Goal: Task Accomplishment & Management: Manage account settings

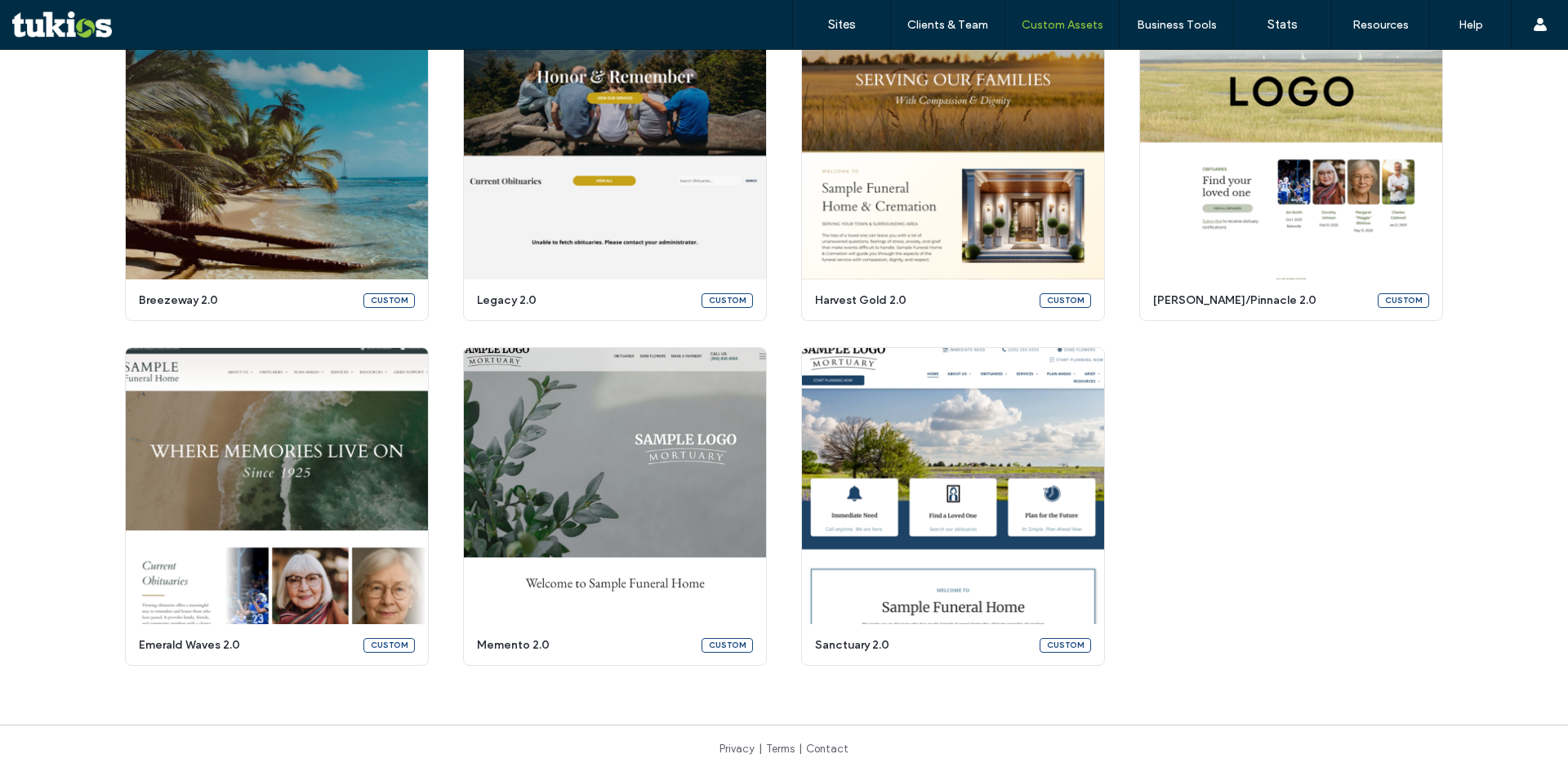
scroll to position [2612, 0]
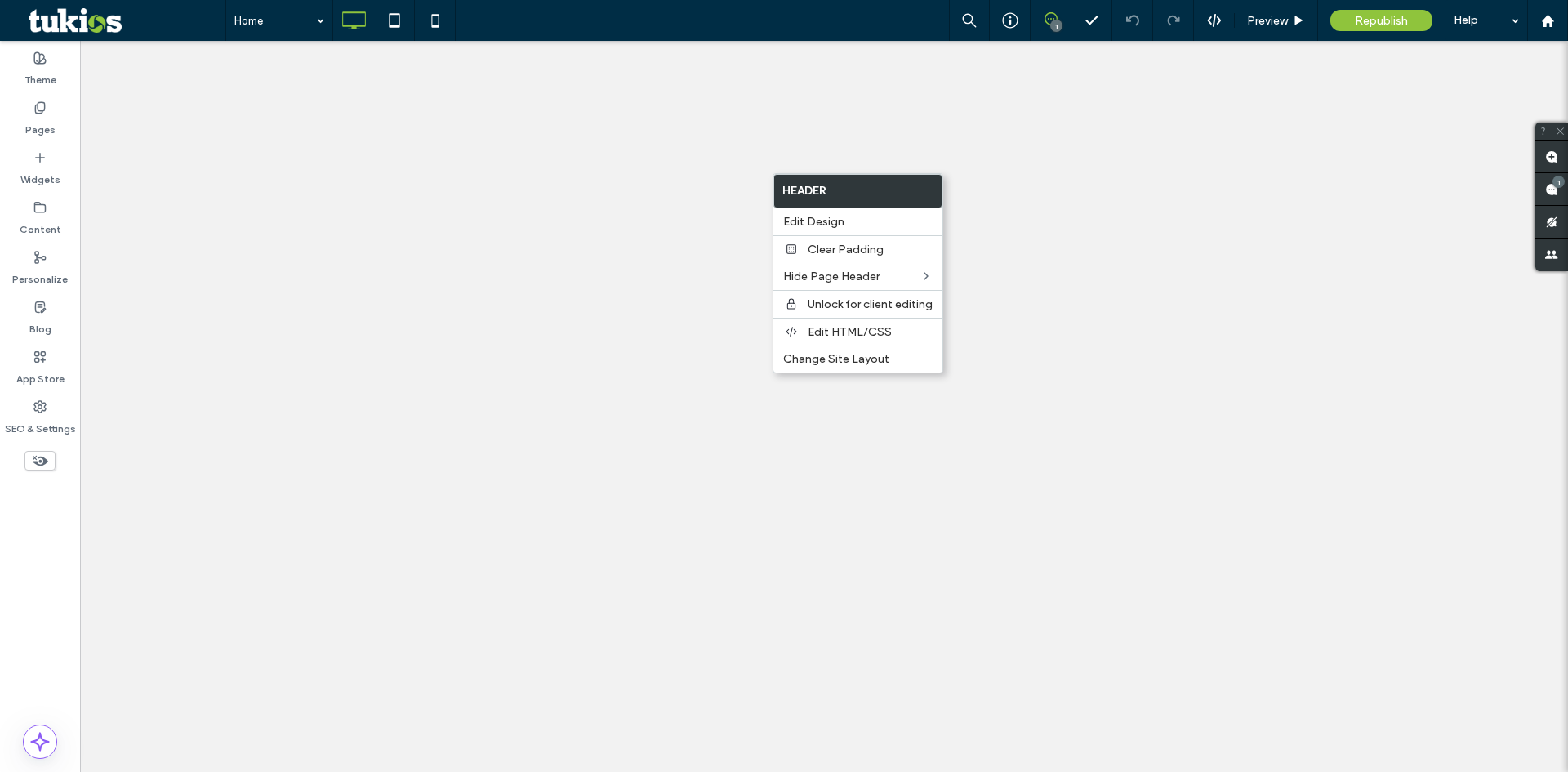
click at [878, 306] on span "Unlock for client editing" at bounding box center [869, 304] width 125 height 14
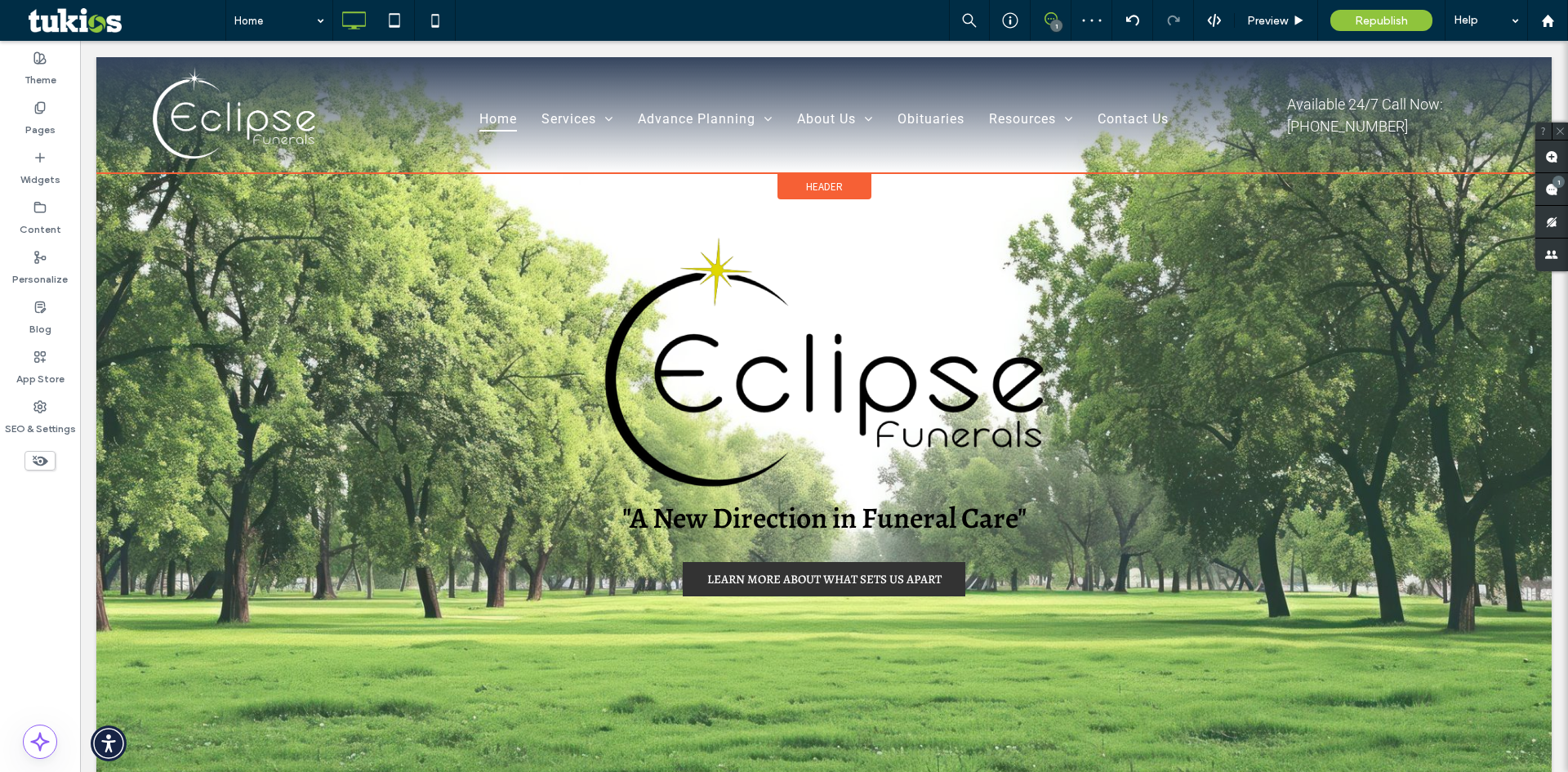
click at [821, 190] on span "Header" at bounding box center [824, 187] width 37 height 14
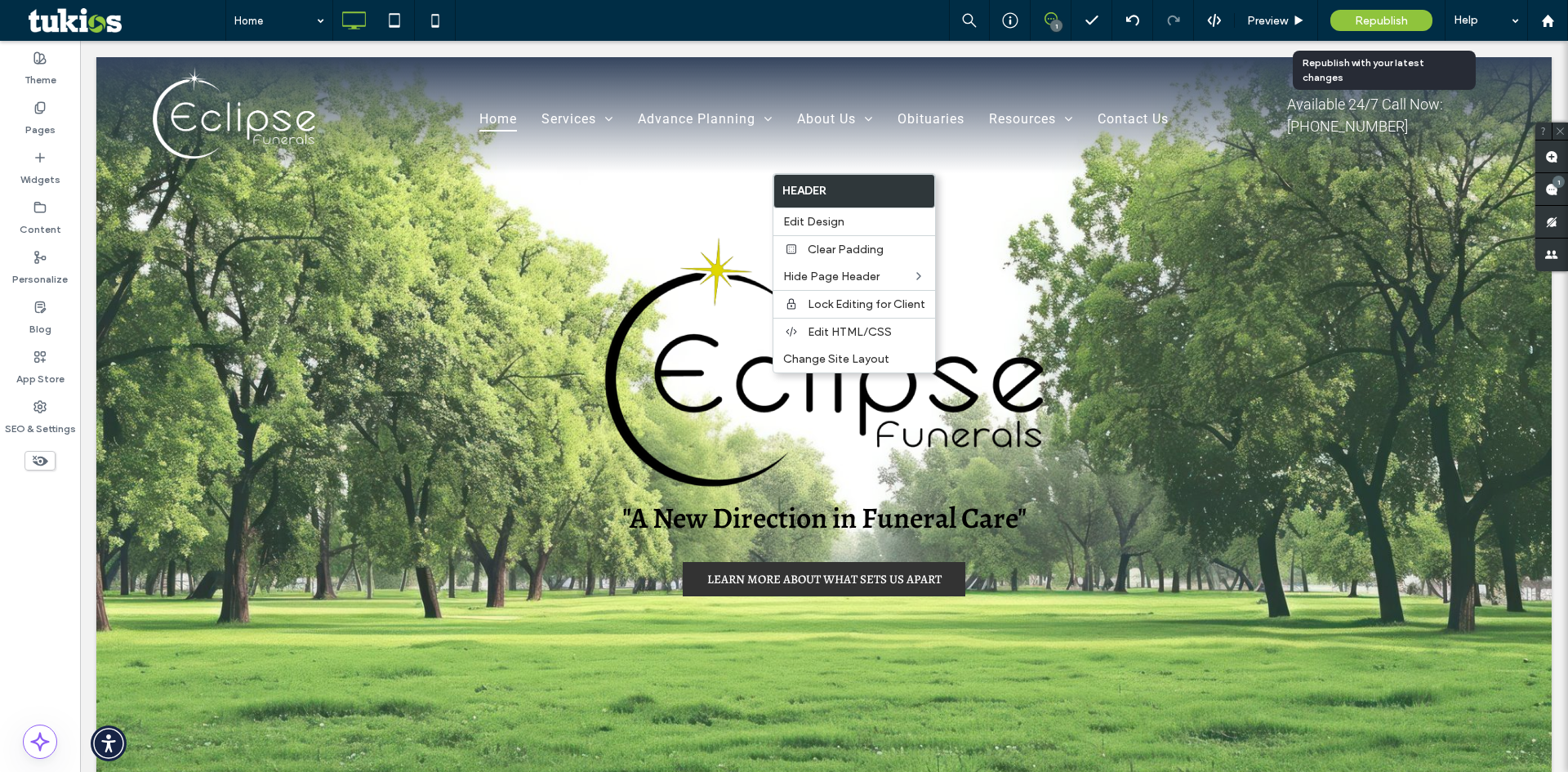
click at [1388, 16] on span "Republish" at bounding box center [1381, 21] width 53 height 14
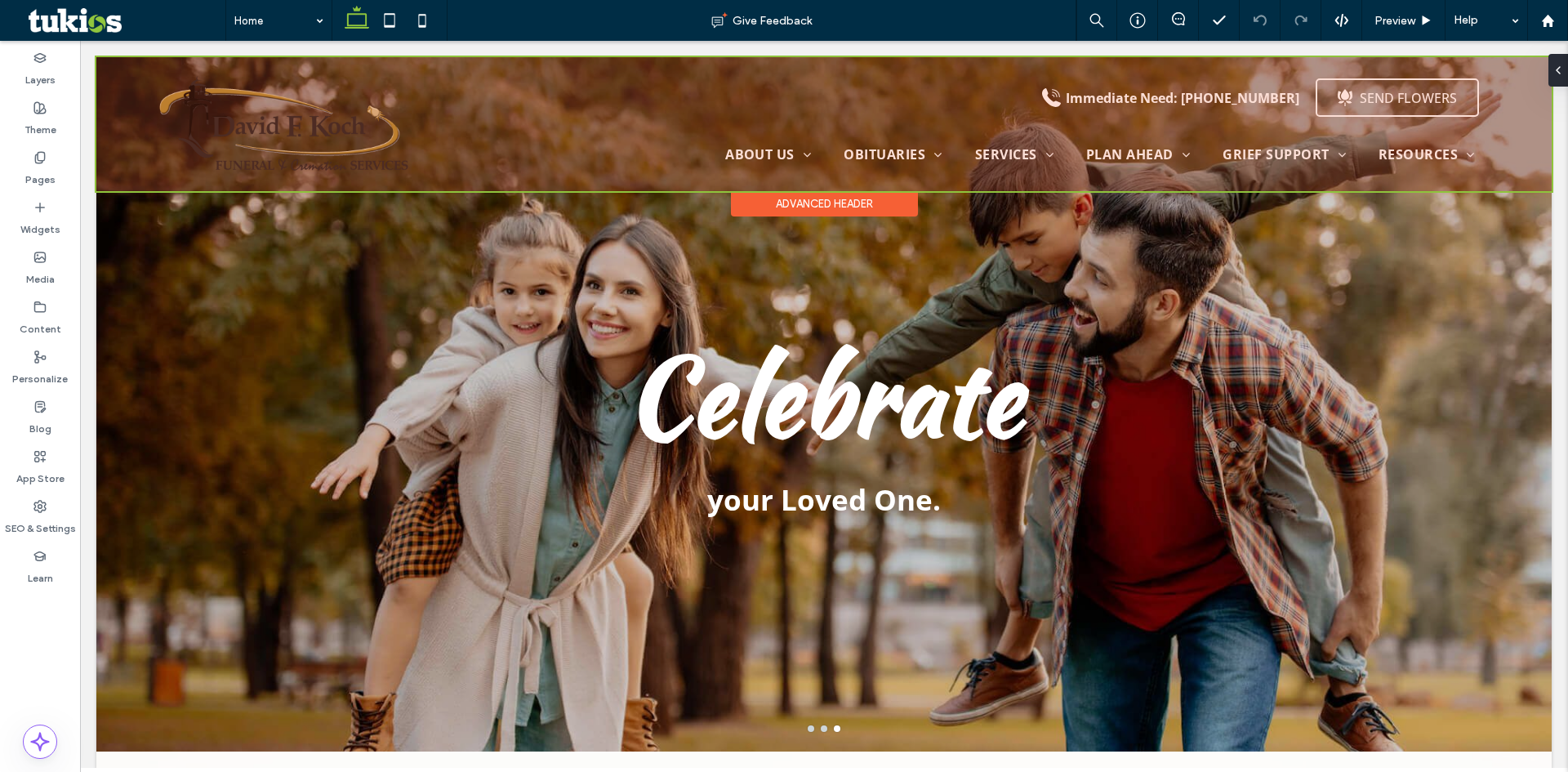
click at [308, 121] on div at bounding box center [824, 123] width 1455 height 134
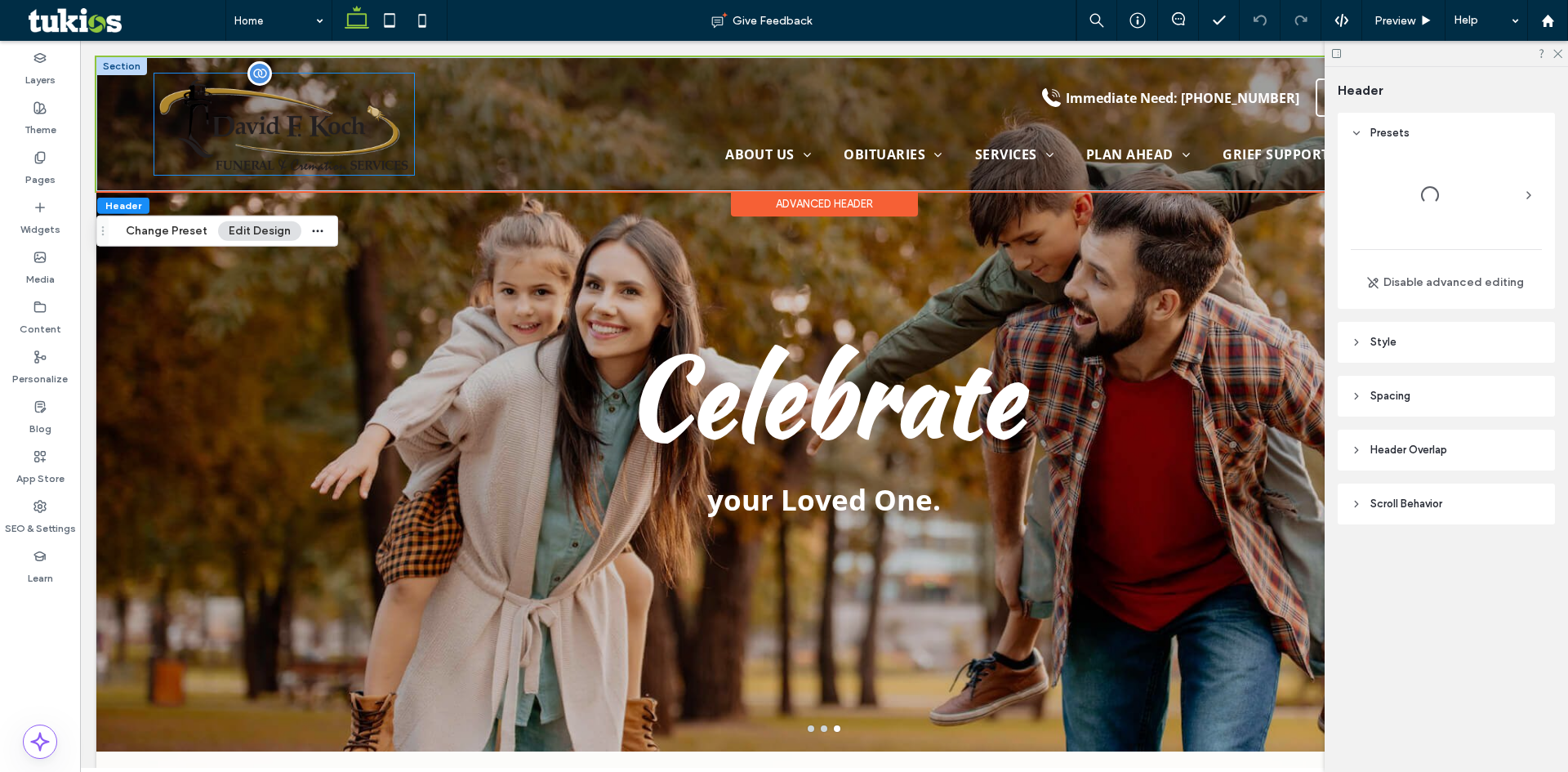
click at [308, 121] on img at bounding box center [284, 123] width 260 height 101
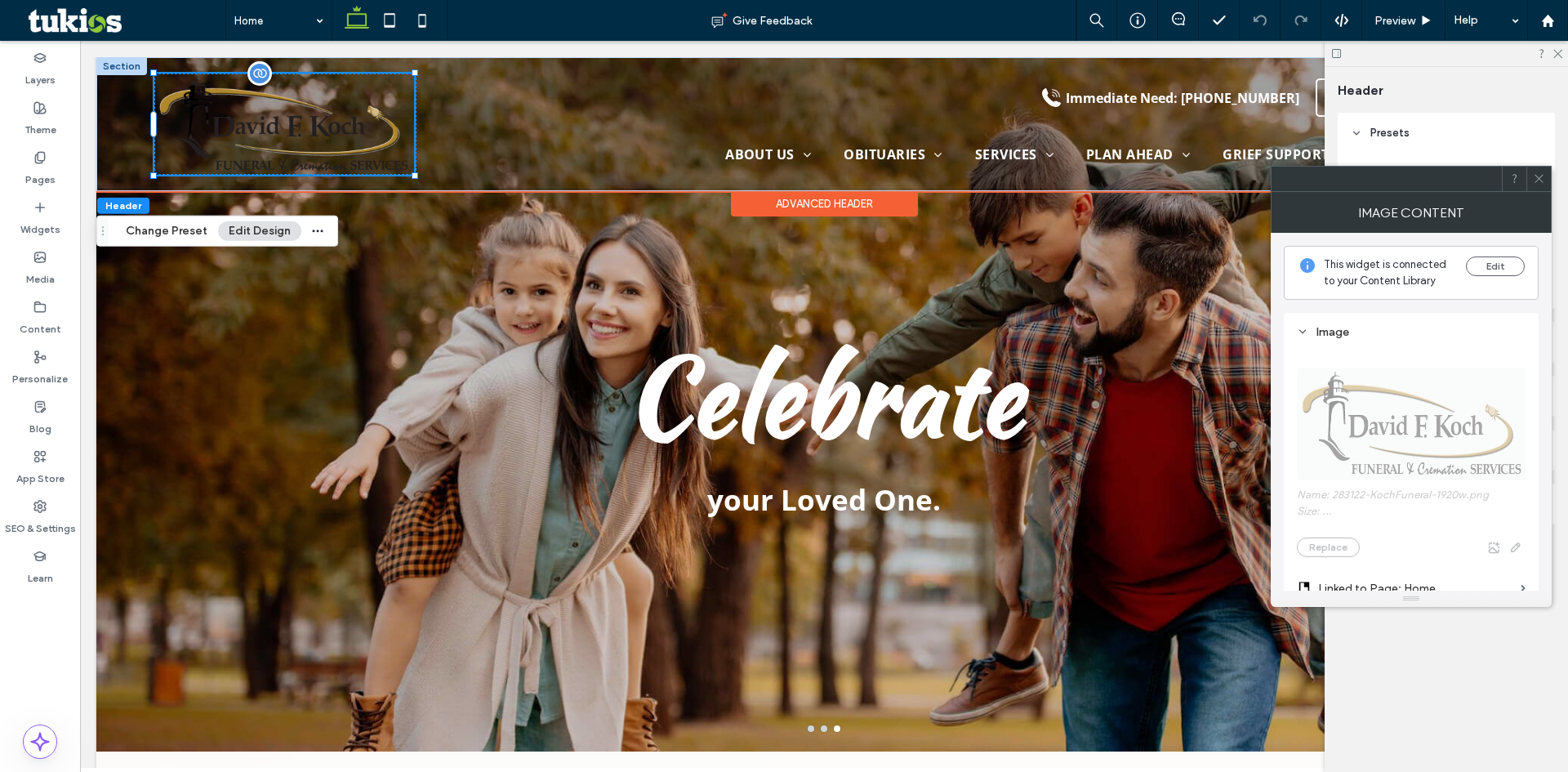
click at [308, 121] on div at bounding box center [284, 123] width 260 height 101
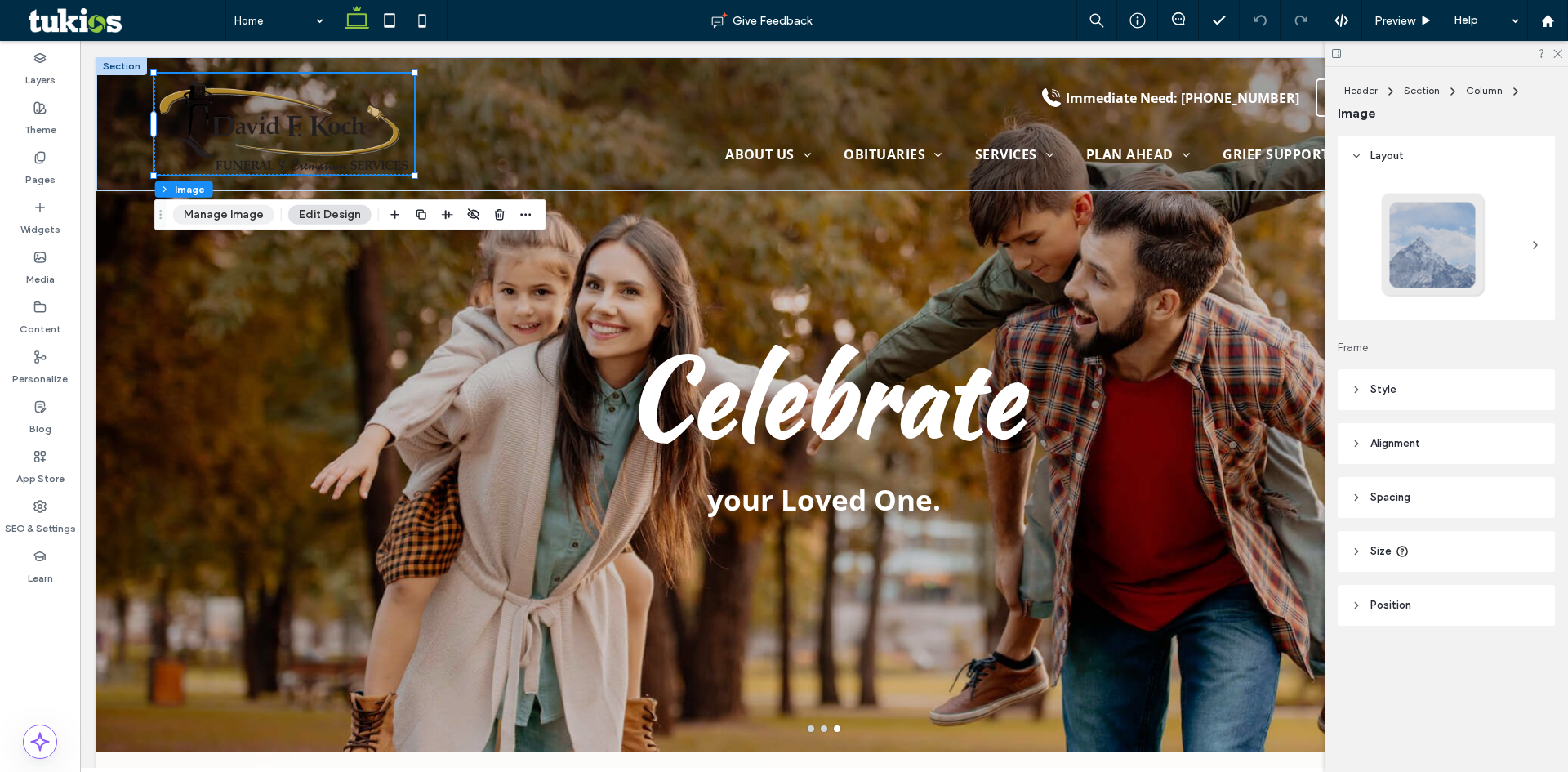
click at [246, 214] on button "Manage Image" at bounding box center [223, 214] width 101 height 20
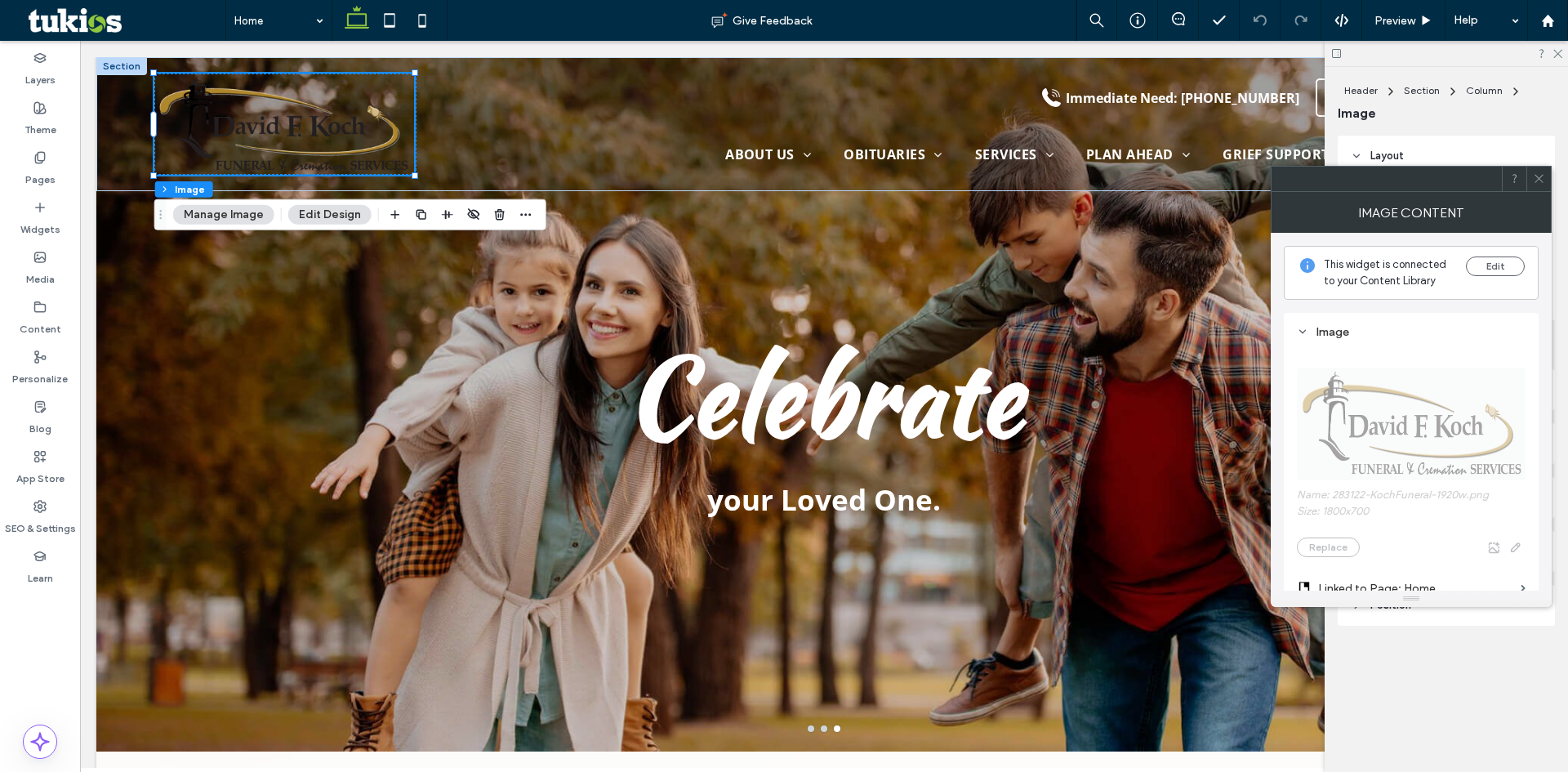
click at [1493, 279] on div "Edit" at bounding box center [1495, 273] width 59 height 33
click at [1492, 263] on button "Edit" at bounding box center [1495, 266] width 59 height 20
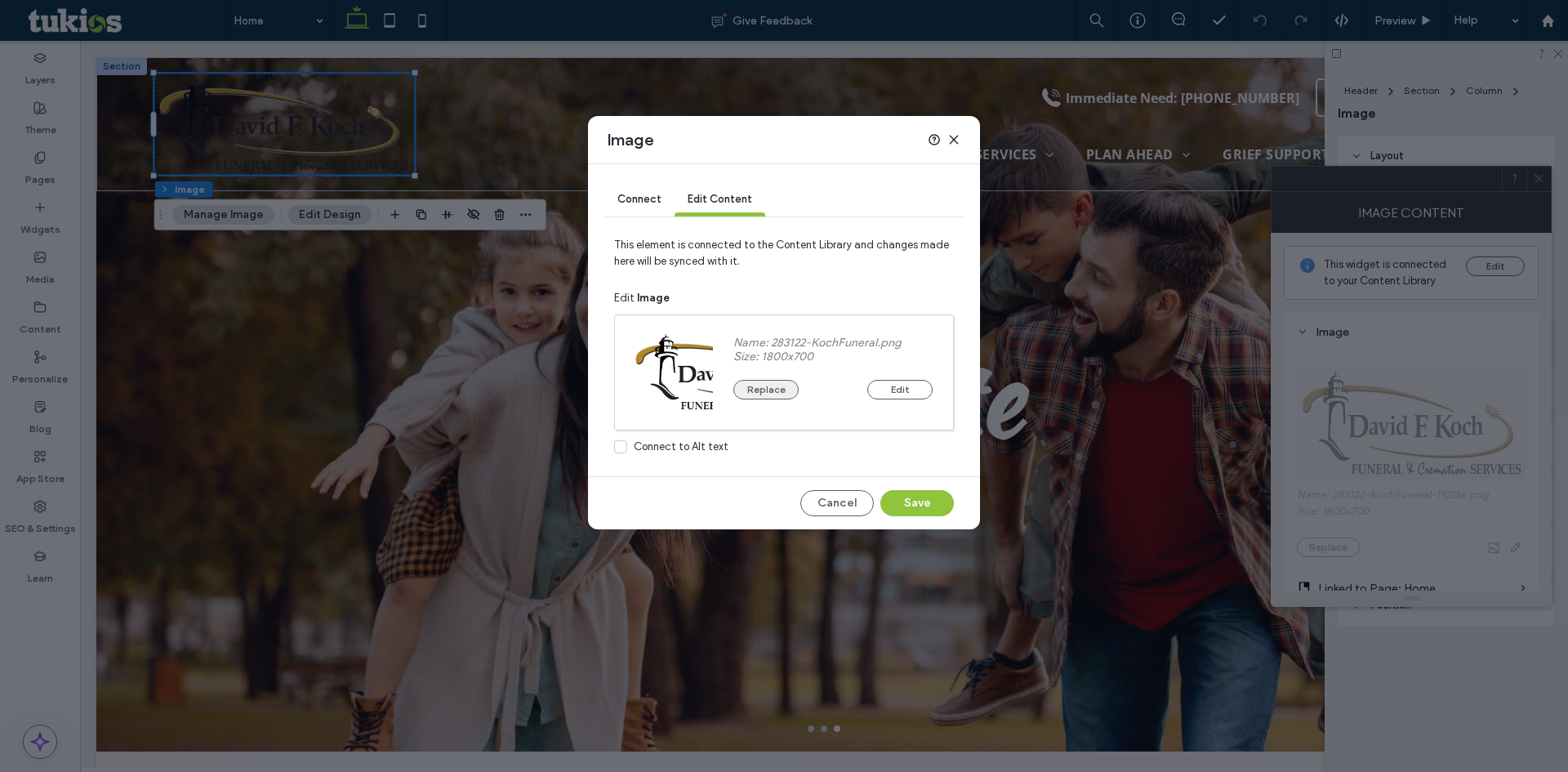
click at [779, 395] on button "Replace" at bounding box center [766, 389] width 66 height 20
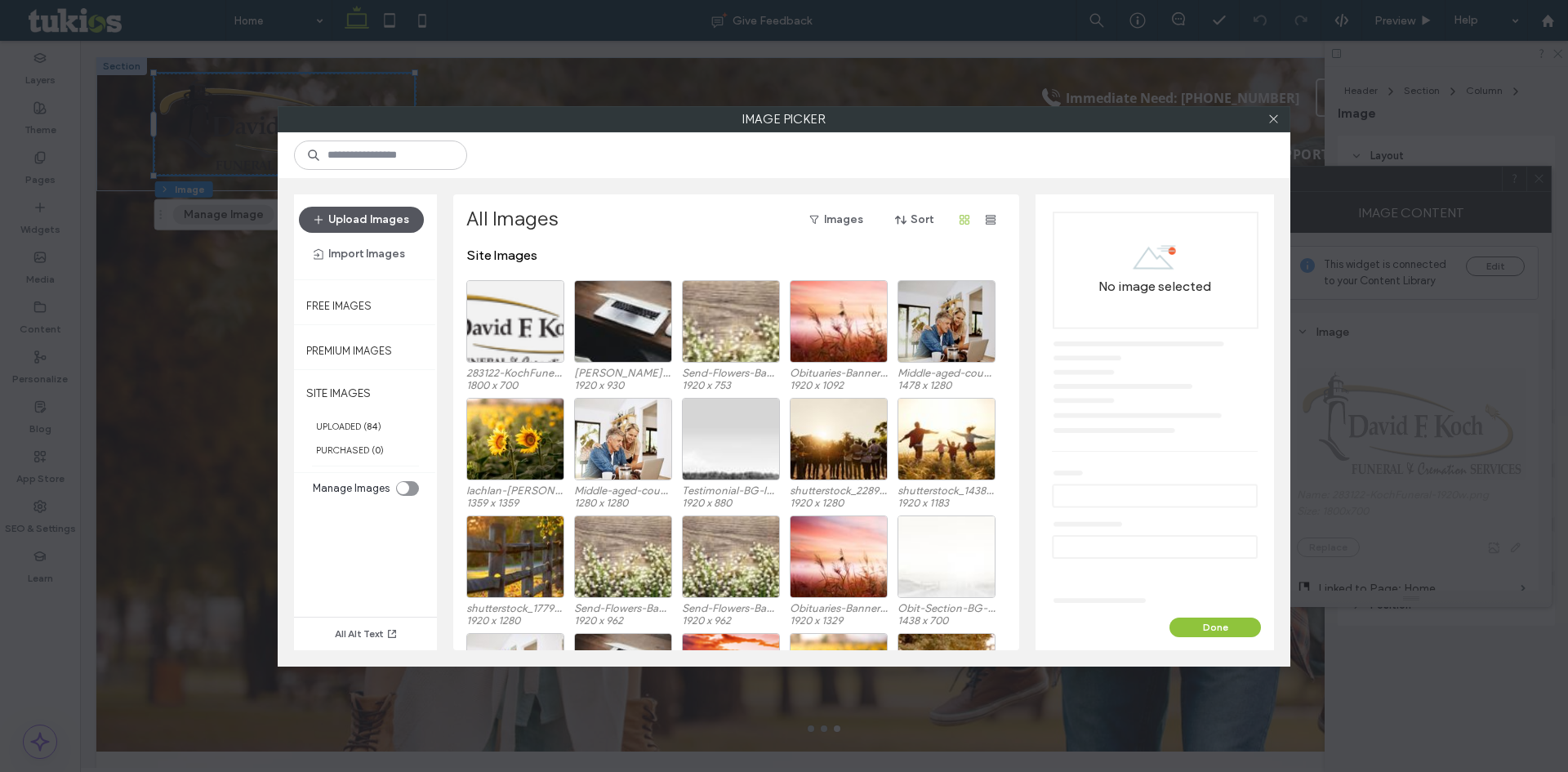
click at [343, 215] on button "Upload Images" at bounding box center [361, 219] width 125 height 26
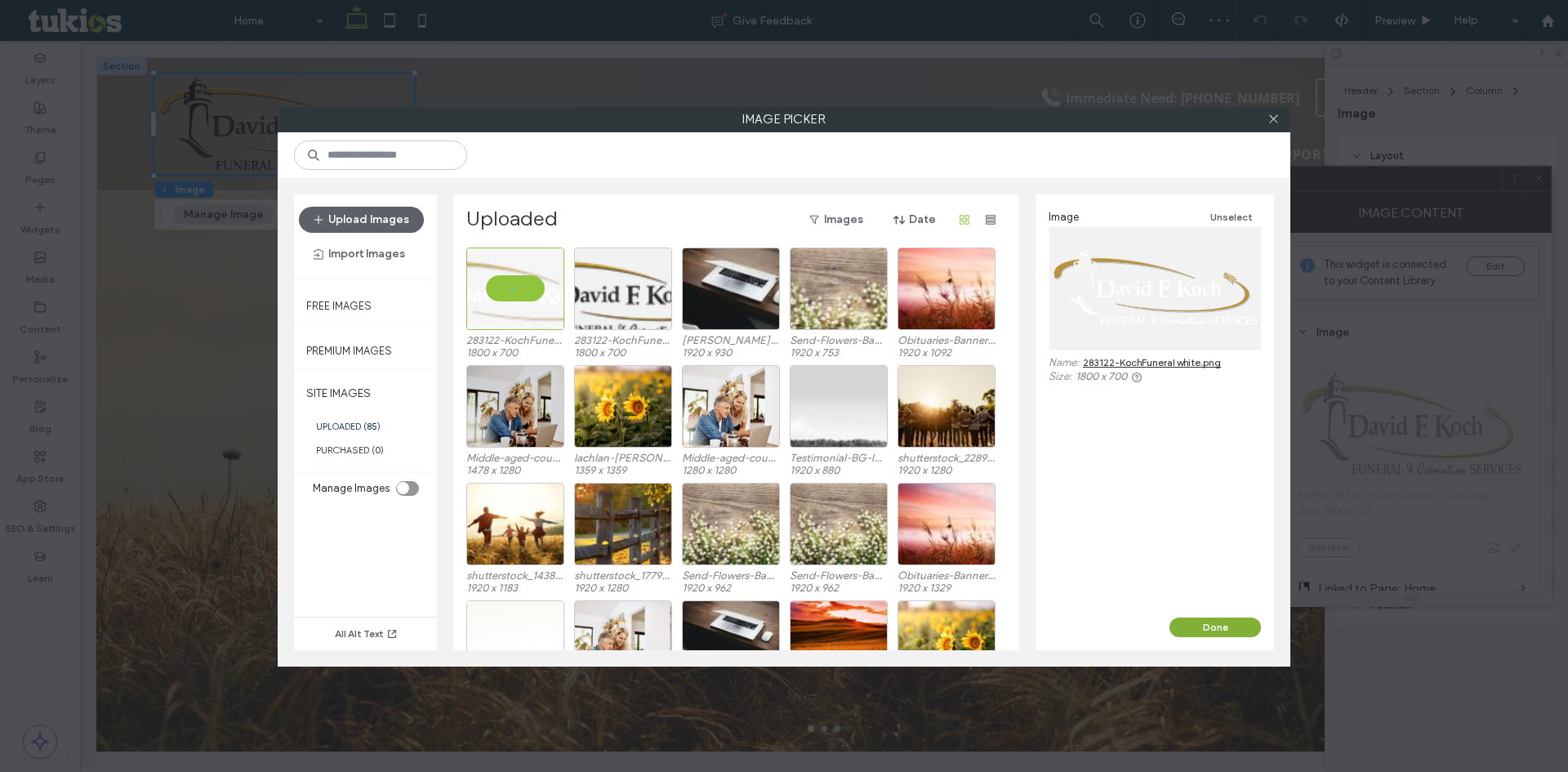
click at [1210, 623] on button "Done" at bounding box center [1215, 627] width 92 height 20
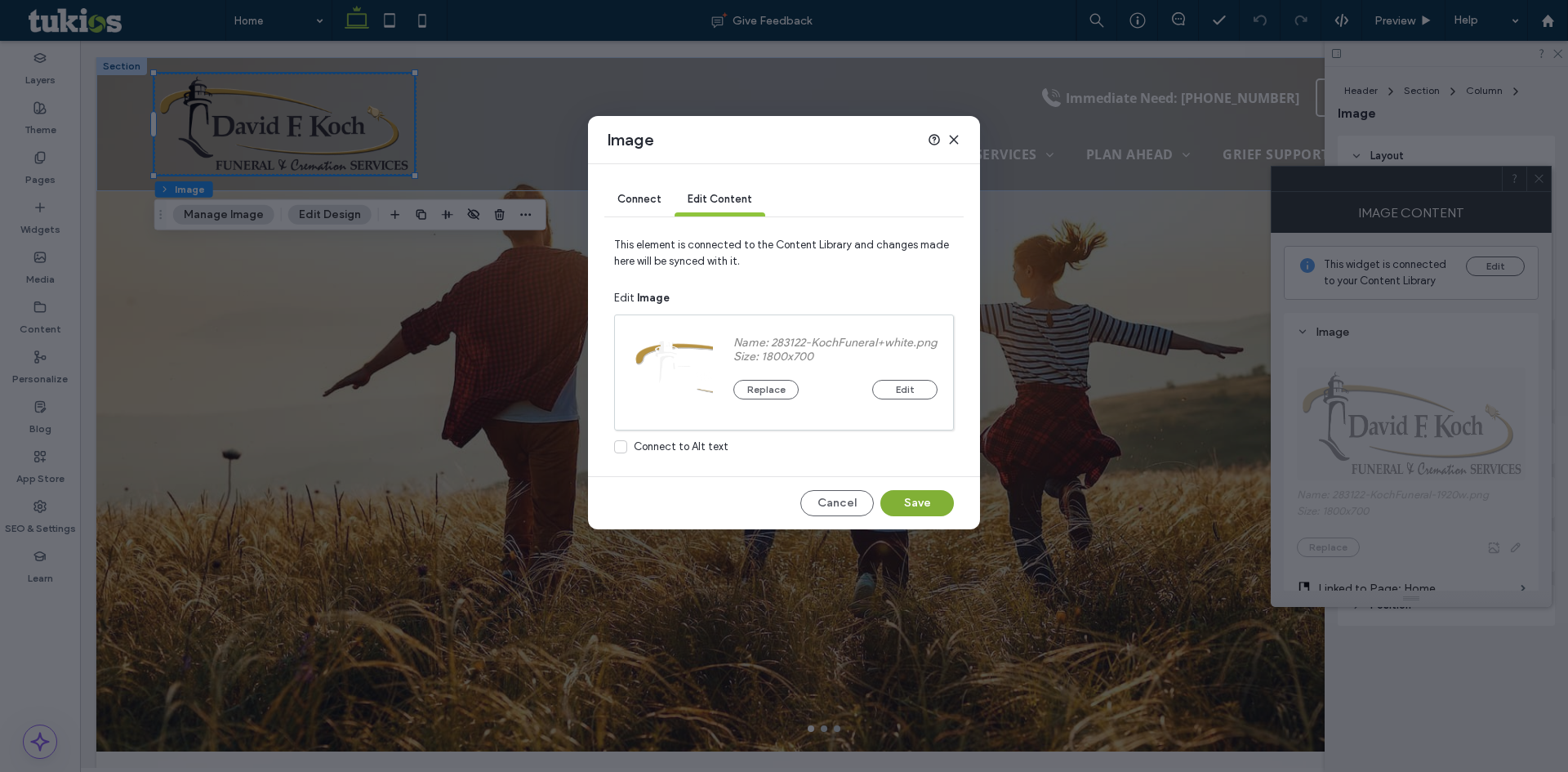
click at [916, 498] on button "Save" at bounding box center [916, 503] width 73 height 26
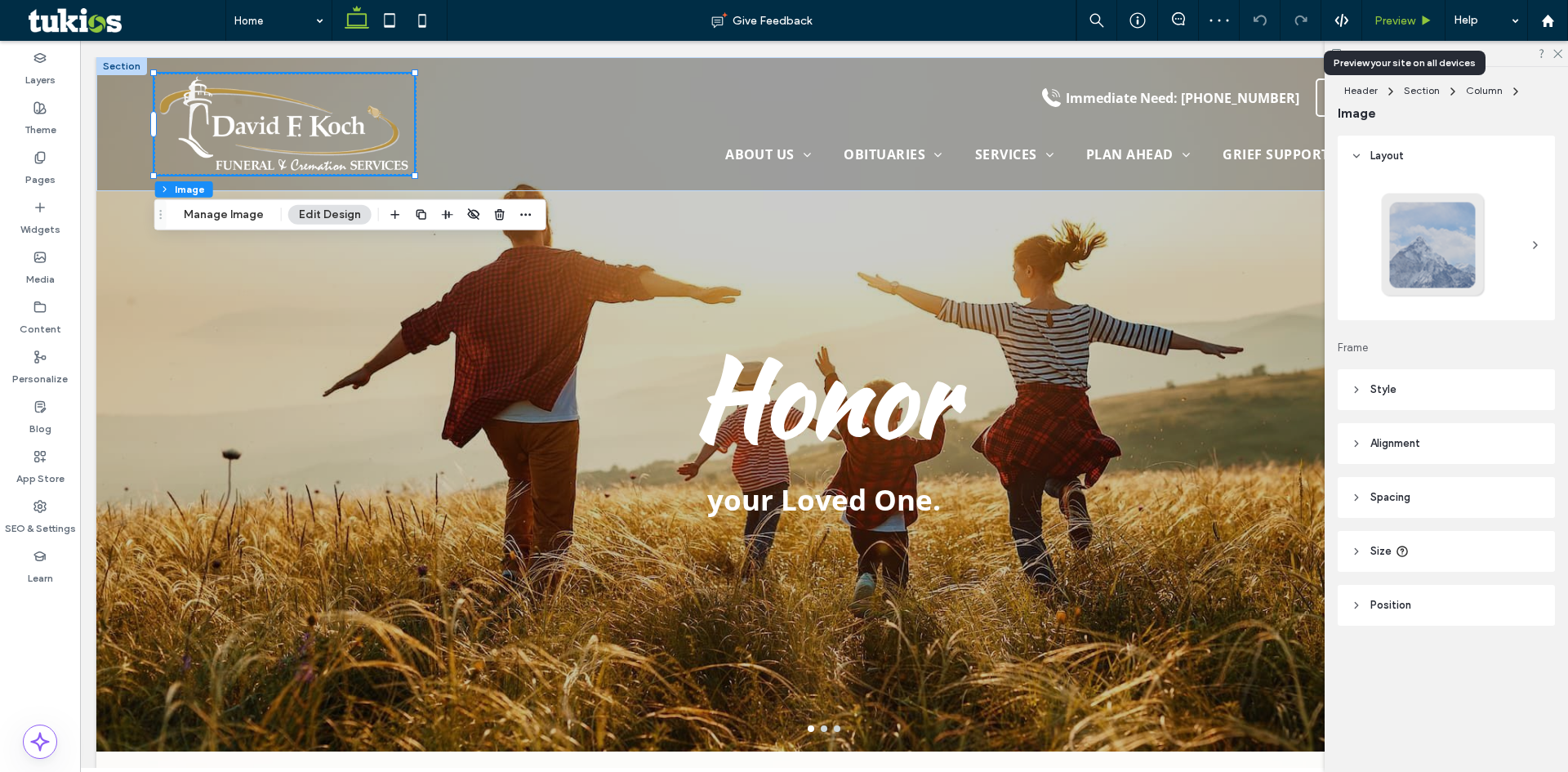
click at [1403, 24] on span "Preview" at bounding box center [1394, 21] width 41 height 14
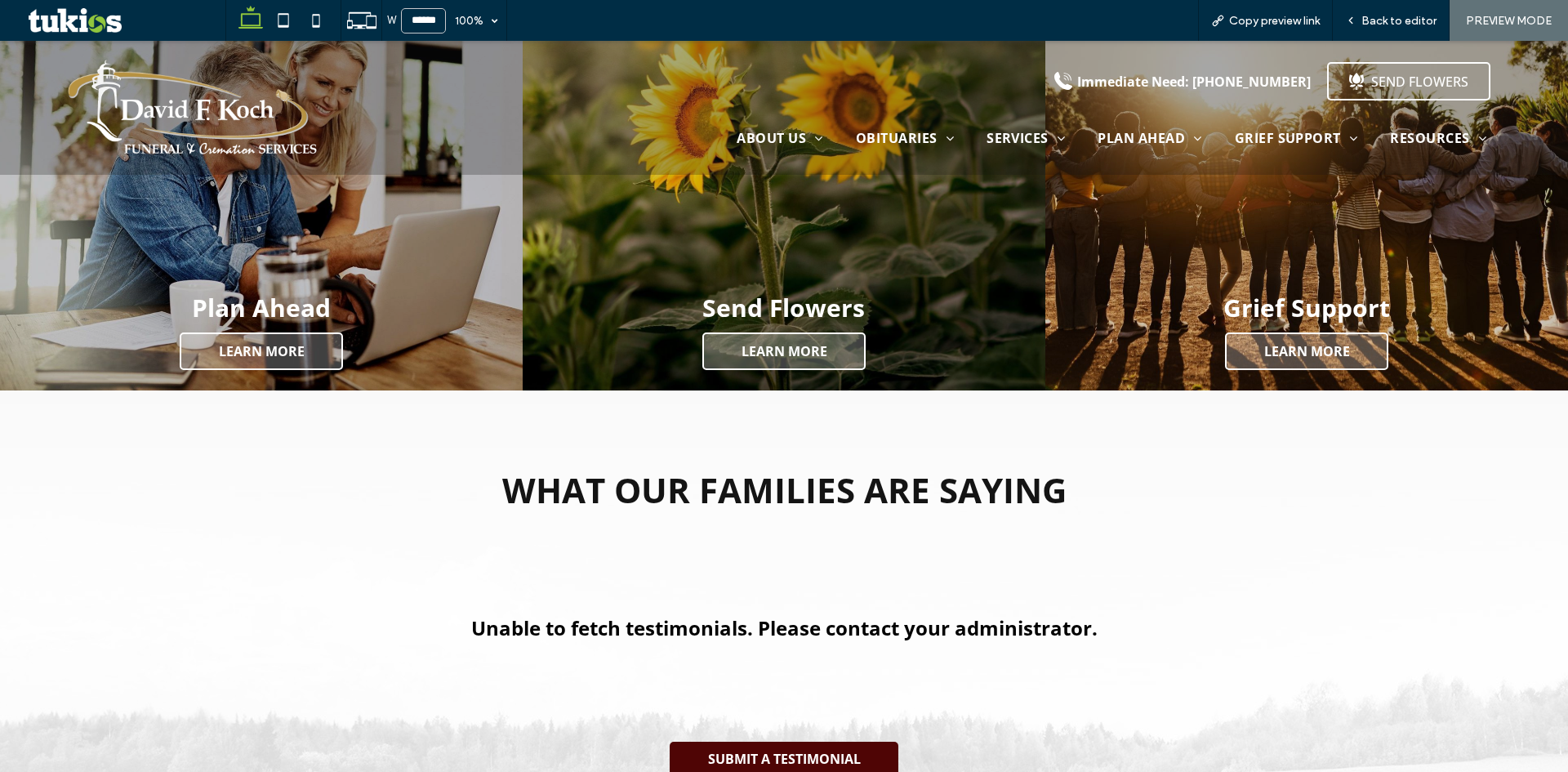
scroll to position [2676, 0]
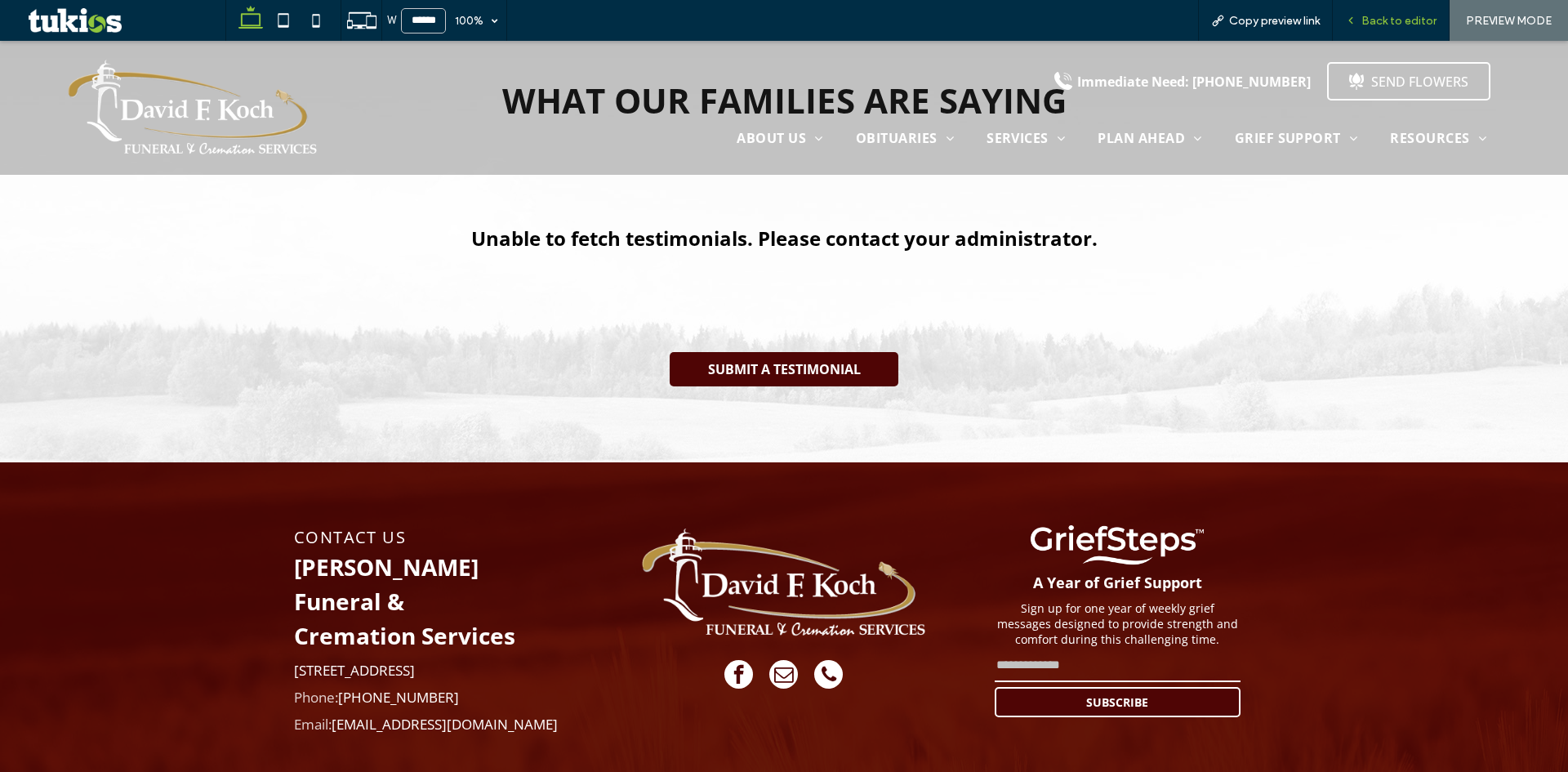
click at [1406, 9] on div "Back to editor" at bounding box center [1390, 20] width 117 height 41
click at [1402, 19] on span "Back to editor" at bounding box center [1398, 21] width 75 height 14
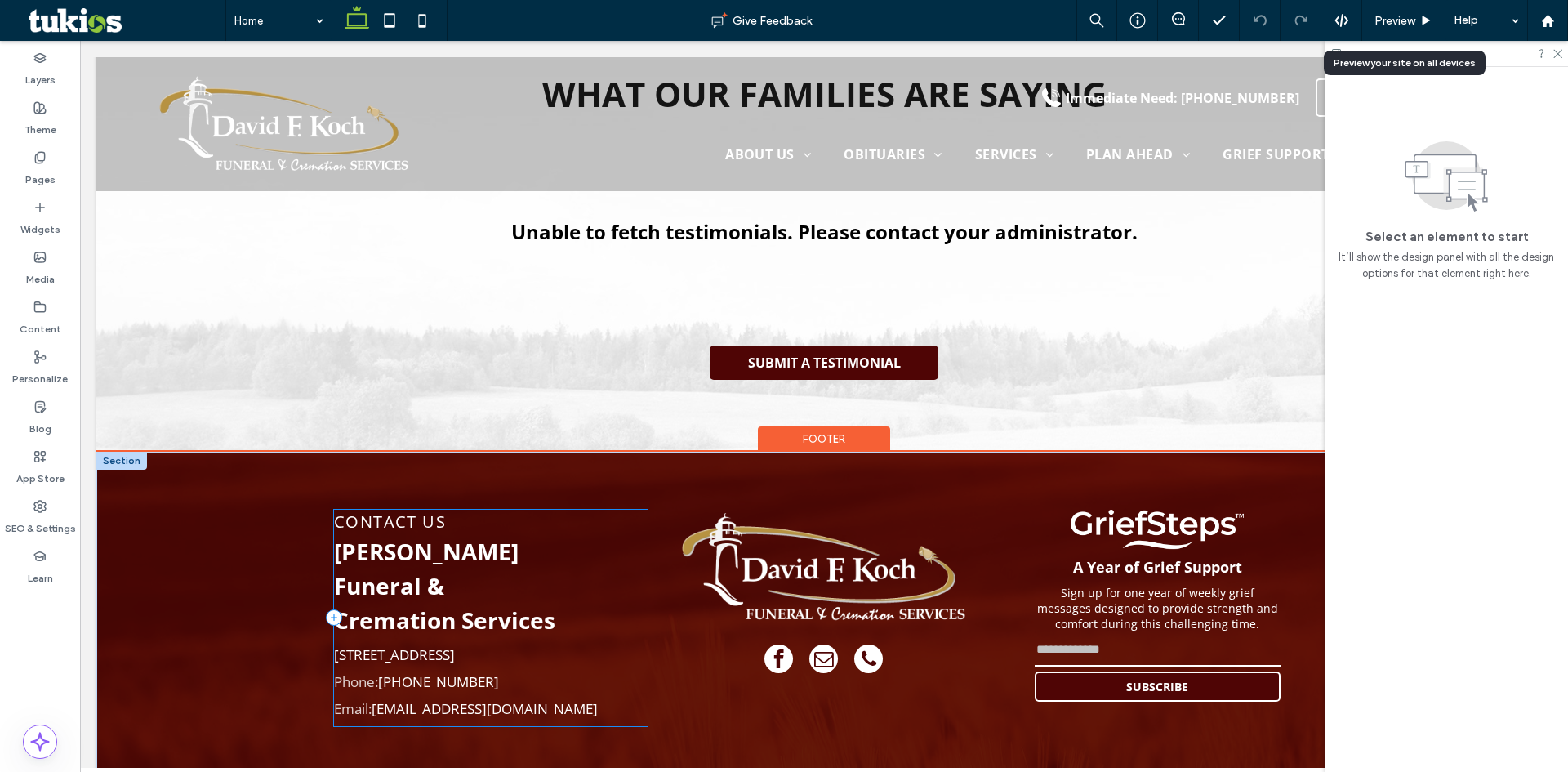
scroll to position [2602, 0]
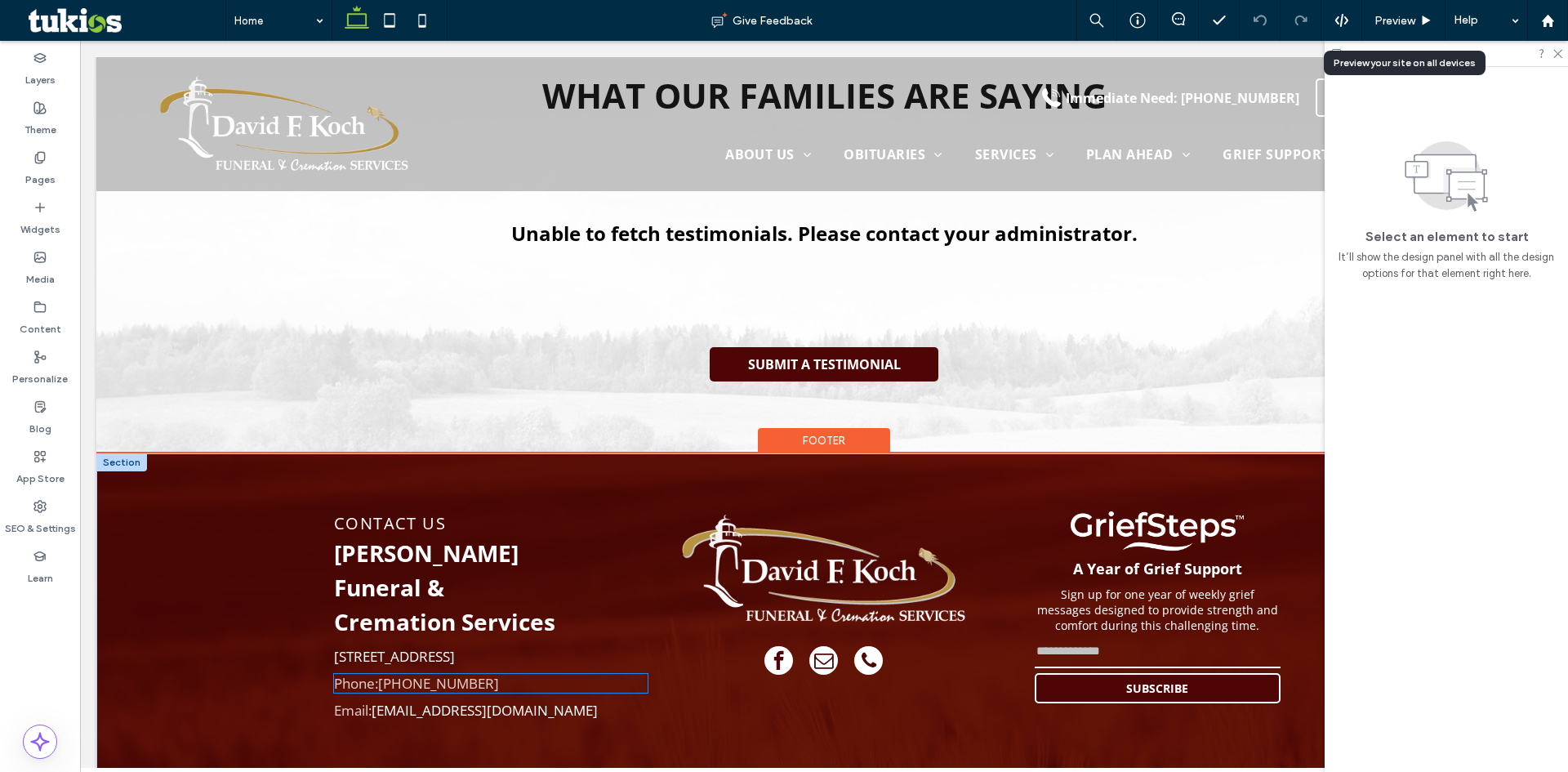
click at [436, 674] on link "[PHONE_NUMBER]" at bounding box center [439, 683] width 121 height 19
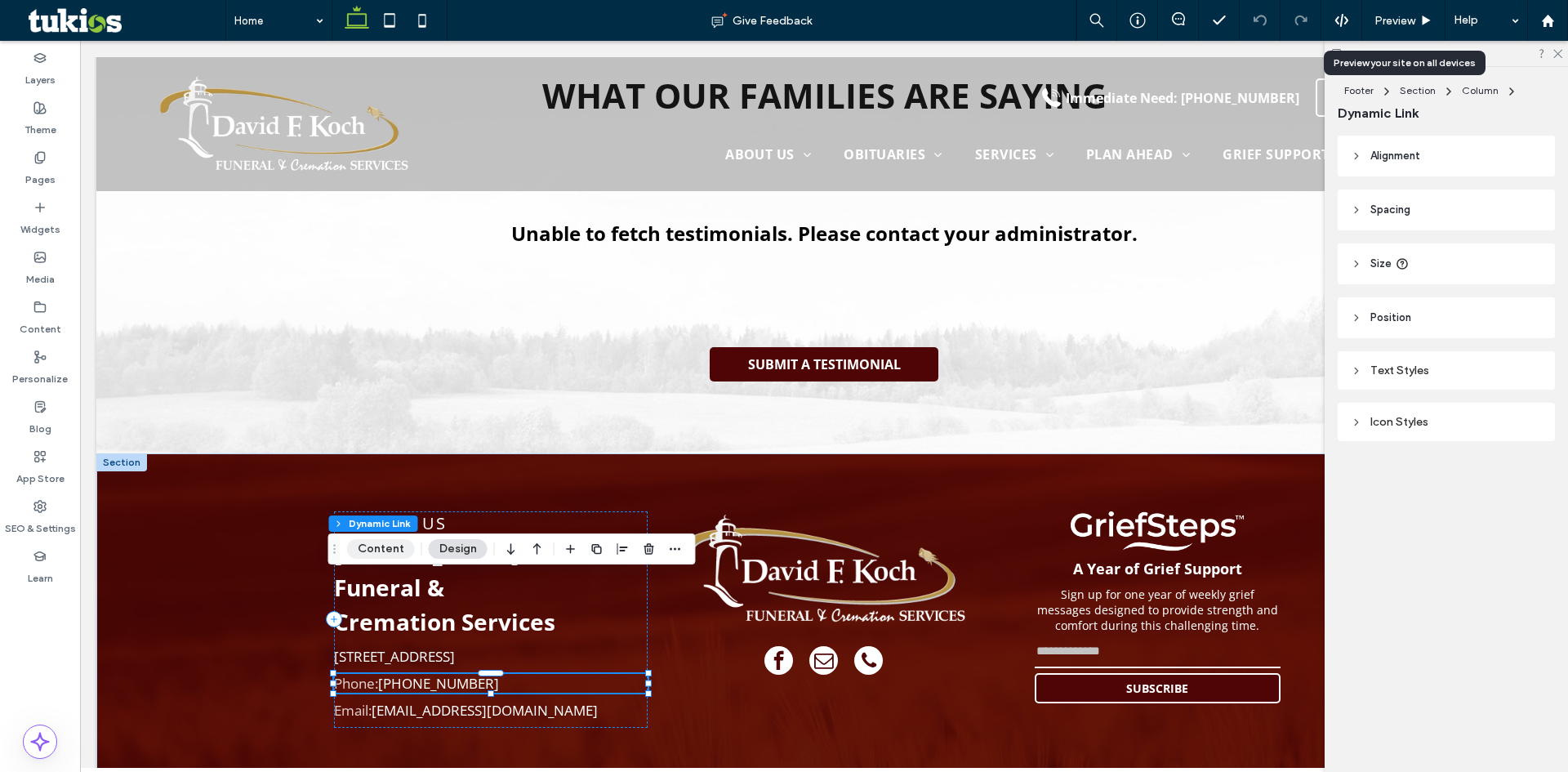
click at [372, 545] on button "Content" at bounding box center [381, 548] width 67 height 20
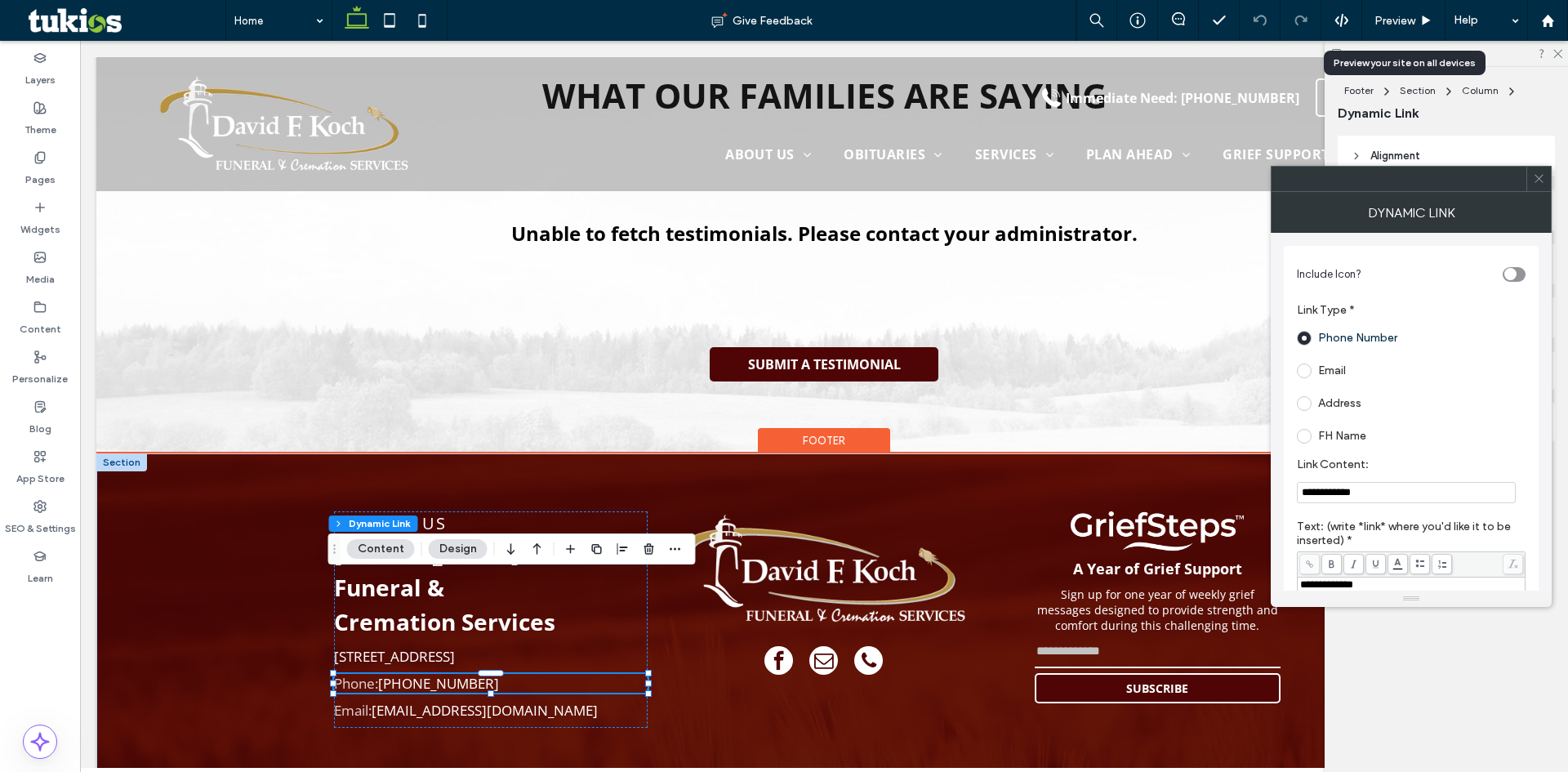
drag, startPoint x: 1491, startPoint y: 533, endPoint x: 894, endPoint y: 472, distance: 600.1
paste input "Link Content:"
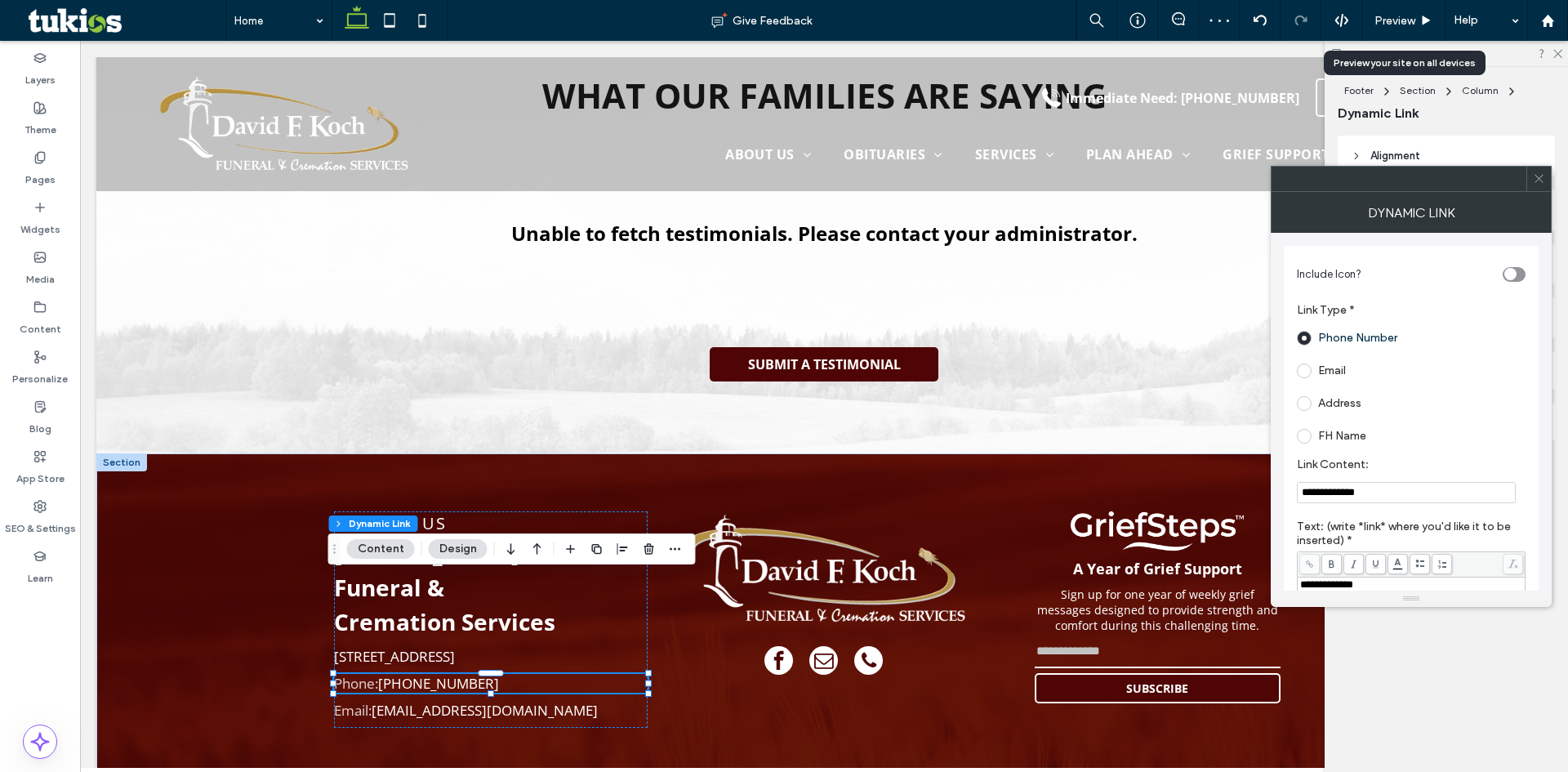
type input "**********"
click at [1529, 179] on div at bounding box center [1538, 179] width 24 height 24
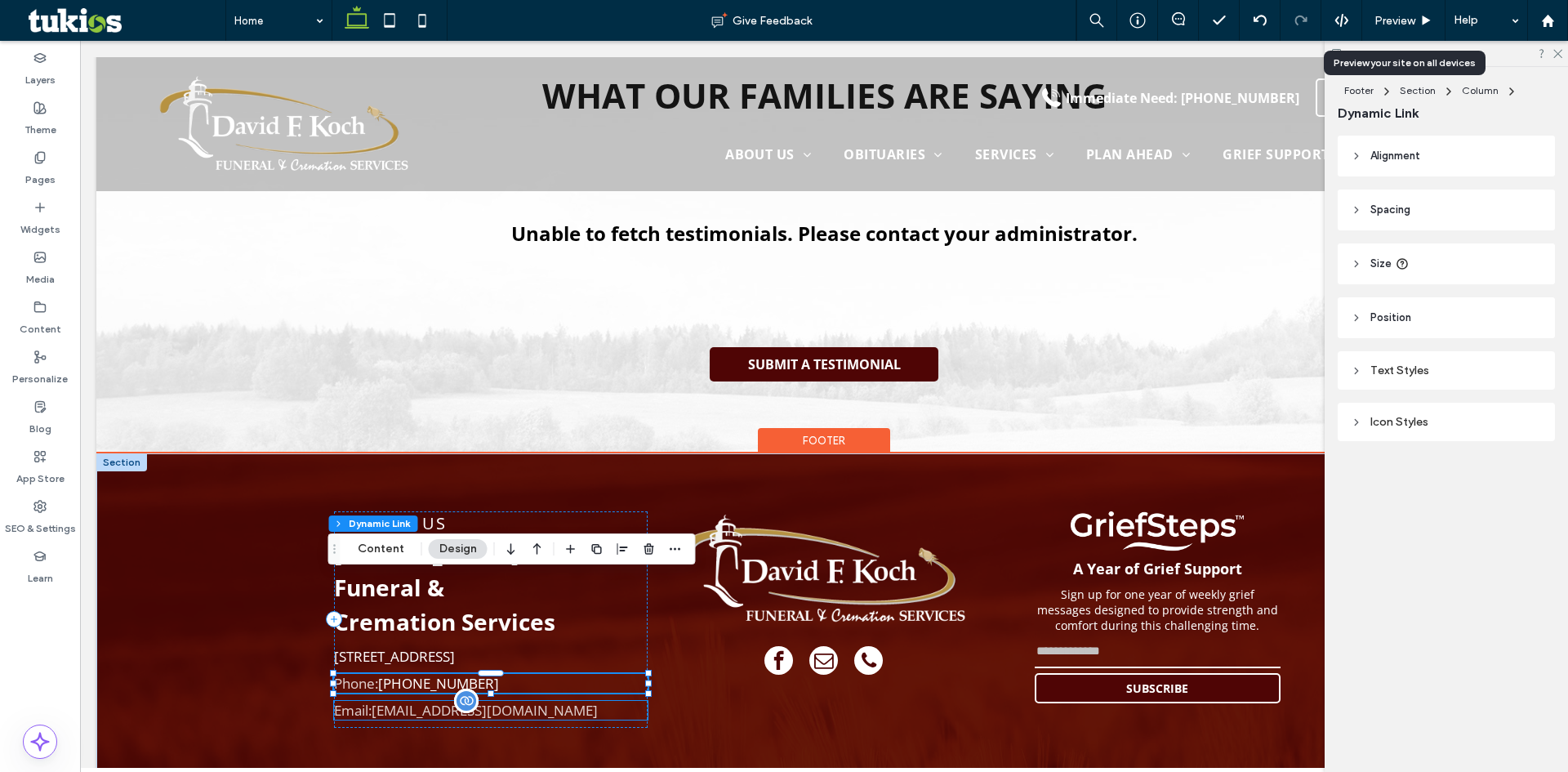
click at [425, 700] on link "mail@mail.com" at bounding box center [484, 710] width 226 height 19
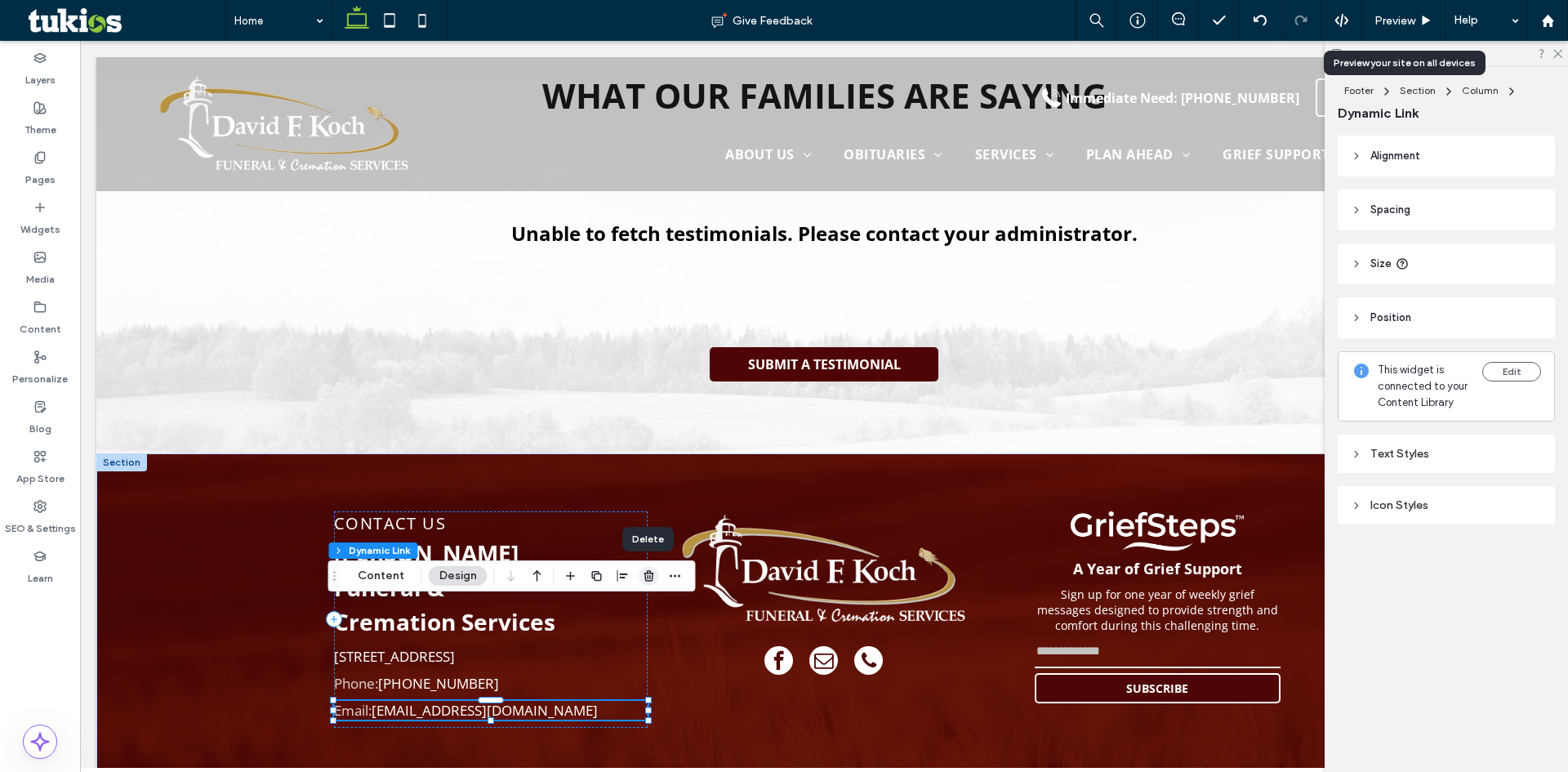
click at [644, 580] on use "button" at bounding box center [648, 575] width 9 height 10
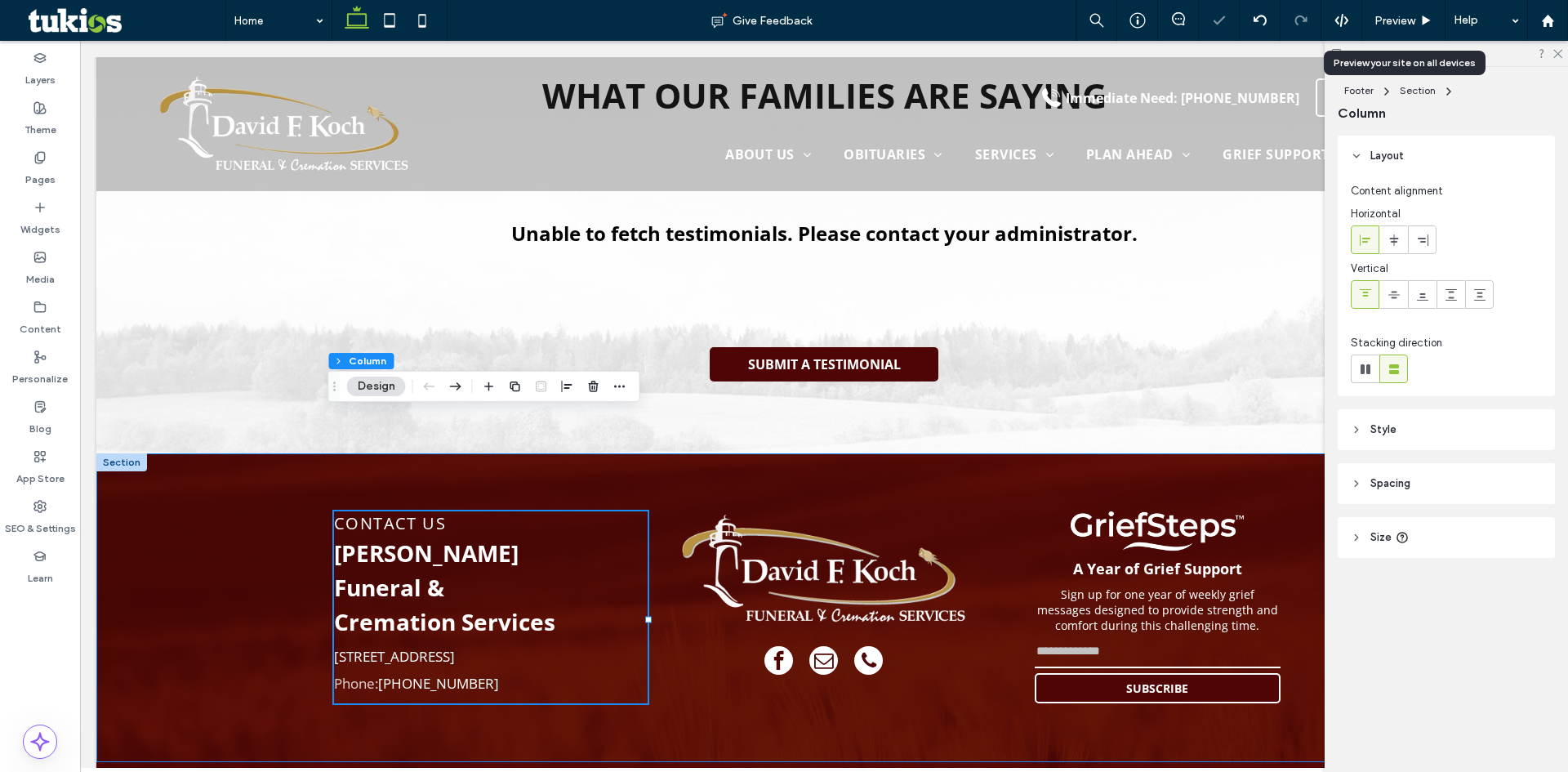
scroll to position [2579, 0]
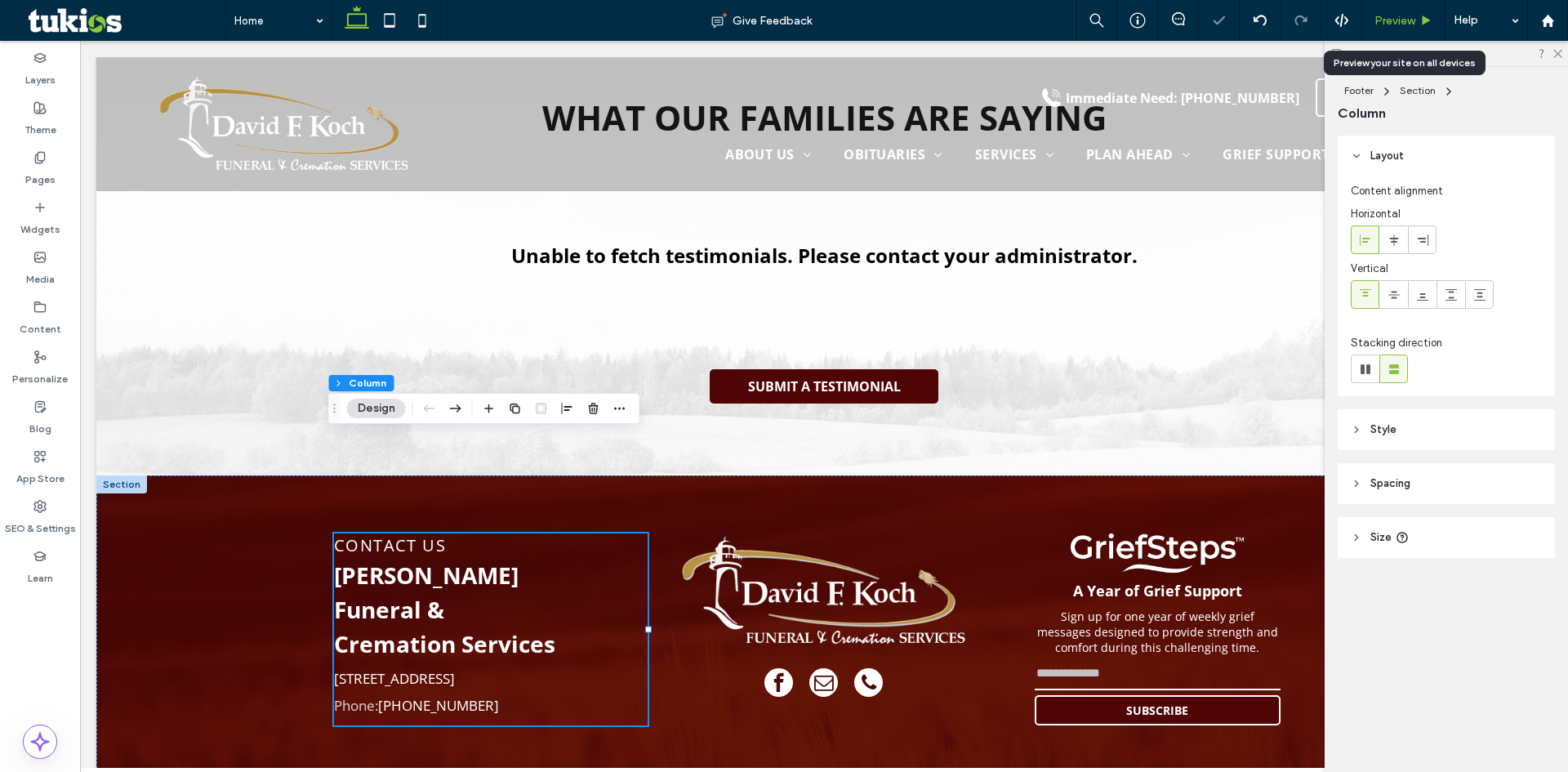
click at [1417, 21] on div "Preview" at bounding box center [1403, 21] width 83 height 14
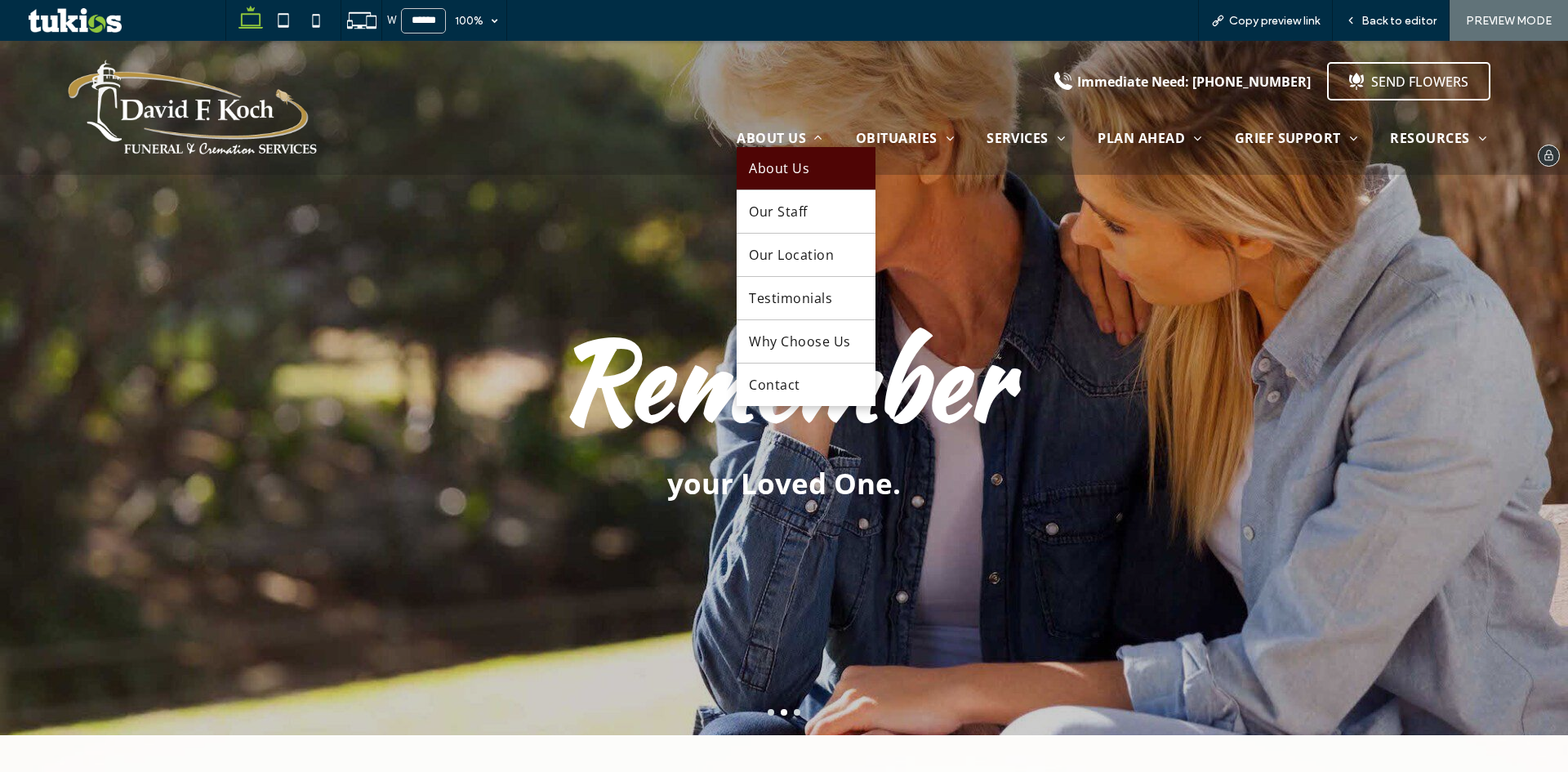
click at [787, 163] on span "About Us" at bounding box center [779, 168] width 60 height 18
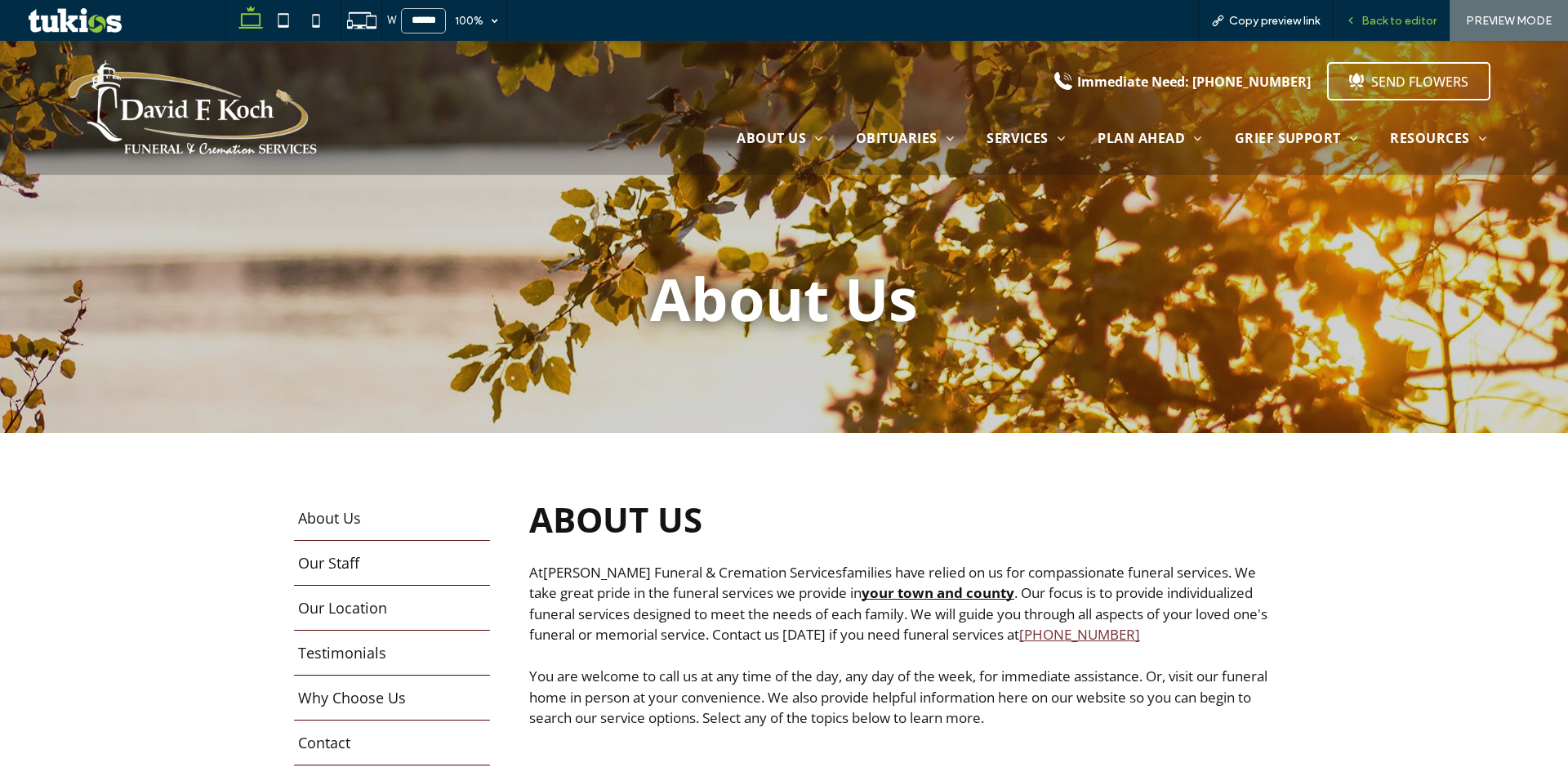
click at [1392, 17] on span "Back to editor" at bounding box center [1398, 21] width 75 height 14
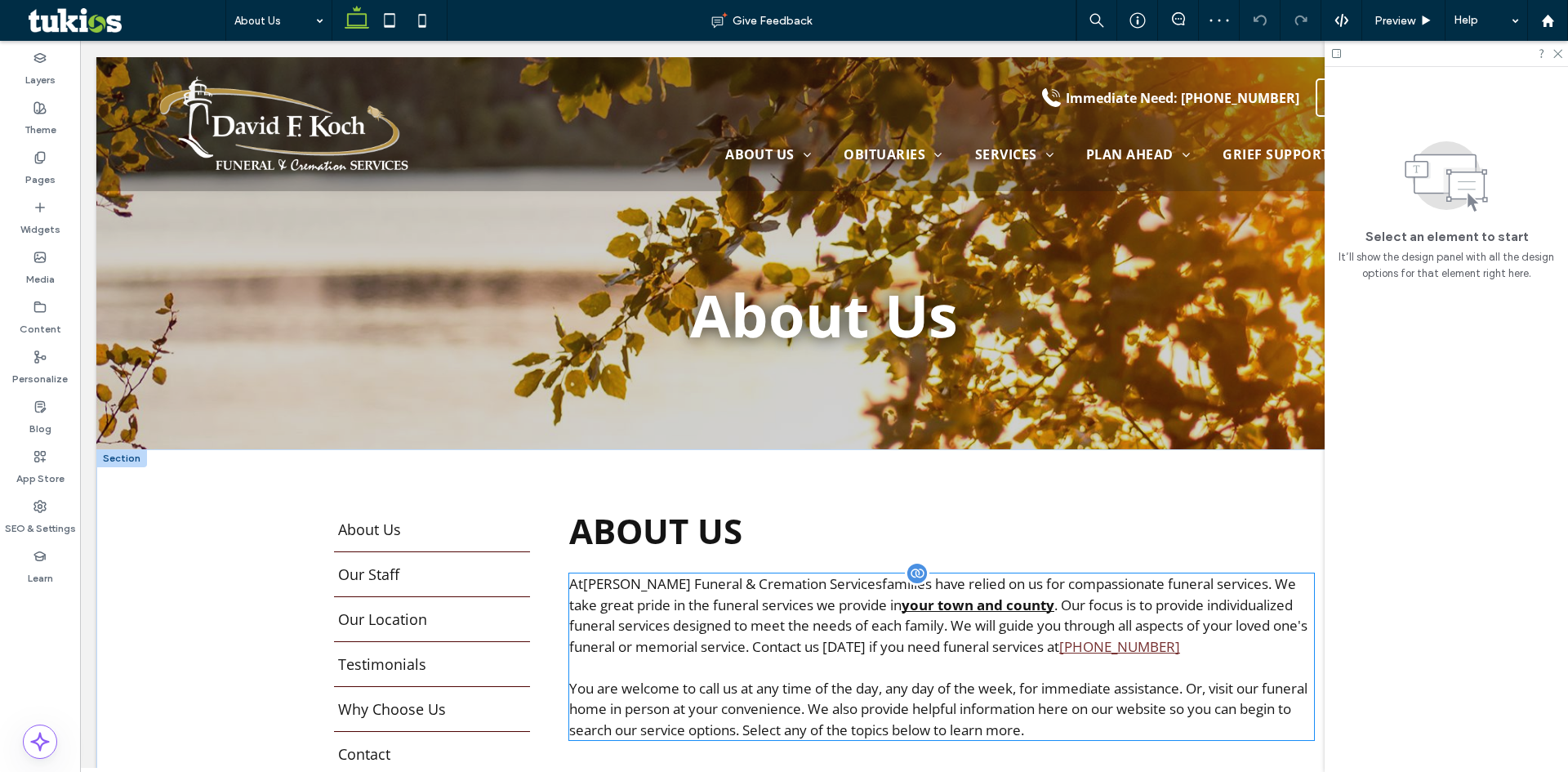
click at [950, 655] on p "At David F. Koch Funeral & Cremation Services families have relied on us for co…" at bounding box center [941, 625] width 744 height 104
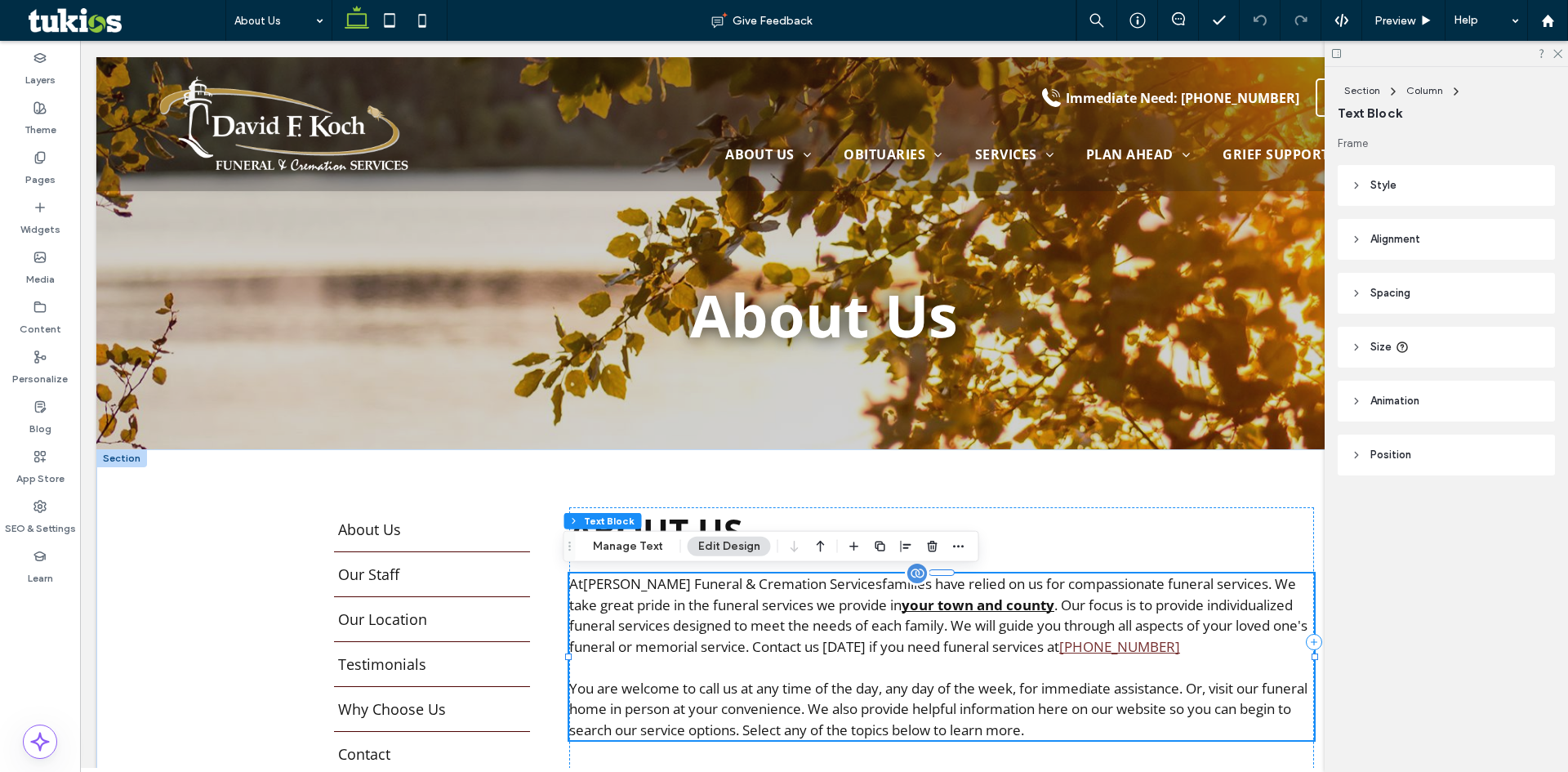
click at [1005, 618] on span ". Our focus is to provide individualized funeral services designed to meet the …" at bounding box center [938, 625] width 738 height 60
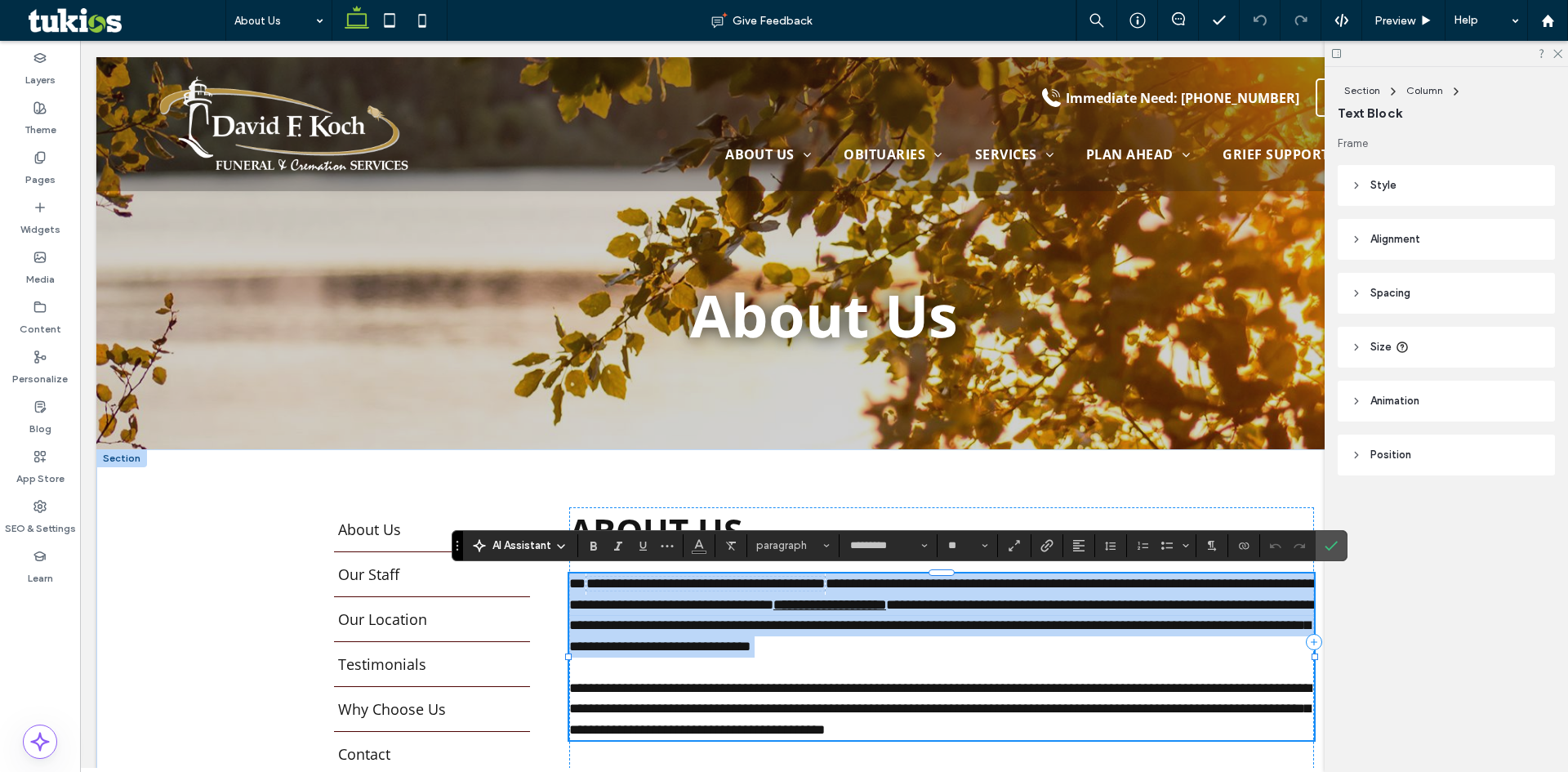
click at [886, 603] on strong "**********" at bounding box center [829, 604] width 112 height 14
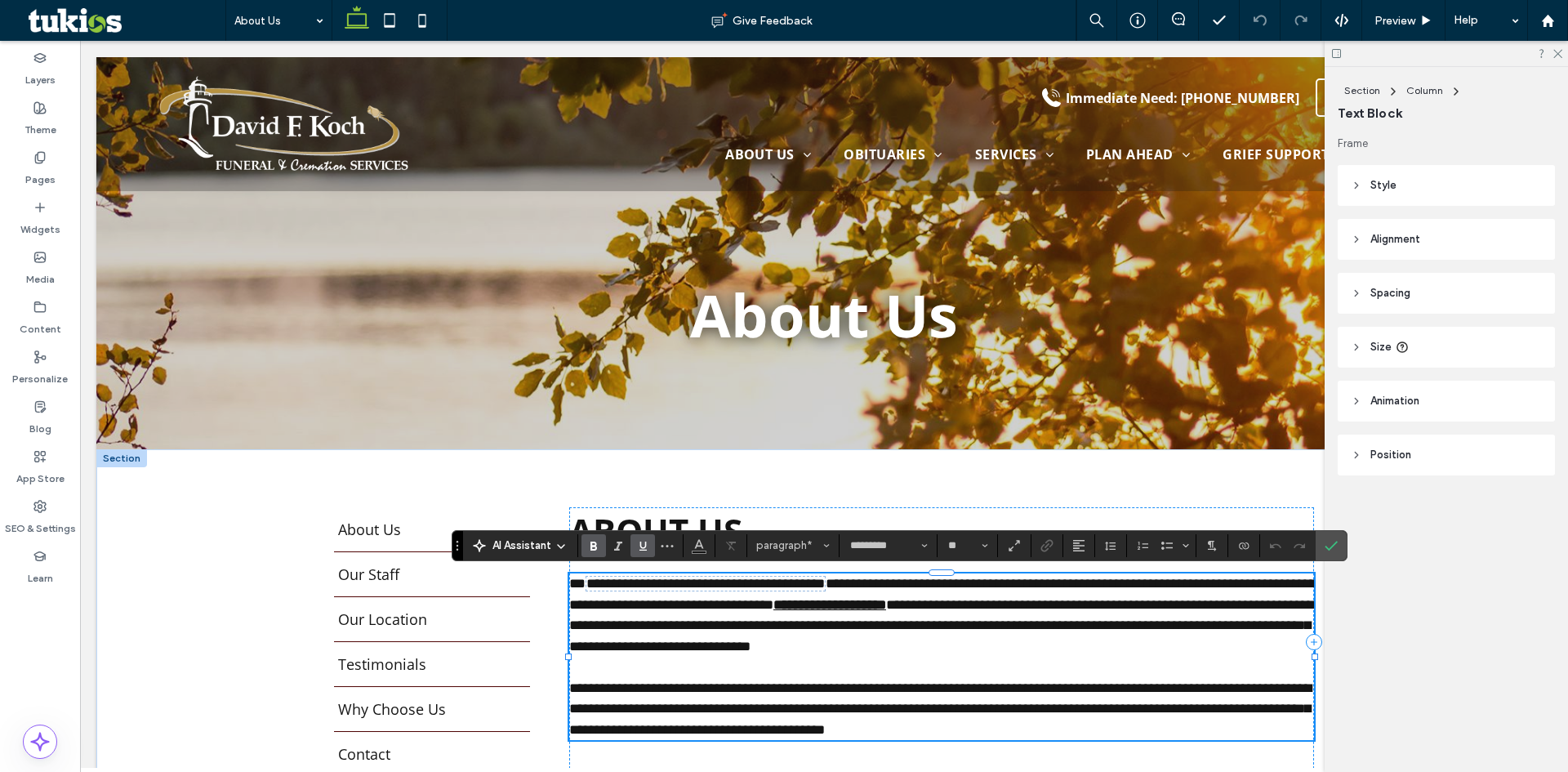
click at [886, 605] on strong "**********" at bounding box center [829, 604] width 112 height 14
click at [886, 607] on strong "**********" at bounding box center [829, 604] width 112 height 14
drag, startPoint x: 907, startPoint y: 607, endPoint x: 1049, endPoint y: 609, distance: 142.0
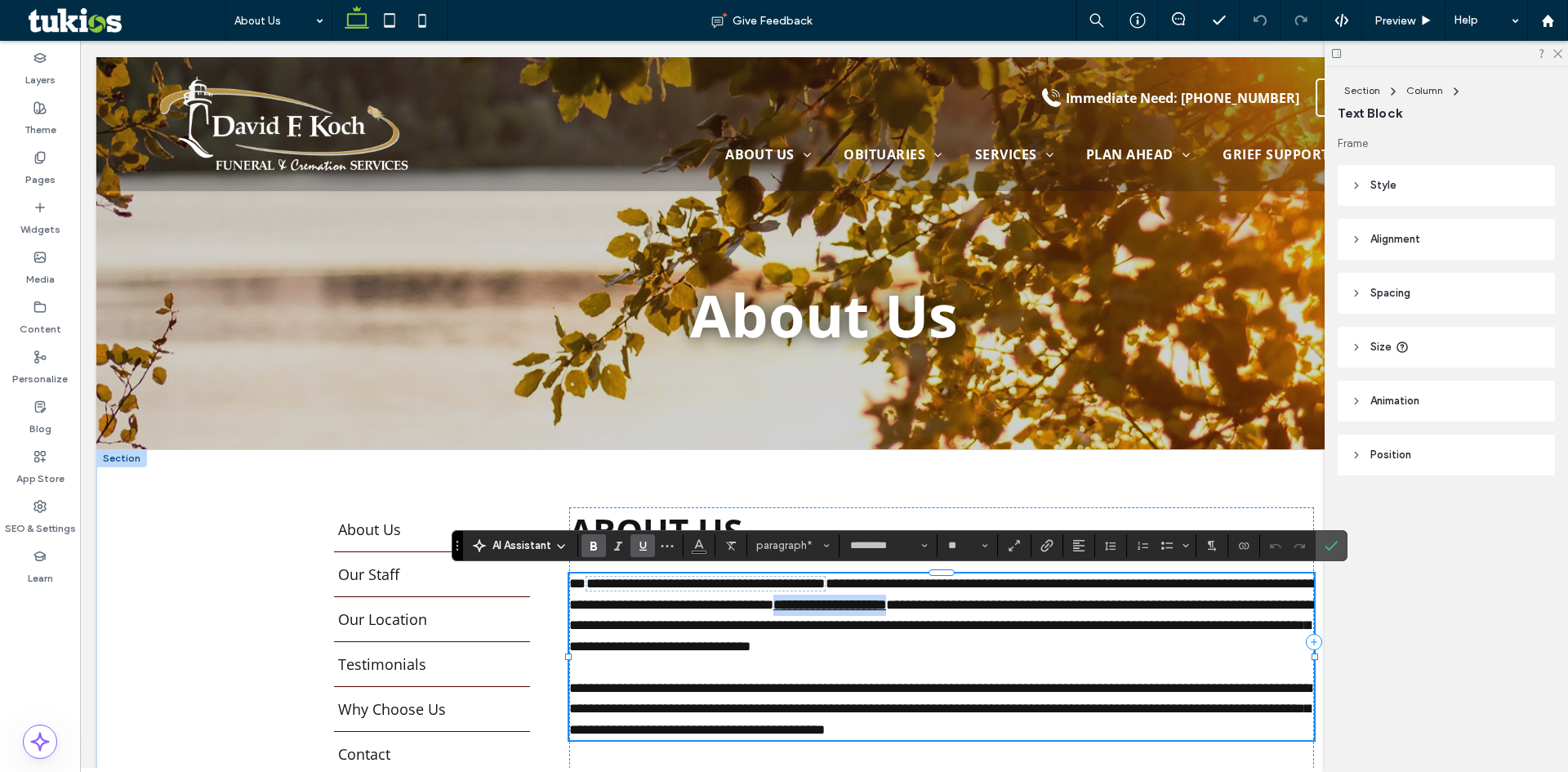
click at [886, 609] on strong "**********" at bounding box center [829, 604] width 112 height 14
click at [851, 607] on strong "**********" at bounding box center [812, 604] width 79 height 14
drag, startPoint x: 907, startPoint y: 605, endPoint x: 1010, endPoint y: 606, distance: 103.0
click at [851, 606] on strong "**********" at bounding box center [812, 604] width 79 height 14
click at [639, 544] on icon "Underline" at bounding box center [642, 545] width 13 height 13
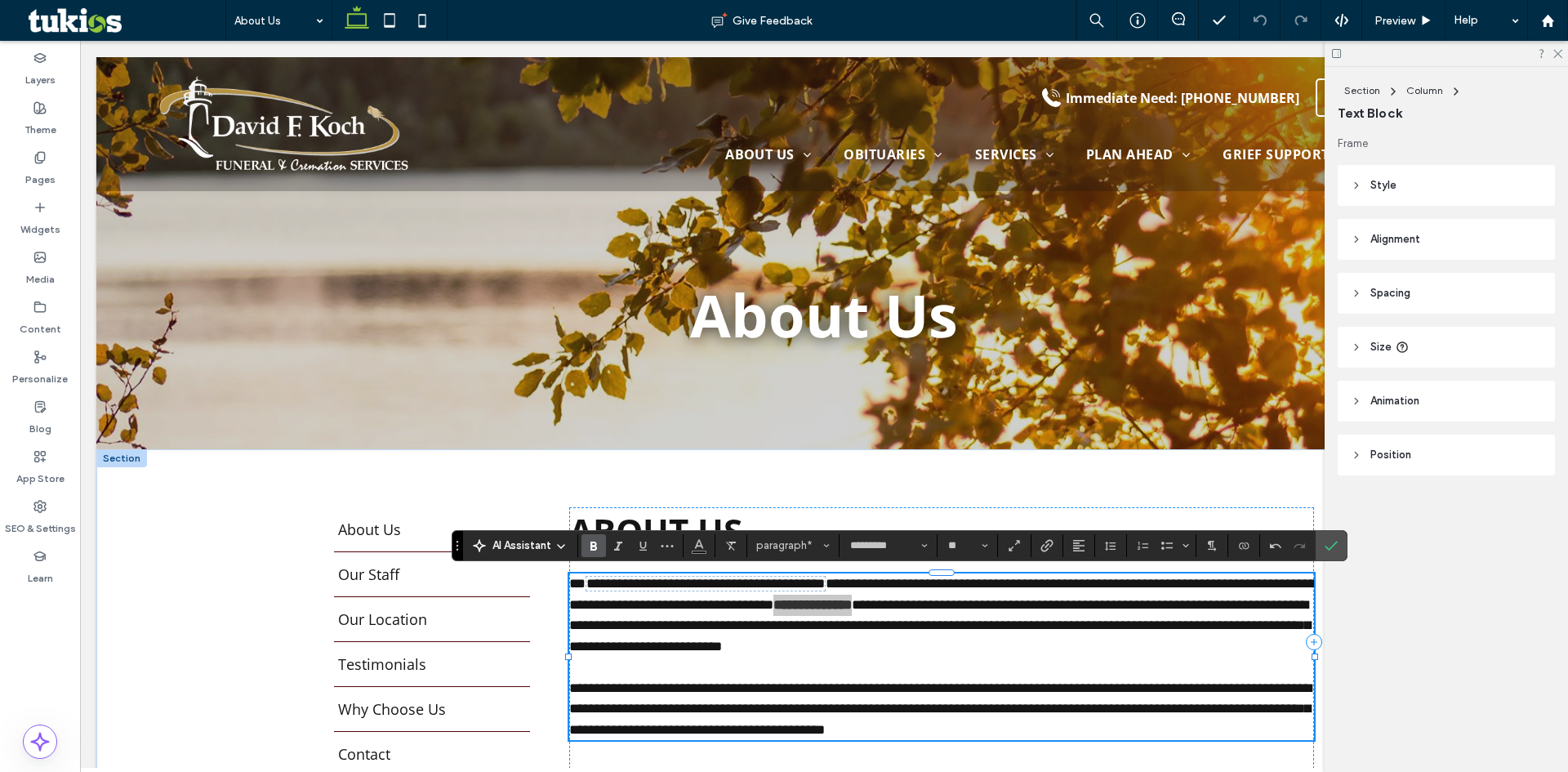
click at [588, 542] on icon "Bold" at bounding box center [593, 545] width 13 height 13
click at [1335, 551] on icon "Confirm" at bounding box center [1331, 545] width 13 height 13
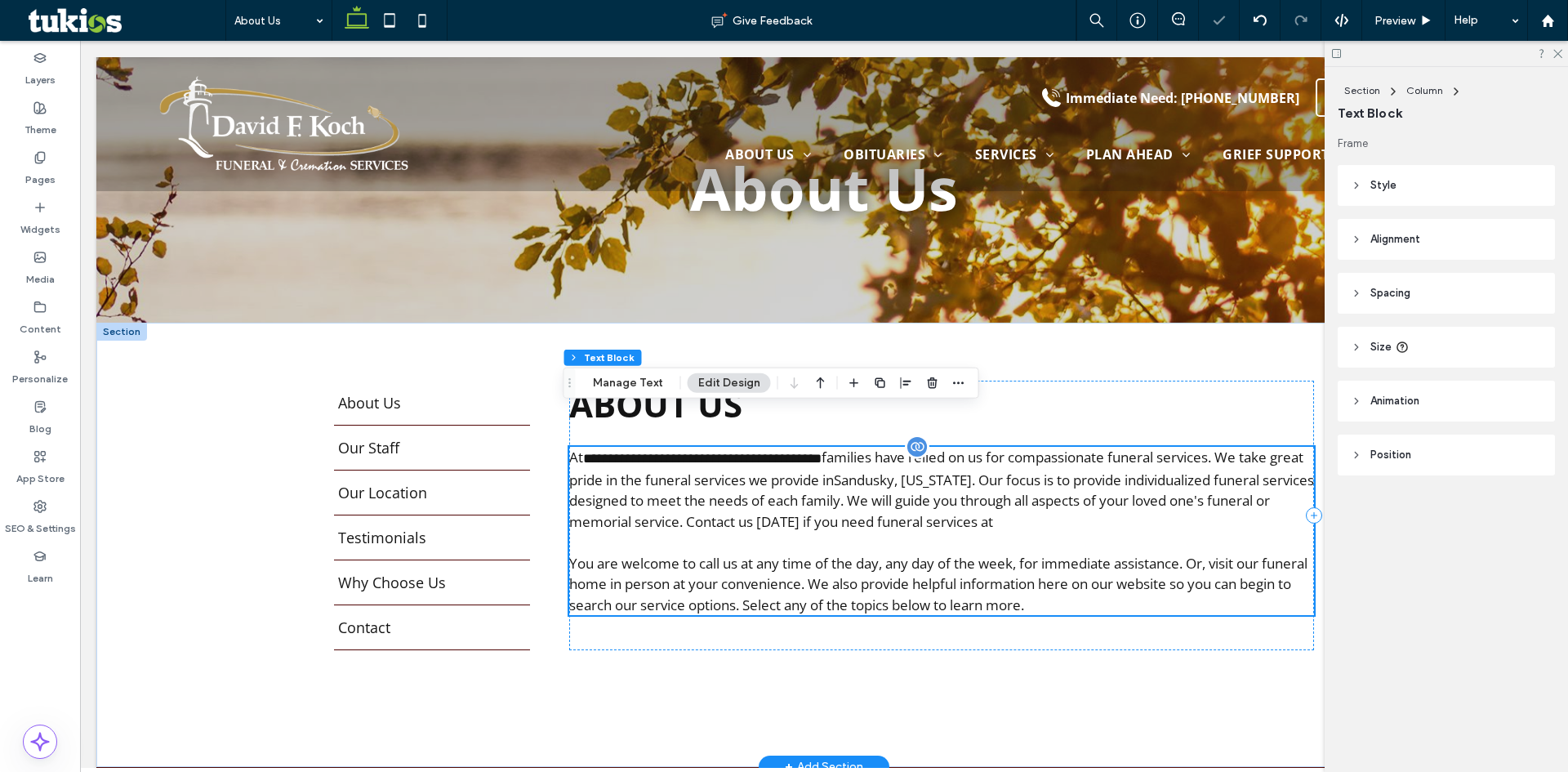
scroll to position [163, 0]
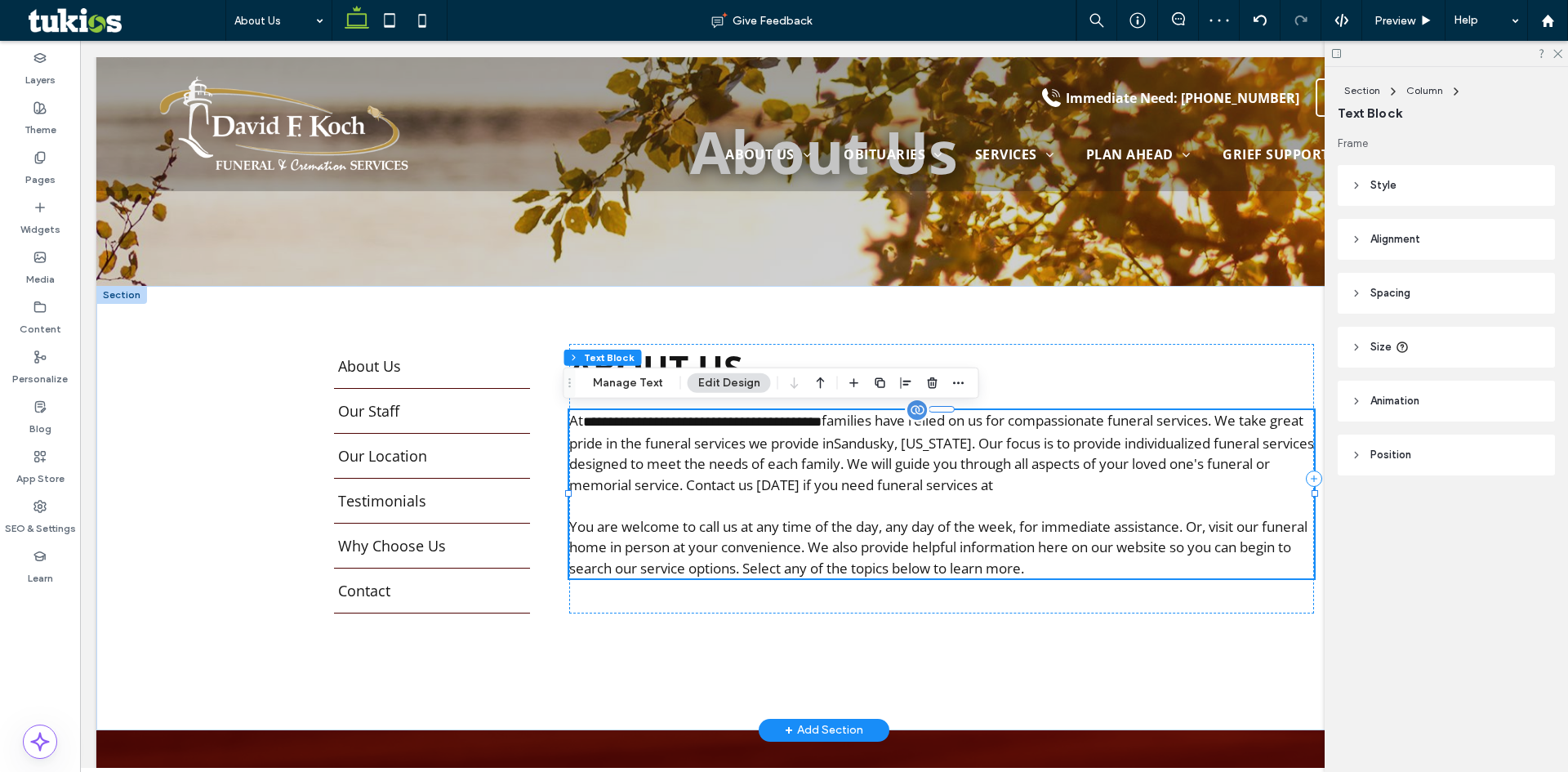
click at [1067, 492] on p "**********" at bounding box center [941, 463] width 744 height 106
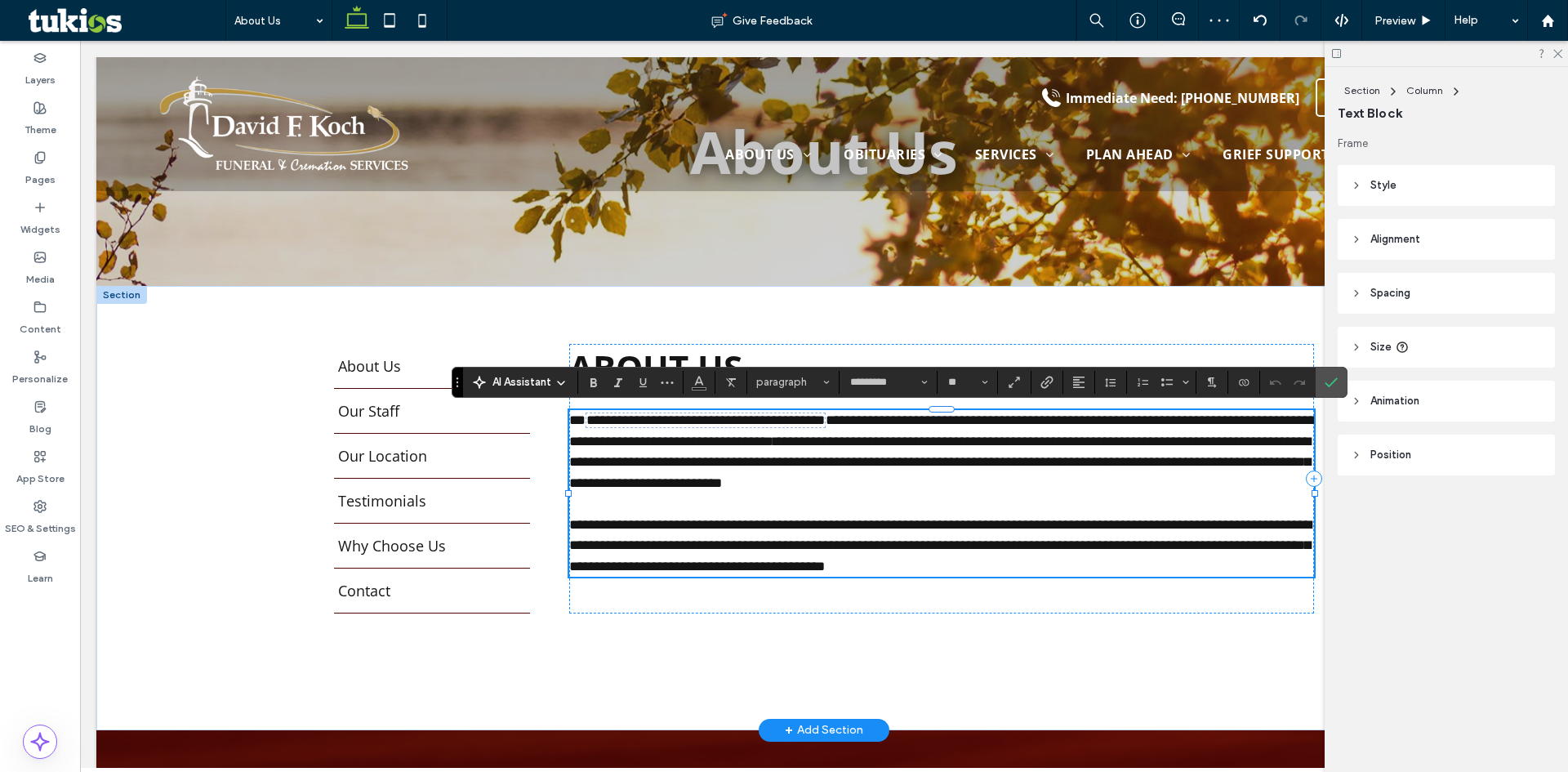
click at [1061, 484] on p "**********" at bounding box center [941, 462] width 744 height 104
click at [1107, 488] on p "**********" at bounding box center [941, 462] width 744 height 104
click at [1162, 483] on p "**********" at bounding box center [941, 462] width 744 height 104
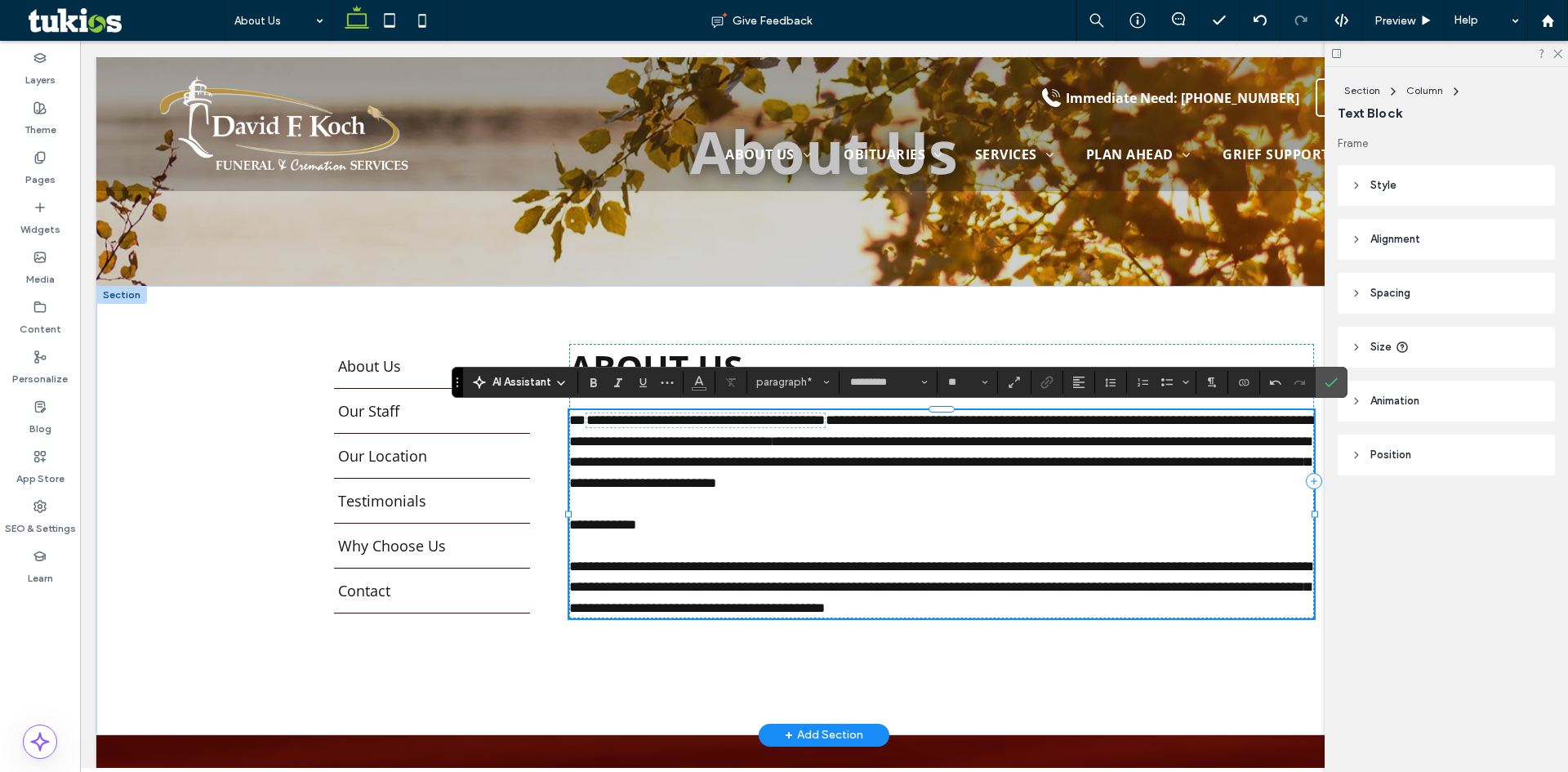
scroll to position [0, 0]
click at [569, 520] on span "**********" at bounding box center [603, 524] width 67 height 14
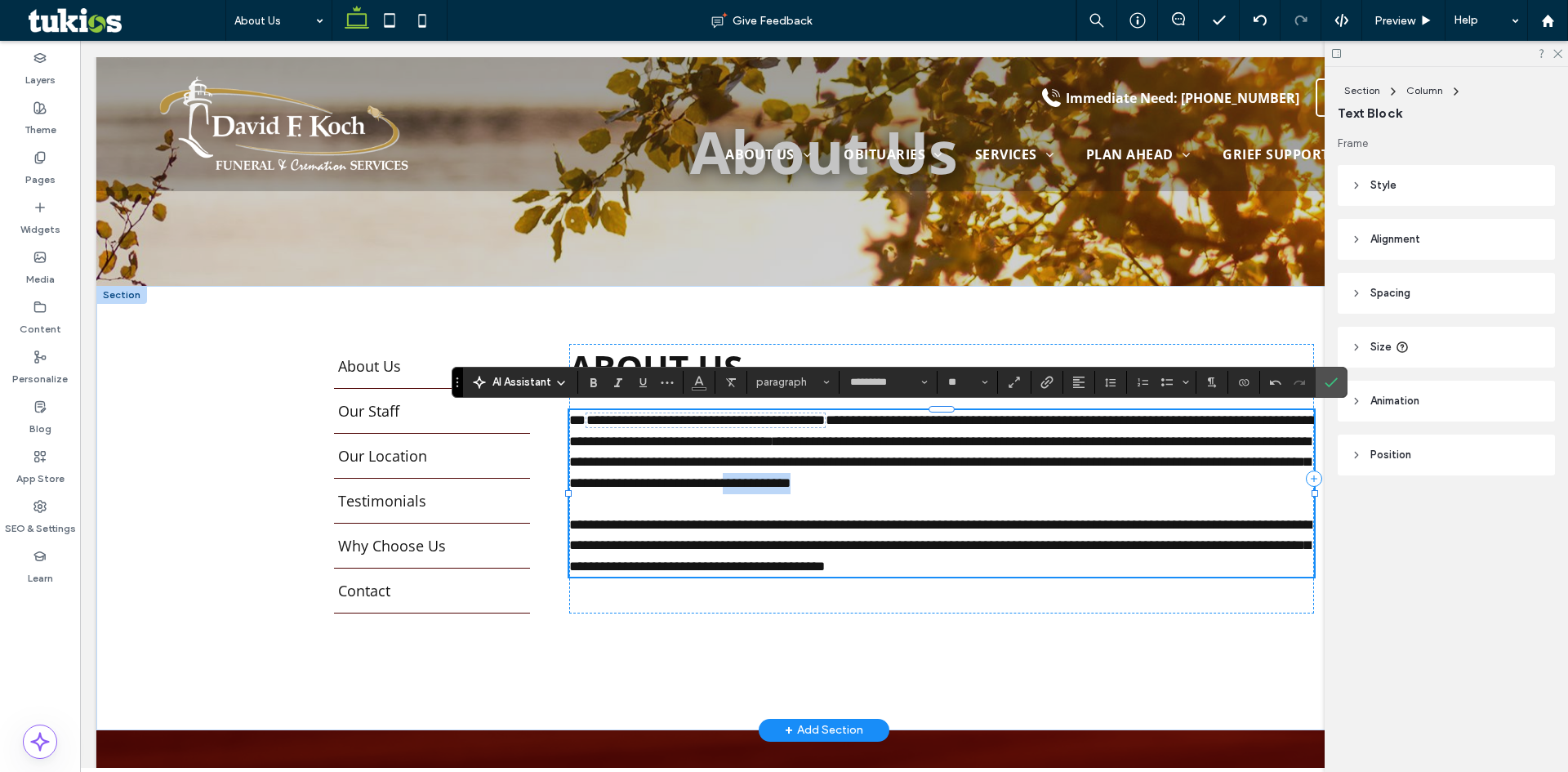
drag, startPoint x: 1060, startPoint y: 485, endPoint x: 1144, endPoint y: 487, distance: 84.0
click at [1144, 487] on span "**********" at bounding box center [939, 462] width 742 height 55
click at [1054, 384] on label "Link" at bounding box center [1046, 382] width 24 height 22
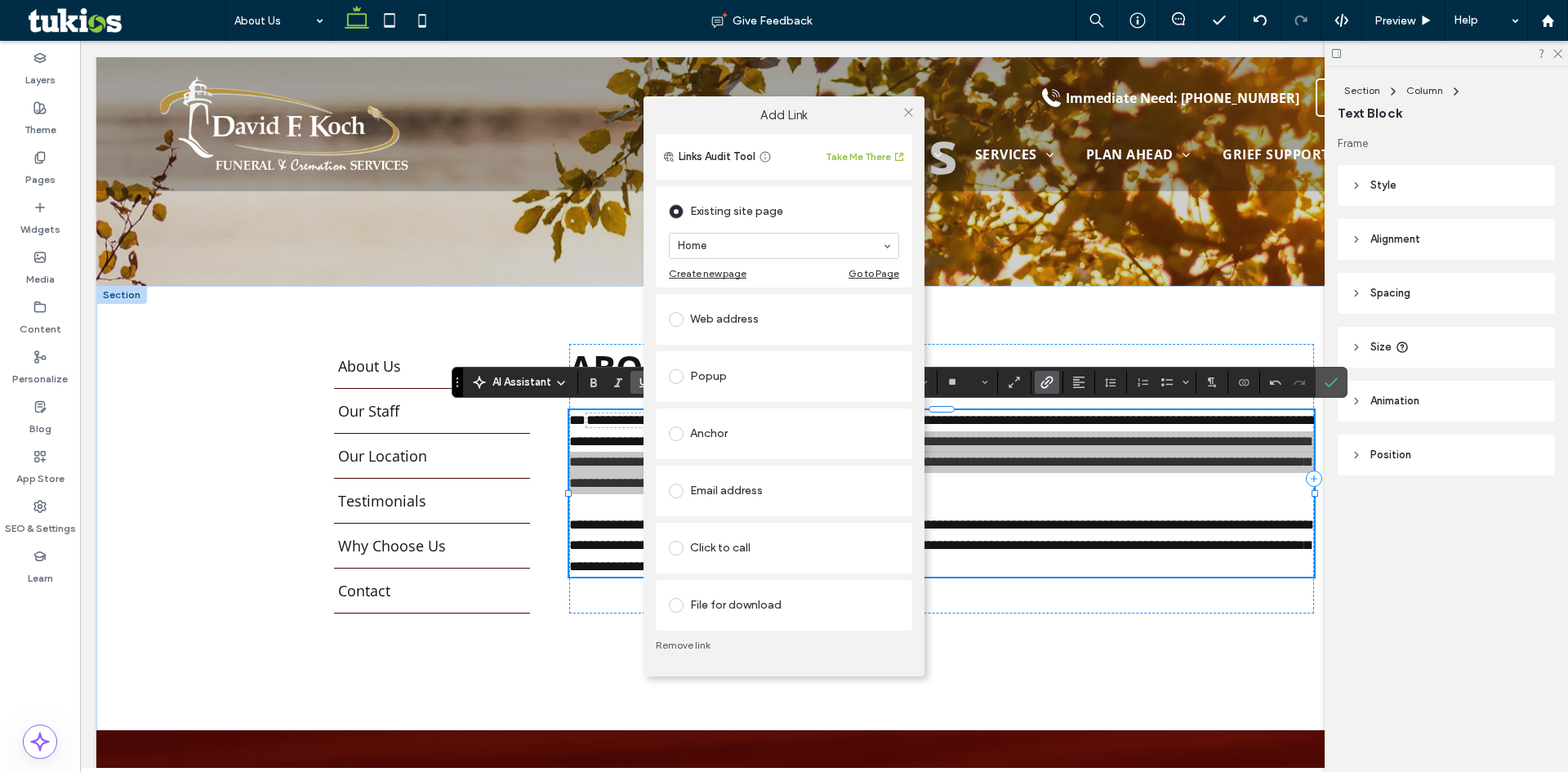
click at [675, 556] on div at bounding box center [679, 547] width 22 height 26
click at [680, 550] on span at bounding box center [675, 547] width 15 height 15
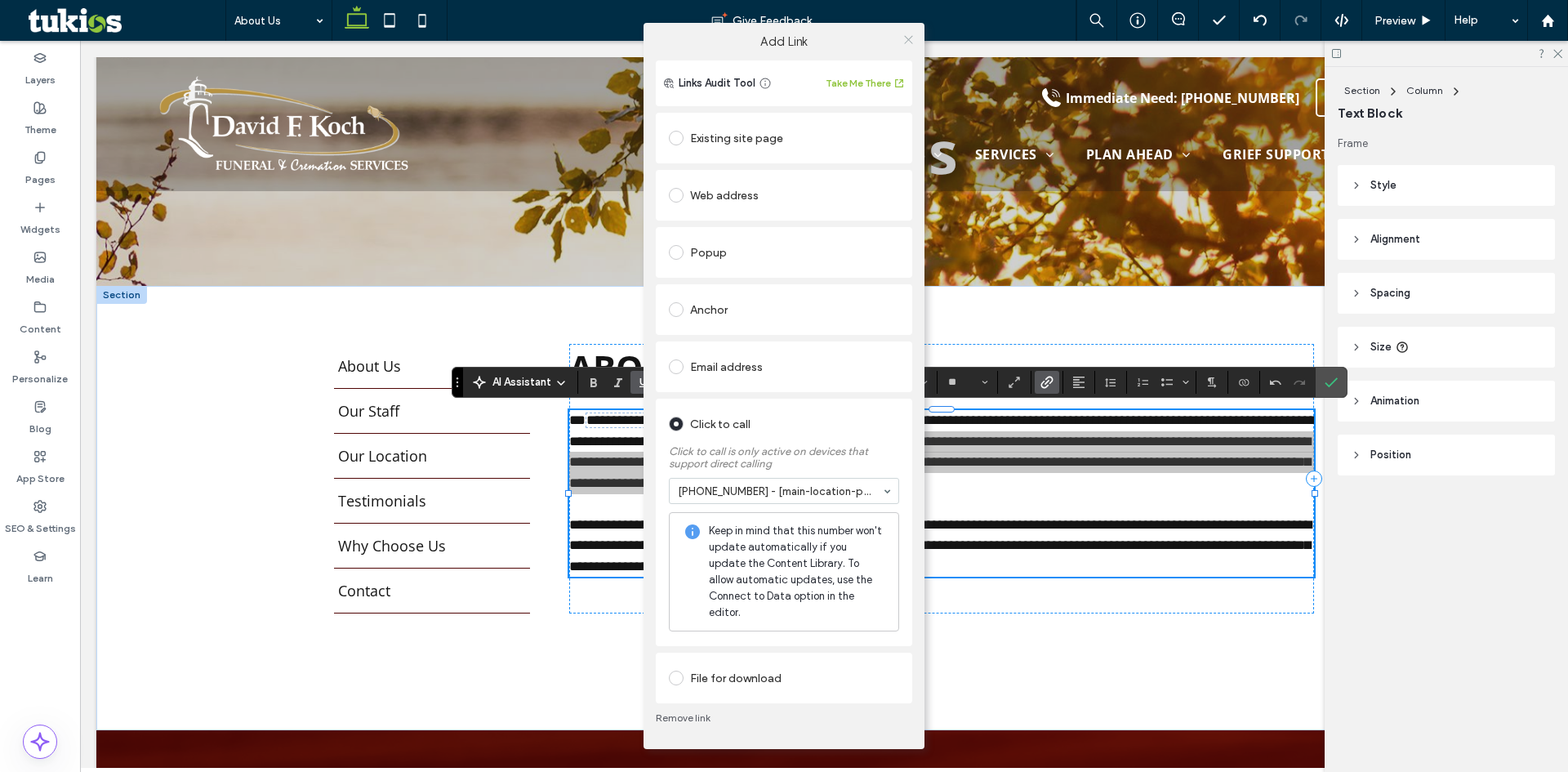
click at [905, 46] on icon at bounding box center [908, 40] width 12 height 12
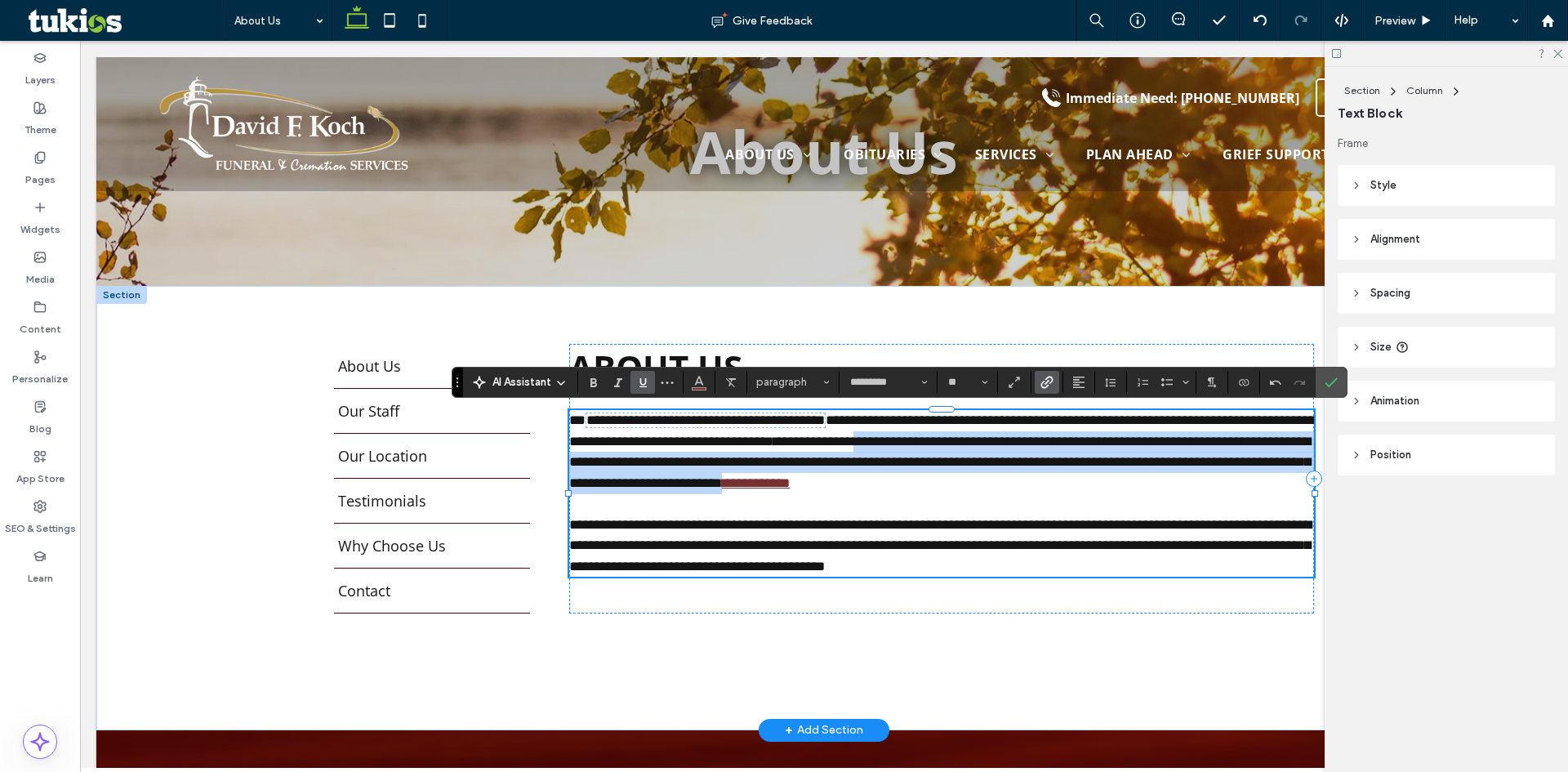
click at [1166, 488] on p "**********" at bounding box center [941, 462] width 744 height 104
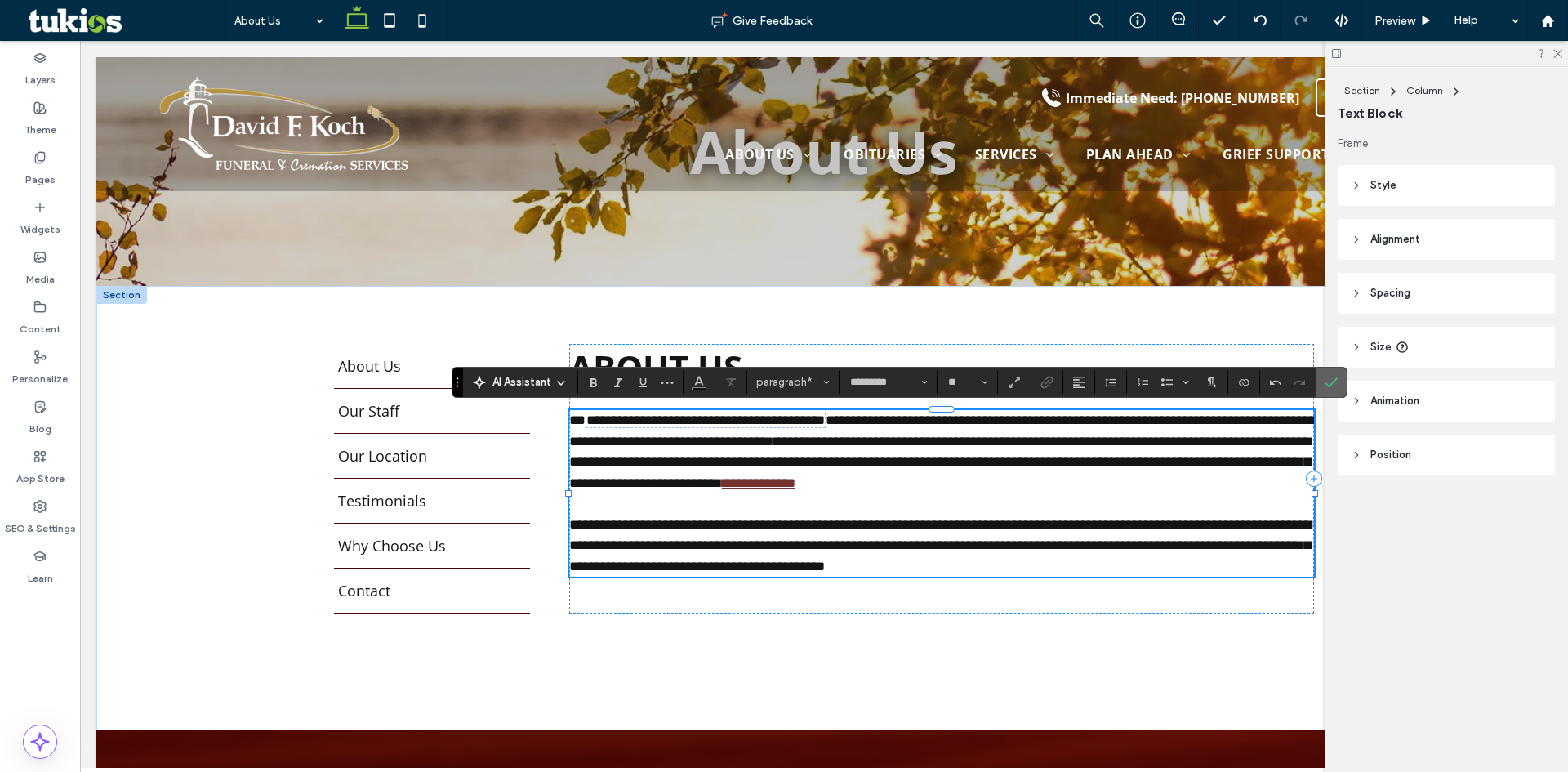
click at [1328, 382] on icon "Confirm" at bounding box center [1331, 382] width 13 height 13
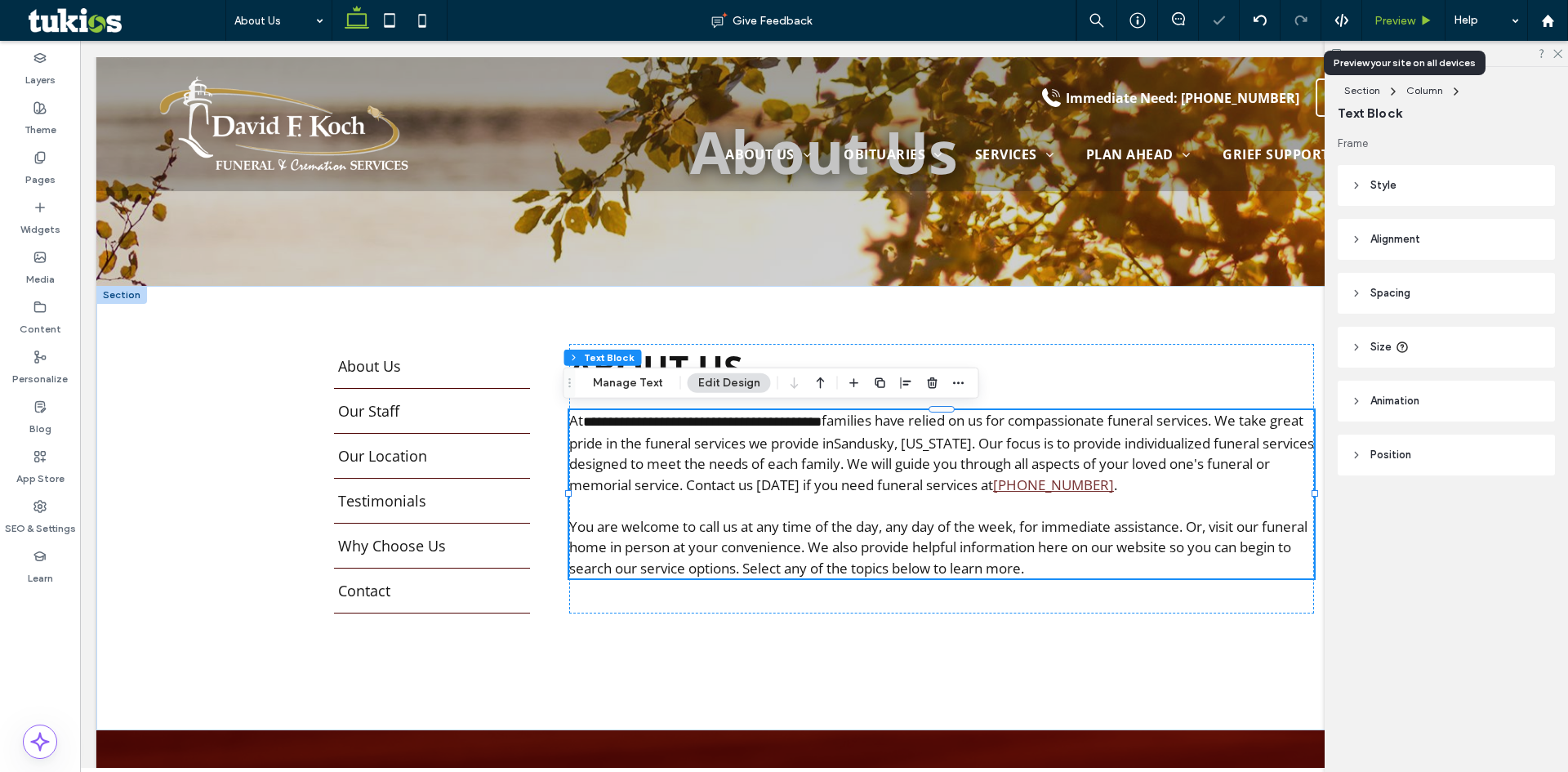
click at [1396, 19] on span "Preview" at bounding box center [1394, 21] width 41 height 14
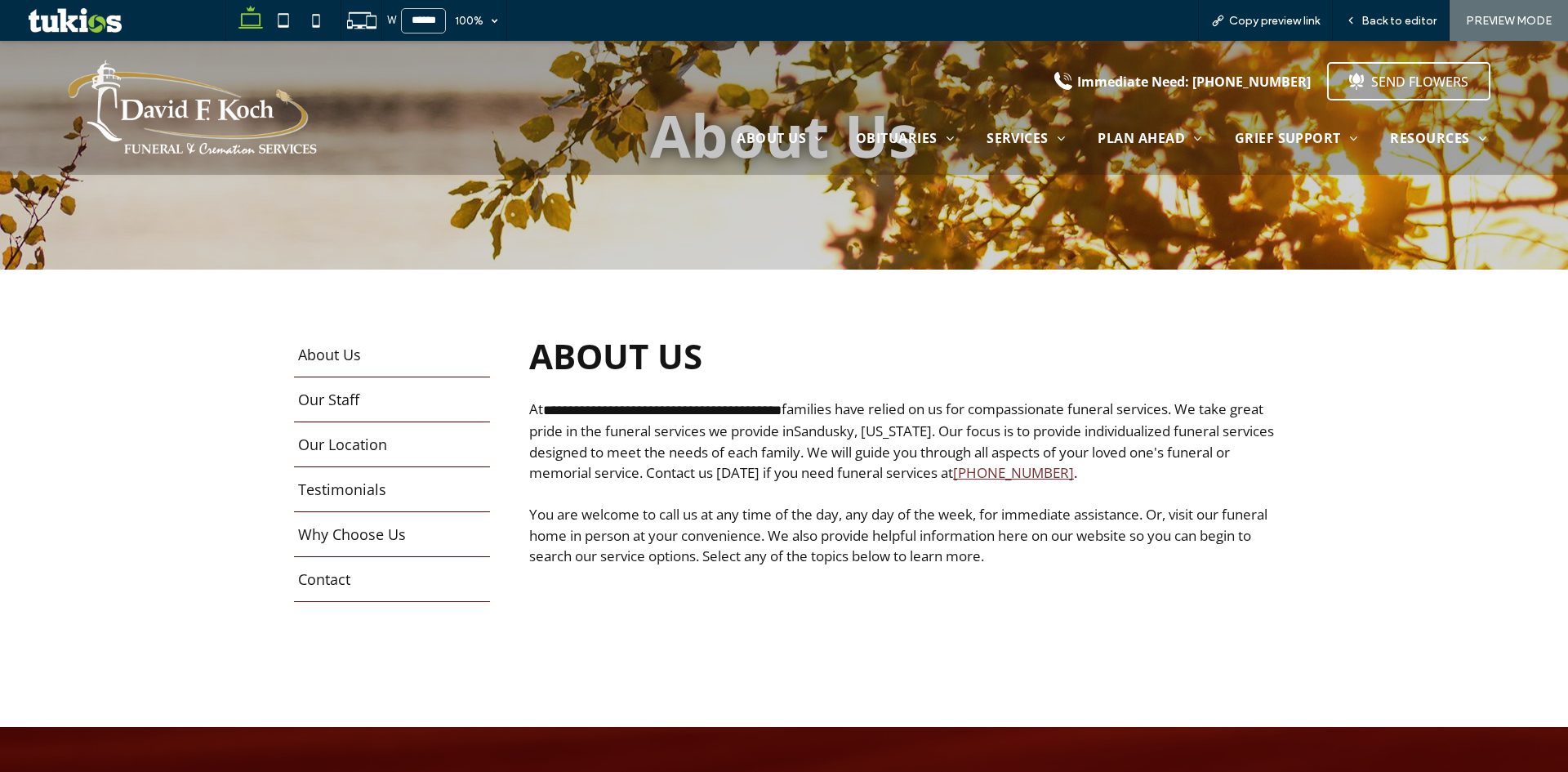
scroll to position [147, 0]
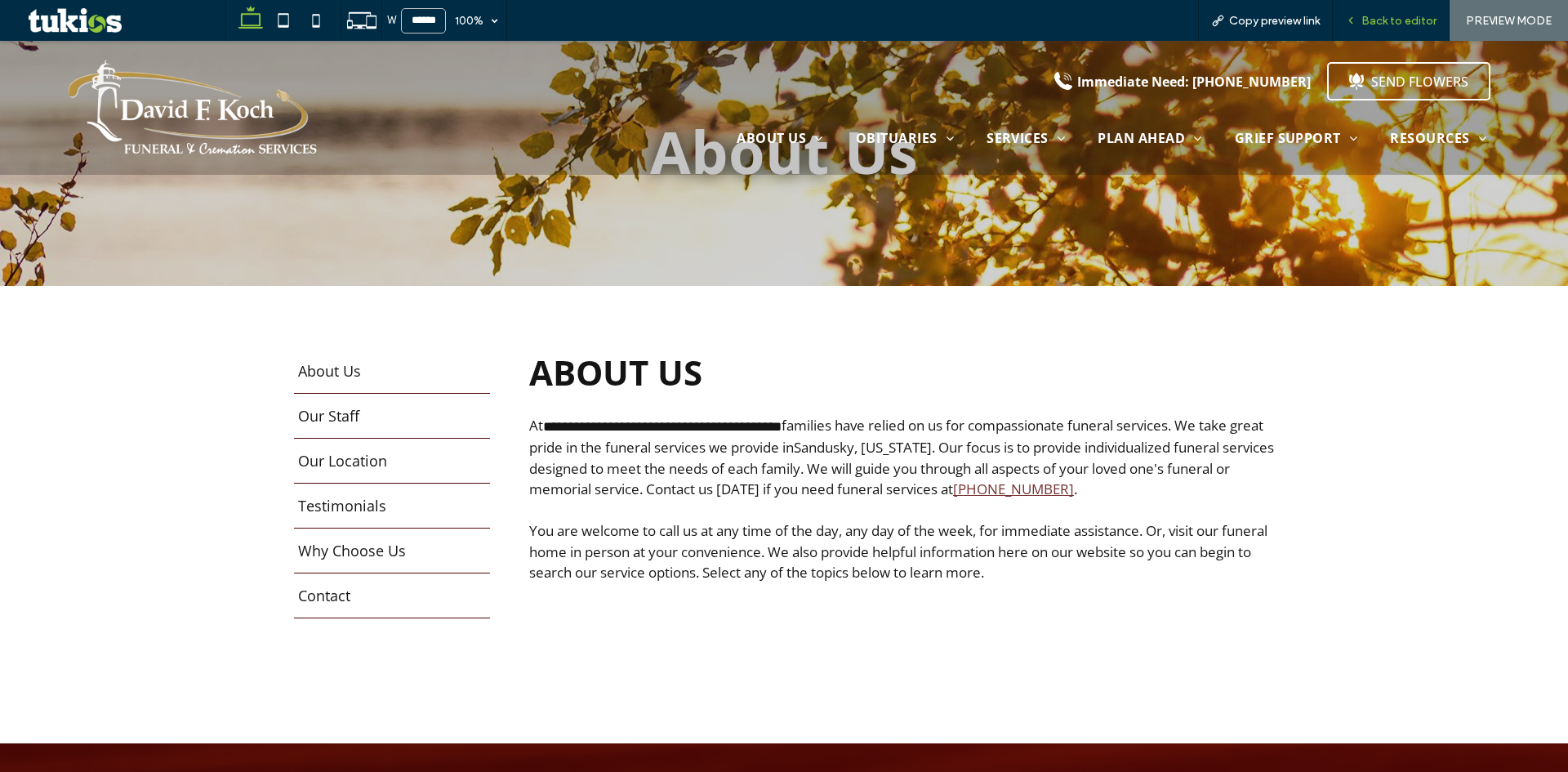
click at [1406, 14] on span "Back to editor" at bounding box center [1398, 21] width 75 height 14
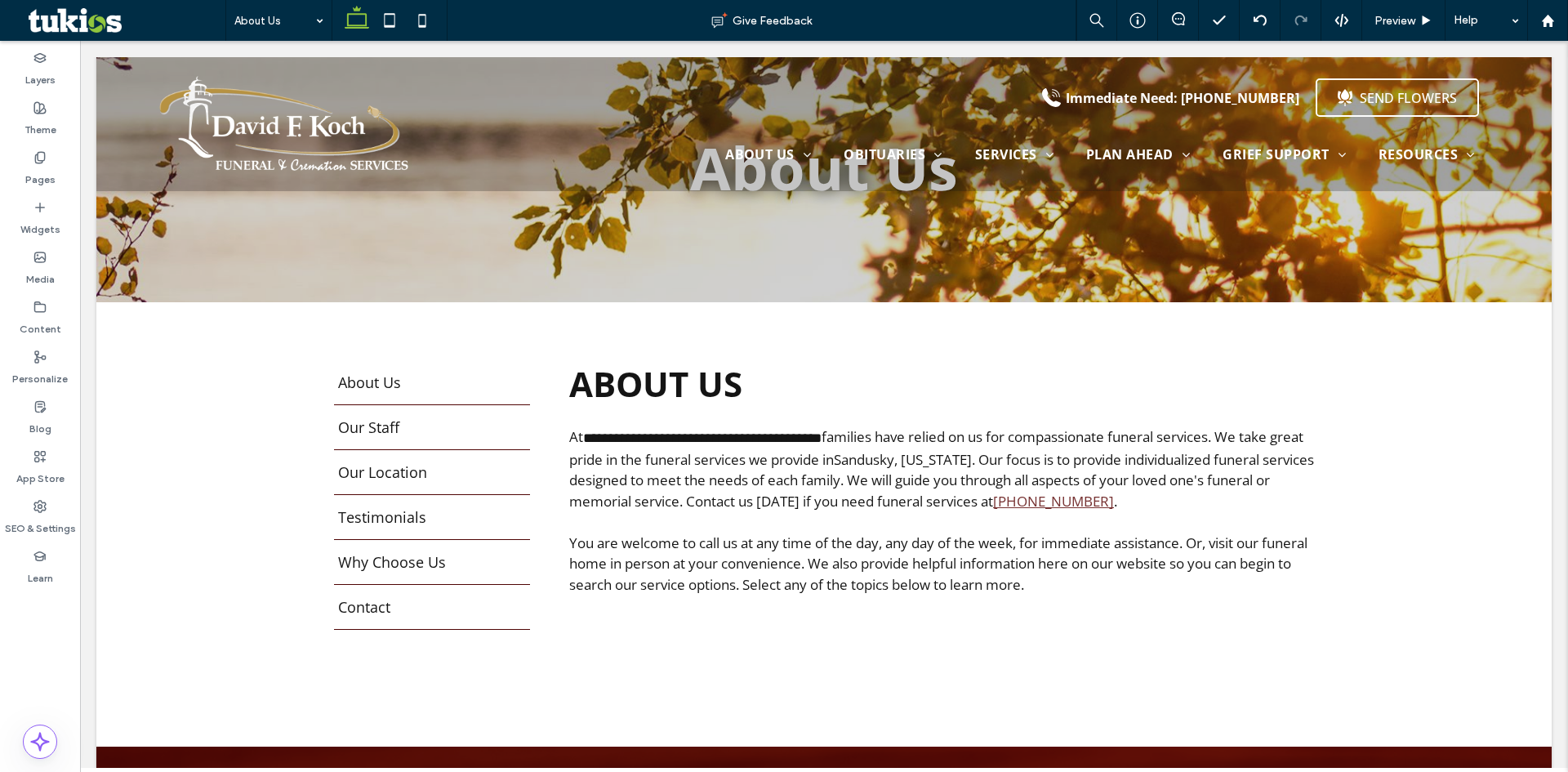
scroll to position [163, 0]
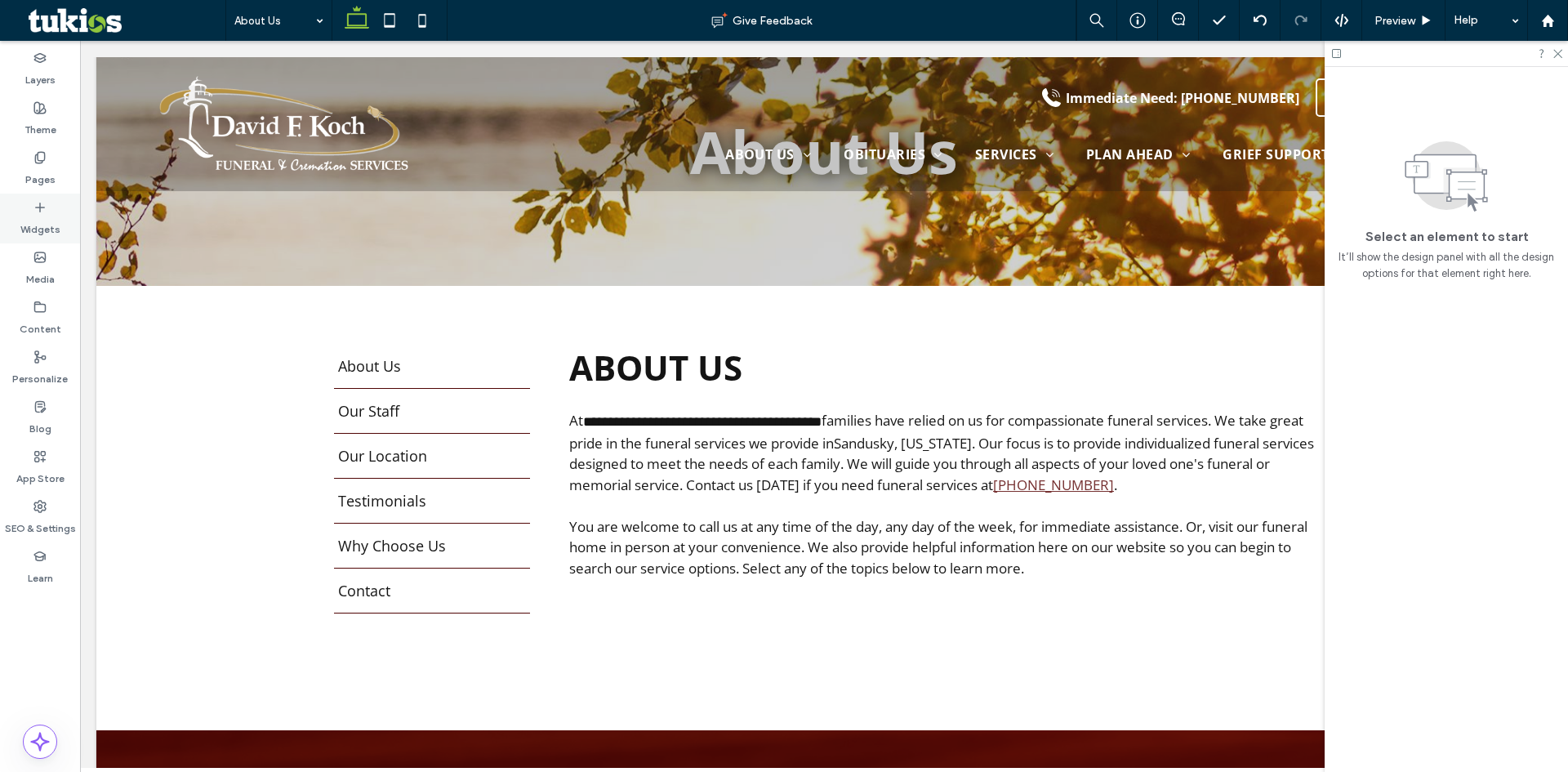
click at [45, 213] on icon at bounding box center [40, 207] width 13 height 13
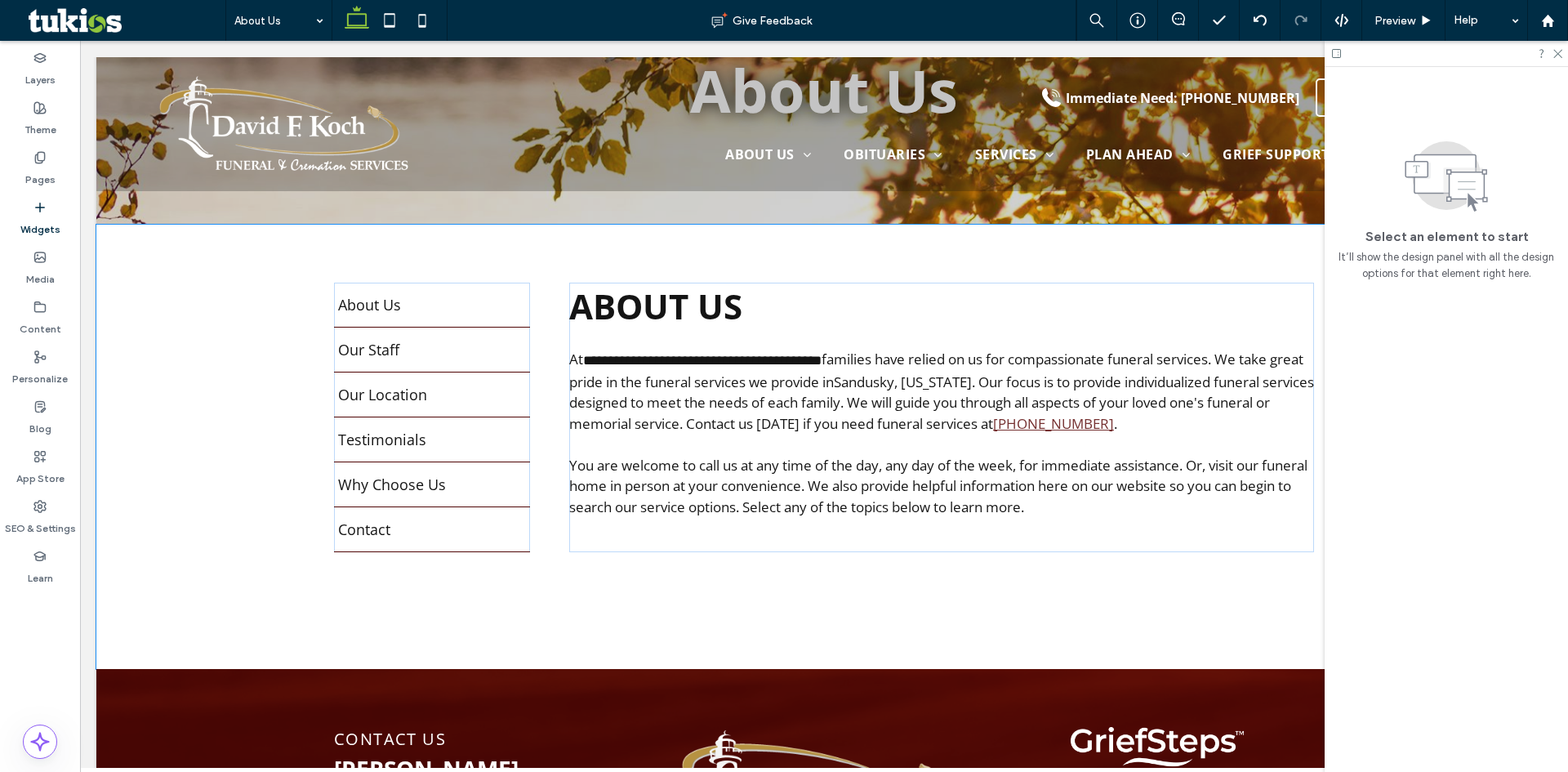
scroll to position [245, 0]
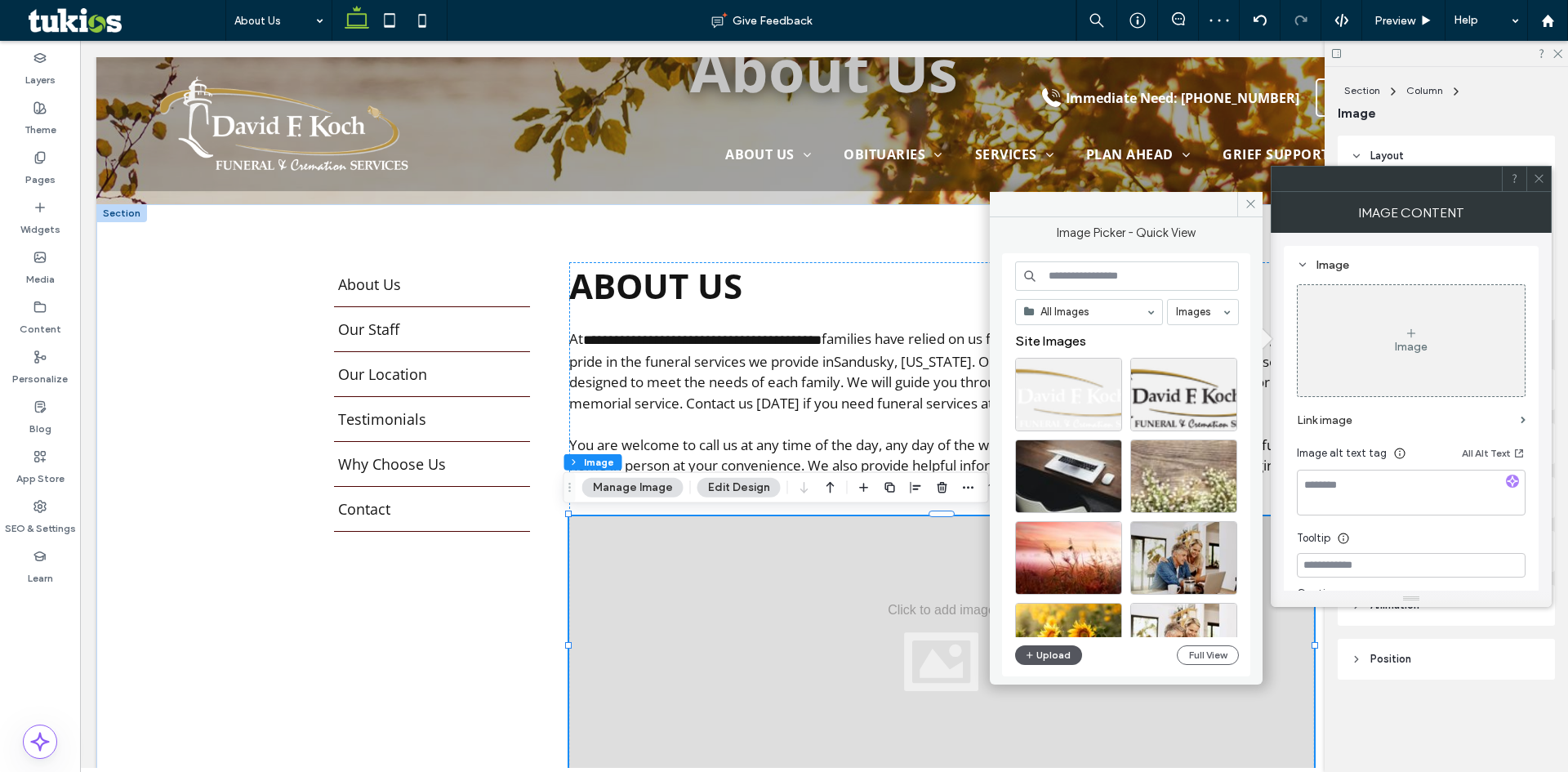
click at [1027, 661] on icon "button" at bounding box center [1029, 655] width 9 height 13
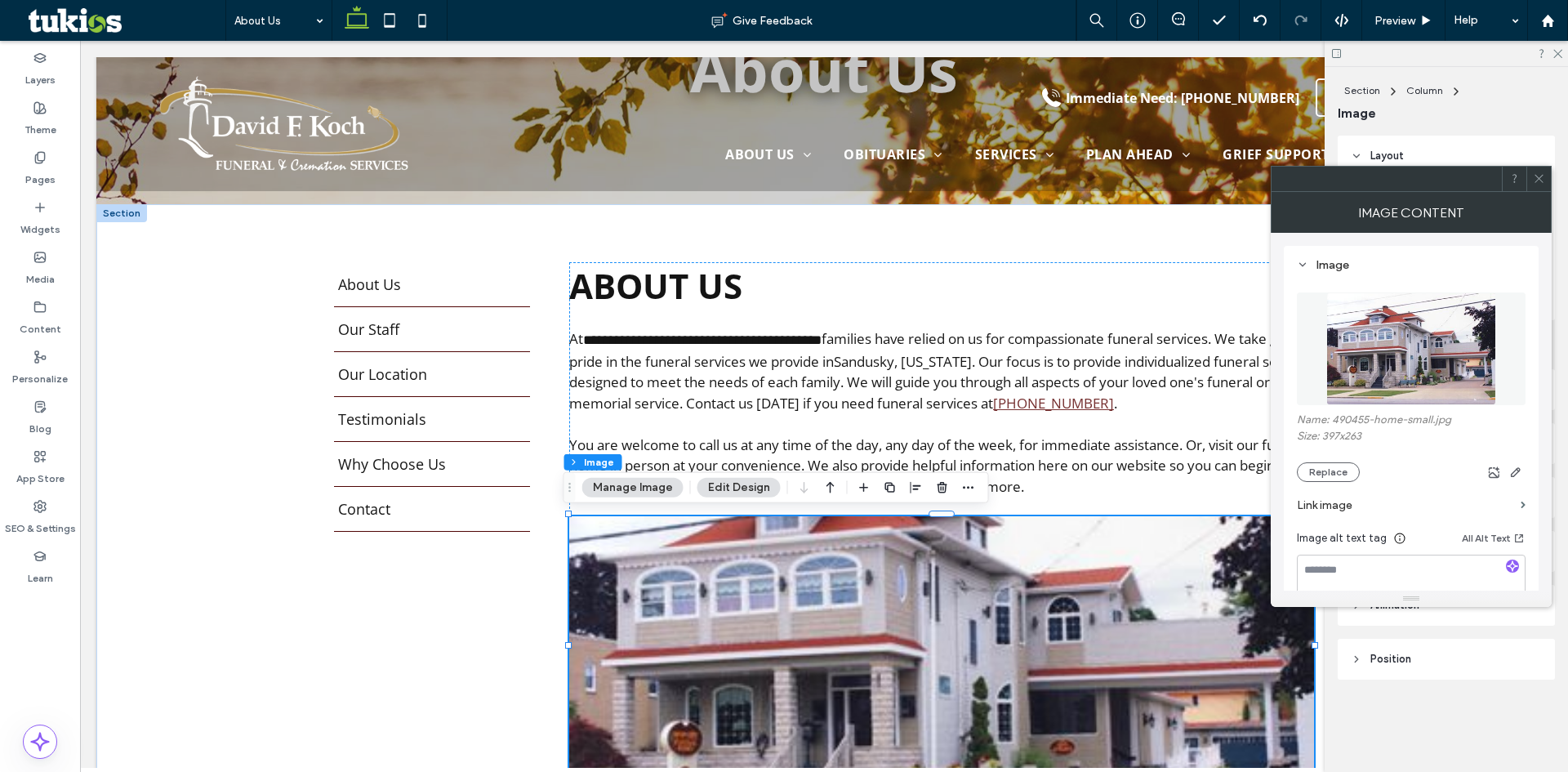
click at [1542, 172] on span at bounding box center [1539, 179] width 12 height 24
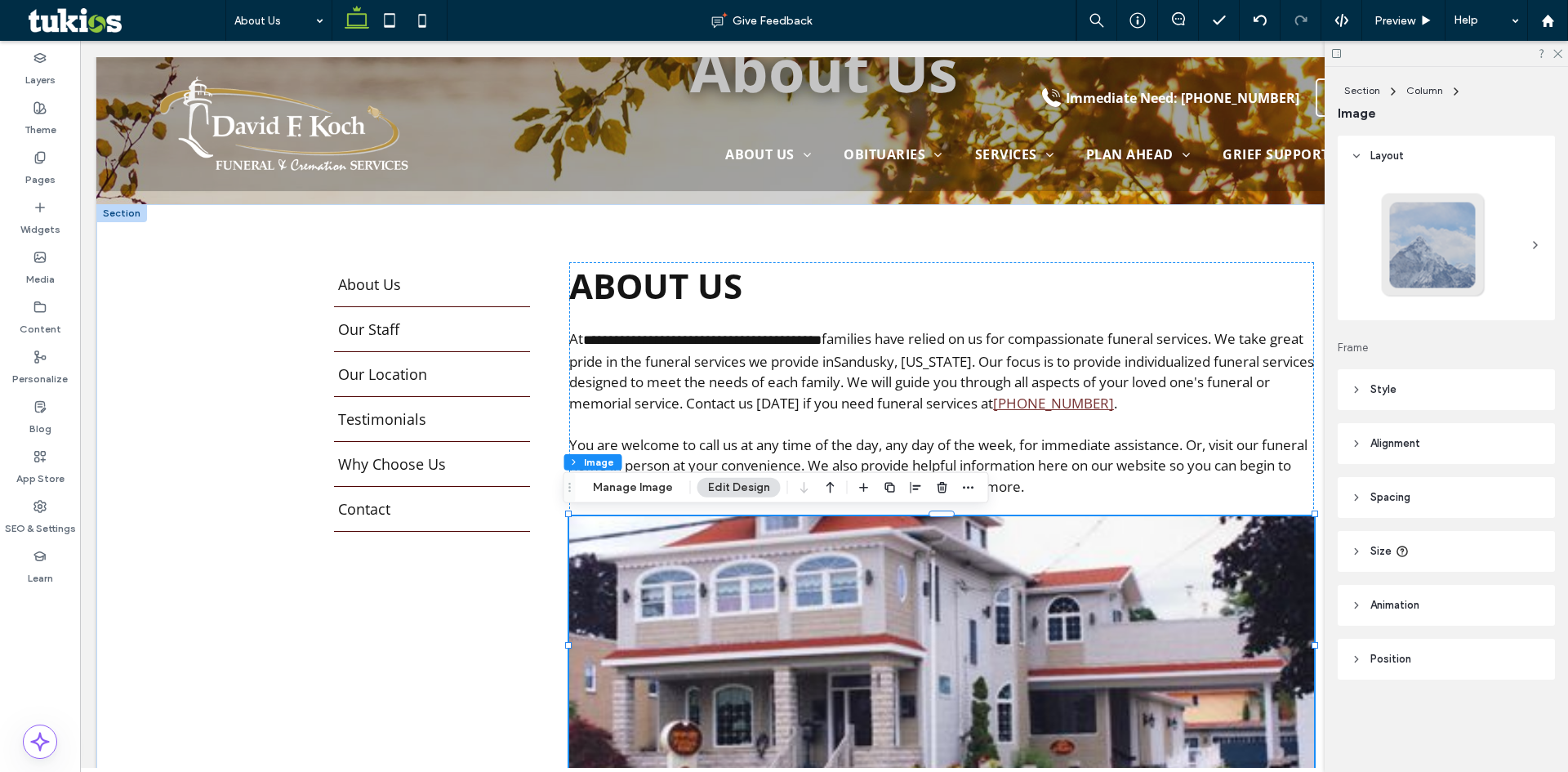
click at [1392, 408] on header "Style" at bounding box center [1446, 389] width 218 height 41
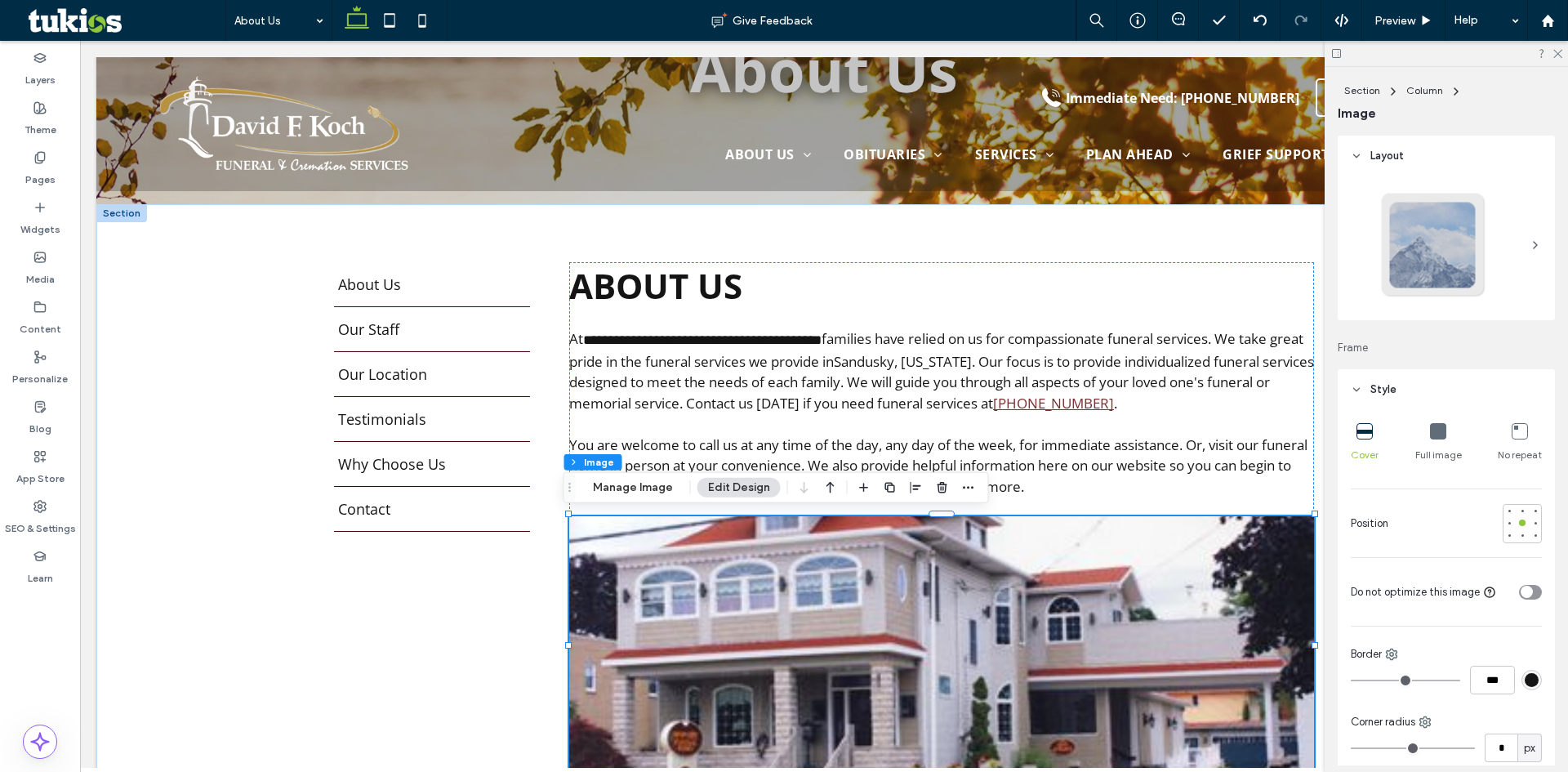
click at [1436, 455] on span "Full image" at bounding box center [1438, 454] width 47 height 15
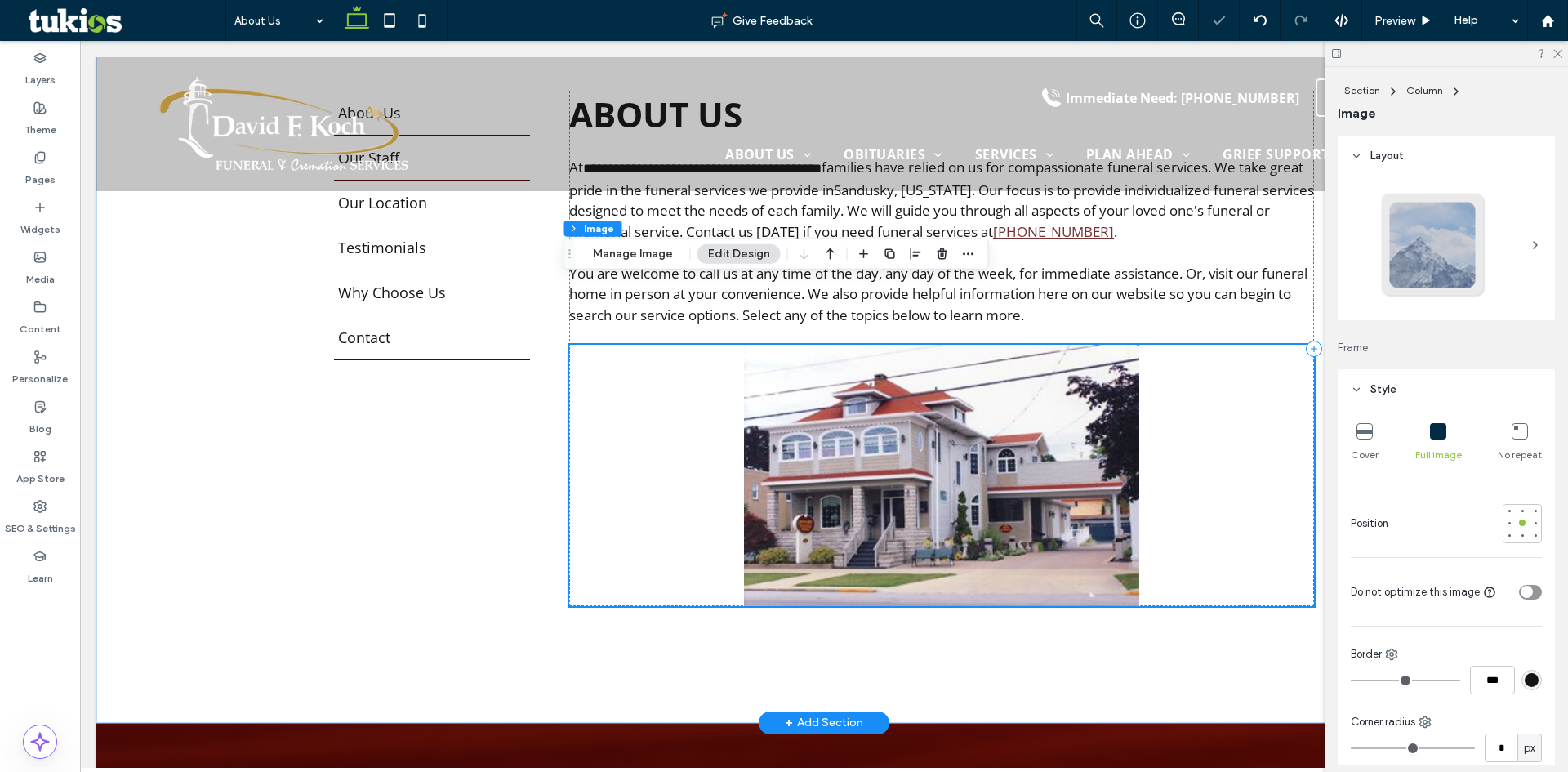
scroll to position [490, 0]
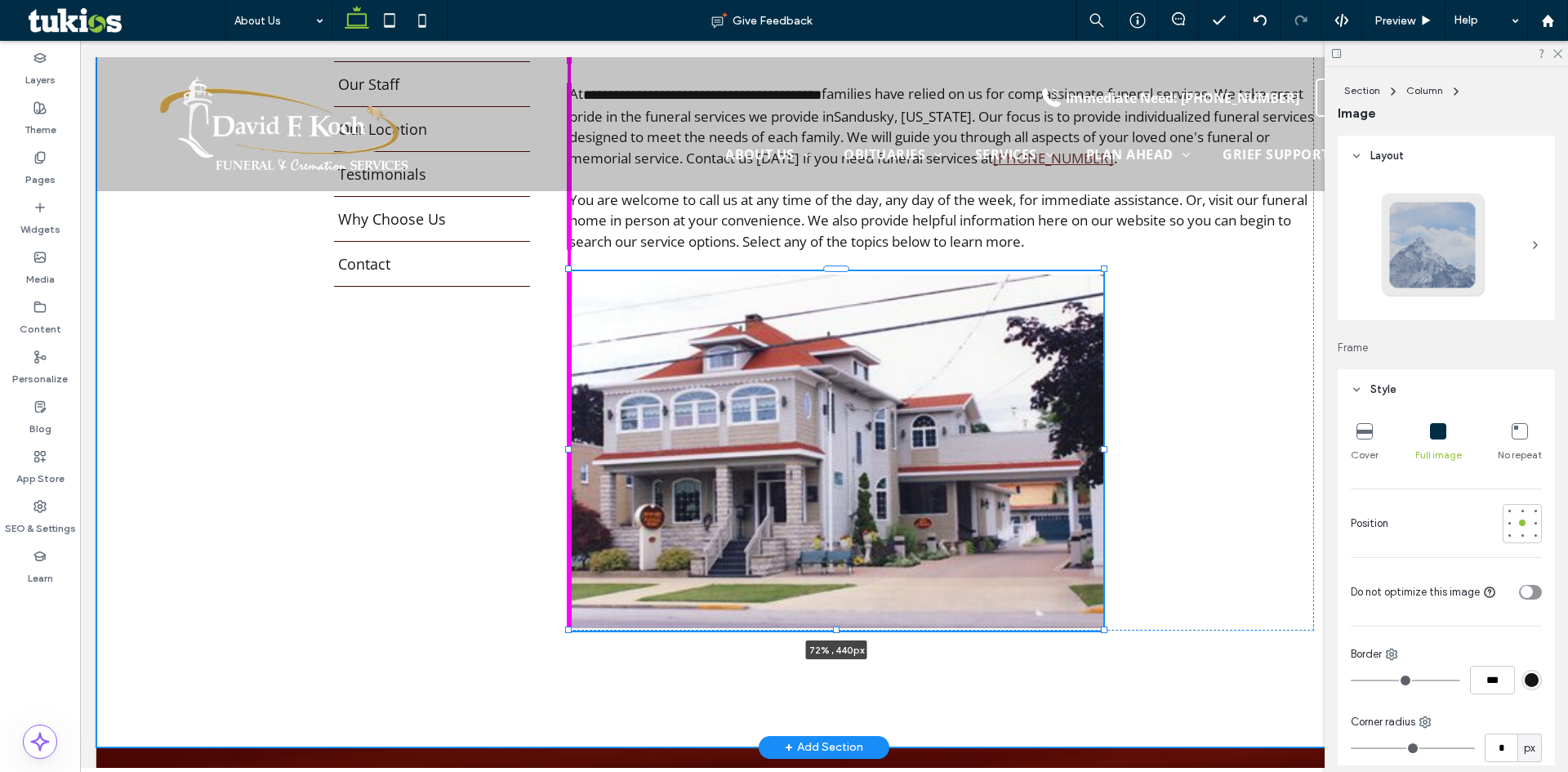
drag, startPoint x: 1307, startPoint y: 534, endPoint x: 1097, endPoint y: 632, distance: 231.7
click at [1101, 632] on div at bounding box center [1104, 630] width 7 height 7
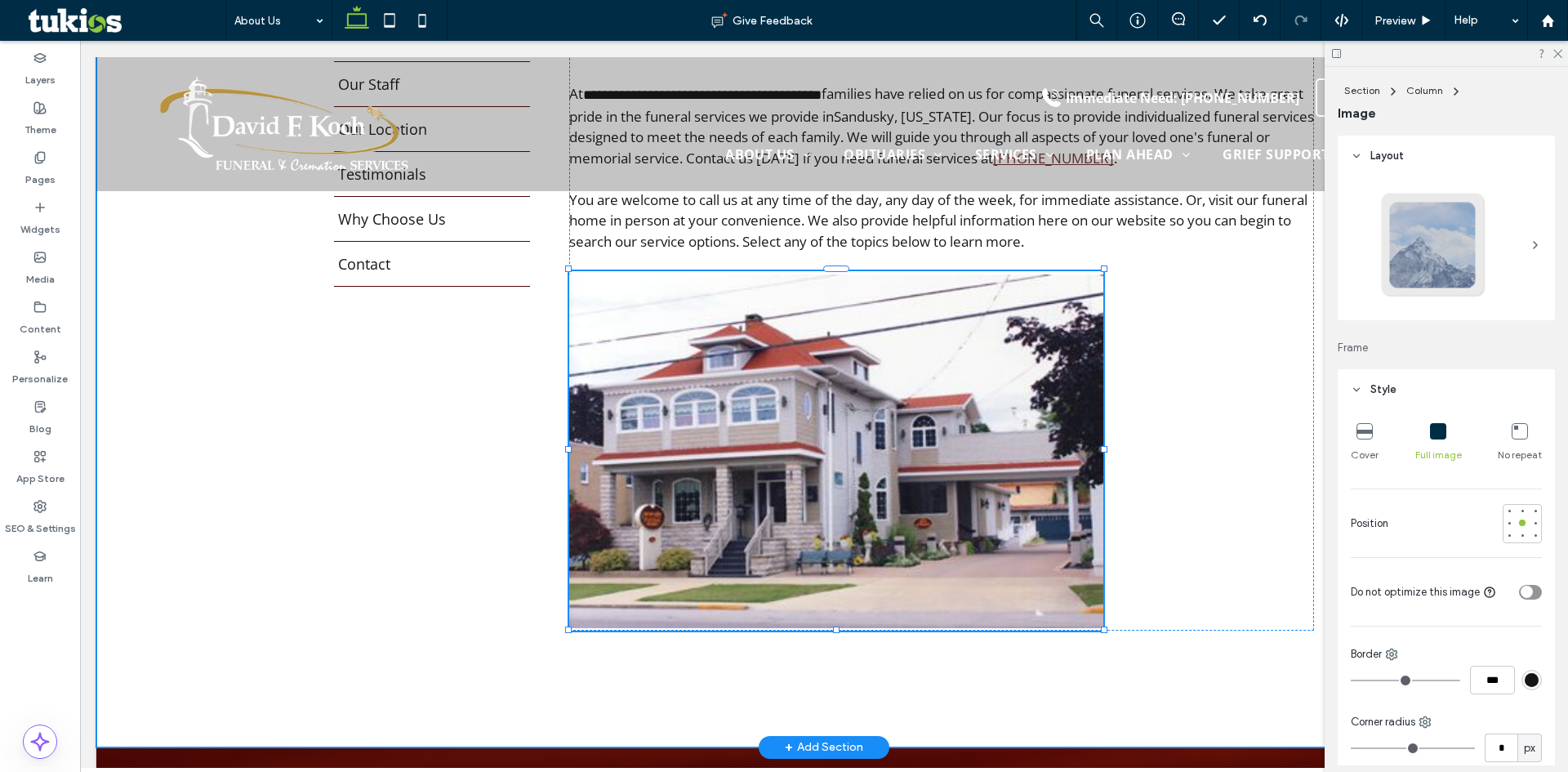
type input "**"
type input "****"
type input "***"
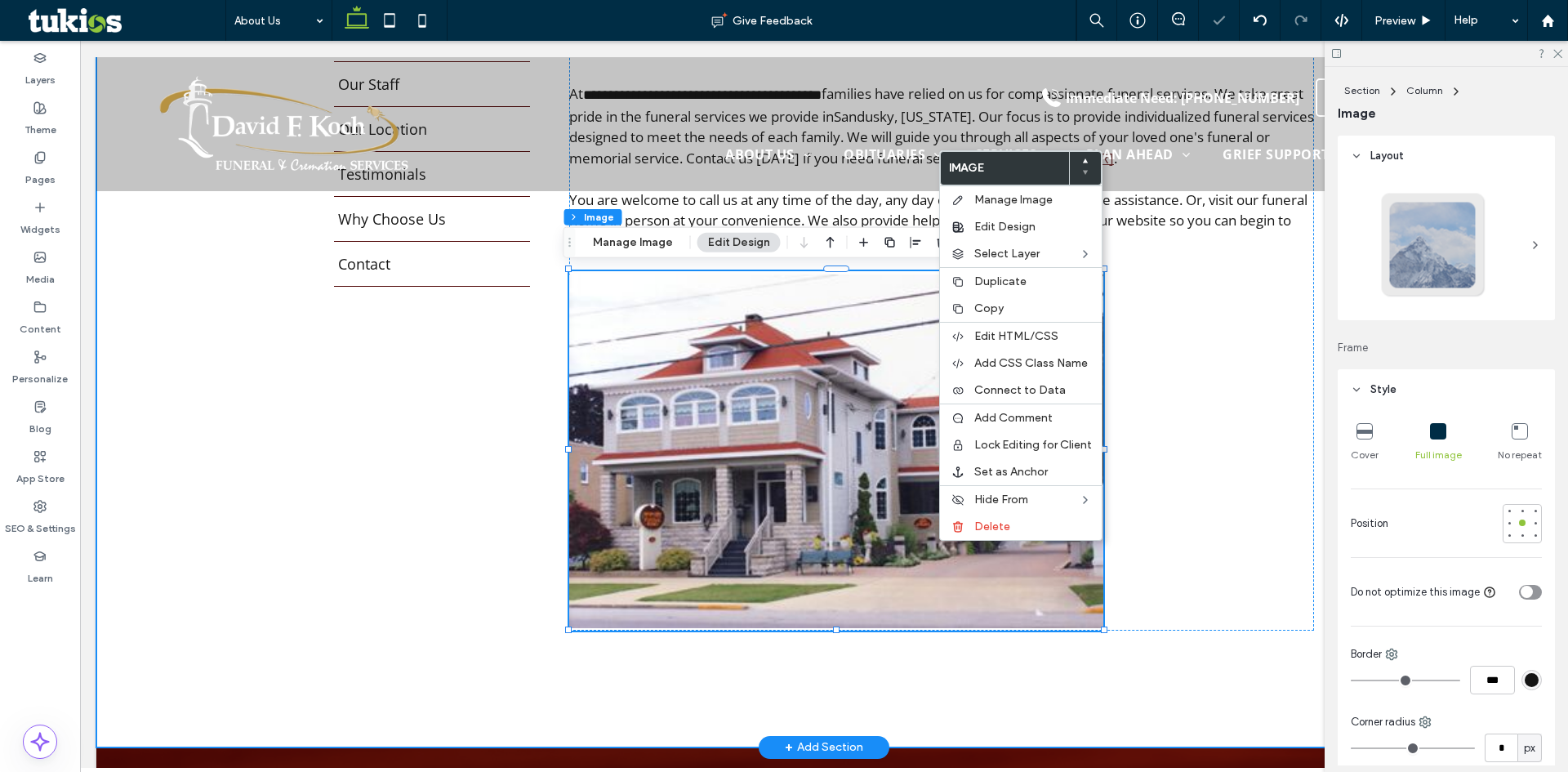
click at [1181, 709] on div "**********" at bounding box center [824, 353] width 980 height 788
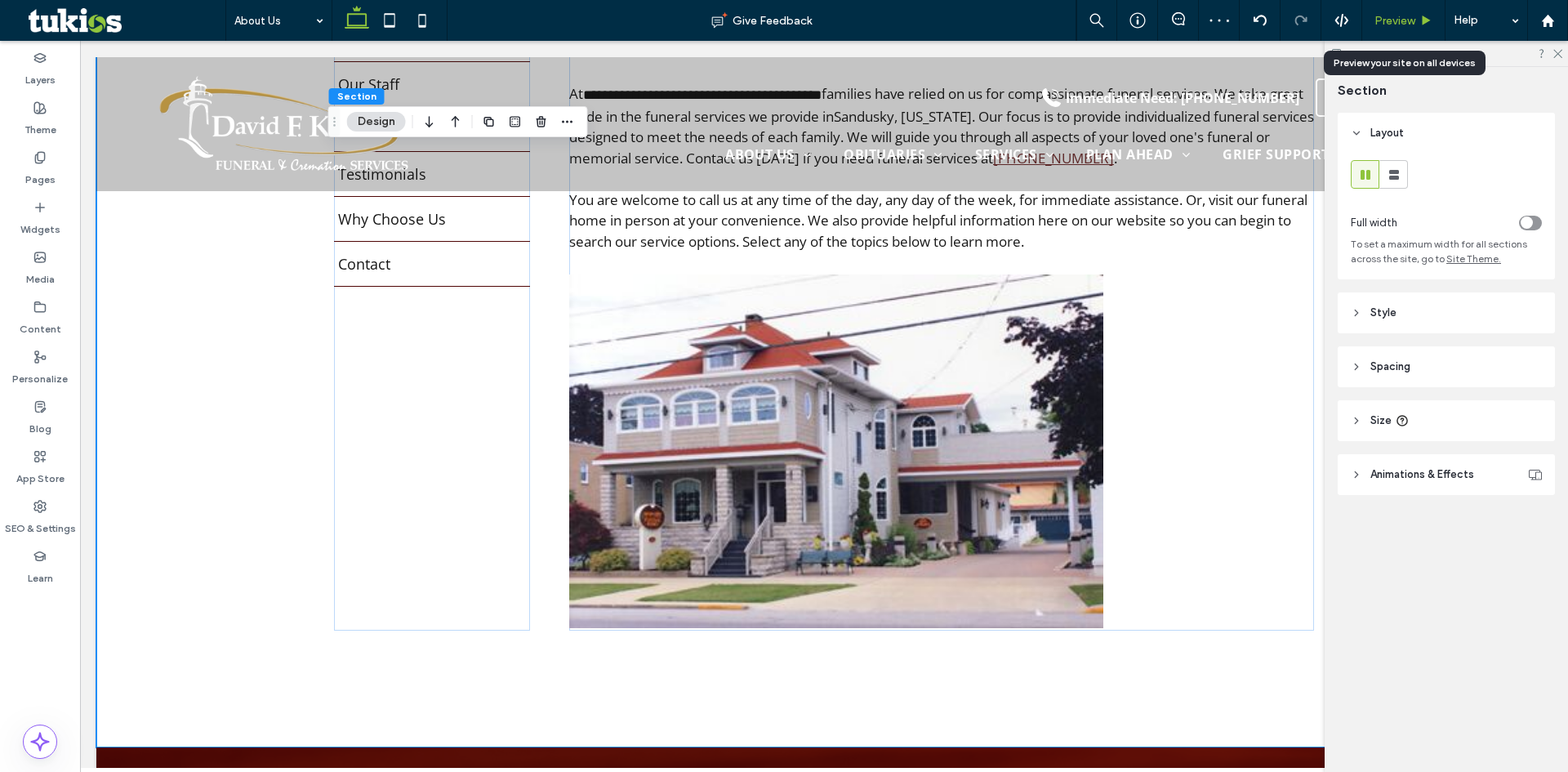
click at [1409, 22] on span "Preview" at bounding box center [1394, 21] width 41 height 14
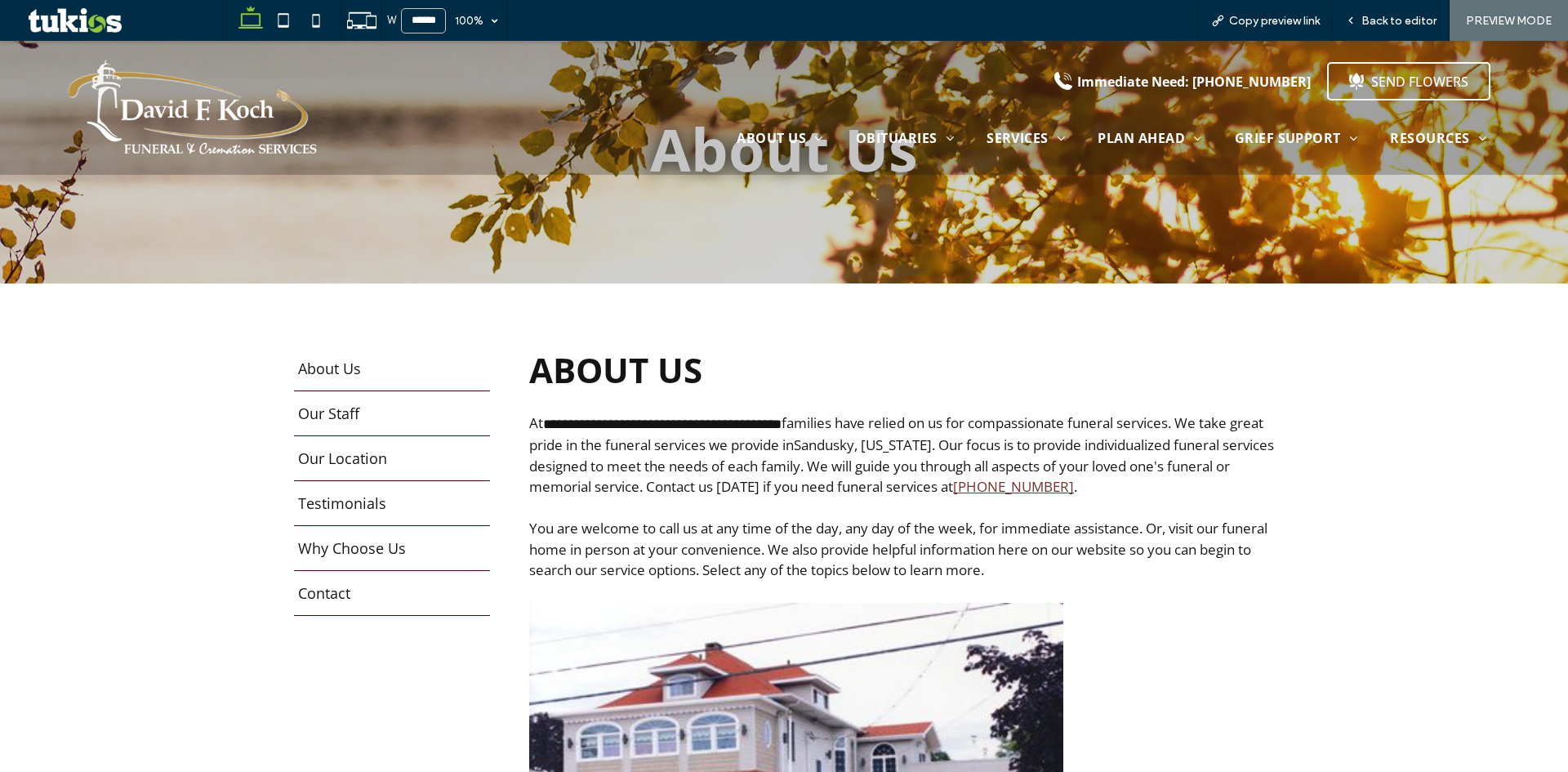
scroll to position [69, 0]
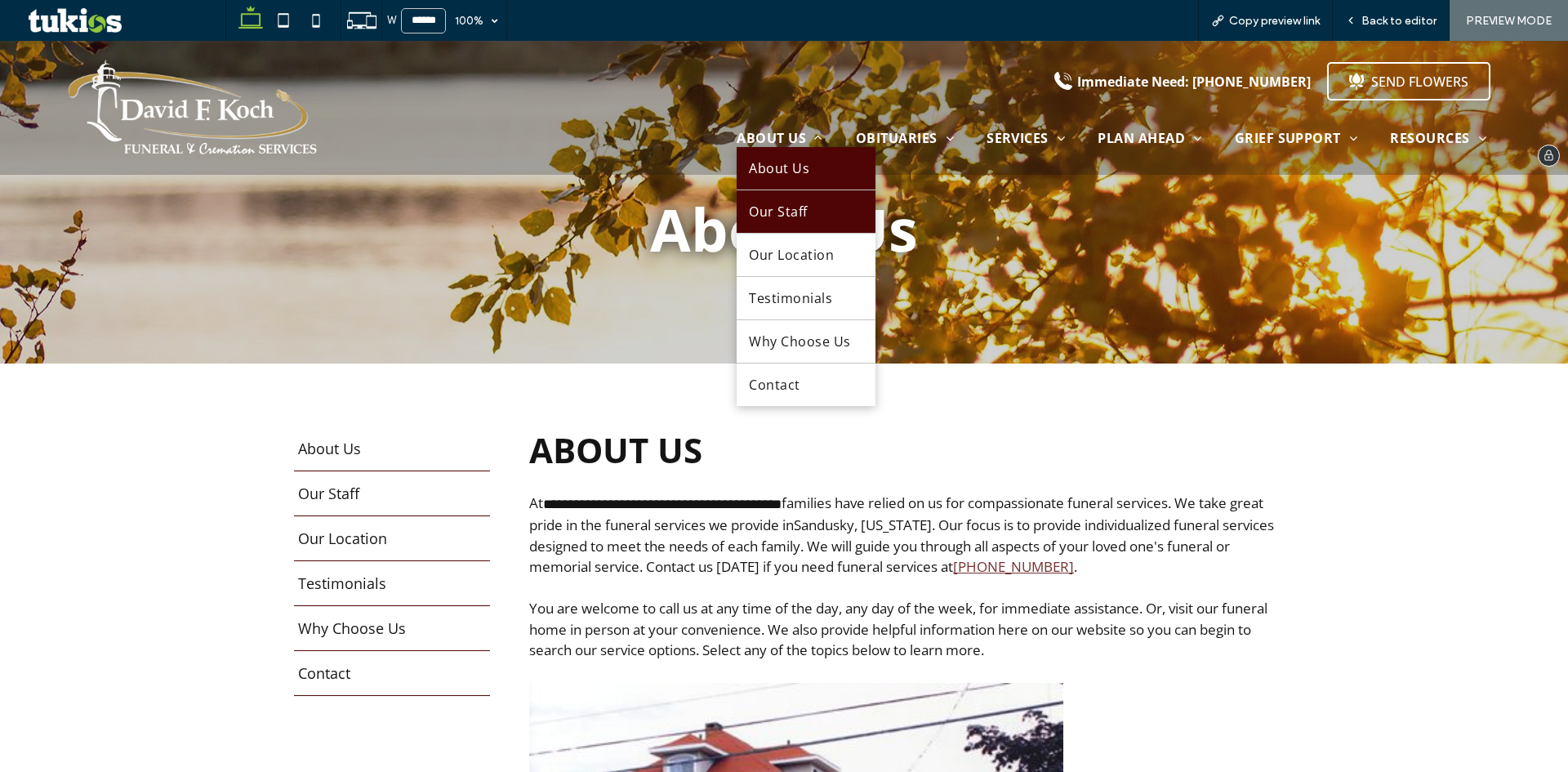
click at [787, 227] on link "Our Staff" at bounding box center [806, 211] width 138 height 42
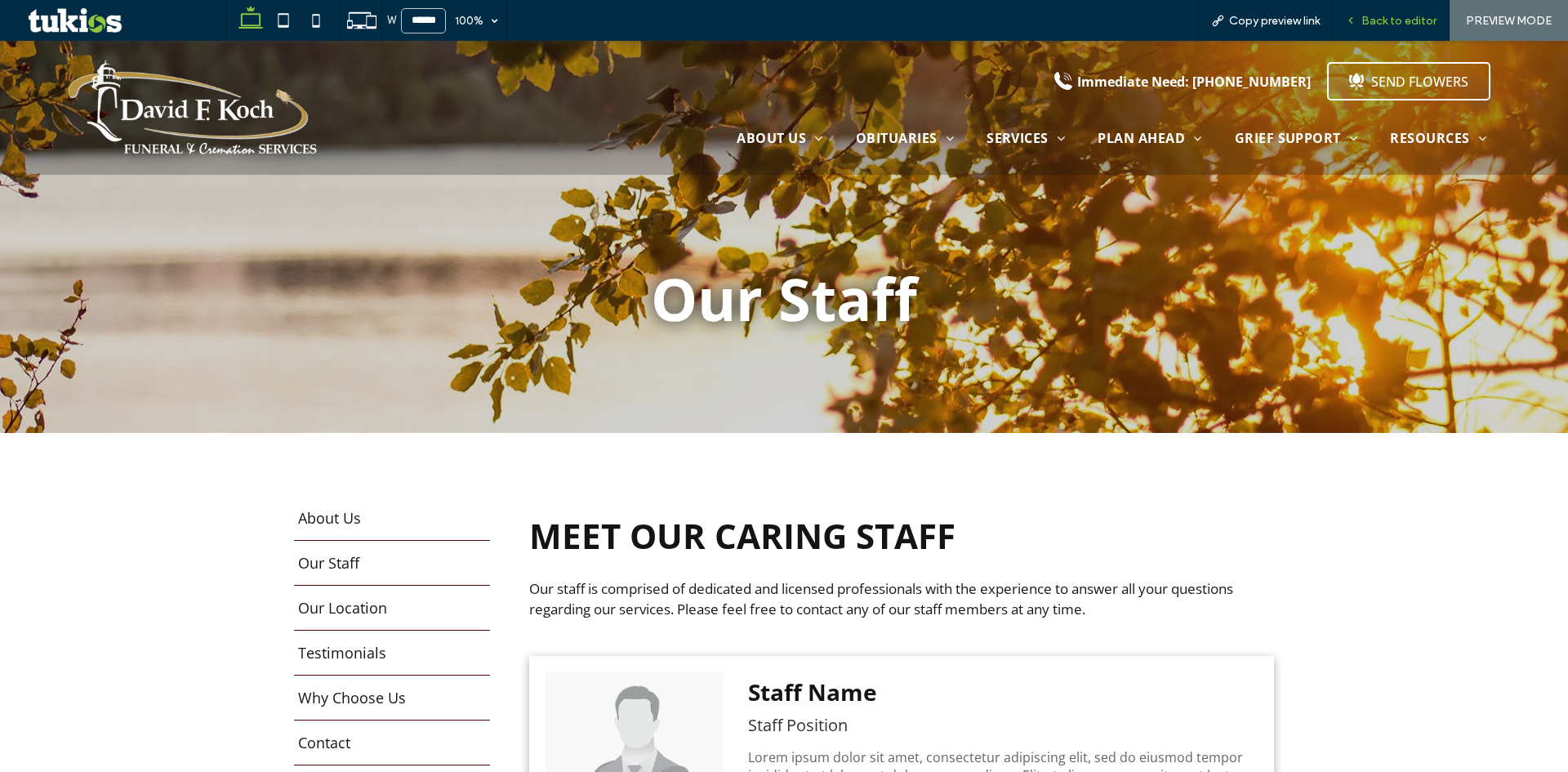
click at [1413, 17] on span "Back to editor" at bounding box center [1398, 21] width 75 height 14
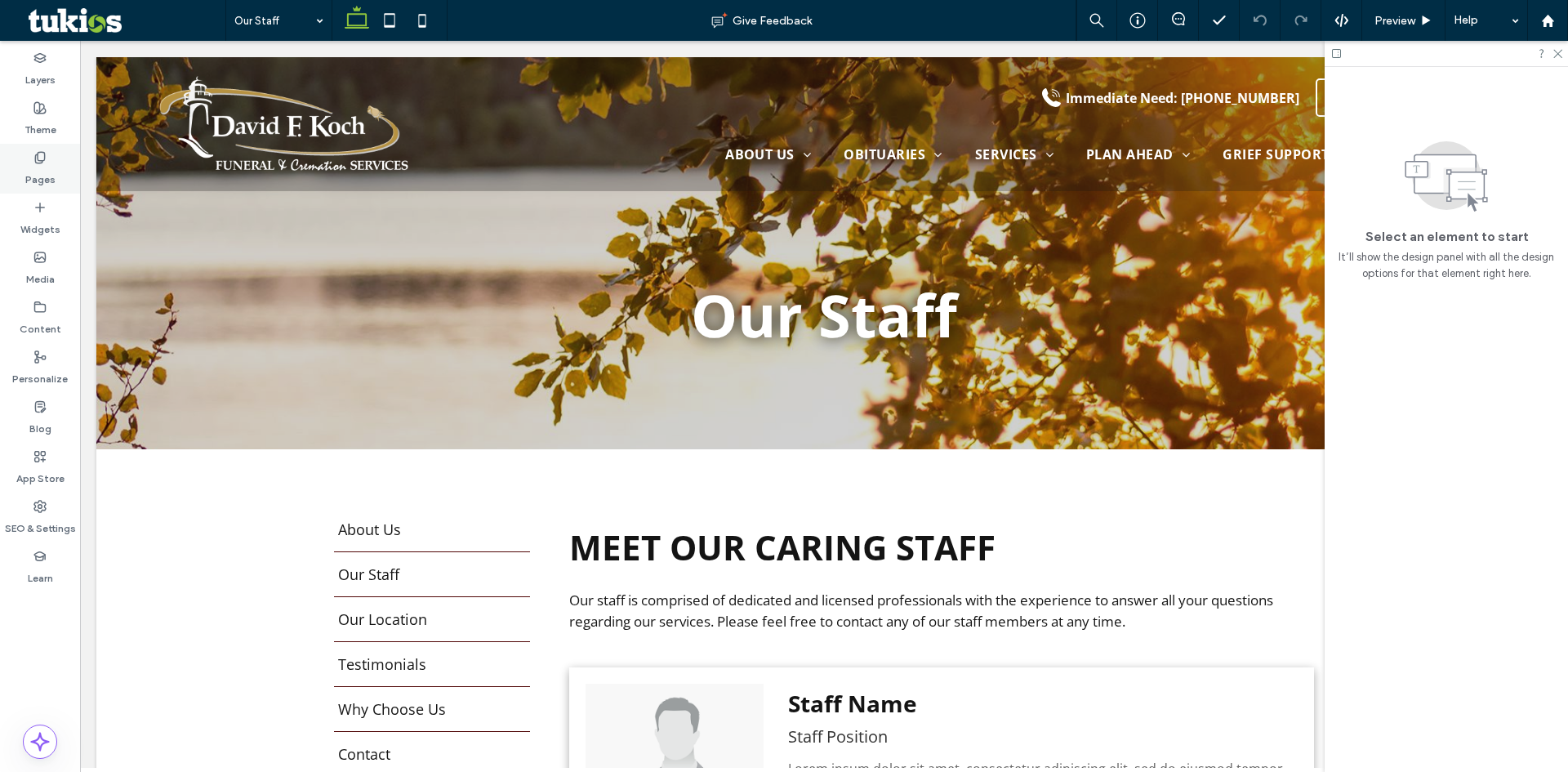
click at [37, 164] on label "Pages" at bounding box center [40, 175] width 30 height 22
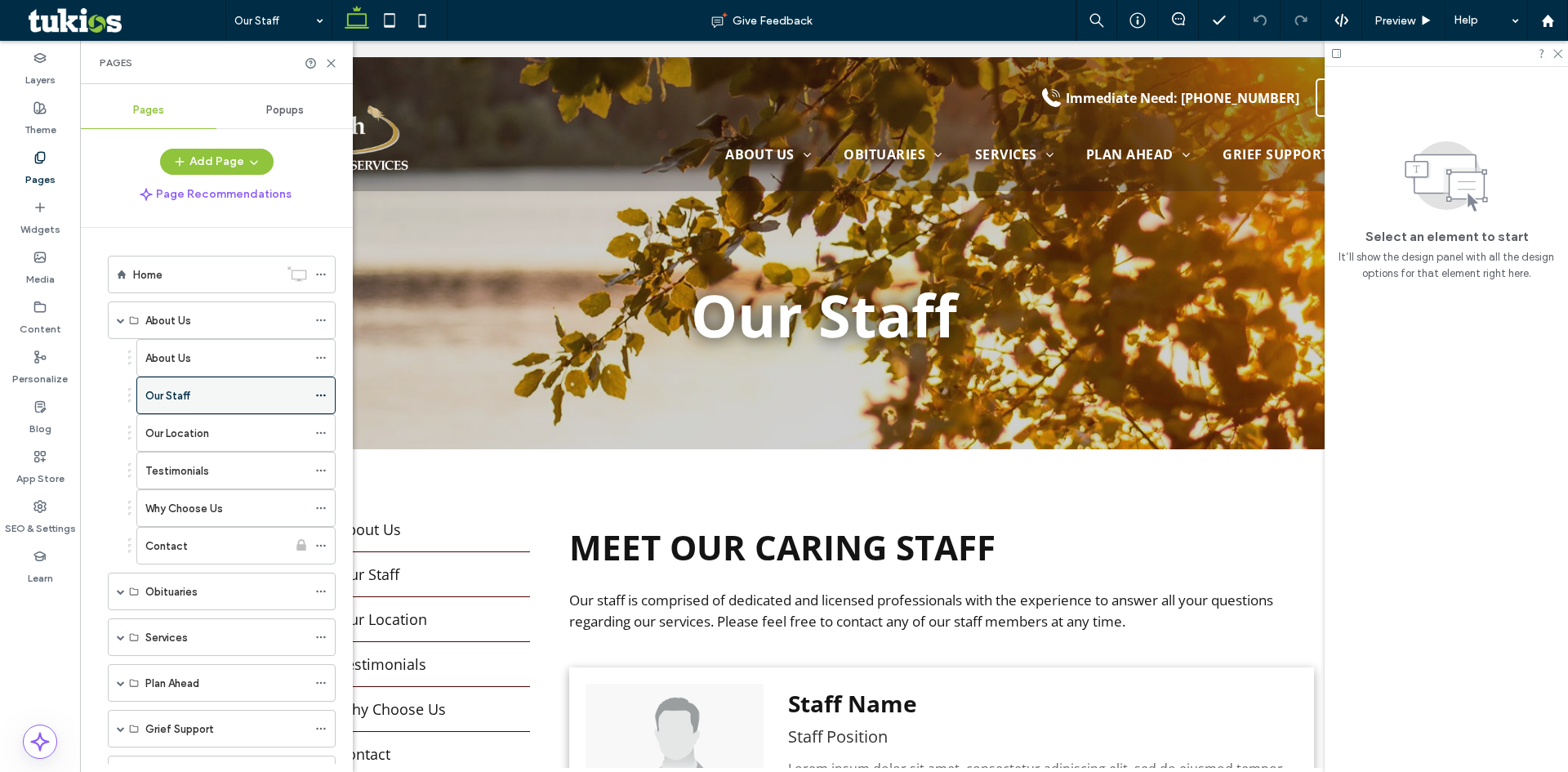
click at [322, 394] on icon at bounding box center [320, 395] width 11 height 11
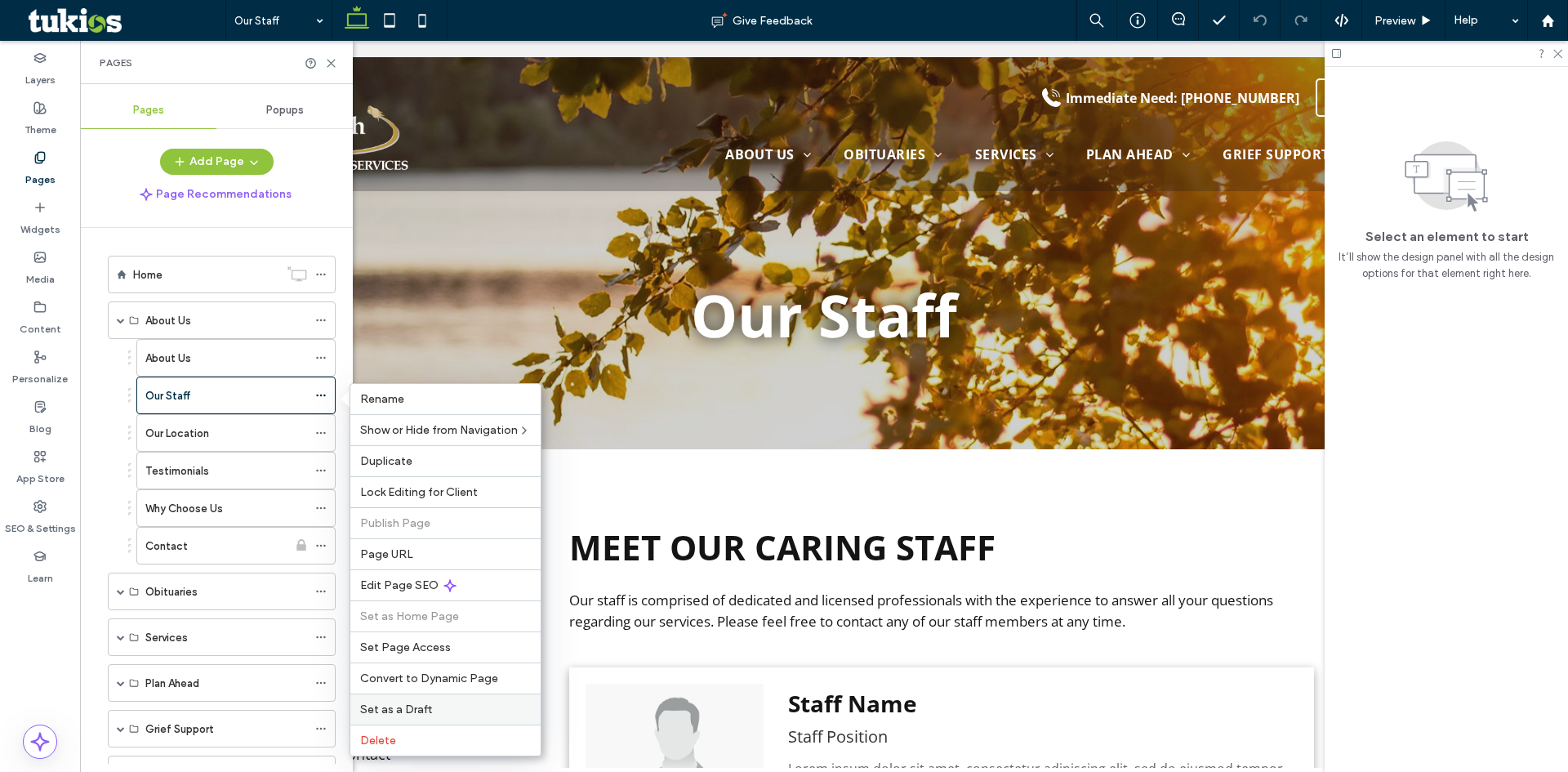
click at [391, 705] on span "Set as a Draft" at bounding box center [395, 709] width 72 height 14
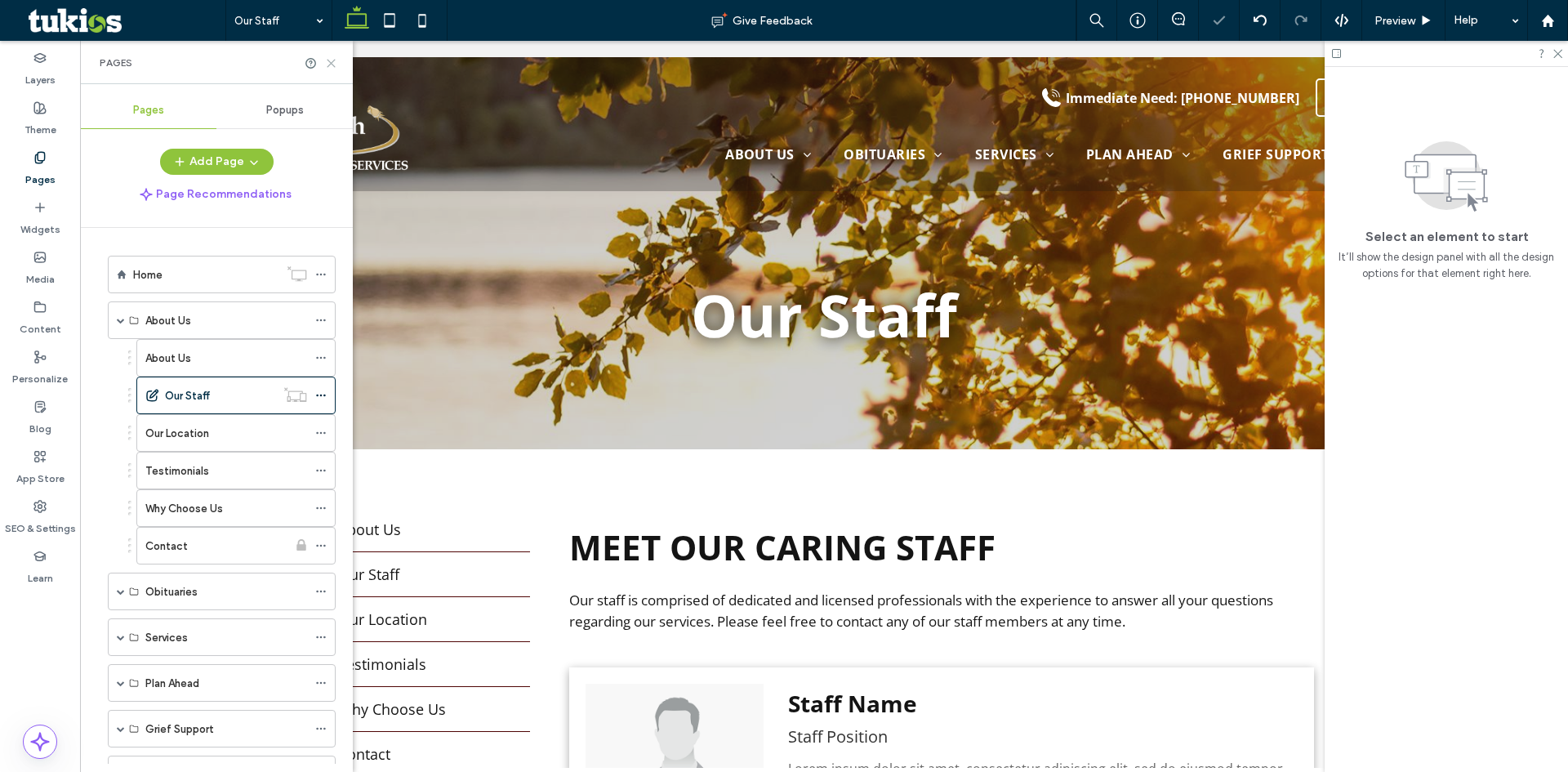
click at [328, 61] on icon at bounding box center [331, 63] width 12 height 12
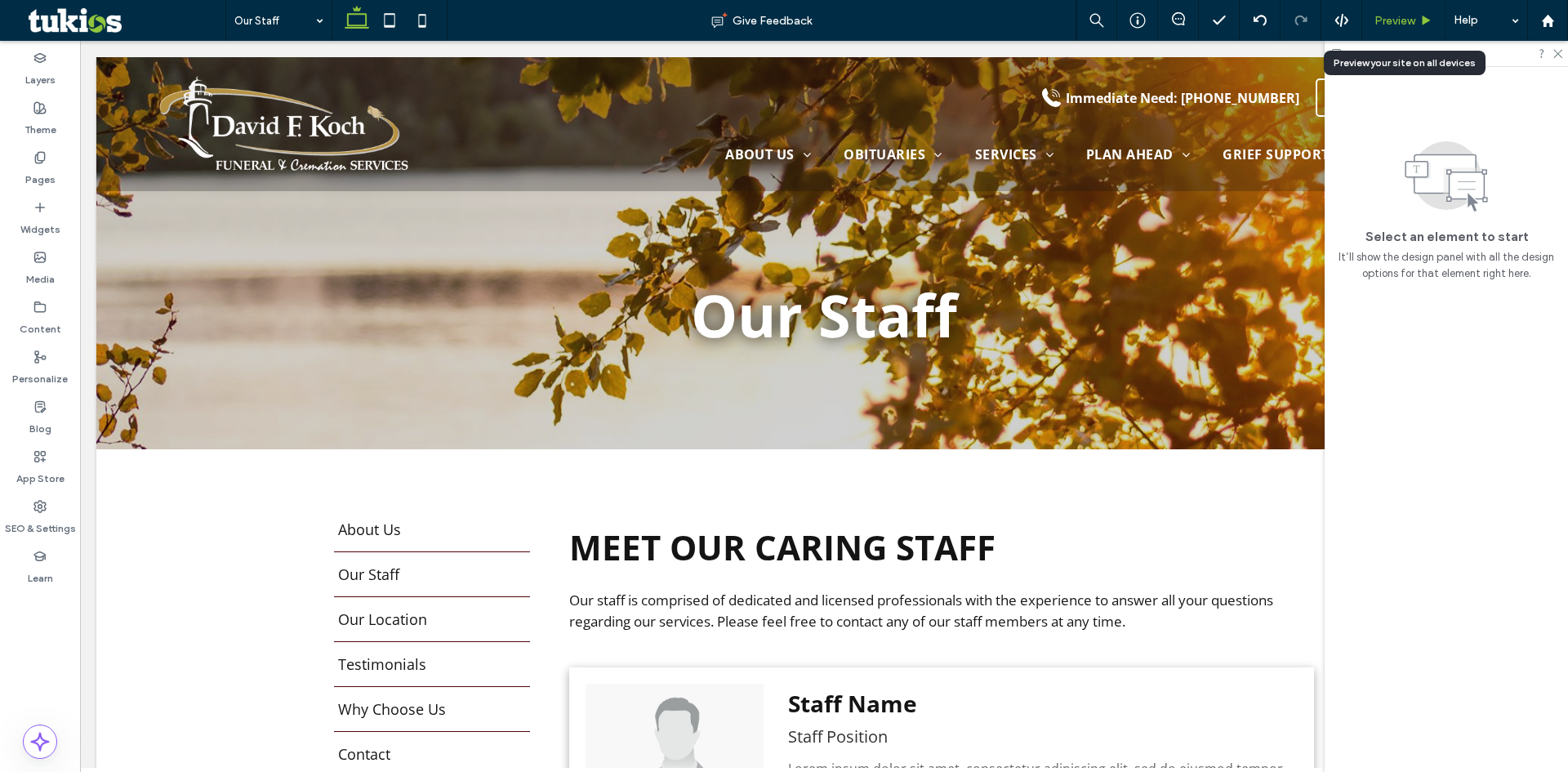
click at [1414, 22] on span "Preview" at bounding box center [1394, 21] width 41 height 14
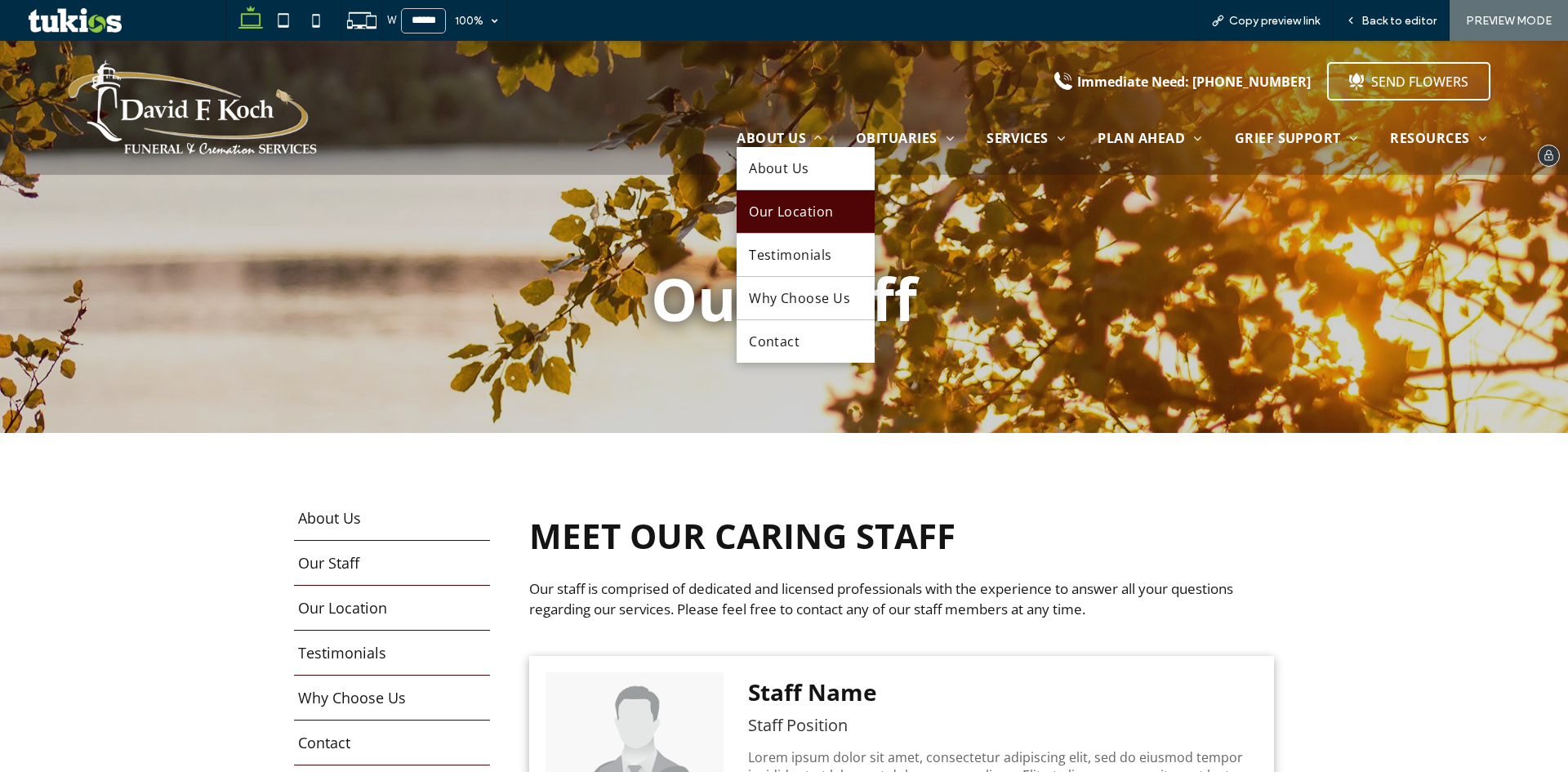
click at [767, 218] on span "Our Location" at bounding box center [791, 212] width 85 height 18
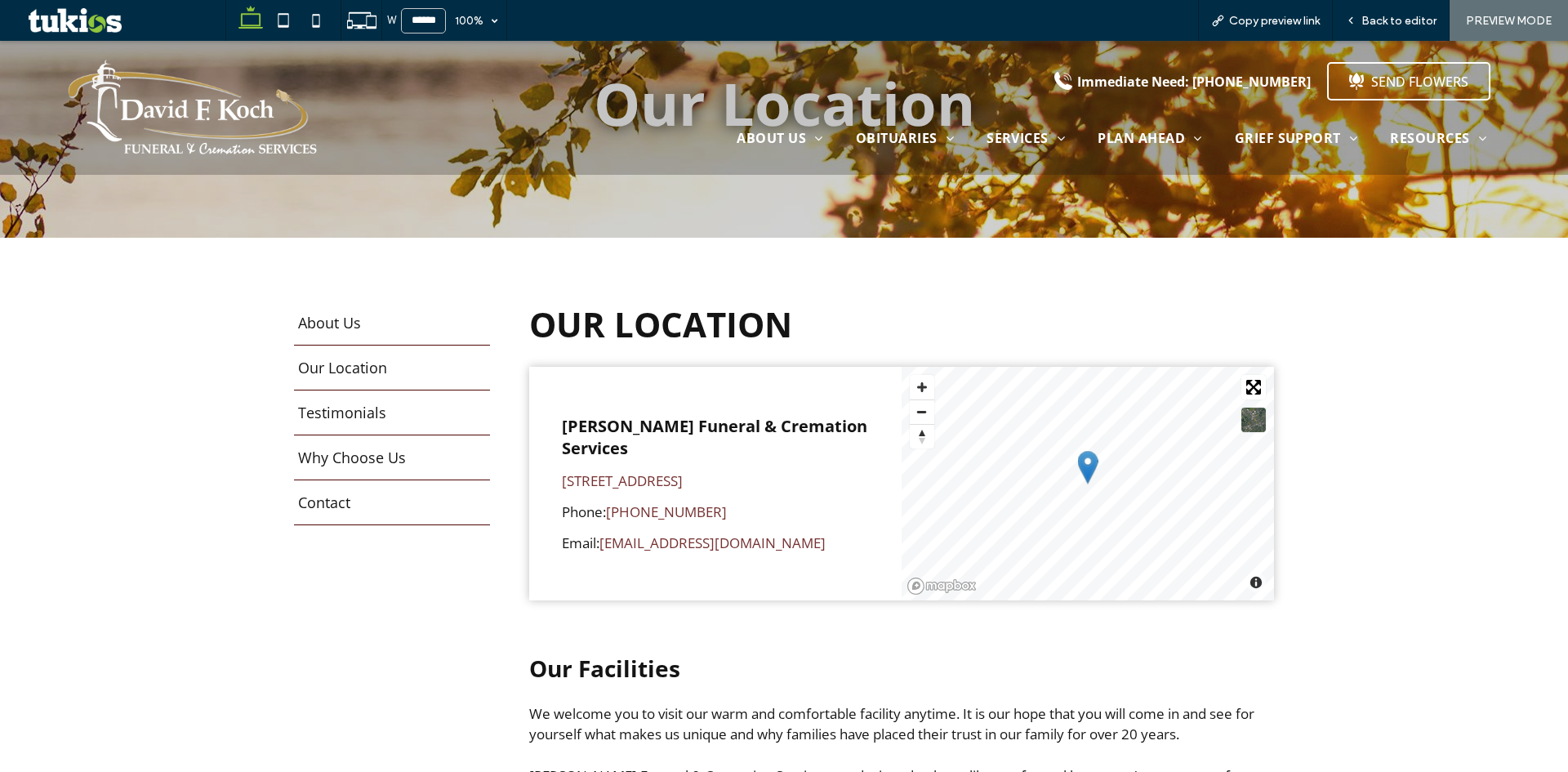
scroll to position [163, 0]
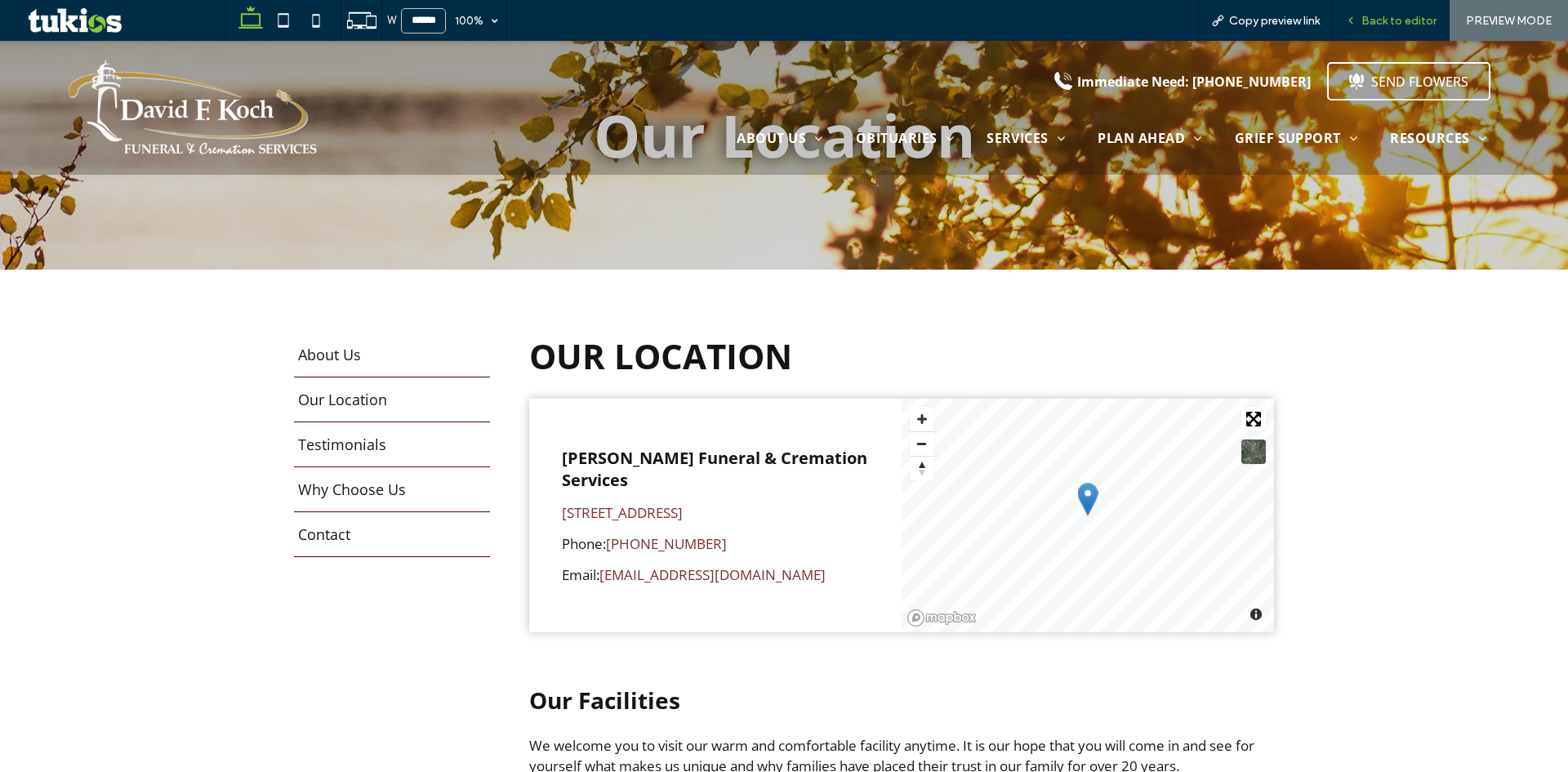
click at [1383, 28] on div "Back to editor" at bounding box center [1390, 20] width 117 height 41
click at [1416, 22] on span "Back to editor" at bounding box center [1398, 21] width 75 height 14
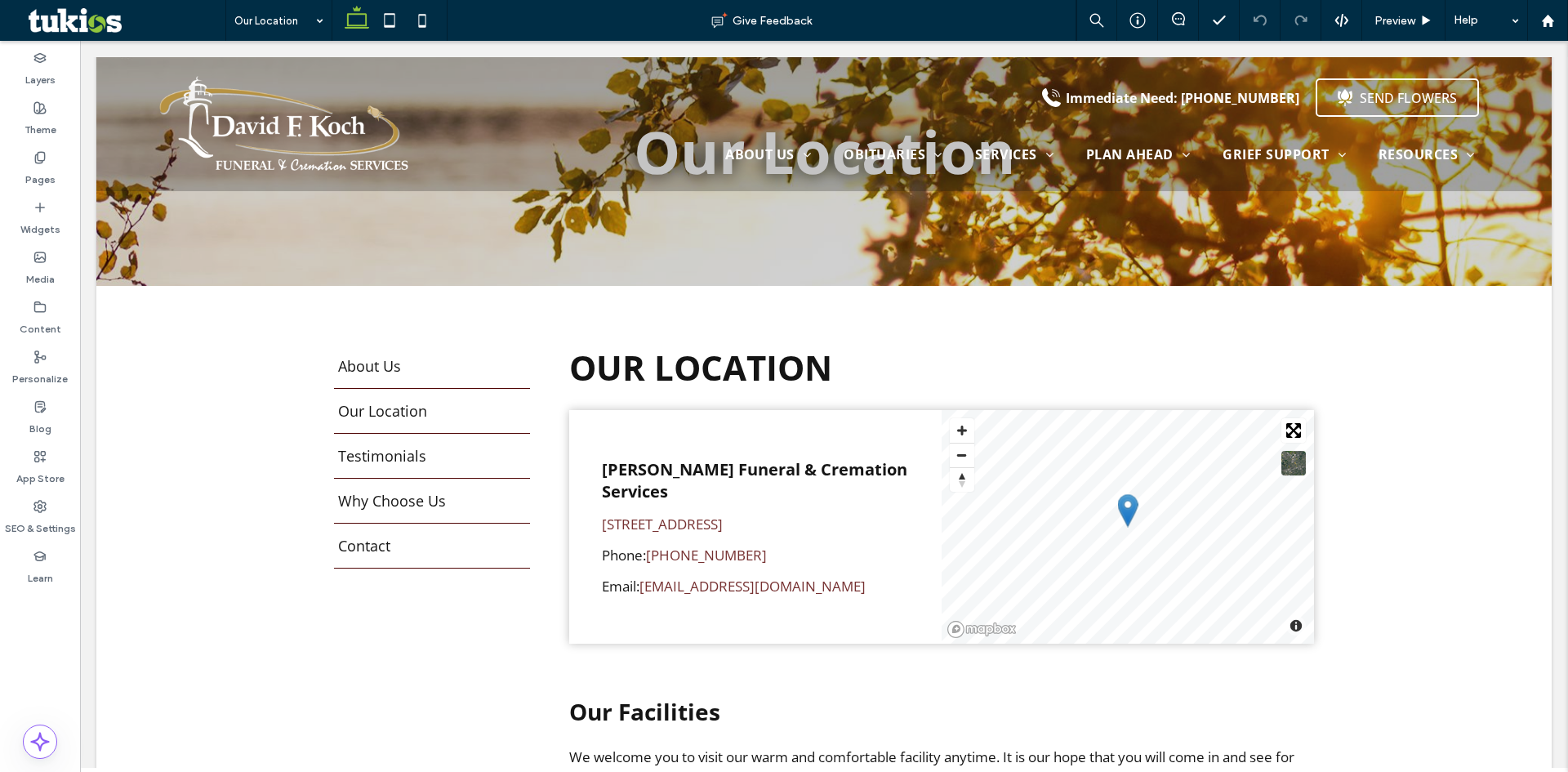
scroll to position [180, 0]
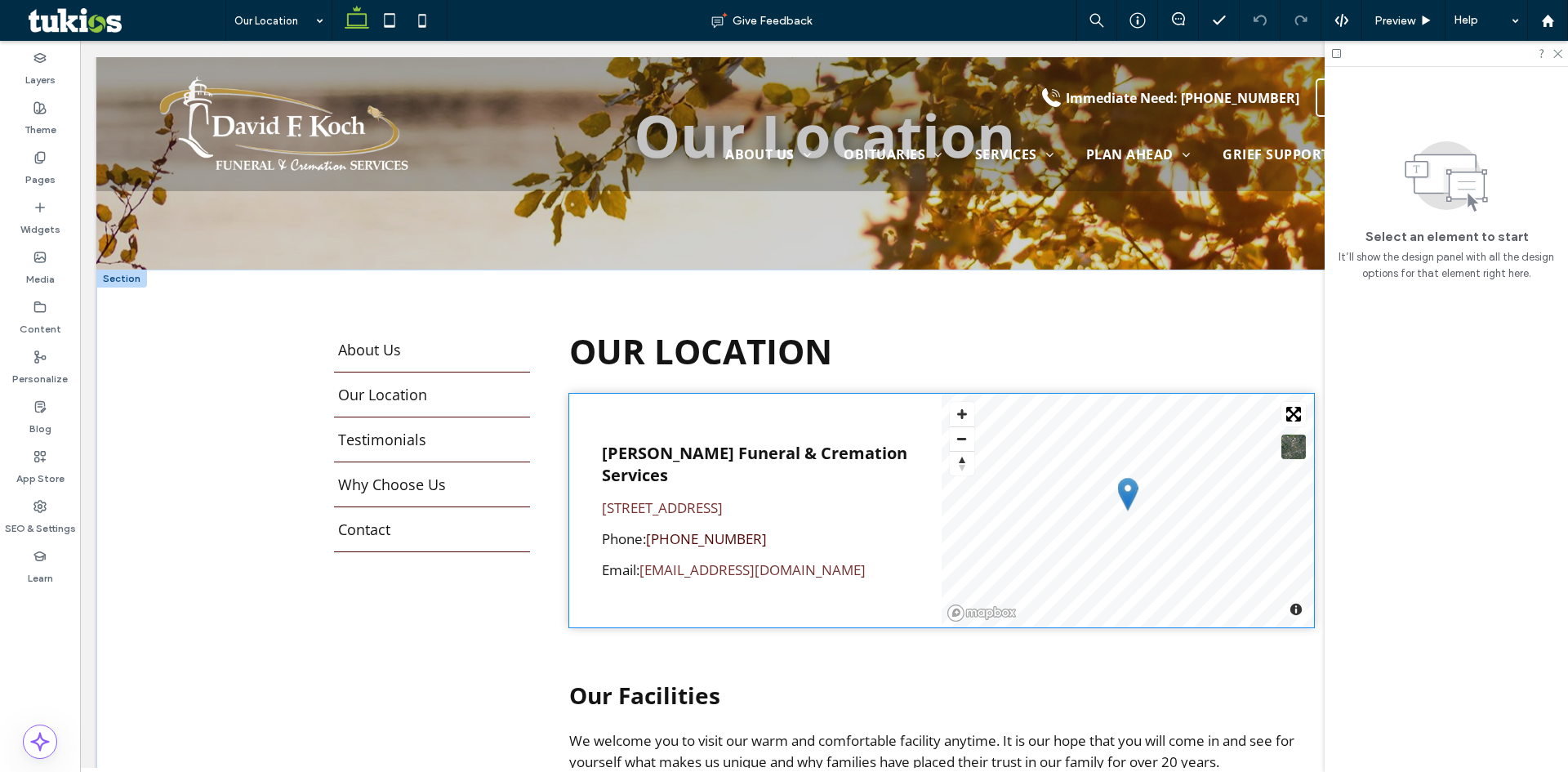
click at [681, 546] on link "[PHONE_NUMBER]" at bounding box center [706, 539] width 121 height 19
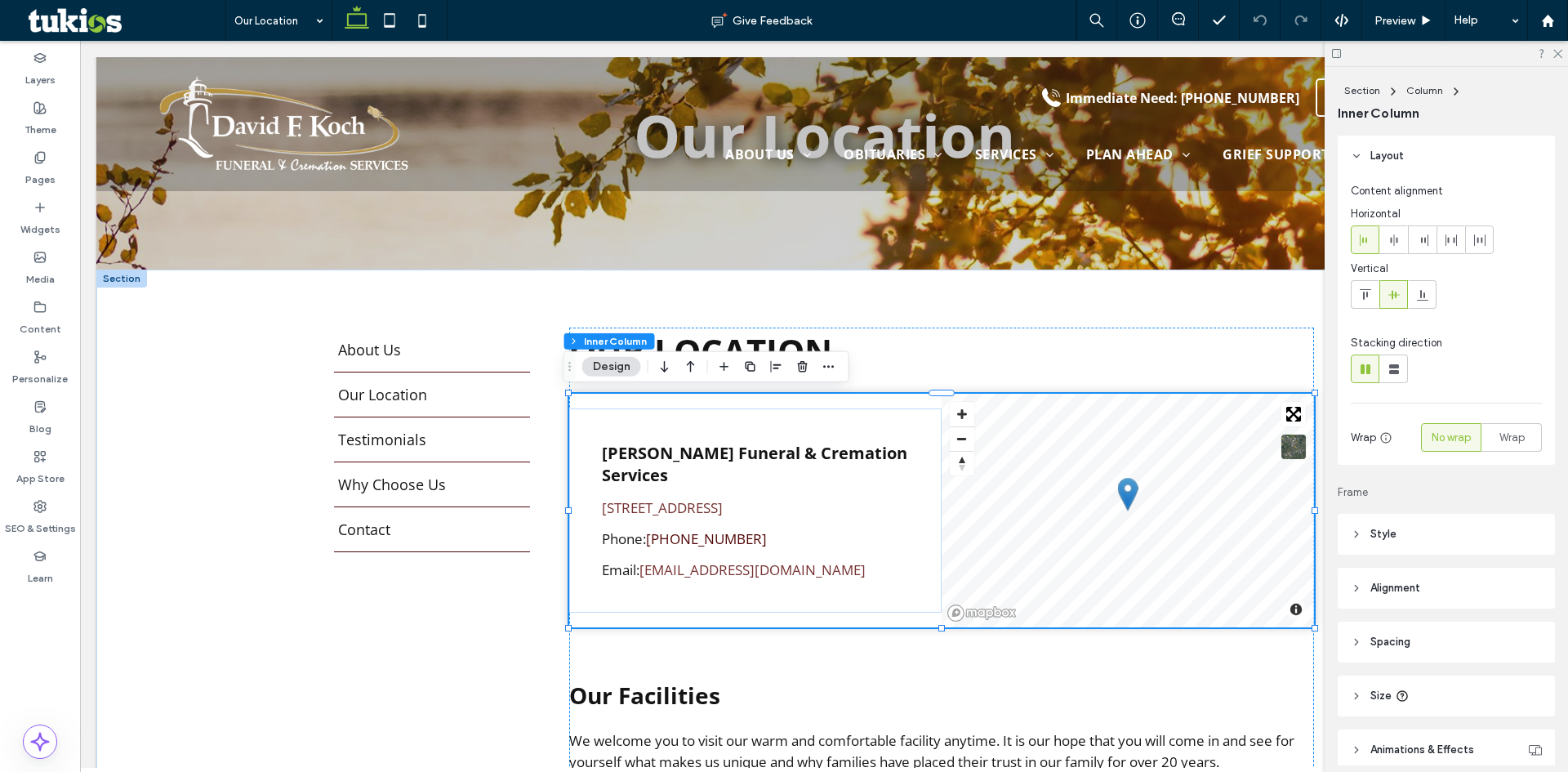
click at [681, 545] on link "[PHONE_NUMBER]" at bounding box center [706, 539] width 121 height 19
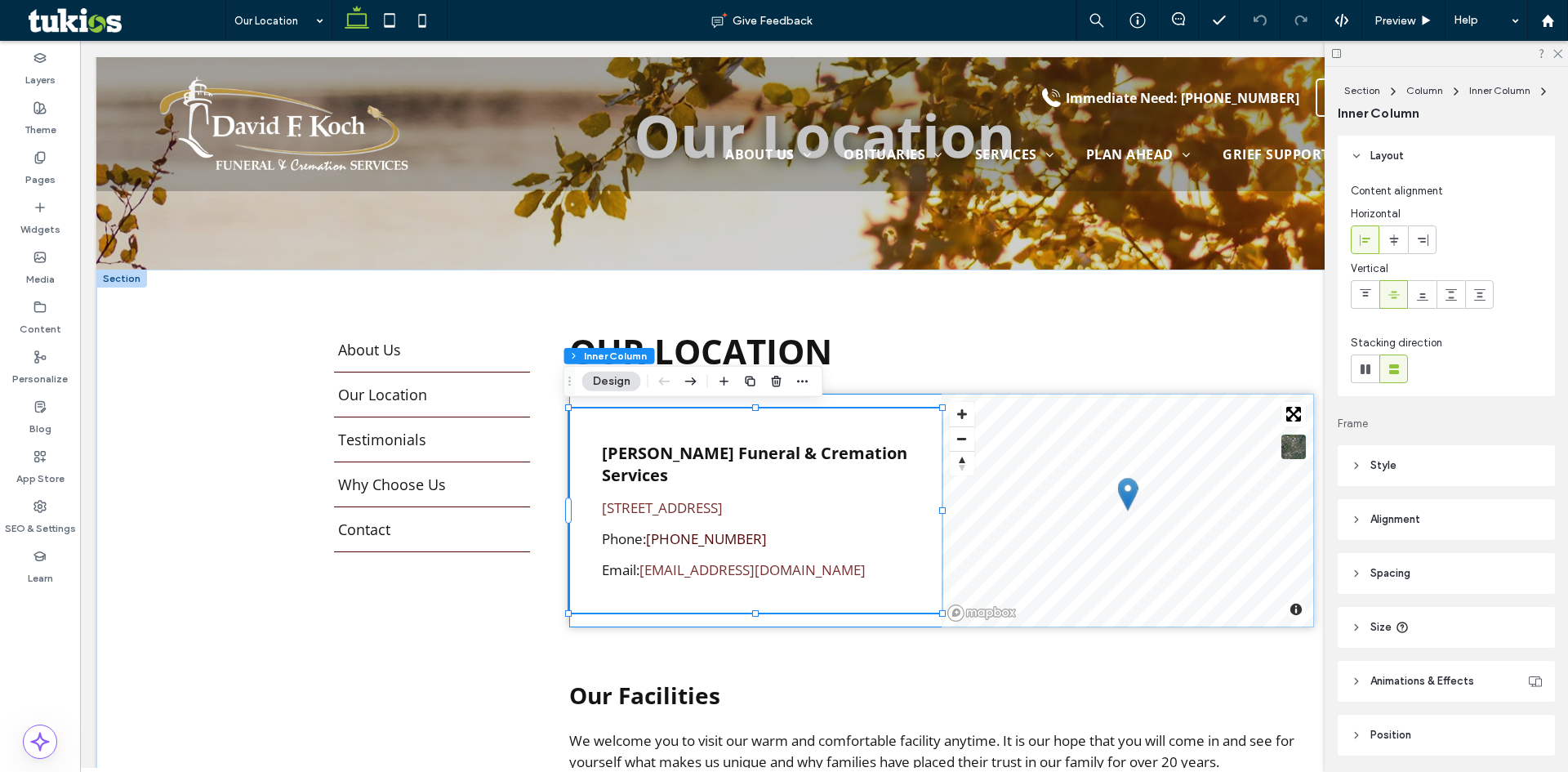
click at [681, 542] on link "[PHONE_NUMBER]" at bounding box center [706, 539] width 121 height 19
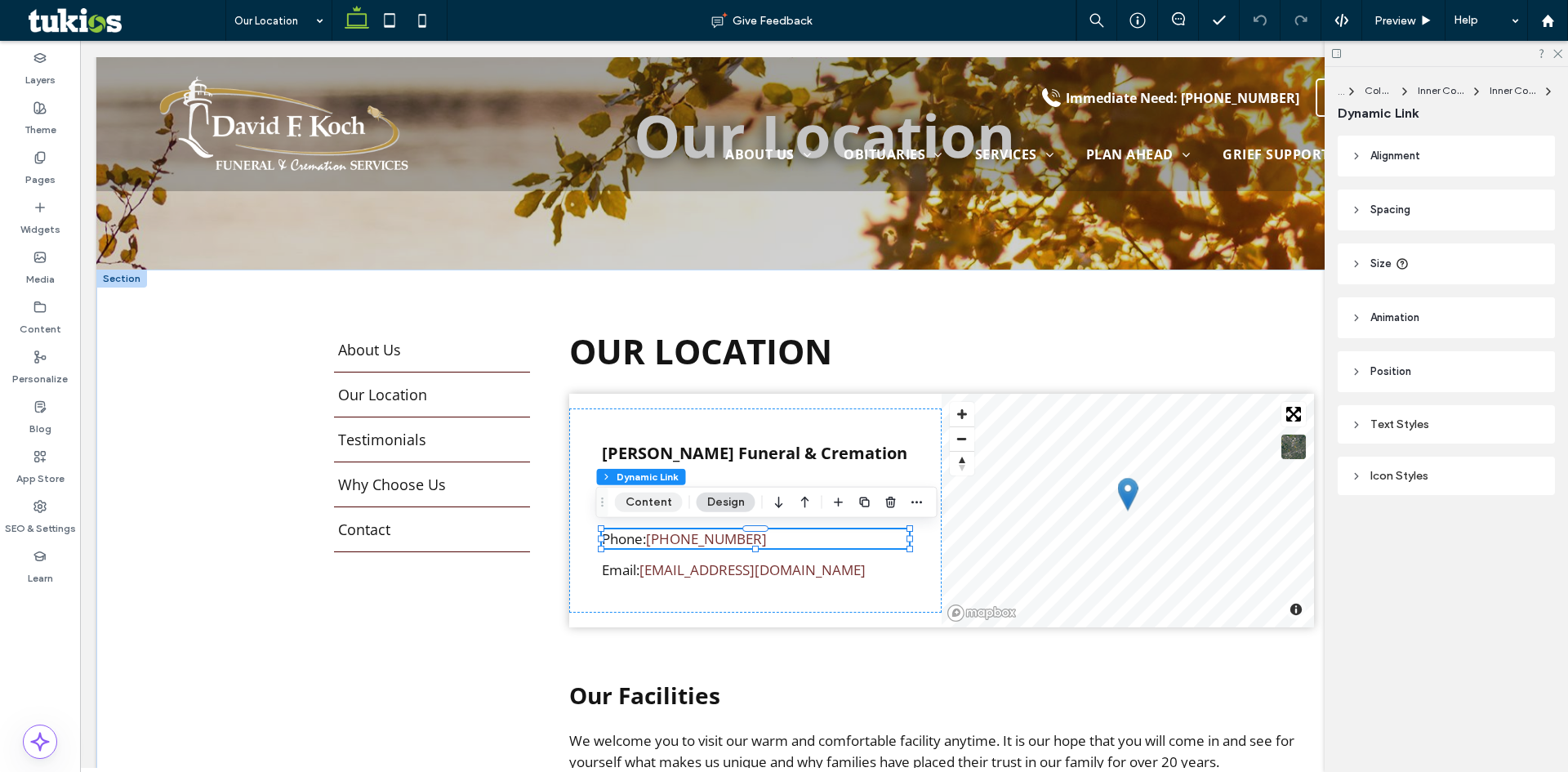
drag, startPoint x: 662, startPoint y: 508, endPoint x: 805, endPoint y: 503, distance: 143.1
click at [662, 508] on button "Content" at bounding box center [648, 502] width 67 height 20
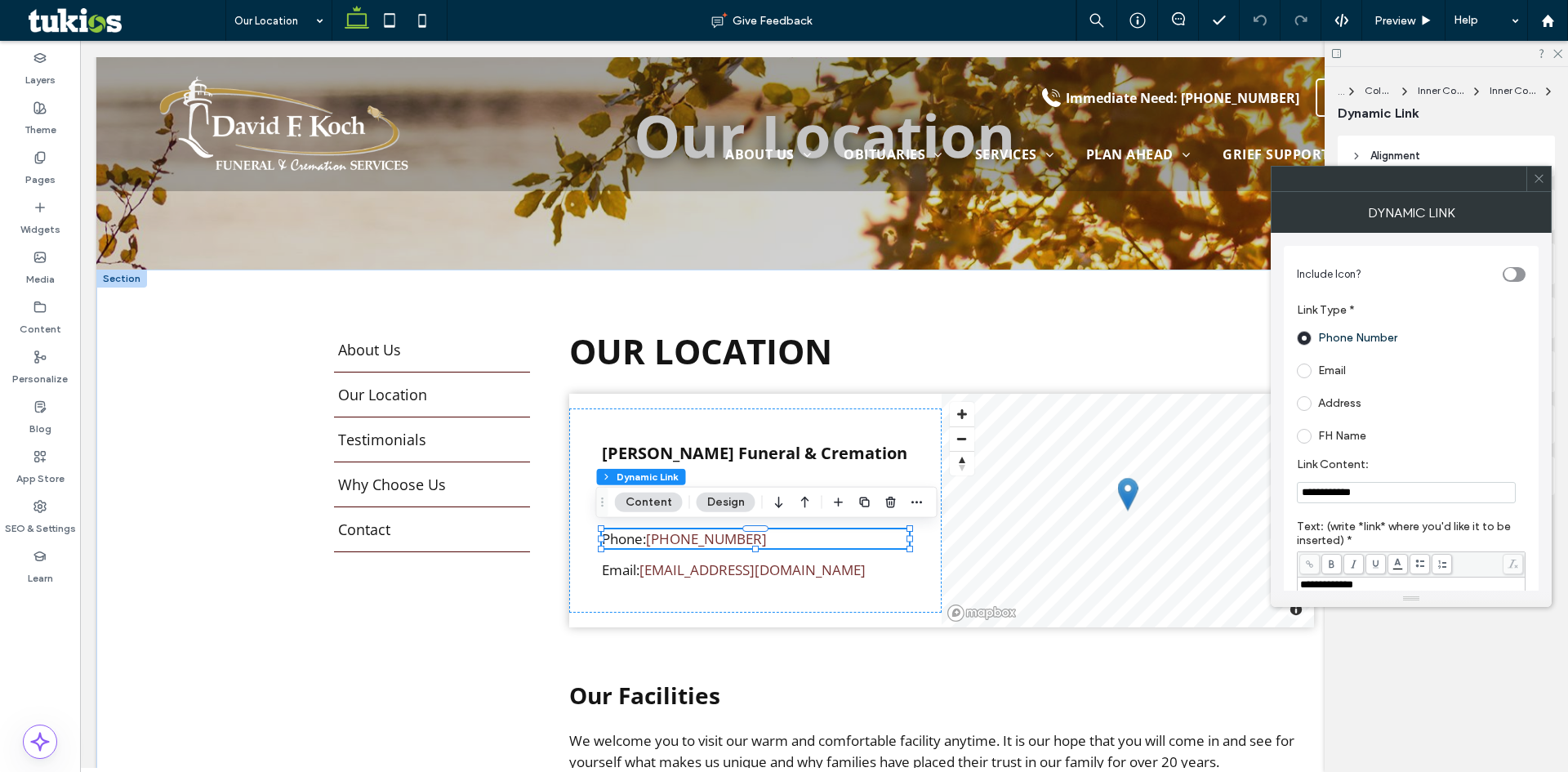
click at [1364, 492] on input "**********" at bounding box center [1406, 492] width 218 height 22
paste input "Link Content:"
type input "**********"
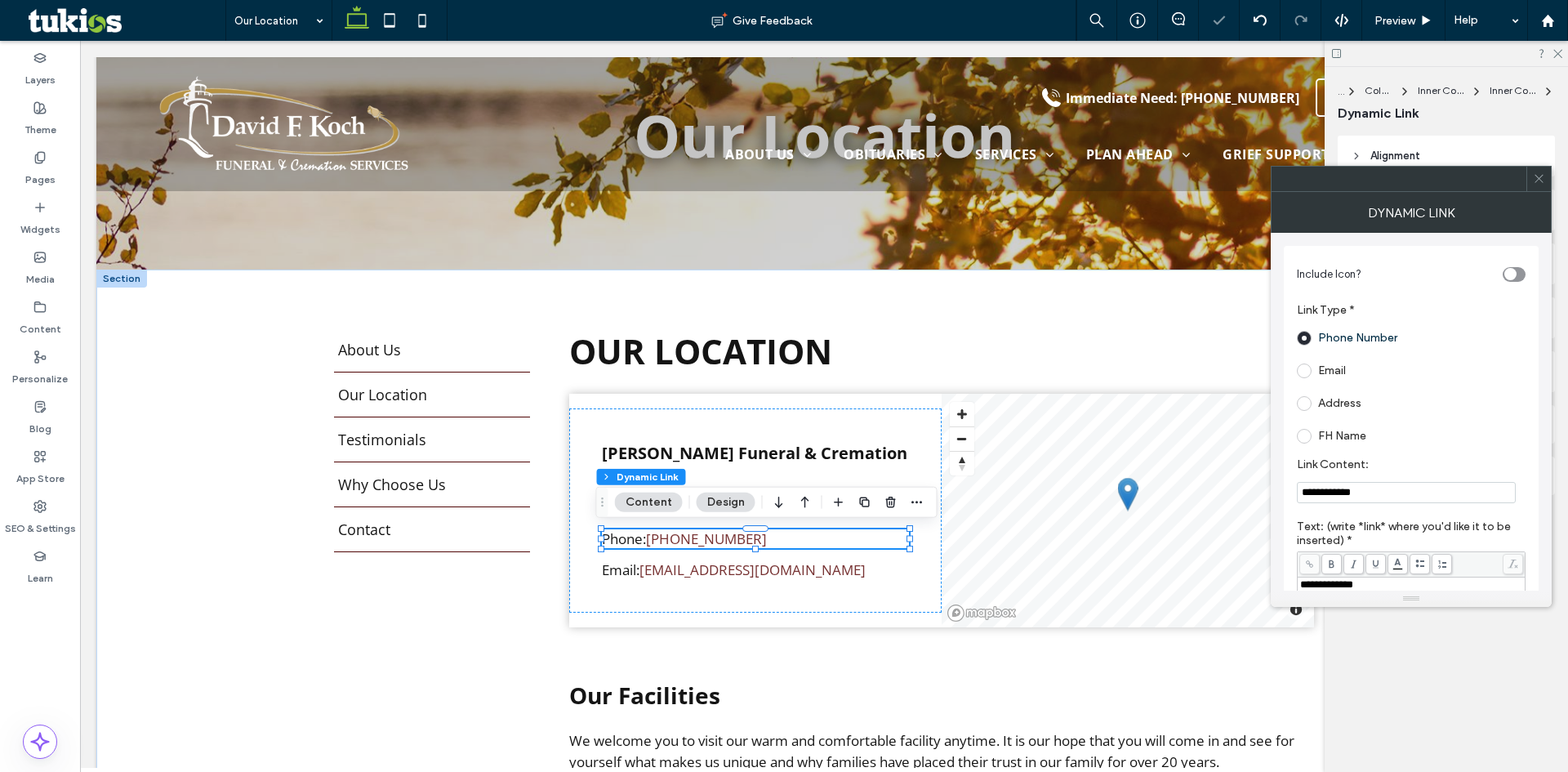
click at [1537, 178] on icon at bounding box center [1539, 179] width 12 height 12
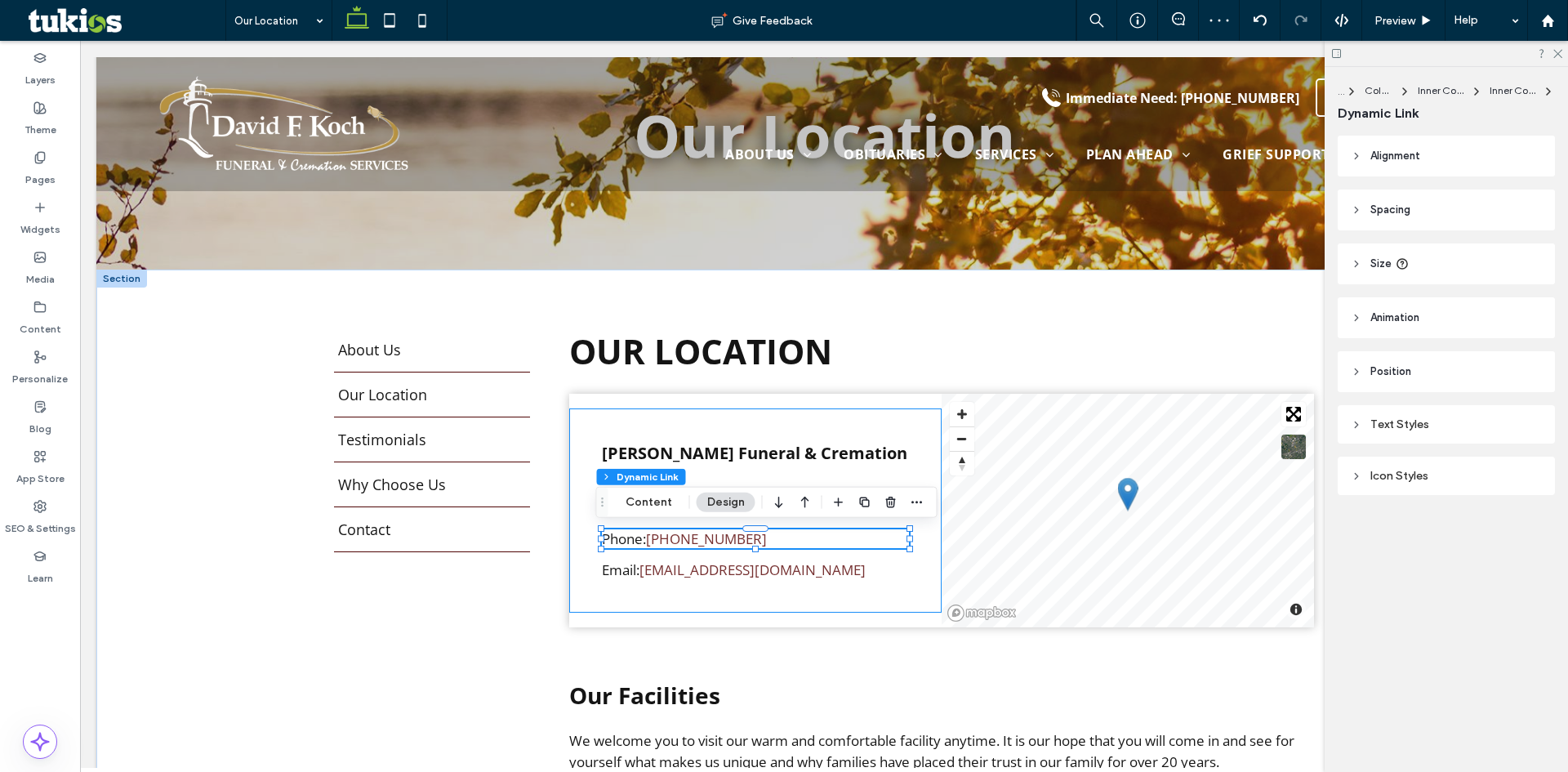
click at [756, 579] on div "David F. Koch Funeral & Cremation Services 520 Columbus Avenue, Sandusky, OH 44…" at bounding box center [755, 510] width 372 height 204
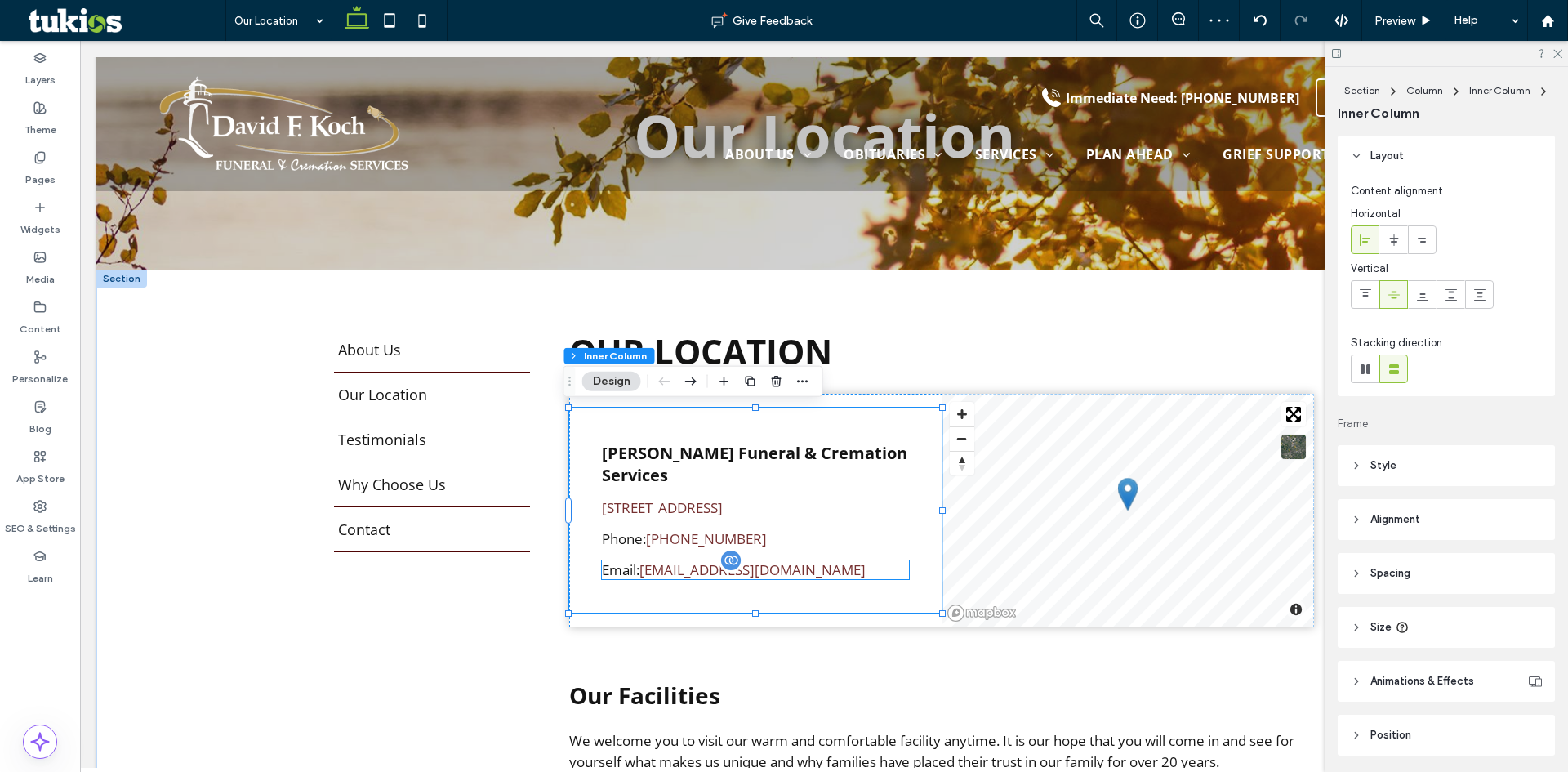
click at [757, 573] on div "Email: mail@mail.com" at bounding box center [756, 570] width 307 height 19
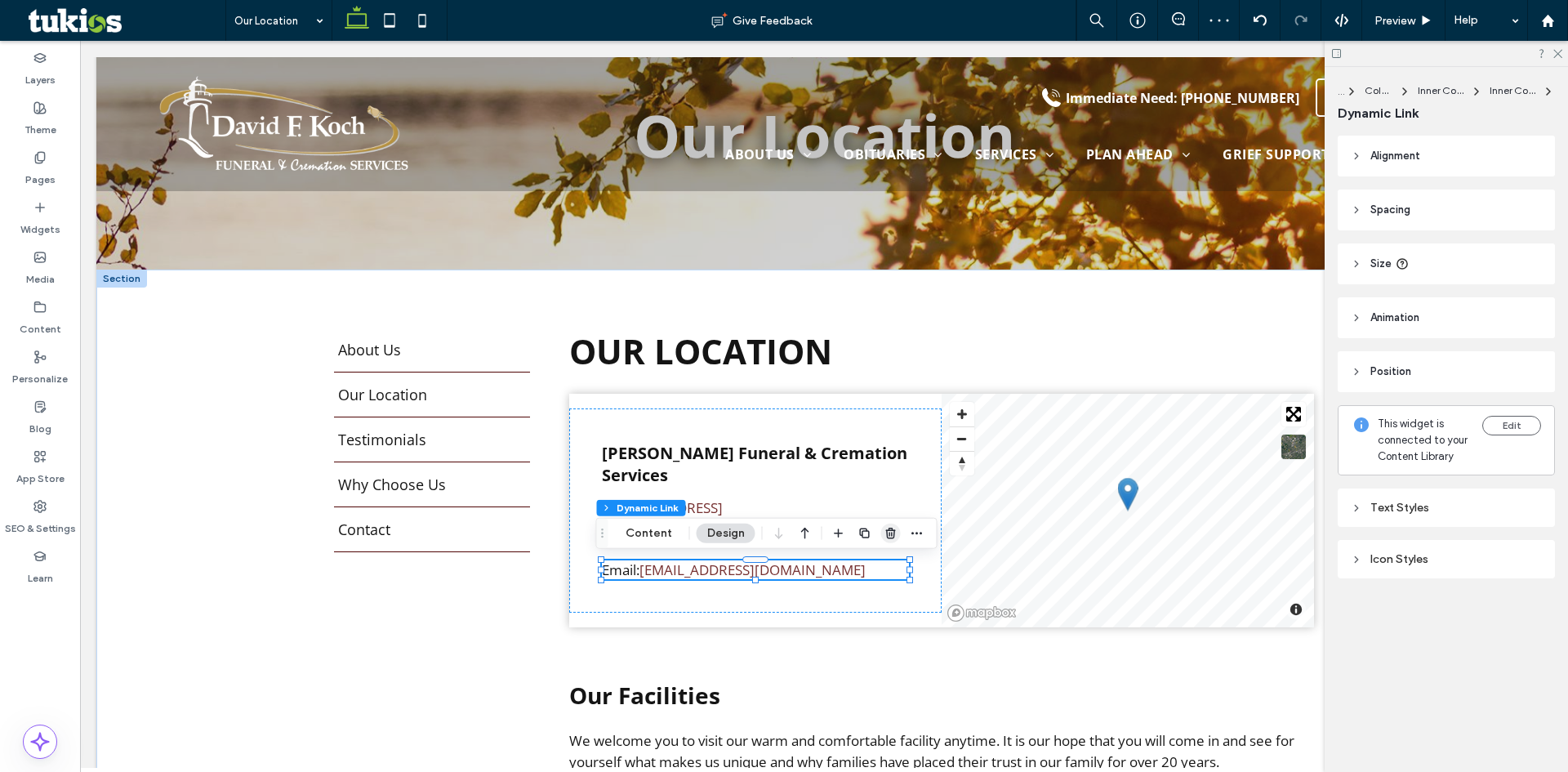
click at [891, 534] on icon "button" at bounding box center [890, 533] width 13 height 13
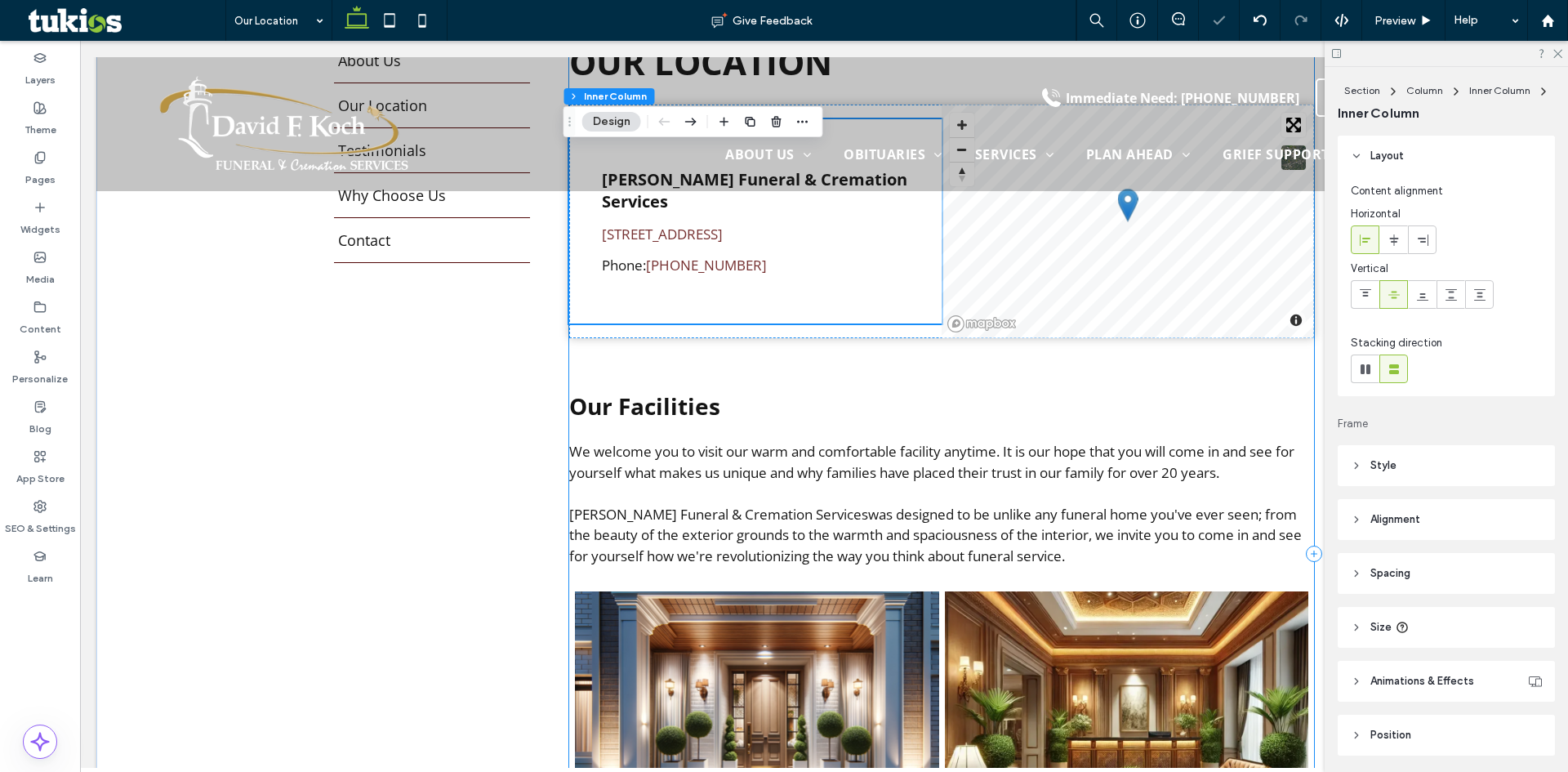
scroll to position [506, 0]
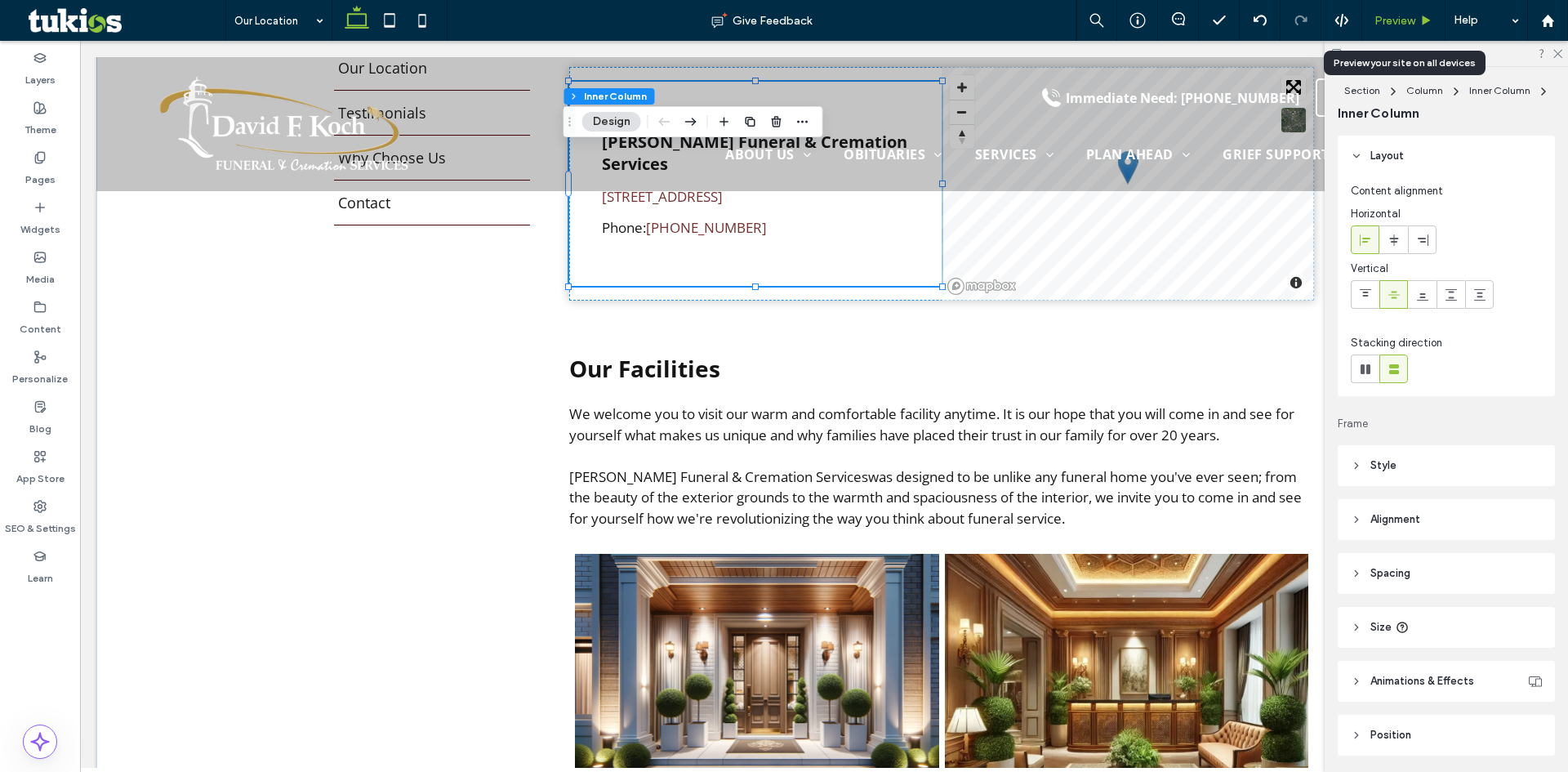
click at [1391, 22] on span "Preview" at bounding box center [1394, 21] width 41 height 14
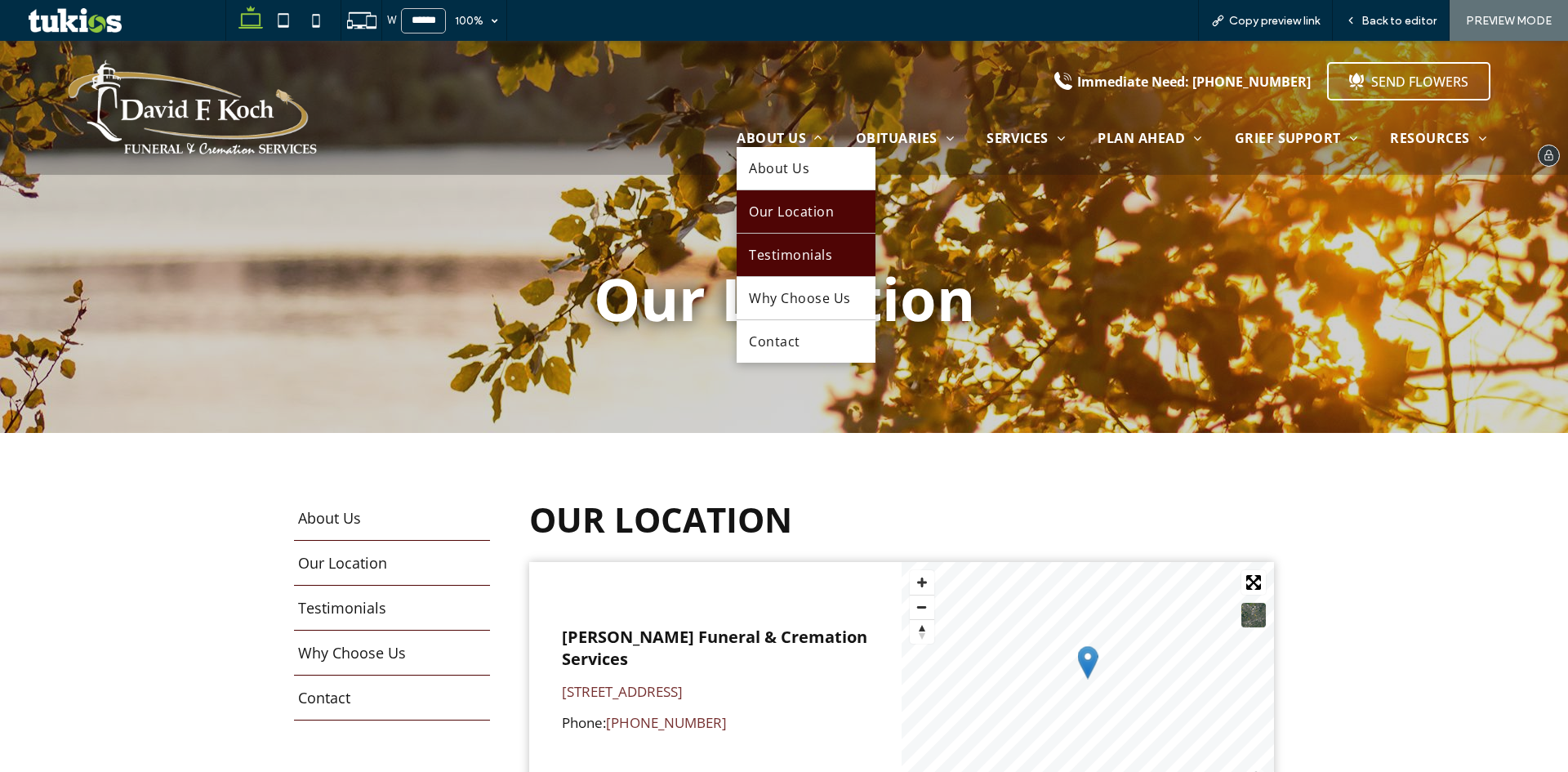
click at [766, 248] on span "Testimonials" at bounding box center [790, 255] width 83 height 18
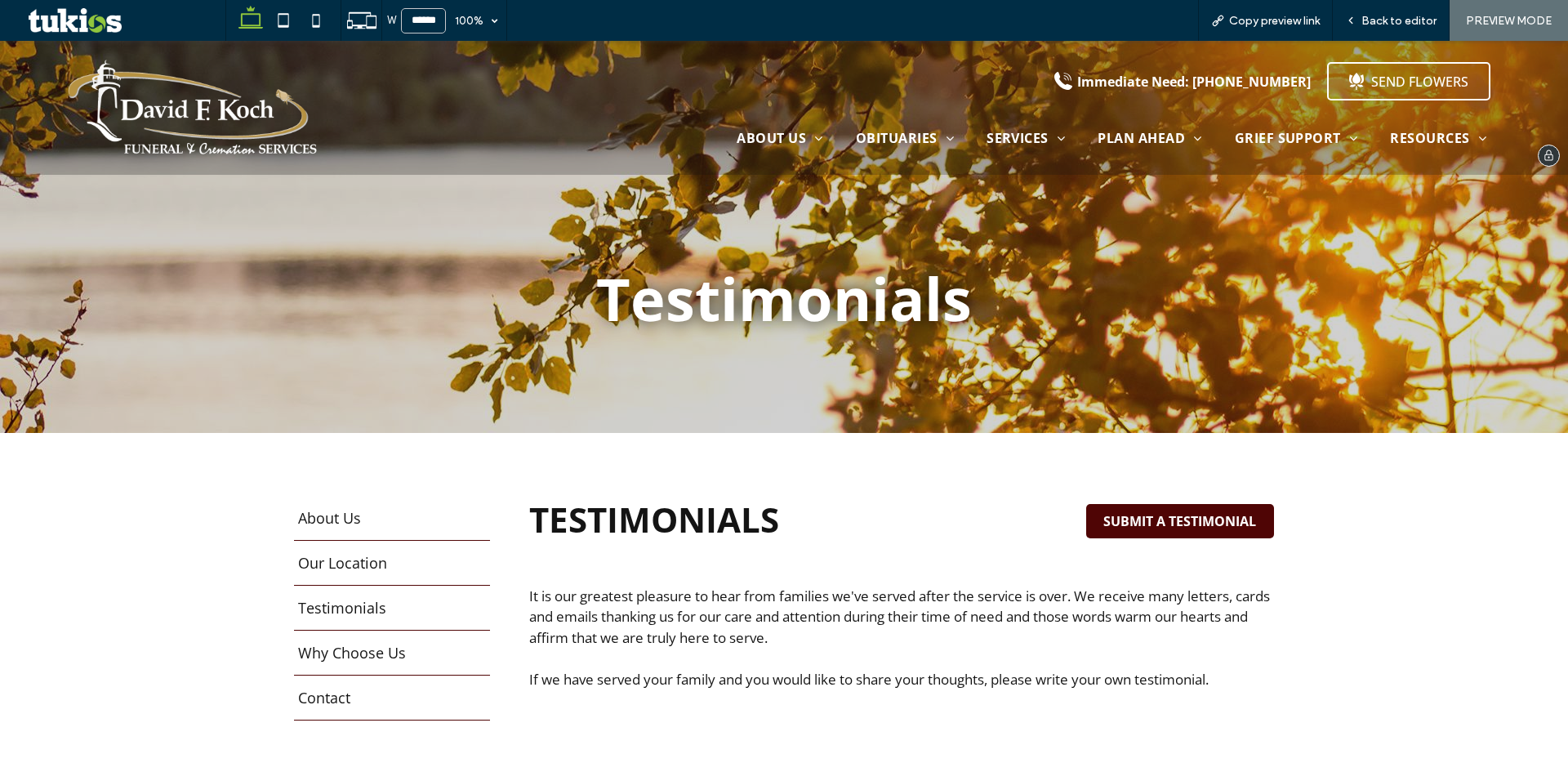
click at [288, 129] on img at bounding box center [193, 107] width 260 height 101
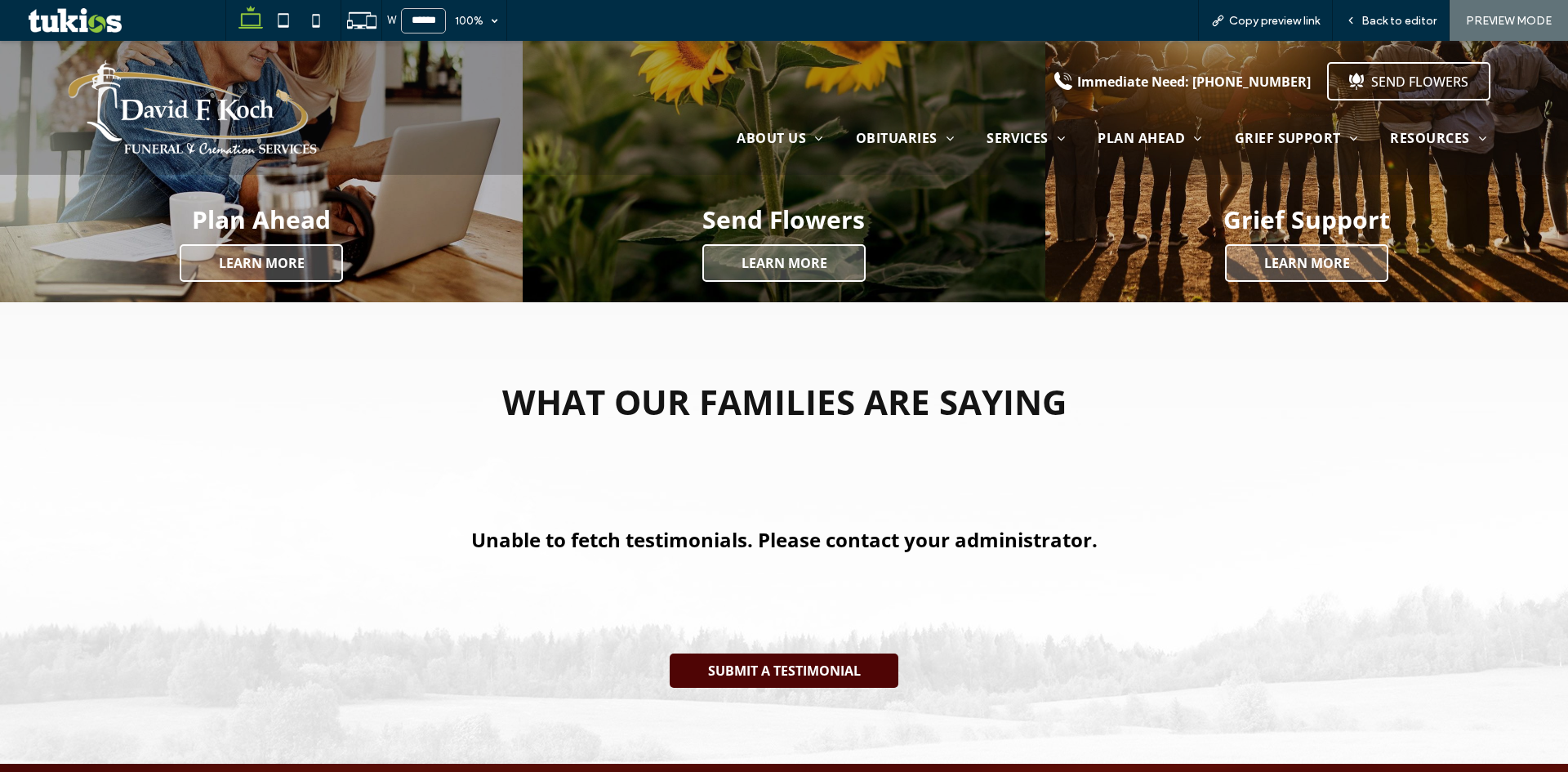
scroll to position [2325, 0]
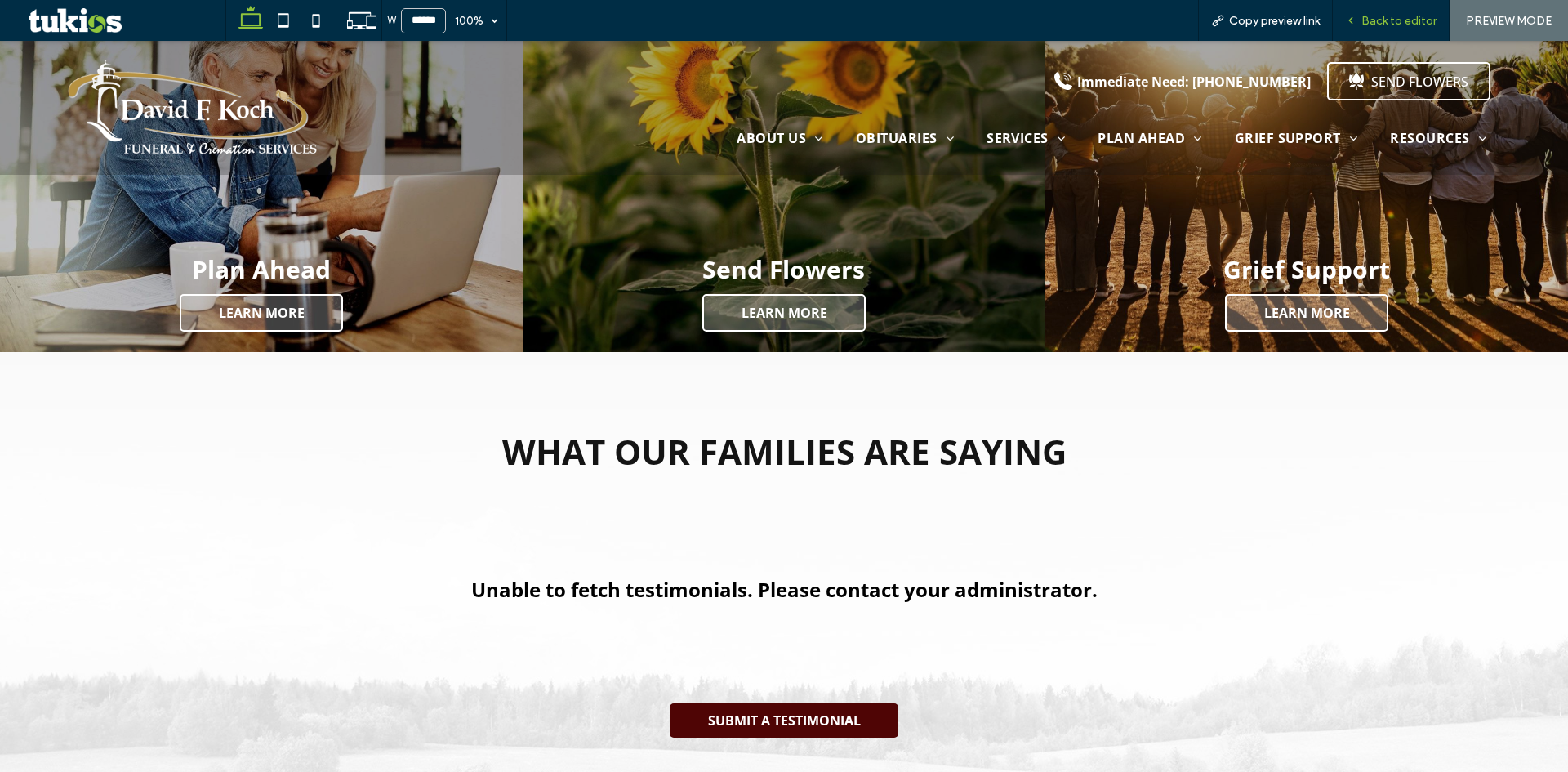
click at [1384, 22] on span "Back to editor" at bounding box center [1398, 21] width 75 height 14
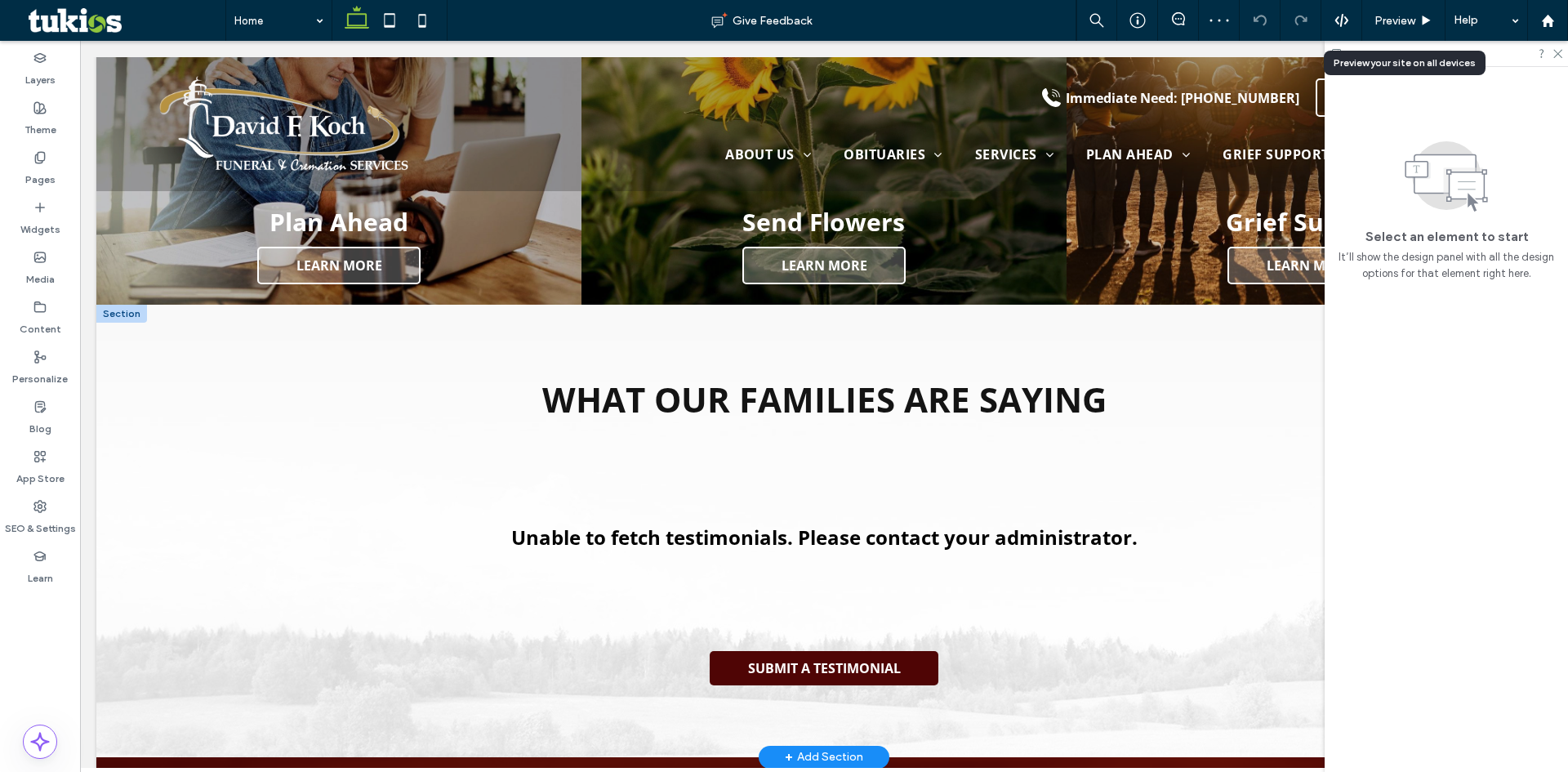
scroll to position [2288, 0]
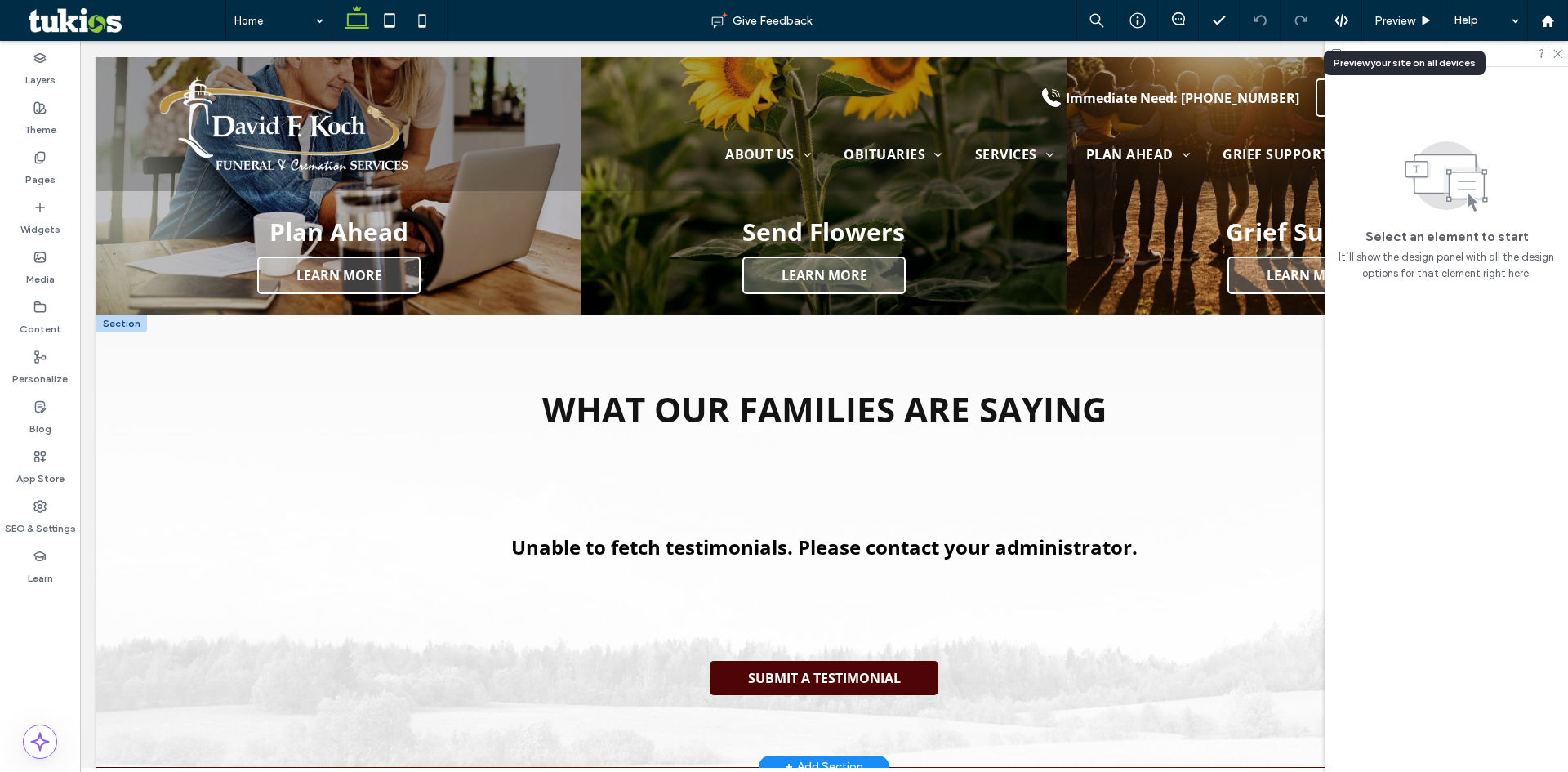
click at [112, 314] on div at bounding box center [122, 323] width 51 height 18
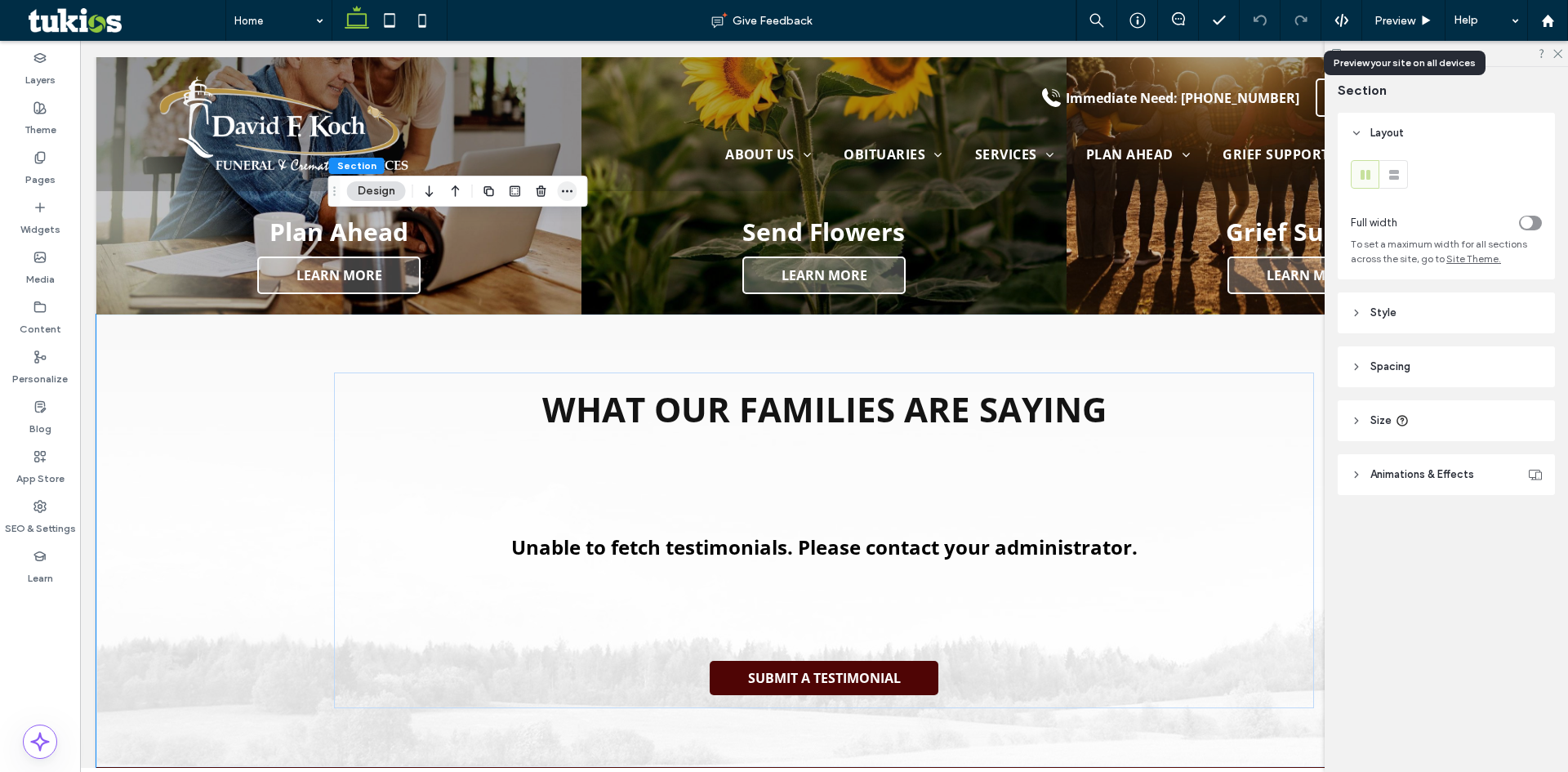
click at [570, 188] on icon "button" at bounding box center [567, 191] width 13 height 13
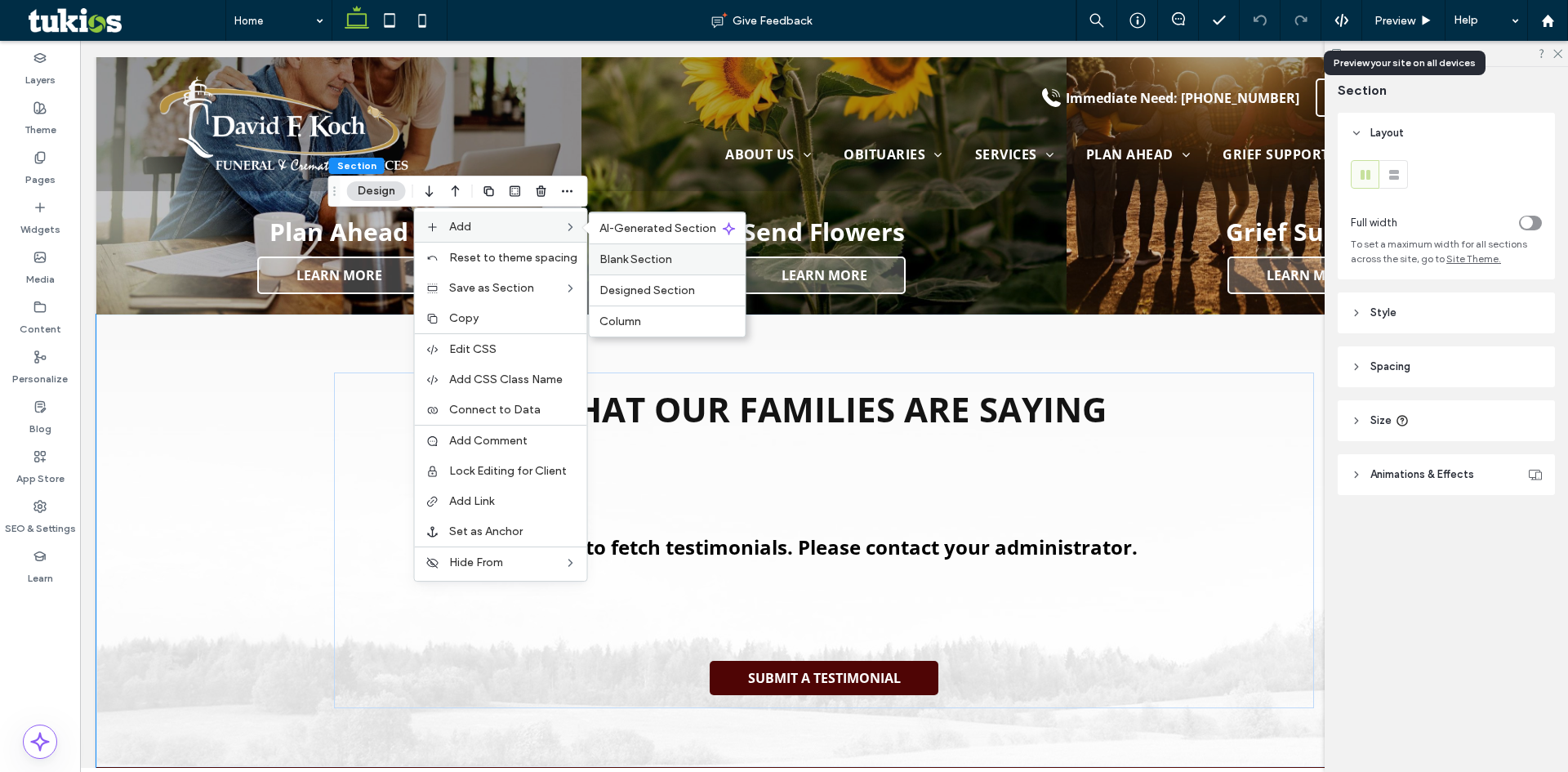
click at [655, 261] on span "Blank Section" at bounding box center [635, 259] width 73 height 14
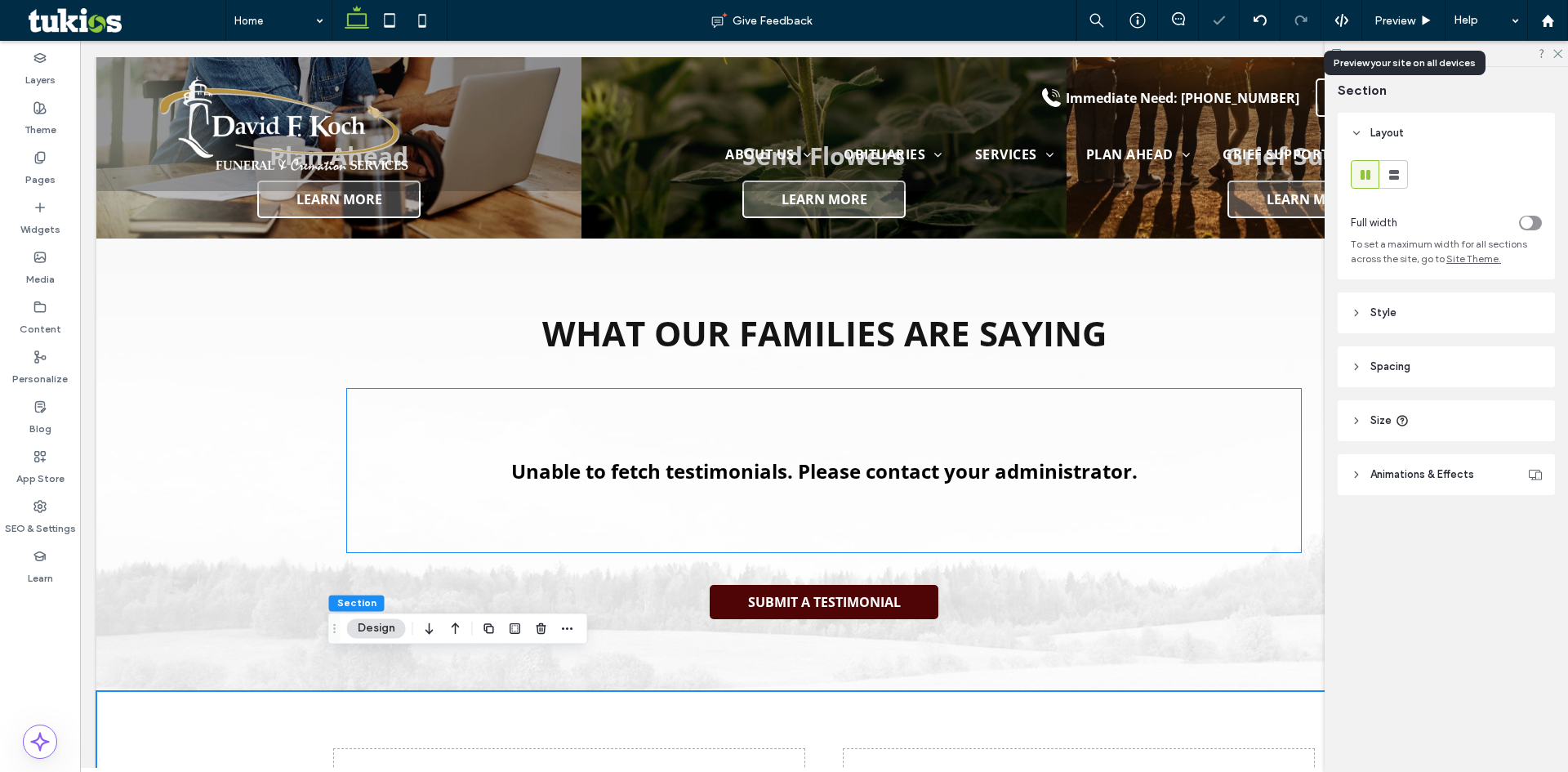
scroll to position [2615, 0]
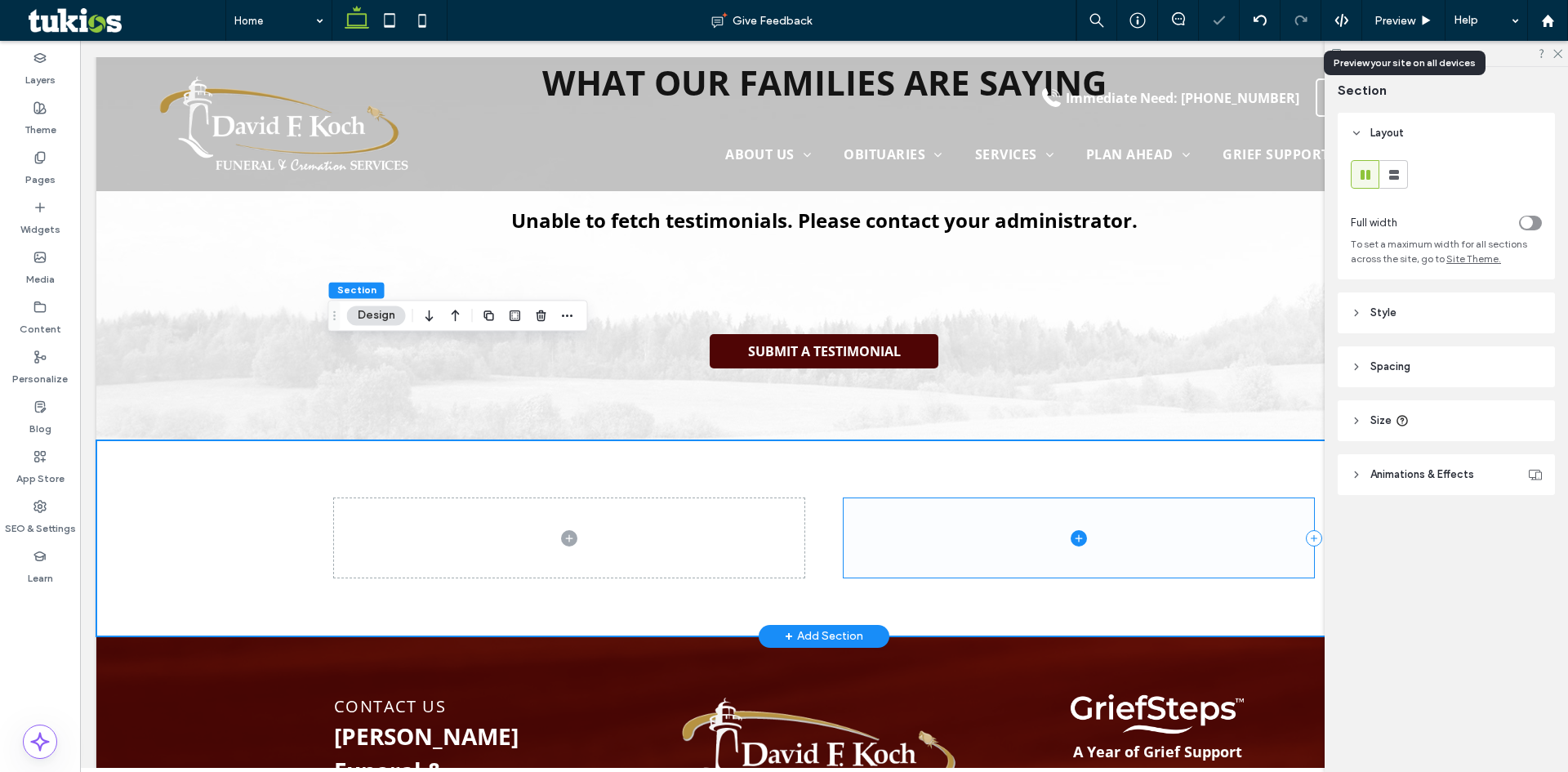
click at [930, 498] on span at bounding box center [1078, 538] width 471 height 79
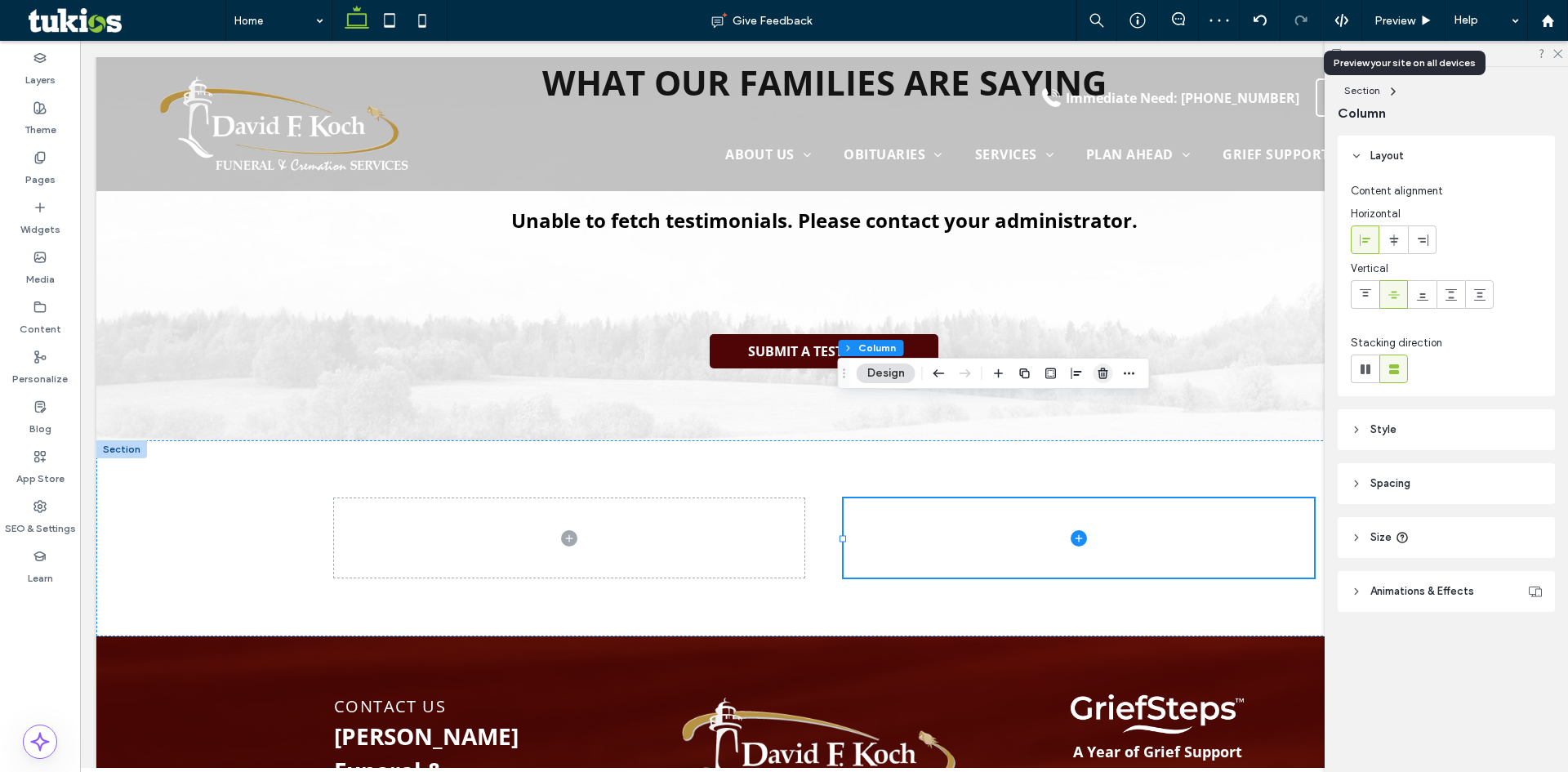
click at [1102, 368] on icon "button" at bounding box center [1103, 373] width 13 height 13
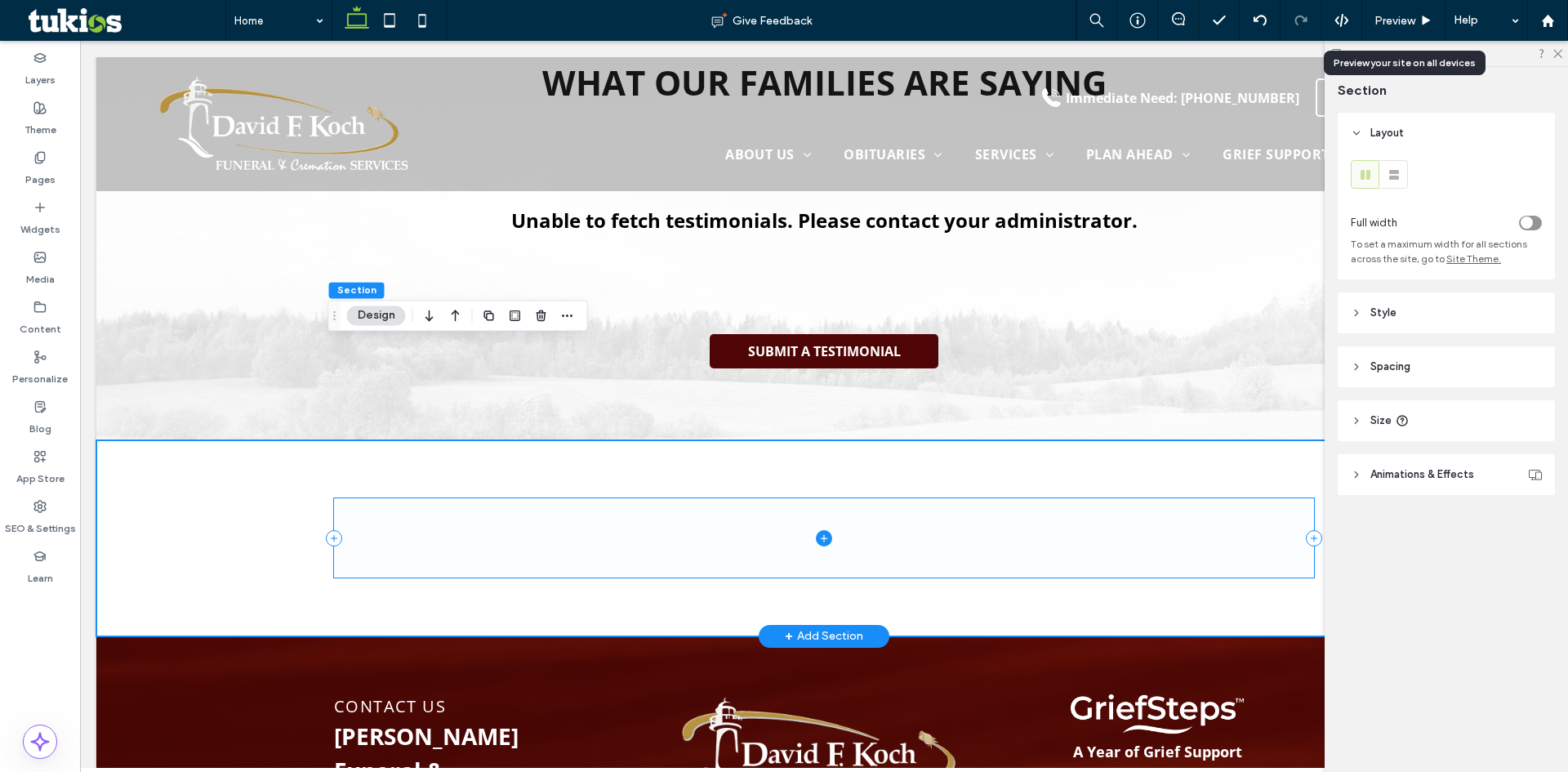
click at [825, 530] on icon at bounding box center [824, 538] width 16 height 16
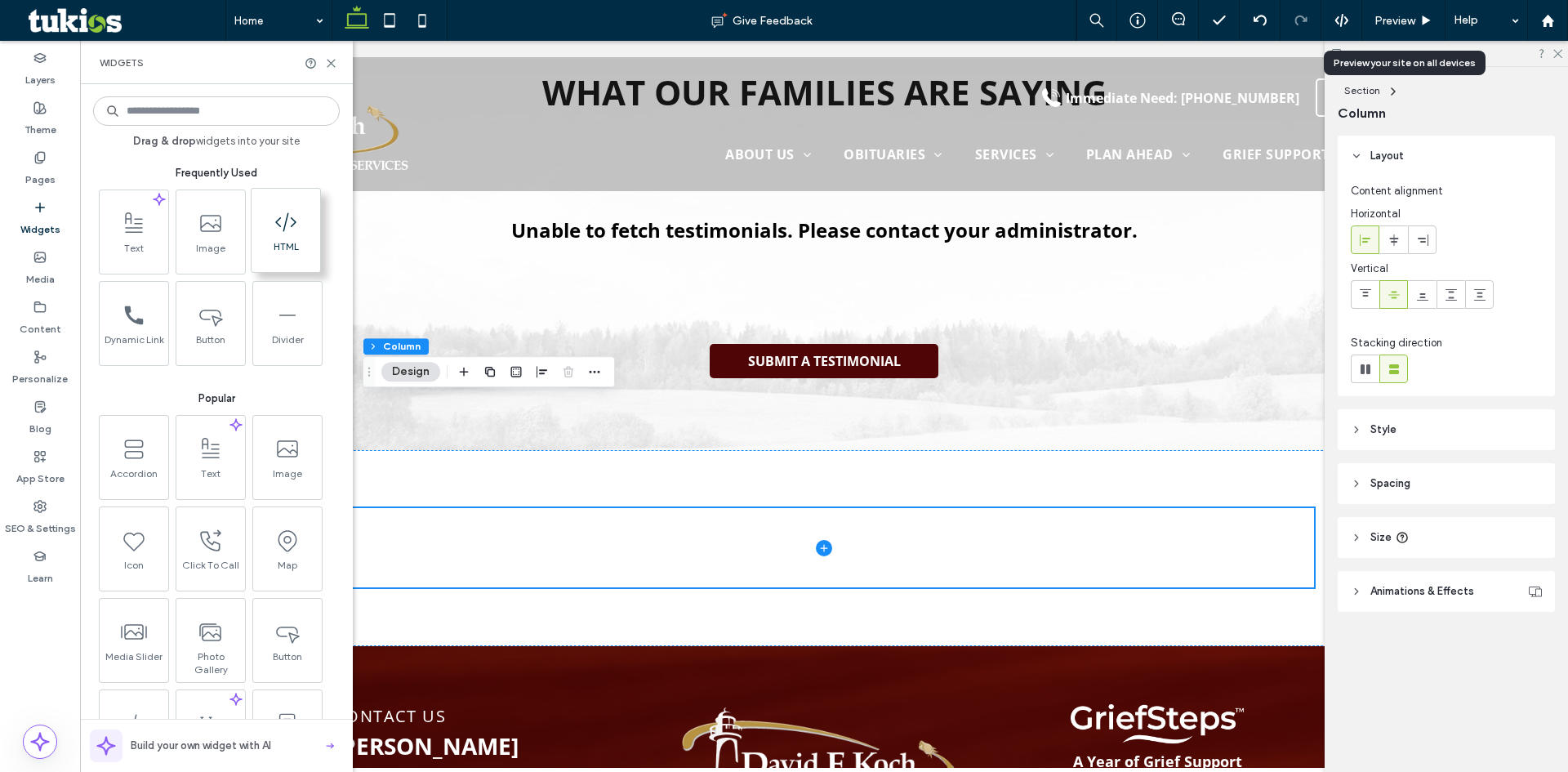
click at [288, 231] on icon at bounding box center [286, 222] width 26 height 26
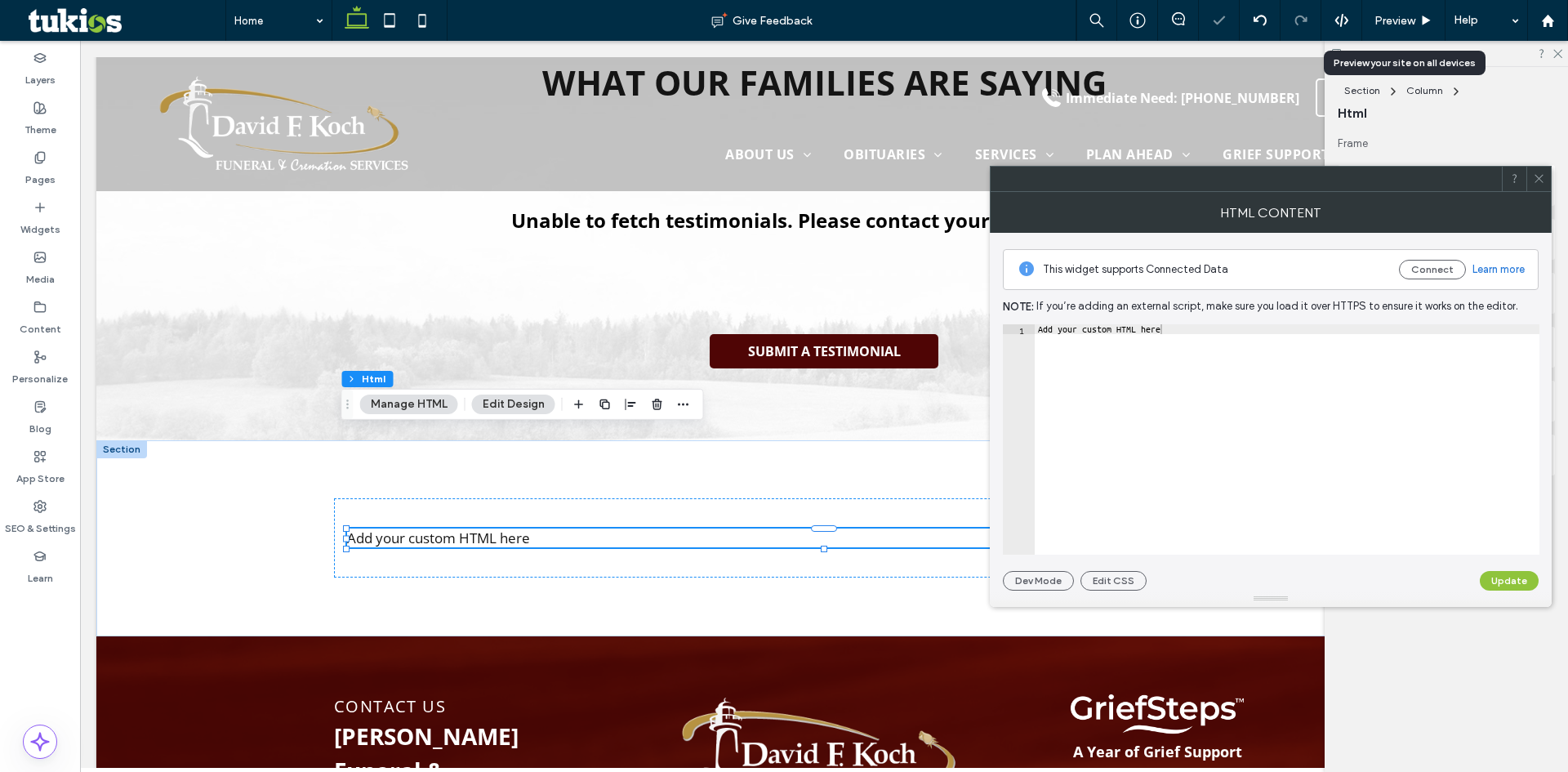
type textarea "**********"
click at [1085, 327] on div "Add your custom HTML here" at bounding box center [1287, 448] width 504 height 250
paste textarea "Cursor at row 1"
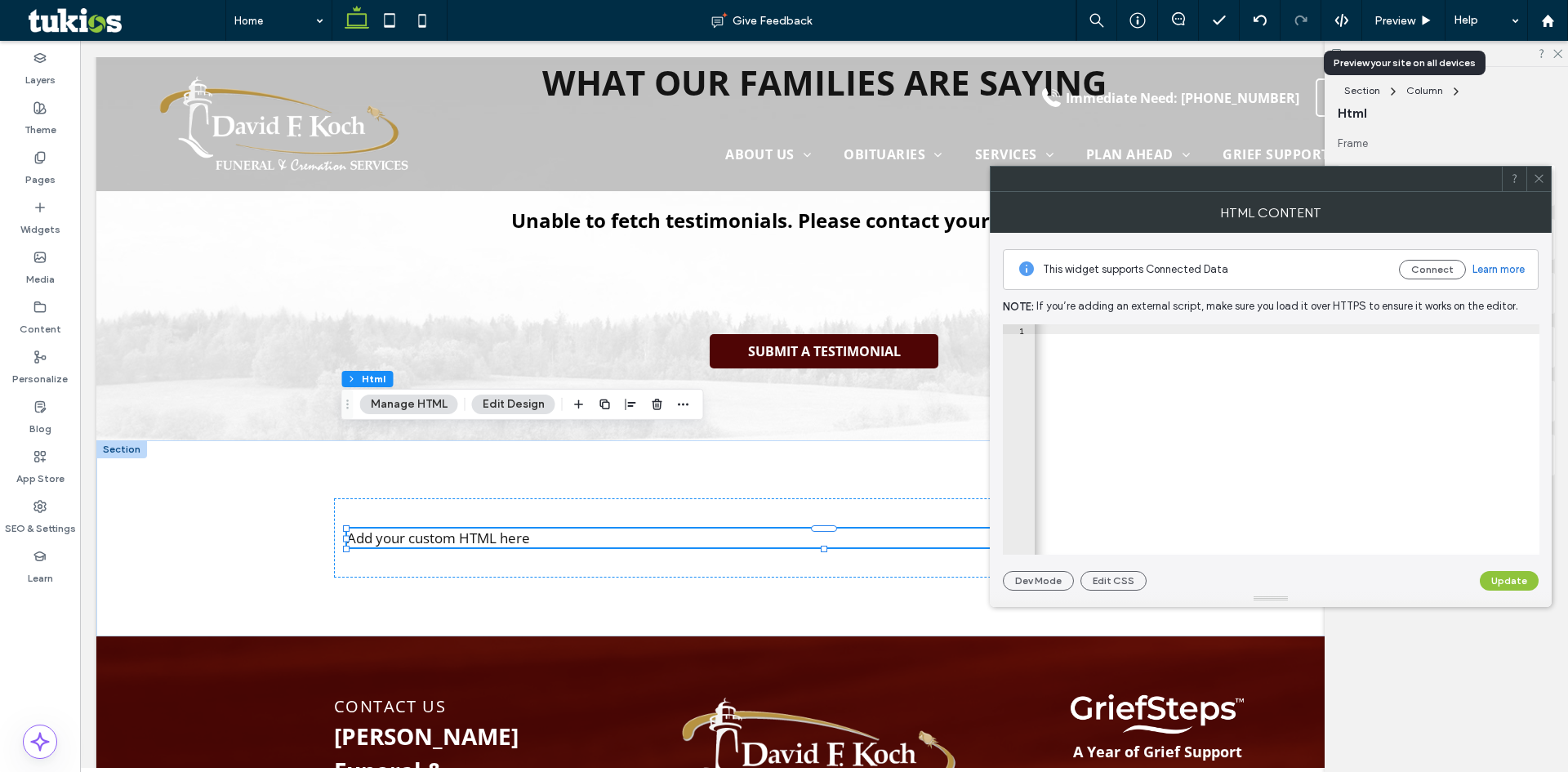
scroll to position [0, 1309]
click at [1363, 330] on div "< iframe src = "https://www.google.com/maps/embed?pb=!1m18!1m12!1m3!1d2990.4101…" at bounding box center [843, 442] width 2235 height 237
click at [1432, 326] on div "< iframe src = "https://www.google.com/maps/embed?pb=!1m18!1m12!1m3!1d2990.4101…" at bounding box center [845, 442] width 2241 height 237
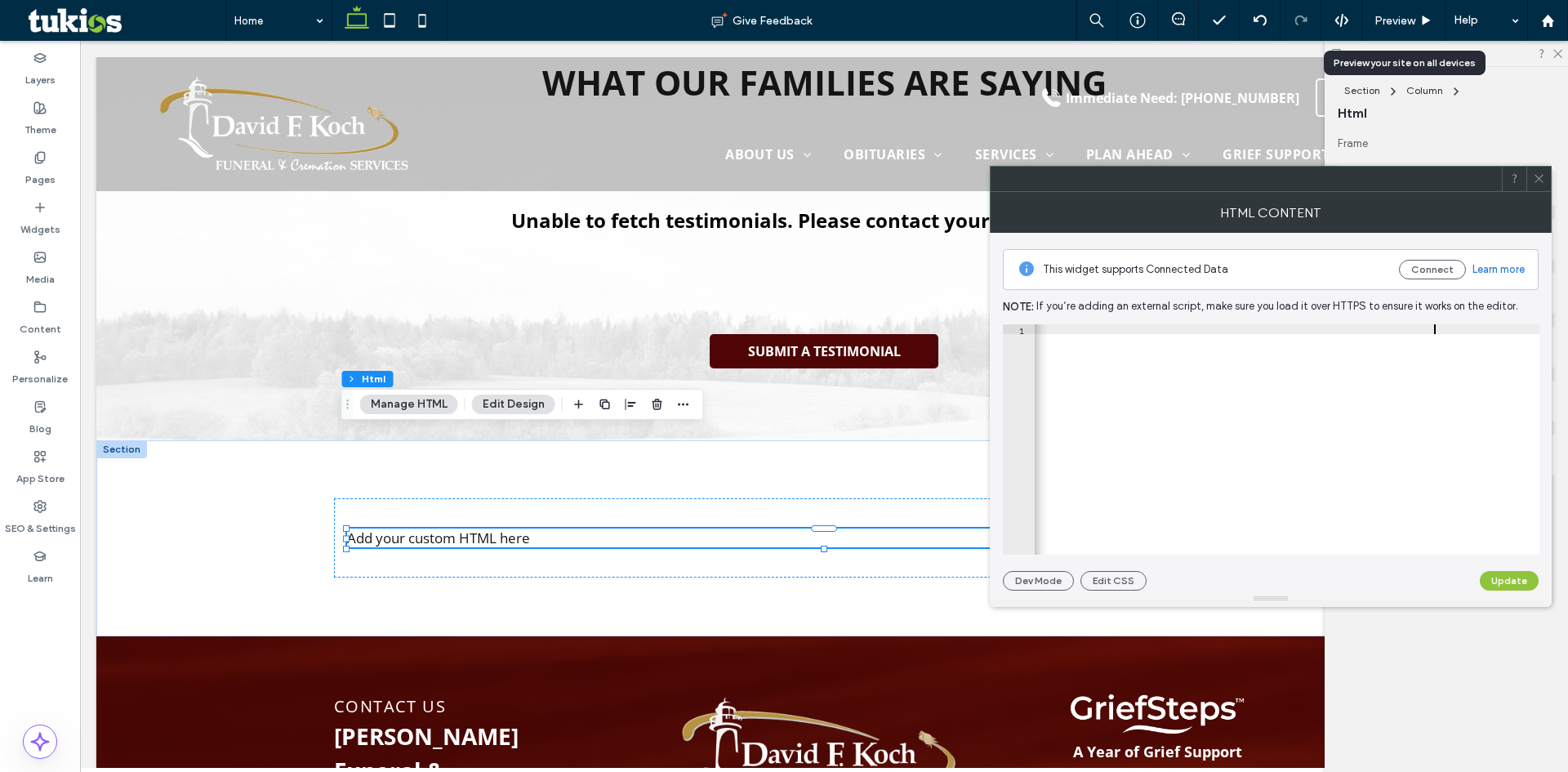
click at [1432, 326] on div "< iframe src = "https://www.google.com/maps/embed?pb=!1m18!1m12!1m3!1d2990.4101…" at bounding box center [845, 442] width 2241 height 237
type textarea "**********"
click at [1493, 583] on button "Update" at bounding box center [1508, 580] width 59 height 20
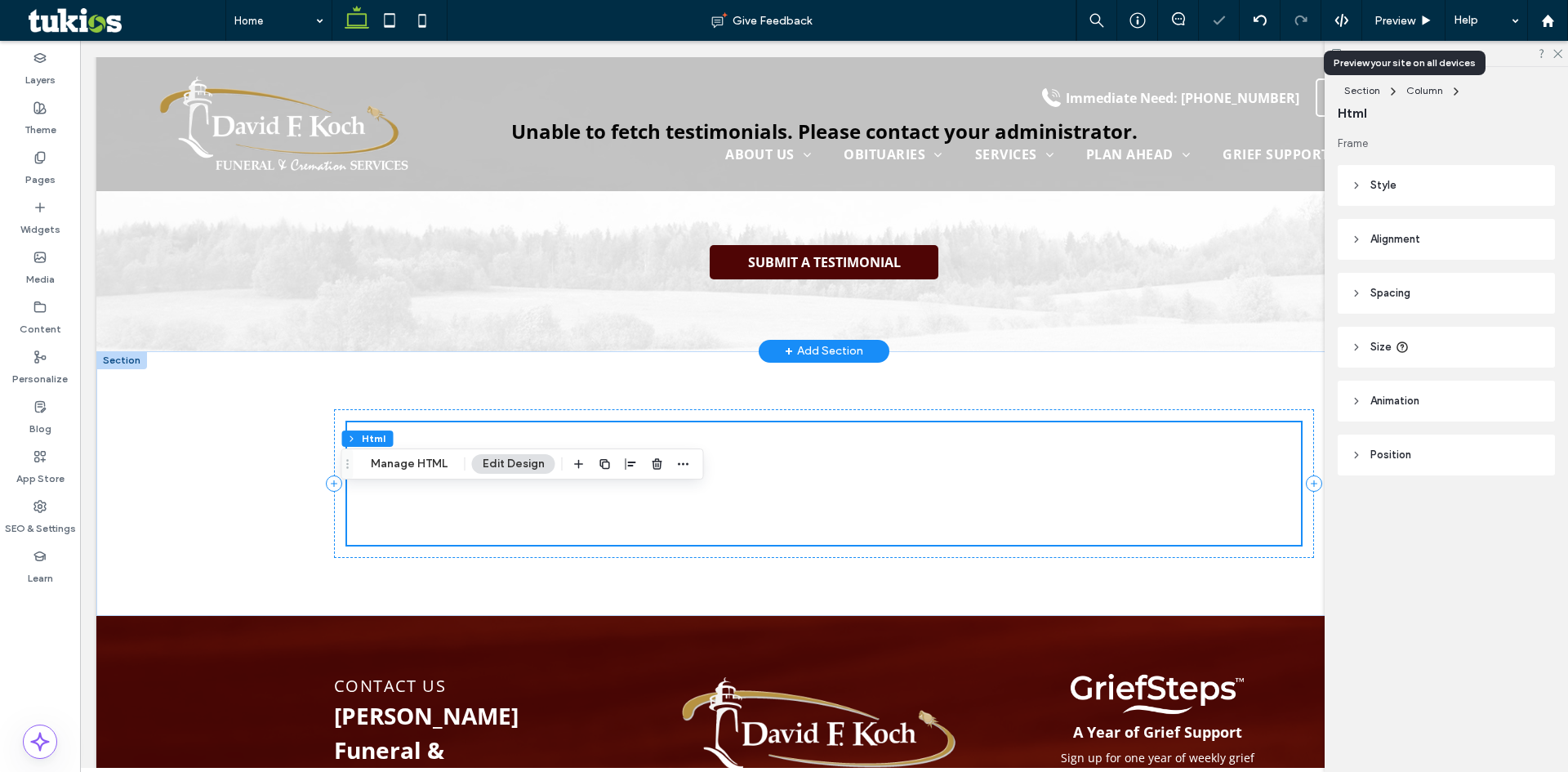
scroll to position [2711, 0]
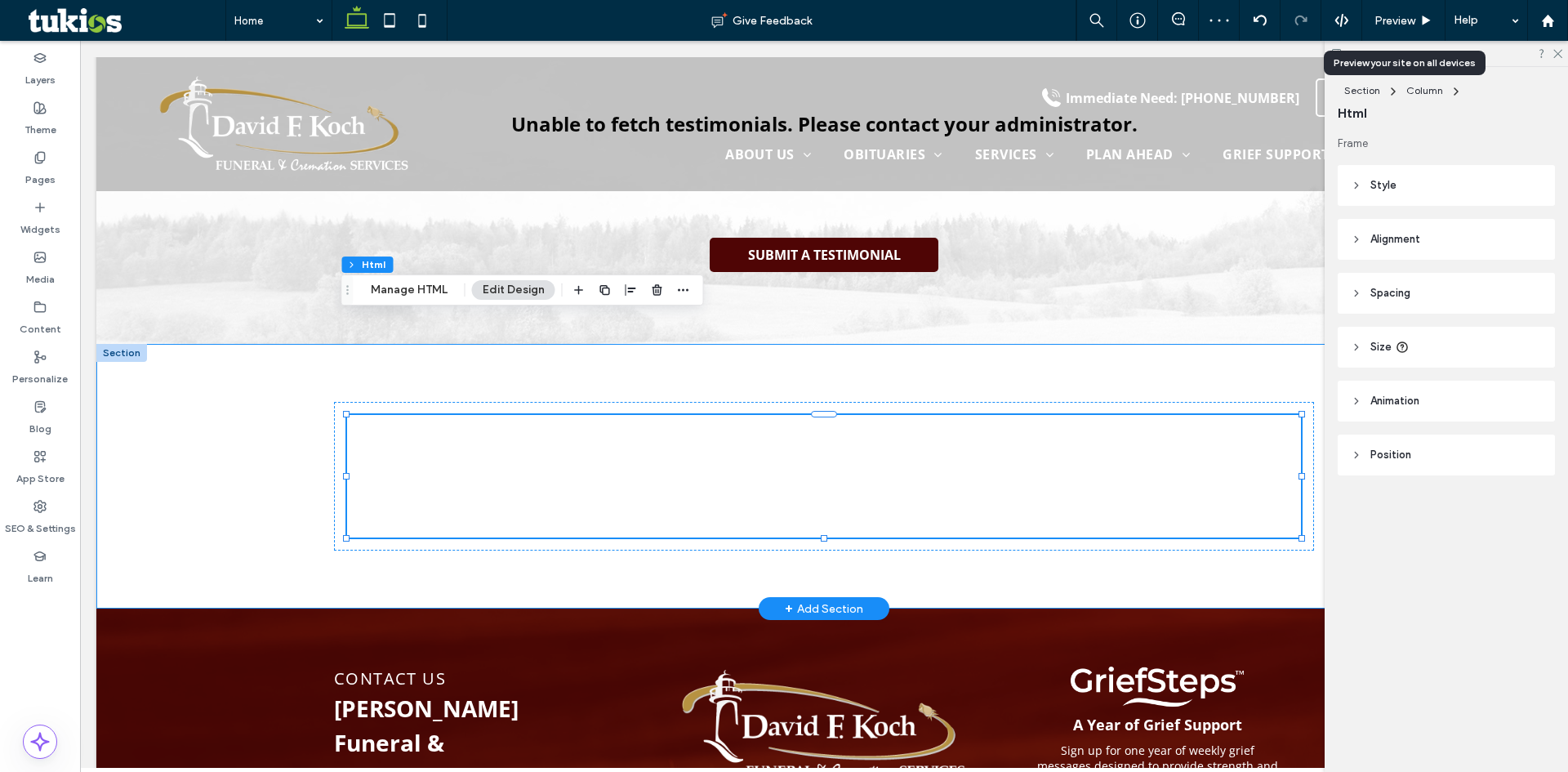
click at [240, 374] on div at bounding box center [824, 476] width 1455 height 265
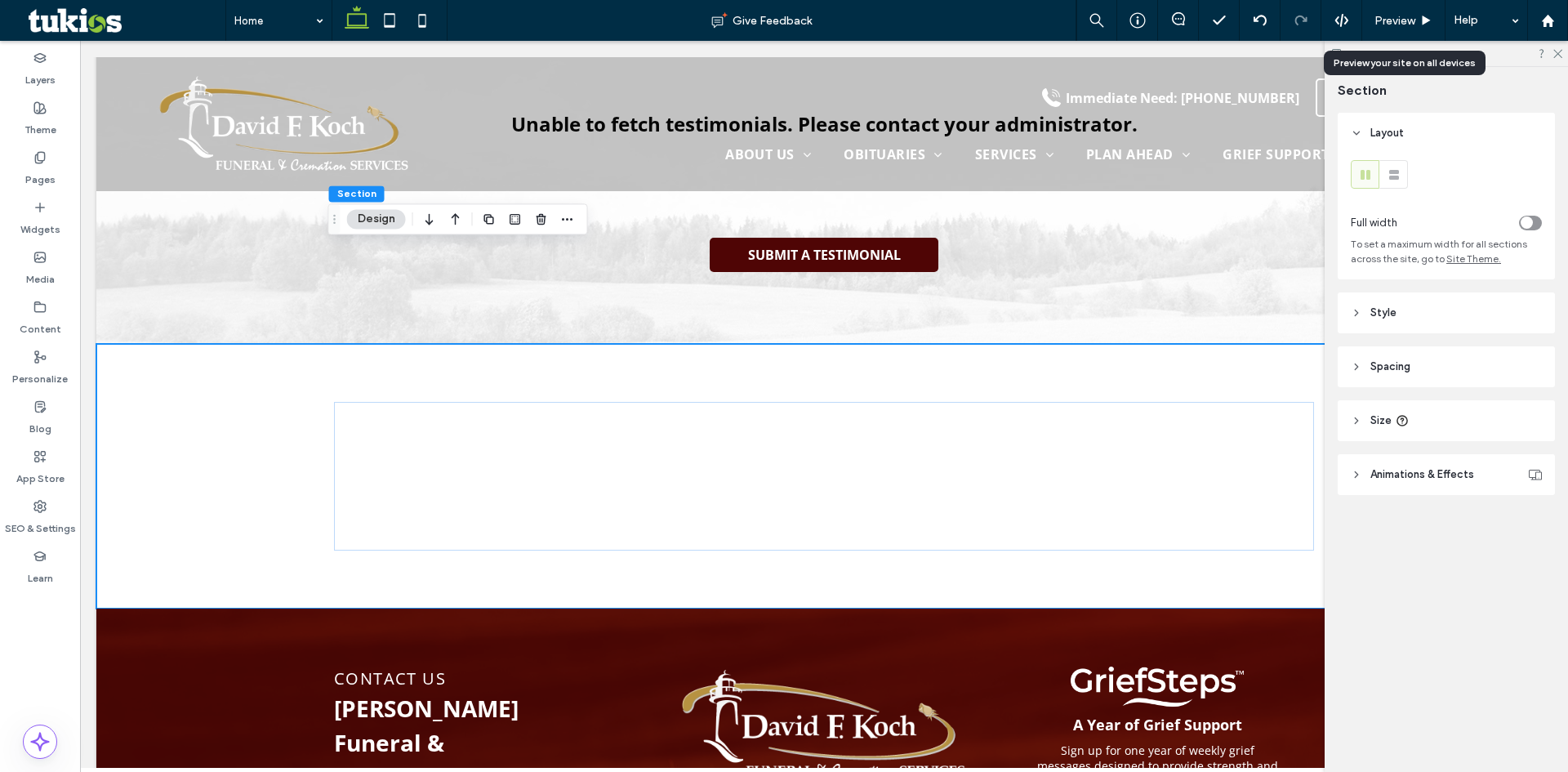
click at [1535, 224] on div "toggle" at bounding box center [1530, 223] width 22 height 15
click at [1368, 380] on header "Spacing" at bounding box center [1446, 366] width 218 height 41
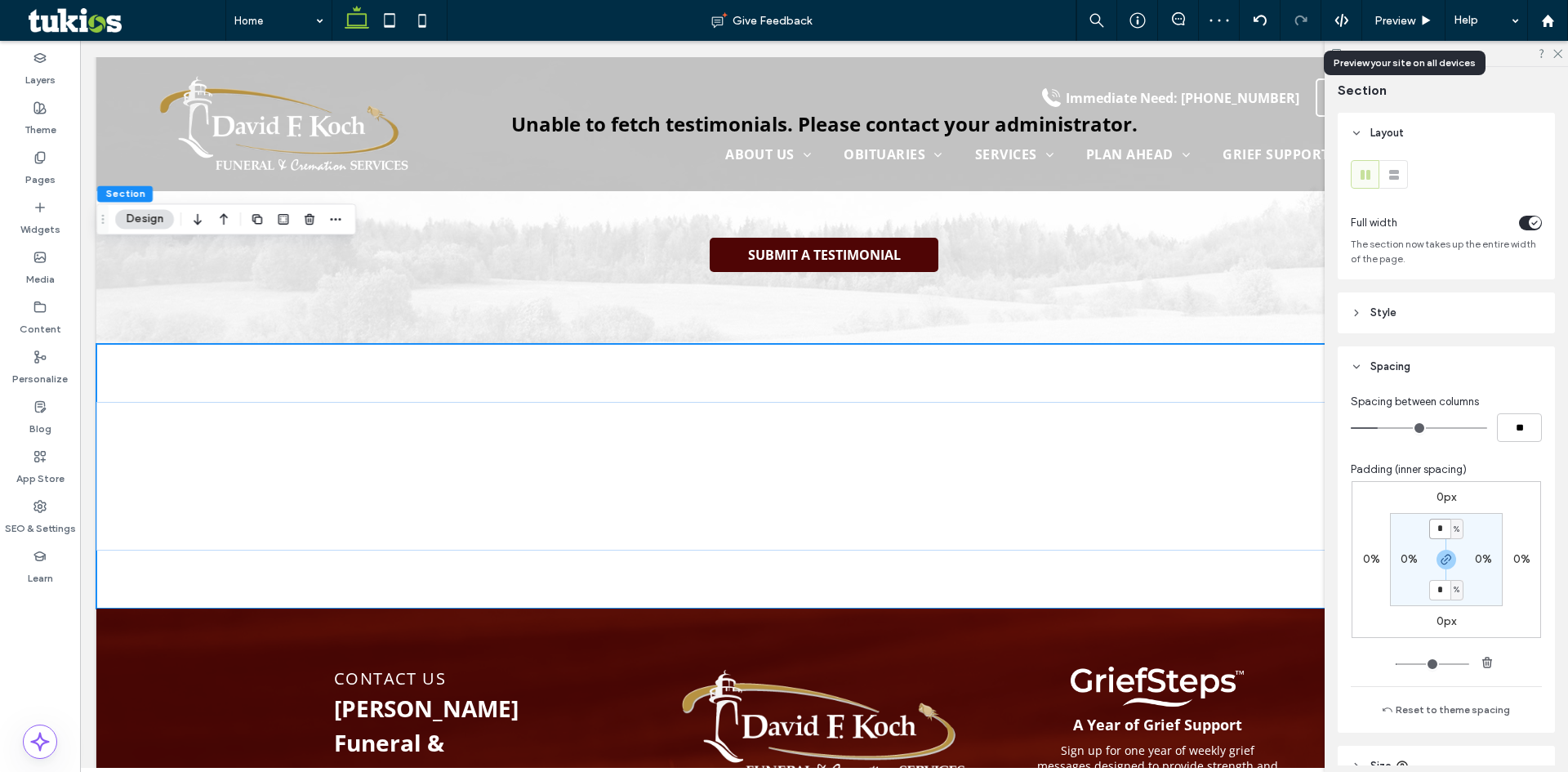
click at [1434, 527] on input "*" at bounding box center [1439, 528] width 22 height 21
type input "*"
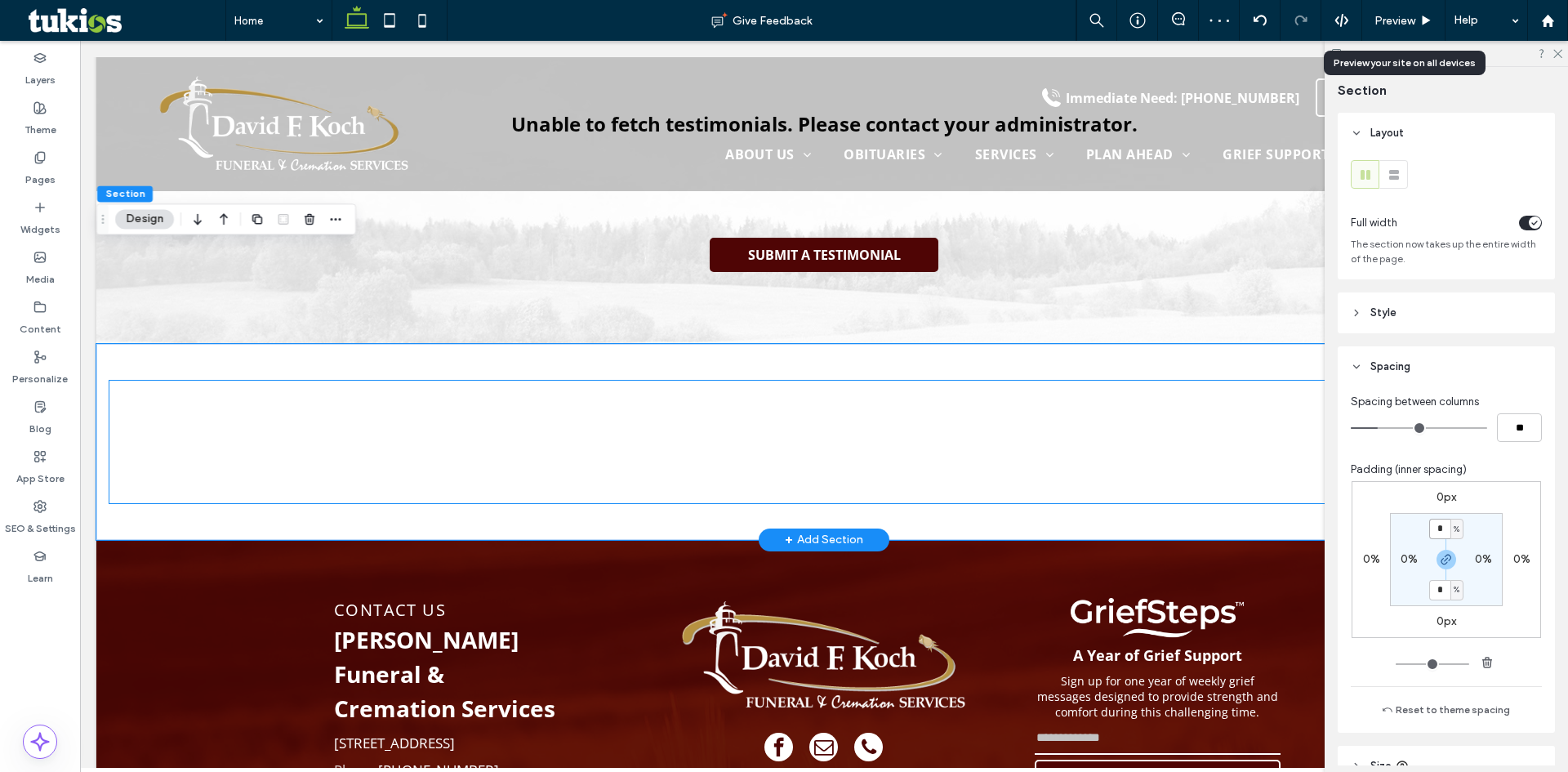
click at [150, 389] on div at bounding box center [824, 442] width 1429 height 123
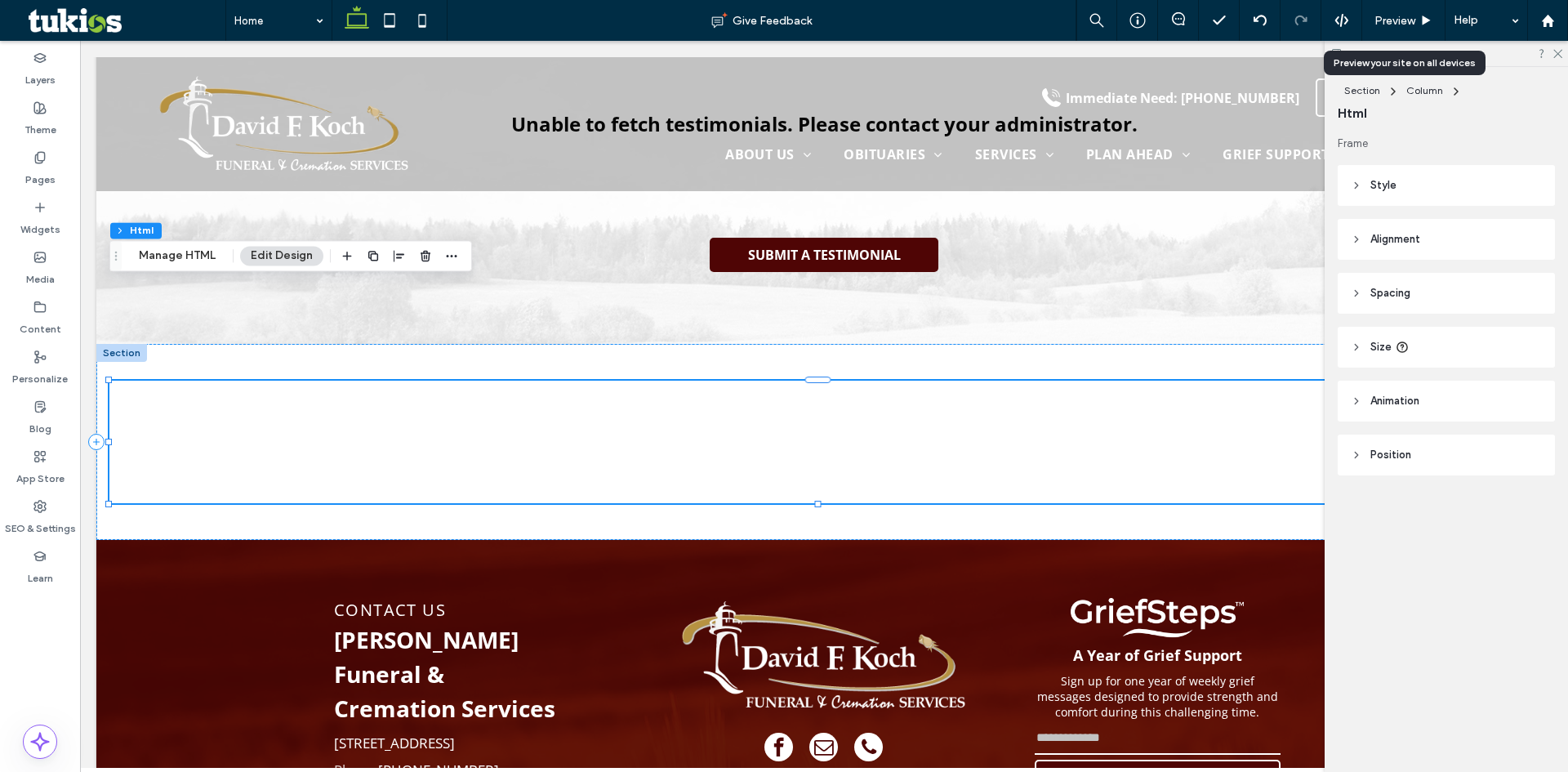
click at [1365, 291] on header "Spacing" at bounding box center [1446, 293] width 218 height 41
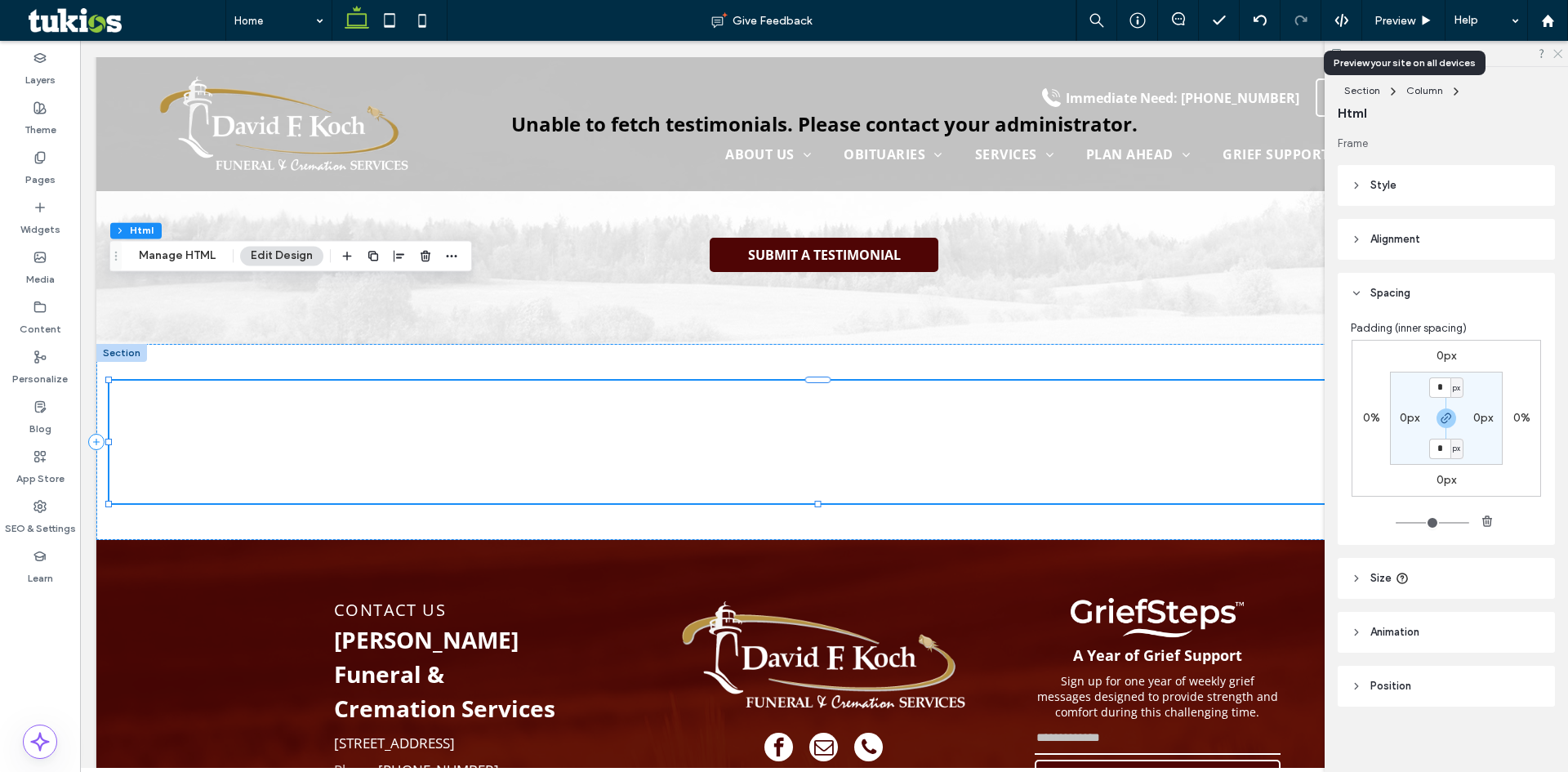
click at [1561, 51] on use at bounding box center [1557, 54] width 9 height 9
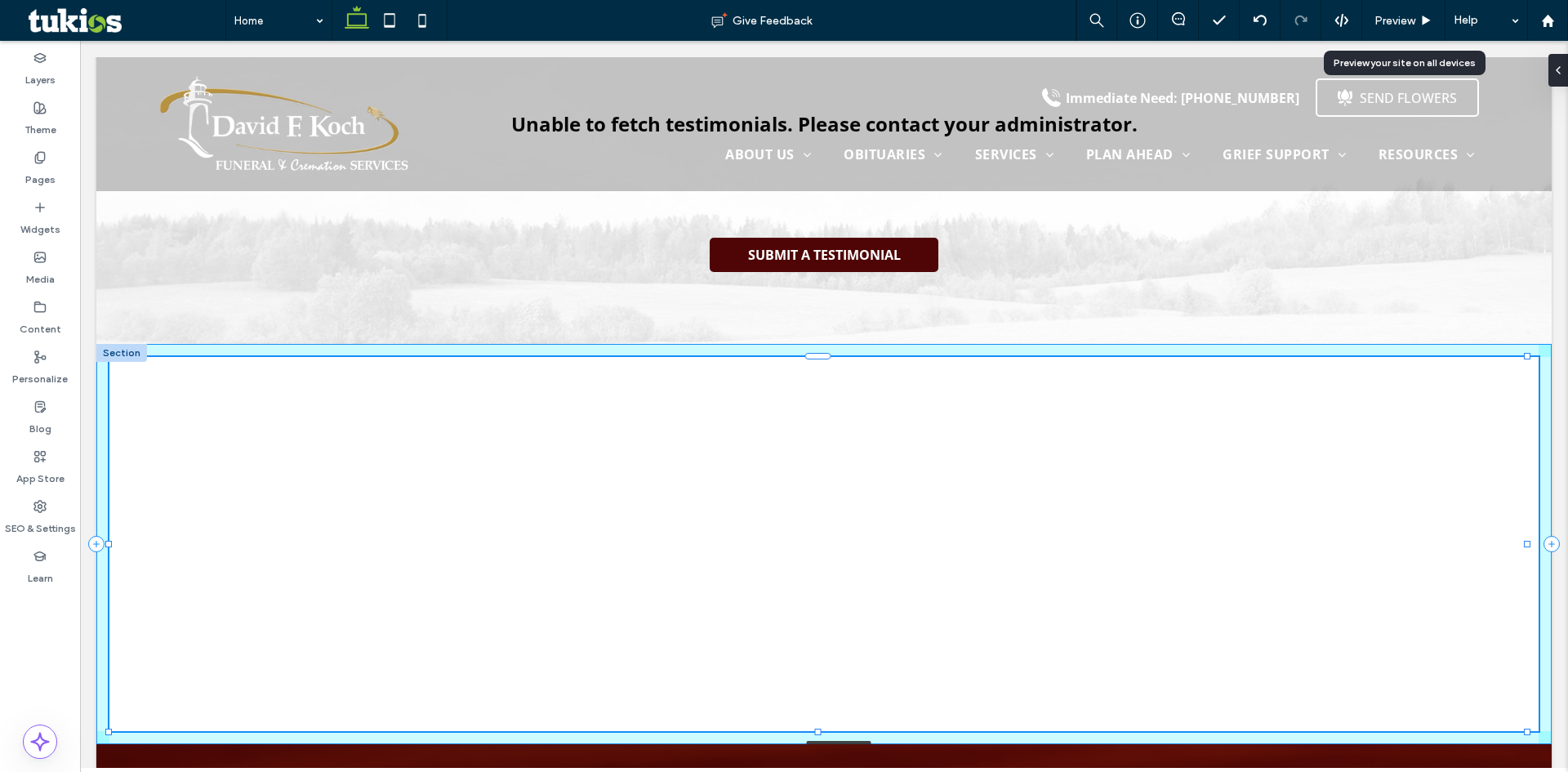
drag, startPoint x: 1525, startPoint y: 405, endPoint x: 1567, endPoint y: 531, distance: 132.8
type input "***"
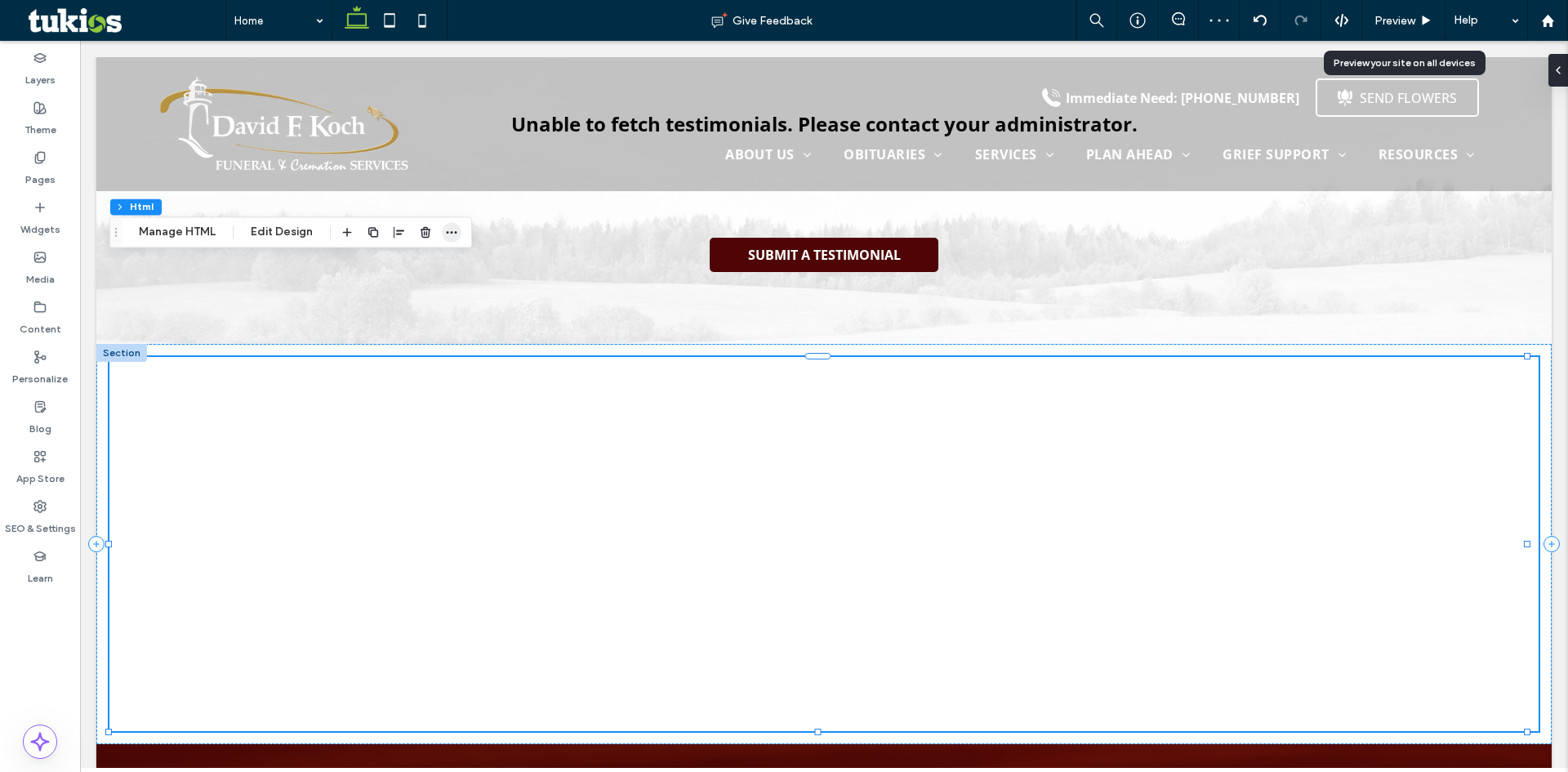
click at [452, 236] on icon "button" at bounding box center [451, 231] width 13 height 13
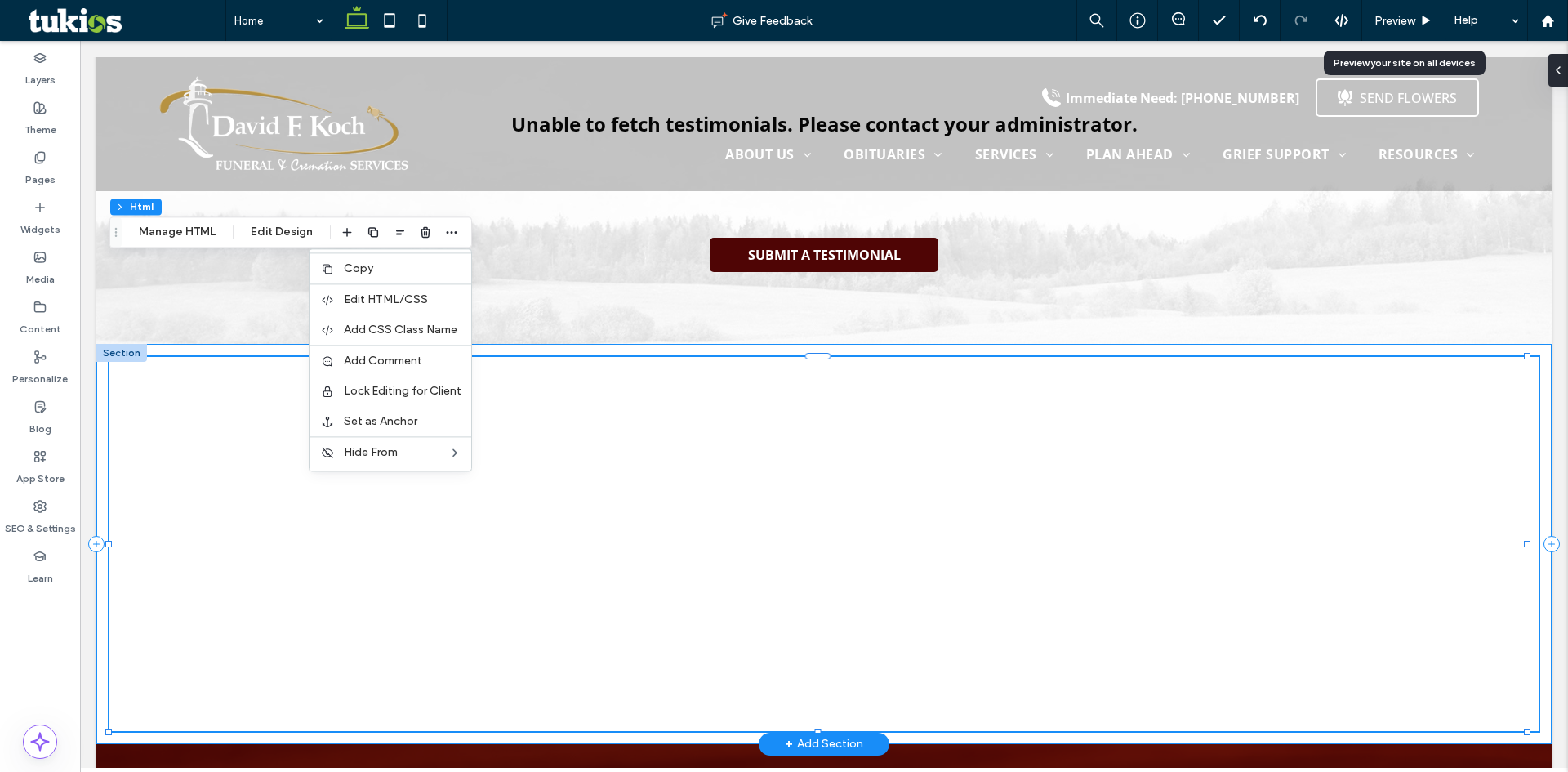
click at [103, 421] on div "103% , 458px" at bounding box center [824, 543] width 1455 height 400
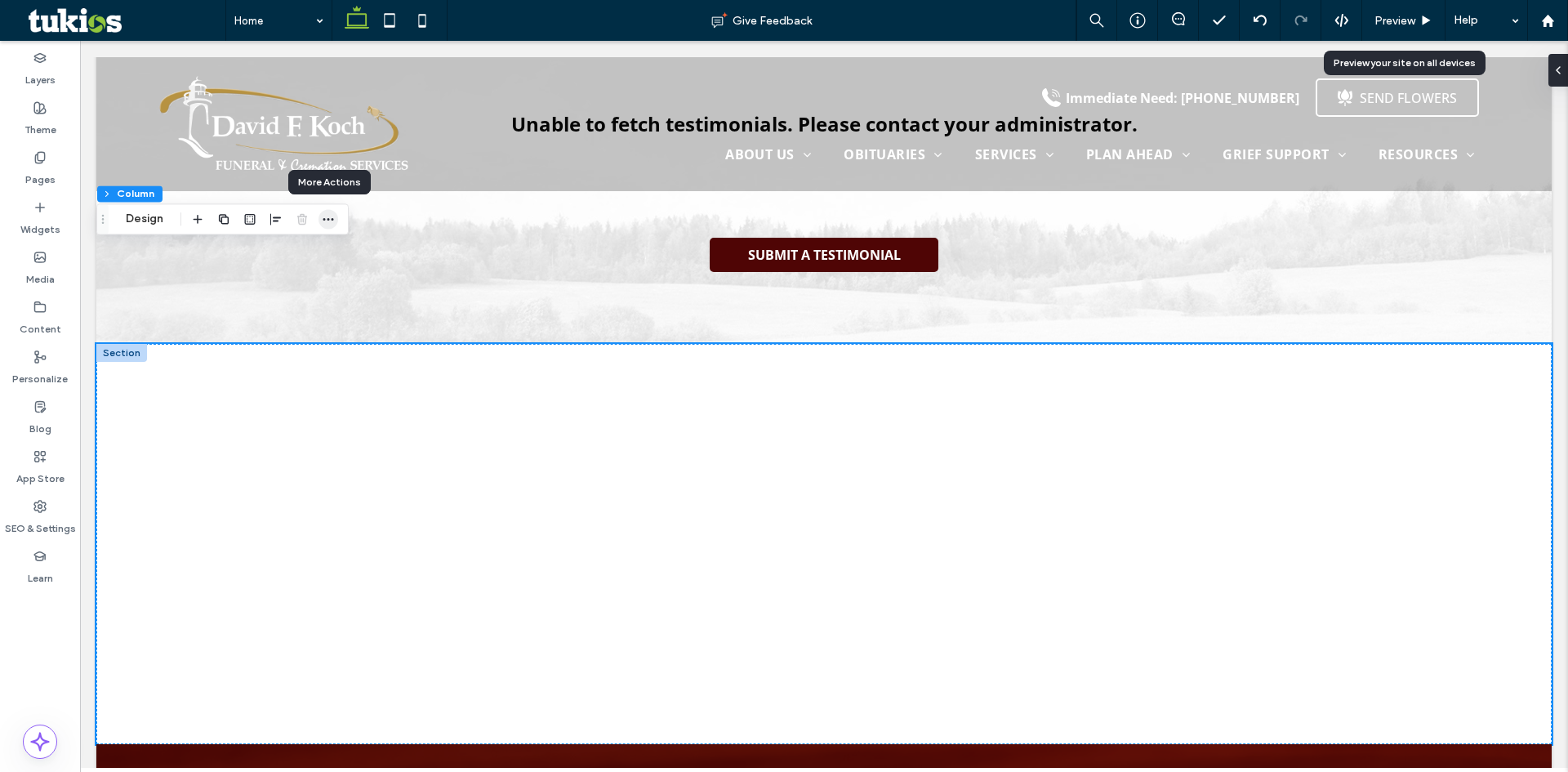
click at [328, 218] on use "button" at bounding box center [328, 218] width 10 height 3
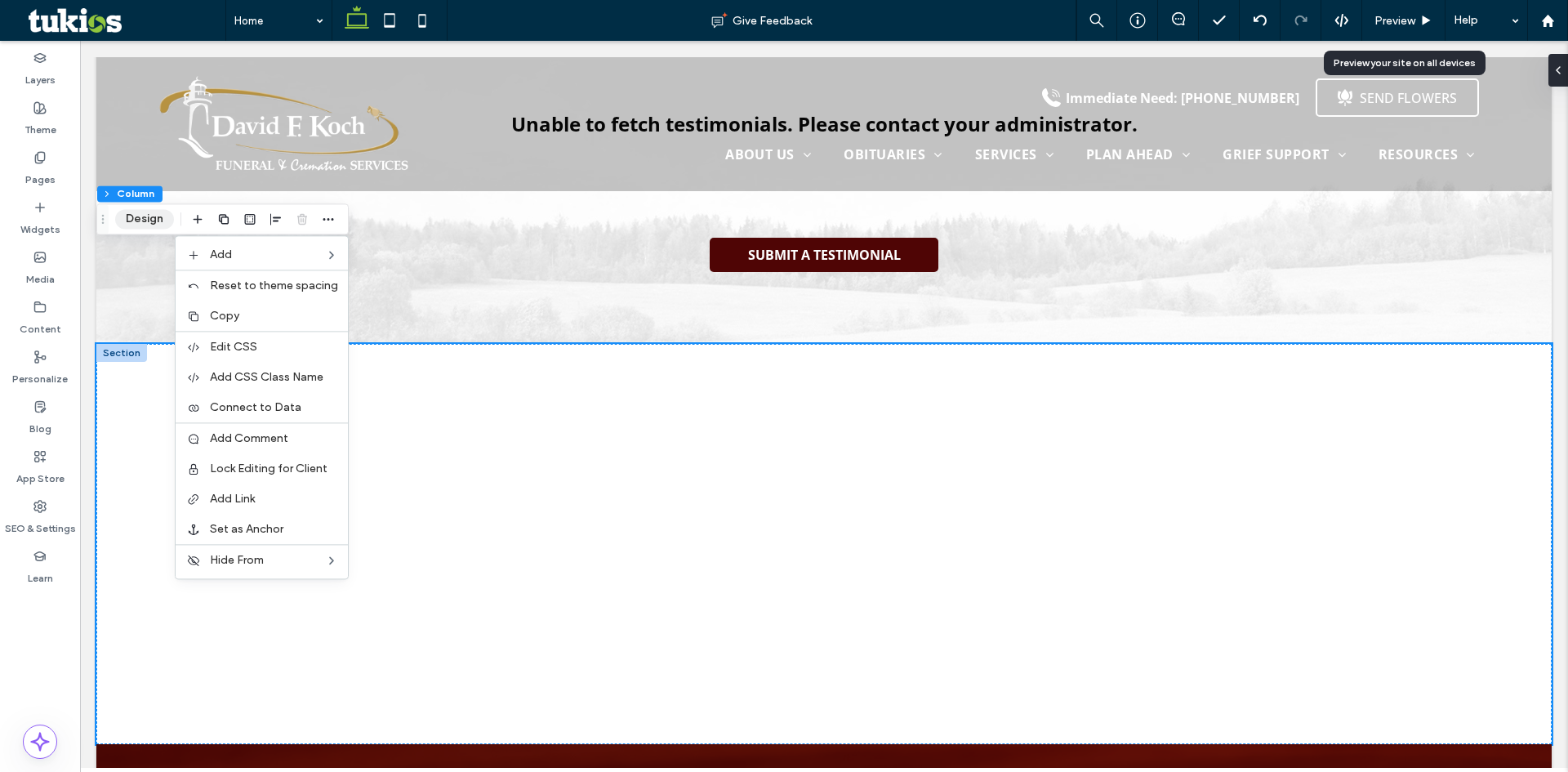
click at [146, 217] on button "Design" at bounding box center [144, 218] width 59 height 20
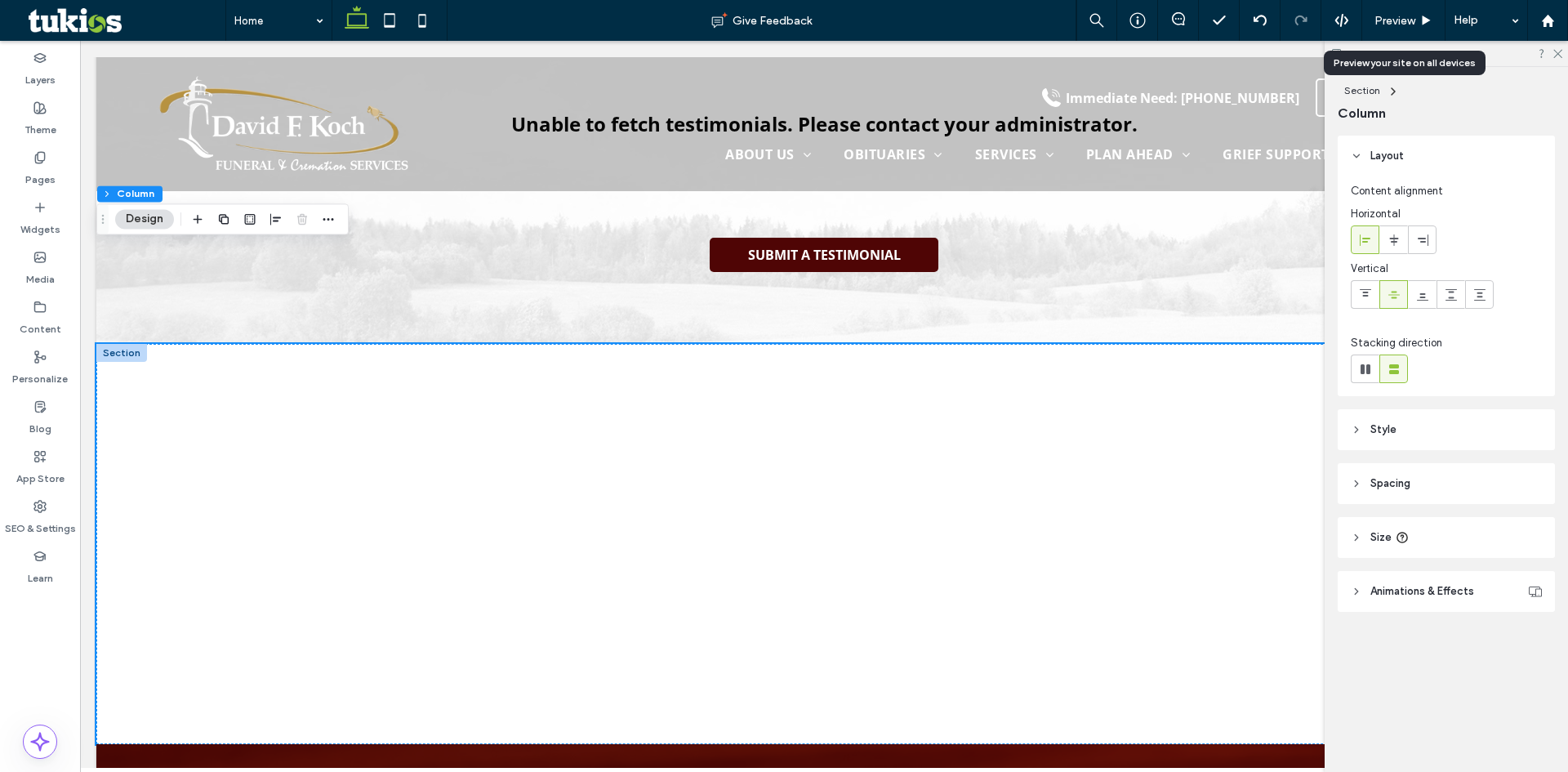
click at [1415, 488] on header "Spacing" at bounding box center [1446, 483] width 218 height 41
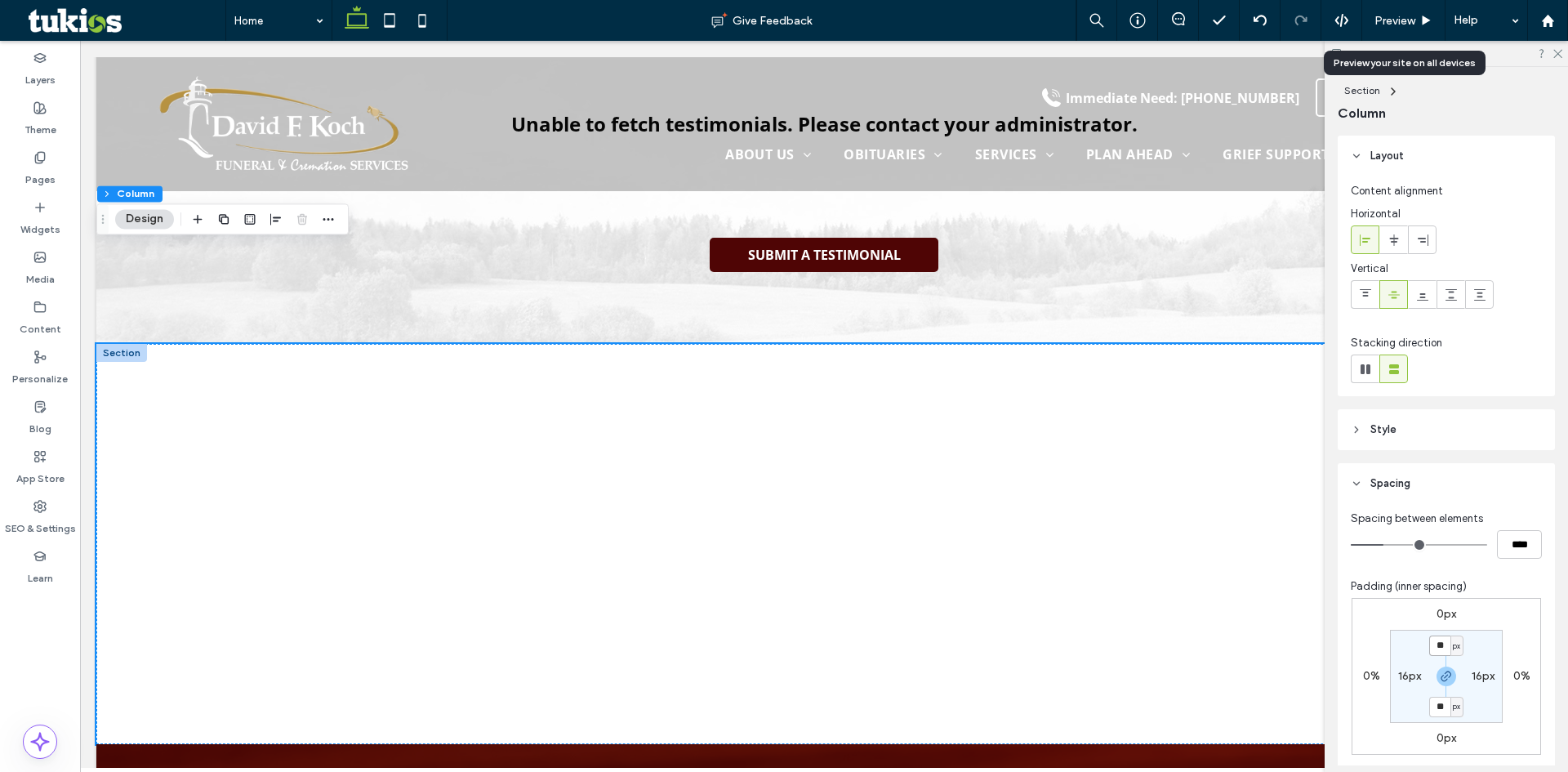
click at [1437, 649] on input "**" at bounding box center [1439, 646] width 22 height 21
type input "*"
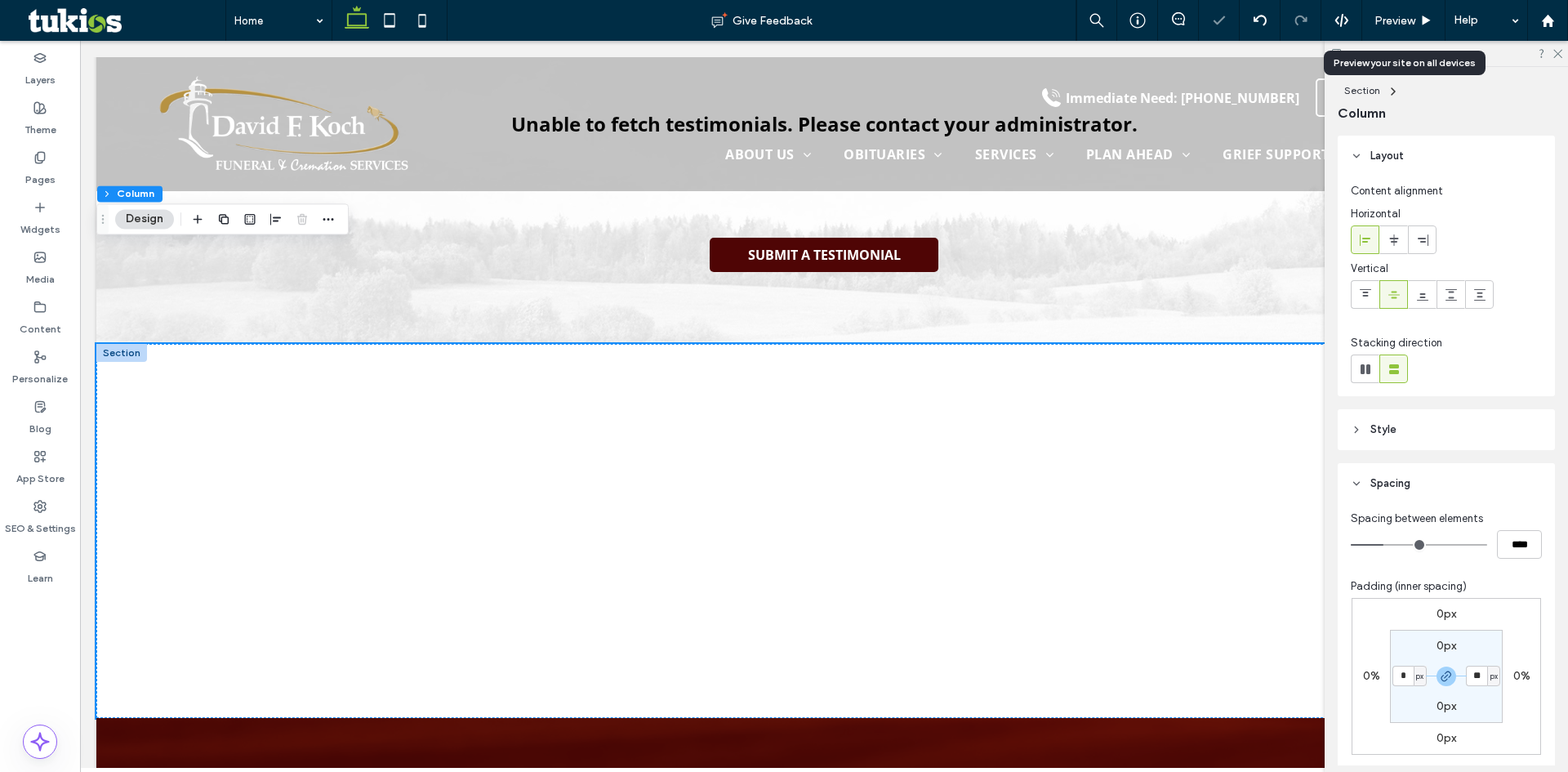
type input "*"
click at [1404, 16] on span "Preview" at bounding box center [1394, 21] width 41 height 14
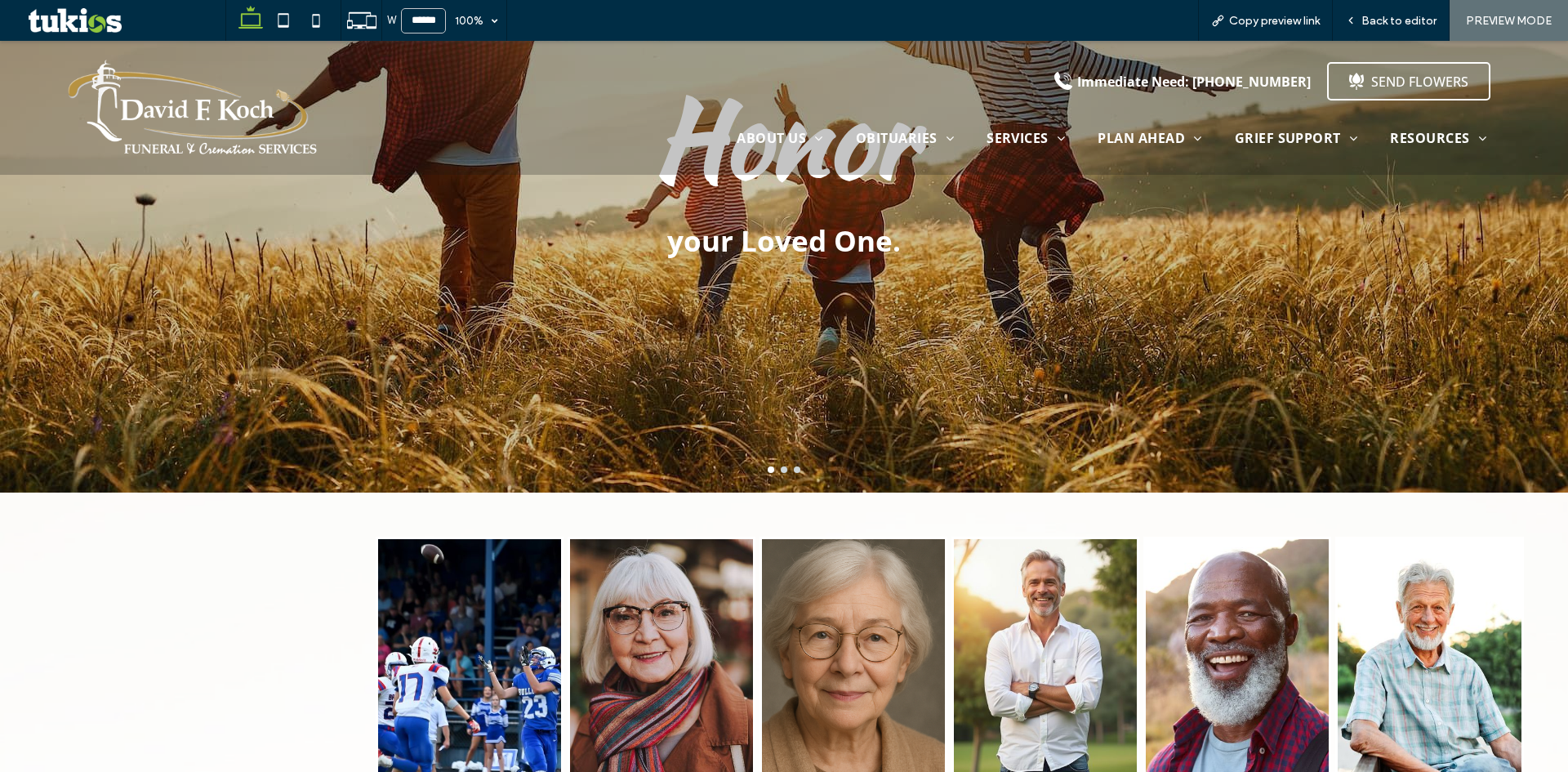
scroll to position [254, 0]
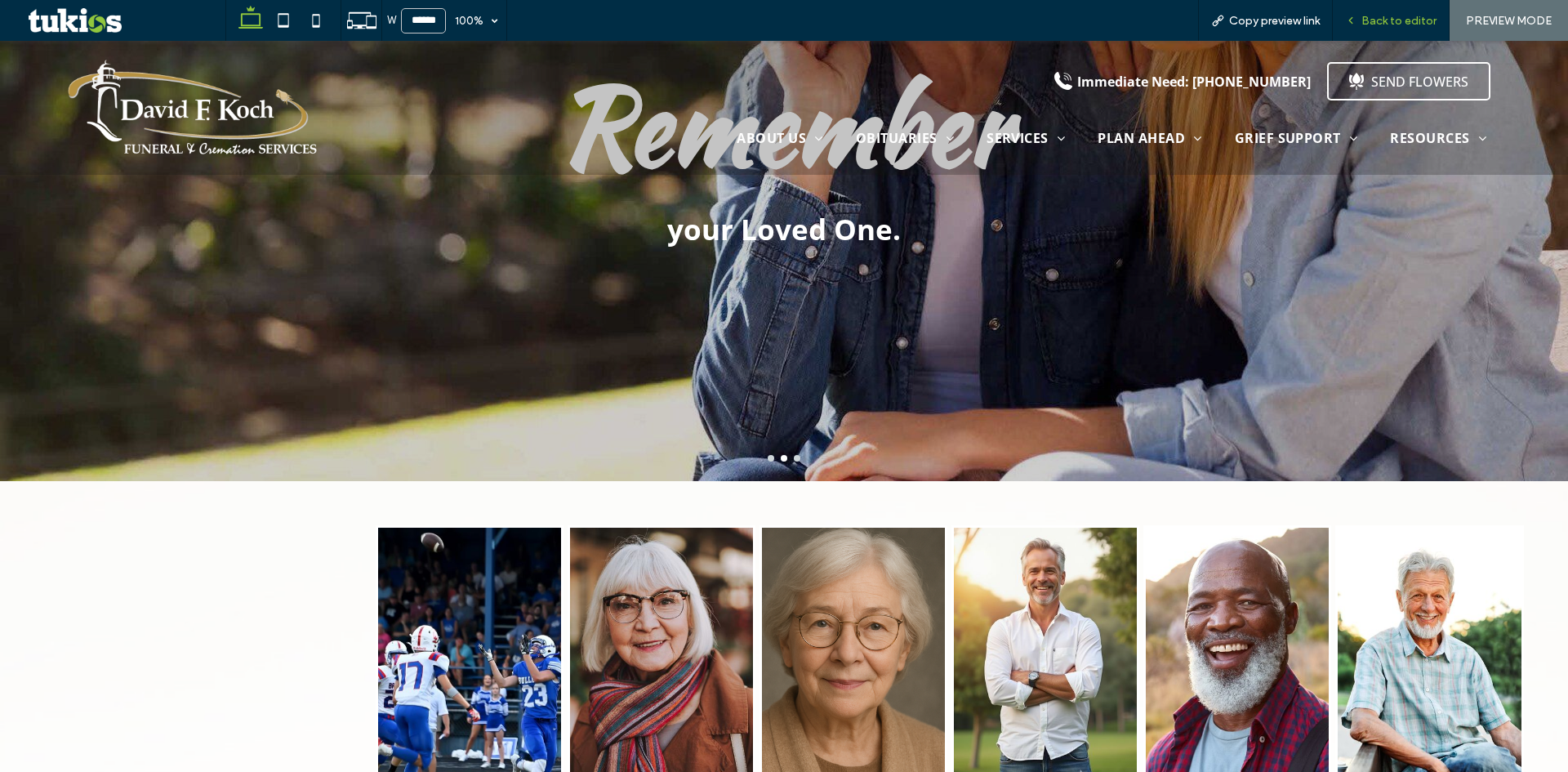
click at [1378, 22] on span "Back to editor" at bounding box center [1398, 21] width 75 height 14
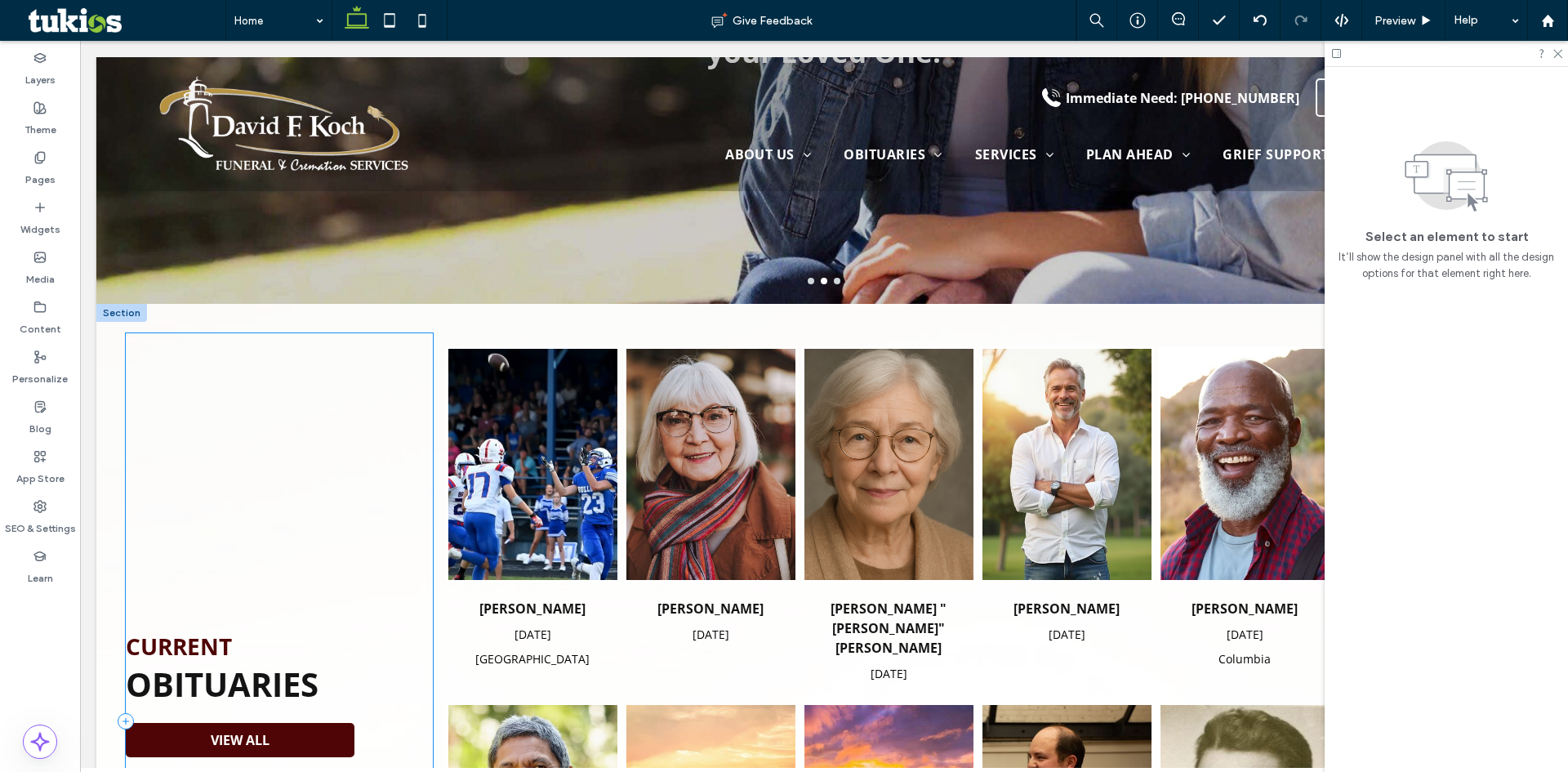
scroll to position [516, 0]
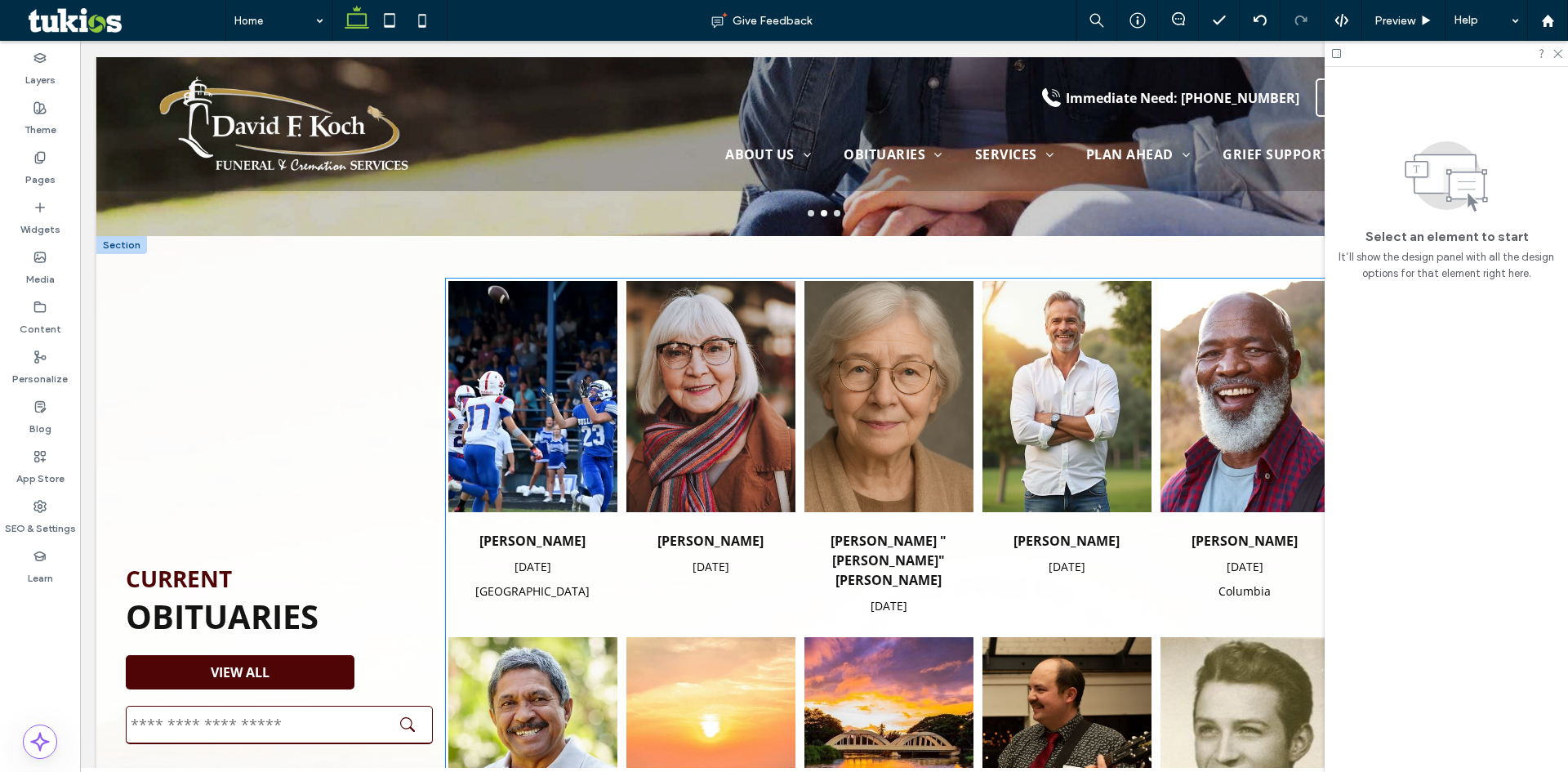
click at [595, 486] on img "Jim Smith's obituary link" at bounding box center [533, 396] width 169 height 232
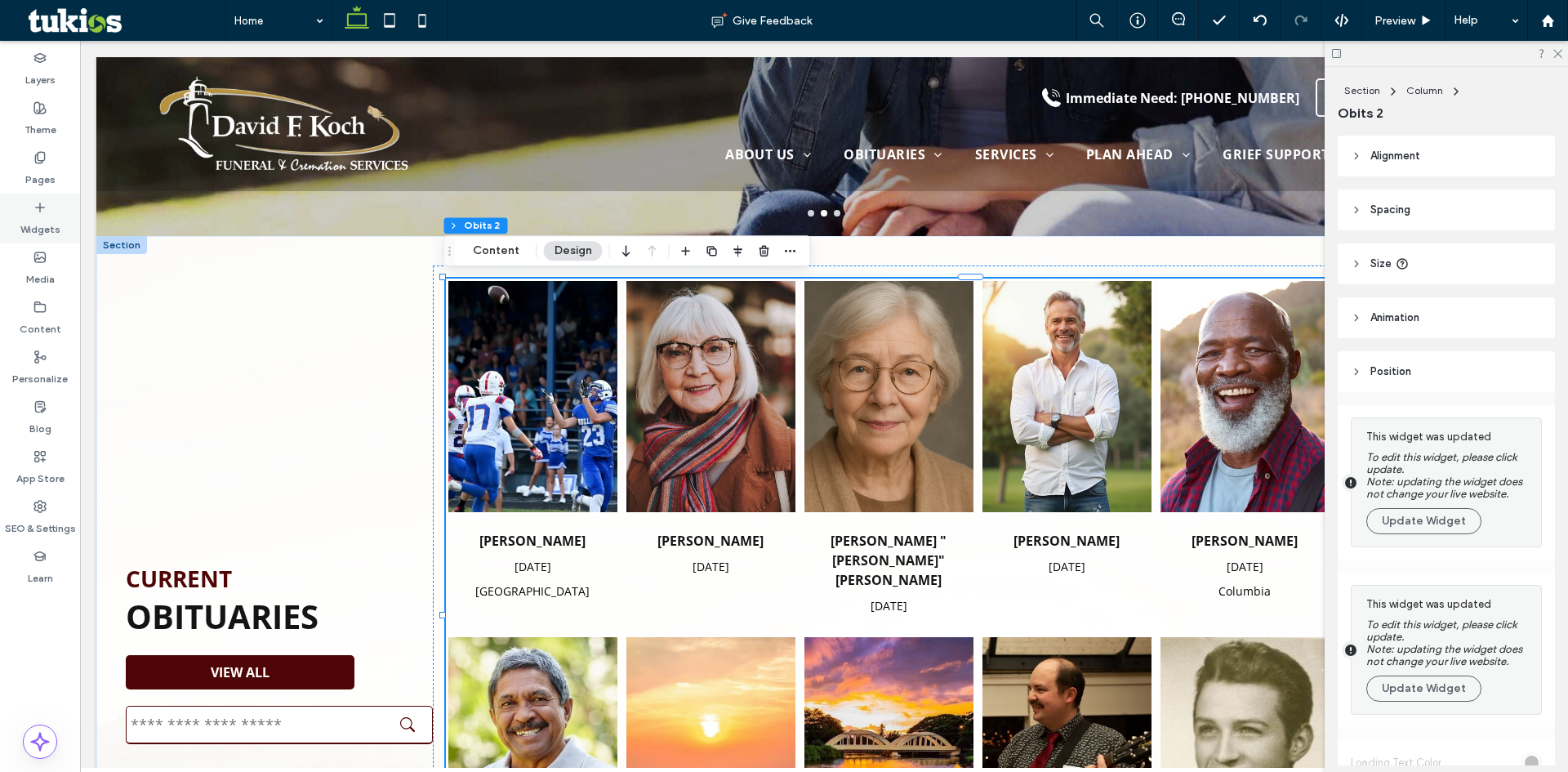
click at [41, 210] on icon at bounding box center [40, 207] width 13 height 13
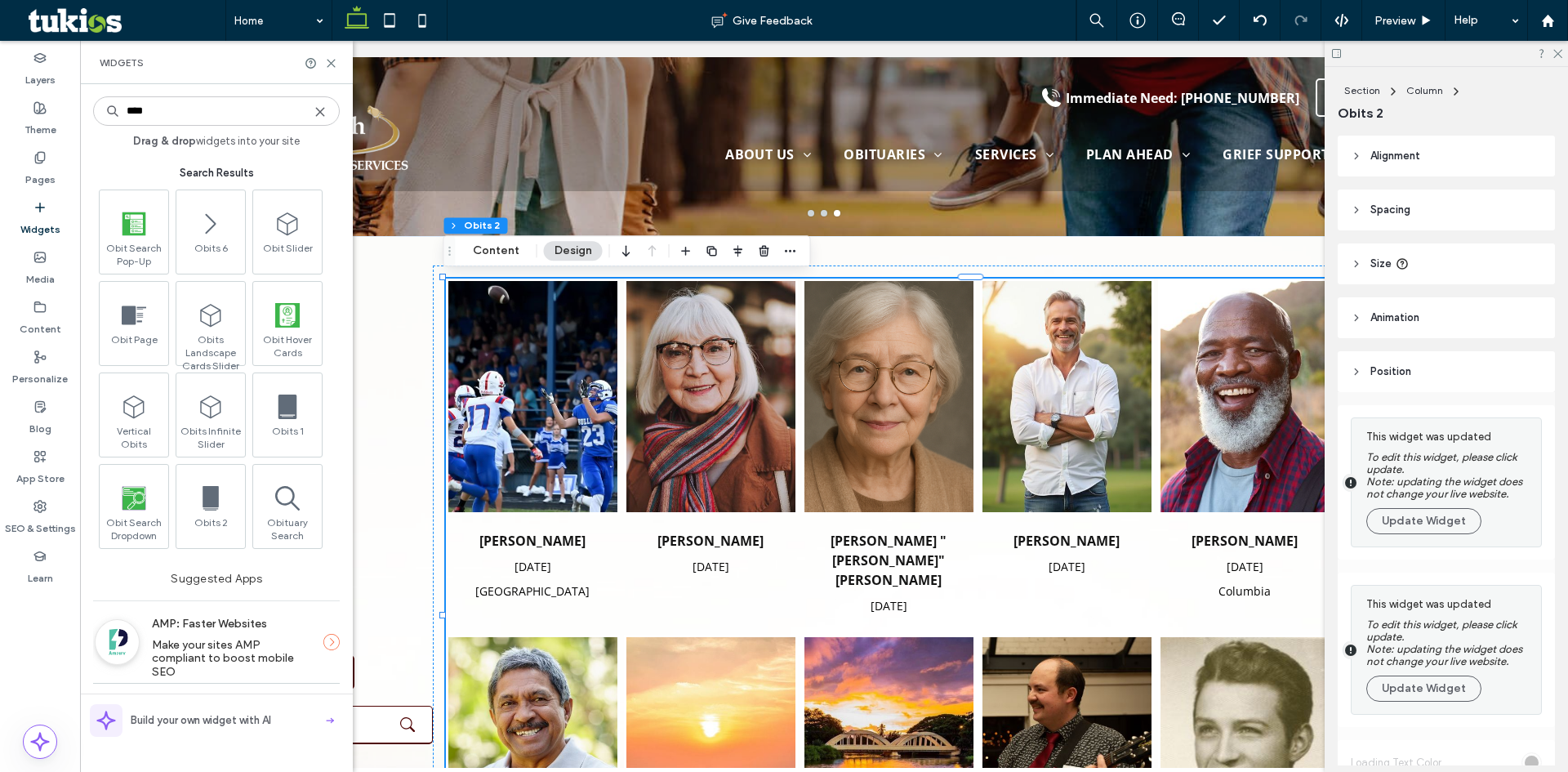
type input "****"
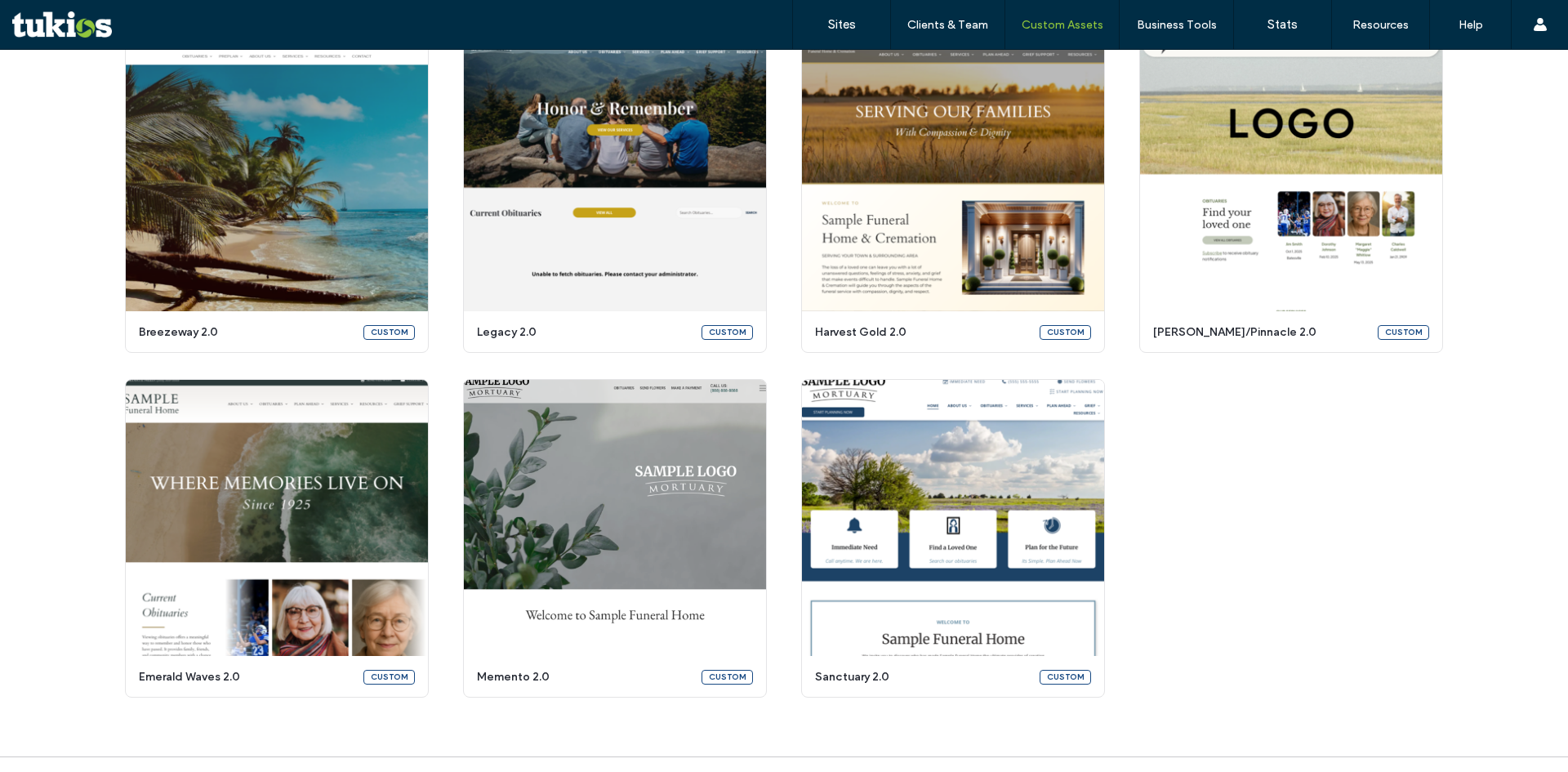
scroll to position [2612, 0]
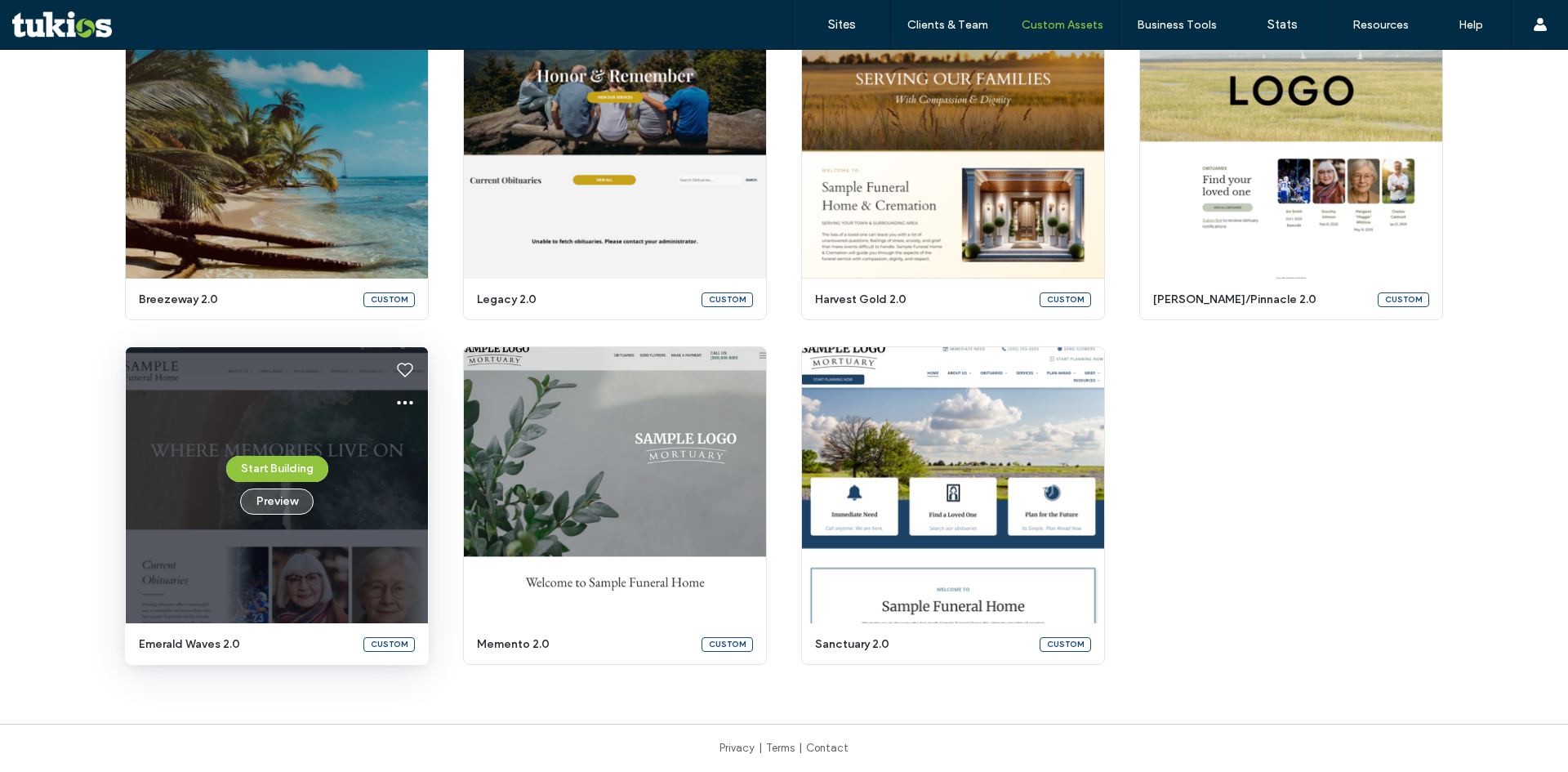
click at [269, 498] on button "Preview" at bounding box center [276, 501] width 73 height 26
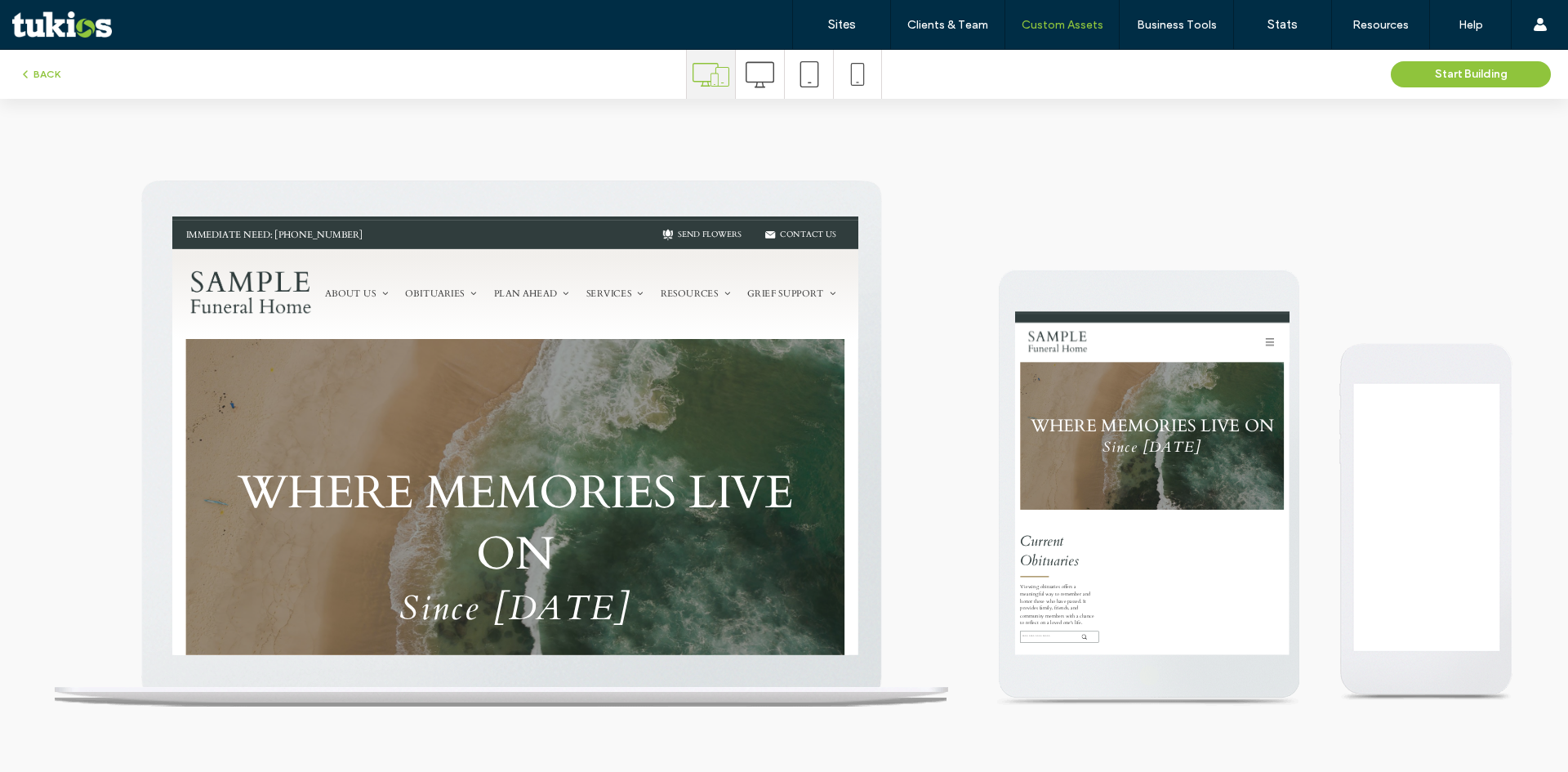
scroll to position [0, 0]
click at [754, 83] on icon at bounding box center [759, 74] width 28 height 28
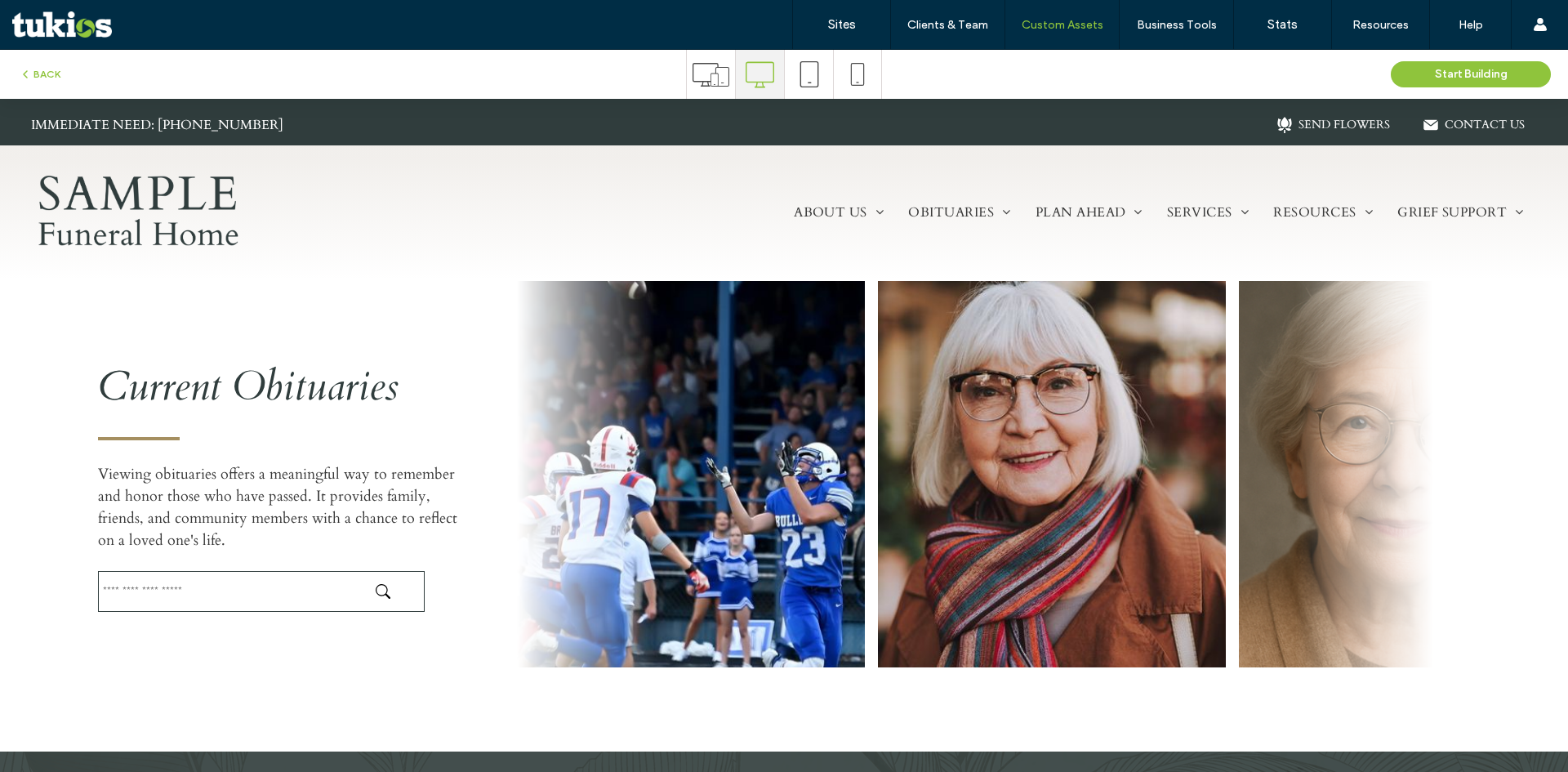
scroll to position [572, 0]
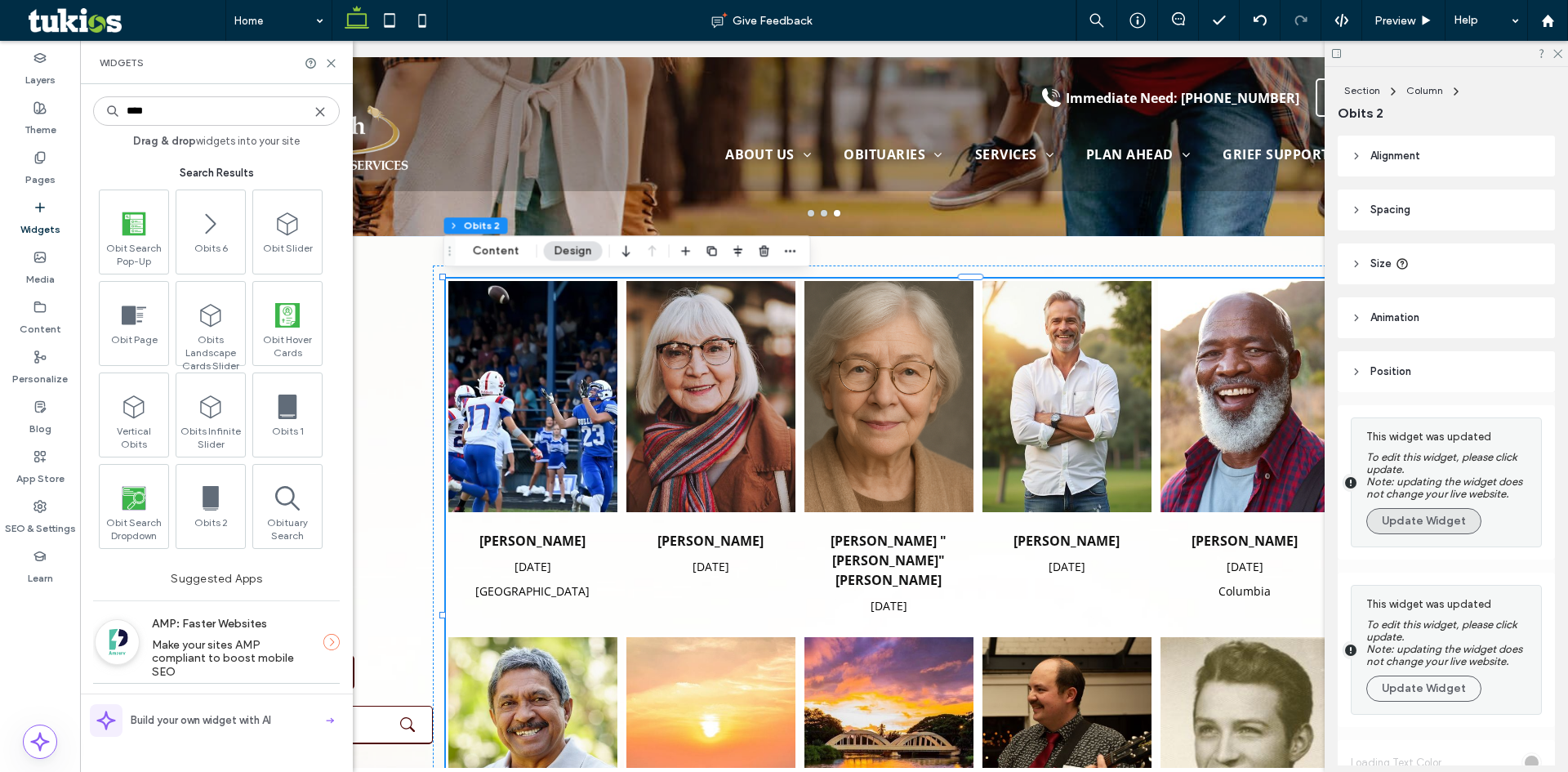
click at [1425, 508] on button "Update Widget" at bounding box center [1423, 521] width 115 height 26
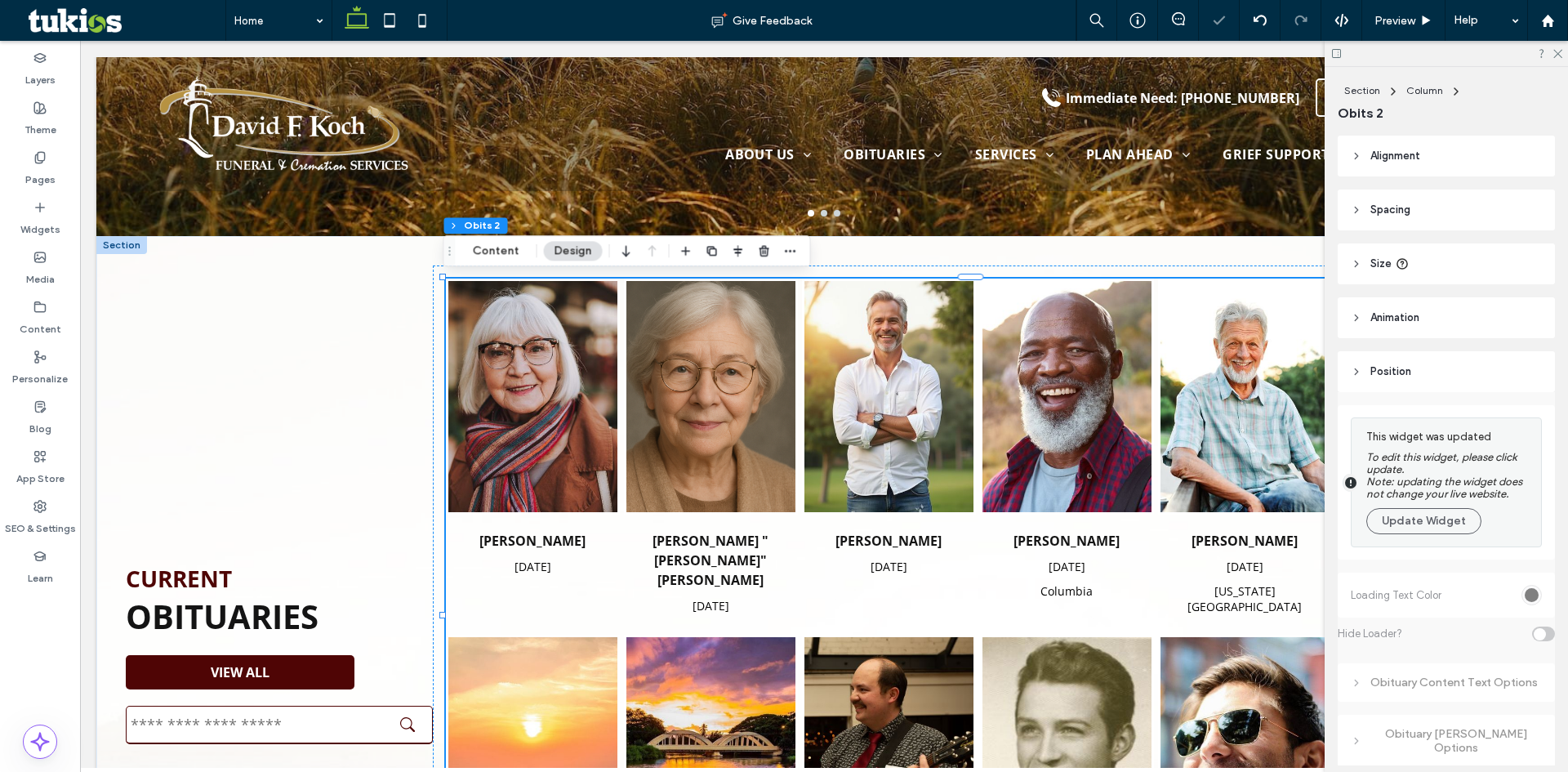
click at [1425, 508] on button "Update Widget" at bounding box center [1423, 521] width 115 height 26
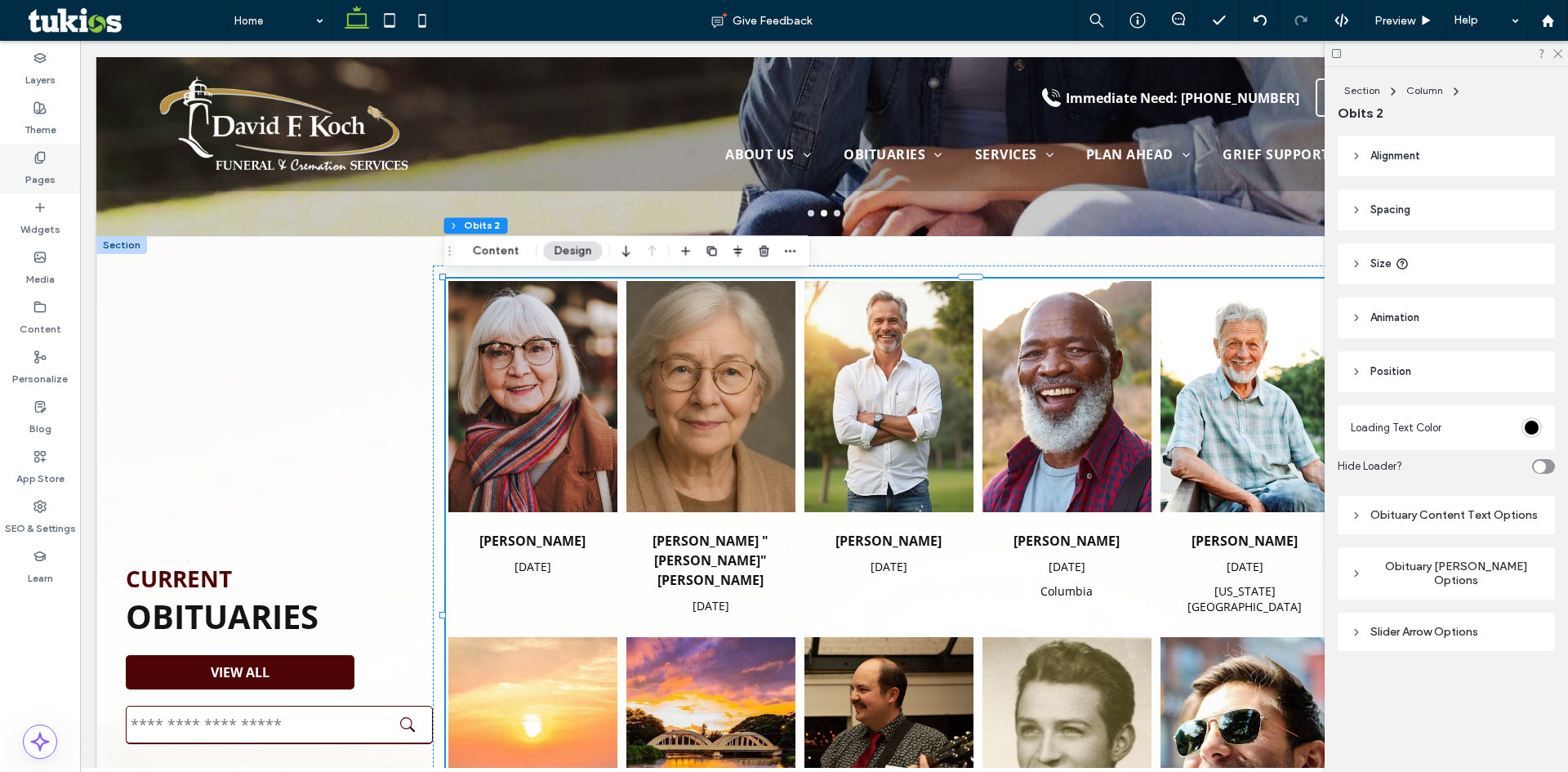
click at [44, 173] on label "Pages" at bounding box center [40, 175] width 30 height 22
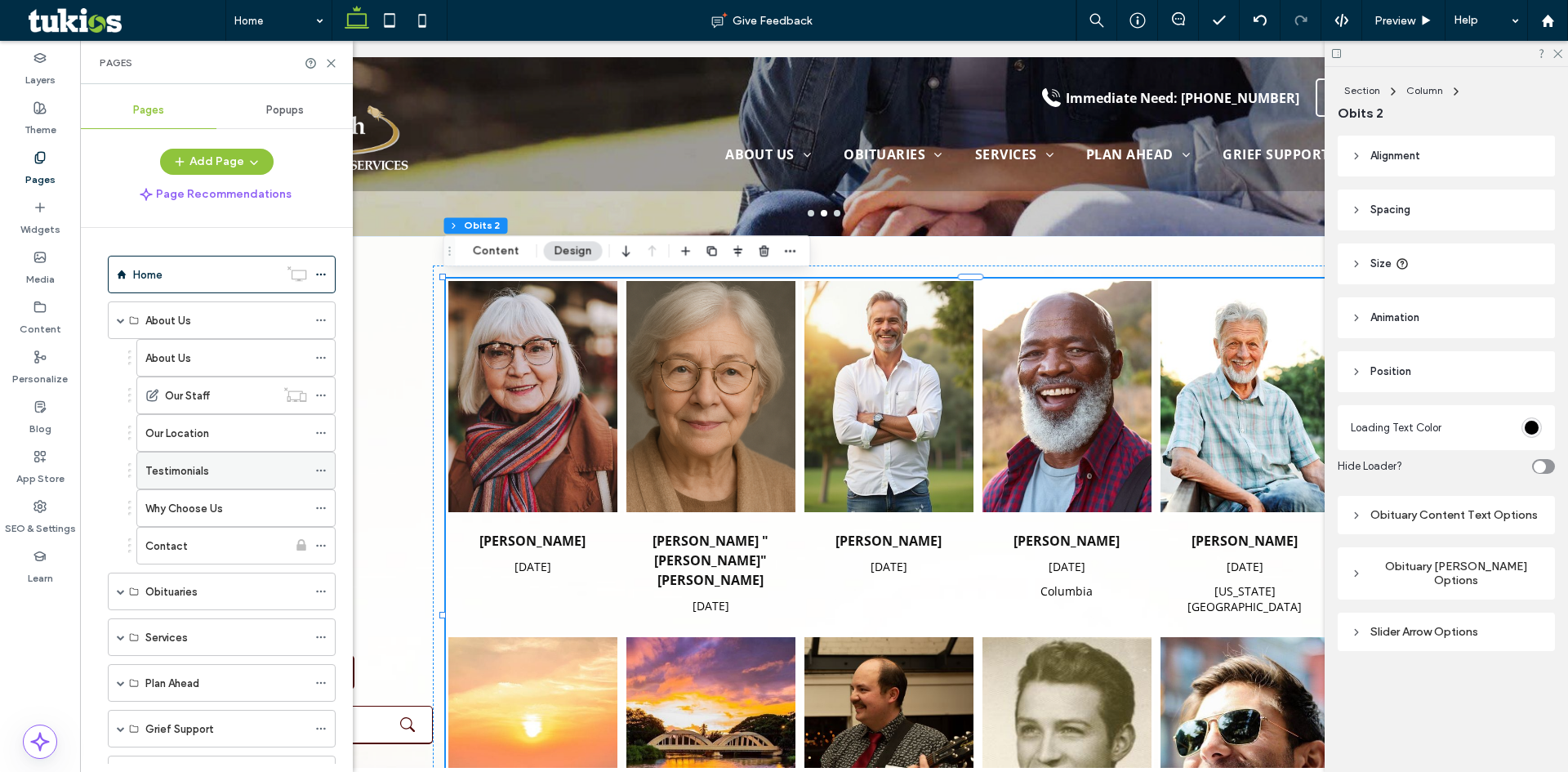
click at [326, 472] on icon at bounding box center [320, 470] width 11 height 11
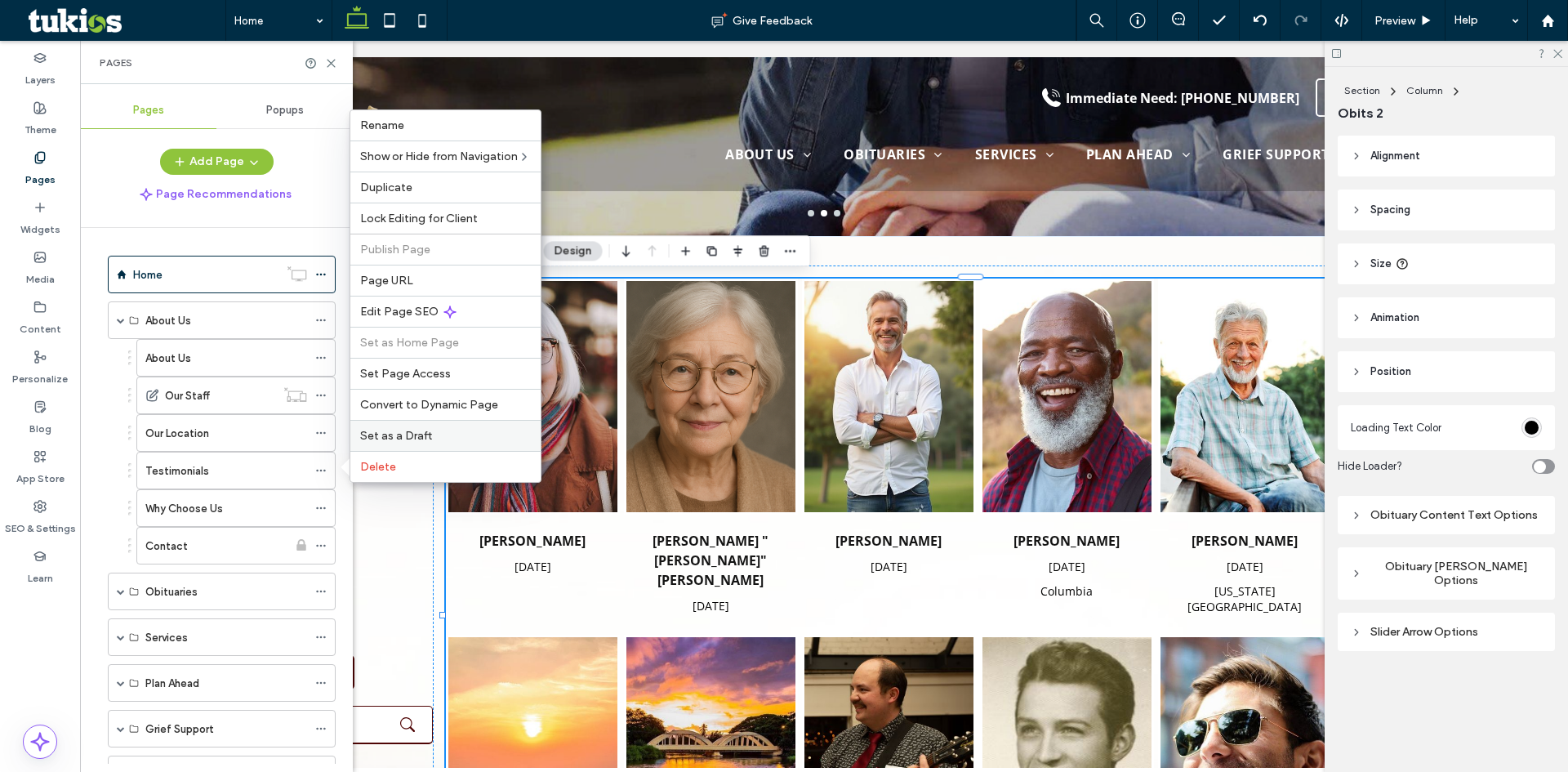
click at [414, 439] on span "Set as a Draft" at bounding box center [395, 435] width 72 height 14
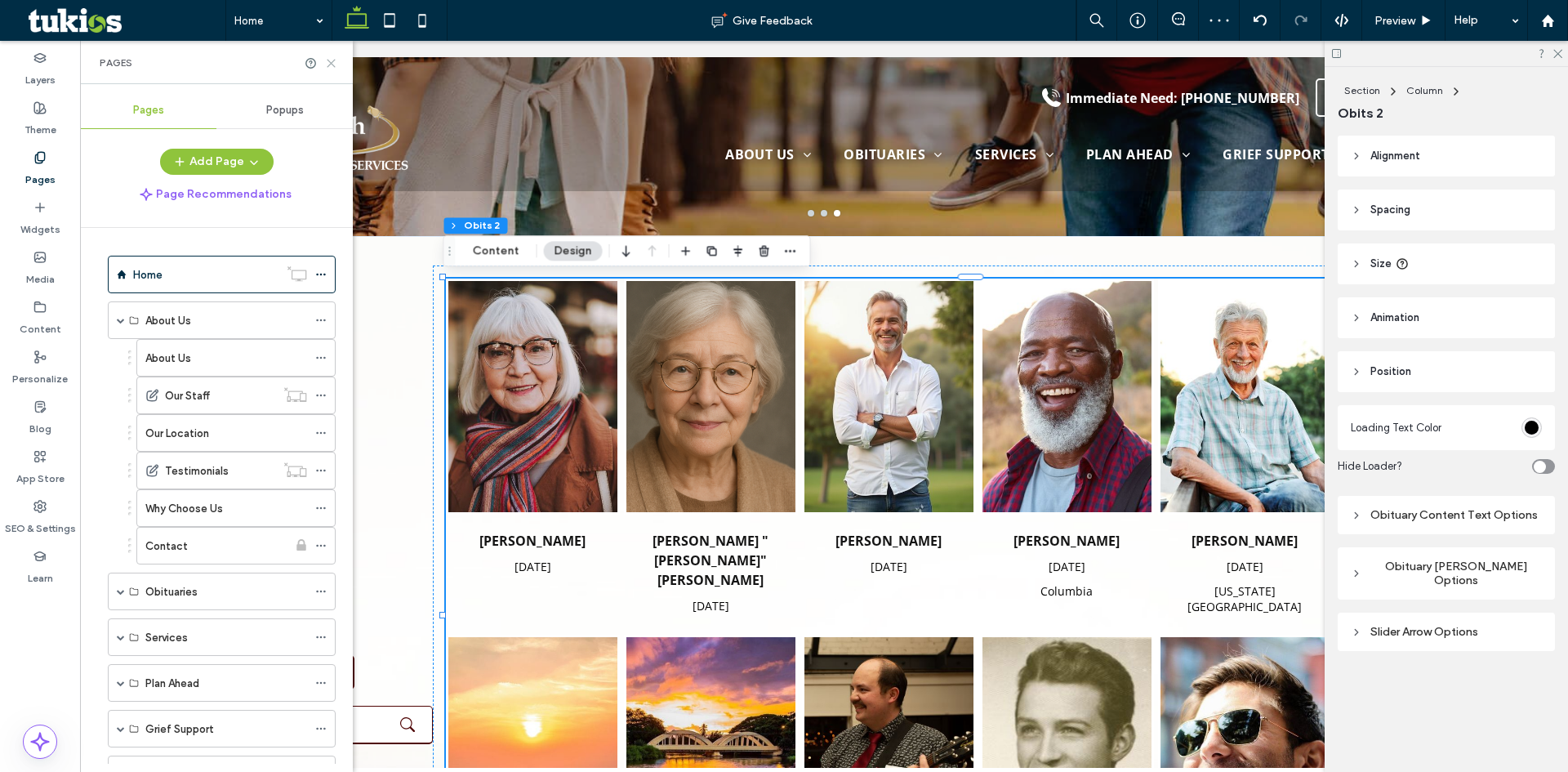
click at [337, 66] on icon at bounding box center [331, 63] width 12 height 12
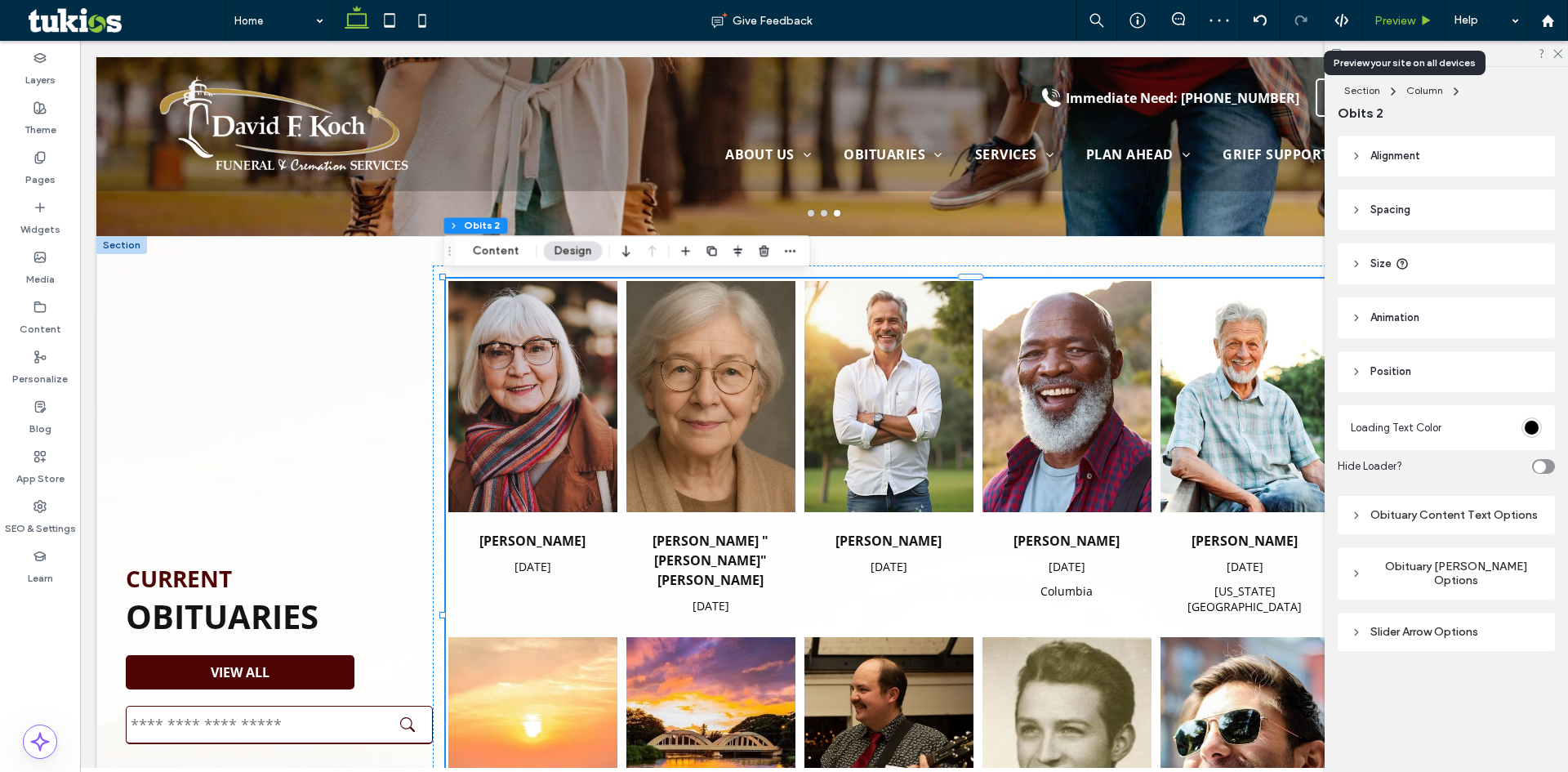
click at [1390, 19] on span "Preview" at bounding box center [1394, 21] width 41 height 14
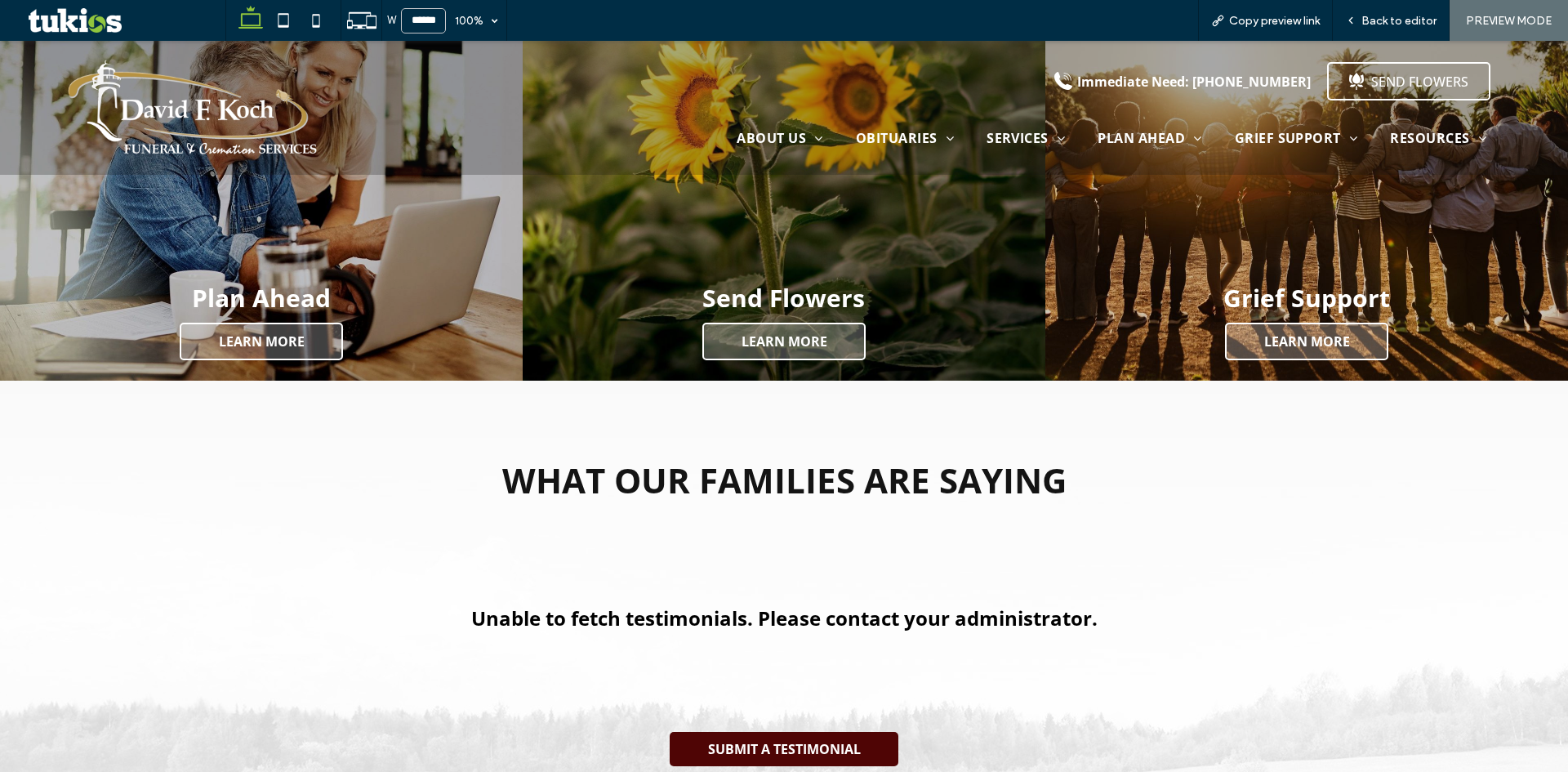
scroll to position [2295, 0]
click at [1411, 18] on span "Back to editor" at bounding box center [1398, 21] width 75 height 14
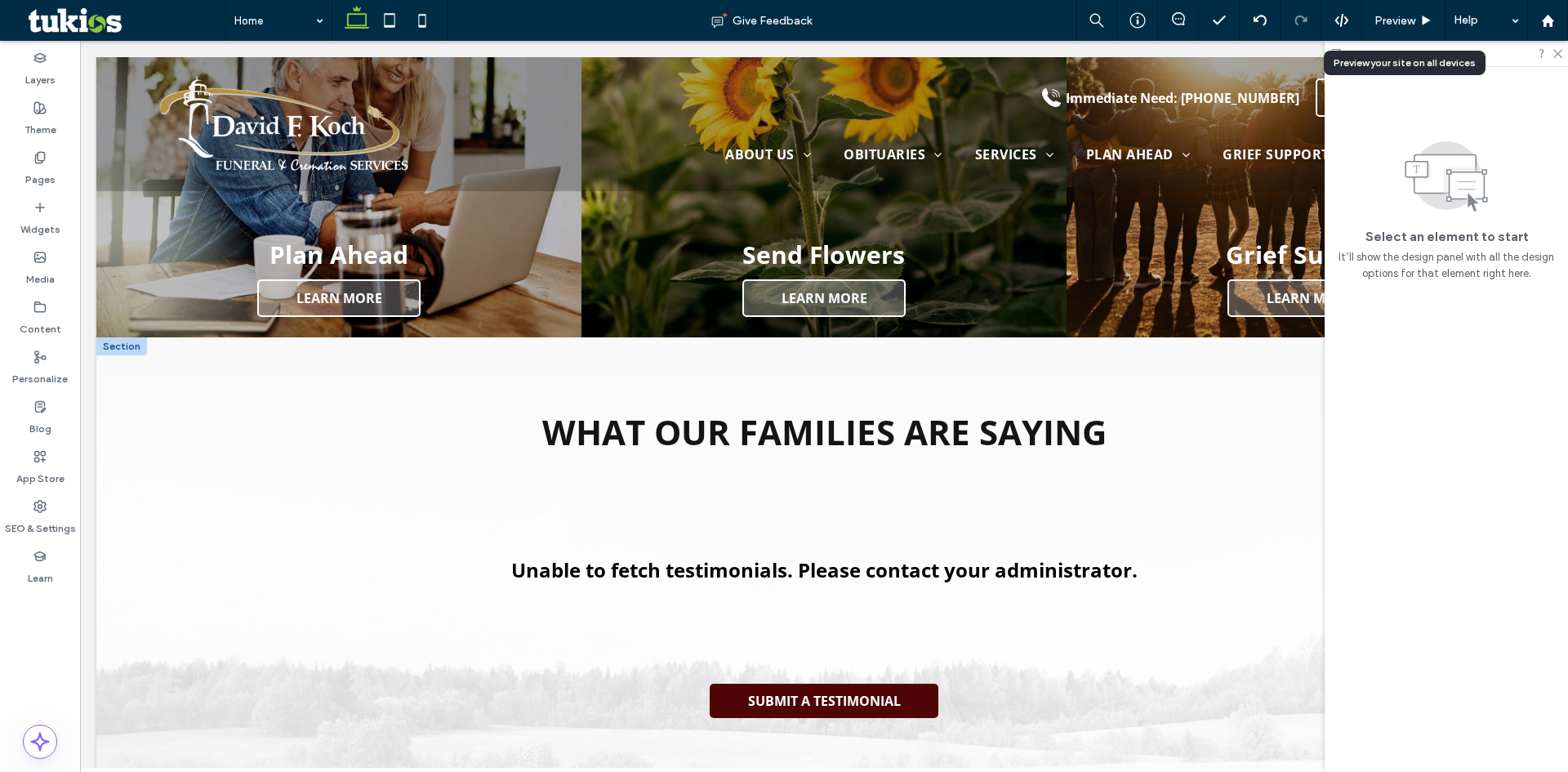
scroll to position [2258, 0]
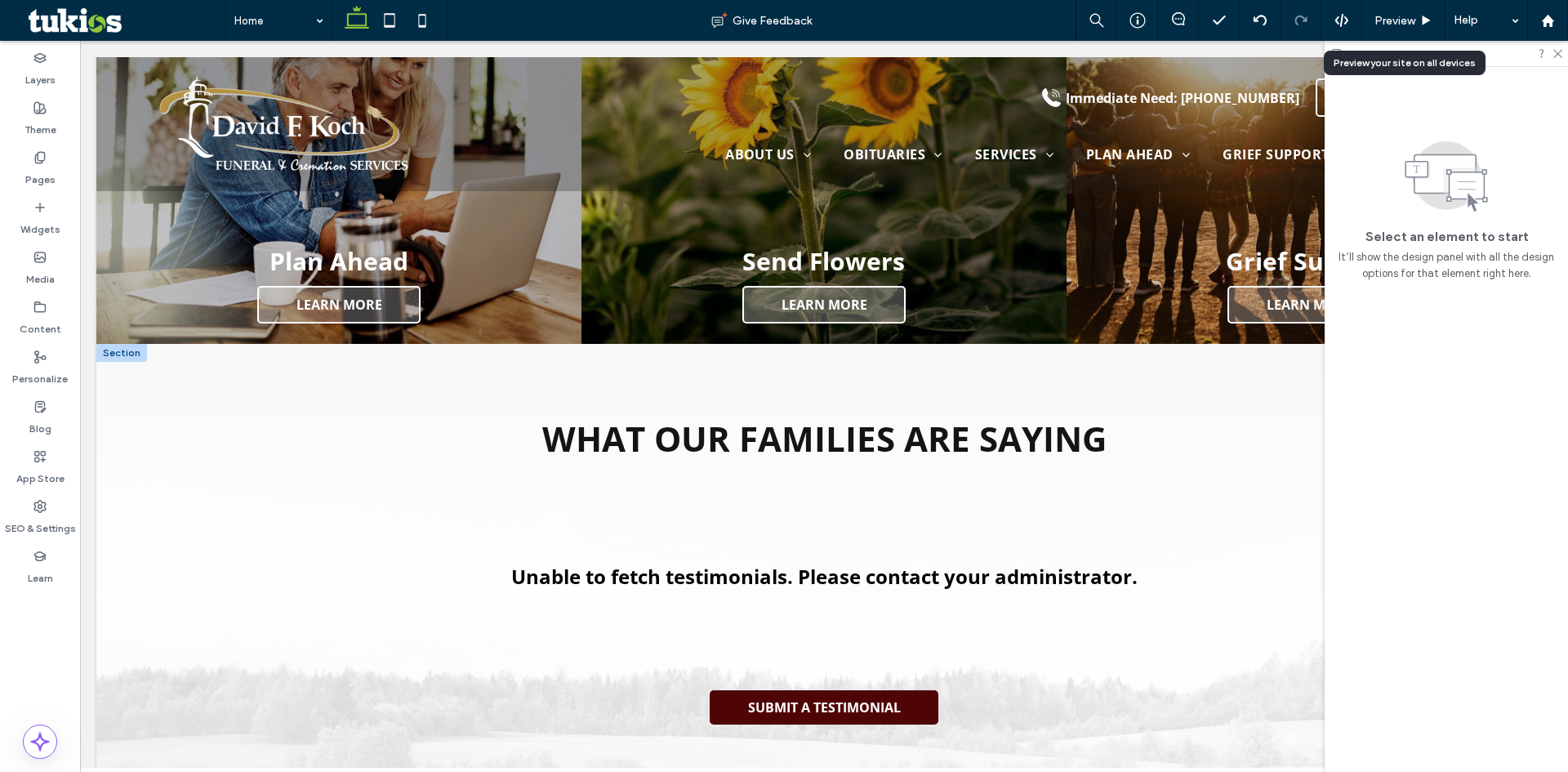
click at [125, 344] on div at bounding box center [122, 352] width 51 height 18
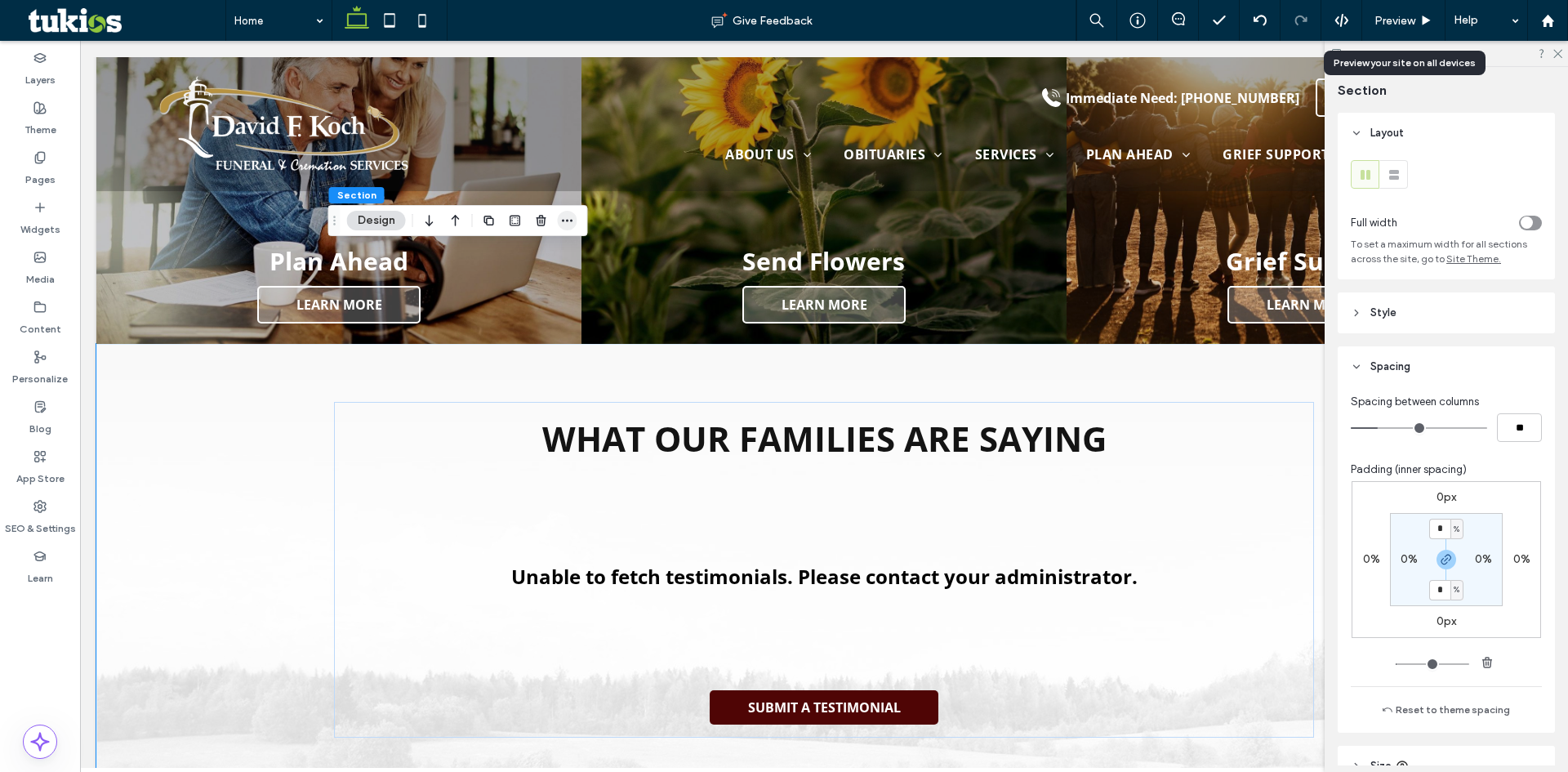
click at [572, 218] on icon "button" at bounding box center [567, 220] width 13 height 13
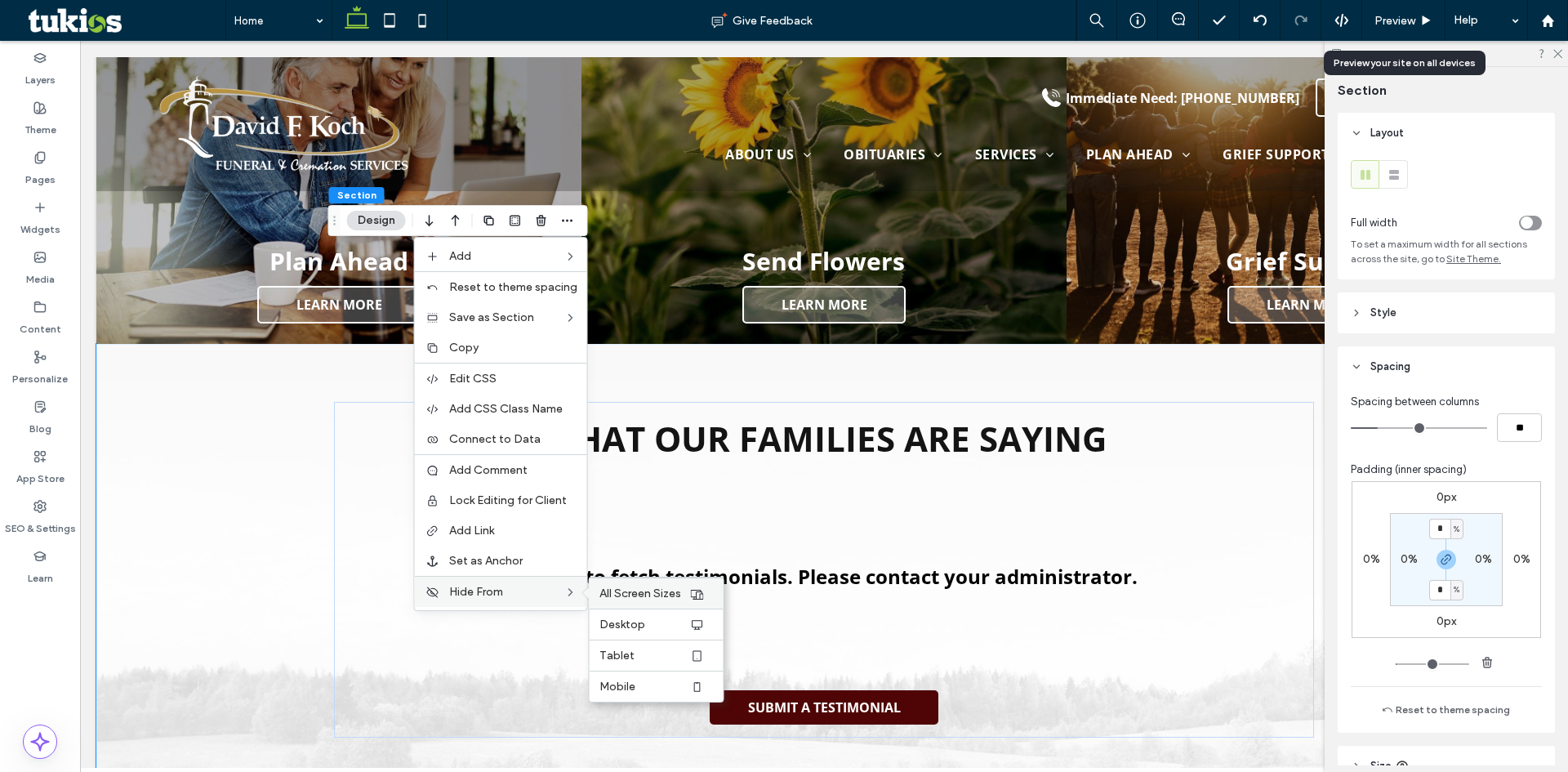
click at [628, 592] on span "All Screen Sizes" at bounding box center [640, 593] width 82 height 14
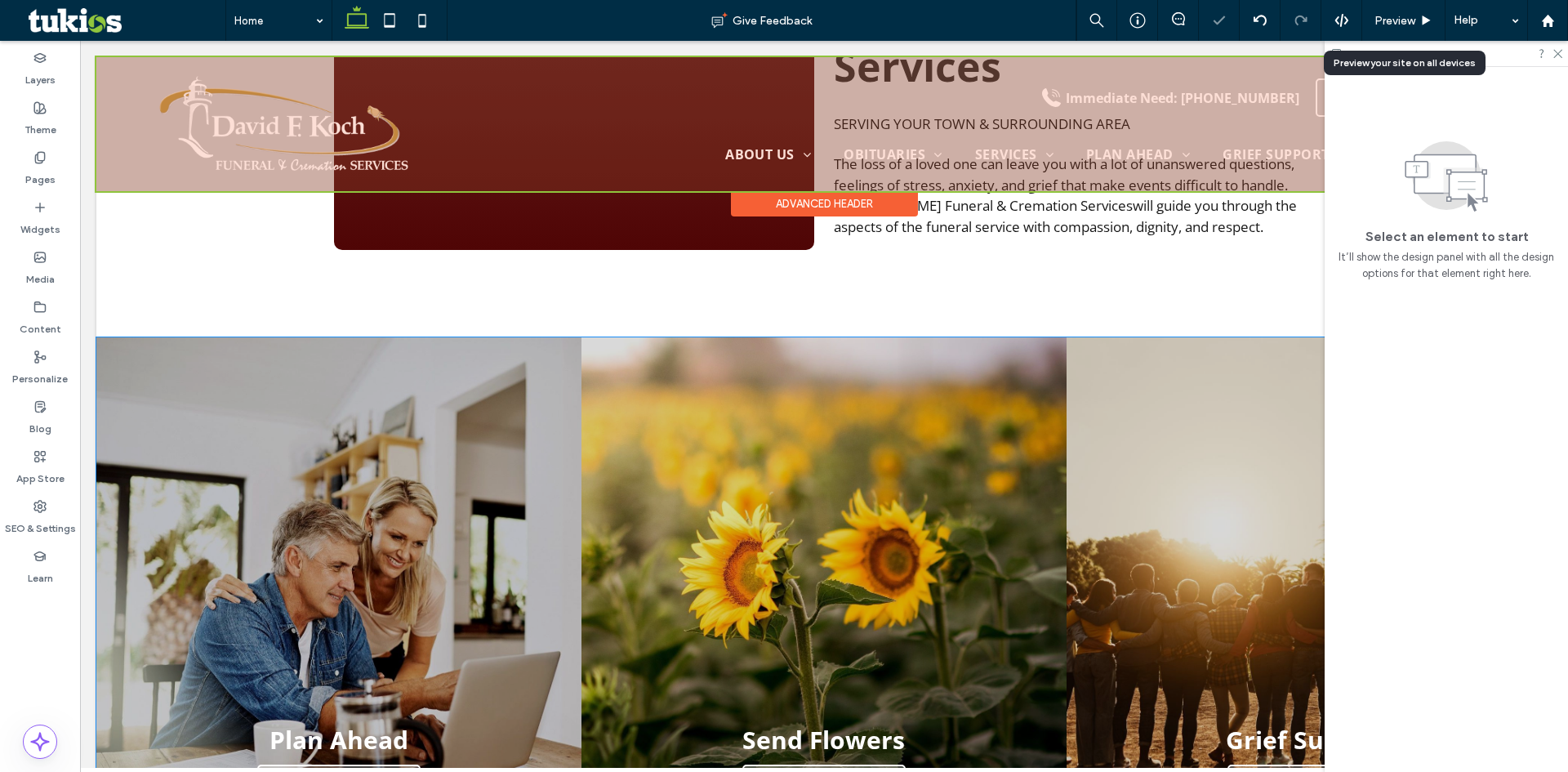
scroll to position [1769, 0]
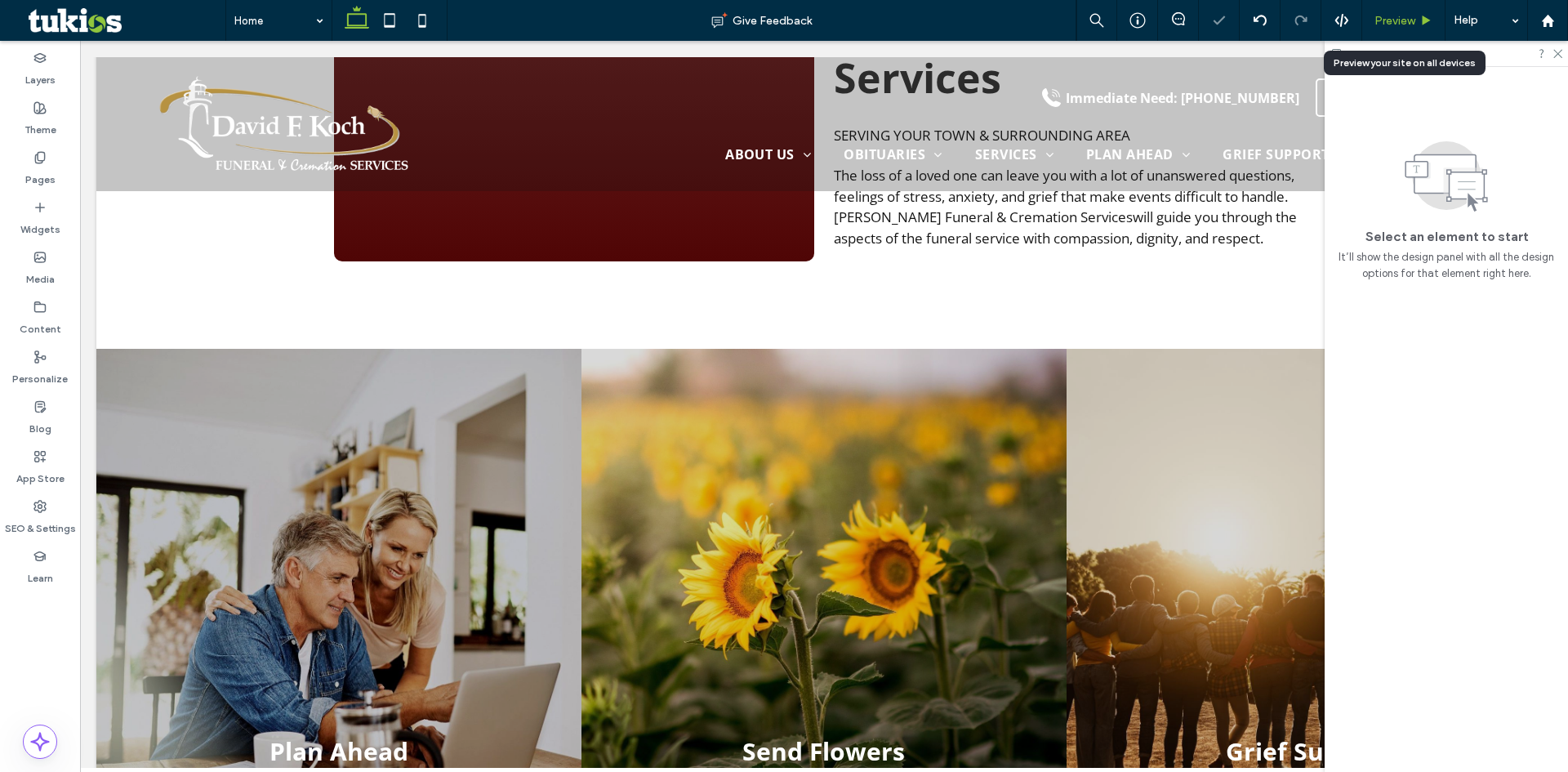
click at [1417, 18] on div "Preview" at bounding box center [1403, 21] width 83 height 14
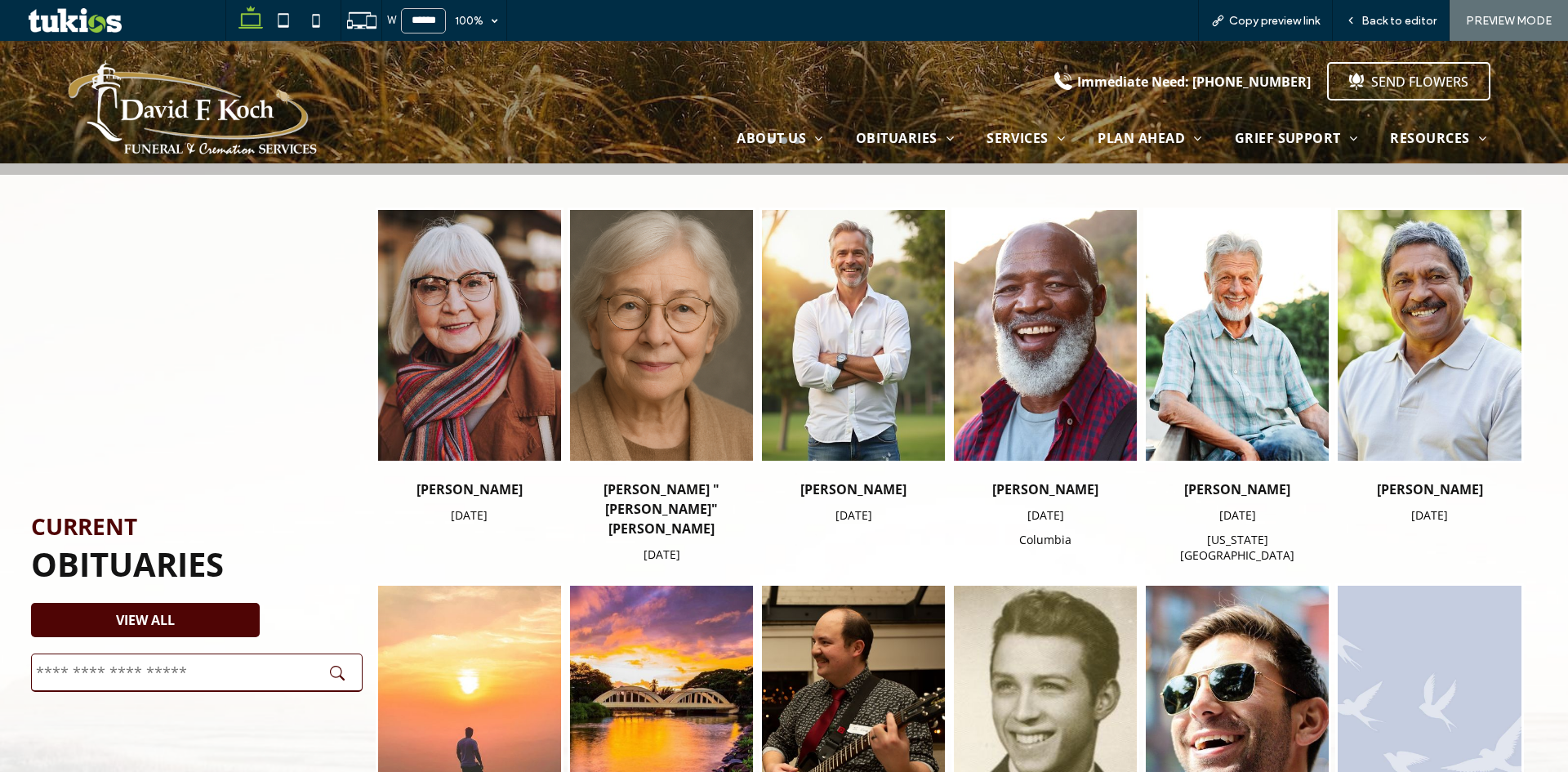
scroll to position [574, 0]
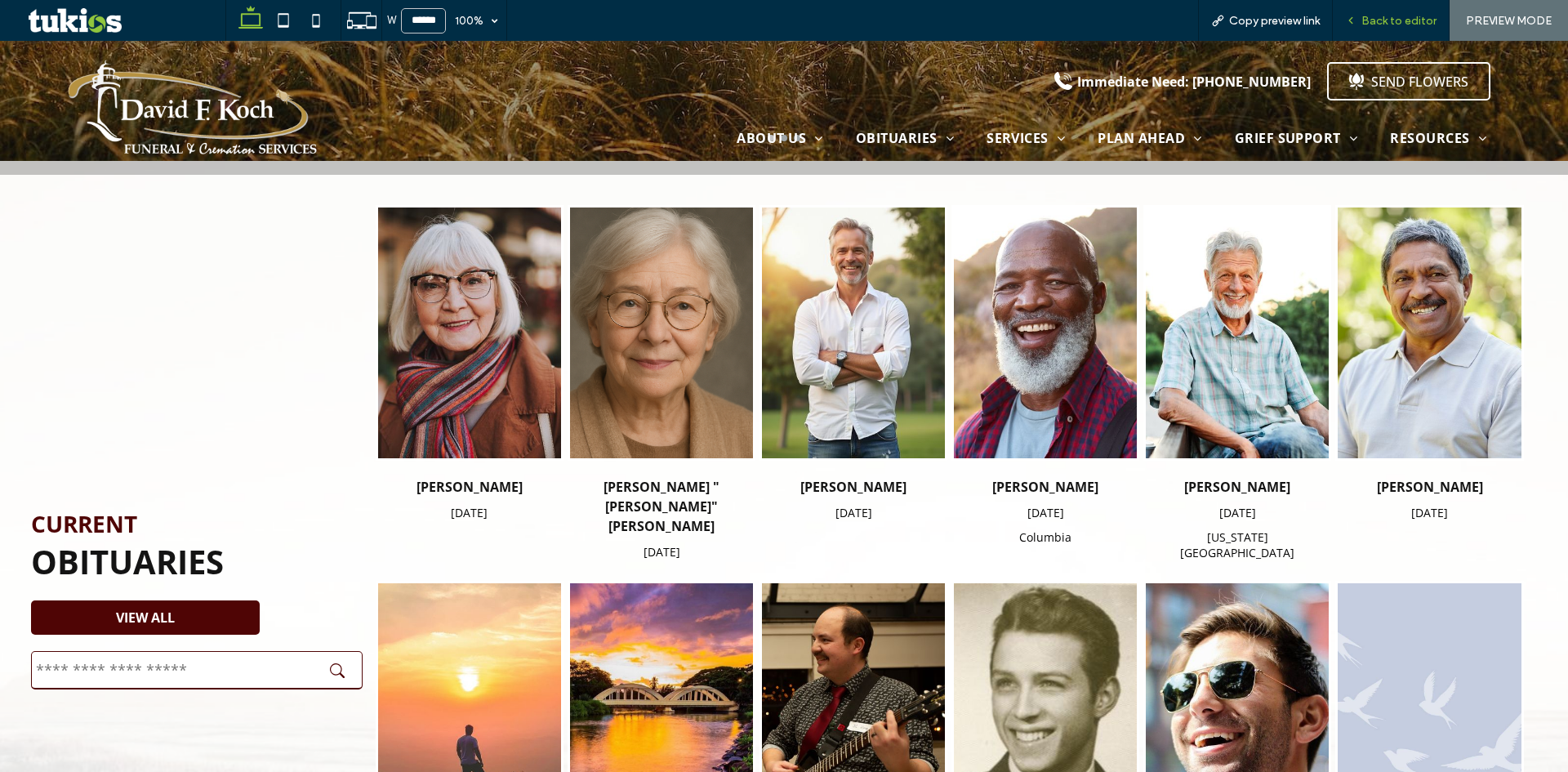
click at [1407, 20] on span "Back to editor" at bounding box center [1398, 21] width 75 height 14
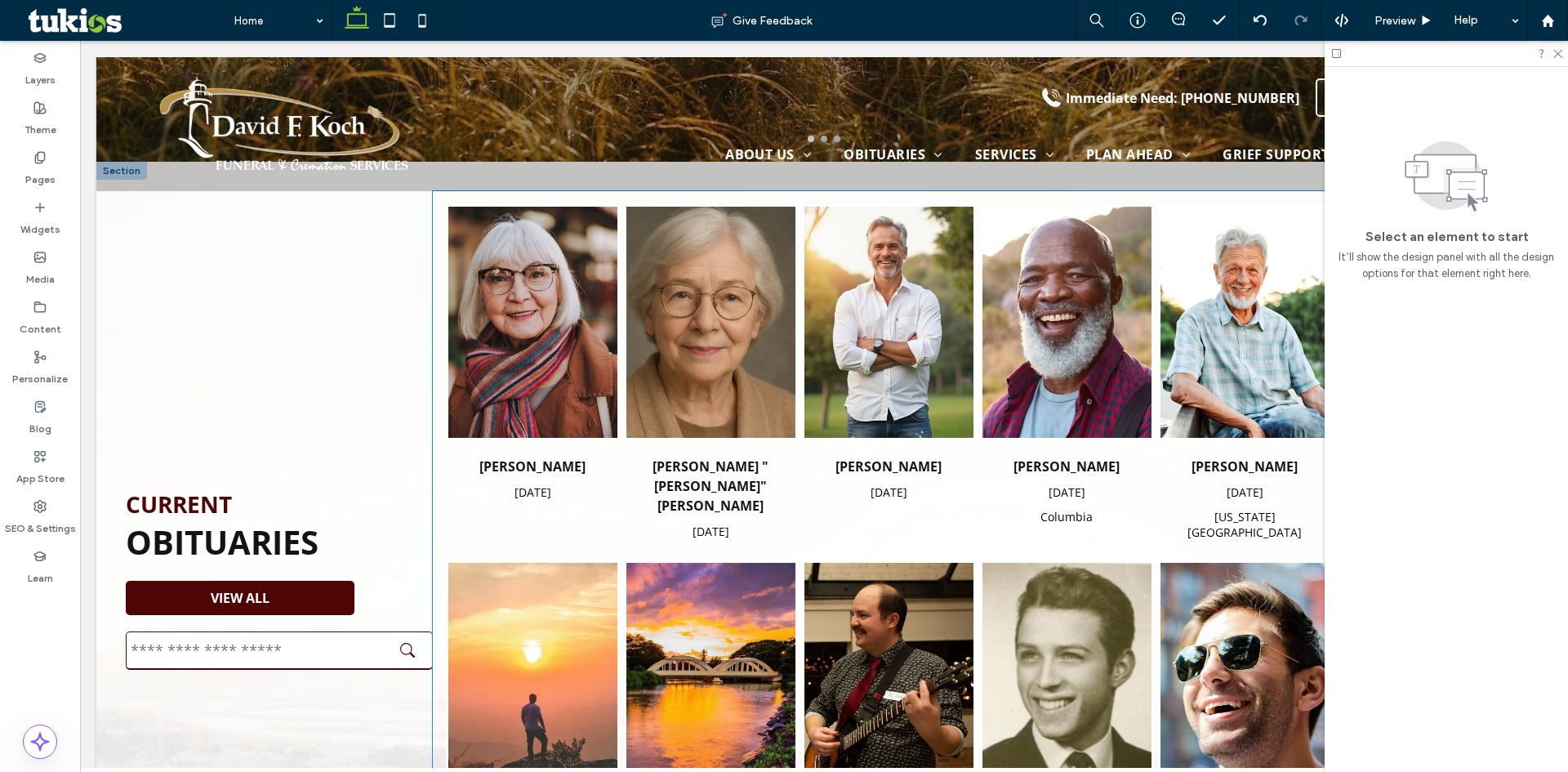
scroll to position [427, 0]
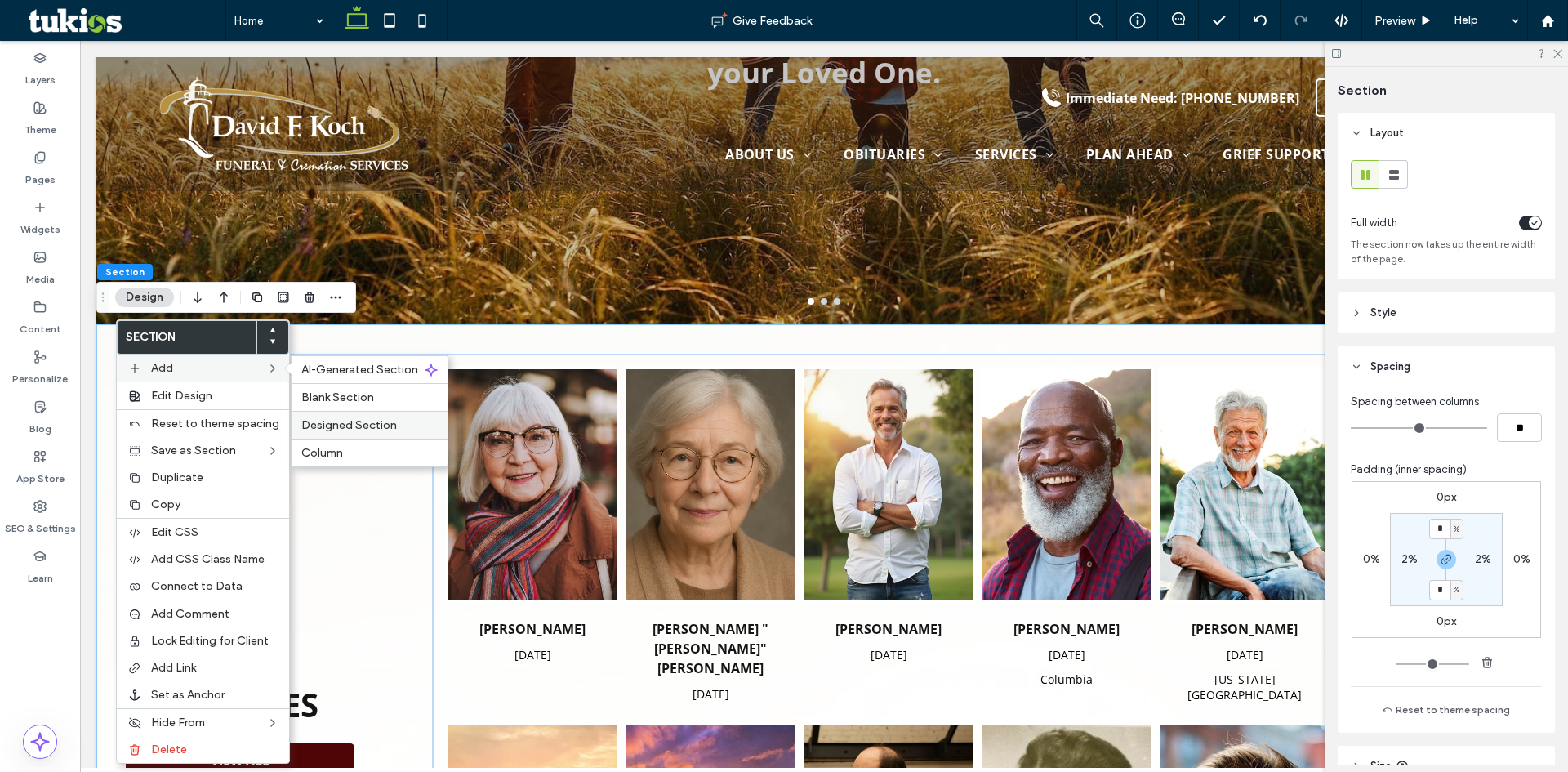
click at [352, 414] on div "Designed Section" at bounding box center [370, 425] width 156 height 28
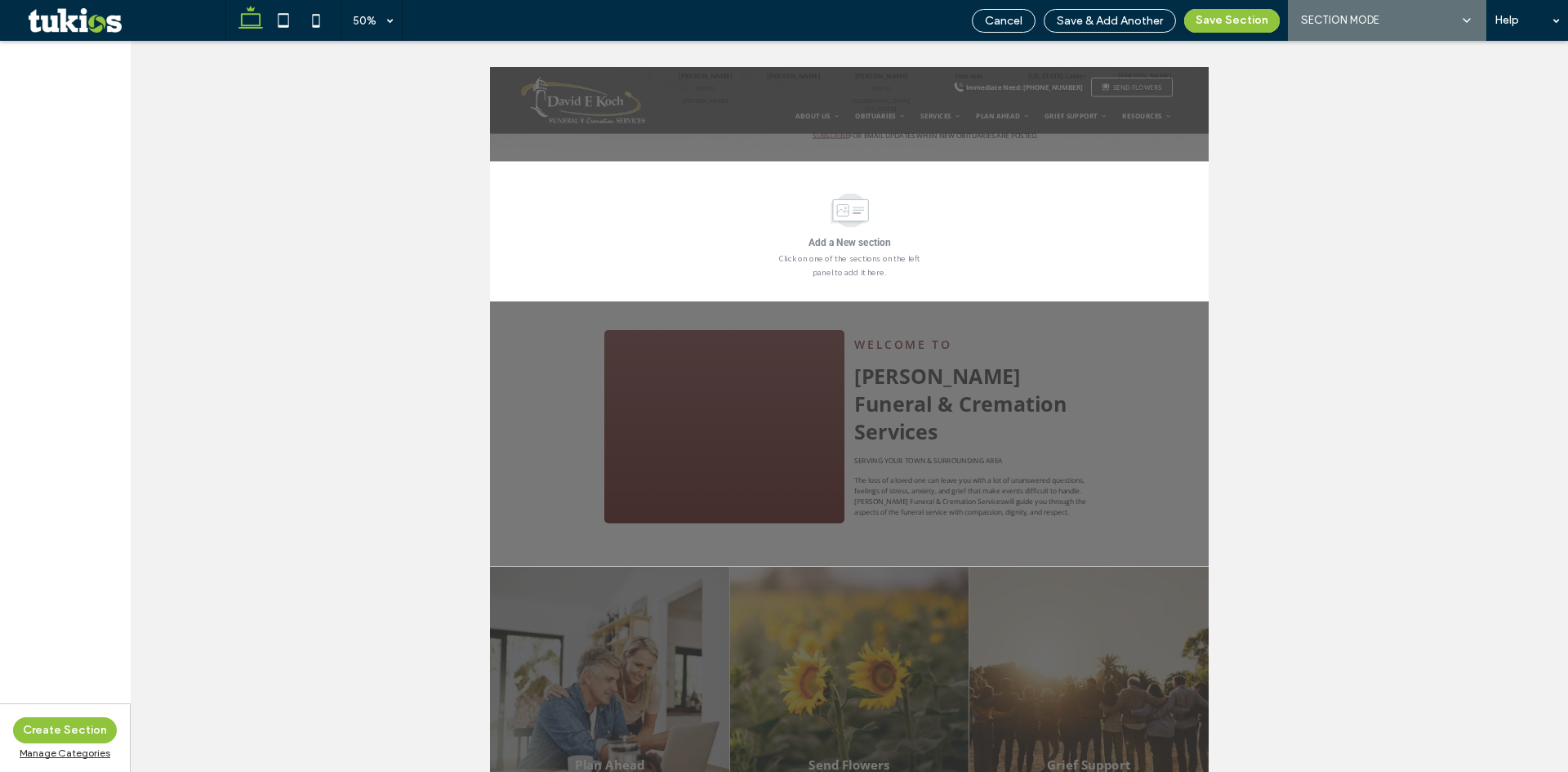
scroll to position [1333, 0]
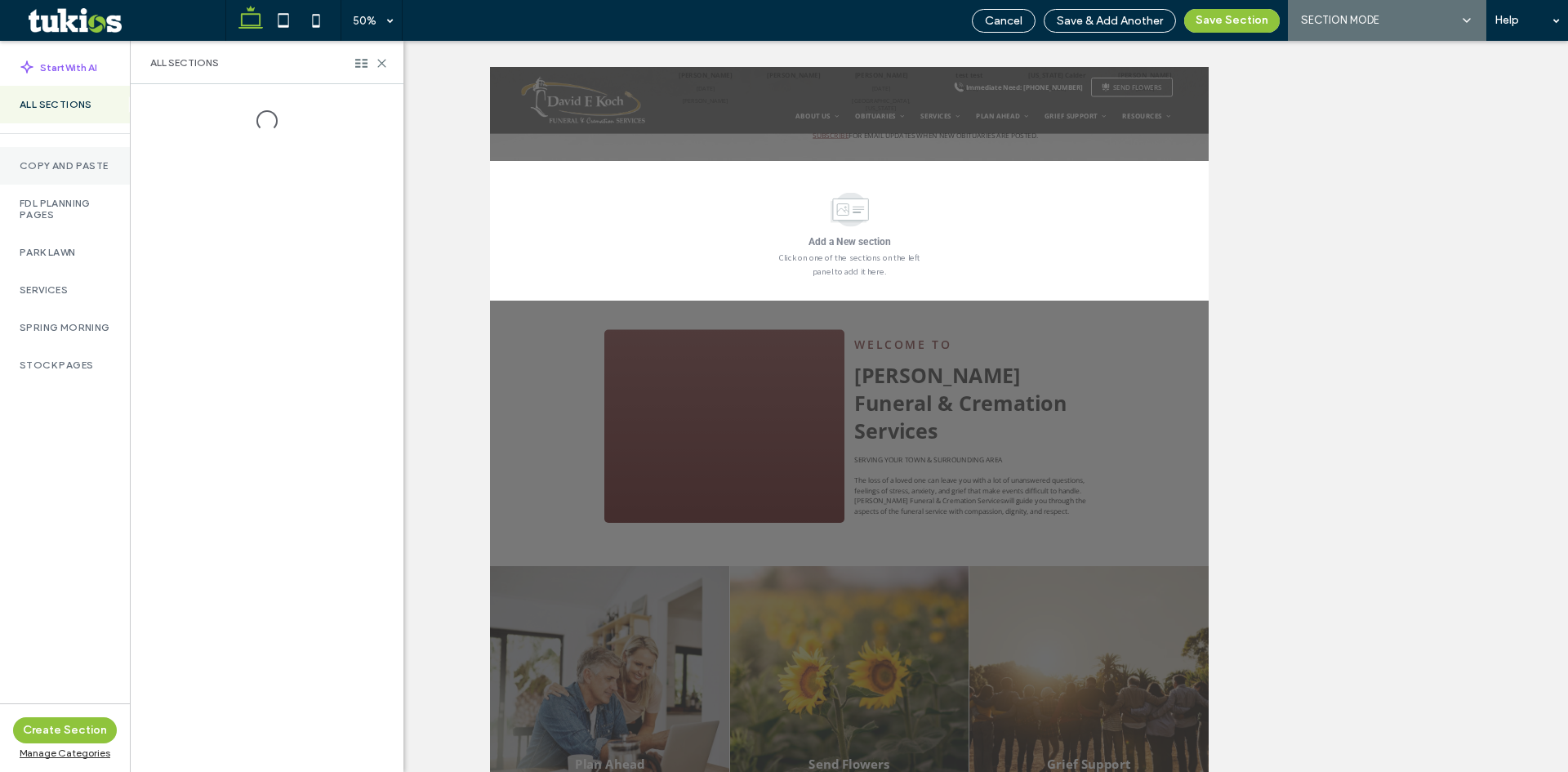
click at [76, 173] on div "Copy and Paste" at bounding box center [65, 165] width 130 height 37
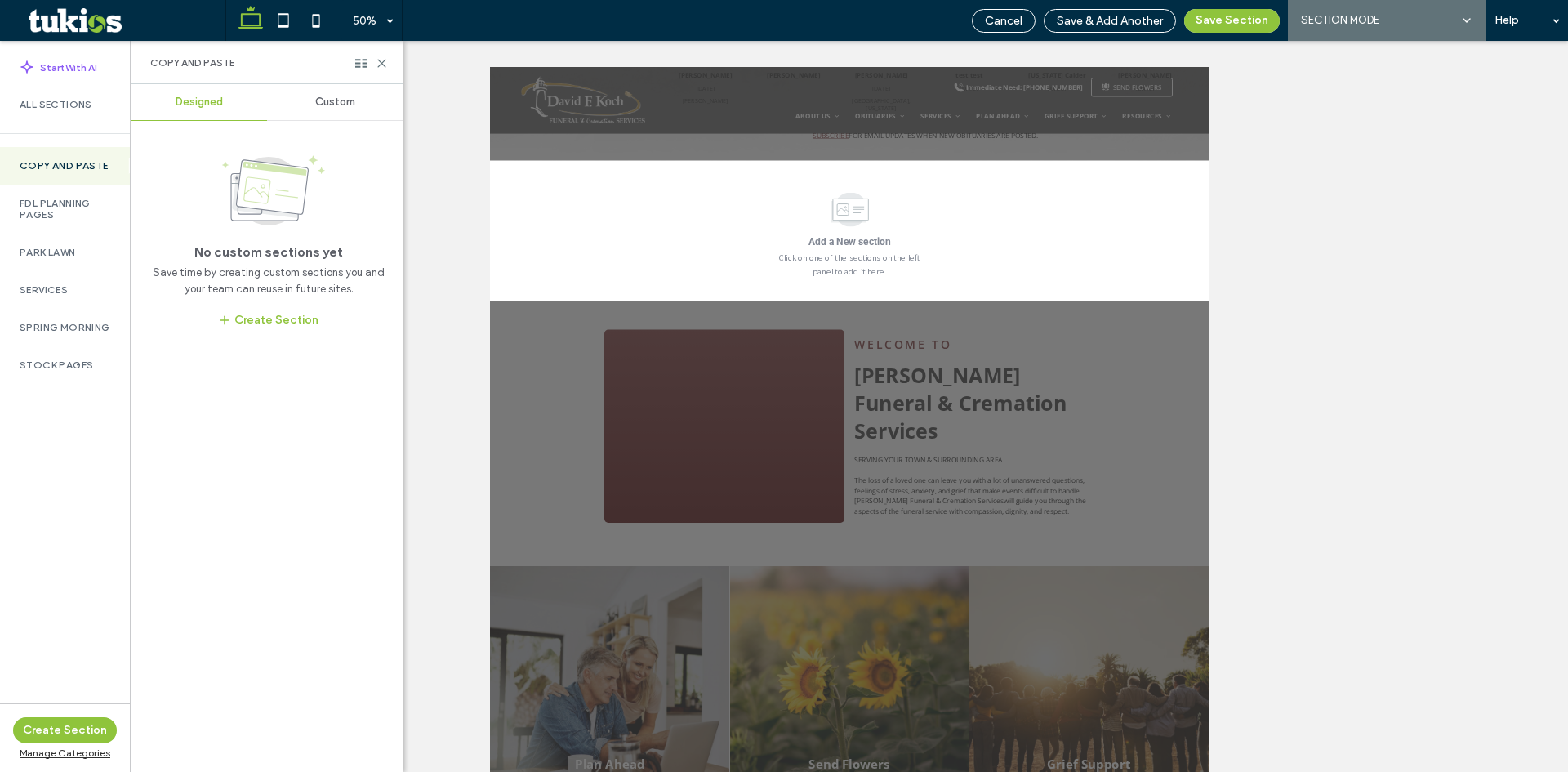
drag, startPoint x: 338, startPoint y: 107, endPoint x: 309, endPoint y: 121, distance: 32.2
click at [338, 107] on span "Custom" at bounding box center [335, 102] width 40 height 13
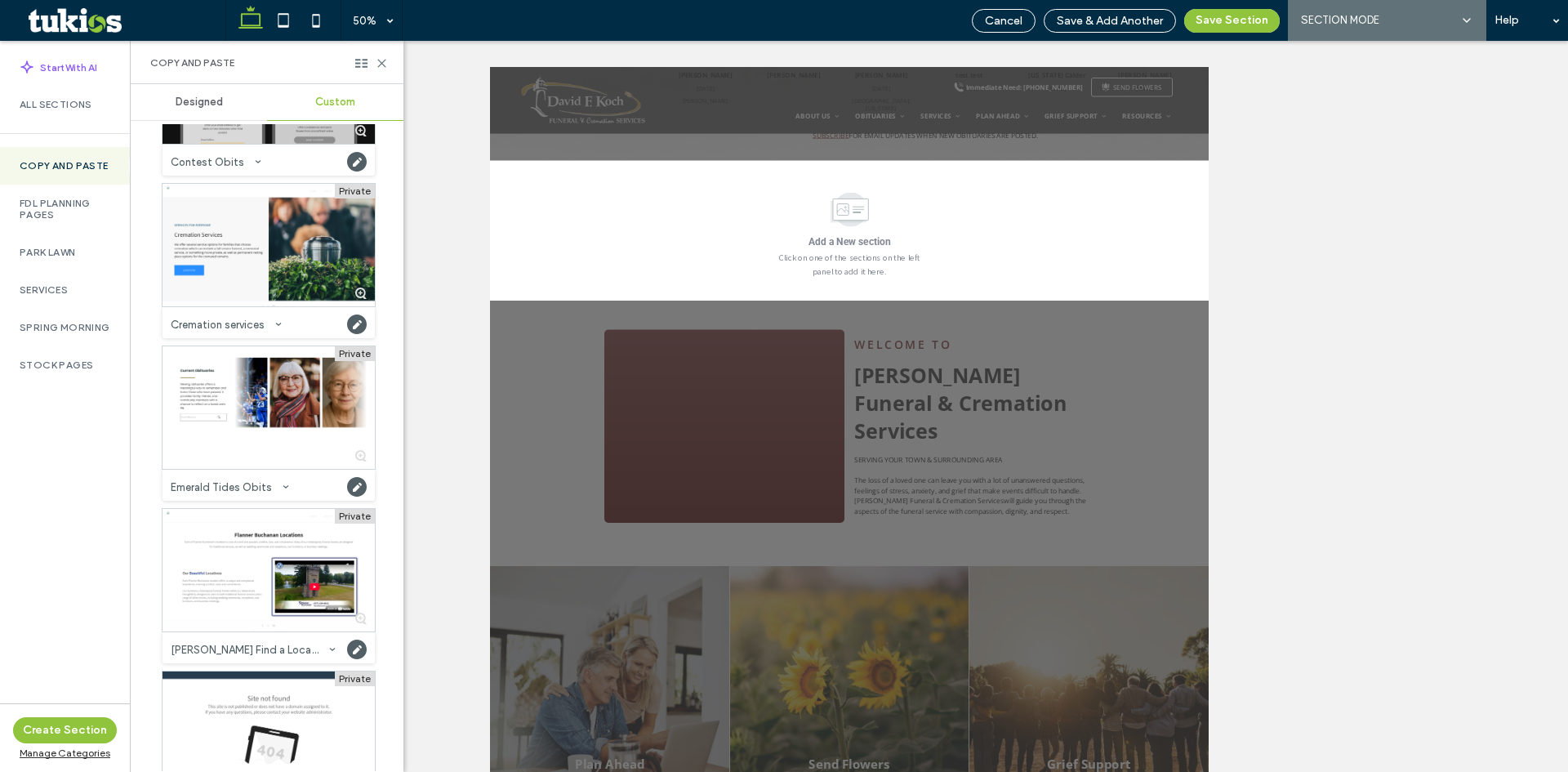
scroll to position [572, 0]
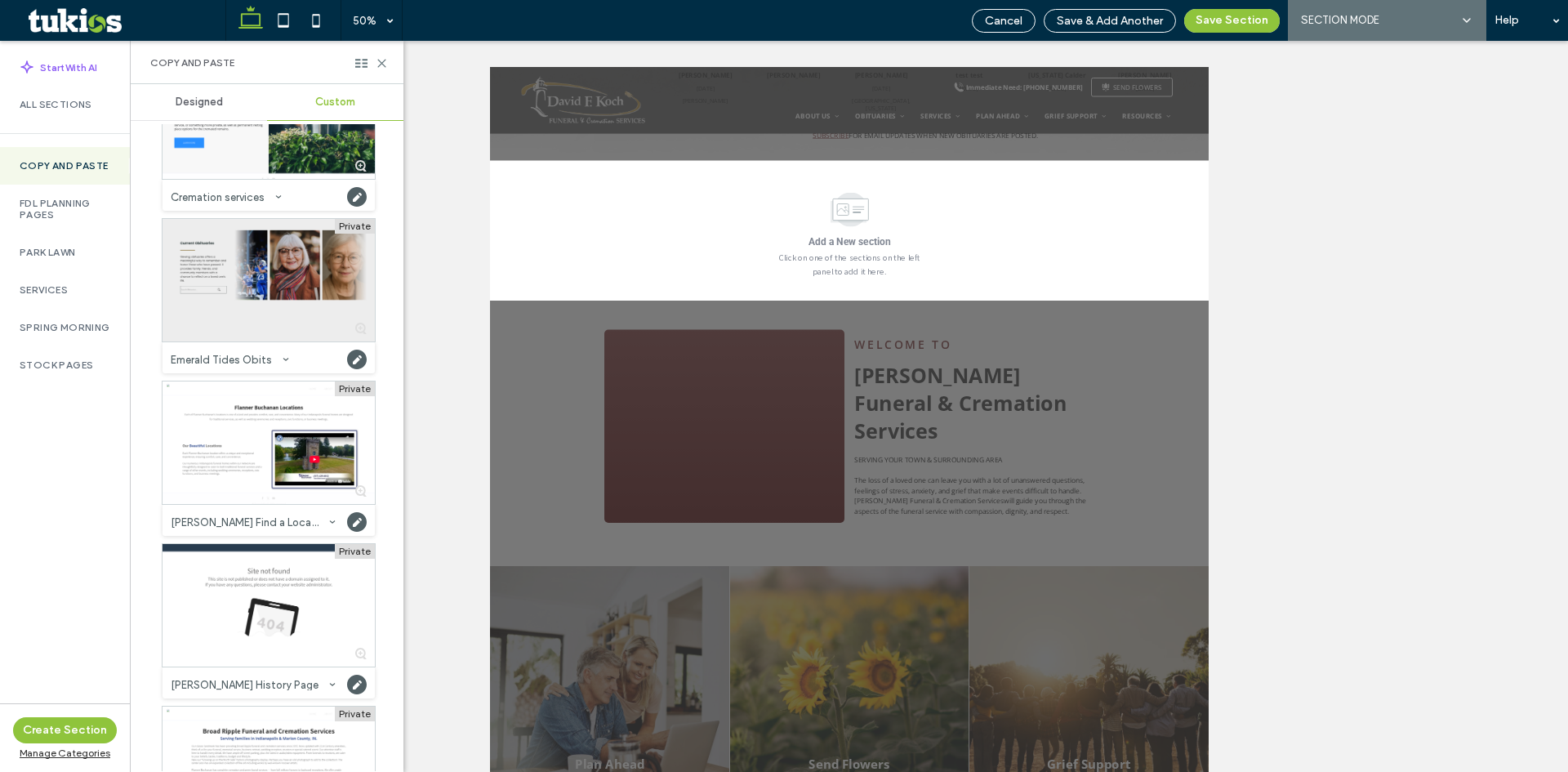
click at [274, 307] on div at bounding box center [269, 280] width 212 height 123
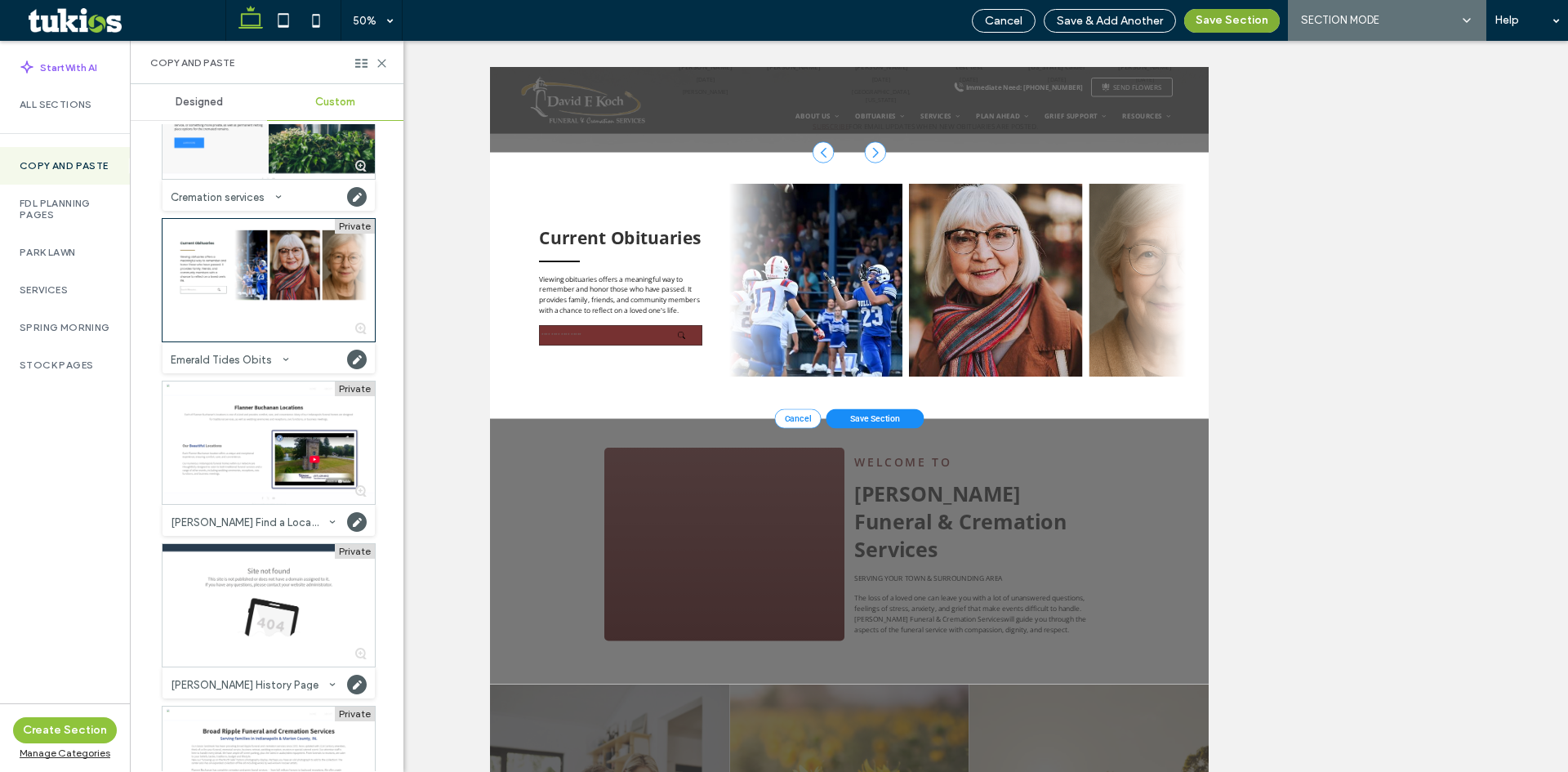
click at [1226, 18] on button "Save Section" at bounding box center [1231, 20] width 96 height 23
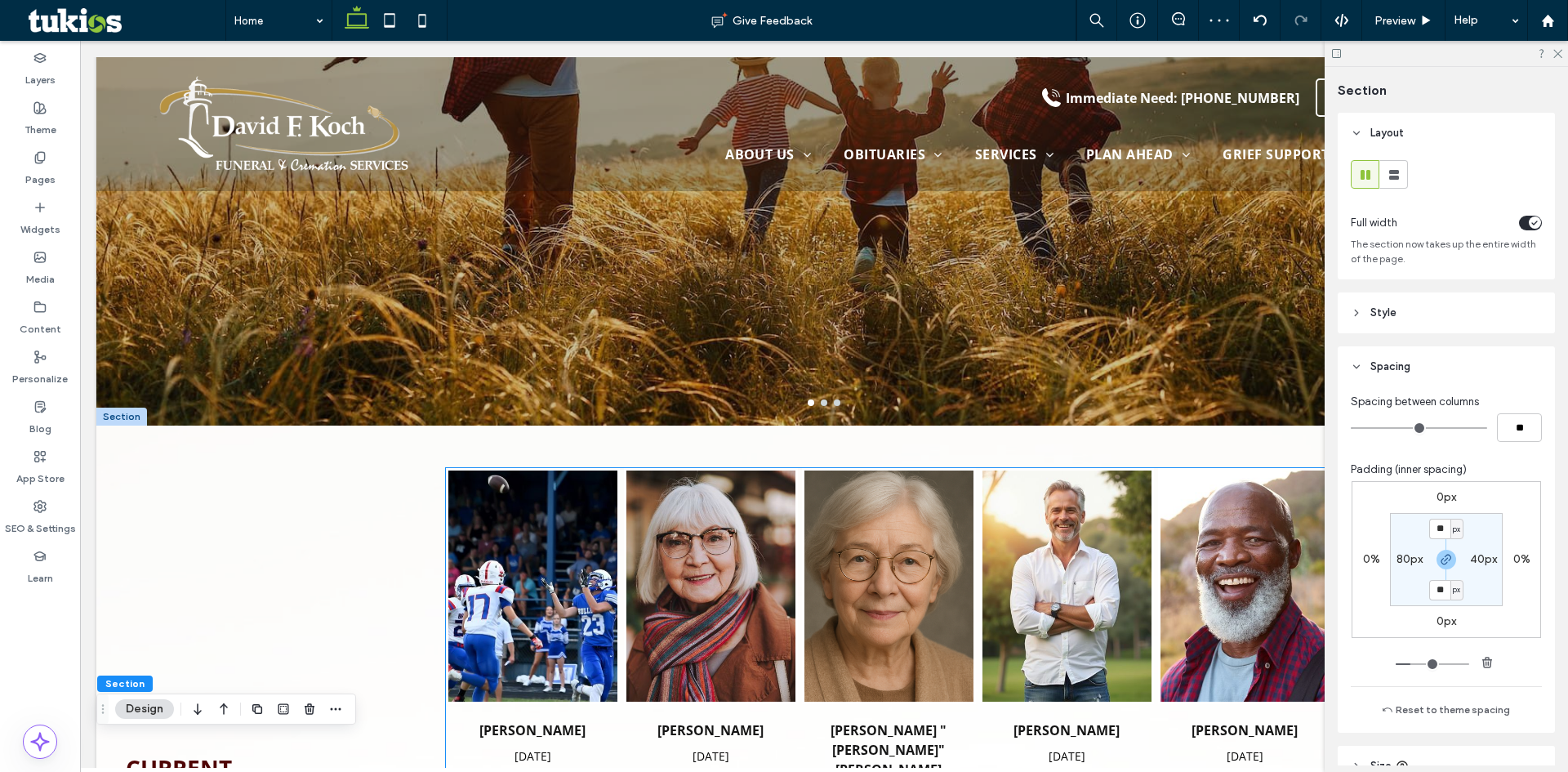
scroll to position [306, 0]
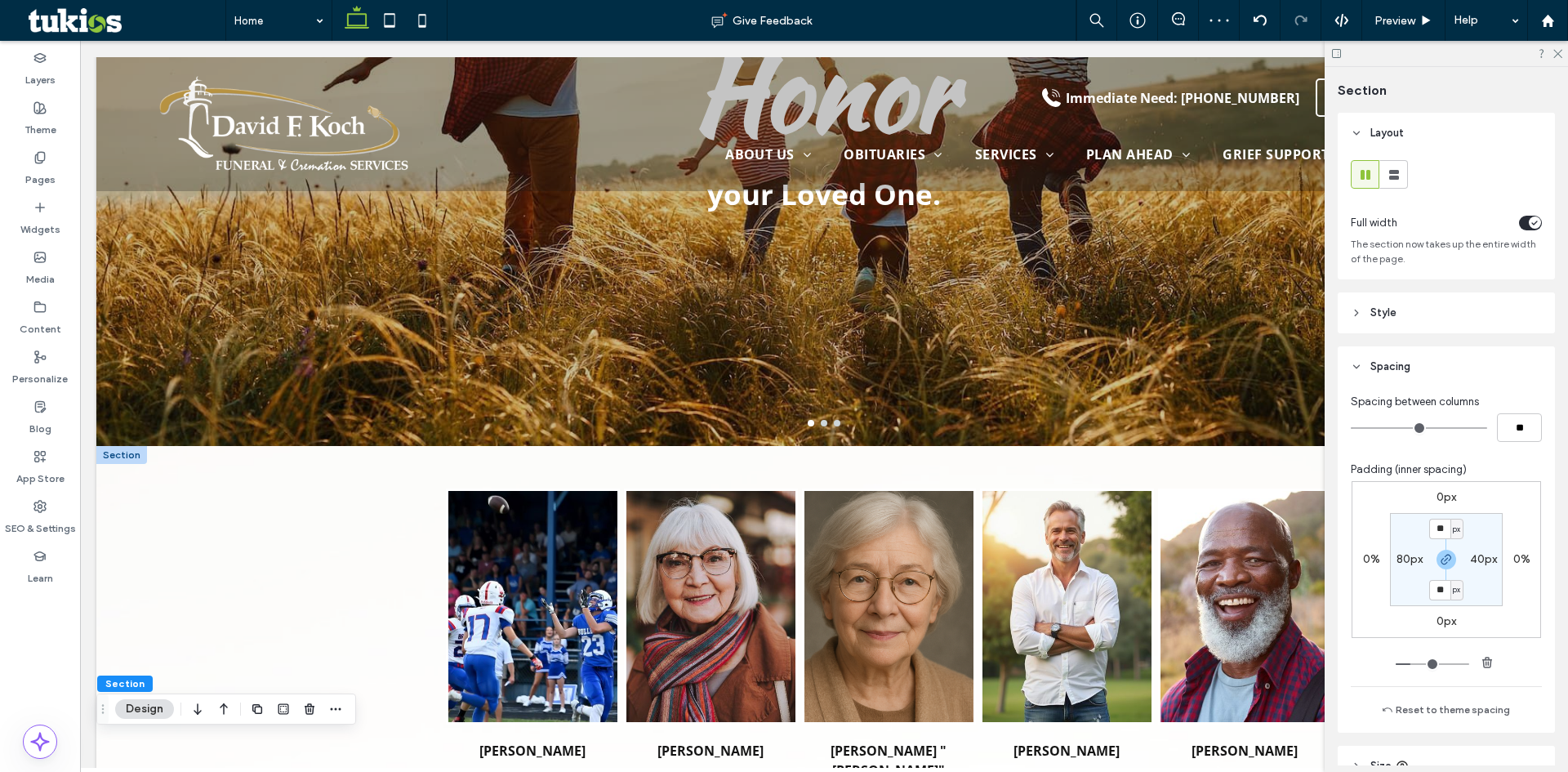
click at [131, 458] on div at bounding box center [122, 454] width 51 height 18
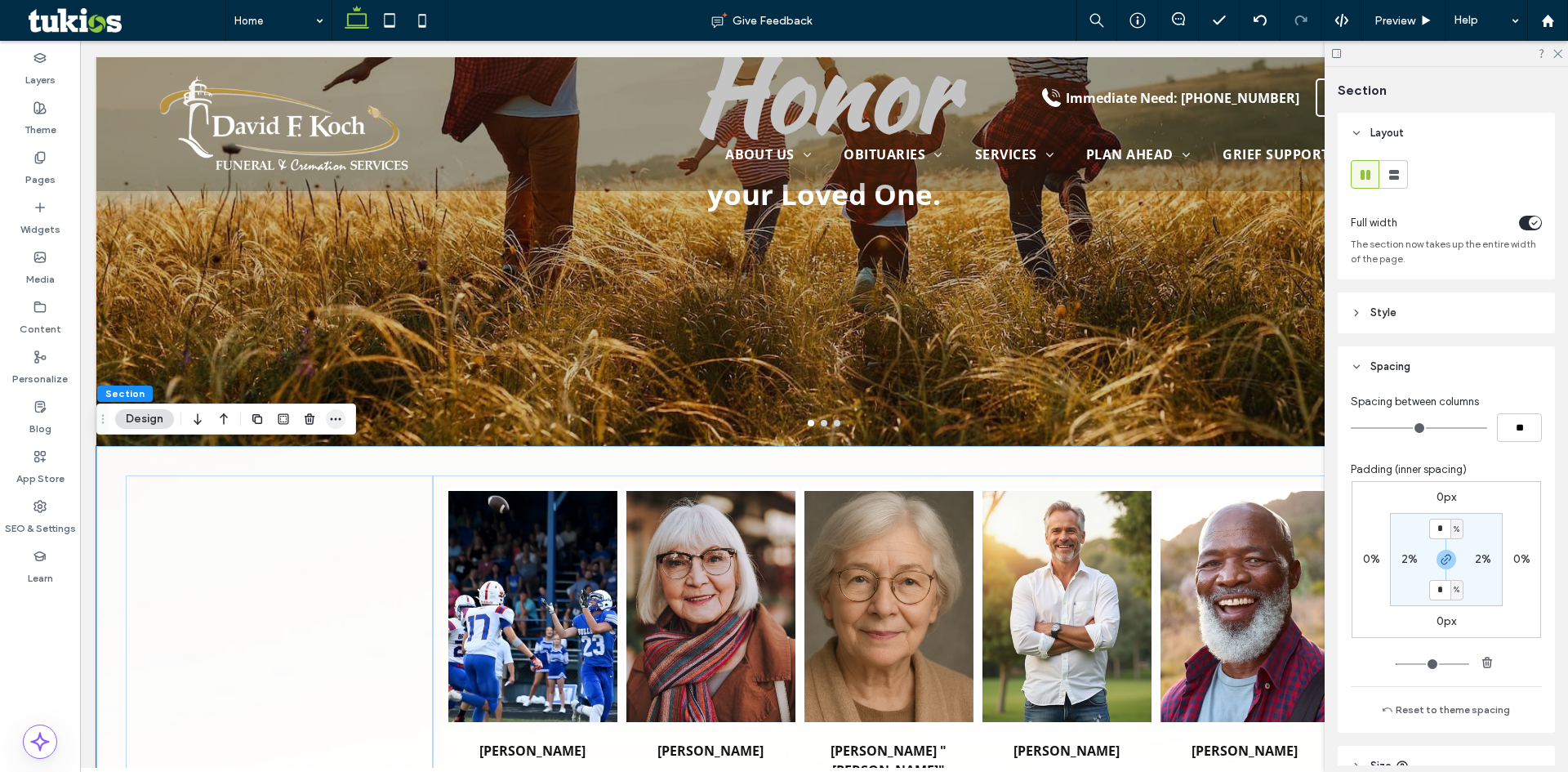
click at [338, 421] on icon "button" at bounding box center [335, 419] width 13 height 13
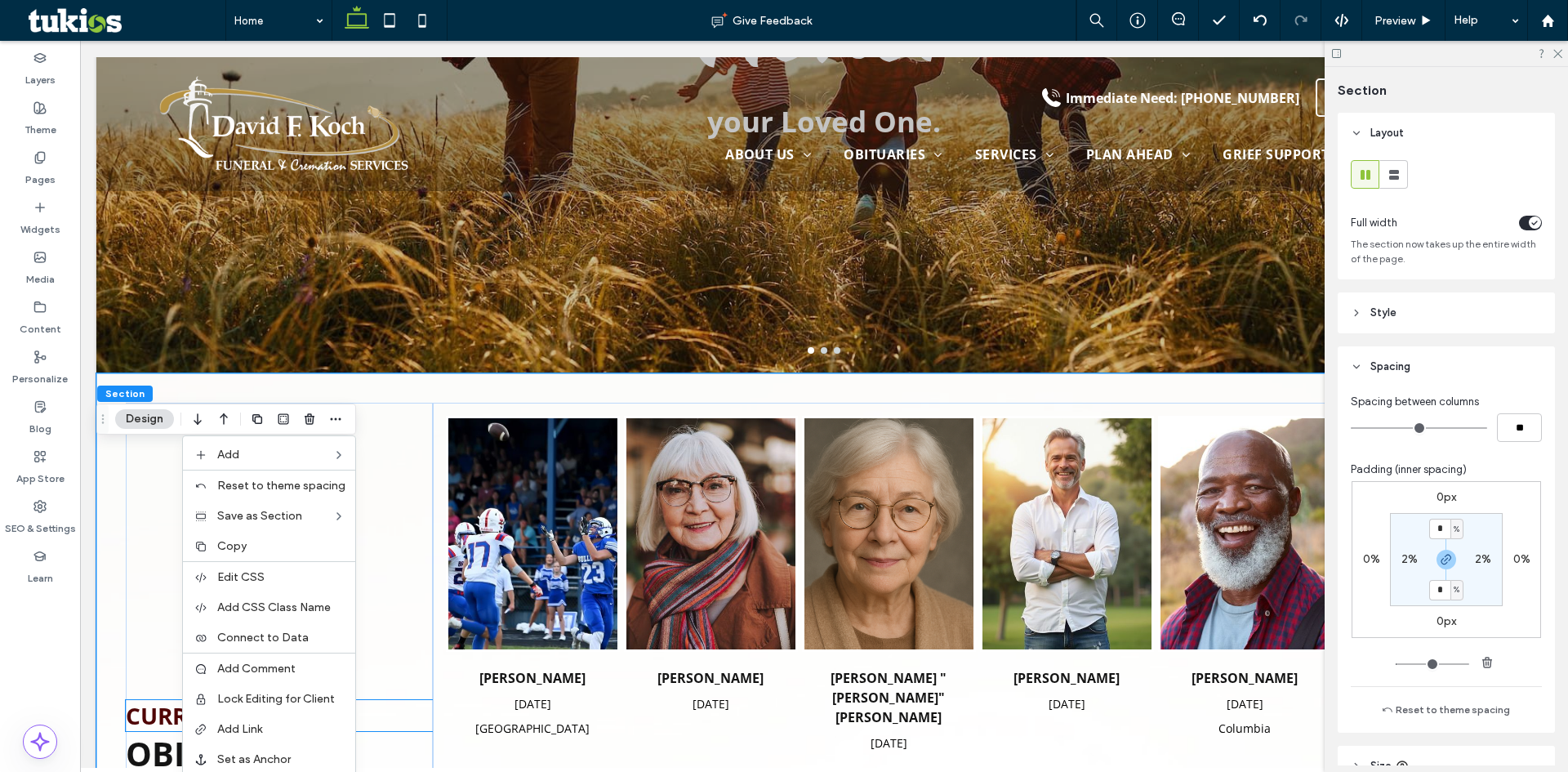
scroll to position [387, 0]
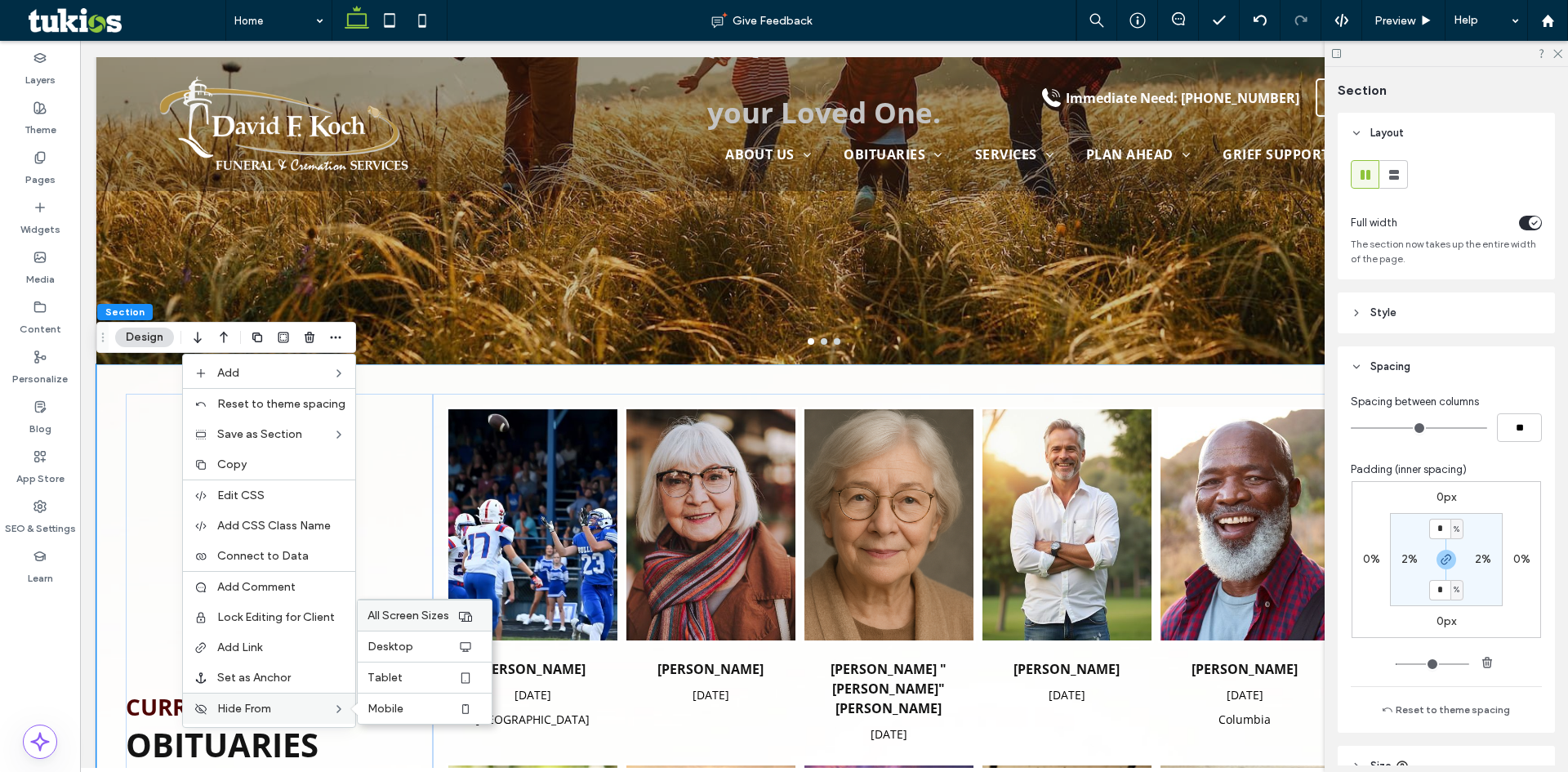
click at [422, 623] on div "All Screen Sizes" at bounding box center [424, 615] width 134 height 31
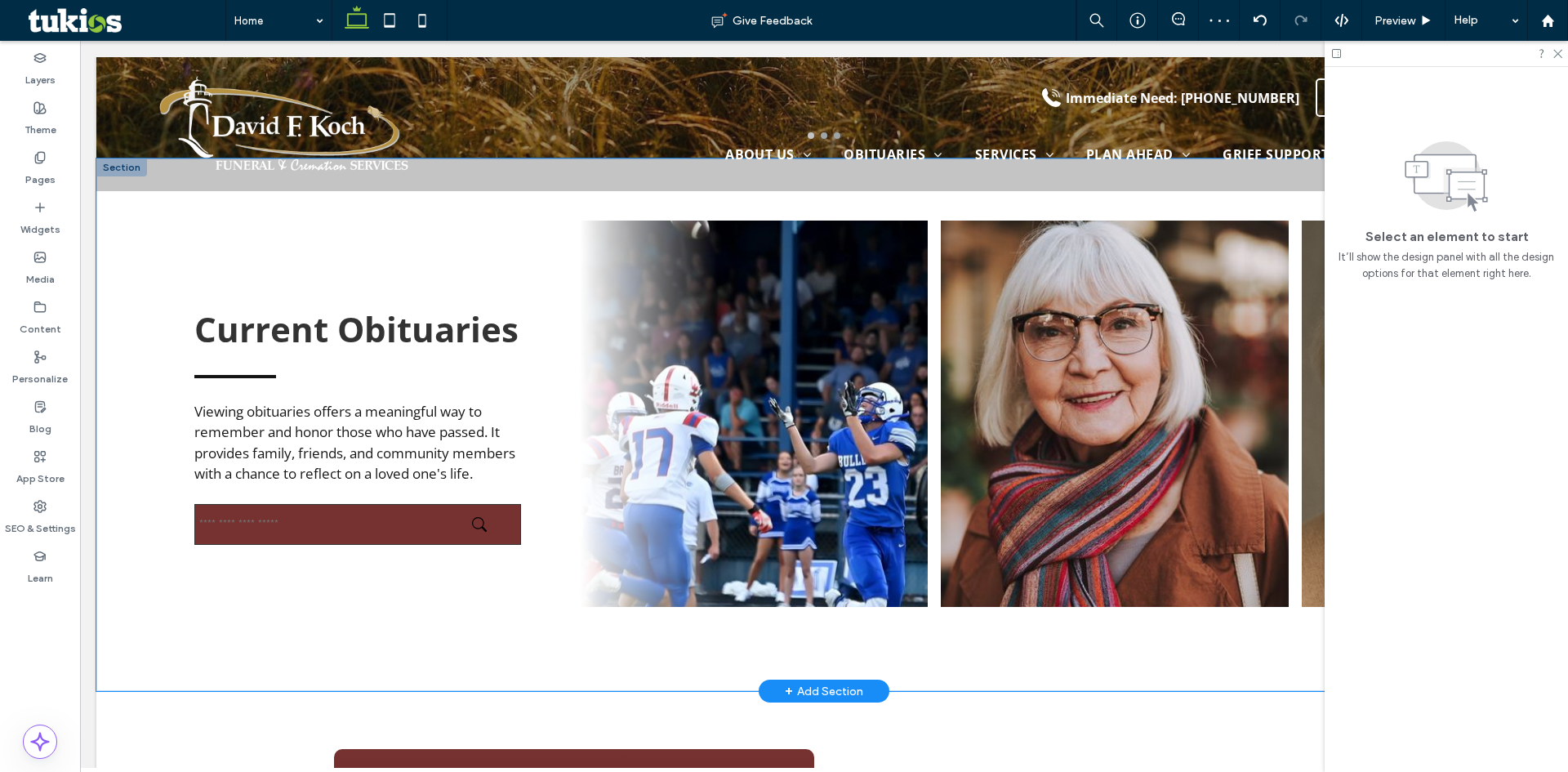
scroll to position [550, 0]
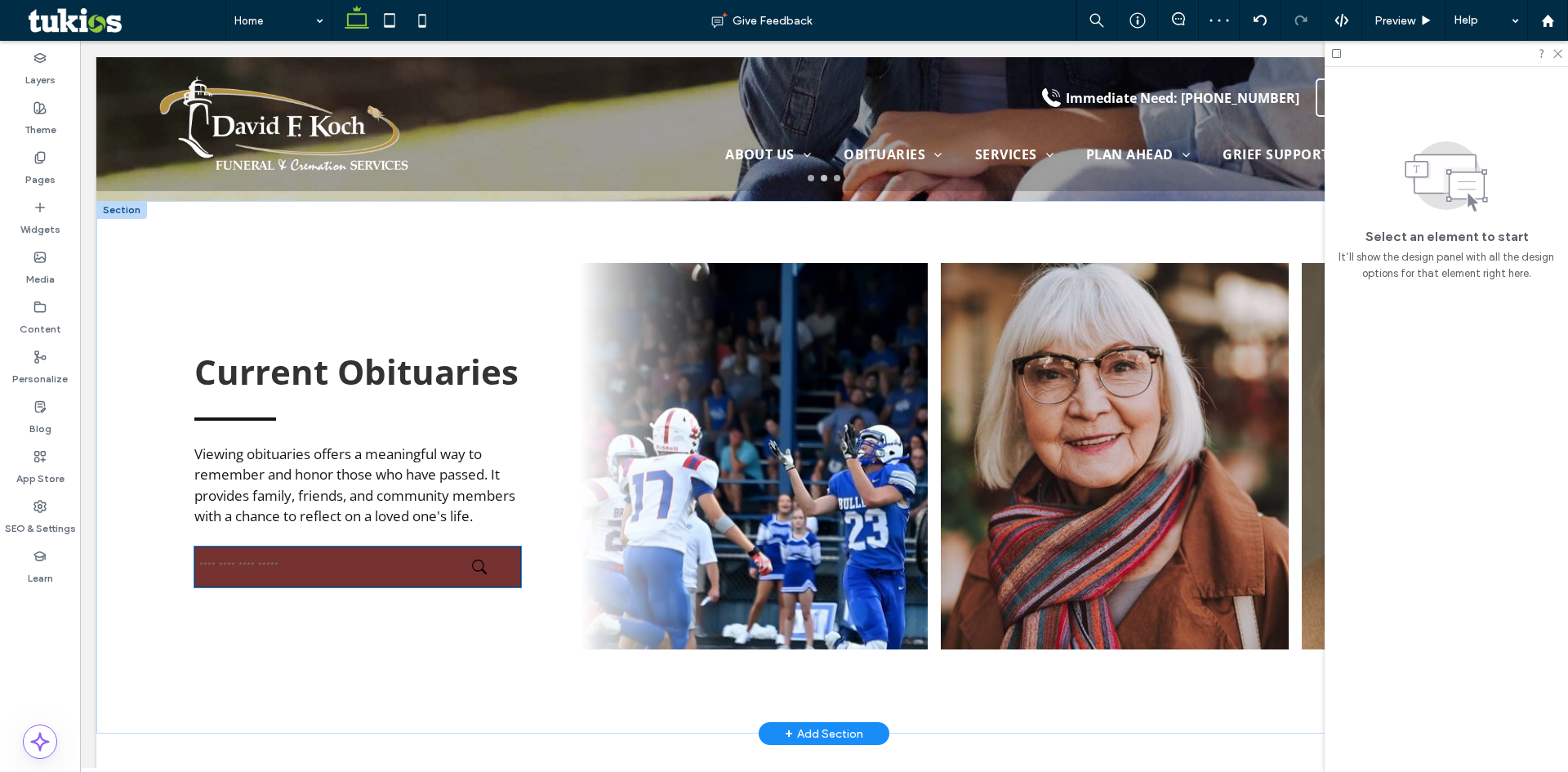
click at [284, 565] on input "text" at bounding box center [357, 566] width 326 height 41
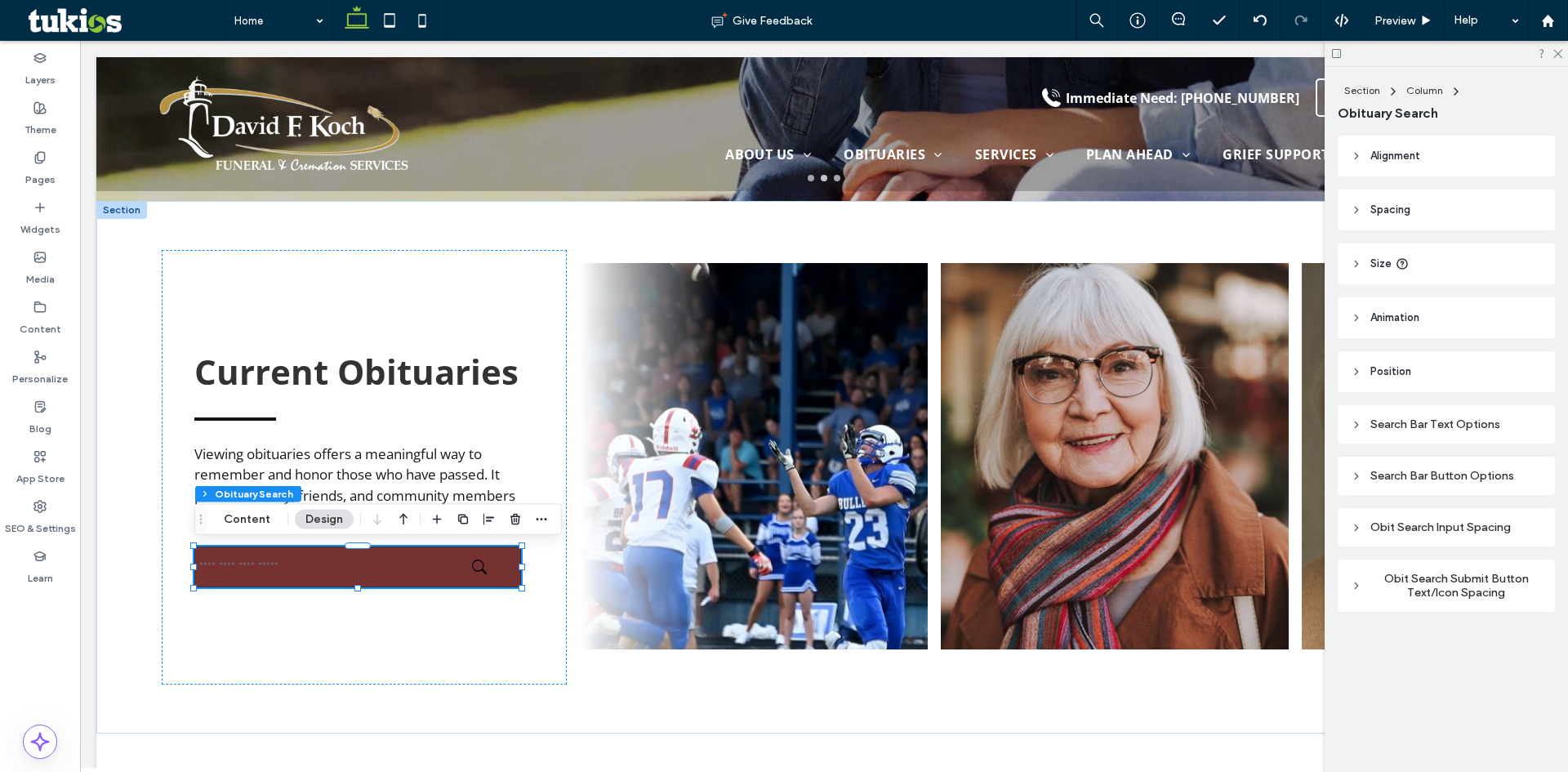
click at [1373, 427] on div "Search Bar Text Options" at bounding box center [1445, 424] width 191 height 14
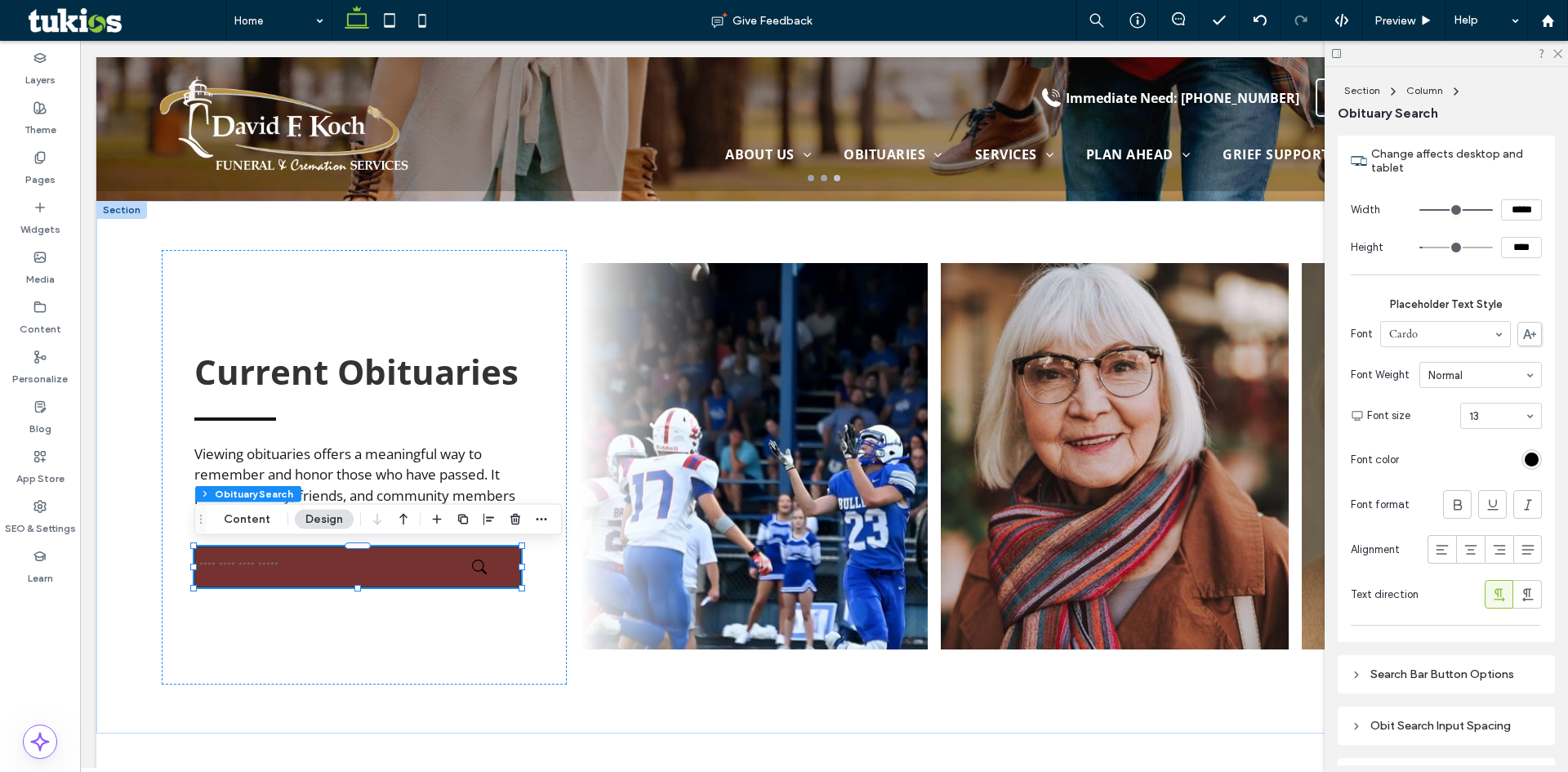
scroll to position [735, 0]
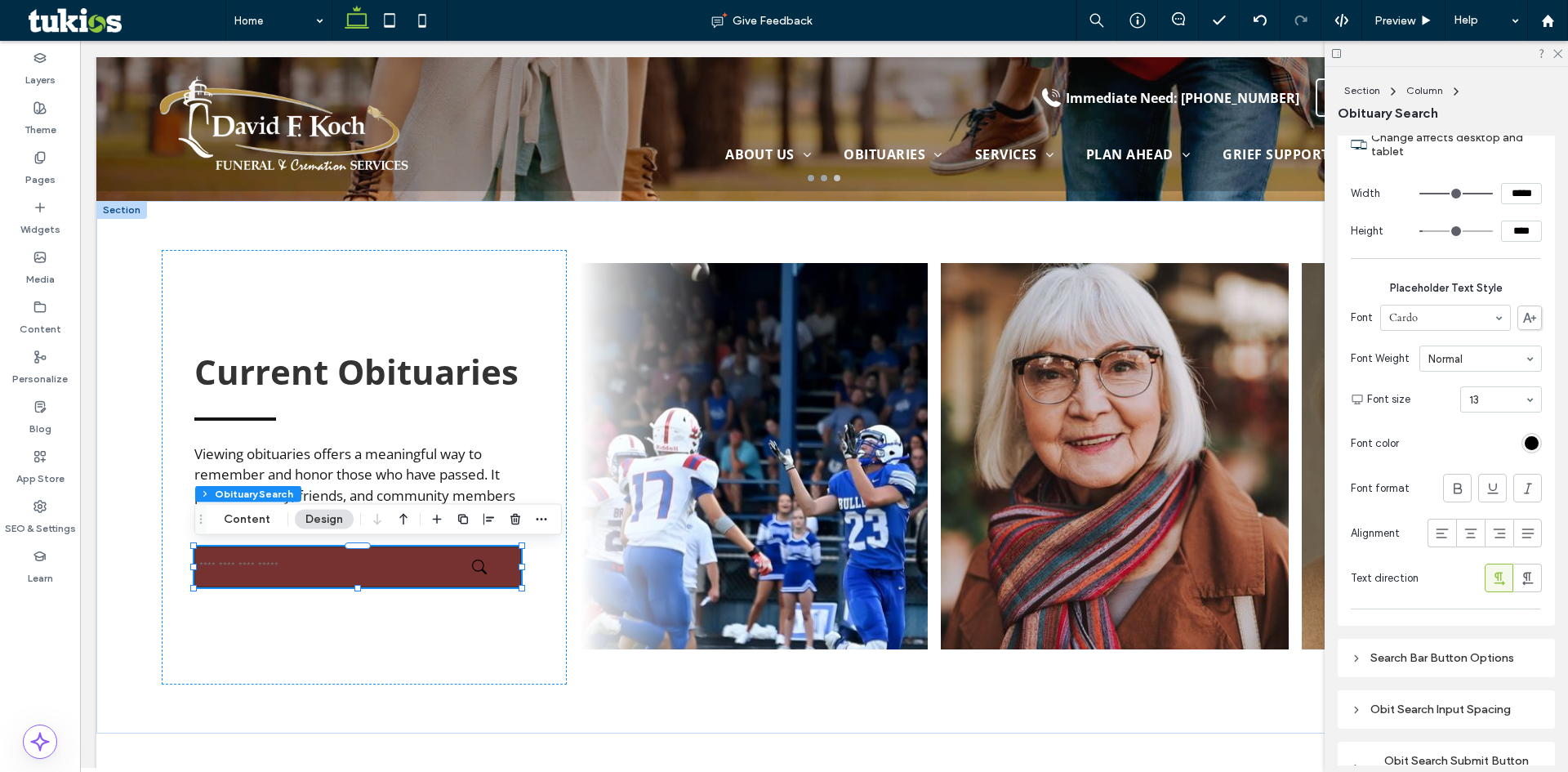
click at [1528, 446] on div "rgb(0, 0, 0)" at bounding box center [1531, 443] width 14 height 14
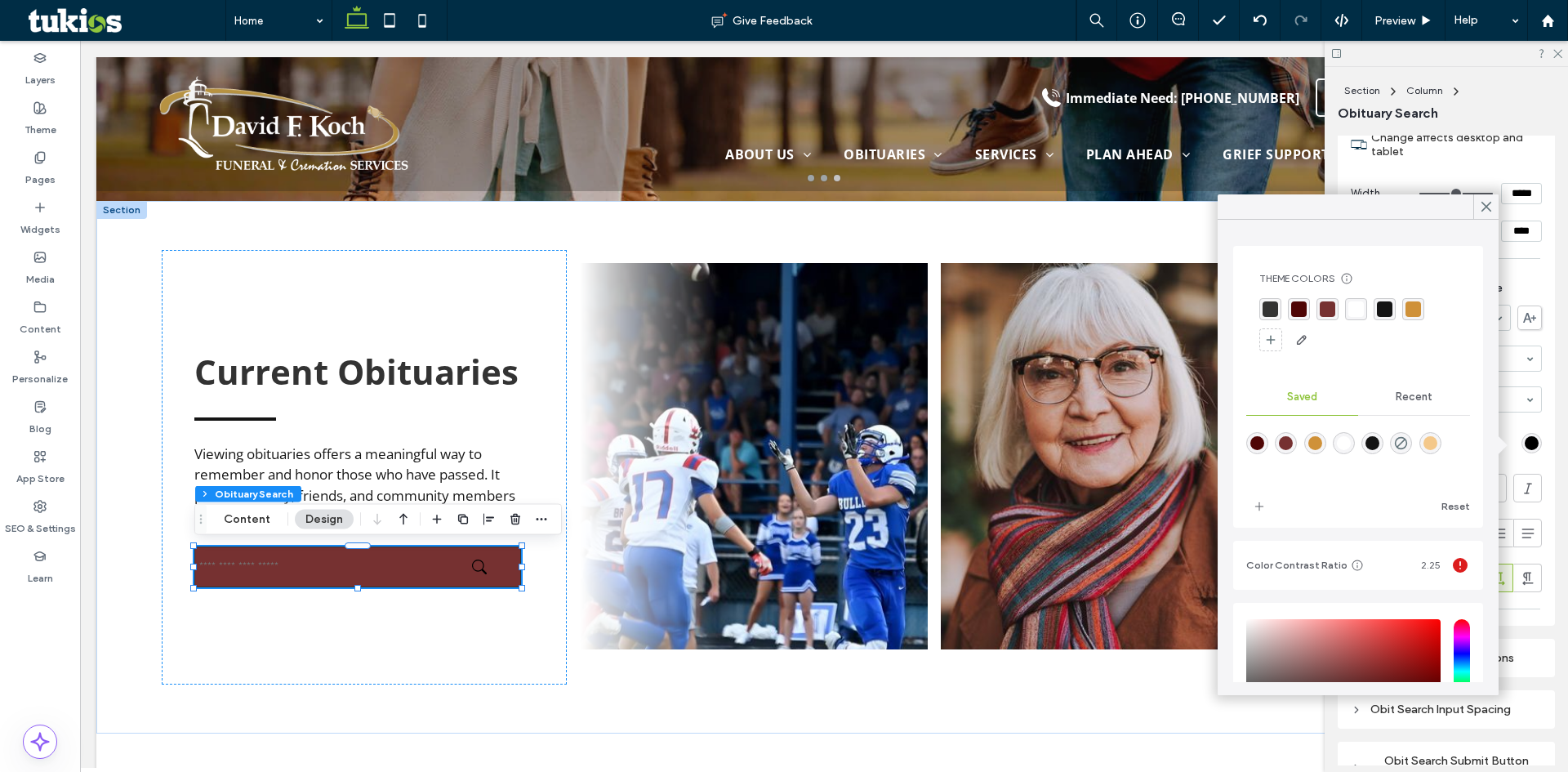
click at [1355, 307] on div "rgba(255,255,255,1)" at bounding box center [1356, 309] width 16 height 16
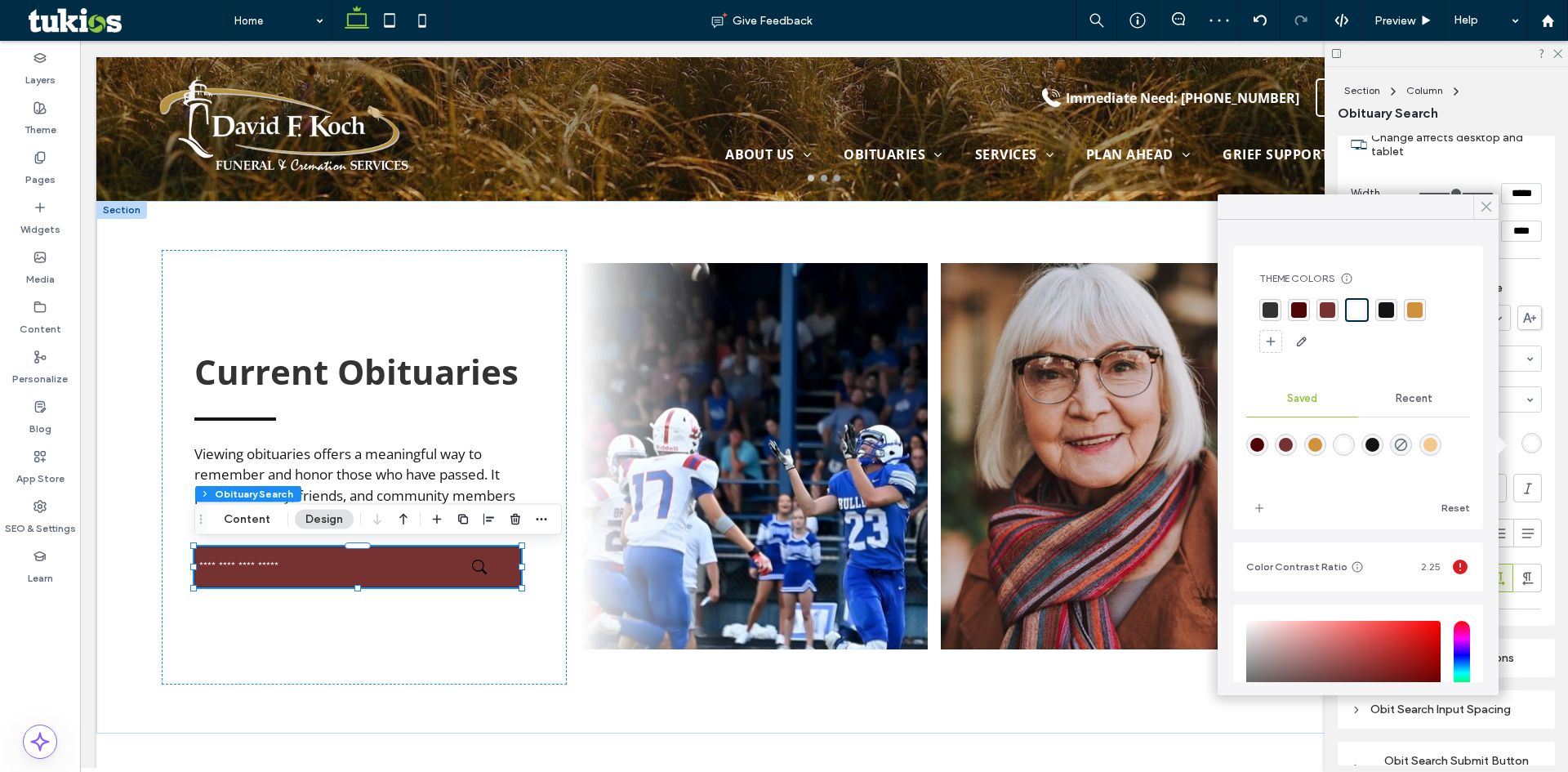
click at [1483, 212] on icon at bounding box center [1485, 206] width 15 height 15
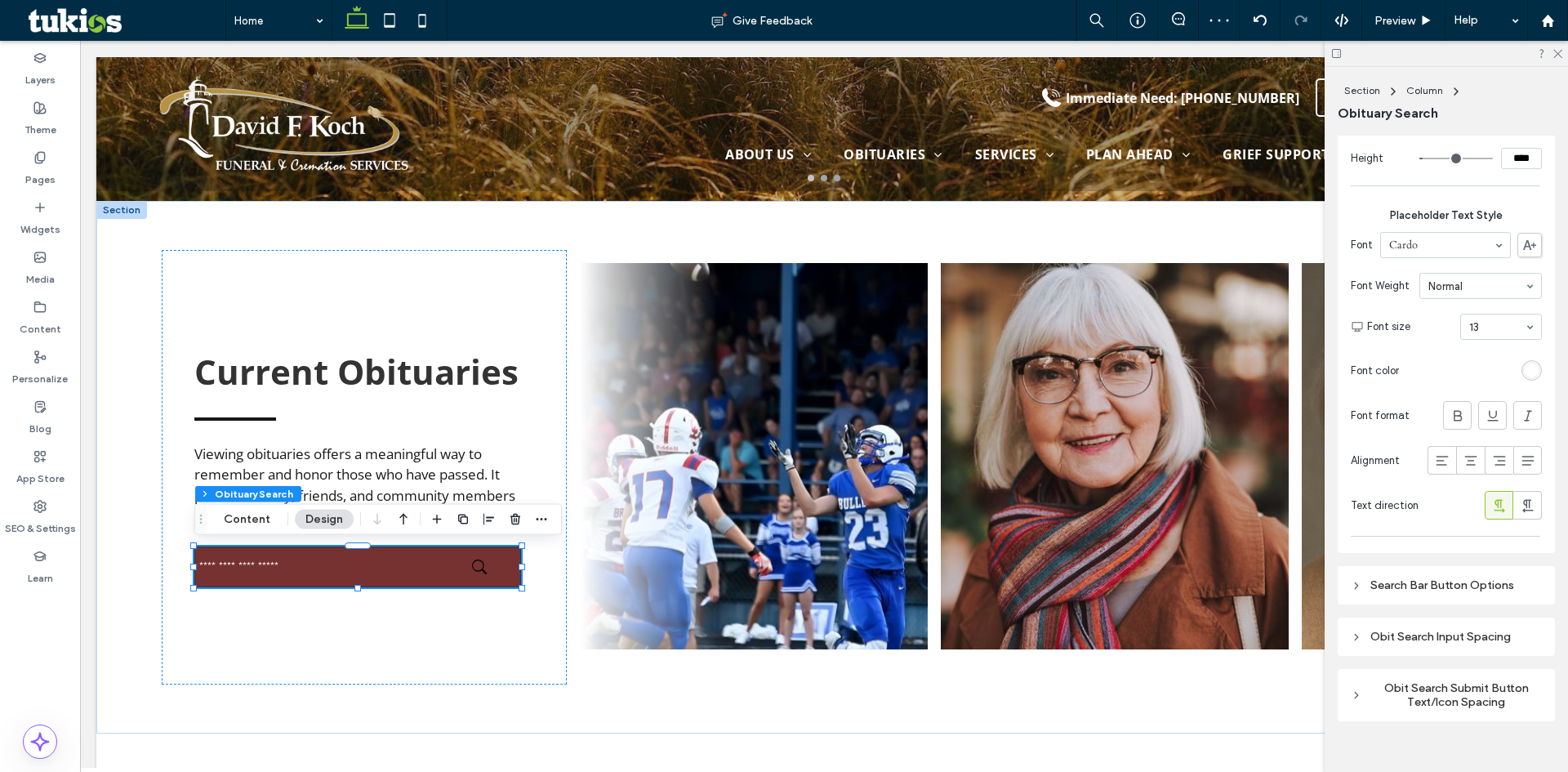
scroll to position [817, 0]
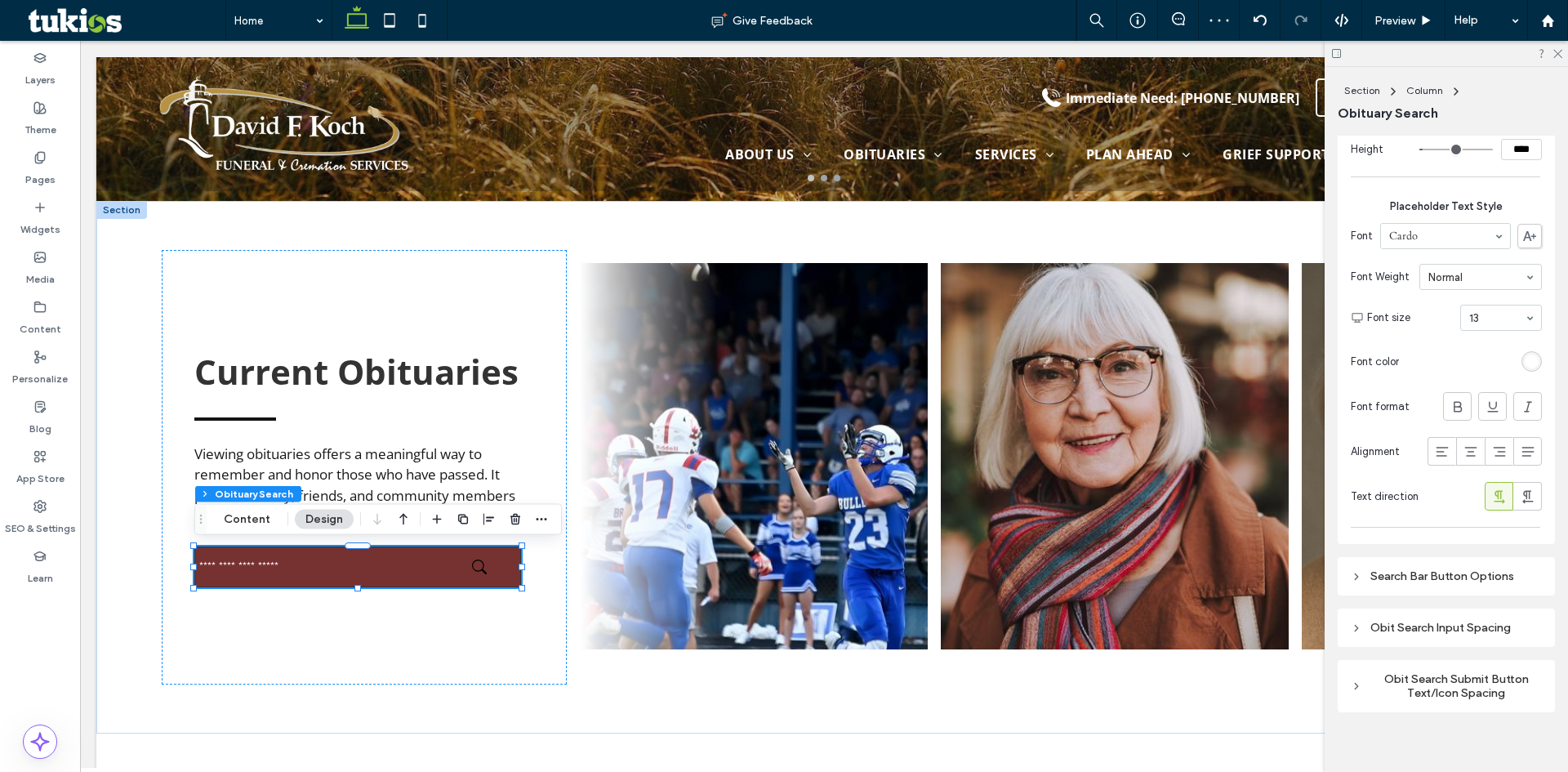
click at [1419, 579] on div "Search Bar Button Options" at bounding box center [1445, 576] width 191 height 14
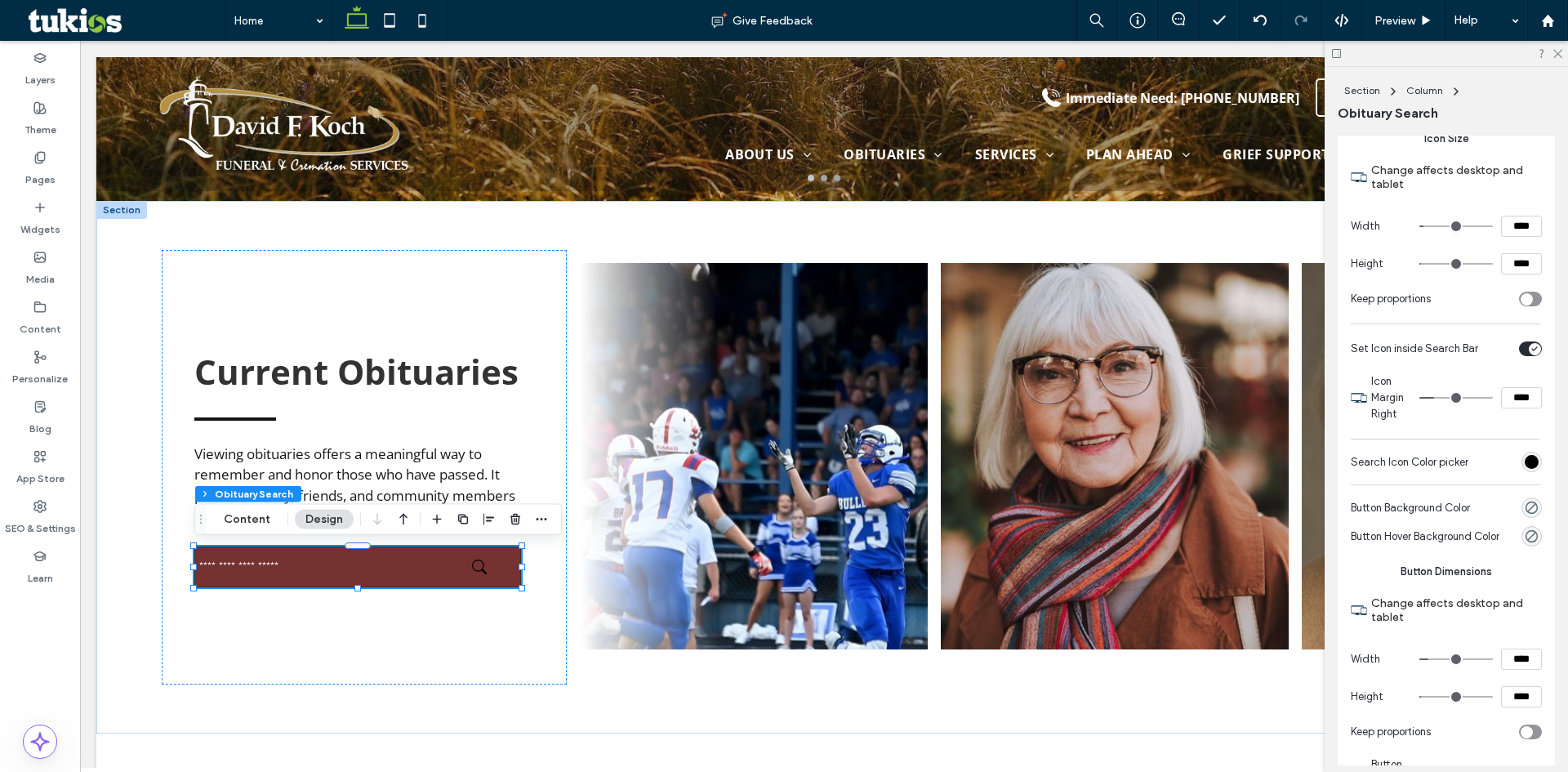
scroll to position [1307, 0]
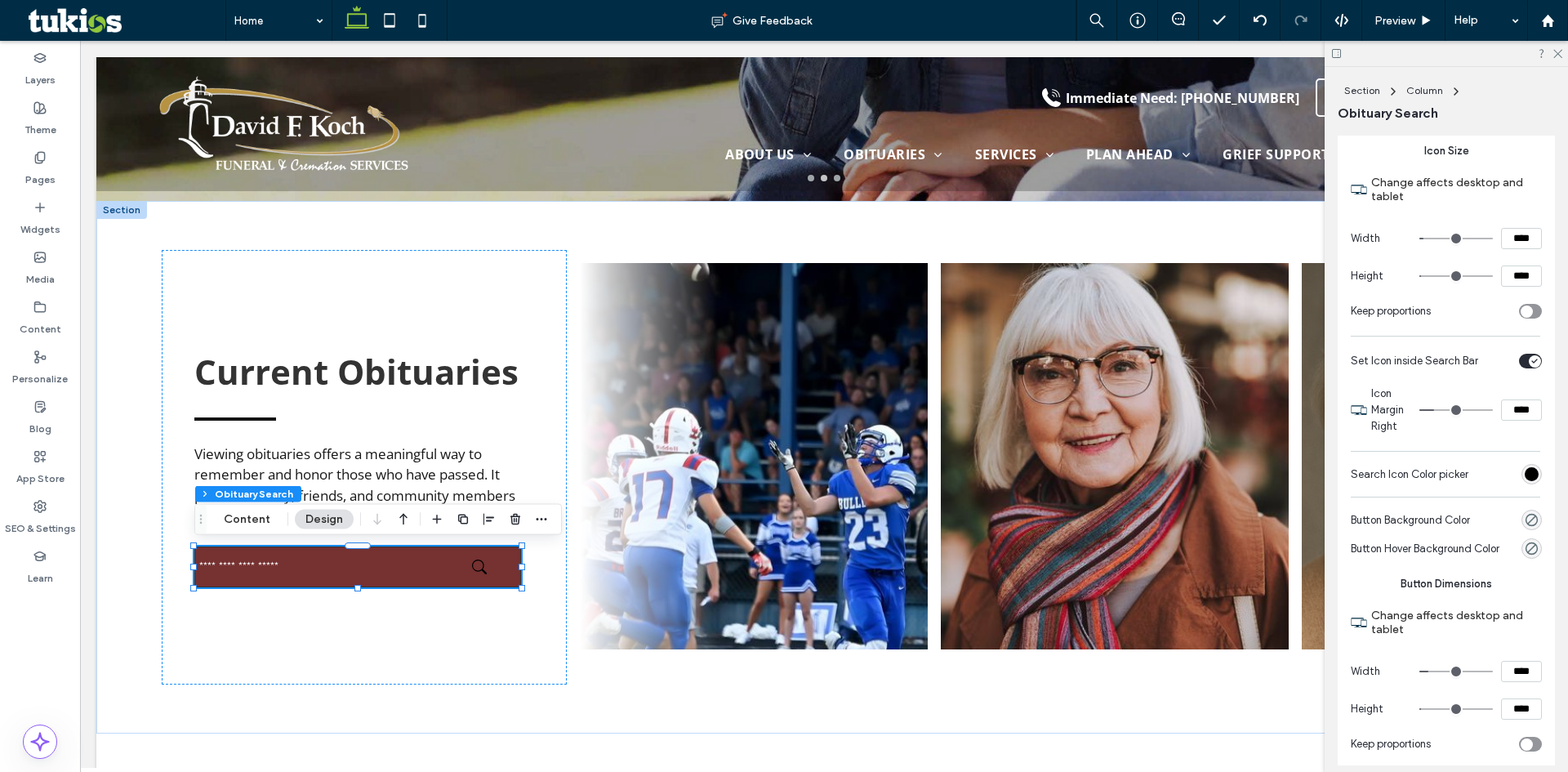
click at [1524, 474] on div "rgb(0, 0, 0)" at bounding box center [1531, 474] width 14 height 14
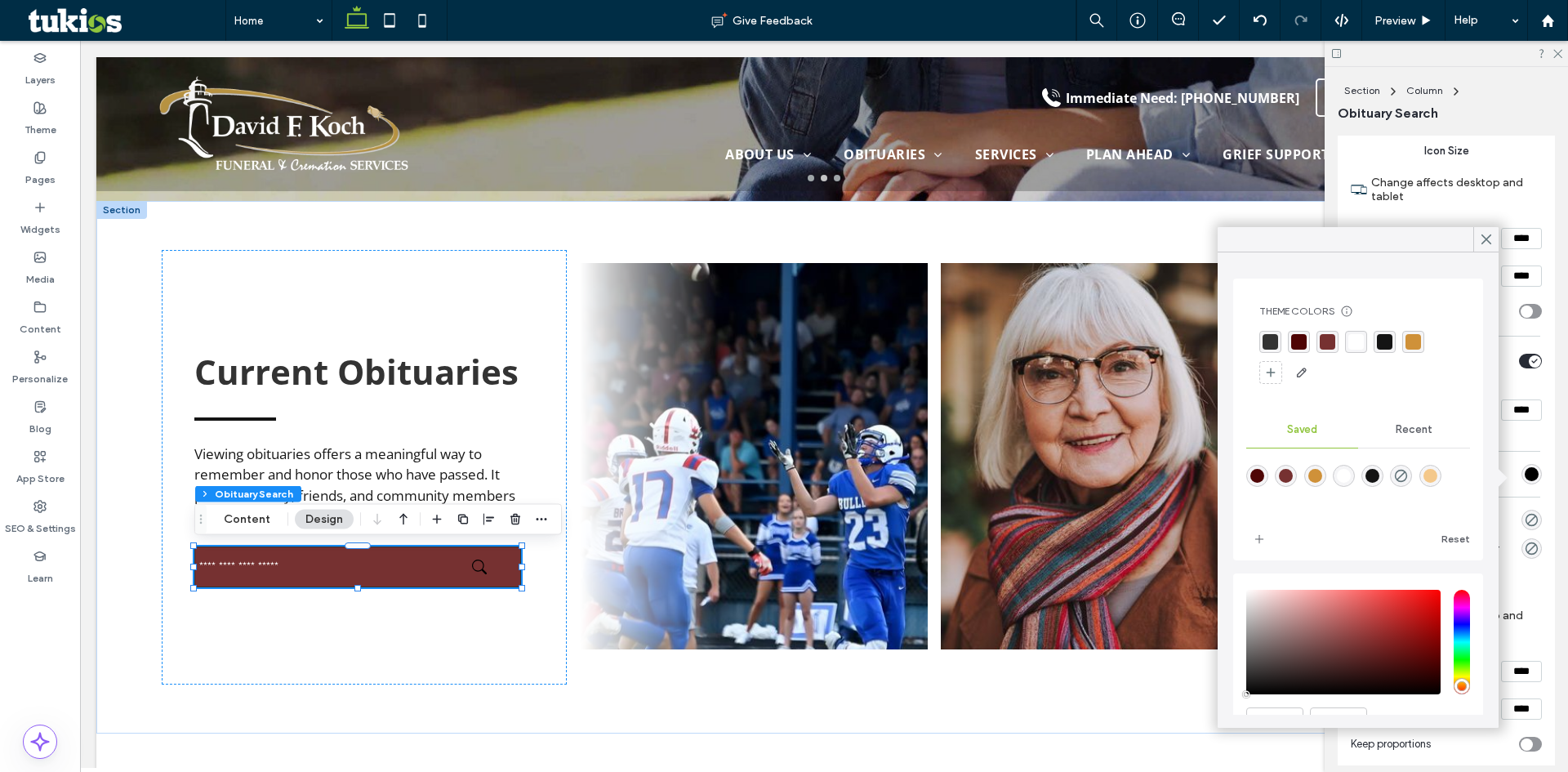
click at [1352, 349] on div "rgba(255,255,255,1)" at bounding box center [1356, 342] width 16 height 16
click at [1489, 238] on icon at bounding box center [1485, 239] width 15 height 15
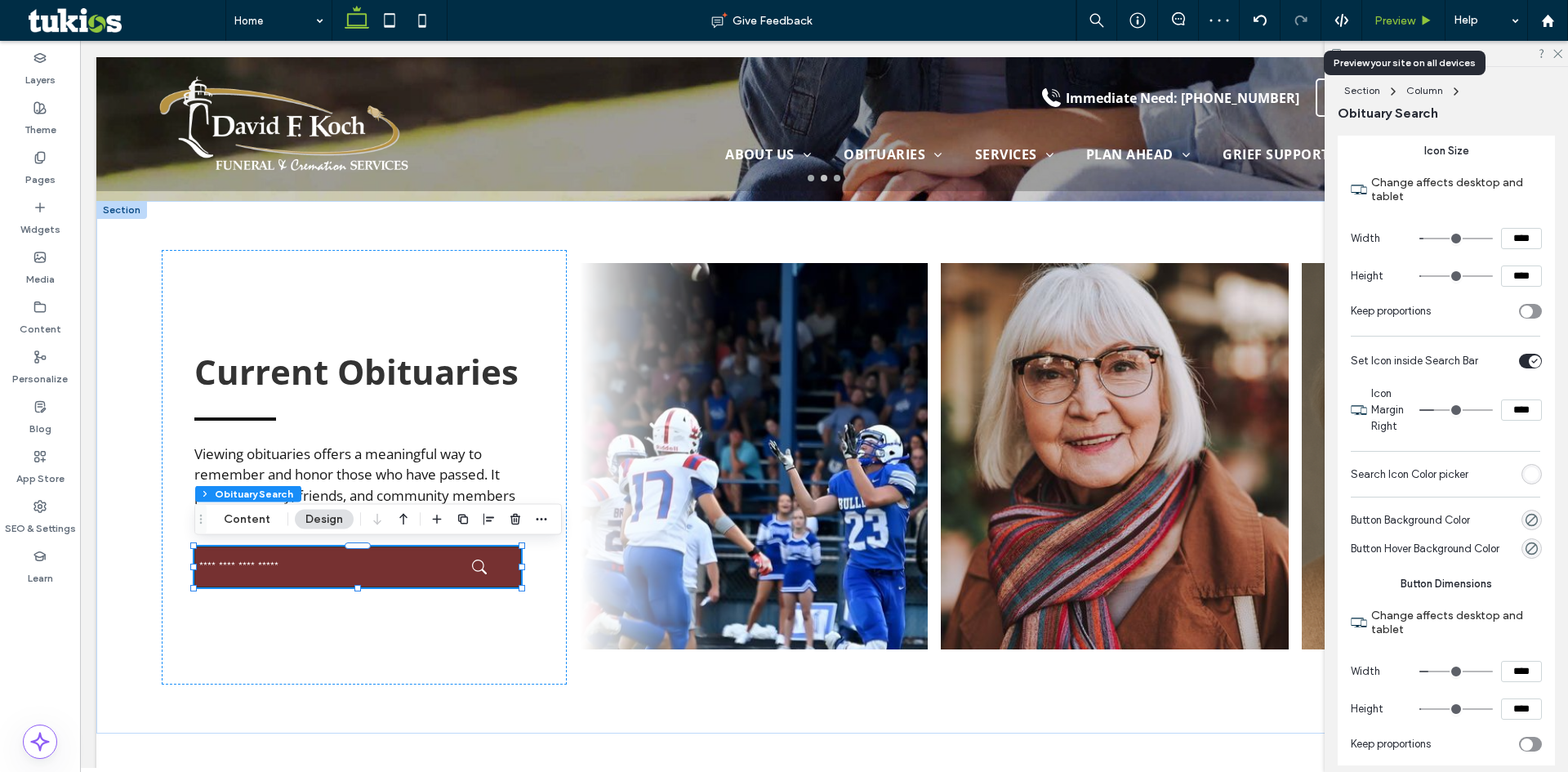
click at [1408, 21] on span "Preview" at bounding box center [1394, 21] width 41 height 14
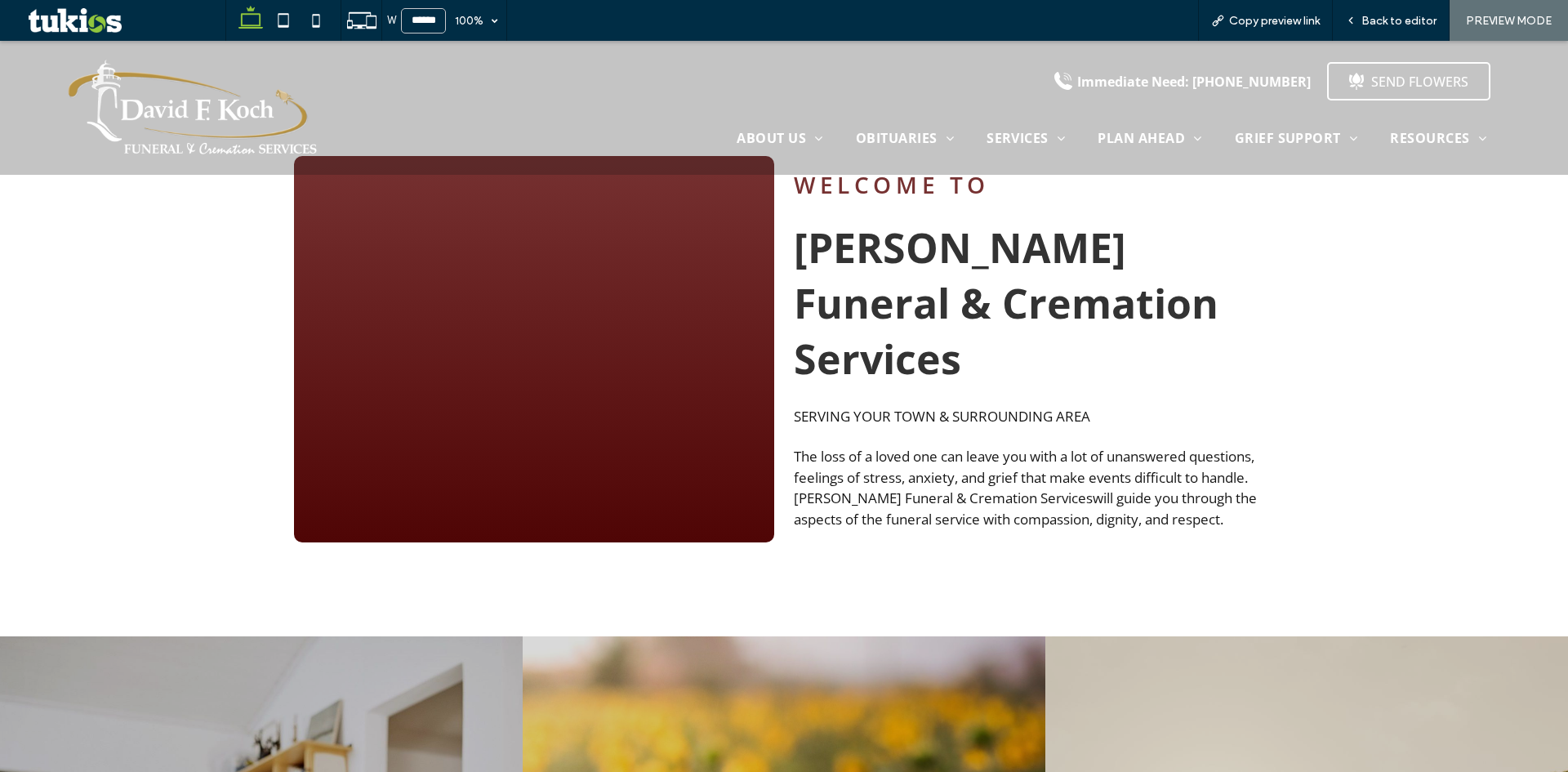
scroll to position [1105, 0]
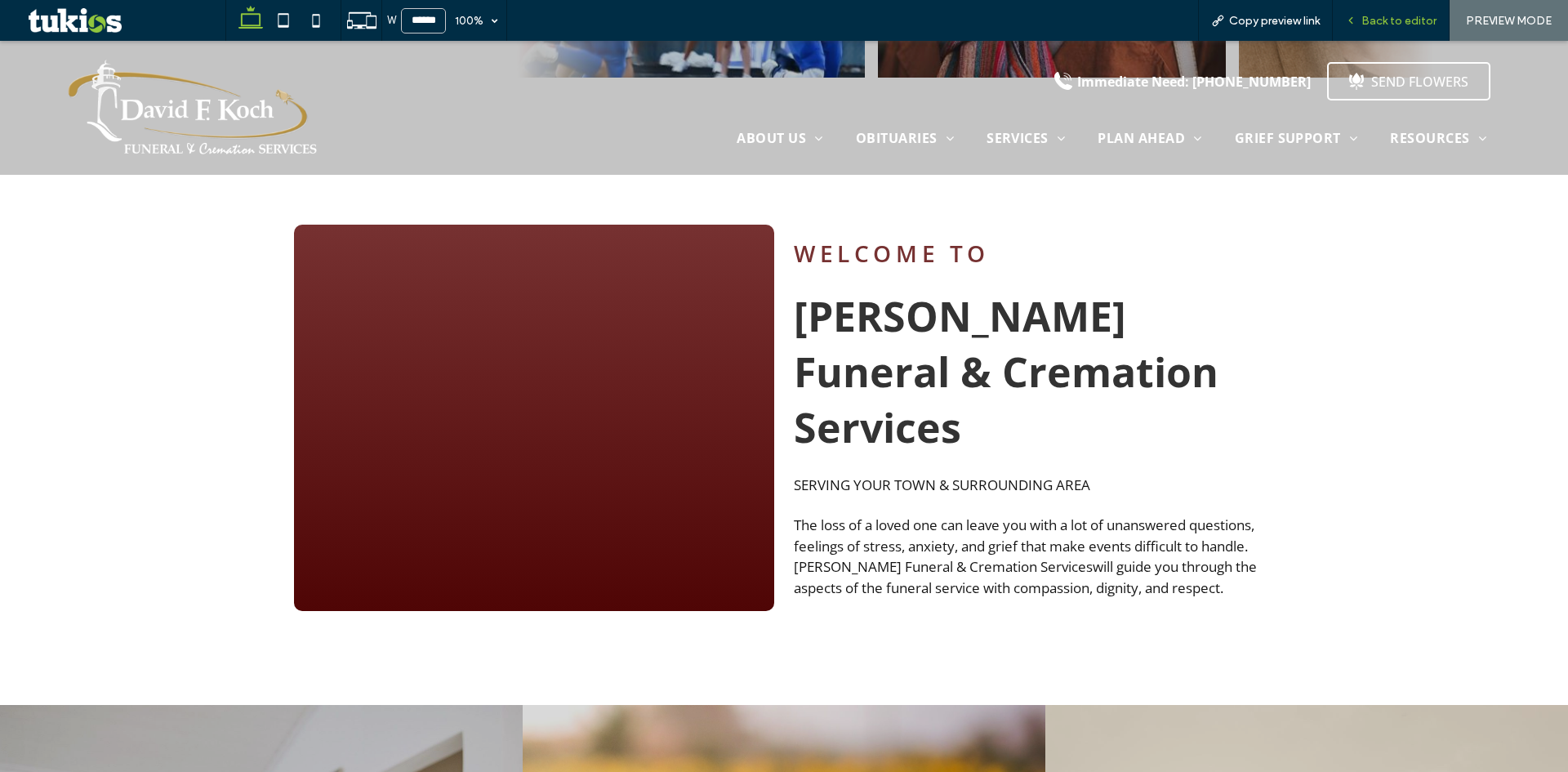
click at [1390, 21] on span "Back to editor" at bounding box center [1398, 21] width 75 height 14
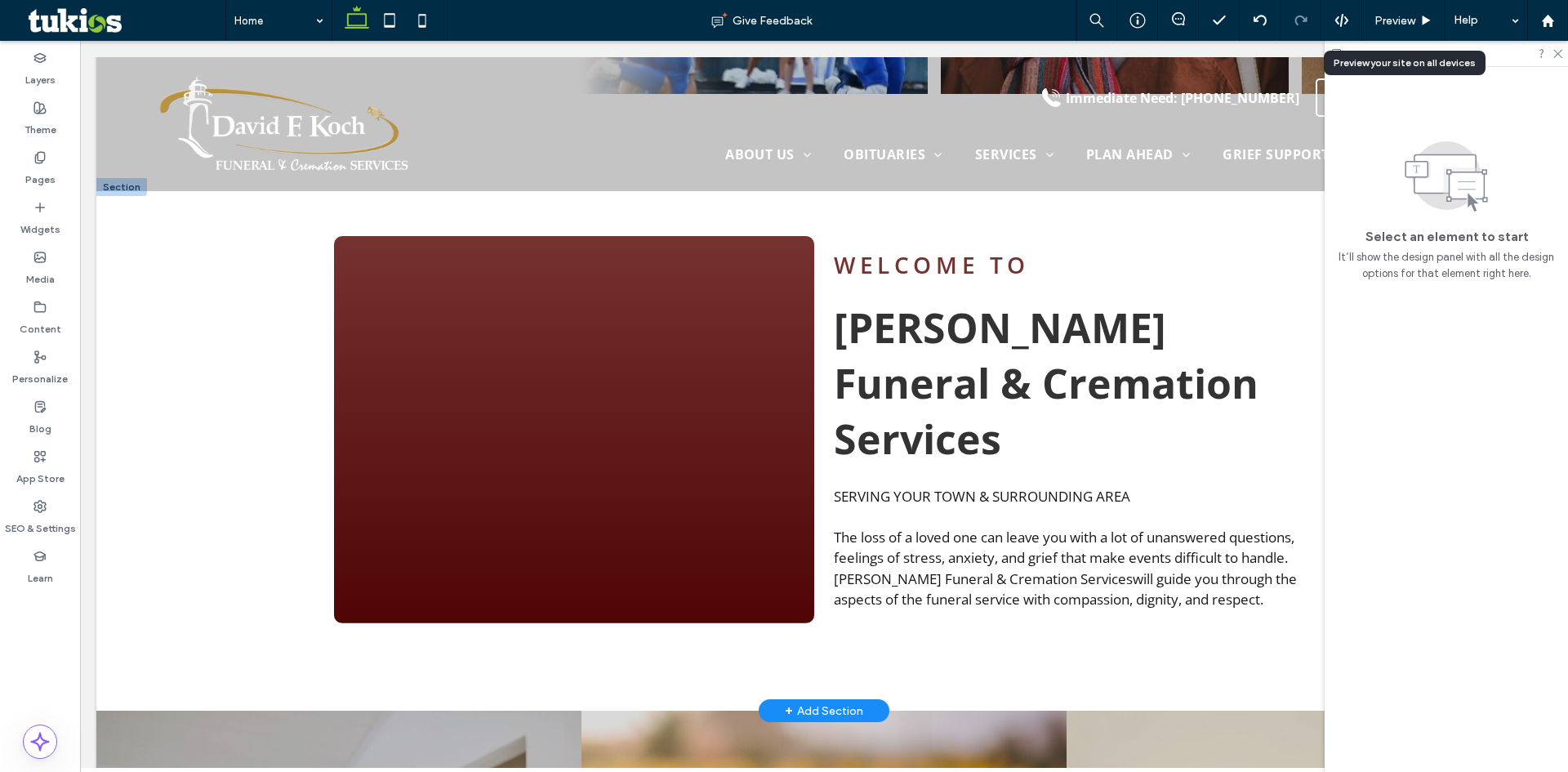
scroll to position [1122, 0]
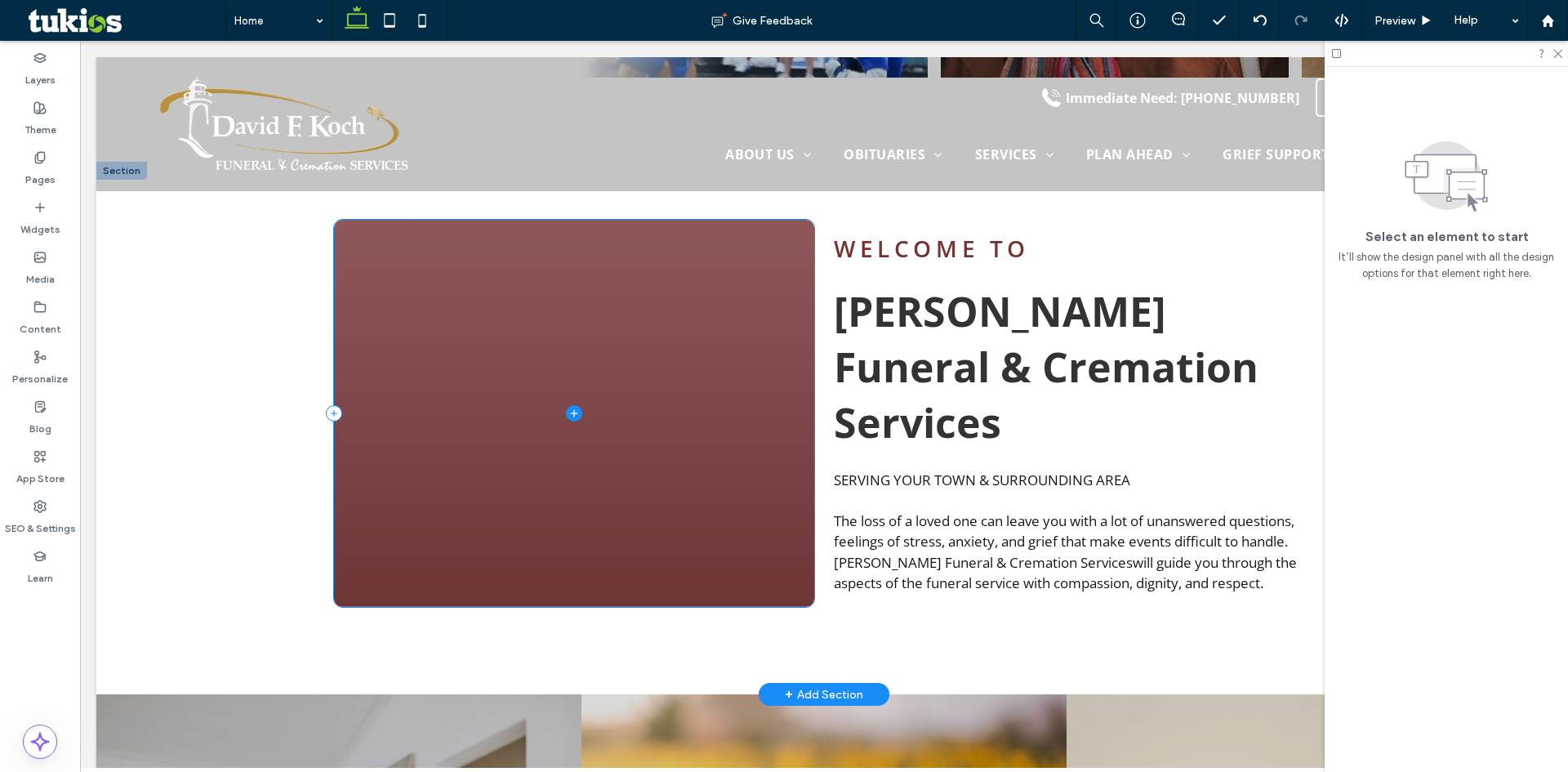
click at [467, 408] on span at bounding box center [574, 413] width 480 height 387
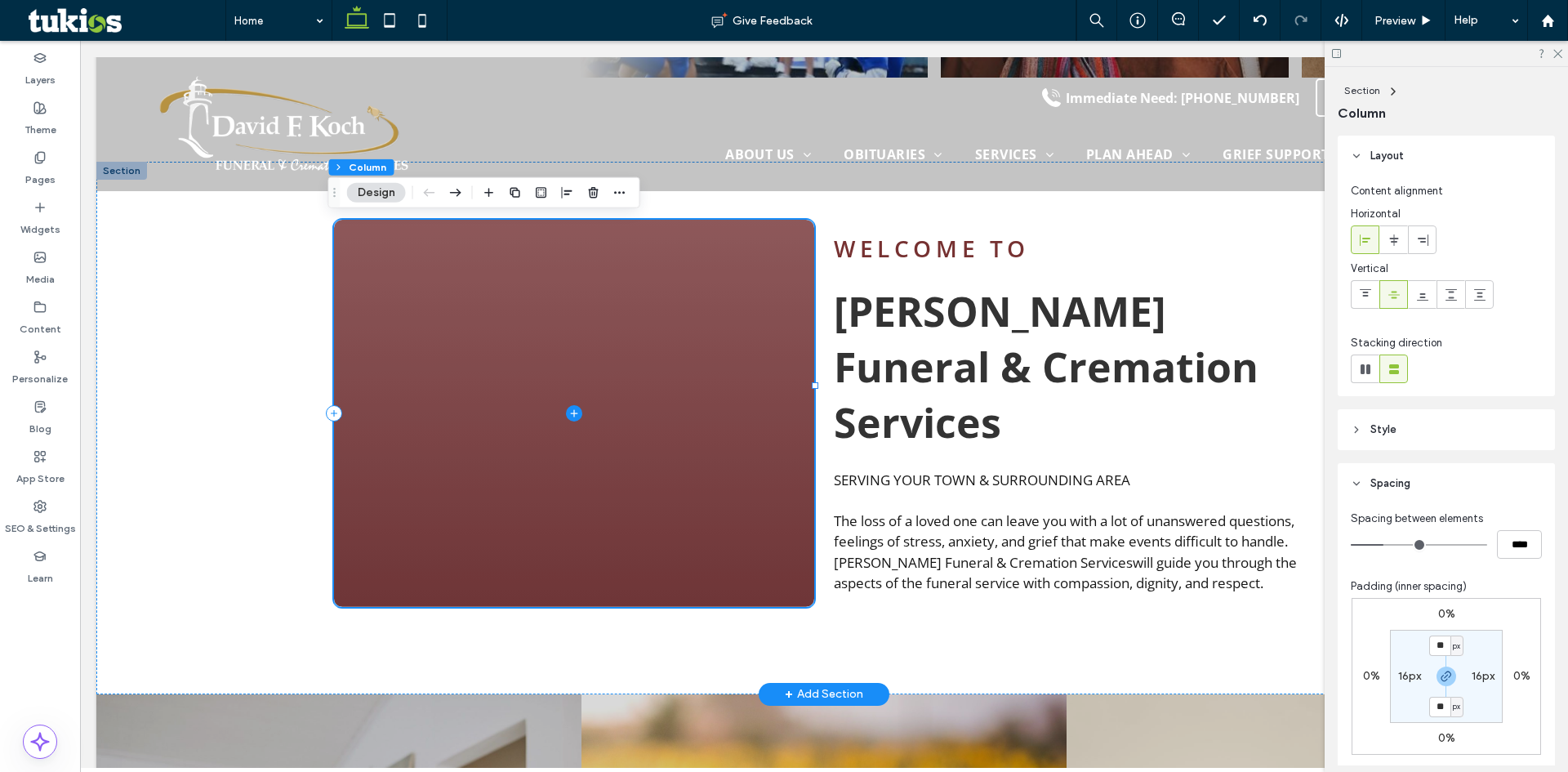
click at [569, 405] on icon at bounding box center [573, 413] width 16 height 16
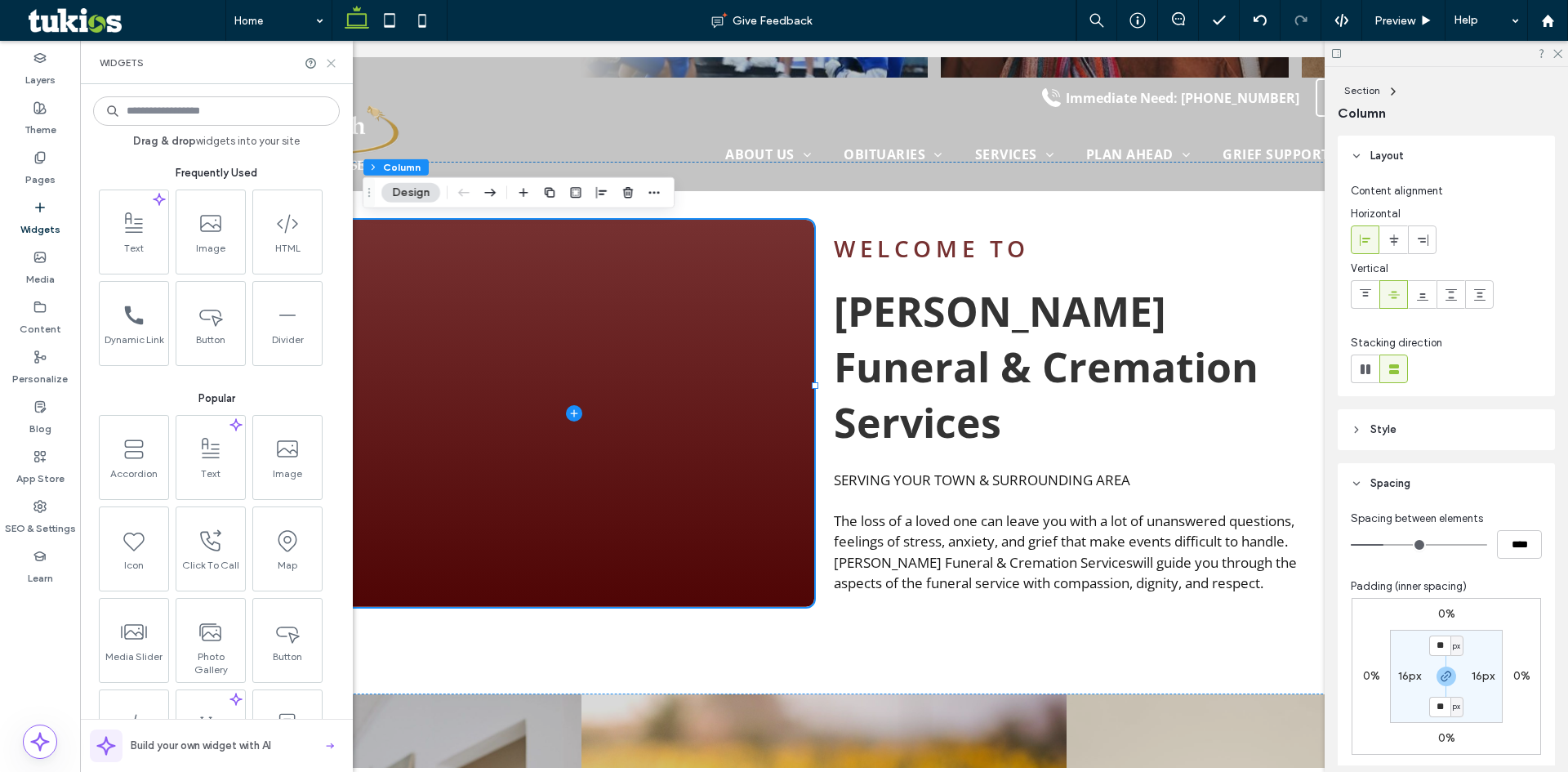
click at [325, 62] on icon at bounding box center [331, 63] width 12 height 12
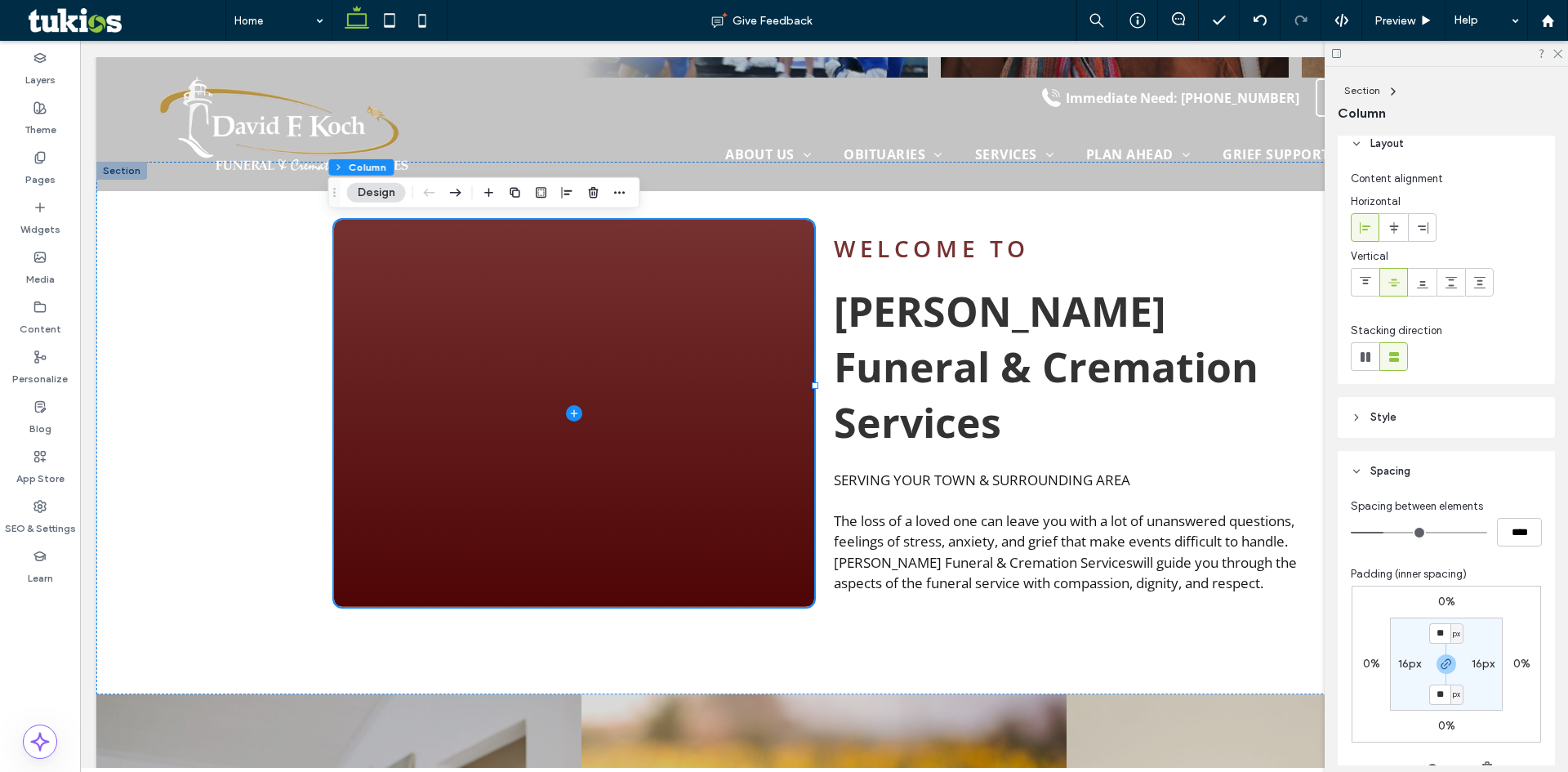
scroll to position [0, 0]
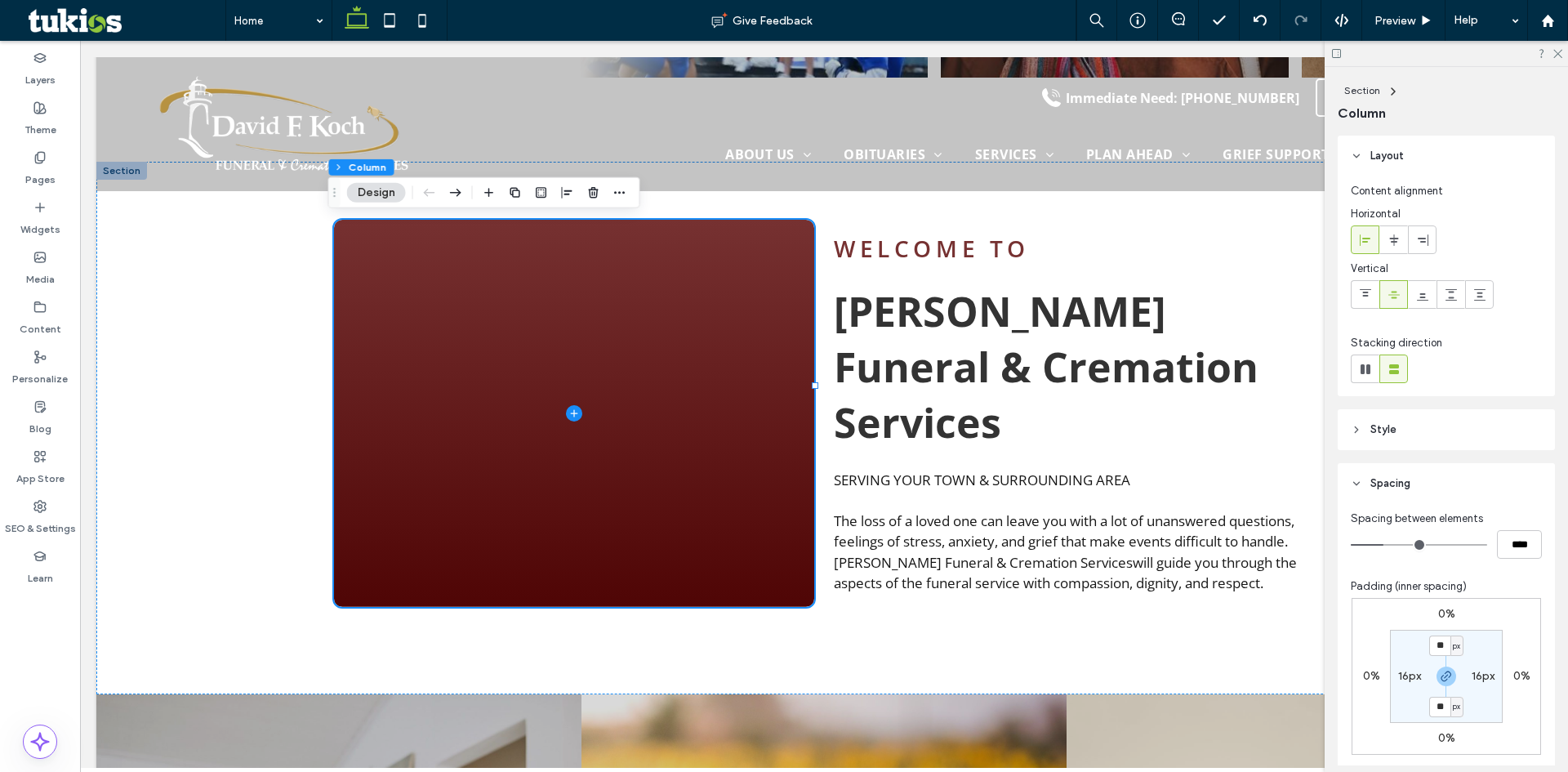
click at [1380, 453] on div "Layout Content alignment Horizontal Vertical Stacking direction Style Color Ima…" at bounding box center [1451, 450] width 228 height 630
click at [1381, 441] on header "Style" at bounding box center [1446, 429] width 218 height 41
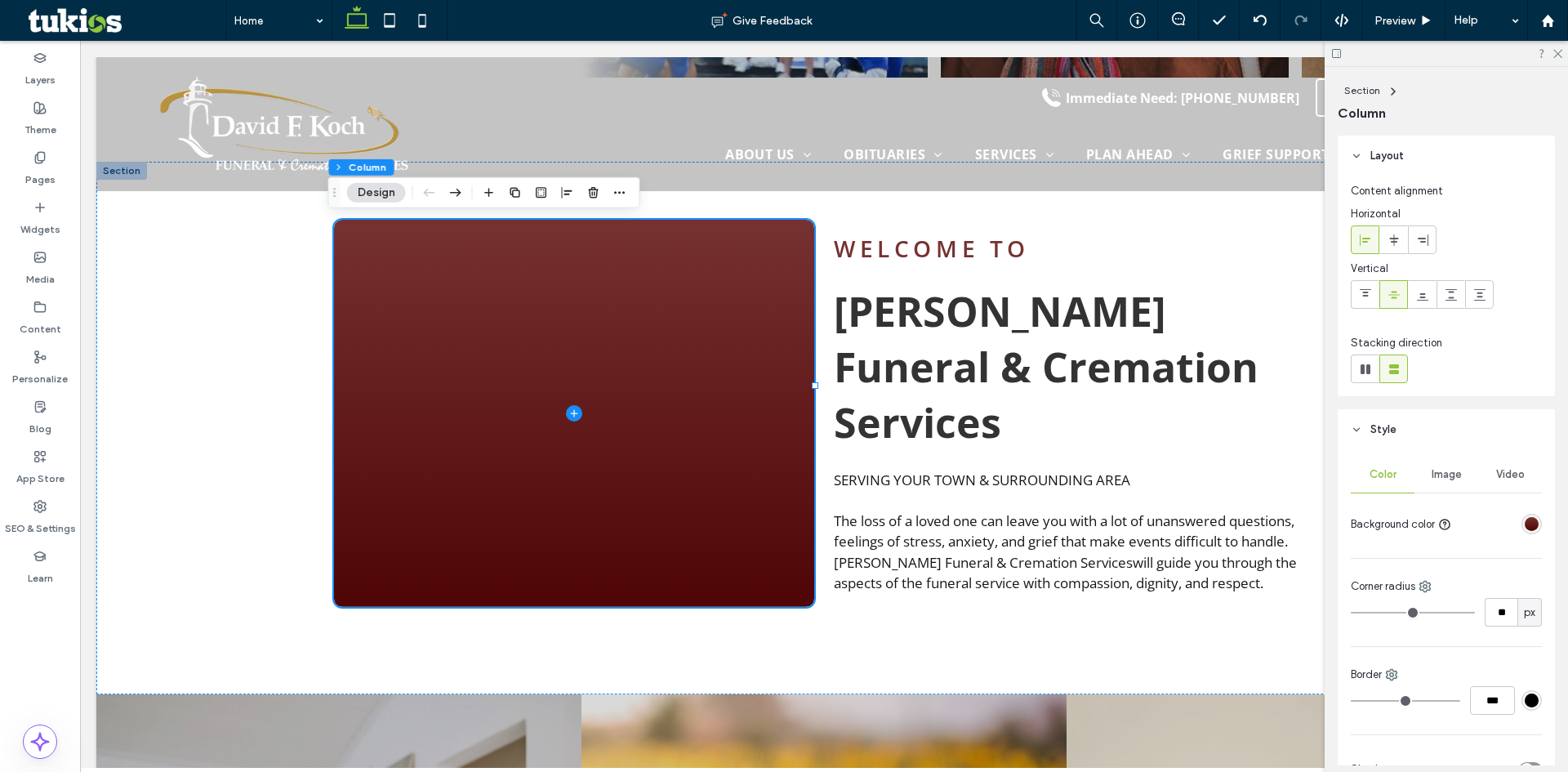
click at [1439, 467] on div "Image" at bounding box center [1446, 475] width 64 height 36
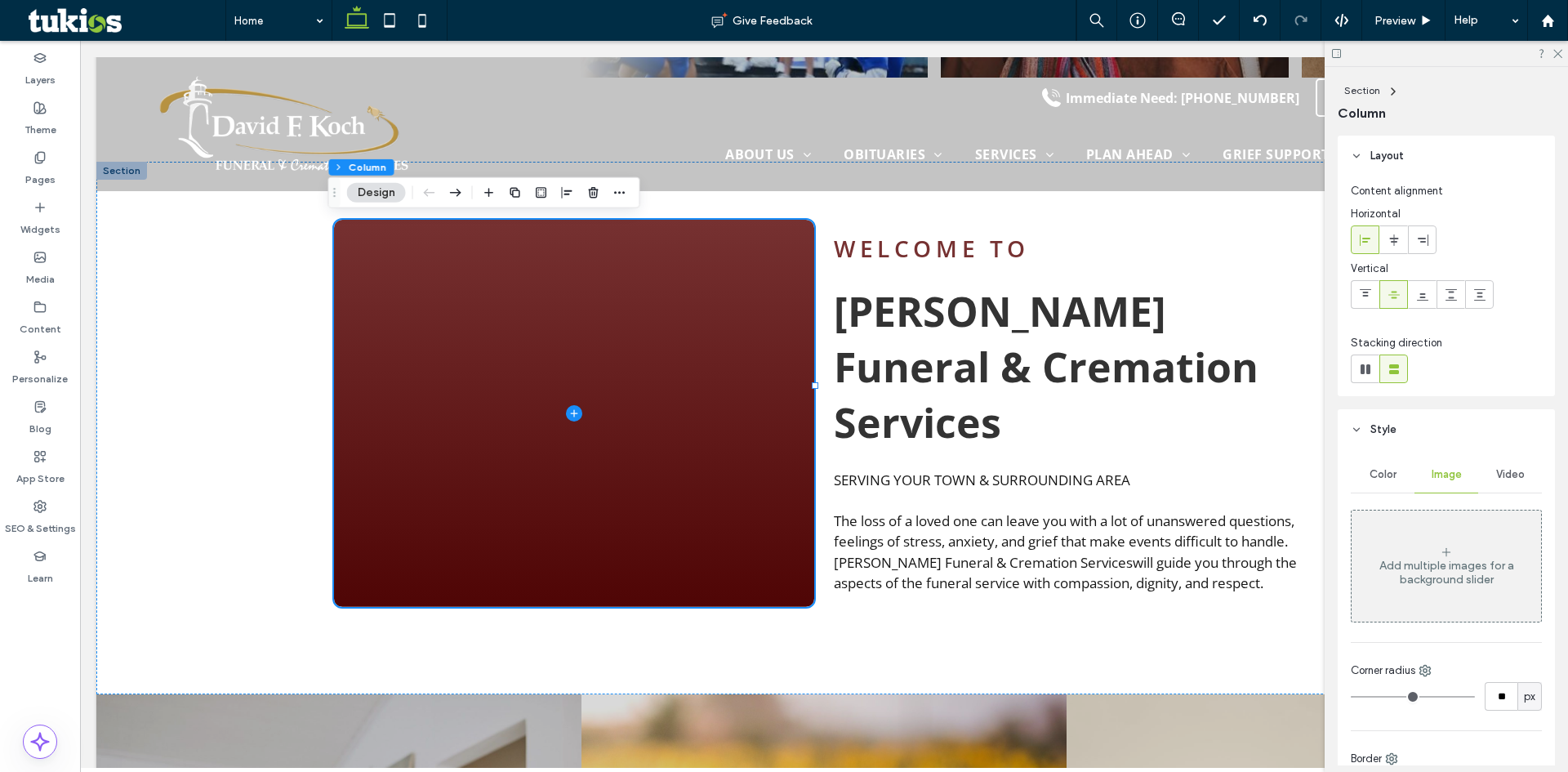
click at [1453, 554] on div "Add multiple images for a background slider" at bounding box center [1445, 566] width 189 height 108
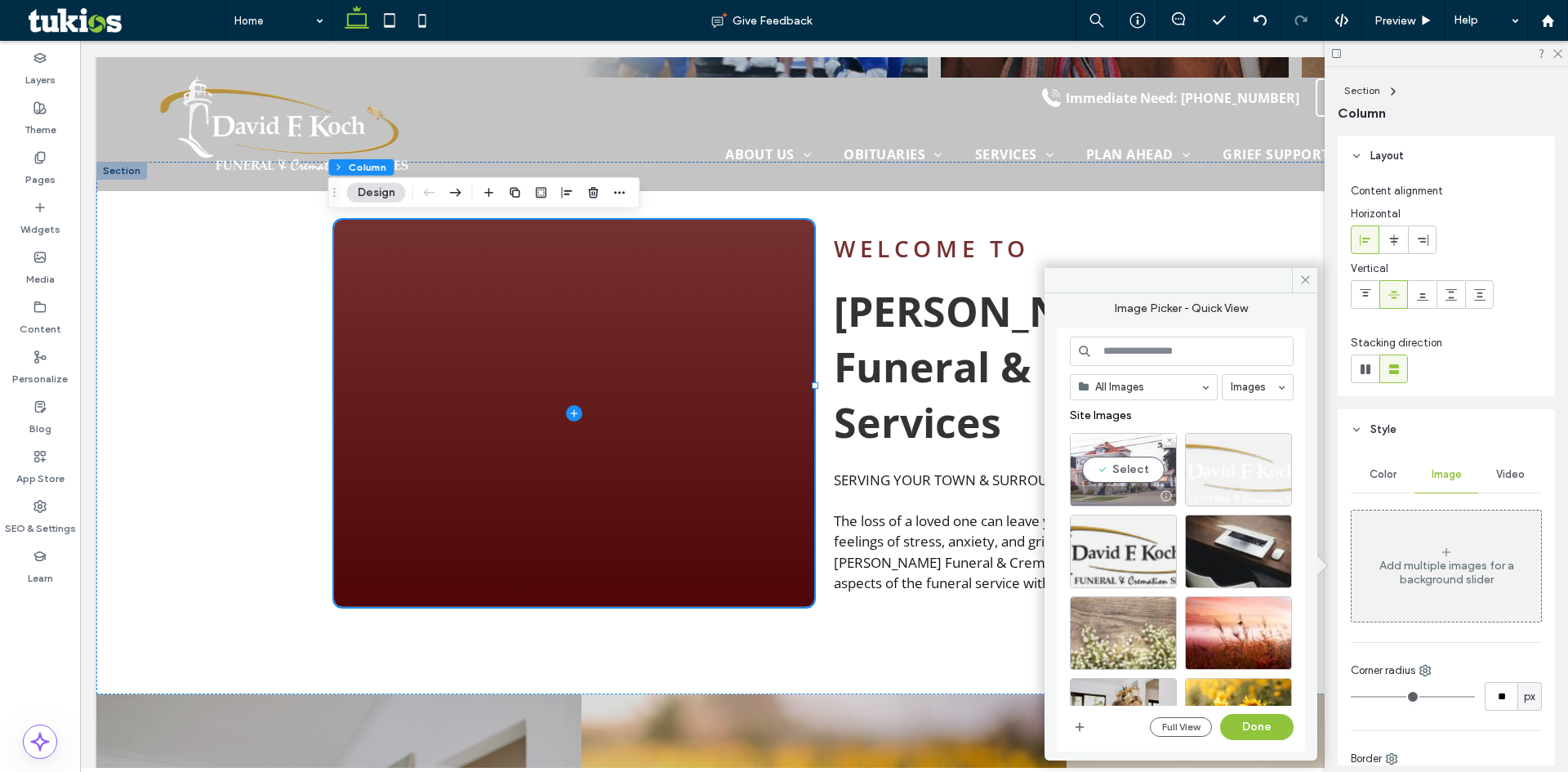
click at [1133, 463] on div "Select" at bounding box center [1123, 469] width 107 height 73
click at [1259, 730] on button "Done" at bounding box center [1256, 726] width 73 height 26
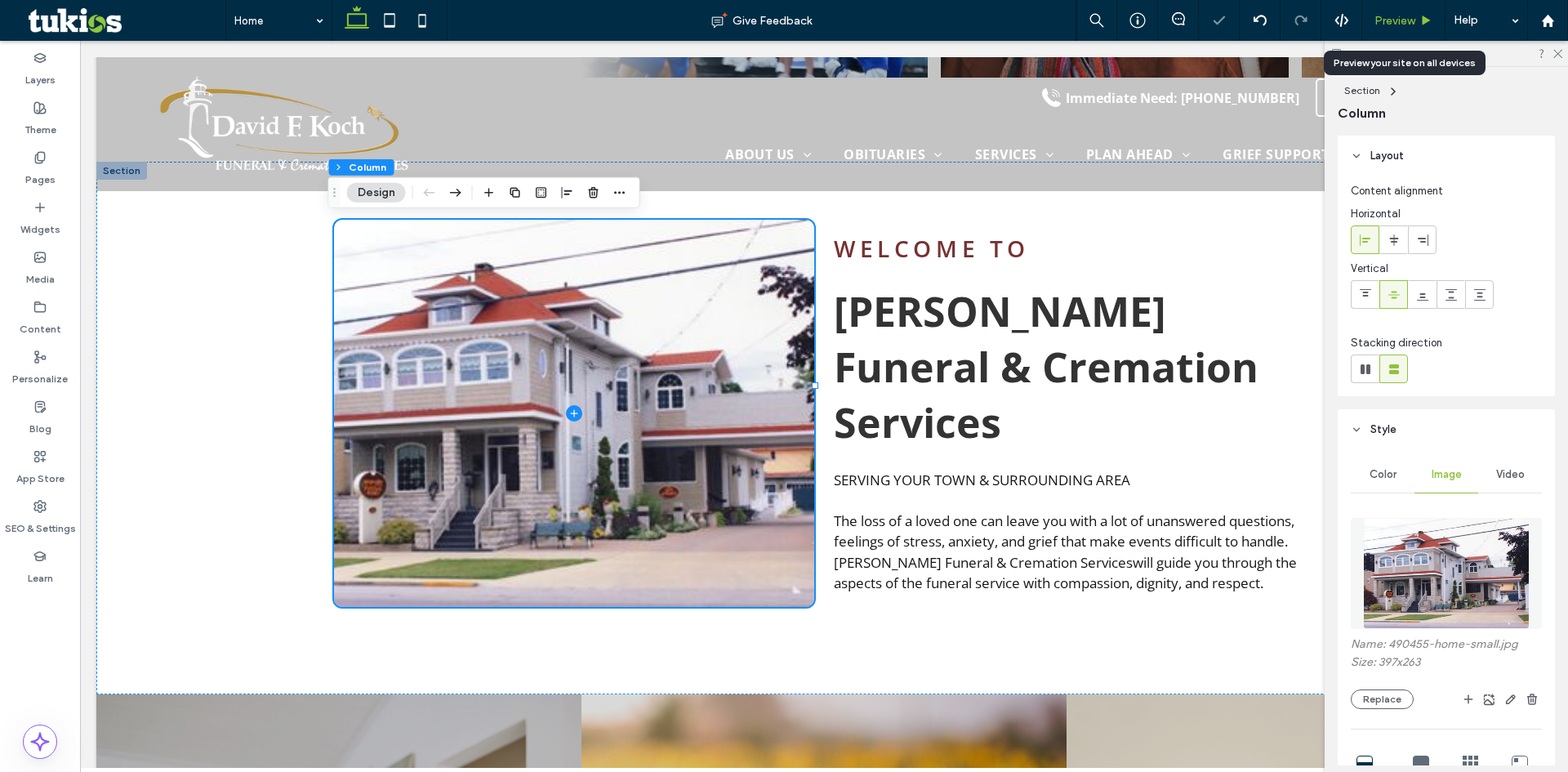
click at [1409, 21] on span "Preview" at bounding box center [1394, 21] width 41 height 14
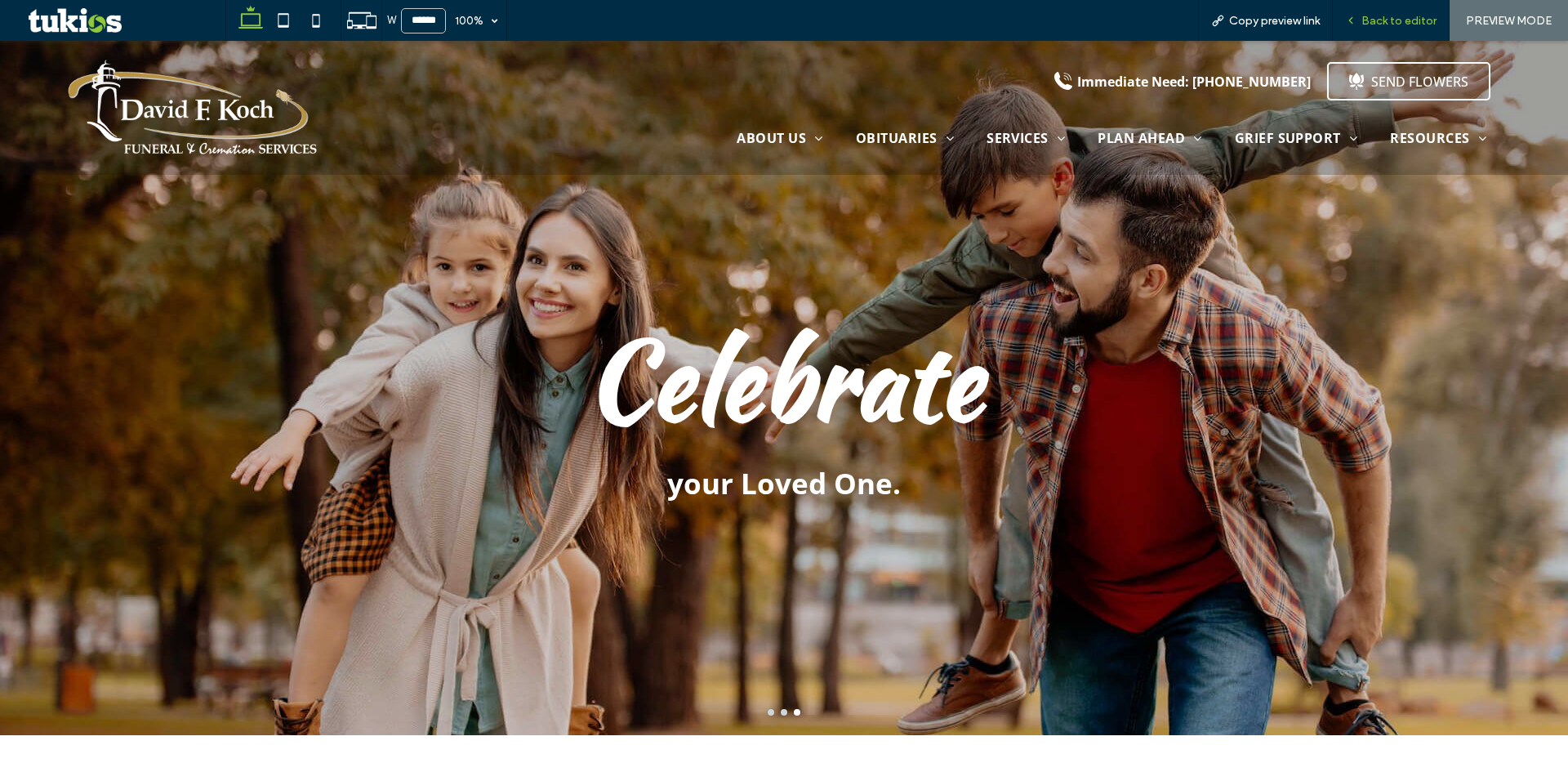
drag, startPoint x: 1070, startPoint y: 8, endPoint x: 1413, endPoint y: 16, distance: 343.1
click at [1413, 16] on span "Back to editor" at bounding box center [1398, 21] width 75 height 14
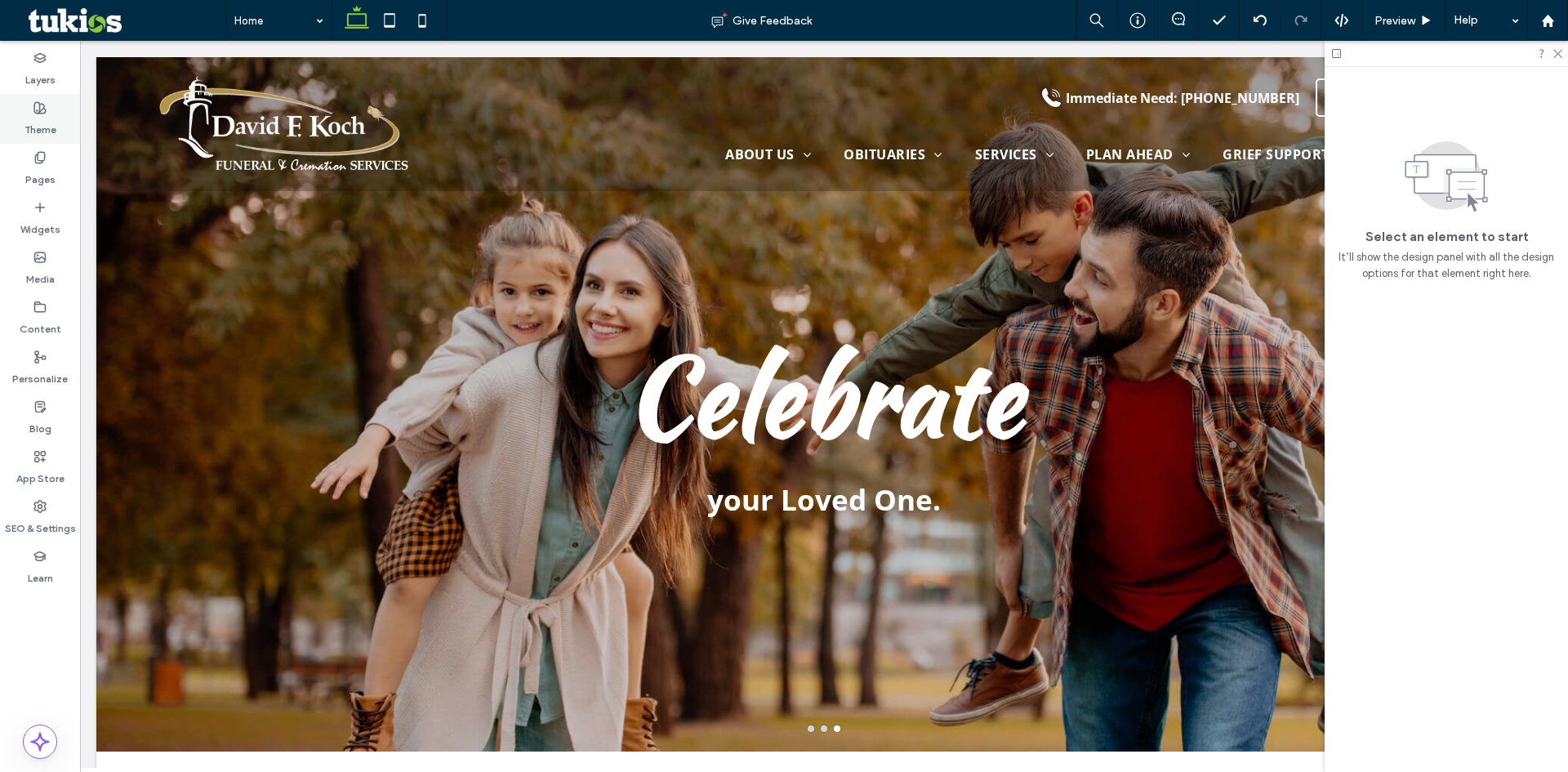
click at [54, 111] on div "Theme" at bounding box center [40, 119] width 80 height 50
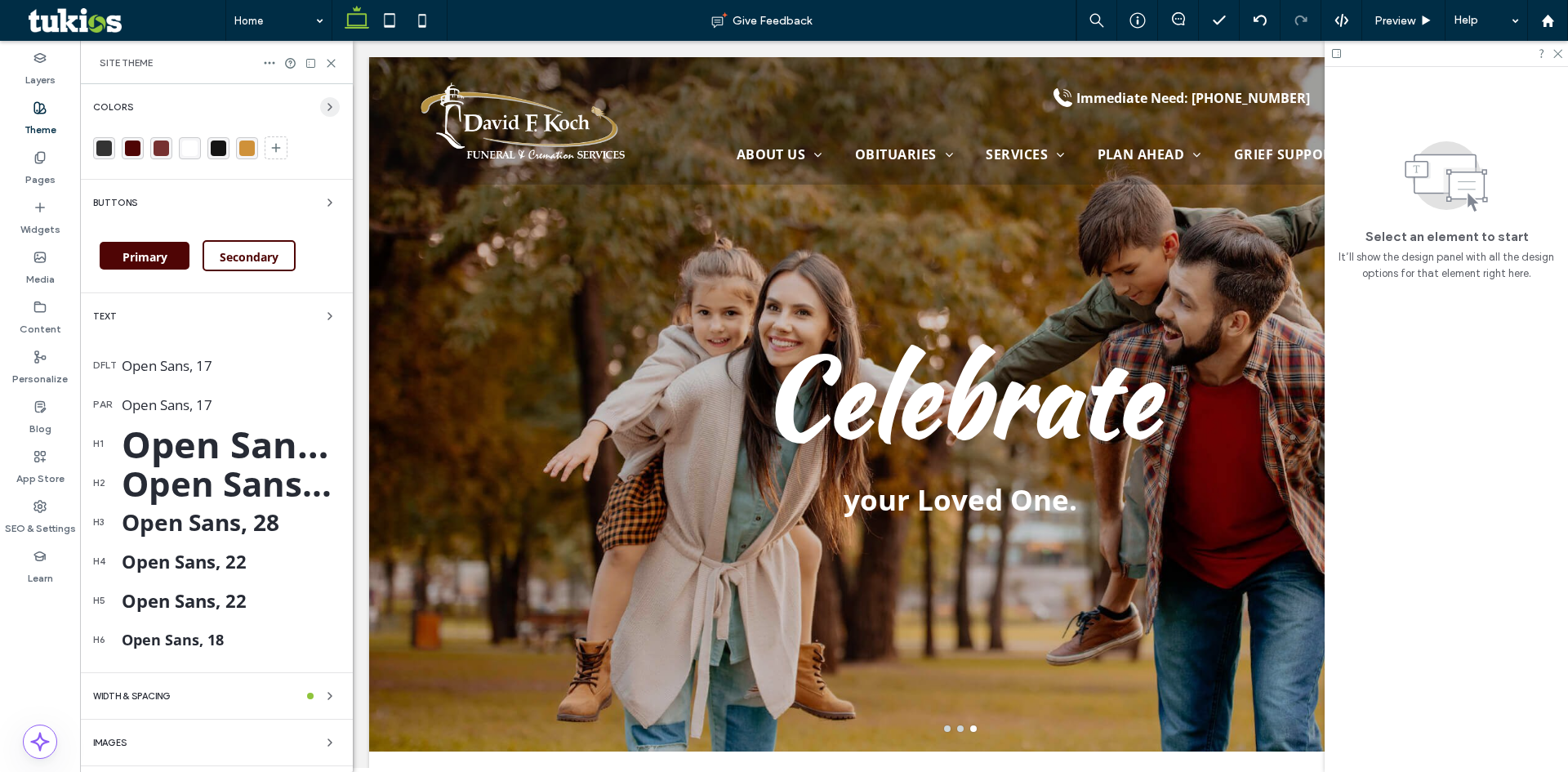
click at [324, 105] on icon "button" at bounding box center [329, 106] width 13 height 13
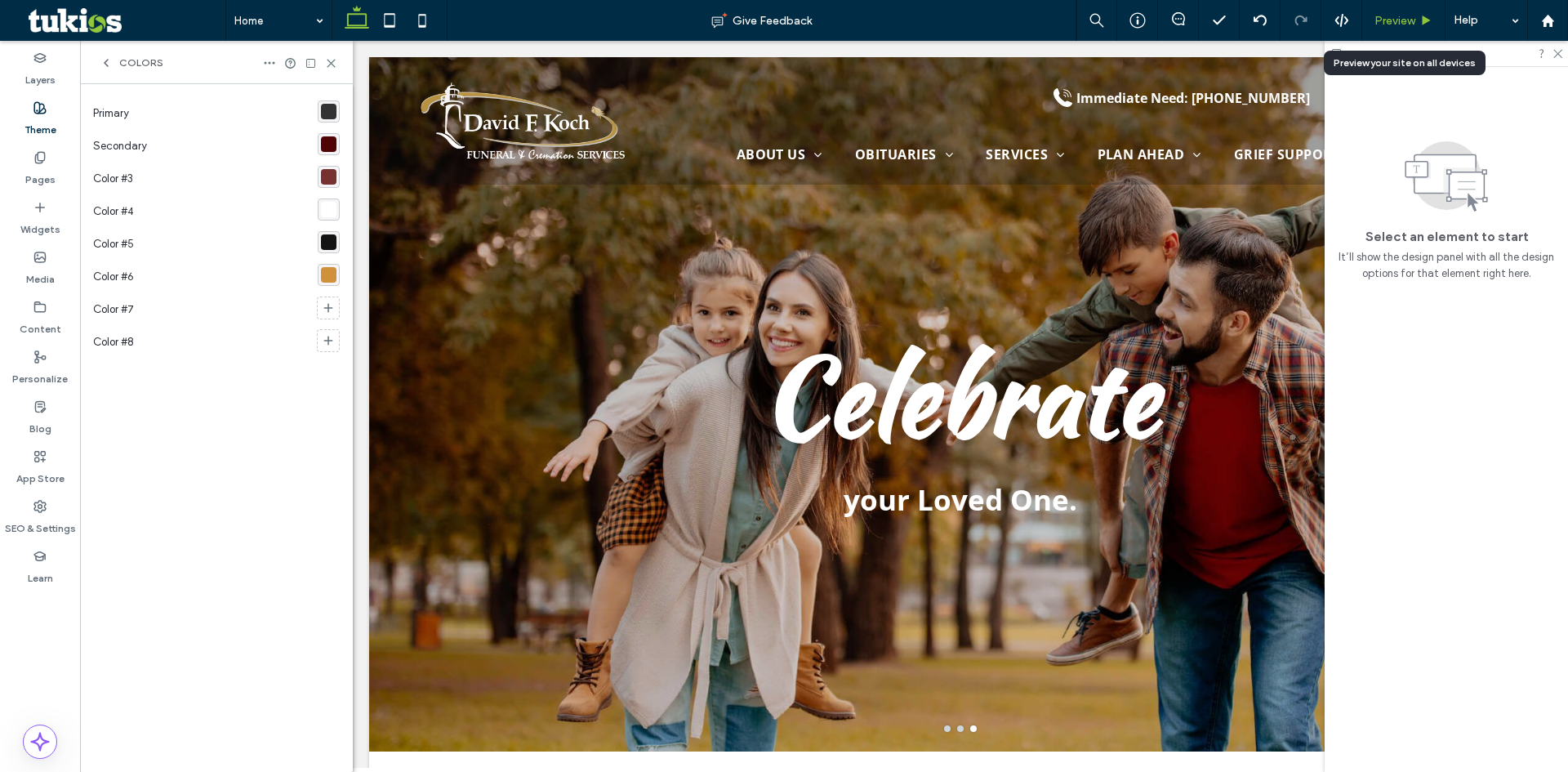
click at [1432, 26] on div "Preview" at bounding box center [1403, 21] width 83 height 14
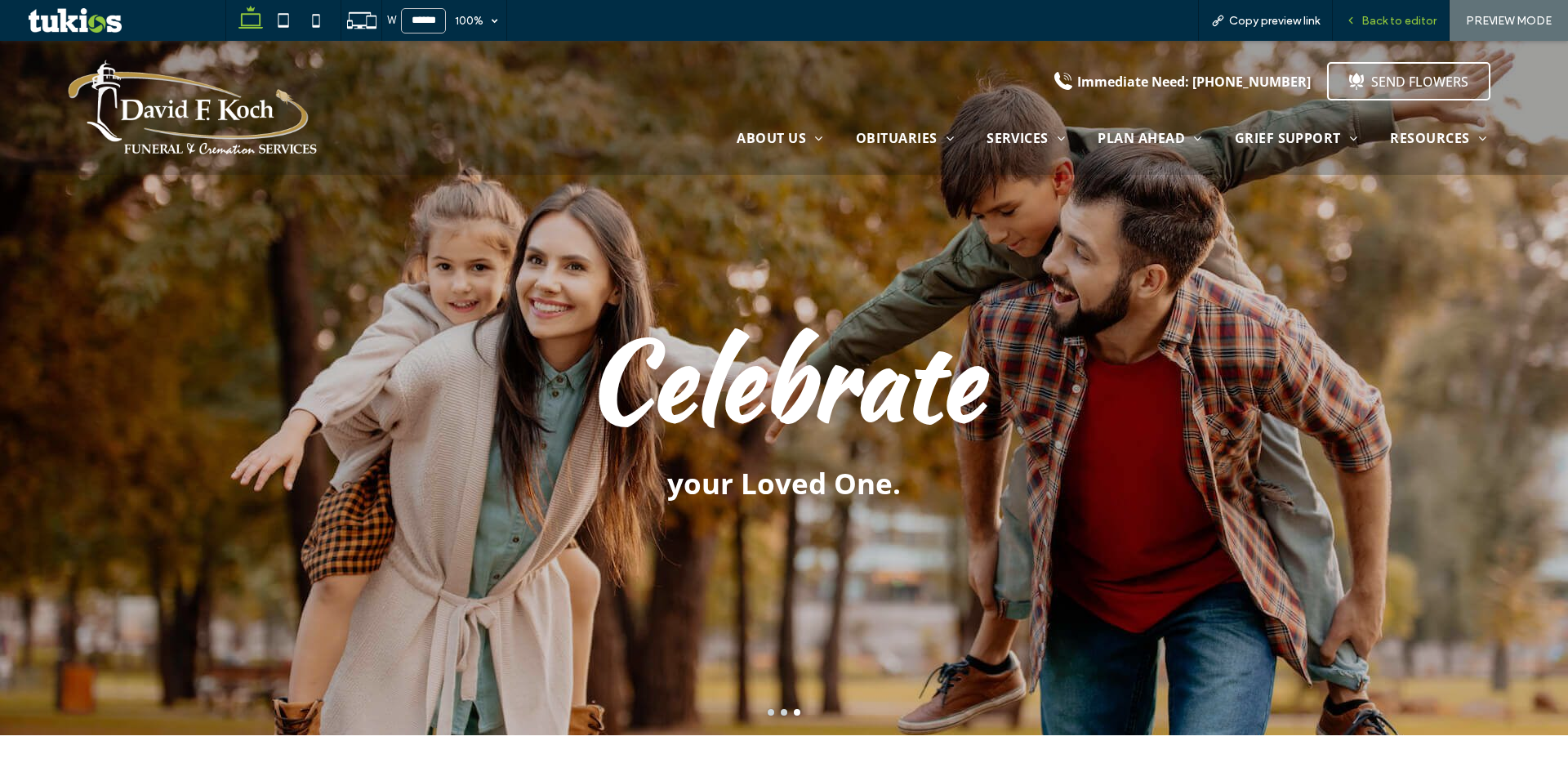
click at [1394, 26] on span "Back to editor" at bounding box center [1398, 21] width 75 height 14
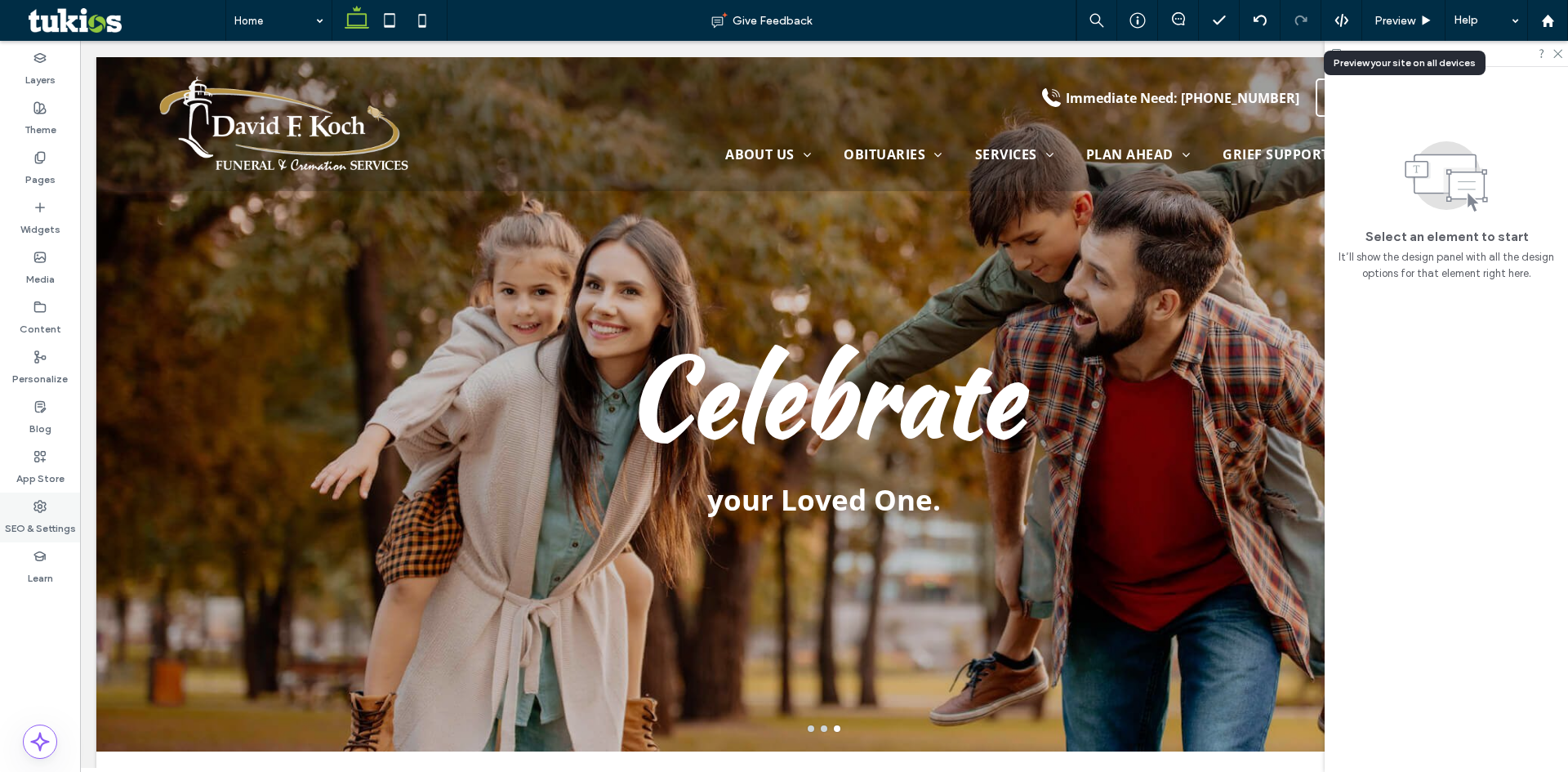
click at [50, 514] on label "SEO & Settings" at bounding box center [41, 524] width 71 height 22
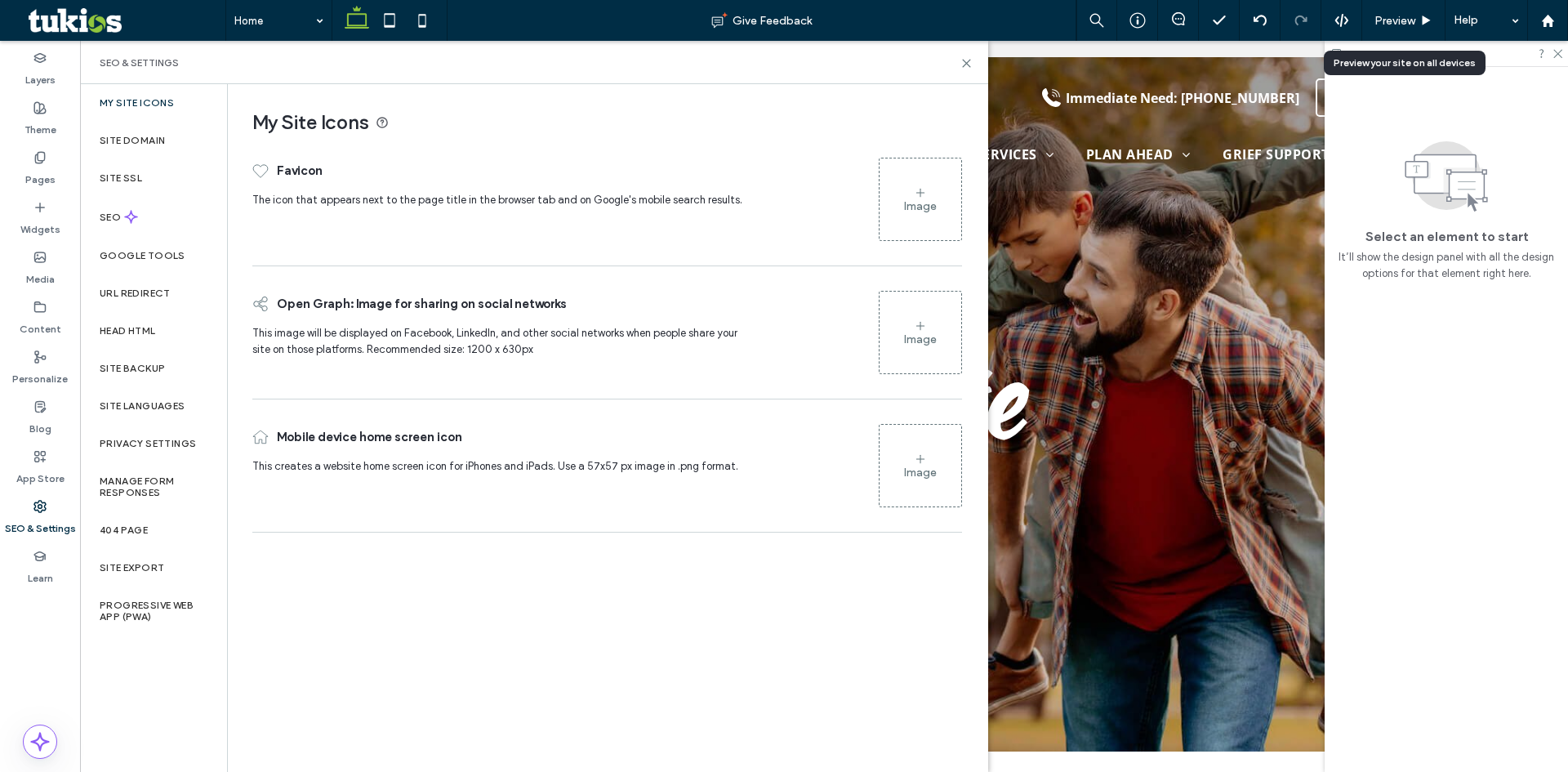
click at [918, 327] on icon at bounding box center [920, 326] width 13 height 13
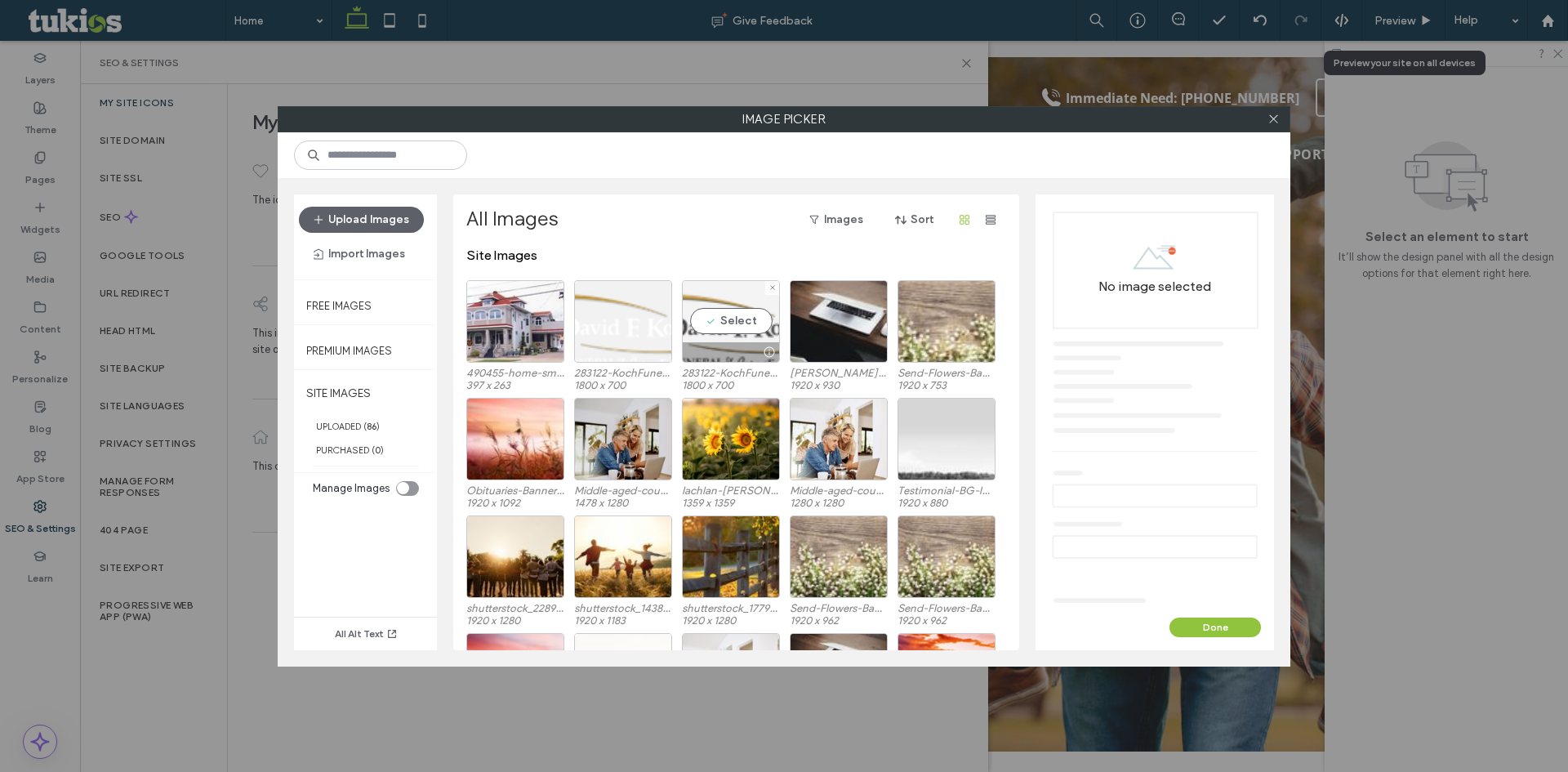
click at [731, 331] on div "Select" at bounding box center [730, 321] width 98 height 83
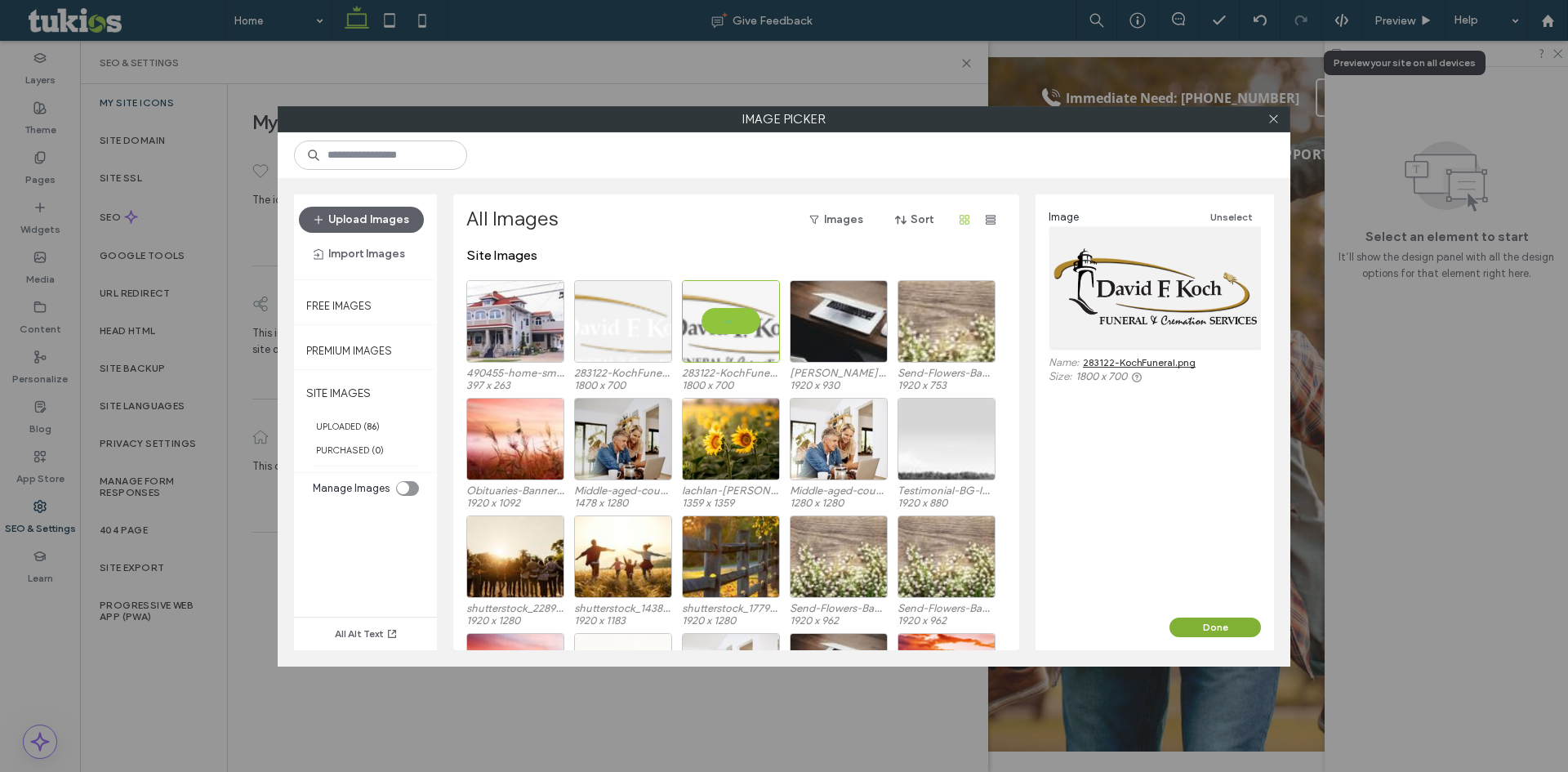
click at [1231, 618] on button "Done" at bounding box center [1215, 627] width 92 height 20
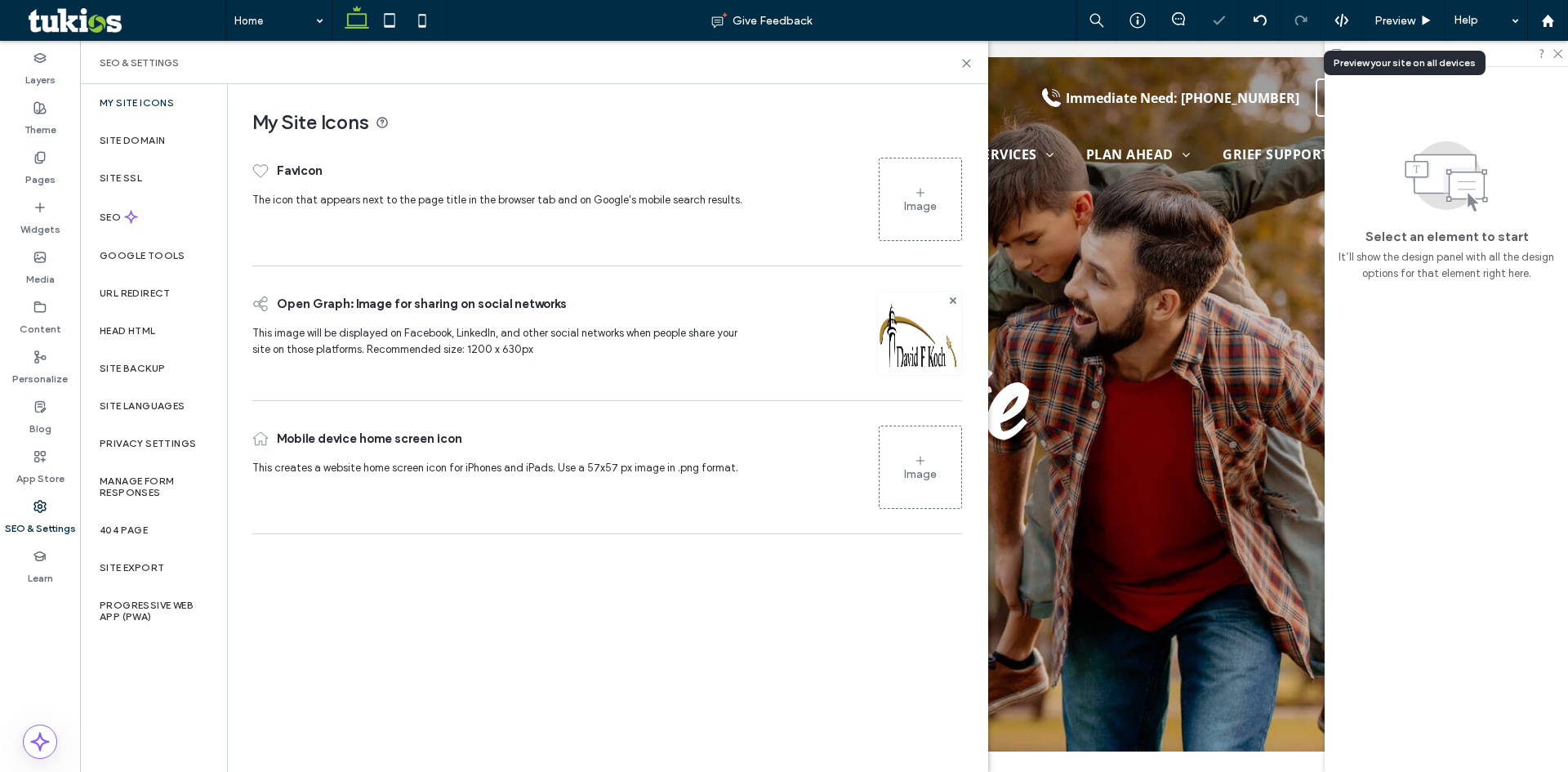
click at [913, 192] on div "Image" at bounding box center [920, 199] width 82 height 79
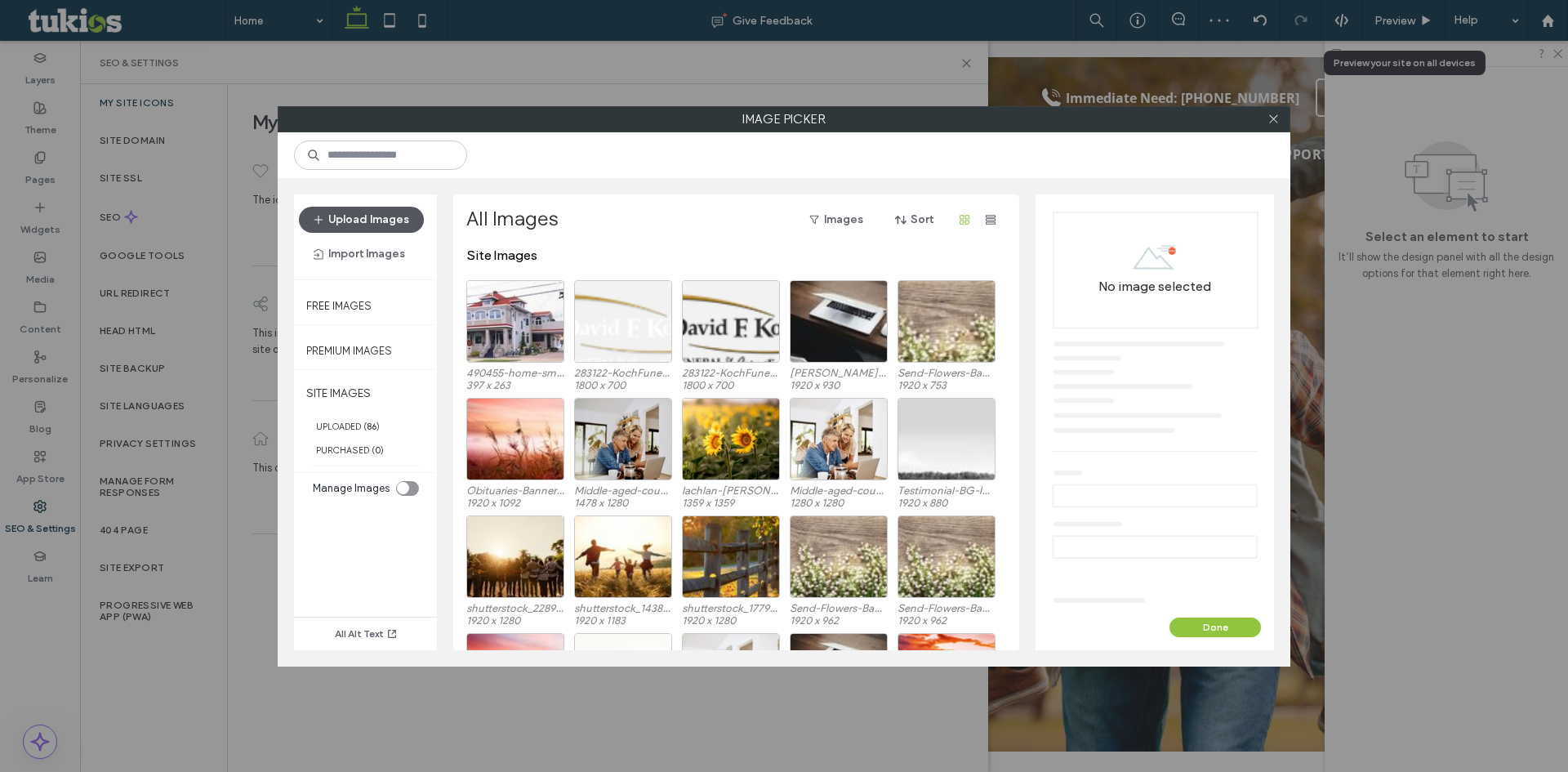
click at [356, 218] on button "Upload Images" at bounding box center [361, 219] width 125 height 26
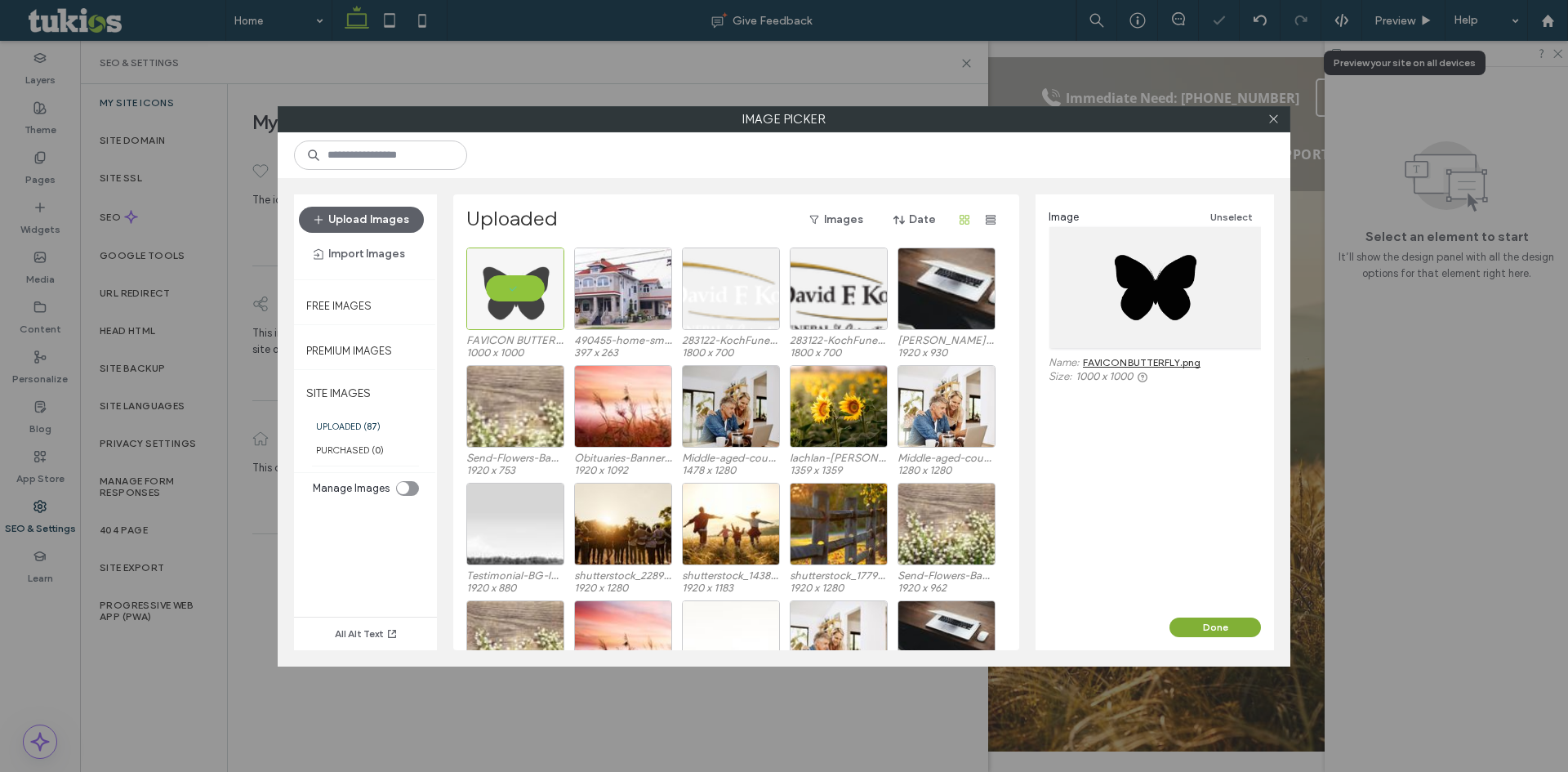
click at [1215, 618] on button "Done" at bounding box center [1215, 627] width 92 height 20
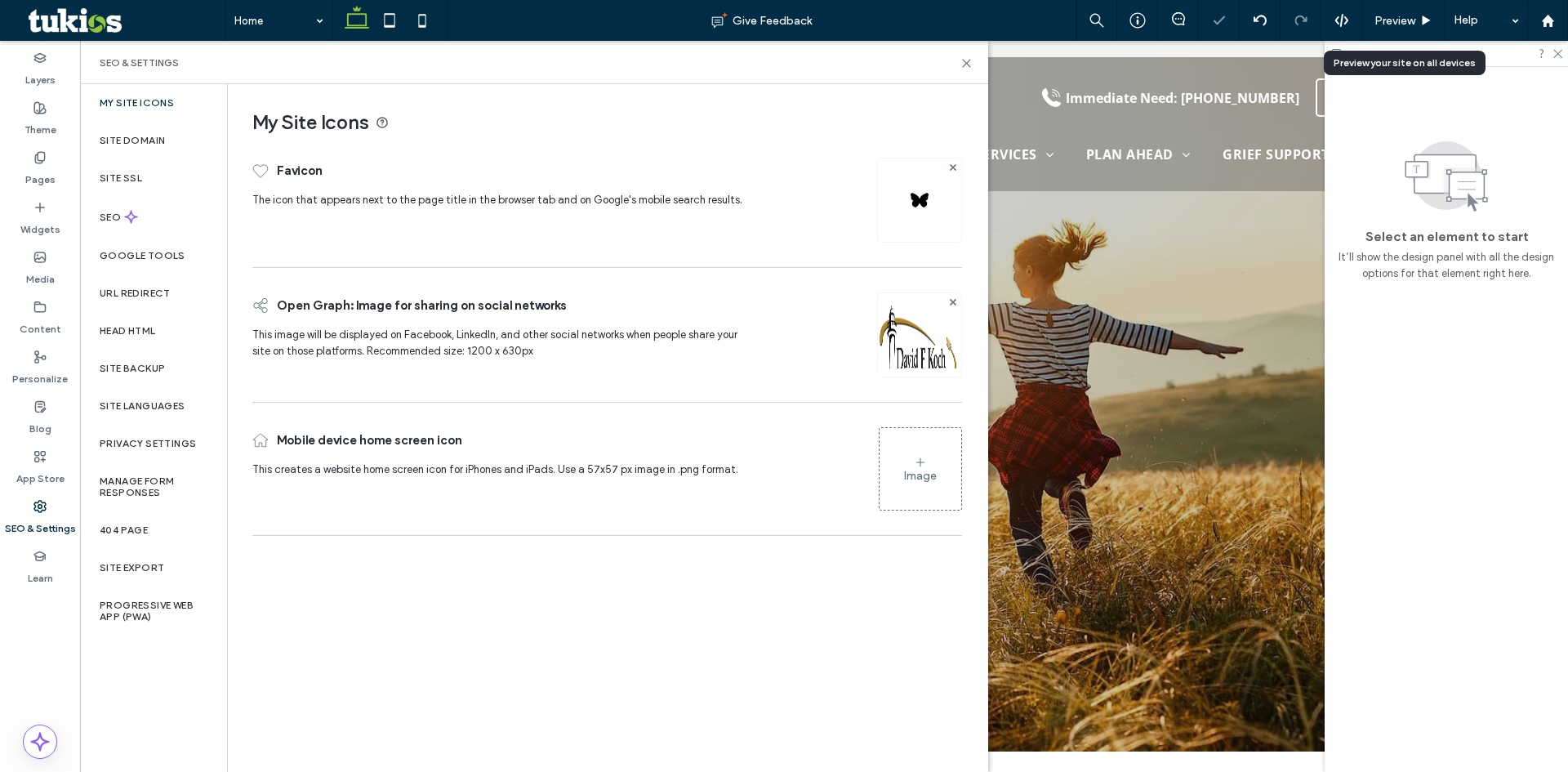
click at [935, 469] on div "Image" at bounding box center [920, 476] width 33 height 14
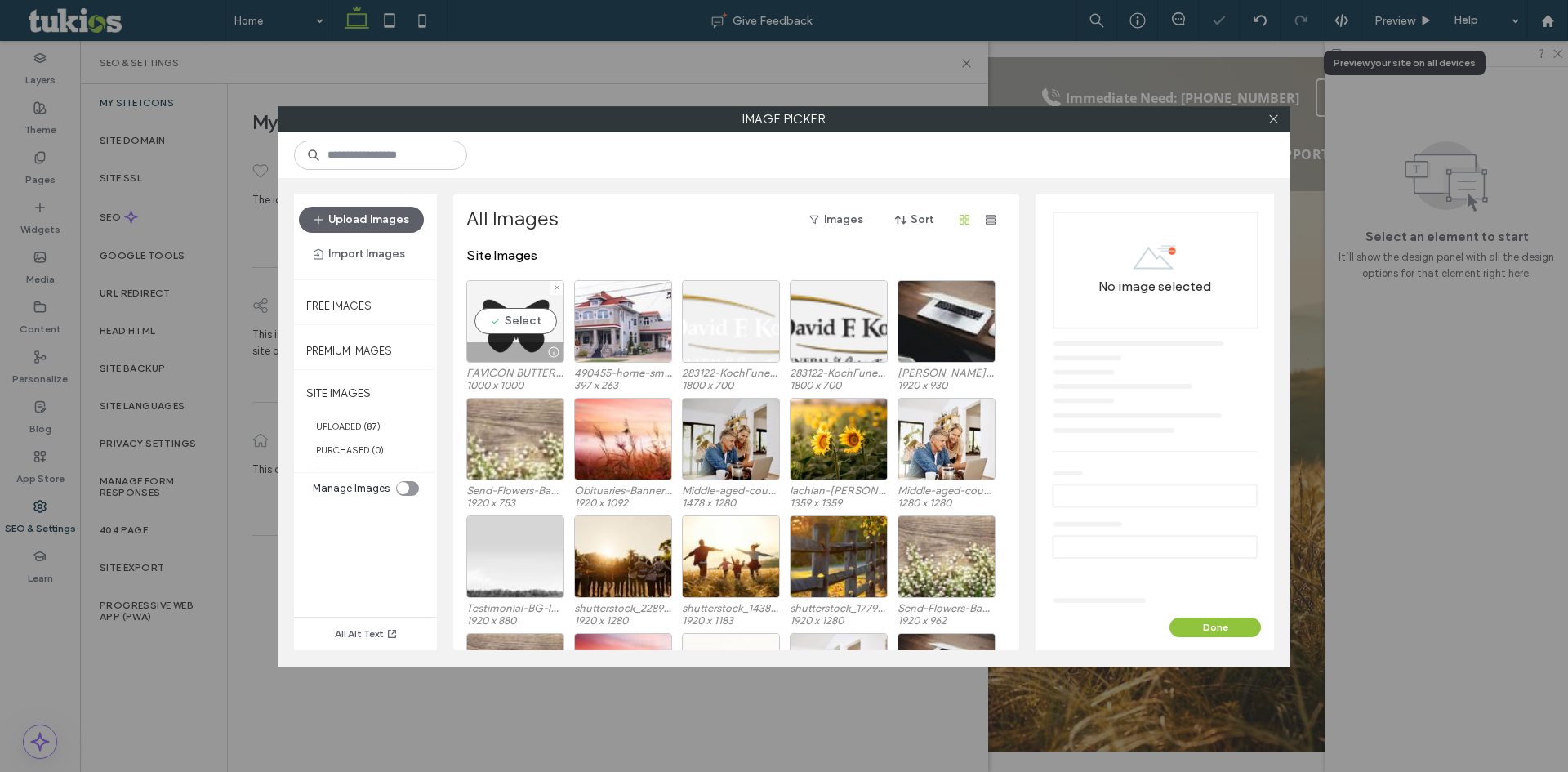
click at [481, 309] on div "Select" at bounding box center [515, 321] width 98 height 83
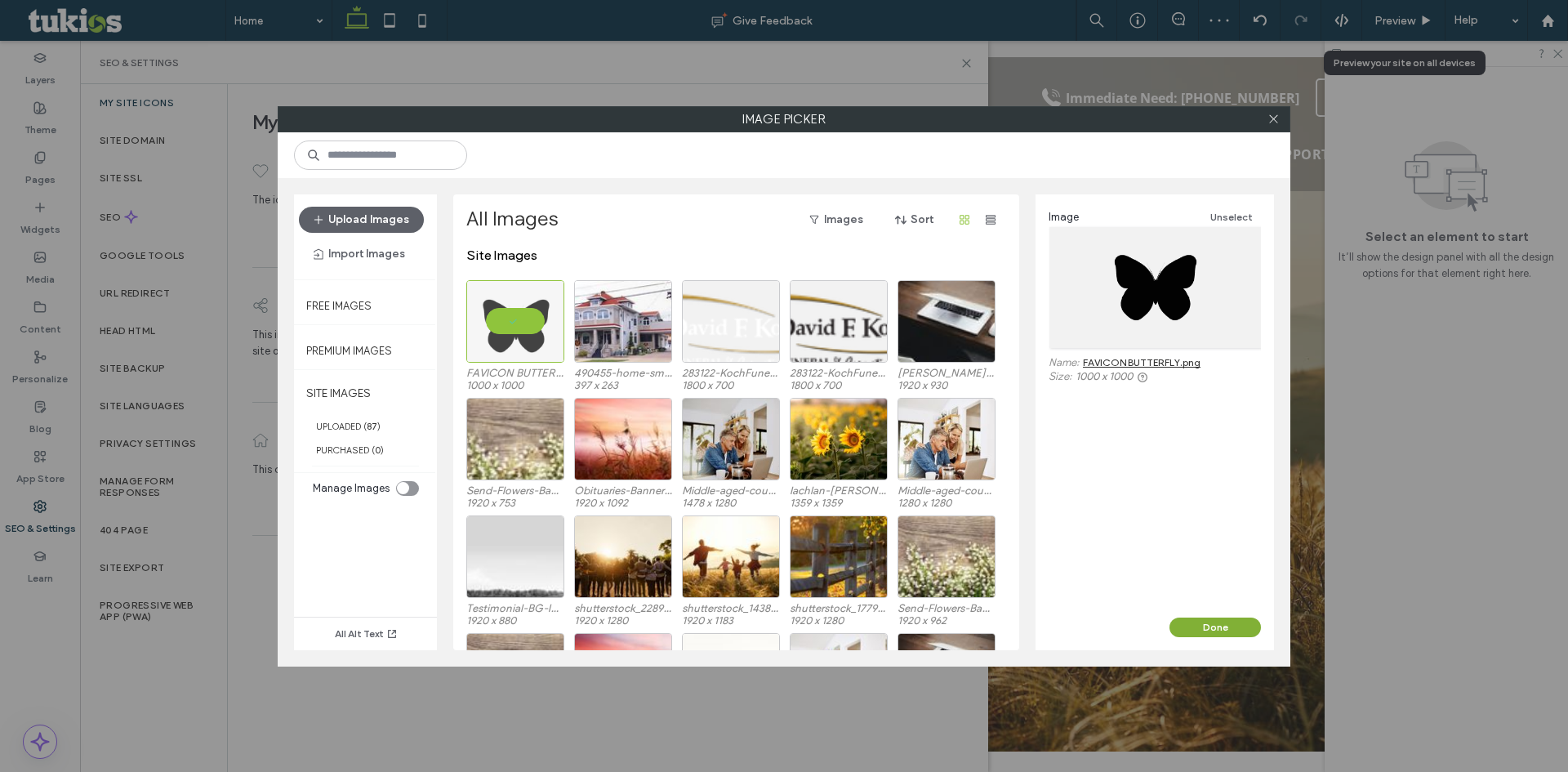
click at [1247, 630] on button "Done" at bounding box center [1215, 627] width 92 height 20
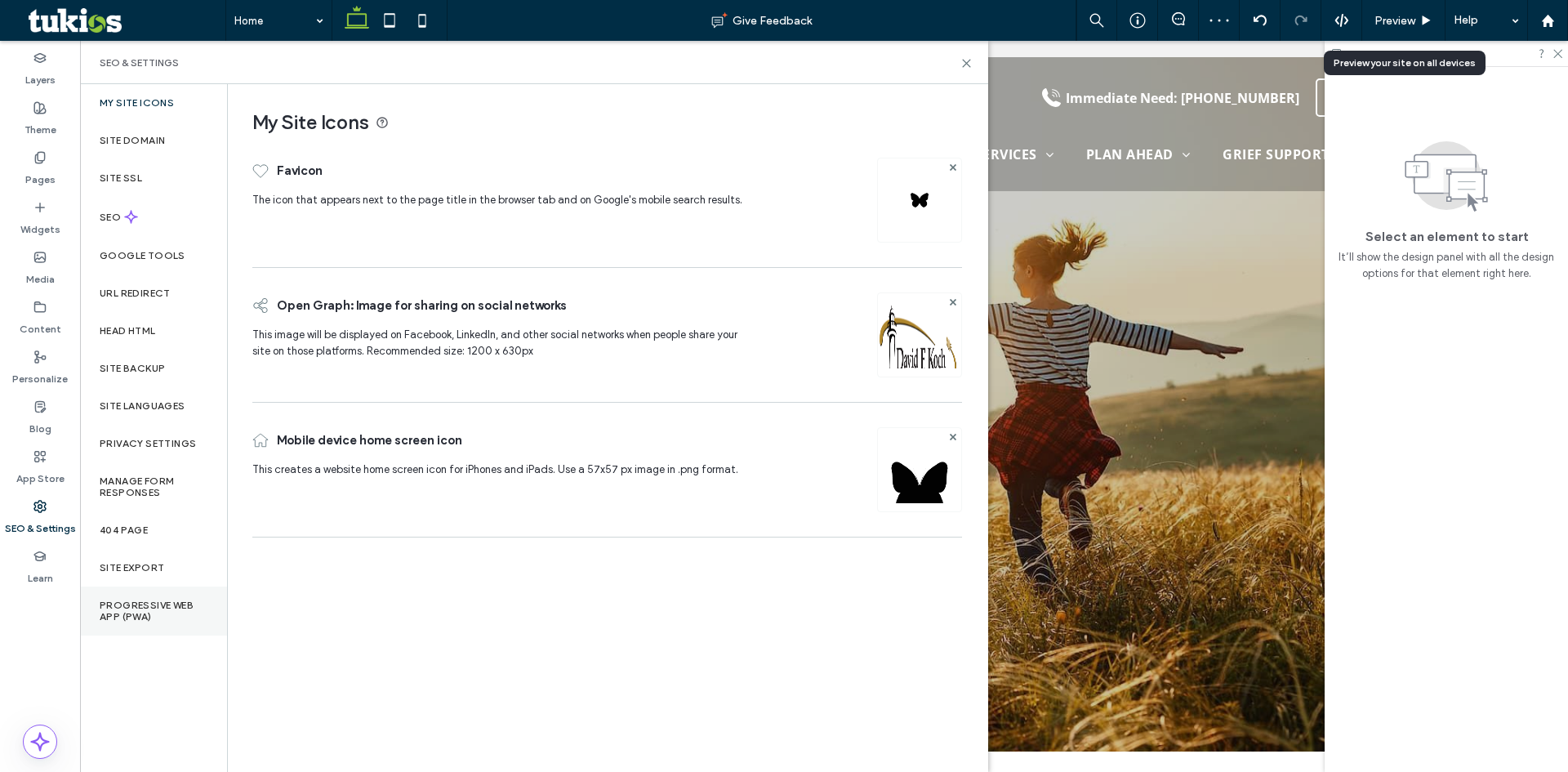
click at [168, 605] on label "Progressive Web App (PWA)" at bounding box center [153, 611] width 108 height 22
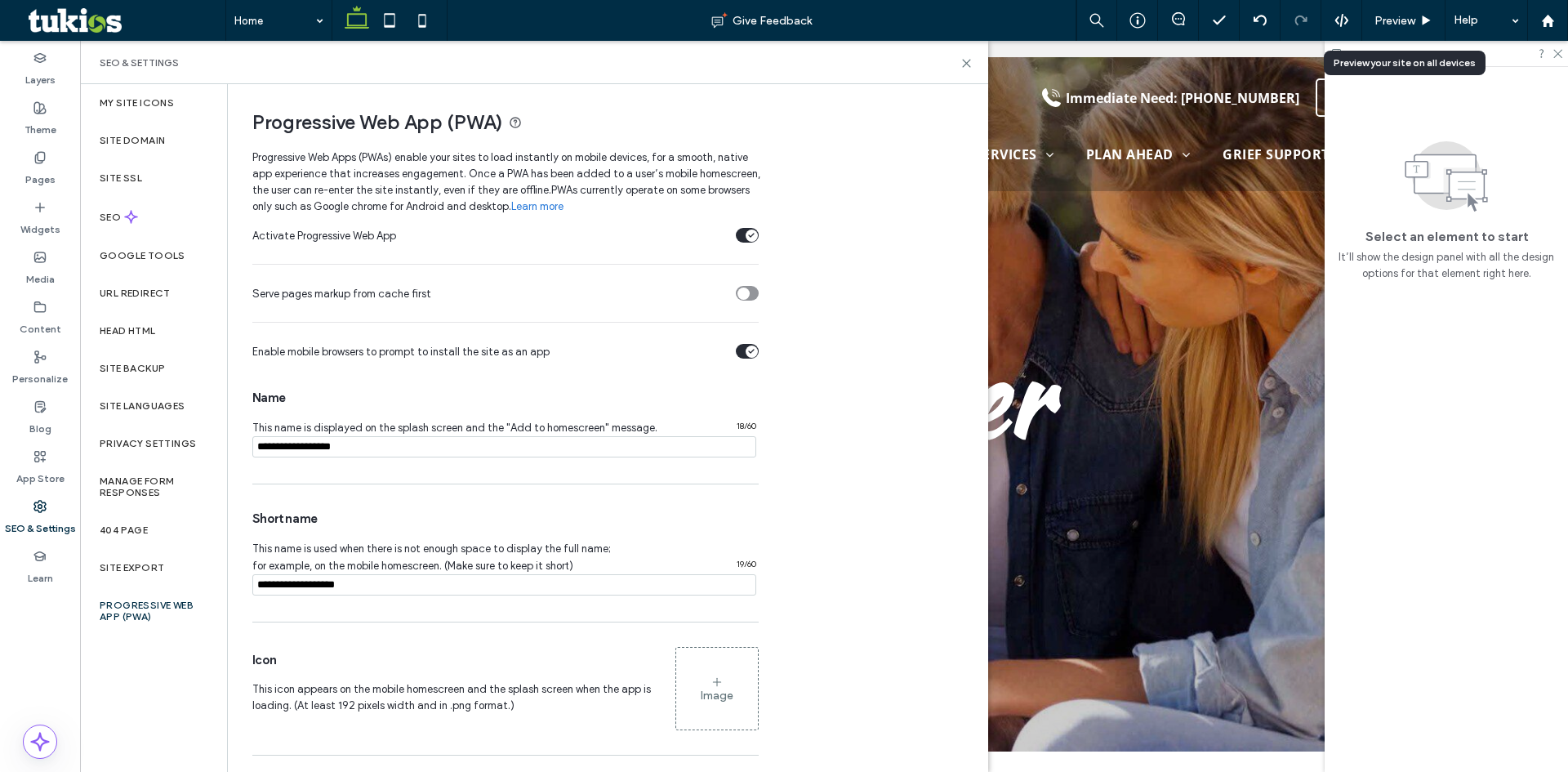
click at [334, 443] on input "notEmpty" at bounding box center [503, 446] width 503 height 22
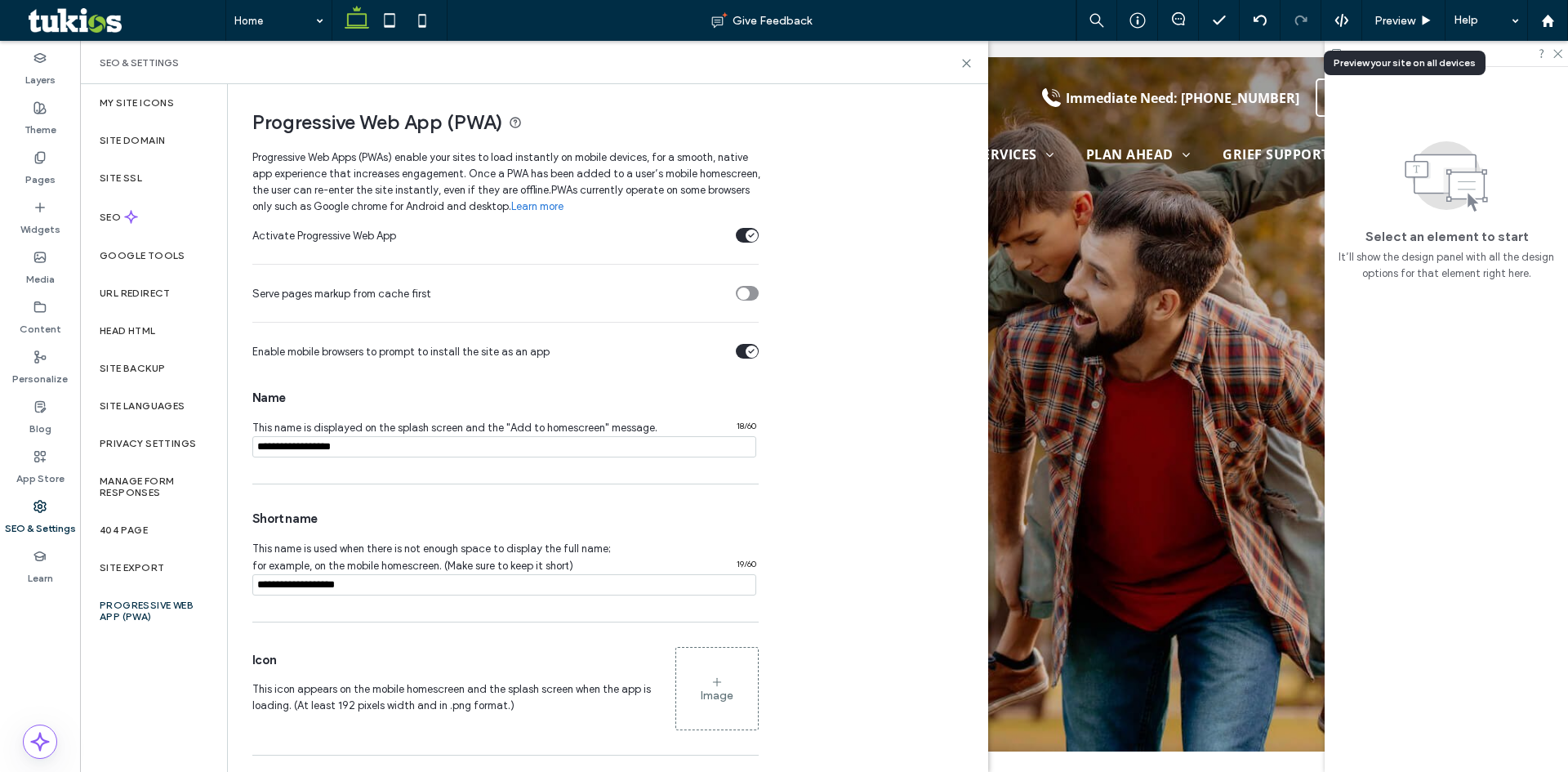
paste input "**********"
type input "**********"
click at [349, 577] on input "notEmpty" at bounding box center [503, 585] width 503 height 22
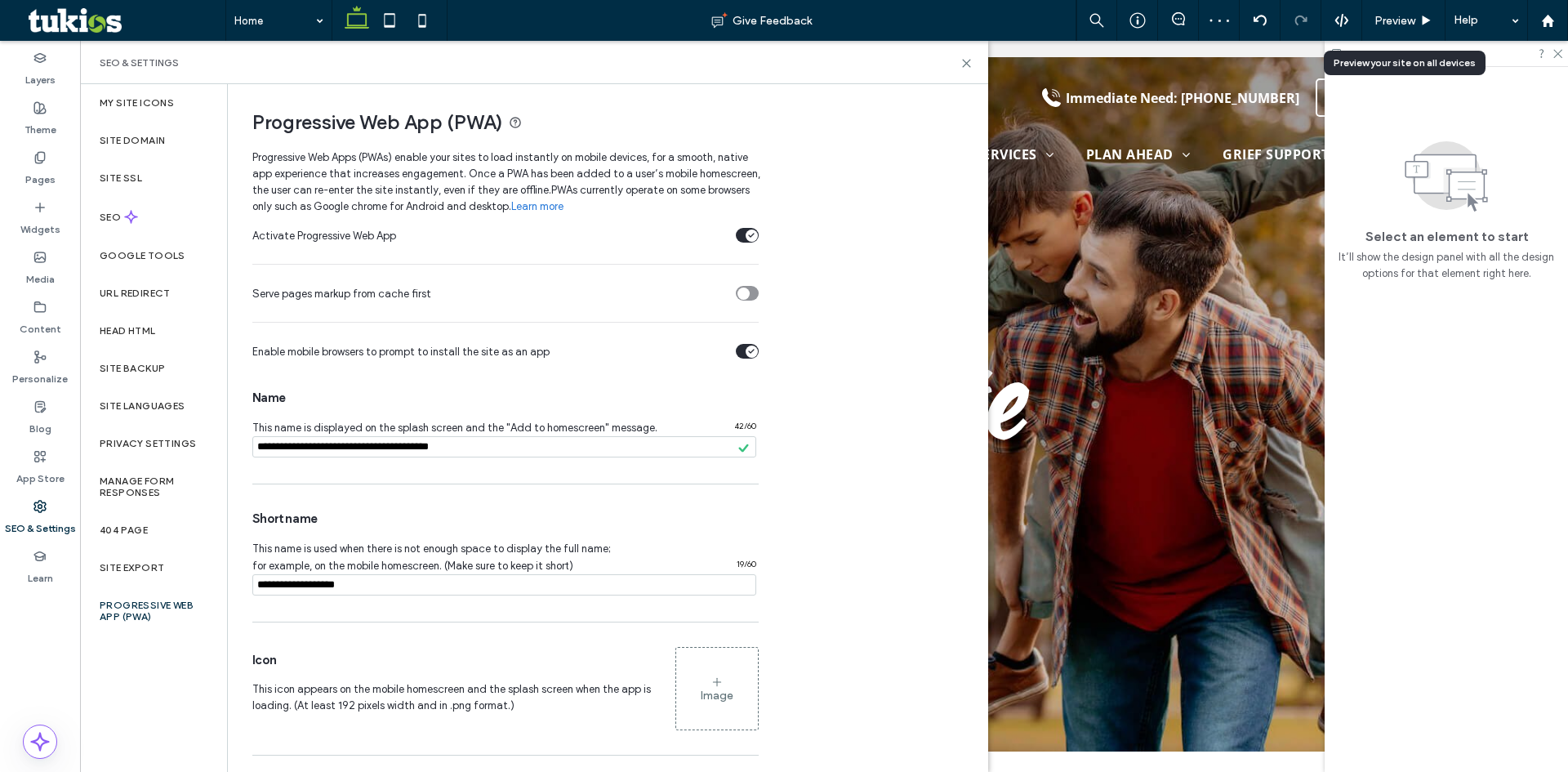
paste input "**********"
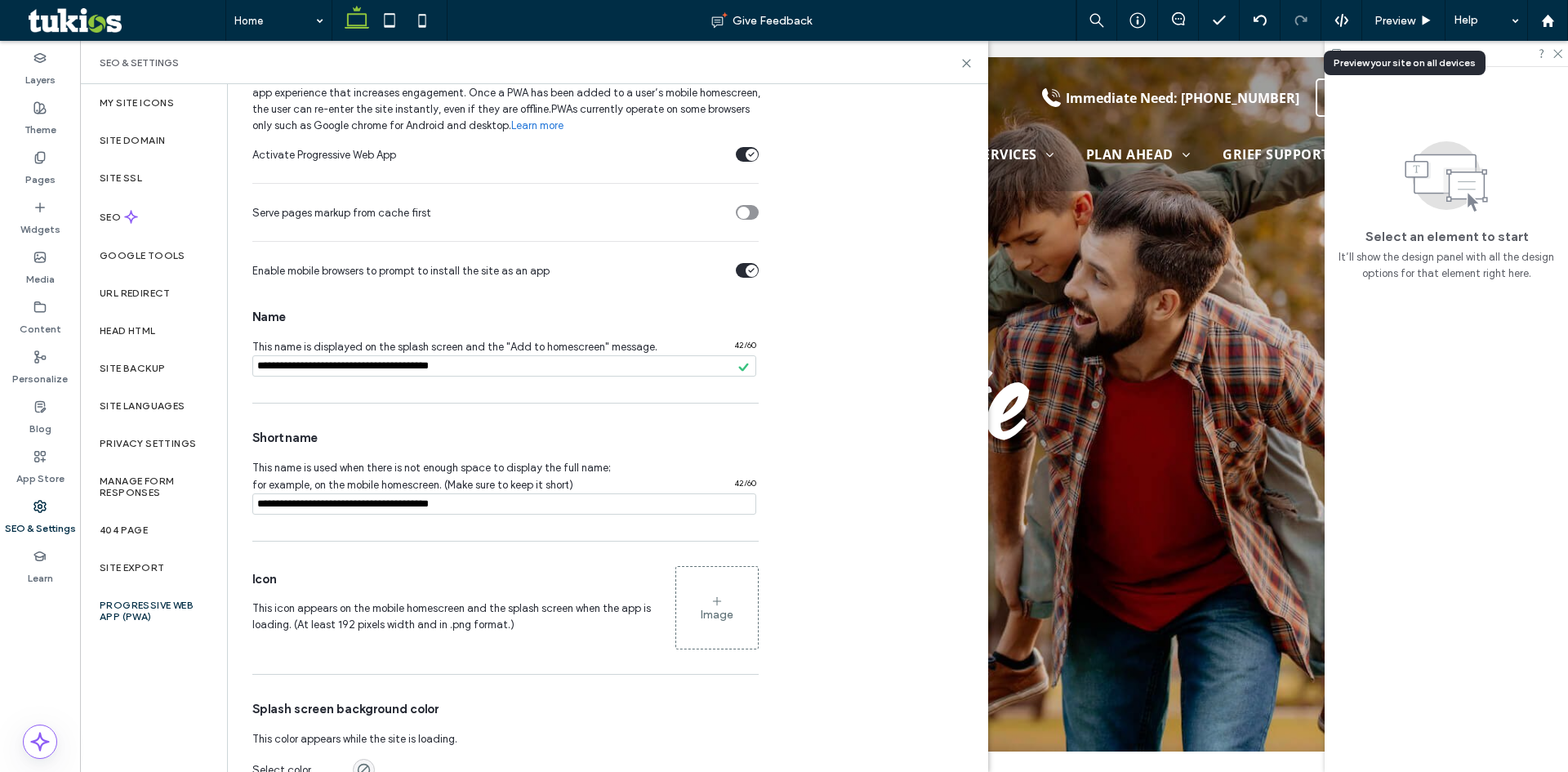
scroll to position [82, 0]
type input "**********"
click at [716, 588] on div "Image" at bounding box center [717, 606] width 82 height 79
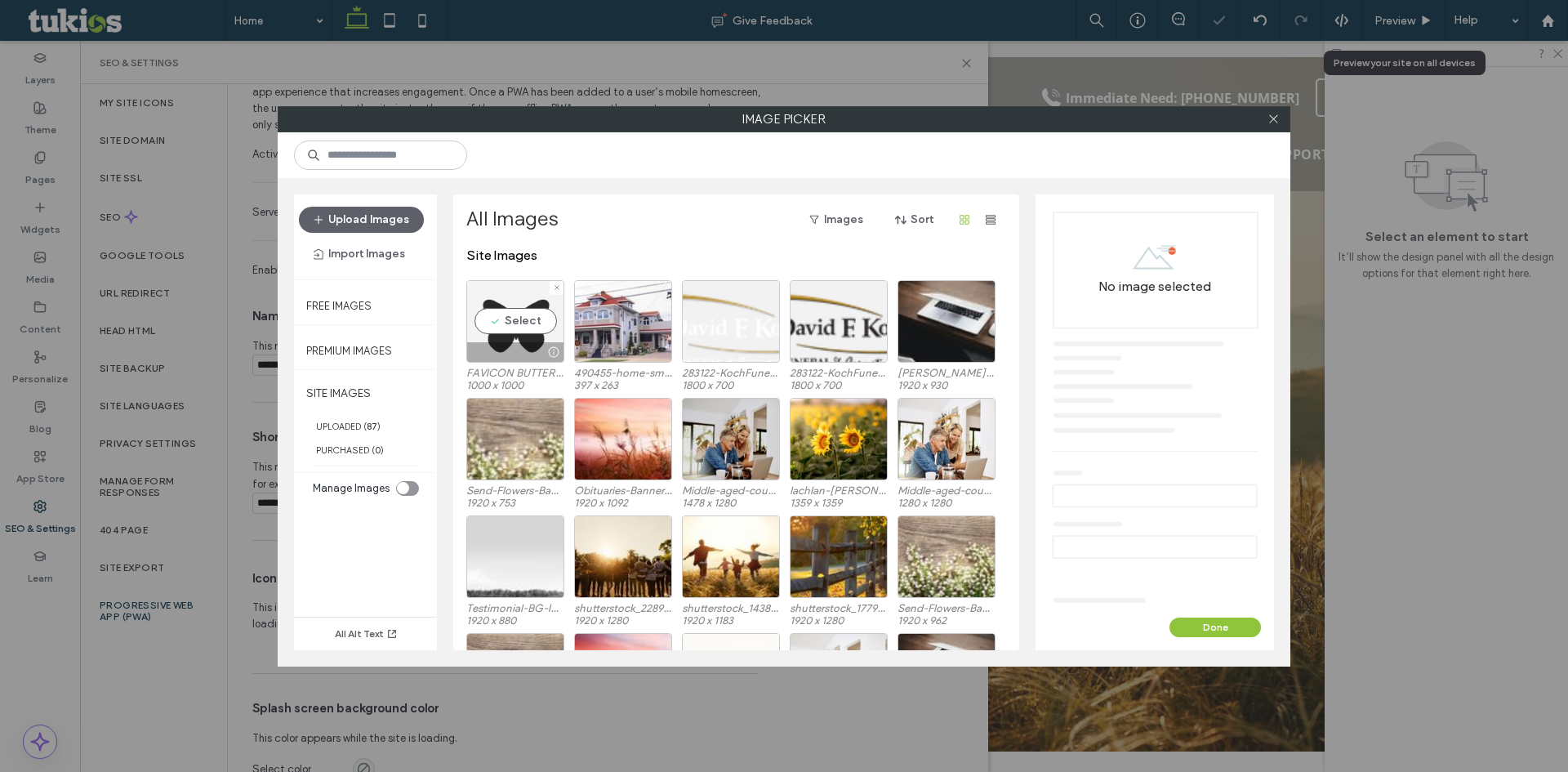
click at [506, 314] on div "Select" at bounding box center [515, 321] width 98 height 83
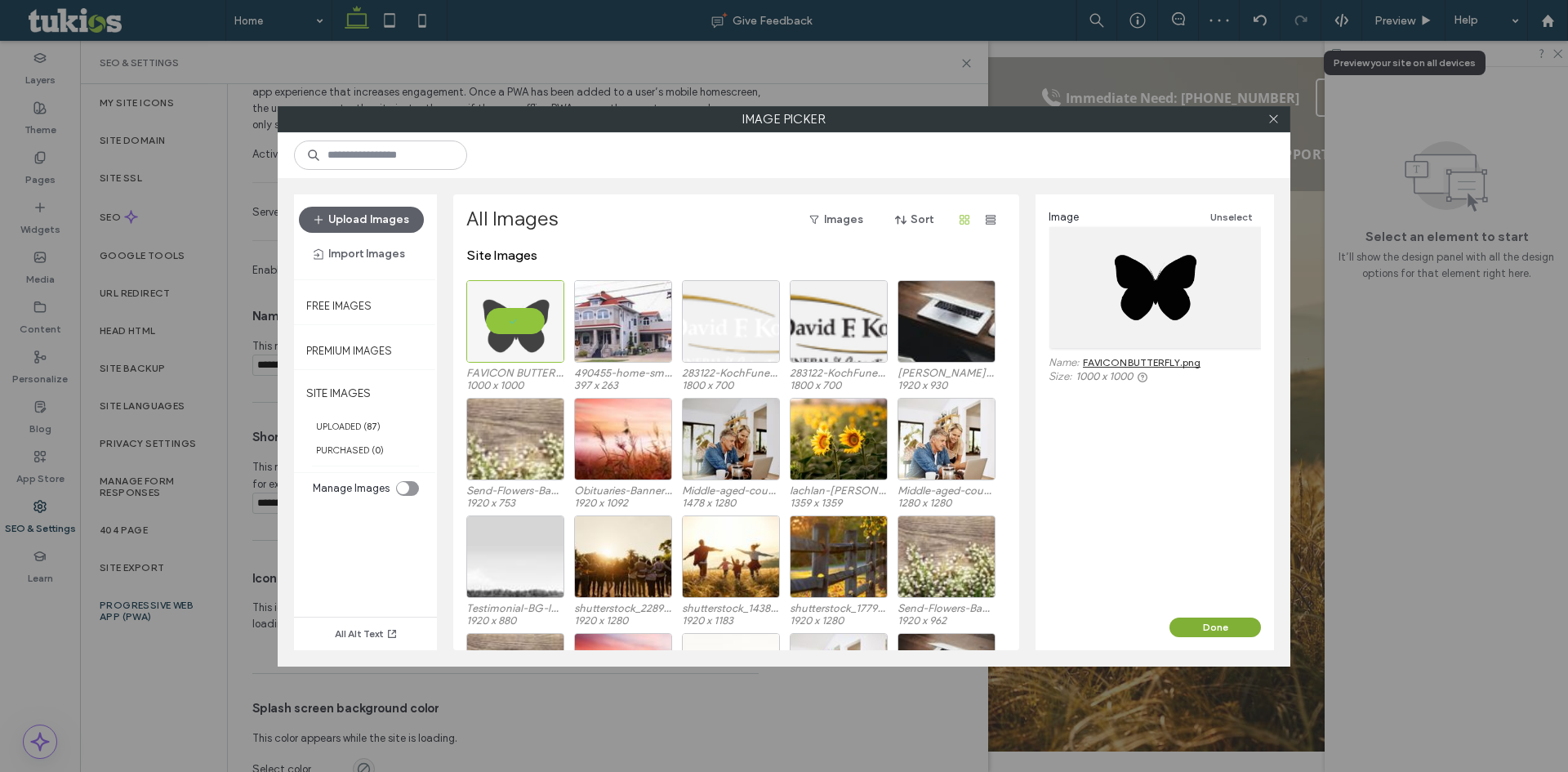
click at [1241, 632] on button "Done" at bounding box center [1215, 627] width 92 height 20
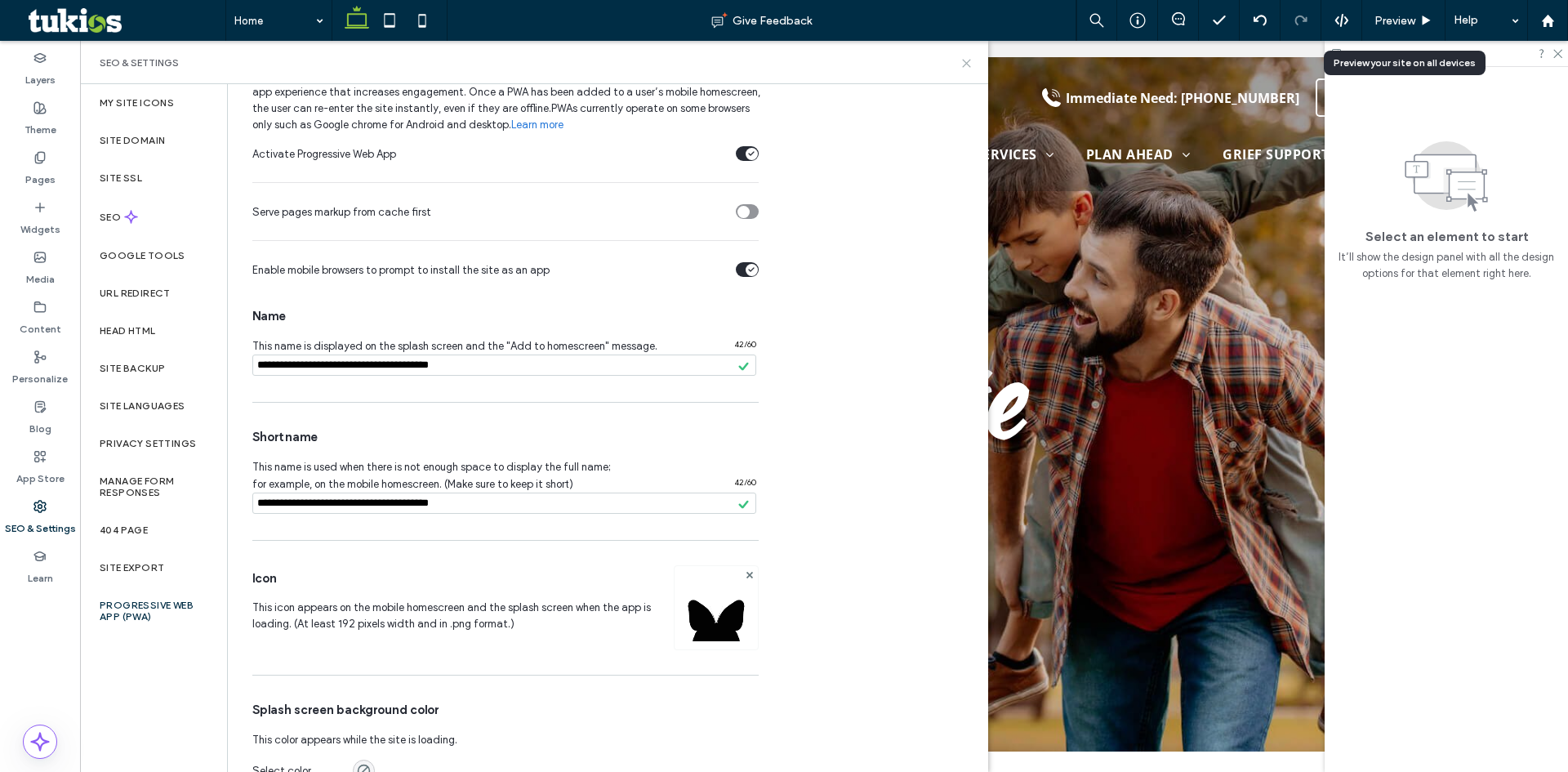
click at [968, 61] on use at bounding box center [966, 63] width 8 height 8
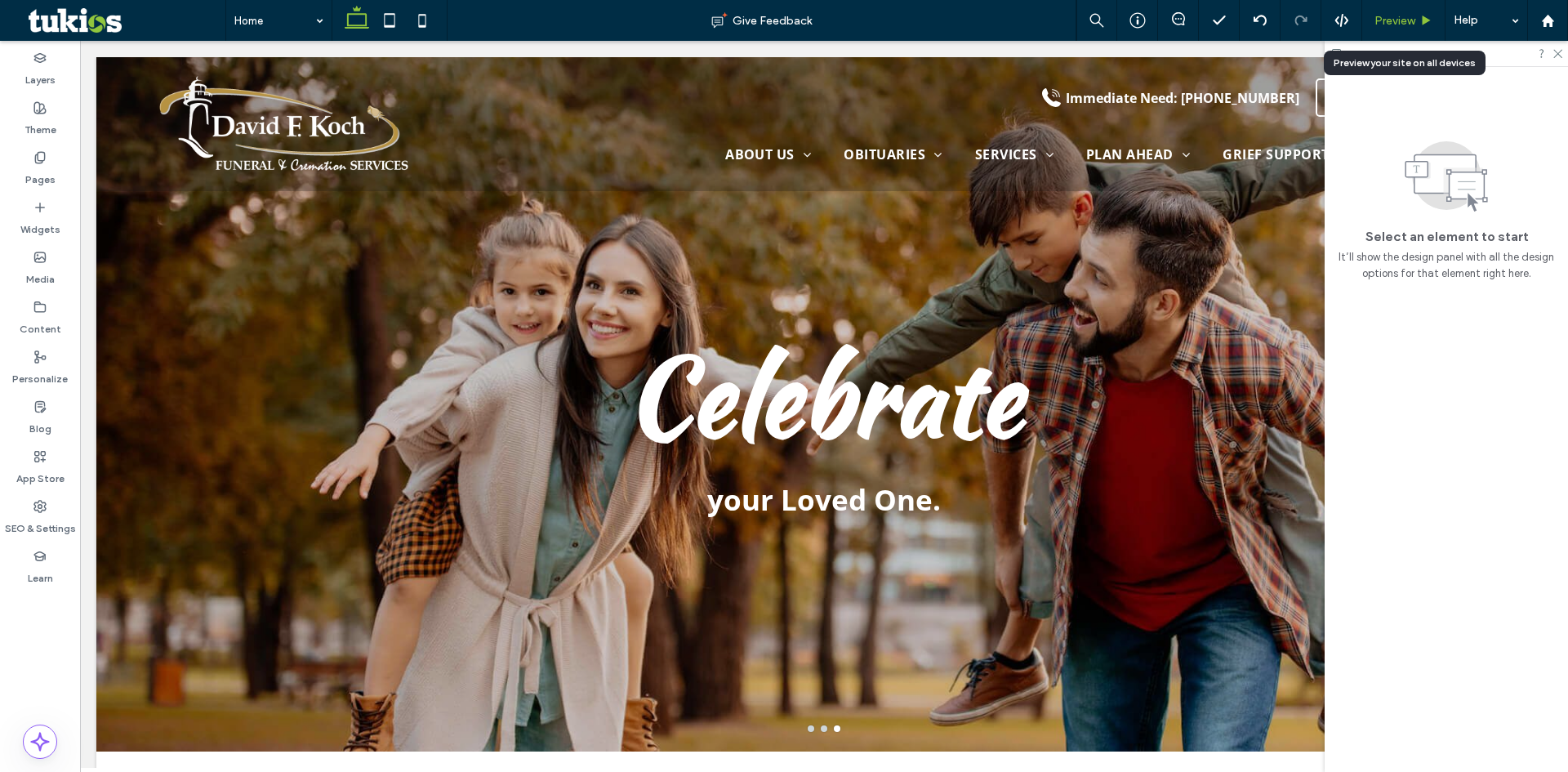
click at [1419, 27] on div "Preview" at bounding box center [1403, 21] width 83 height 14
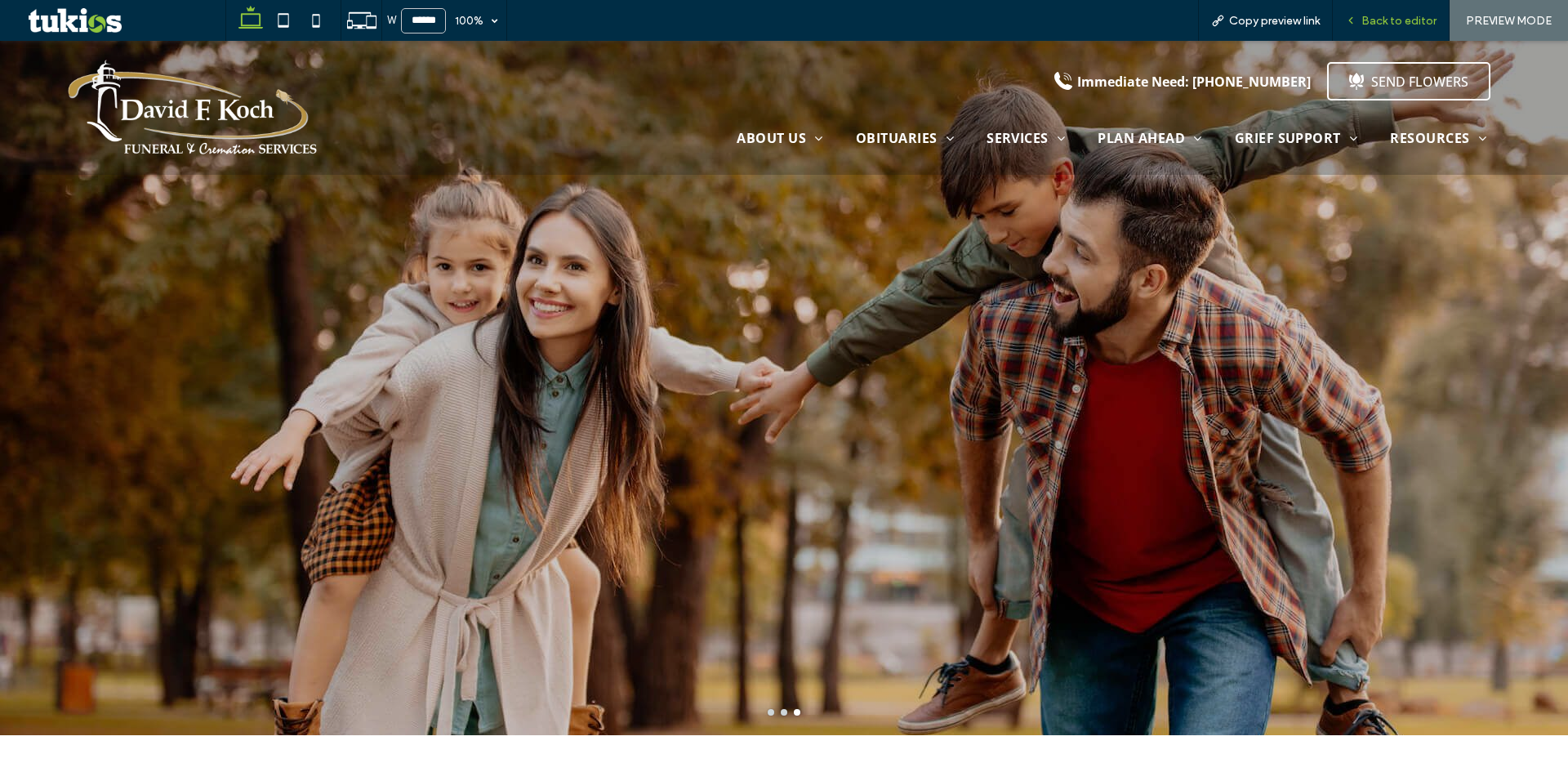
click at [1394, 35] on div "Back to editor" at bounding box center [1390, 20] width 117 height 41
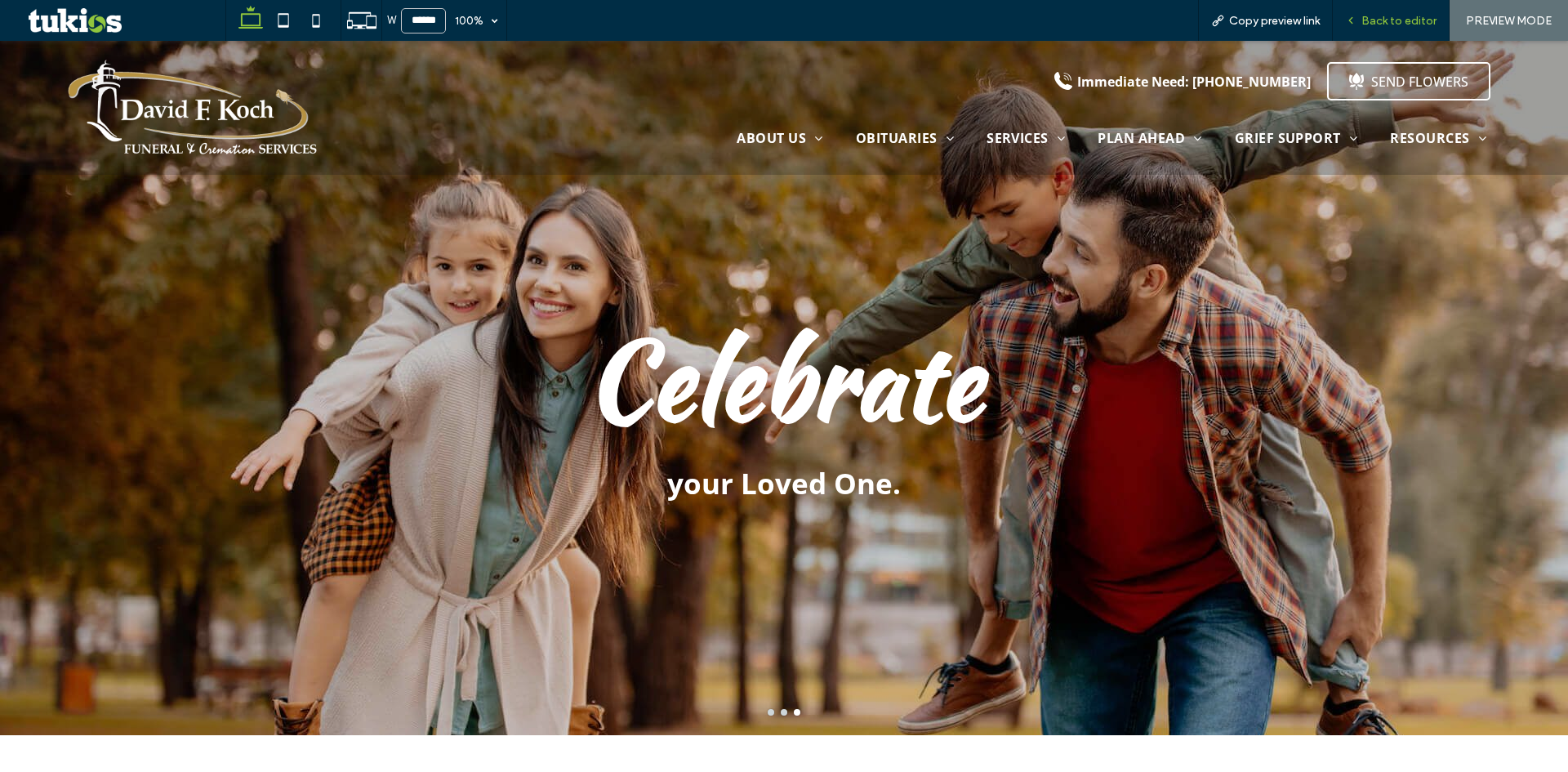
click at [1407, 33] on div "Back to editor" at bounding box center [1390, 20] width 117 height 41
click at [1409, 22] on span "Back to editor" at bounding box center [1398, 21] width 75 height 14
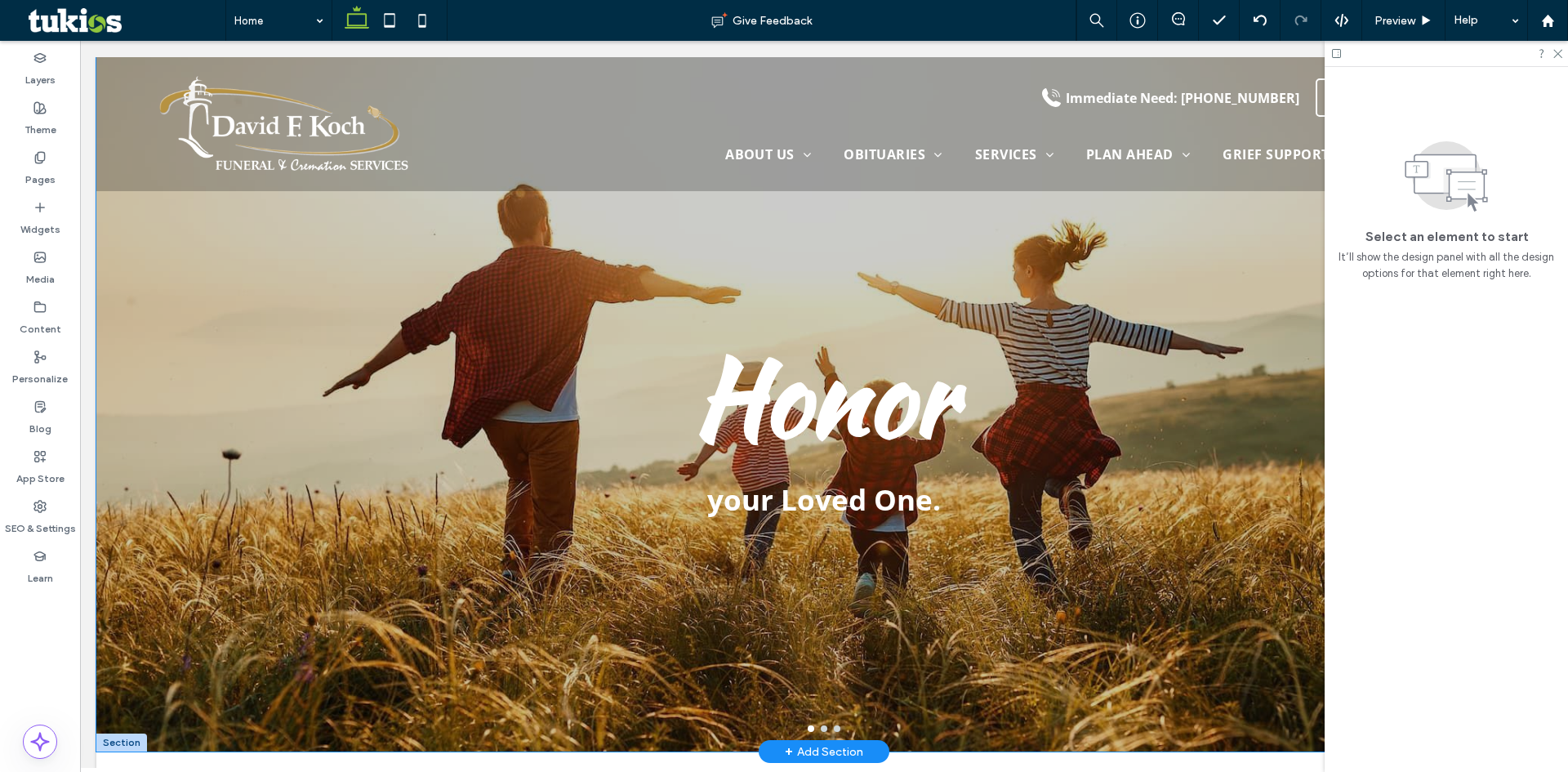
click at [211, 532] on div "Honor your Loved One." at bounding box center [824, 414] width 1455 height 617
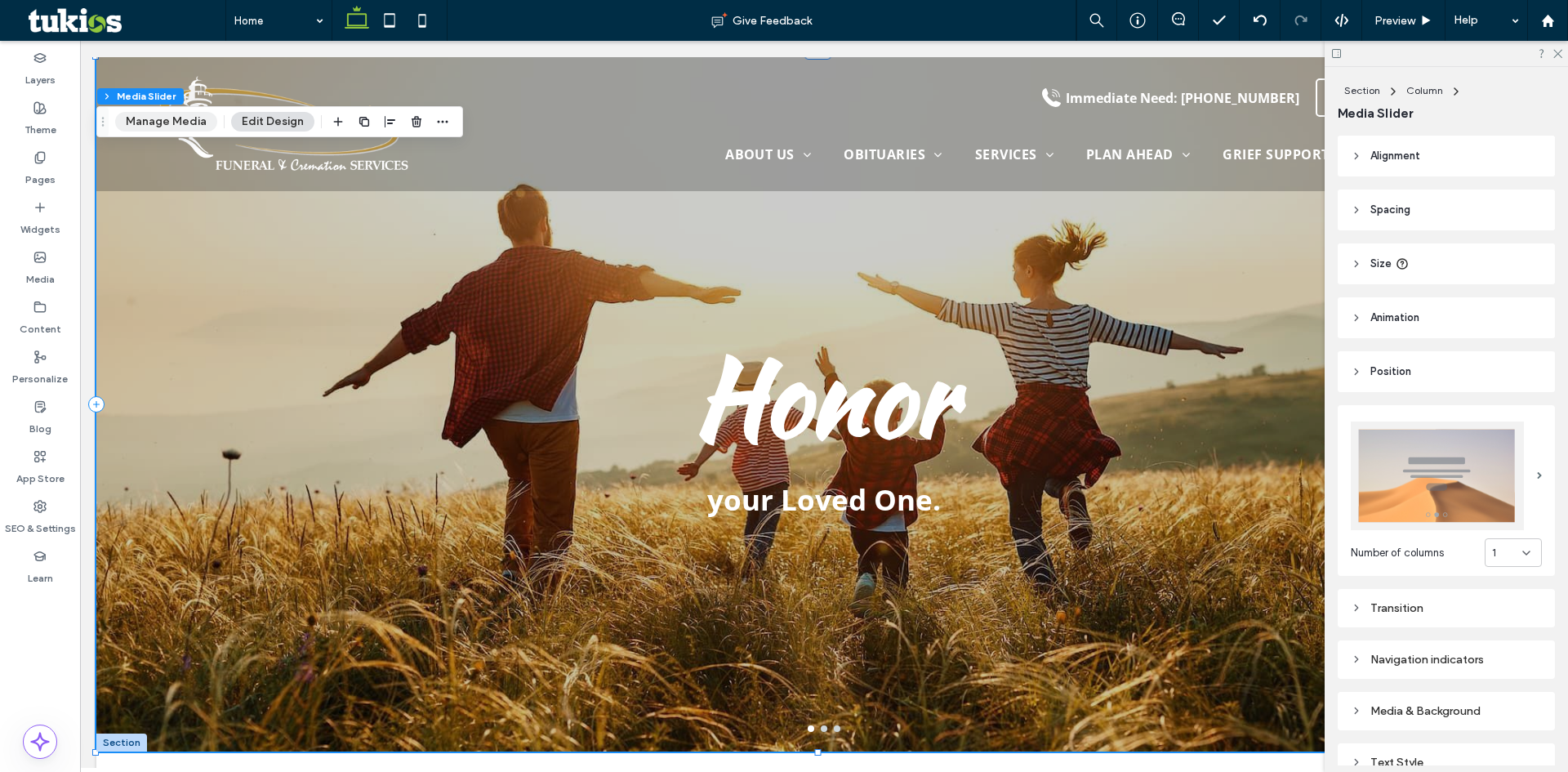
click at [134, 119] on button "Manage Media" at bounding box center [166, 122] width 102 height 20
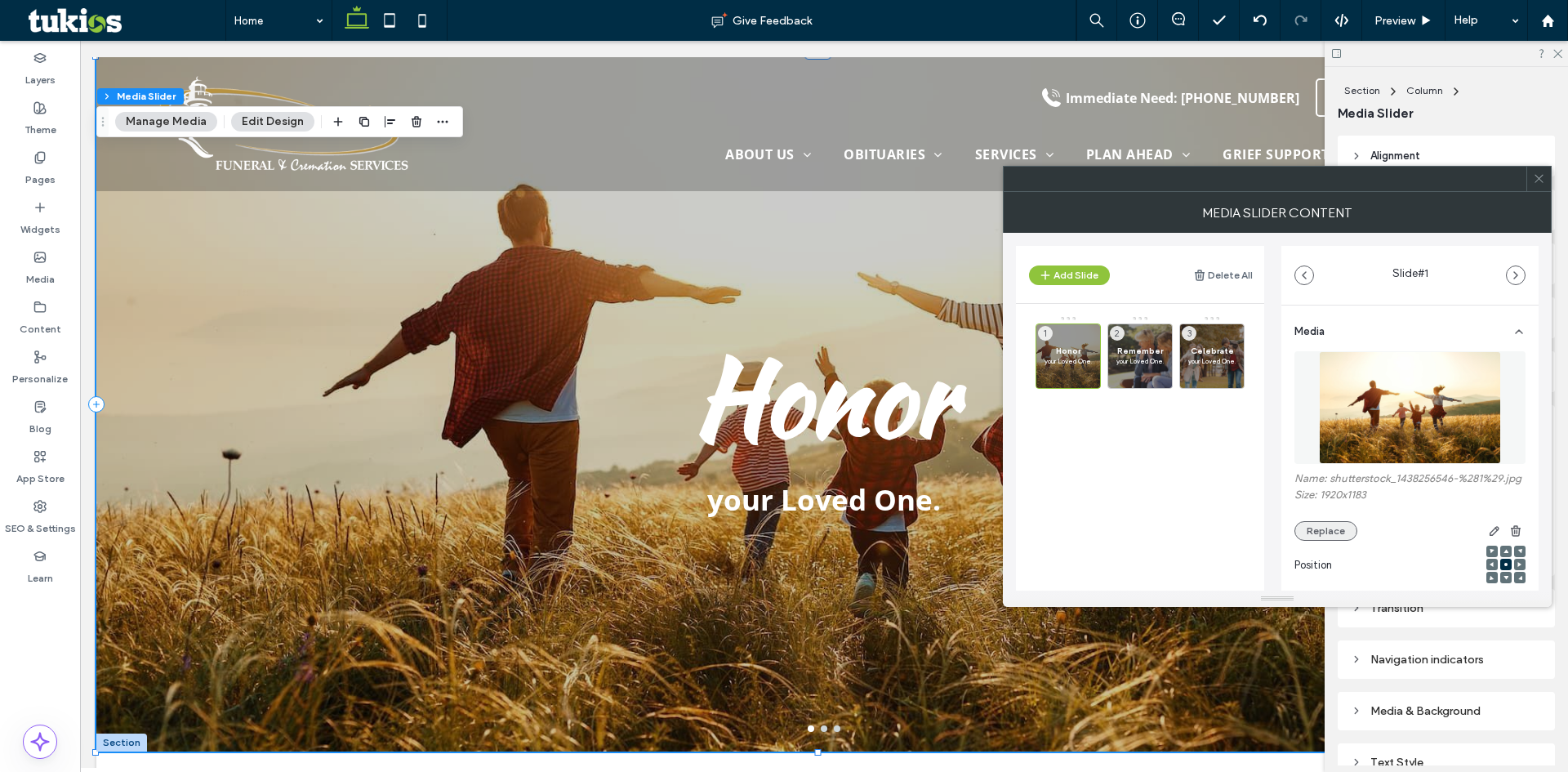
click at [1314, 541] on button "Replace" at bounding box center [1325, 530] width 63 height 20
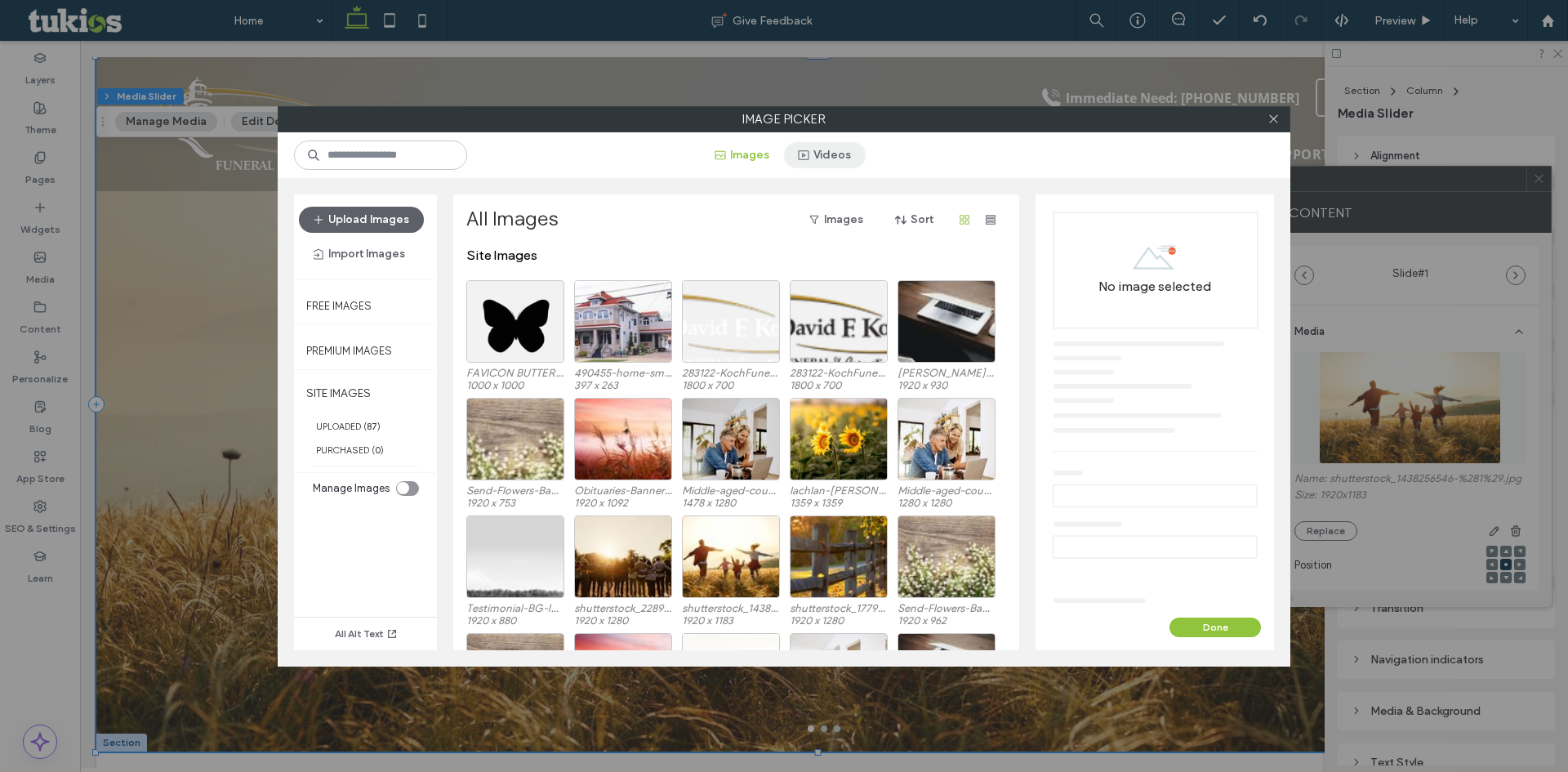
click at [823, 157] on button "Videos" at bounding box center [825, 155] width 82 height 26
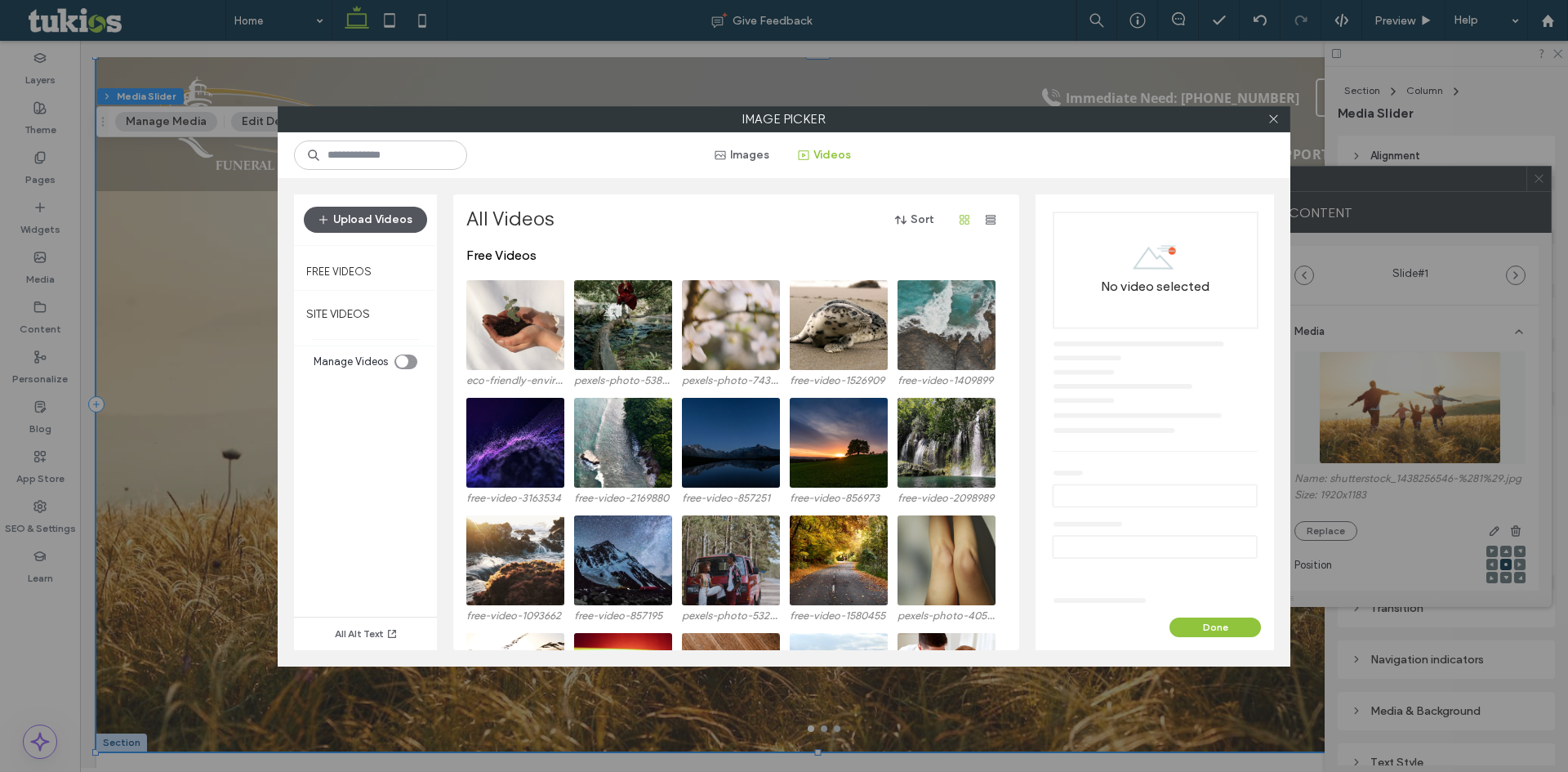
click at [375, 225] on button "Upload Videos" at bounding box center [365, 219] width 123 height 26
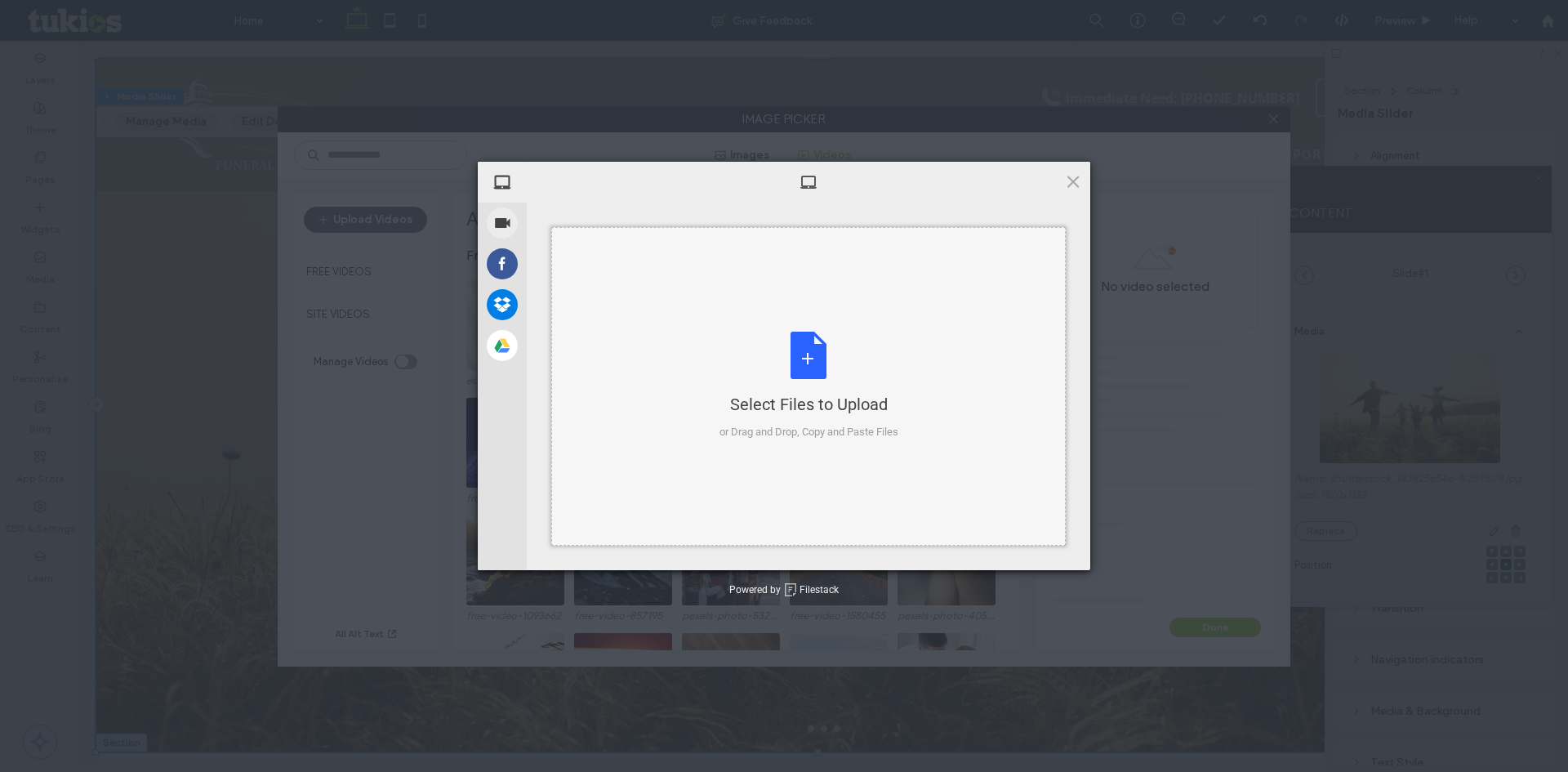
click at [812, 364] on div "Select Files to Upload or Drag and Drop, Copy and Paste Files" at bounding box center [808, 386] width 179 height 109
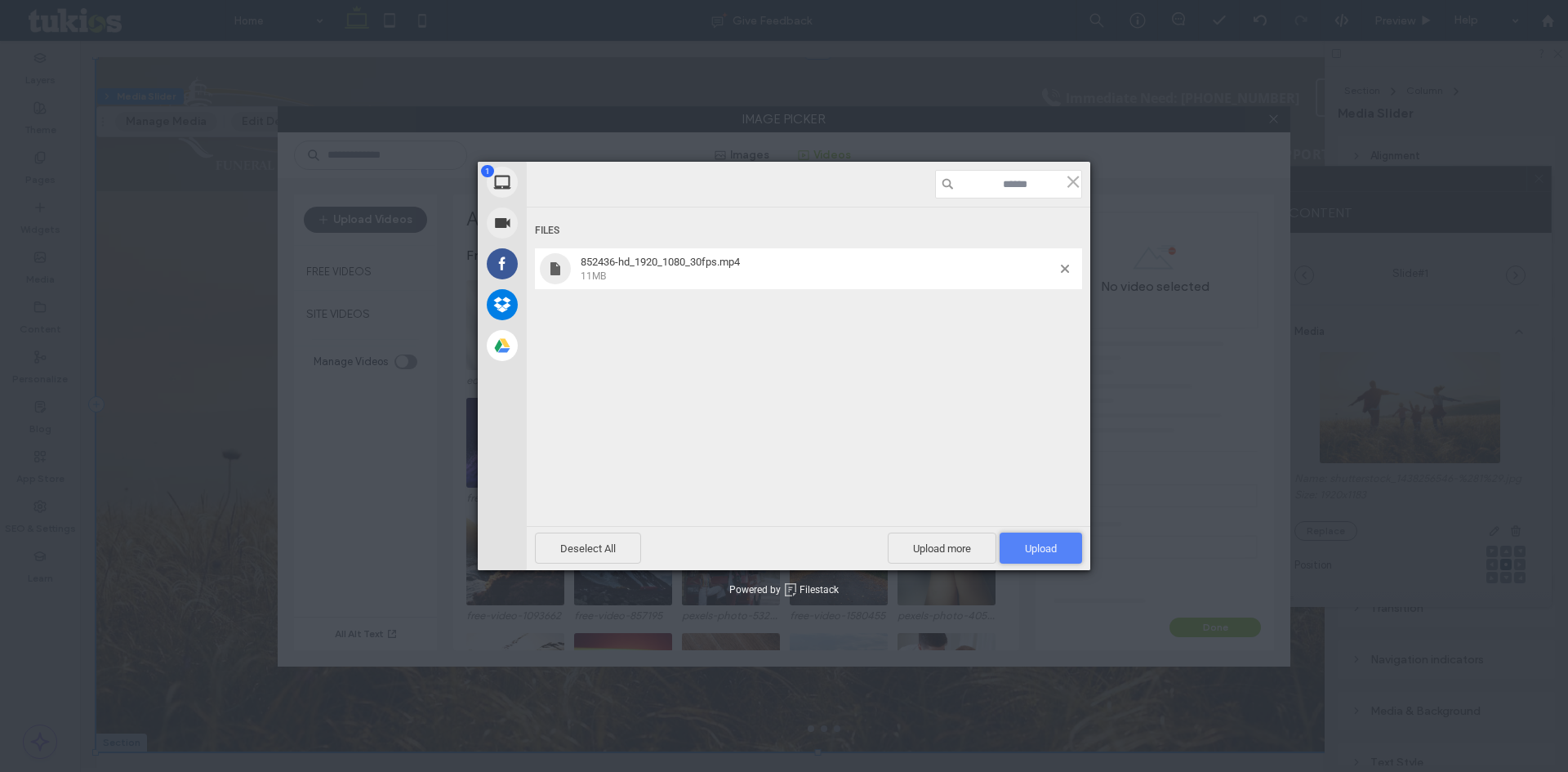
click at [1058, 547] on span "Upload 1" at bounding box center [1040, 548] width 83 height 31
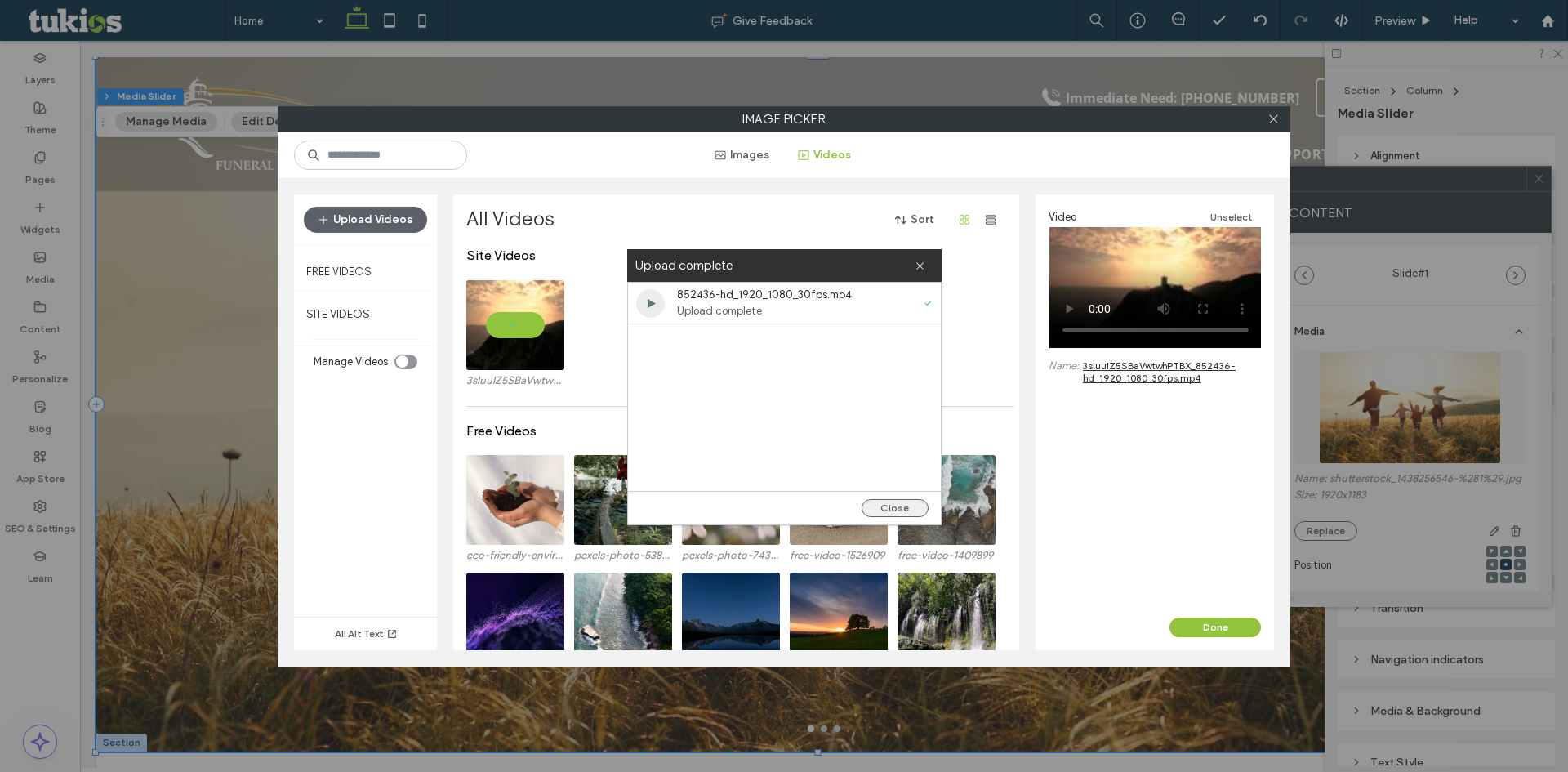
click at [888, 499] on button "Close" at bounding box center [895, 508] width 67 height 18
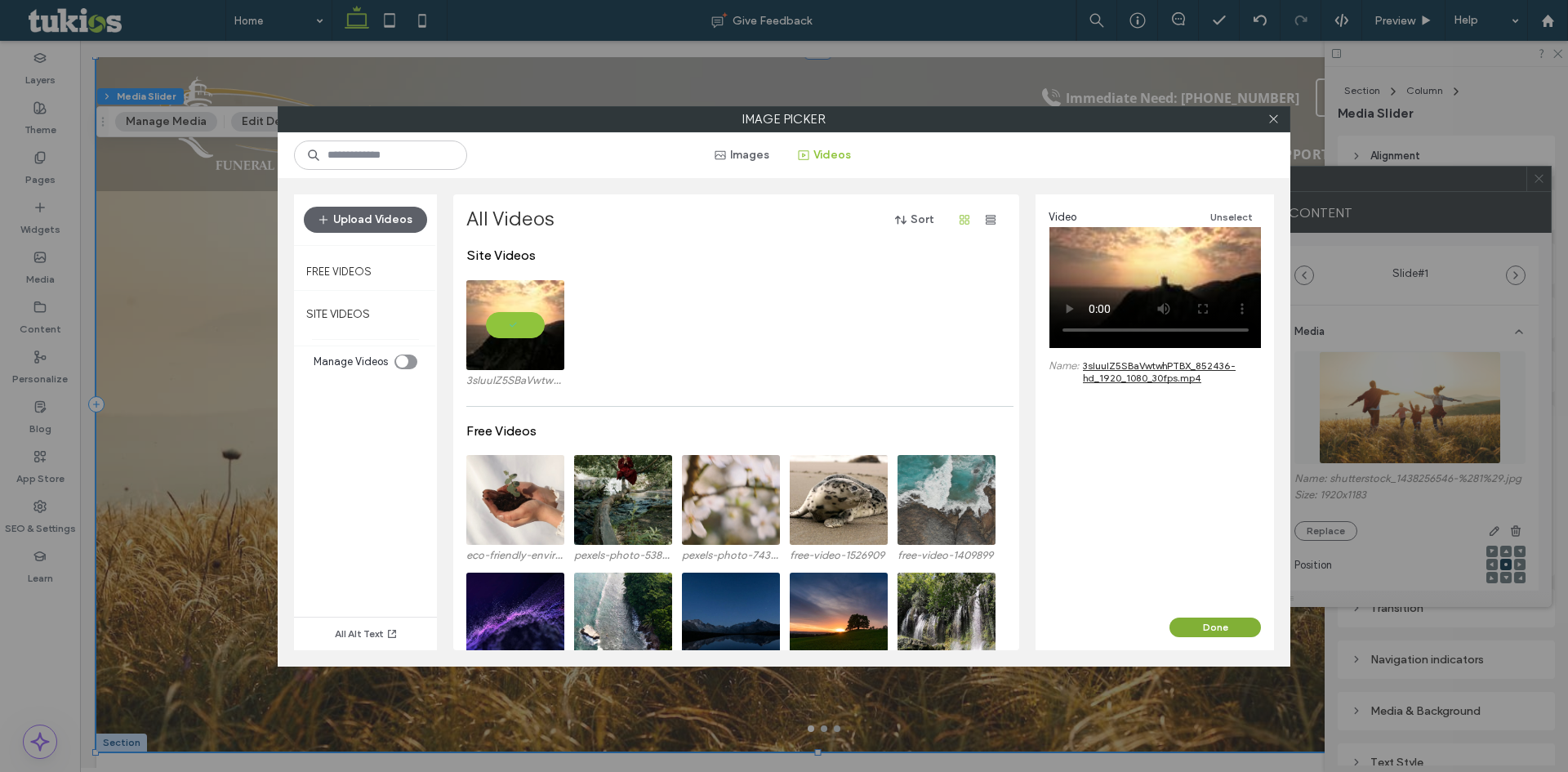
click at [1236, 627] on button "Done" at bounding box center [1215, 627] width 92 height 20
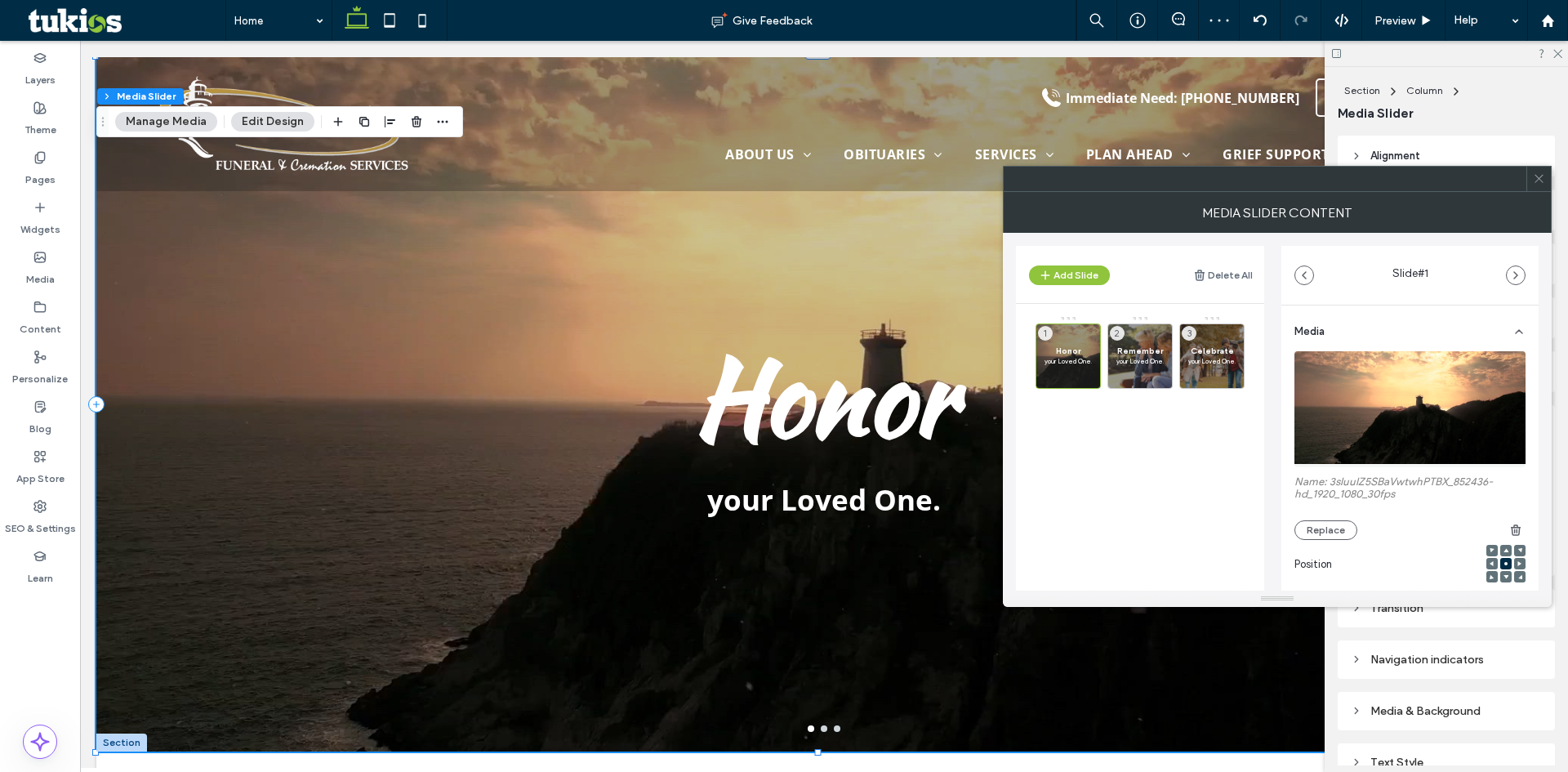
click at [1538, 176] on icon at bounding box center [1539, 179] width 12 height 12
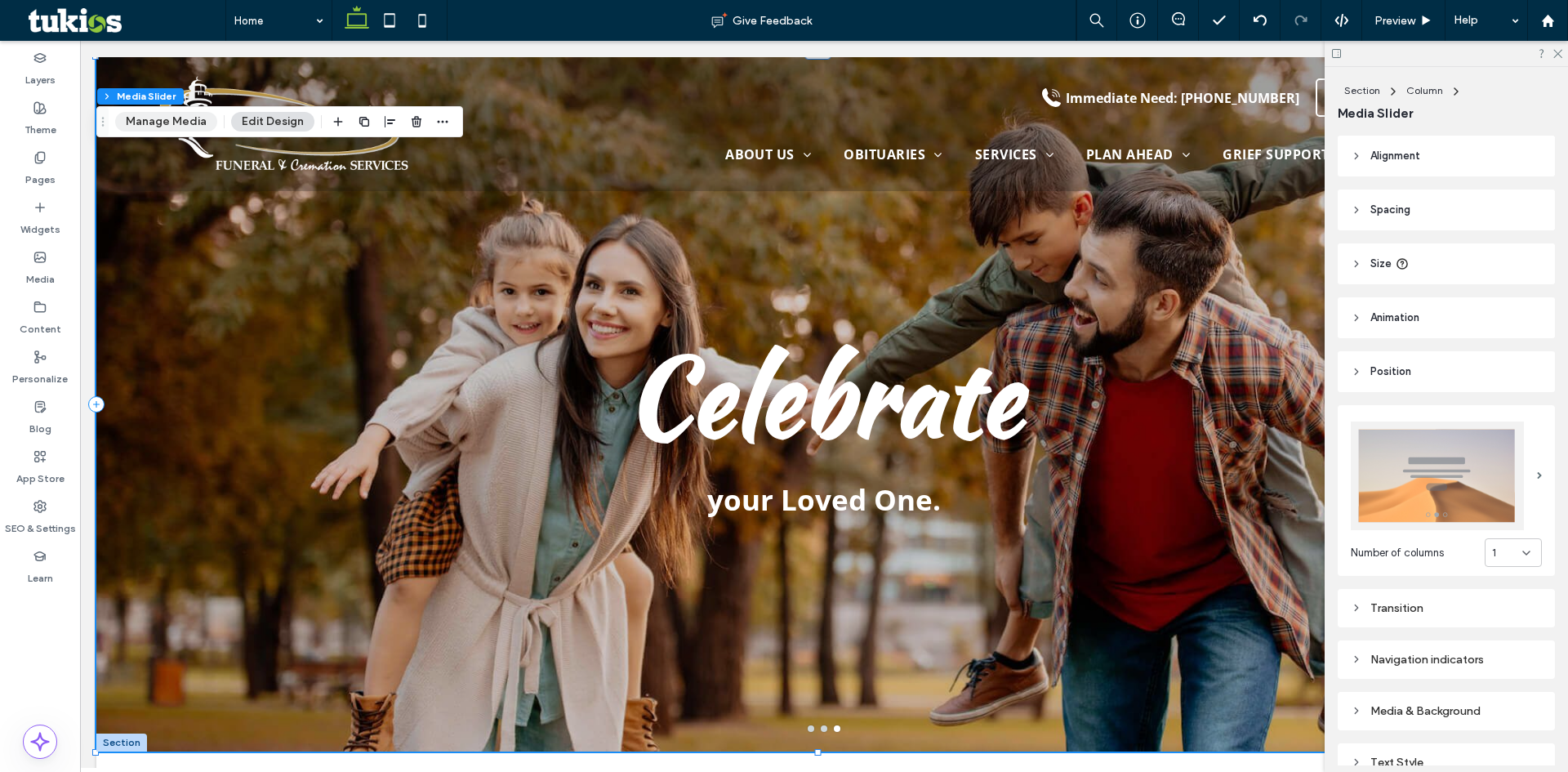
click at [170, 123] on button "Manage Media" at bounding box center [166, 122] width 102 height 20
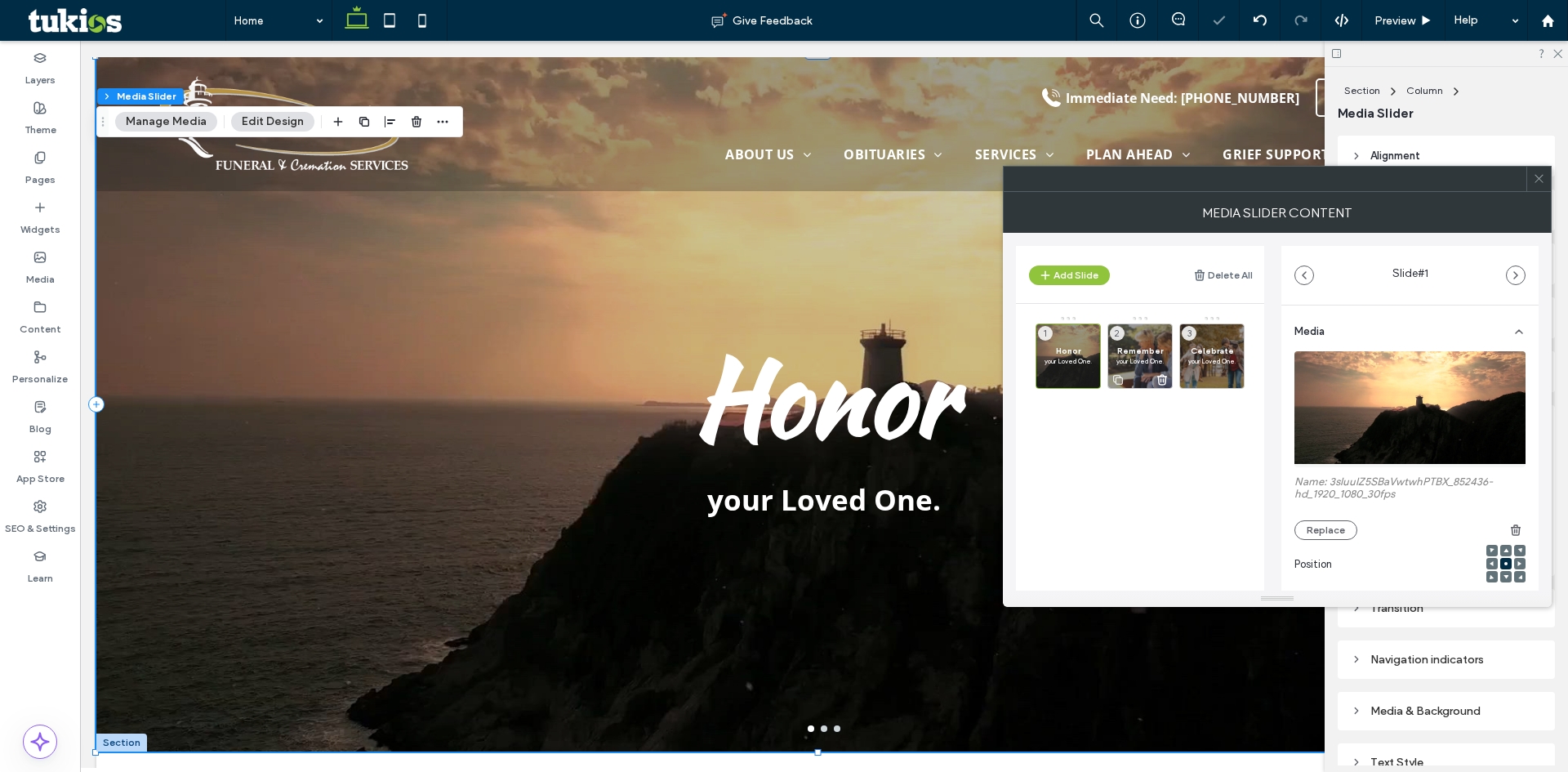
click at [1158, 358] on p "your Loved One." at bounding box center [1140, 360] width 47 height 9
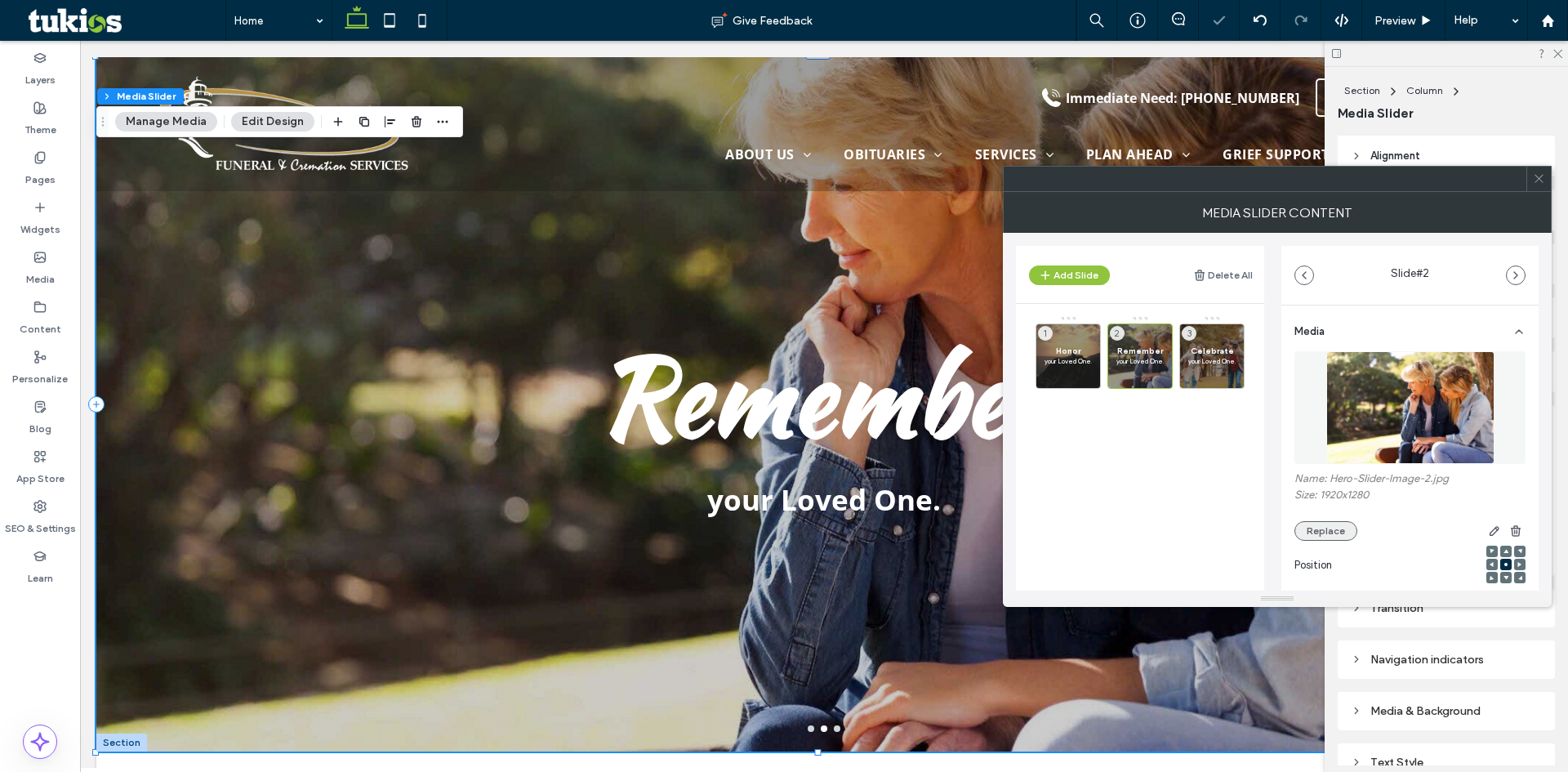
click at [1328, 529] on button "Replace" at bounding box center [1325, 530] width 63 height 20
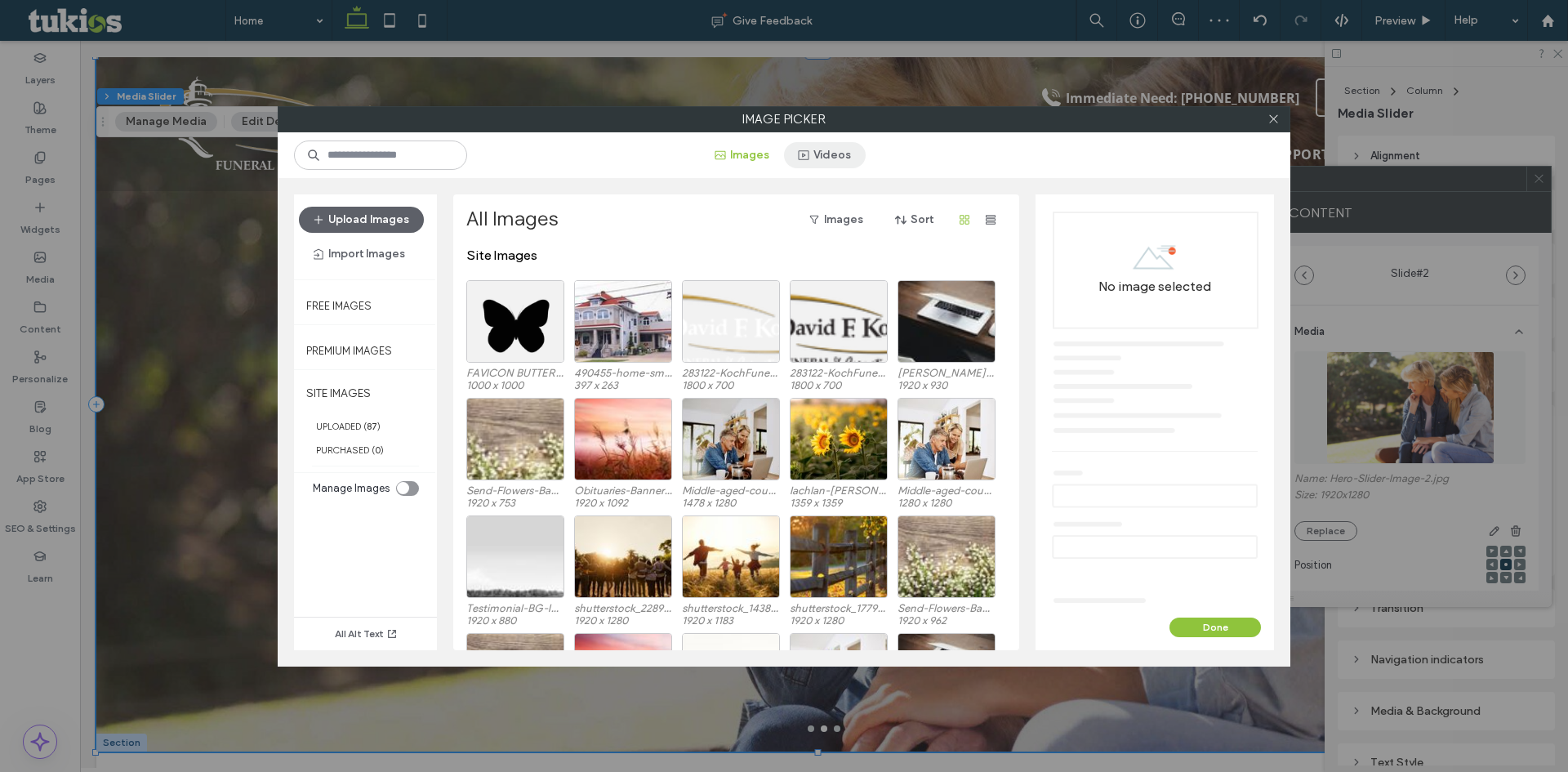
drag, startPoint x: 872, startPoint y: 160, endPoint x: 848, endPoint y: 161, distance: 24.0
click at [861, 161] on div "Images Videos" at bounding box center [782, 155] width 616 height 26
click at [842, 161] on button "Videos" at bounding box center [825, 155] width 82 height 26
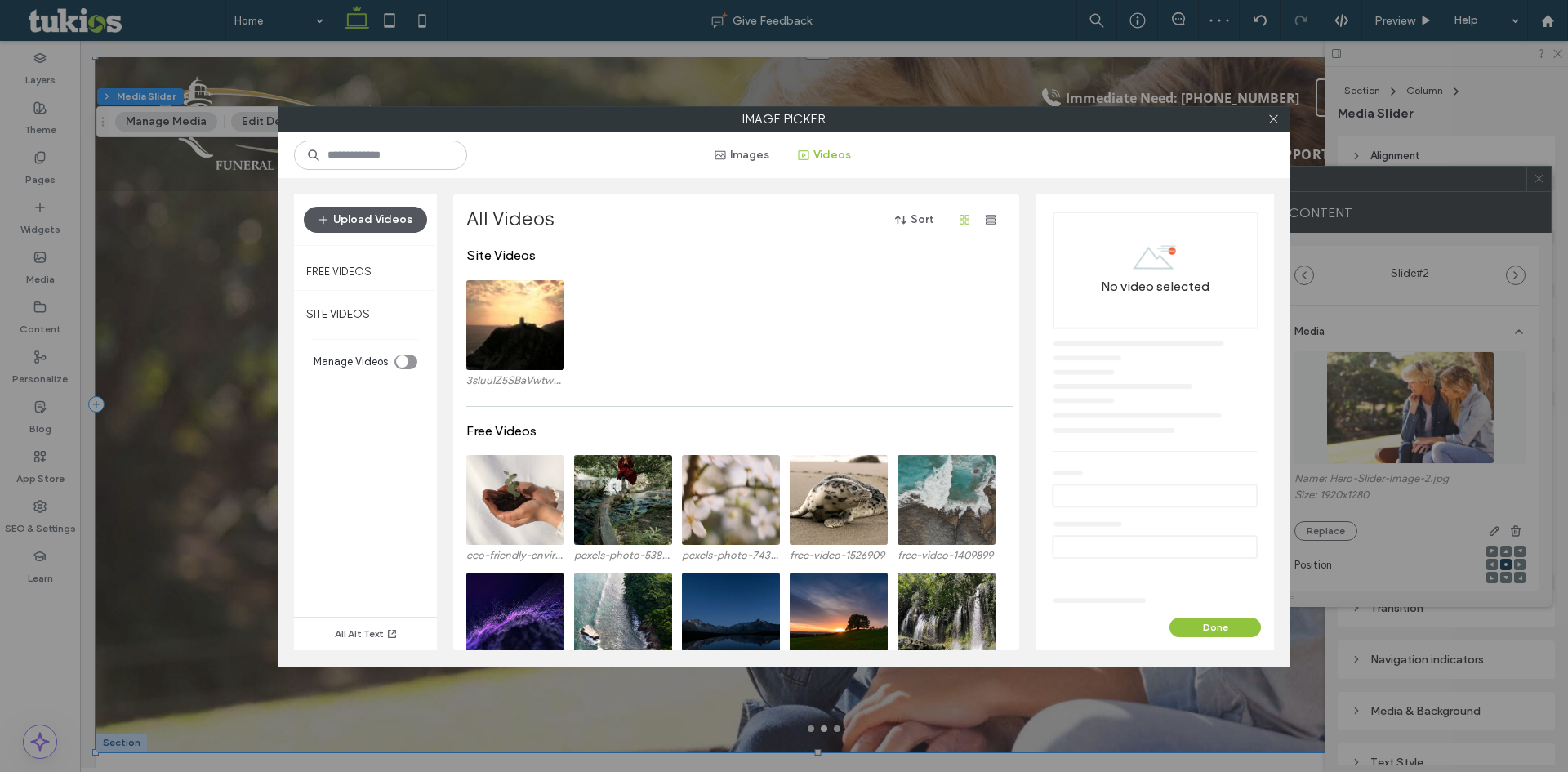
click at [363, 223] on button "Upload Videos" at bounding box center [365, 219] width 123 height 26
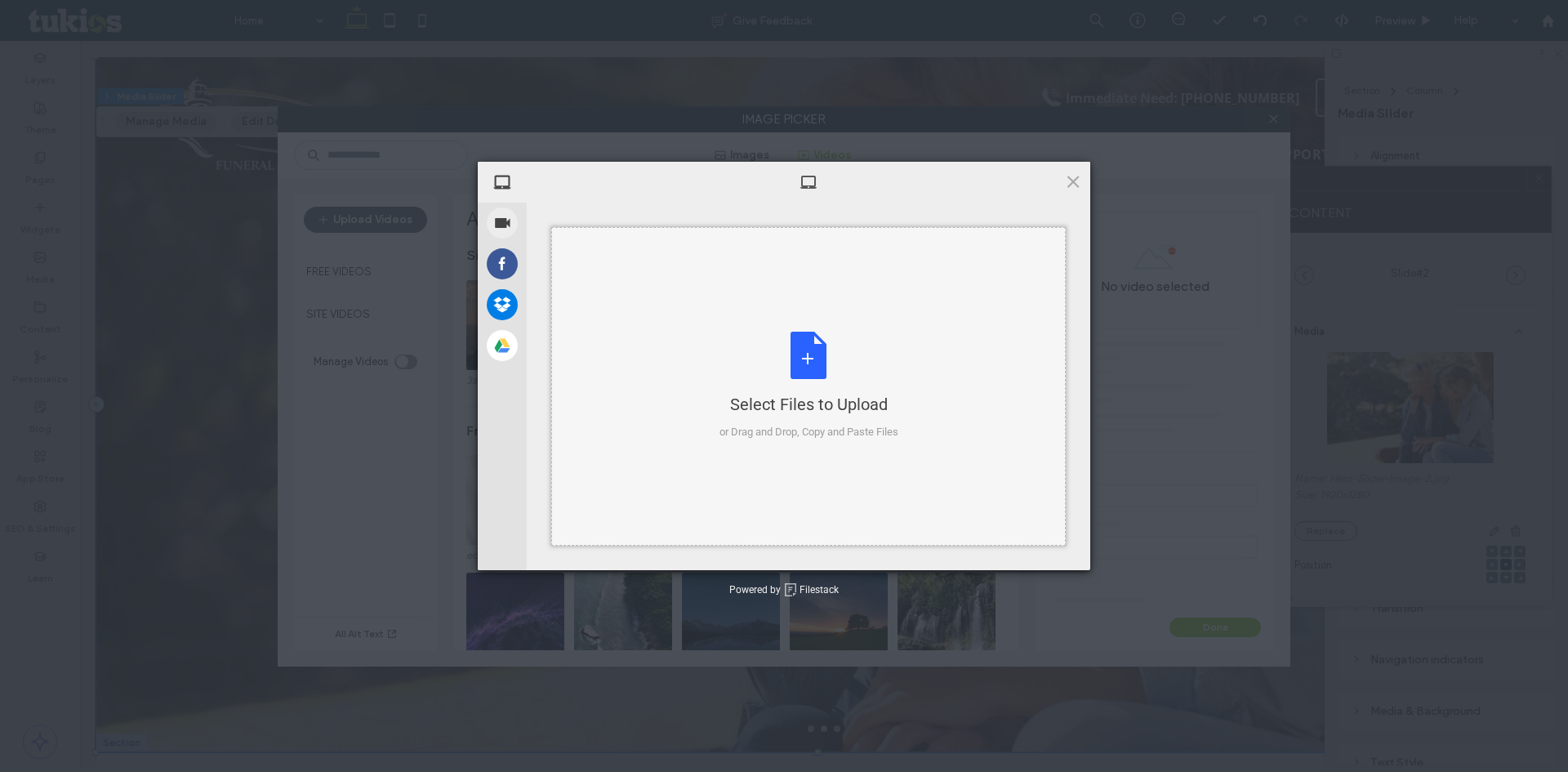
click at [792, 362] on div "Select Files to Upload or Drag and Drop, Copy and Paste Files" at bounding box center [808, 386] width 179 height 109
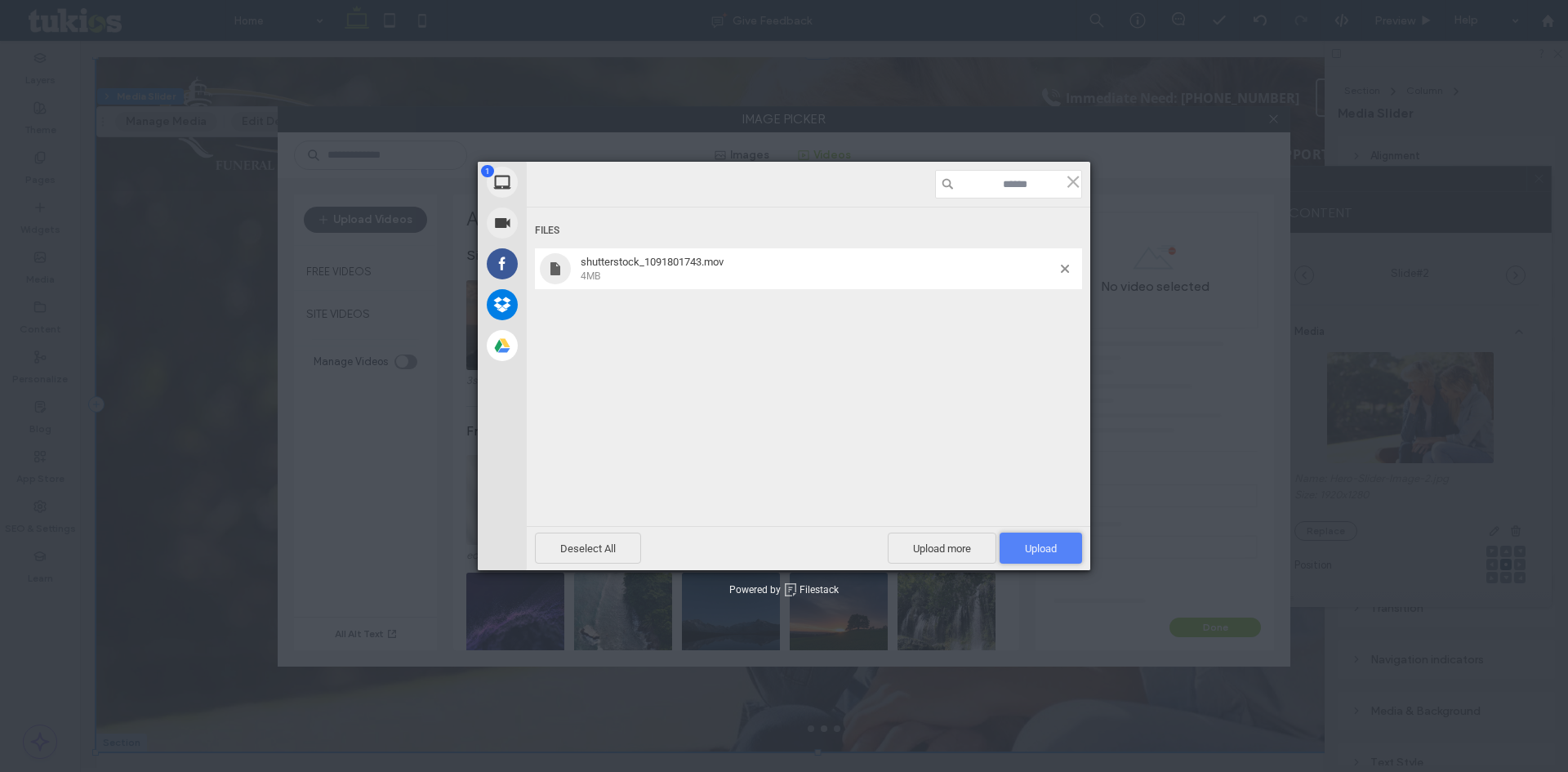
click at [1033, 554] on span "Upload 1" at bounding box center [1040, 548] width 32 height 12
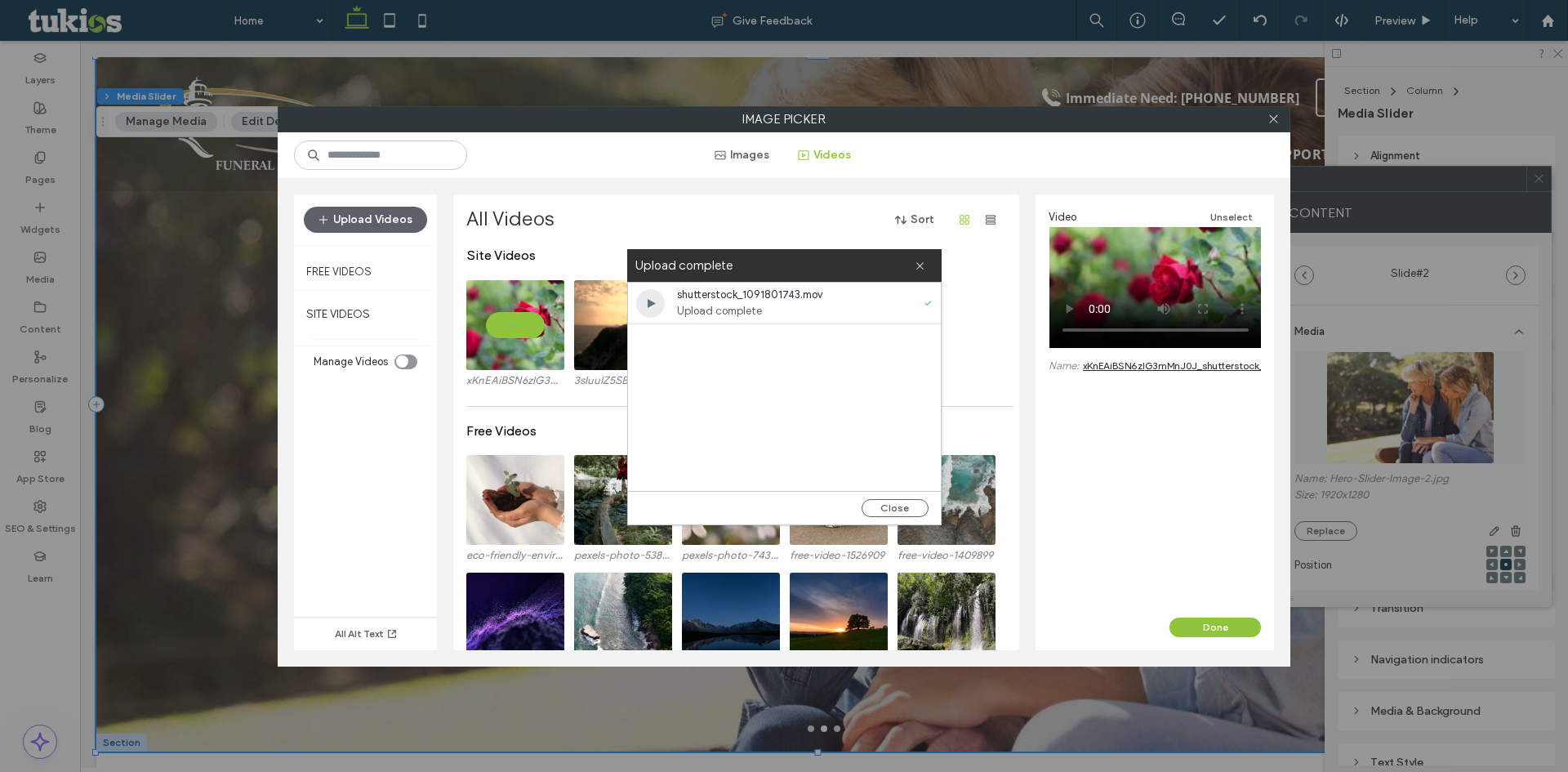
drag, startPoint x: 922, startPoint y: 263, endPoint x: 895, endPoint y: 267, distance: 27.3
click at [922, 263] on use at bounding box center [920, 266] width 8 height 8
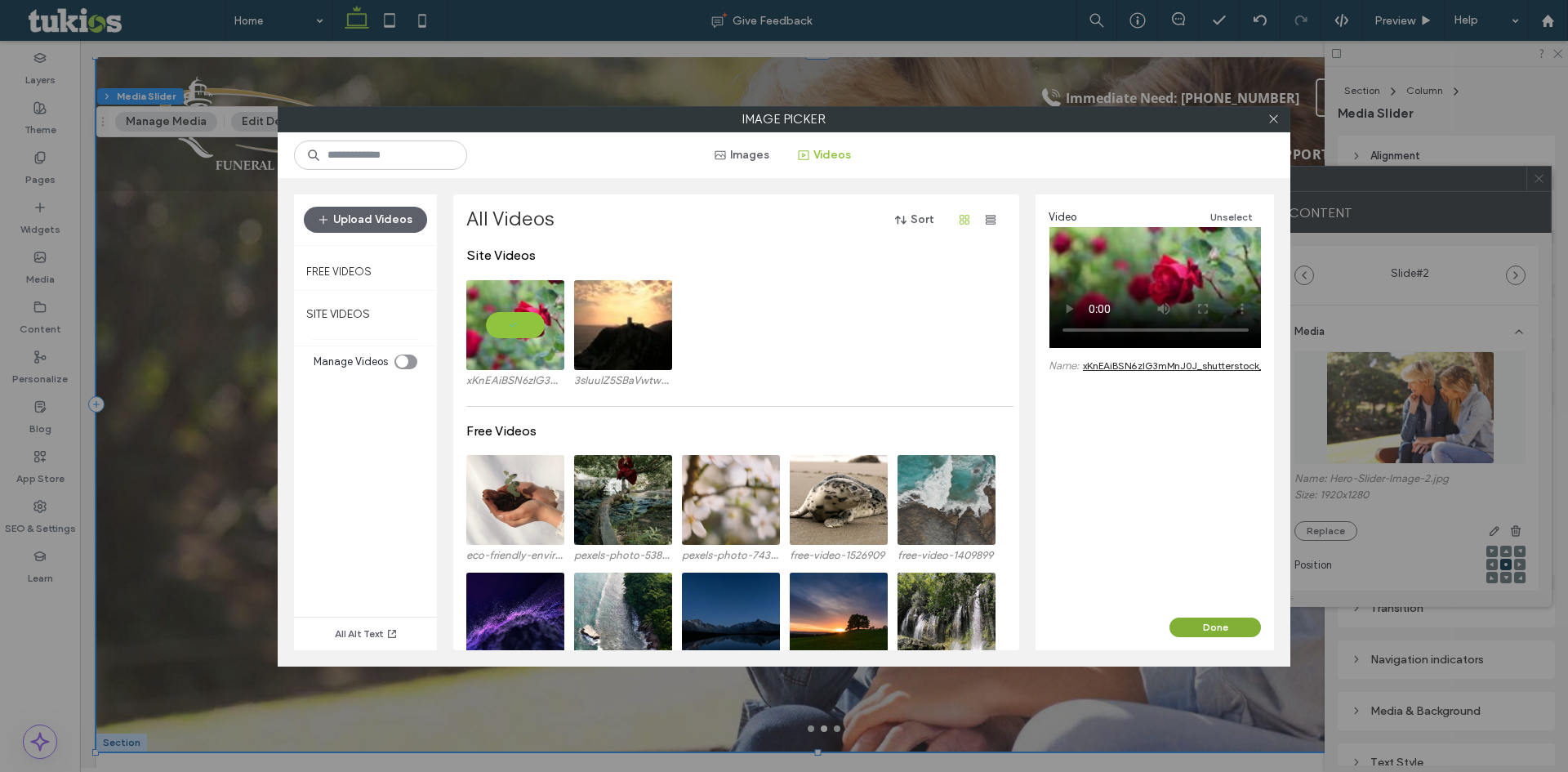
click at [1210, 620] on button "Done" at bounding box center [1215, 627] width 92 height 20
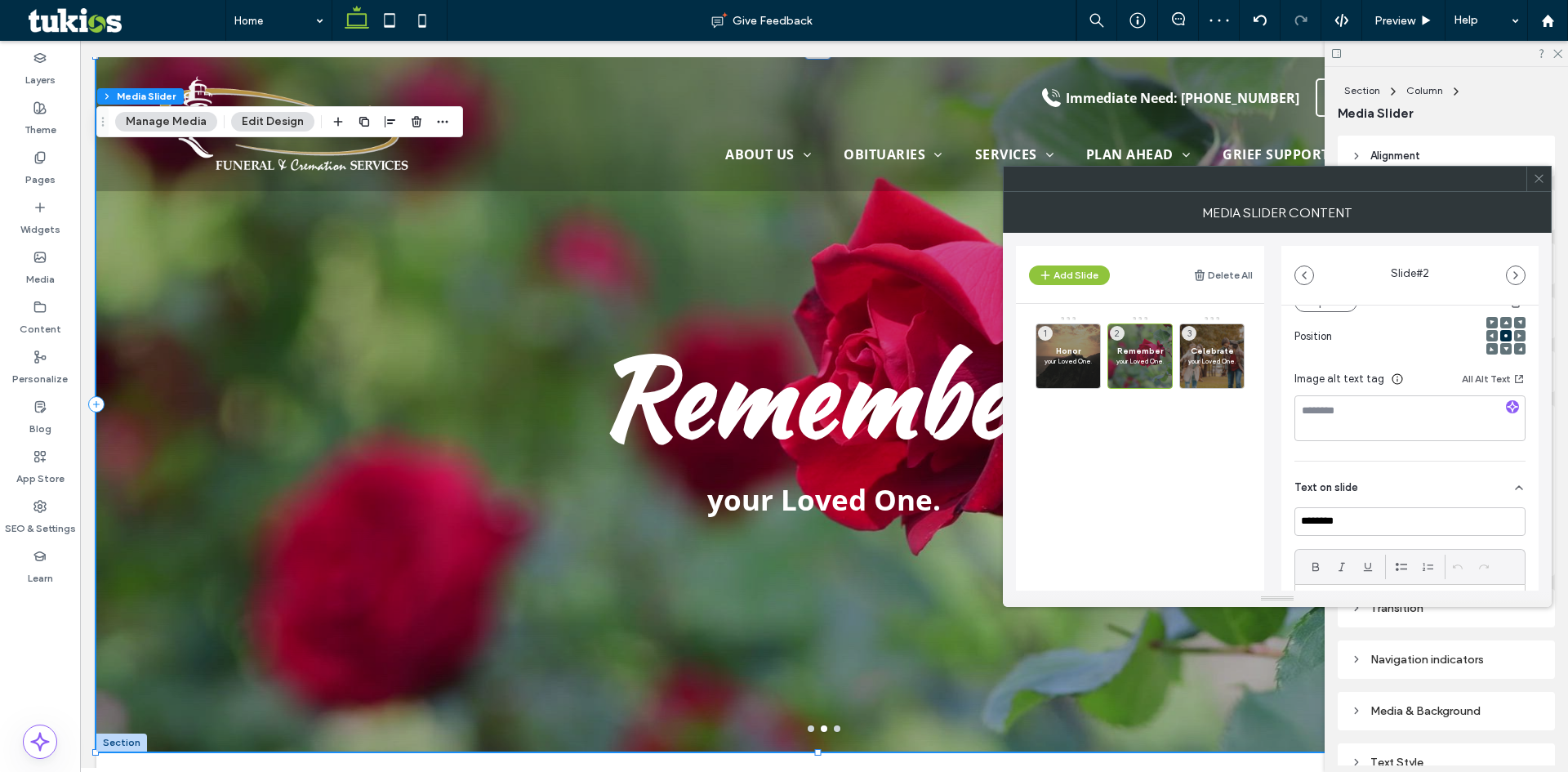
scroll to position [134, 0]
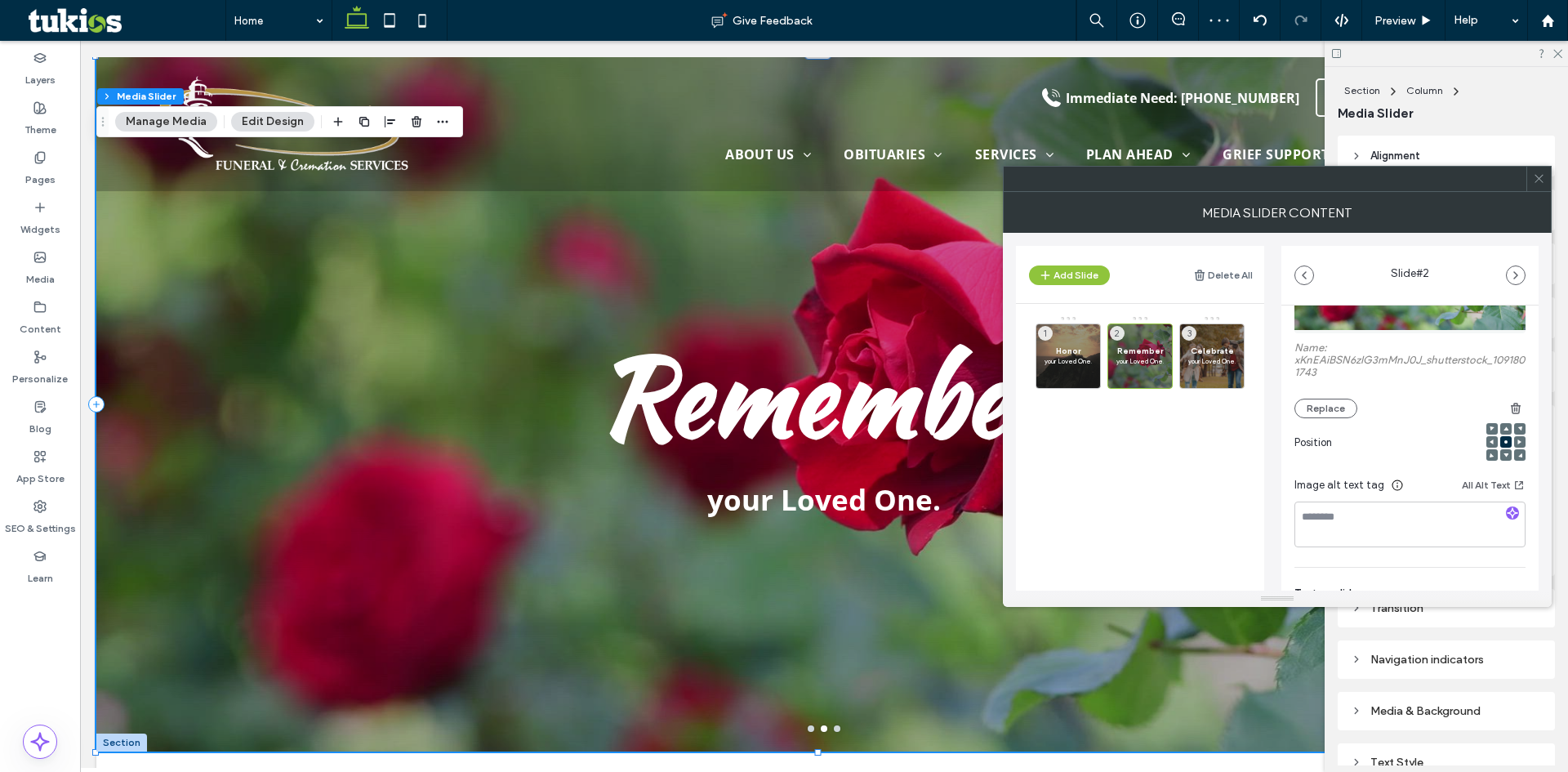
click at [1538, 174] on icon at bounding box center [1539, 179] width 12 height 12
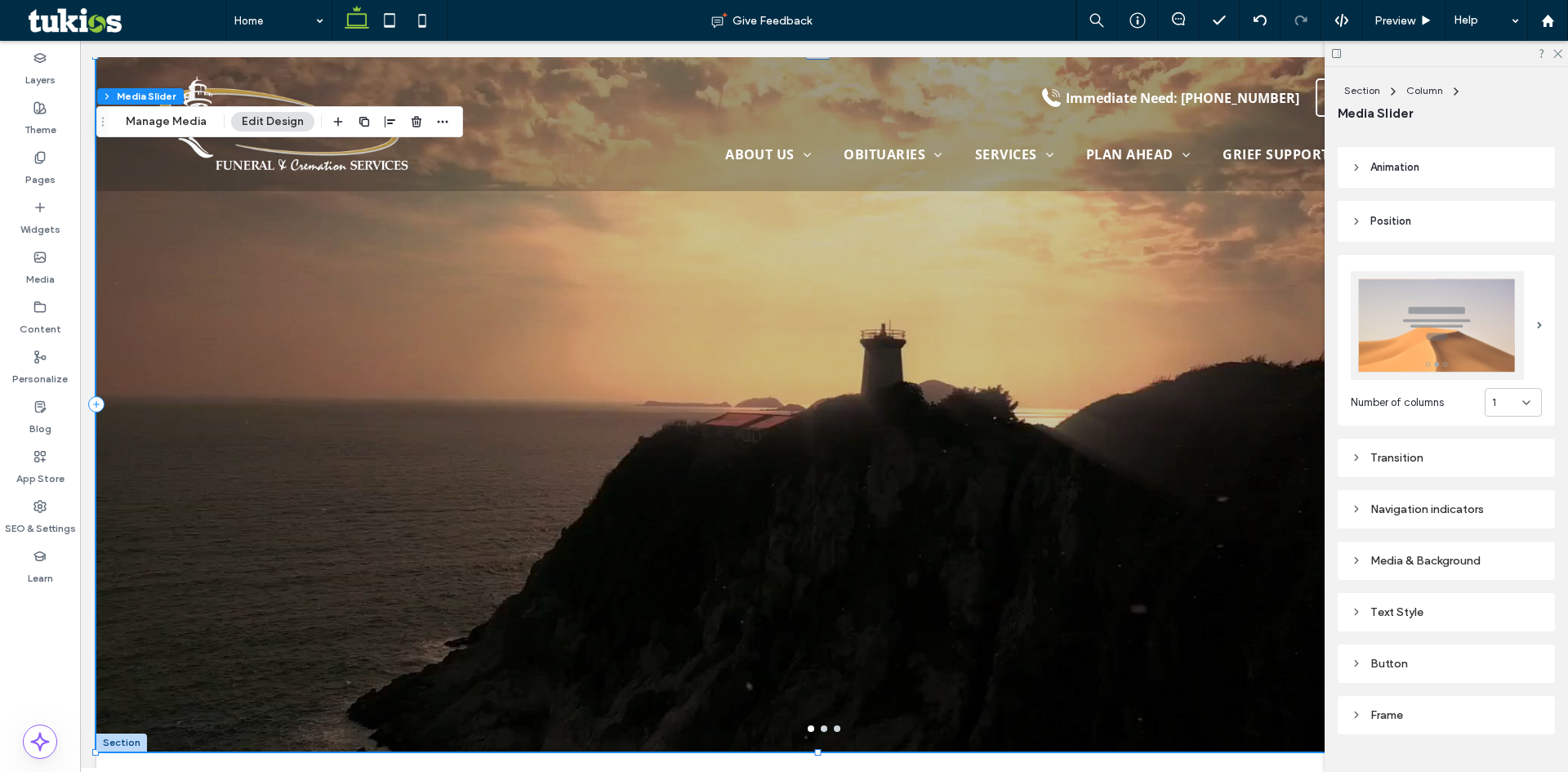
scroll to position [163, 0]
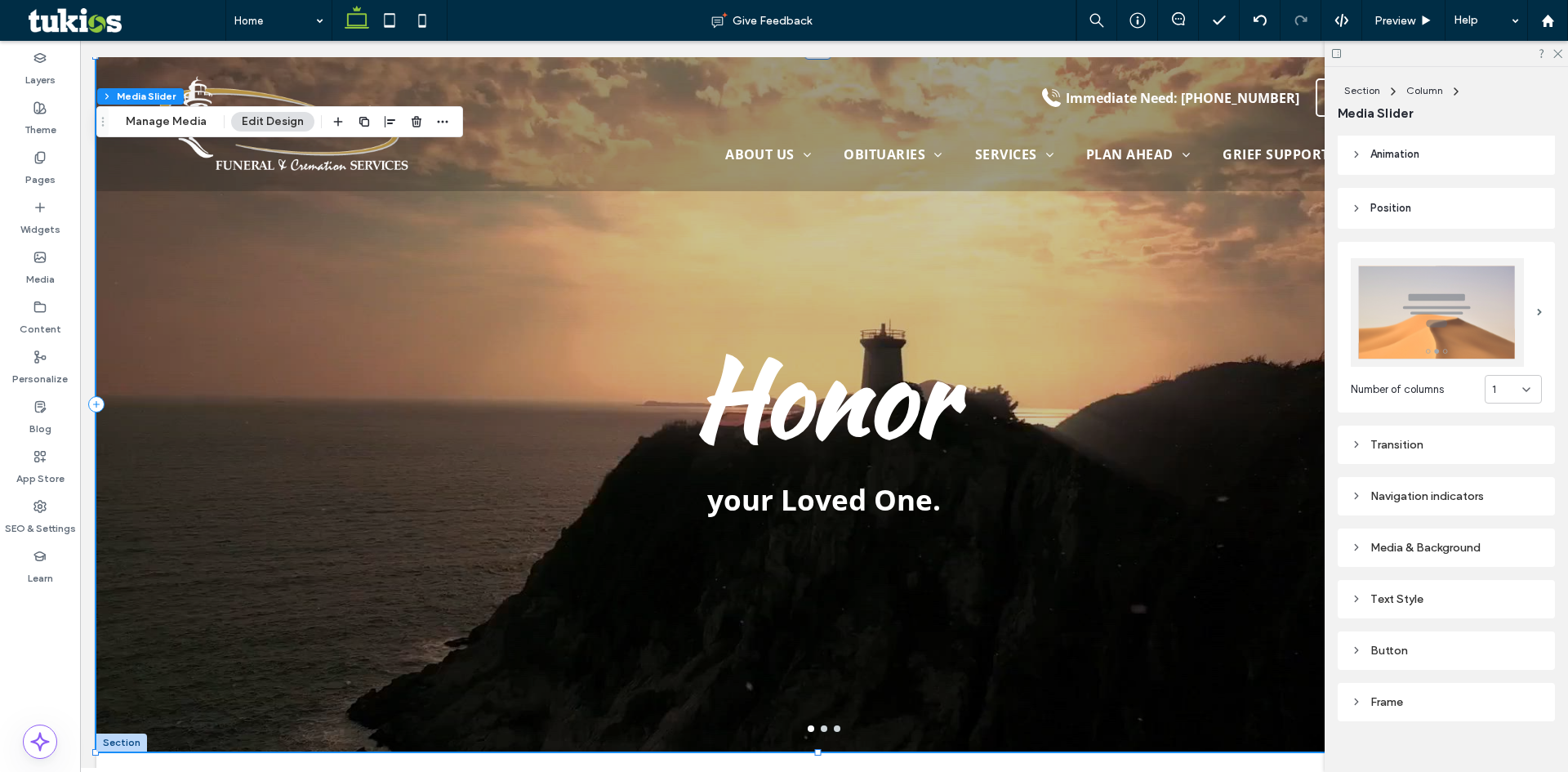
click at [1406, 440] on div "Transition" at bounding box center [1445, 445] width 191 height 14
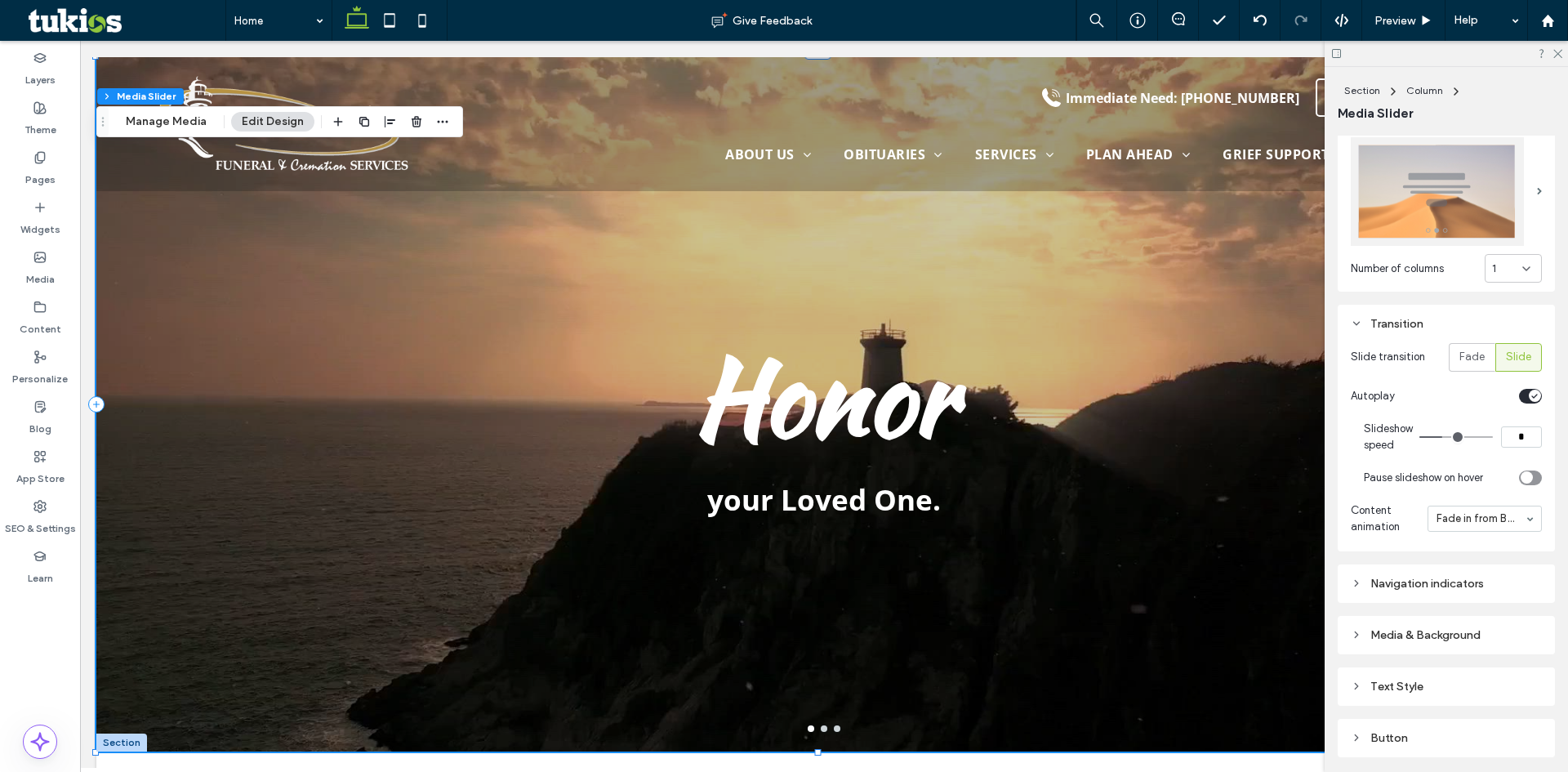
scroll to position [326, 0]
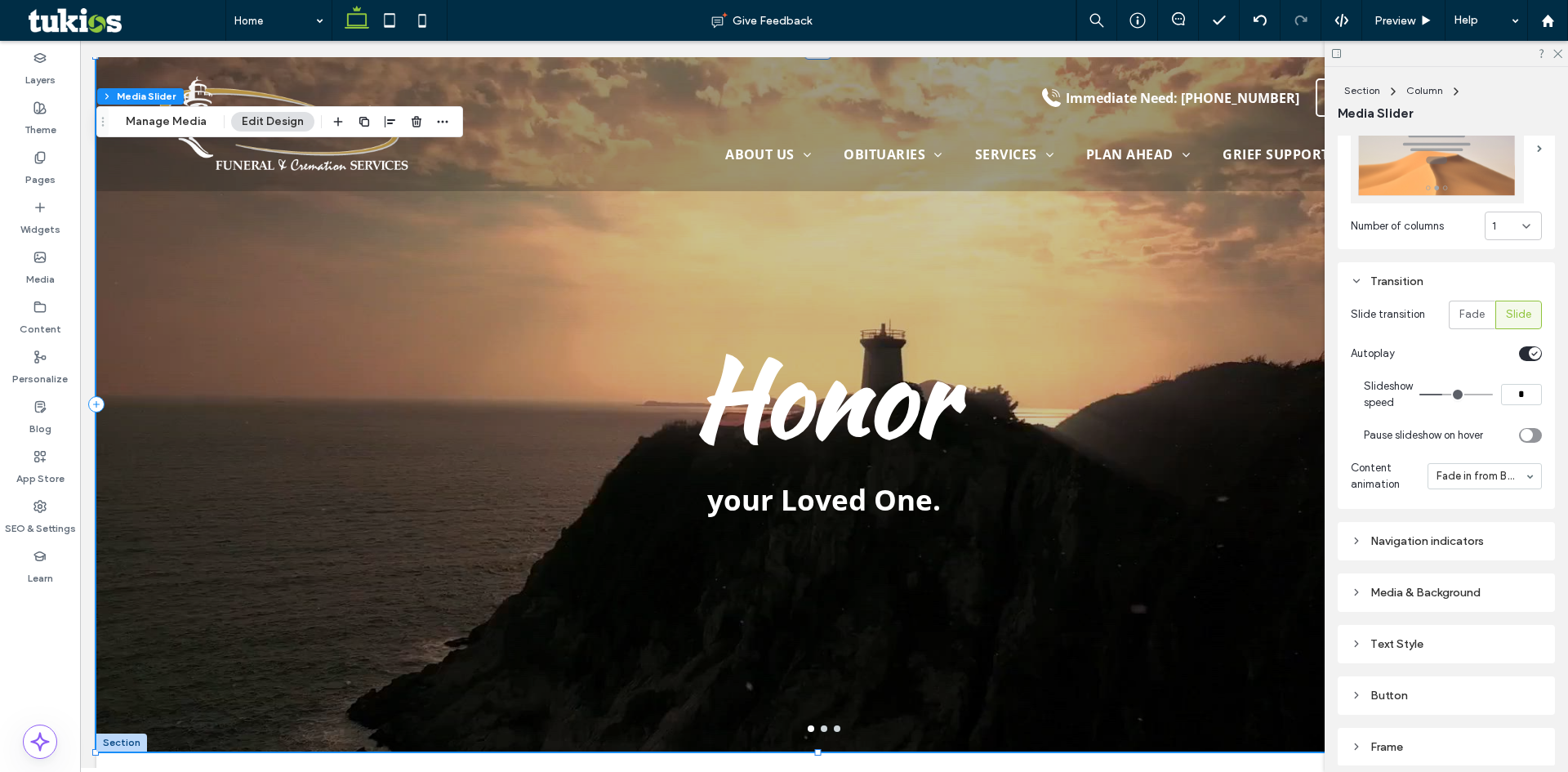
click at [1515, 383] on input "*" at bounding box center [1521, 394] width 41 height 22
type input "**"
click at [1406, 23] on span "Preview" at bounding box center [1394, 21] width 41 height 14
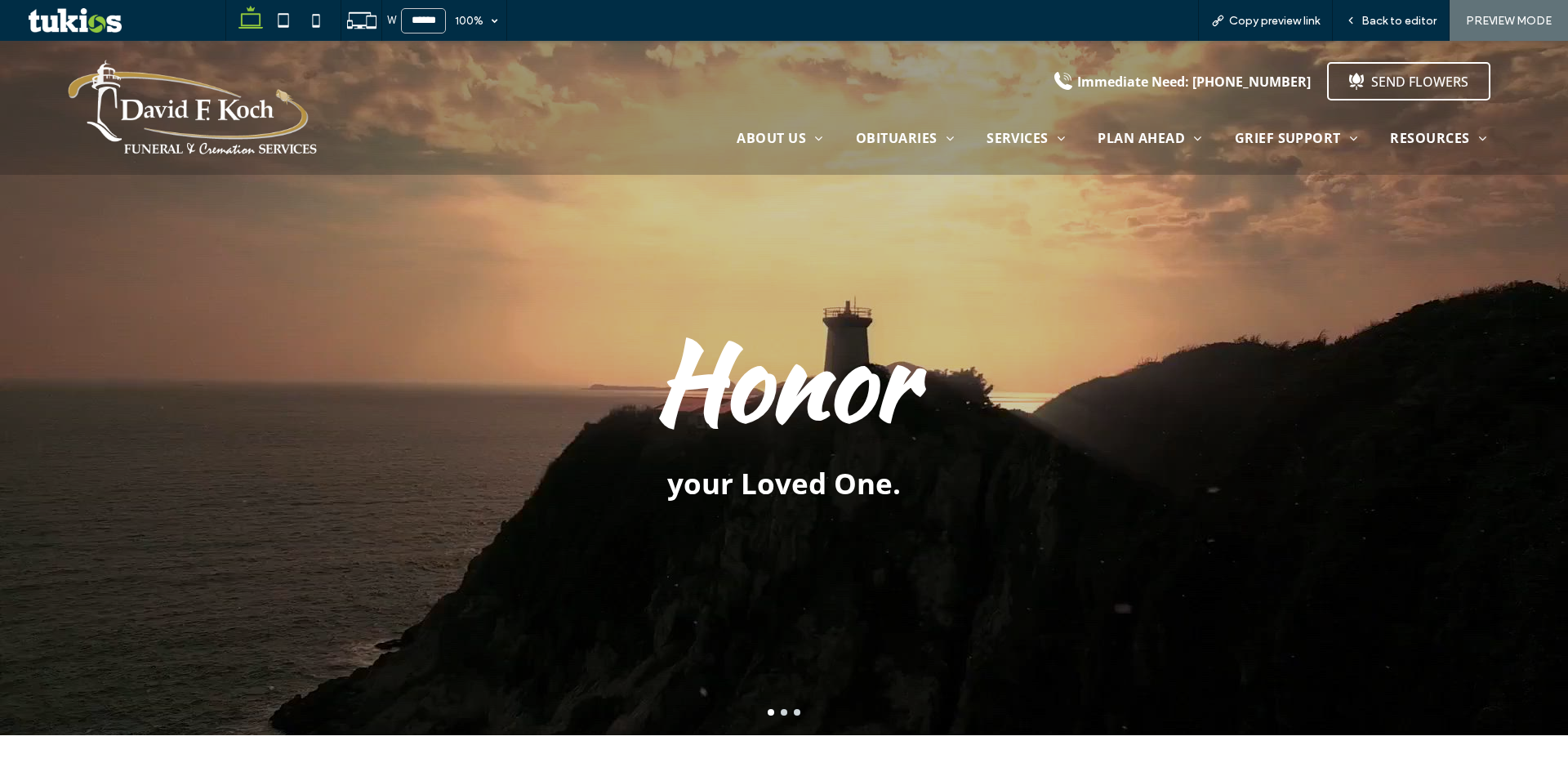
click at [781, 713] on button "go to slide 2" at bounding box center [784, 712] width 7 height 7
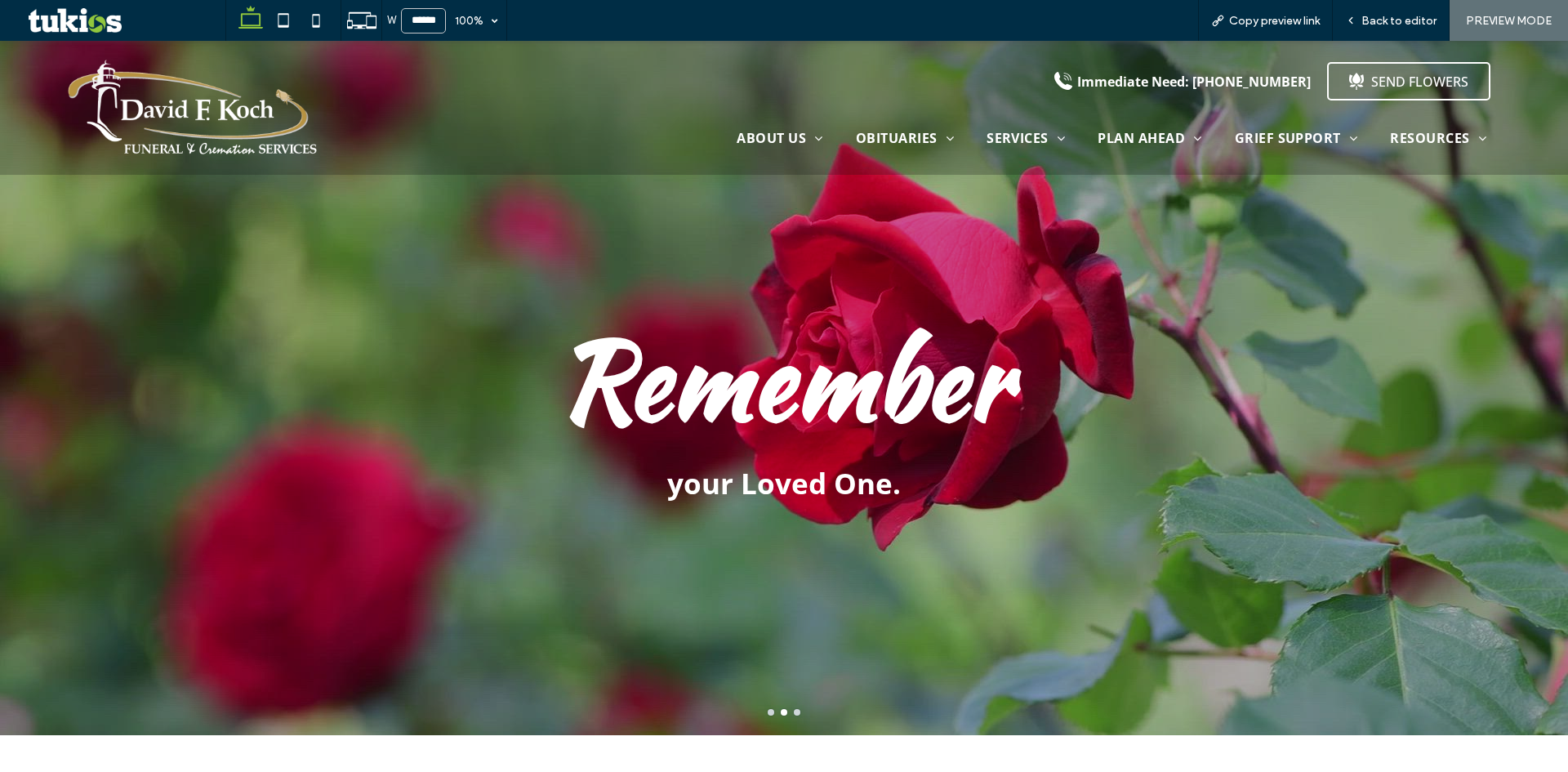
click at [793, 712] on button "go to slide 3" at bounding box center [797, 712] width 7 height 7
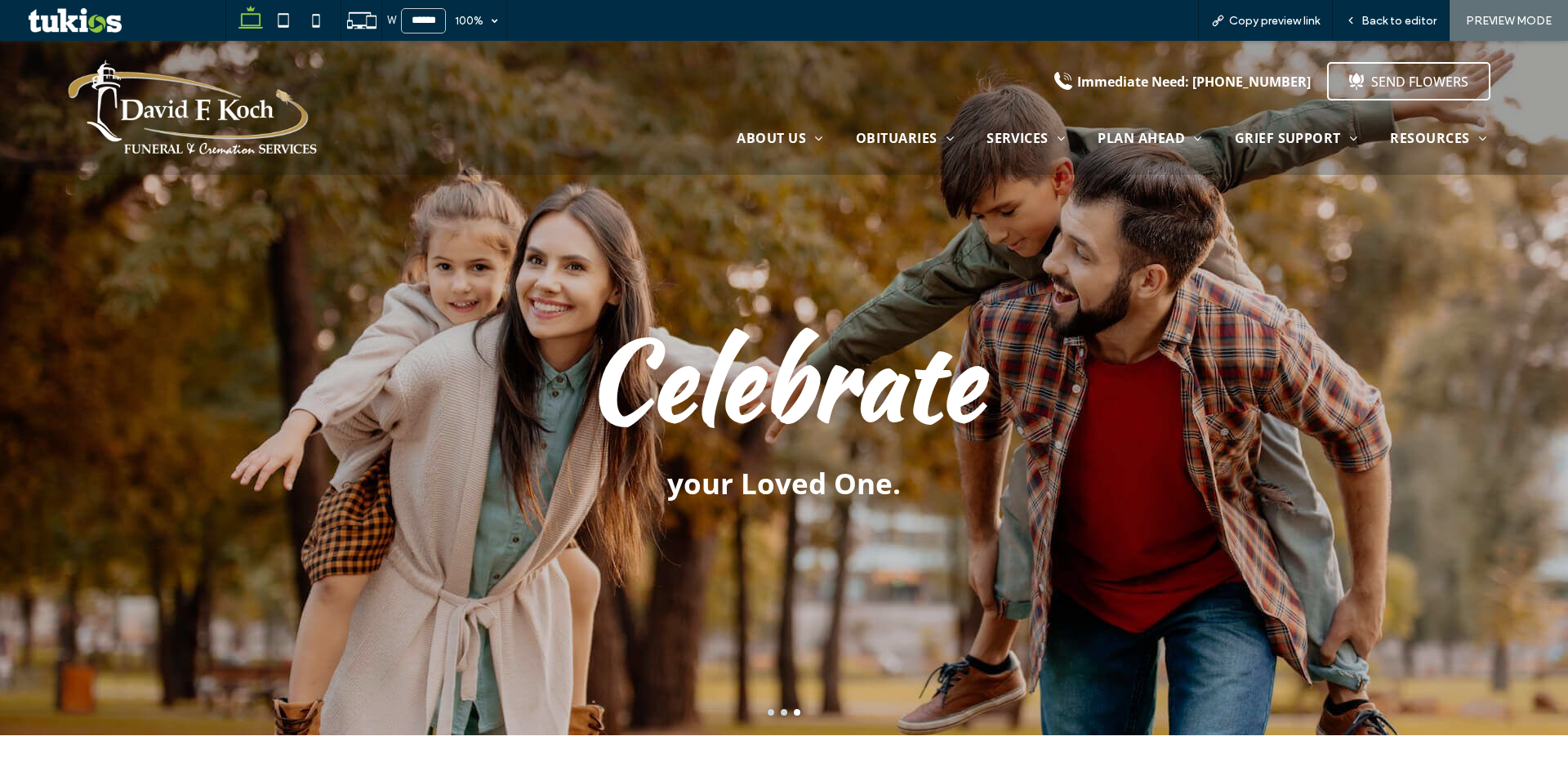
click at [768, 712] on button "go to slide 1" at bounding box center [771, 712] width 7 height 7
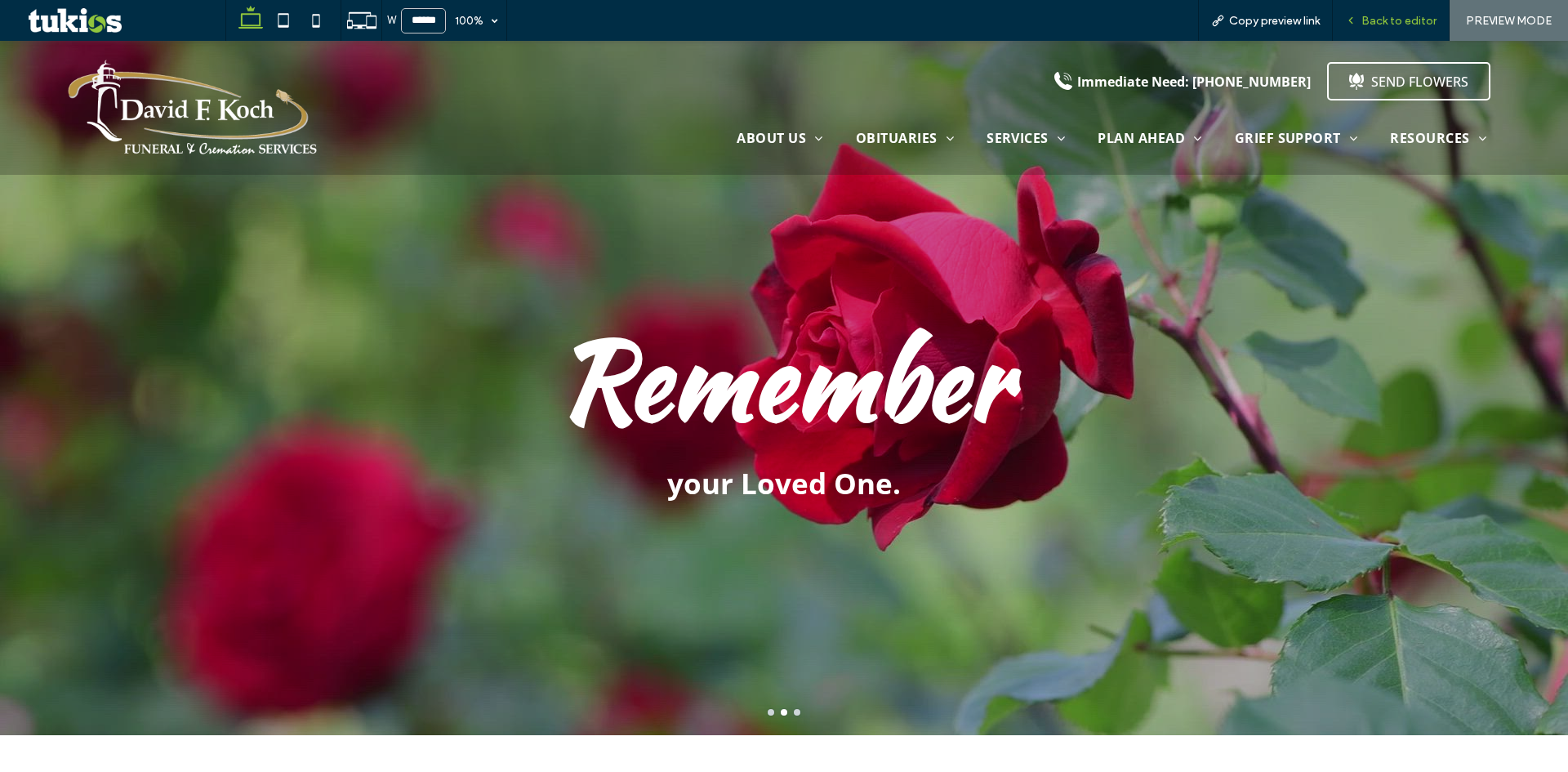
click at [1406, 17] on span "Back to editor" at bounding box center [1398, 21] width 75 height 14
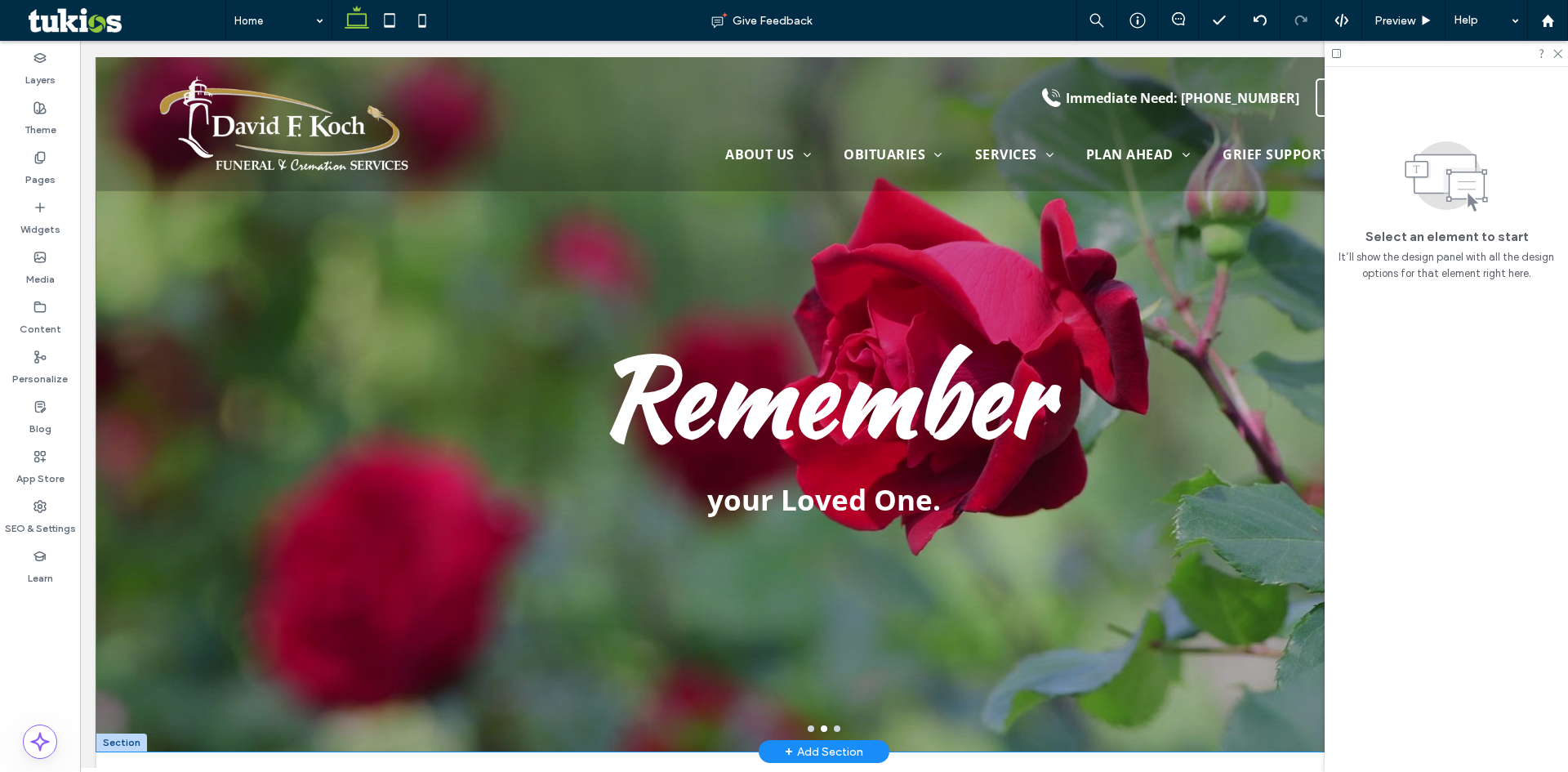
click at [218, 441] on div "Remember your Loved One." at bounding box center [824, 414] width 1455 height 617
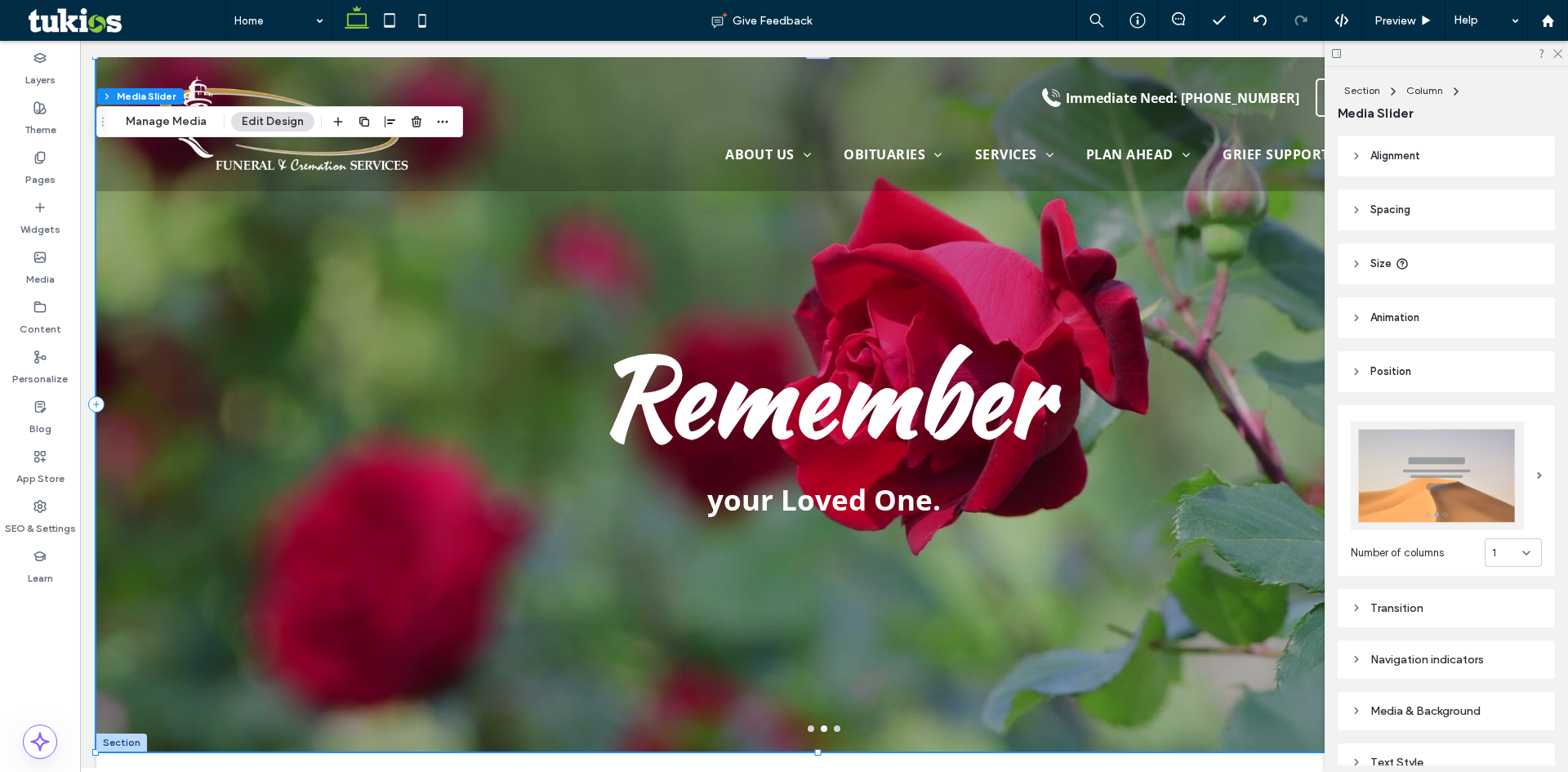
click at [1397, 609] on div "Transition" at bounding box center [1445, 608] width 191 height 22
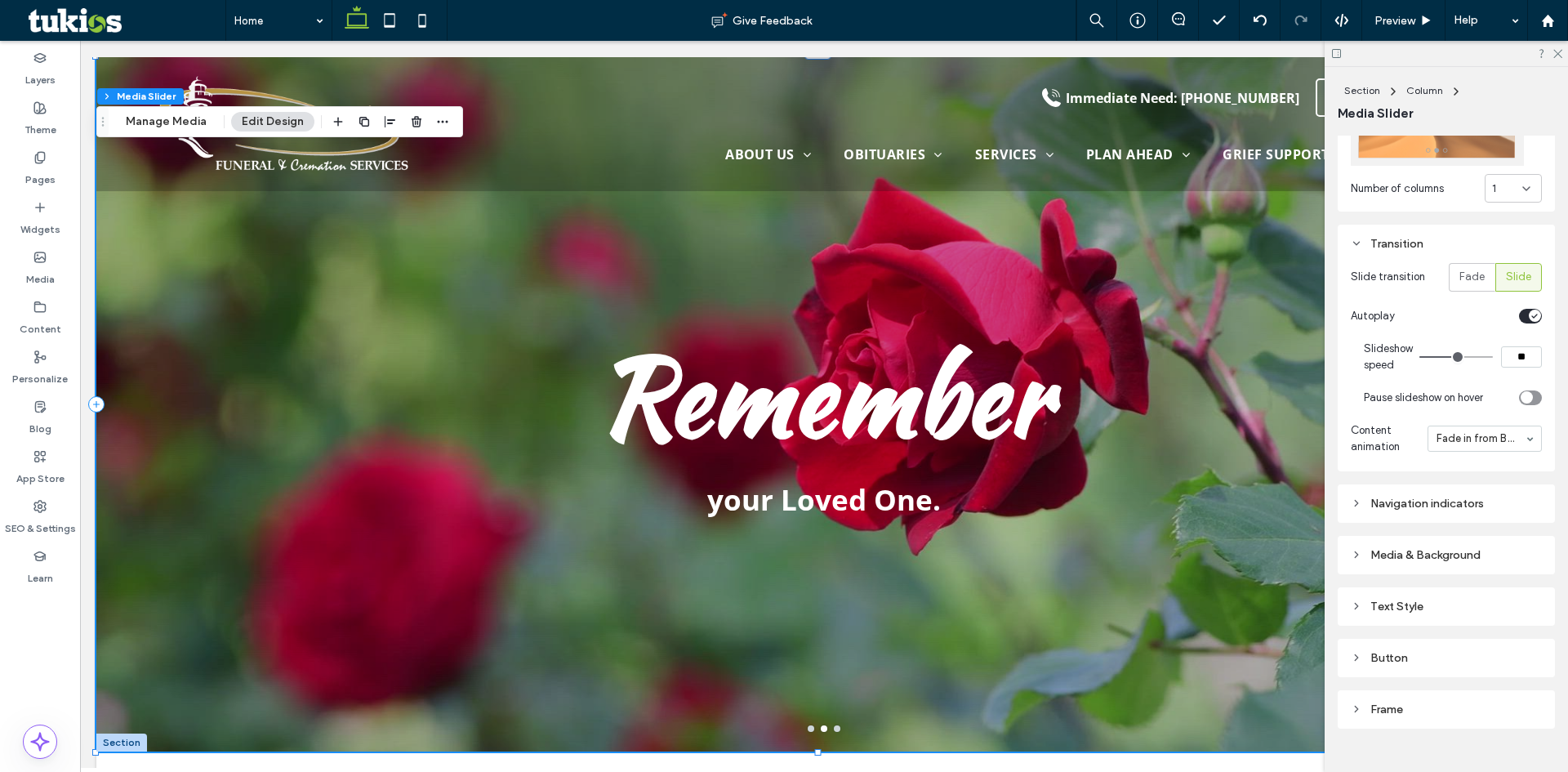
scroll to position [387, 0]
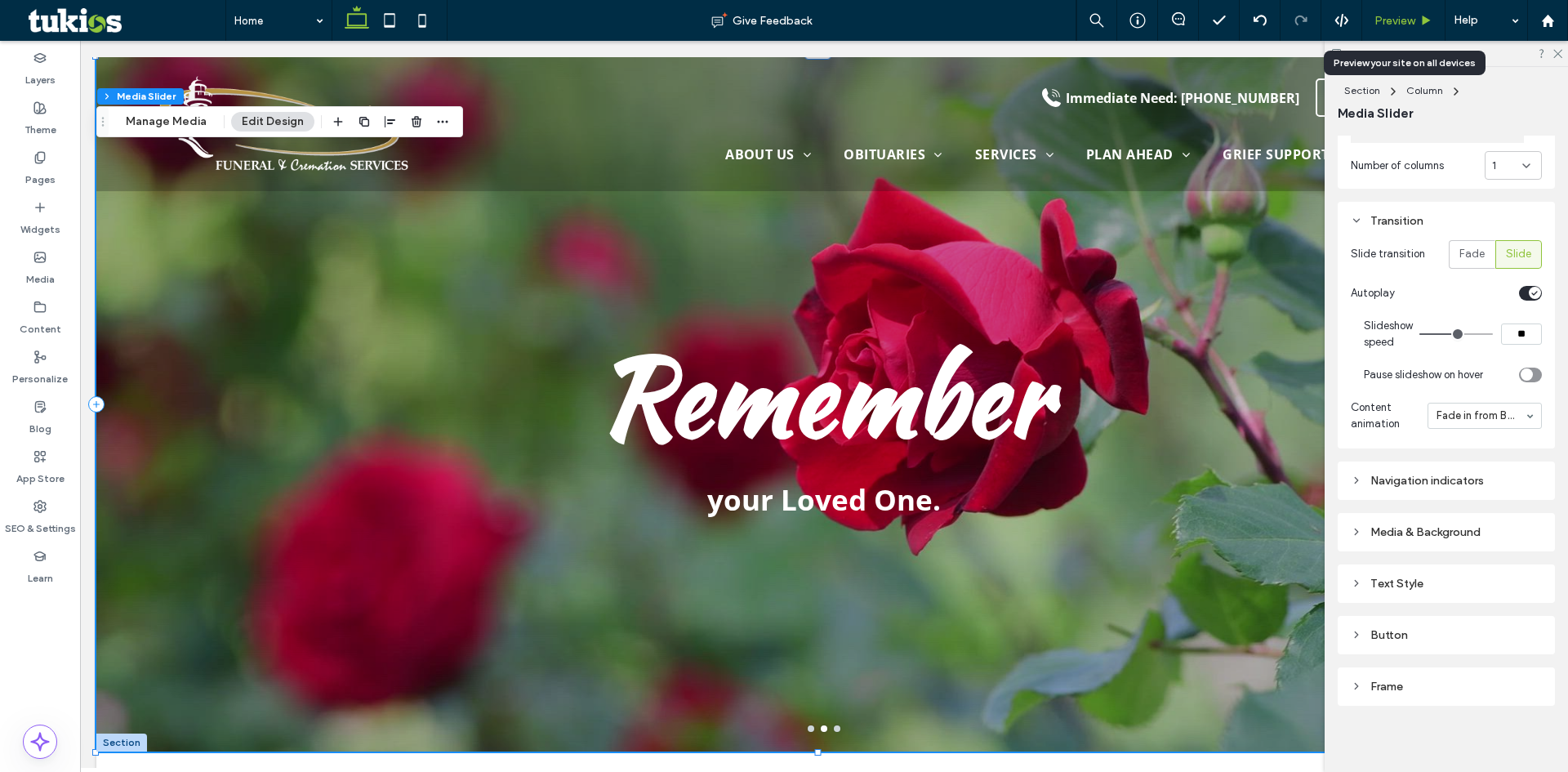
click at [1411, 16] on span "Preview" at bounding box center [1394, 21] width 41 height 14
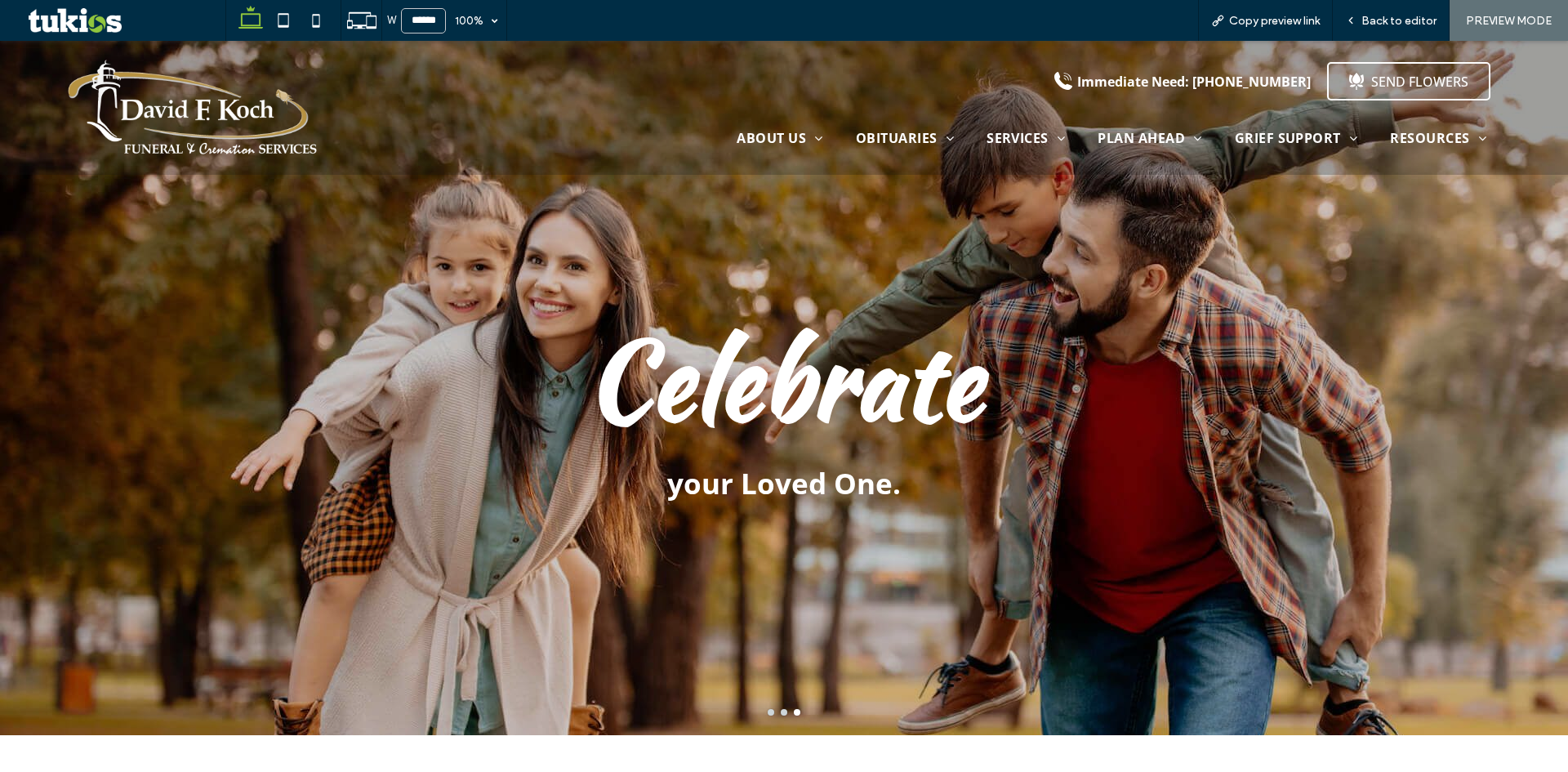
click at [768, 711] on button "go to slide 1" at bounding box center [771, 712] width 7 height 7
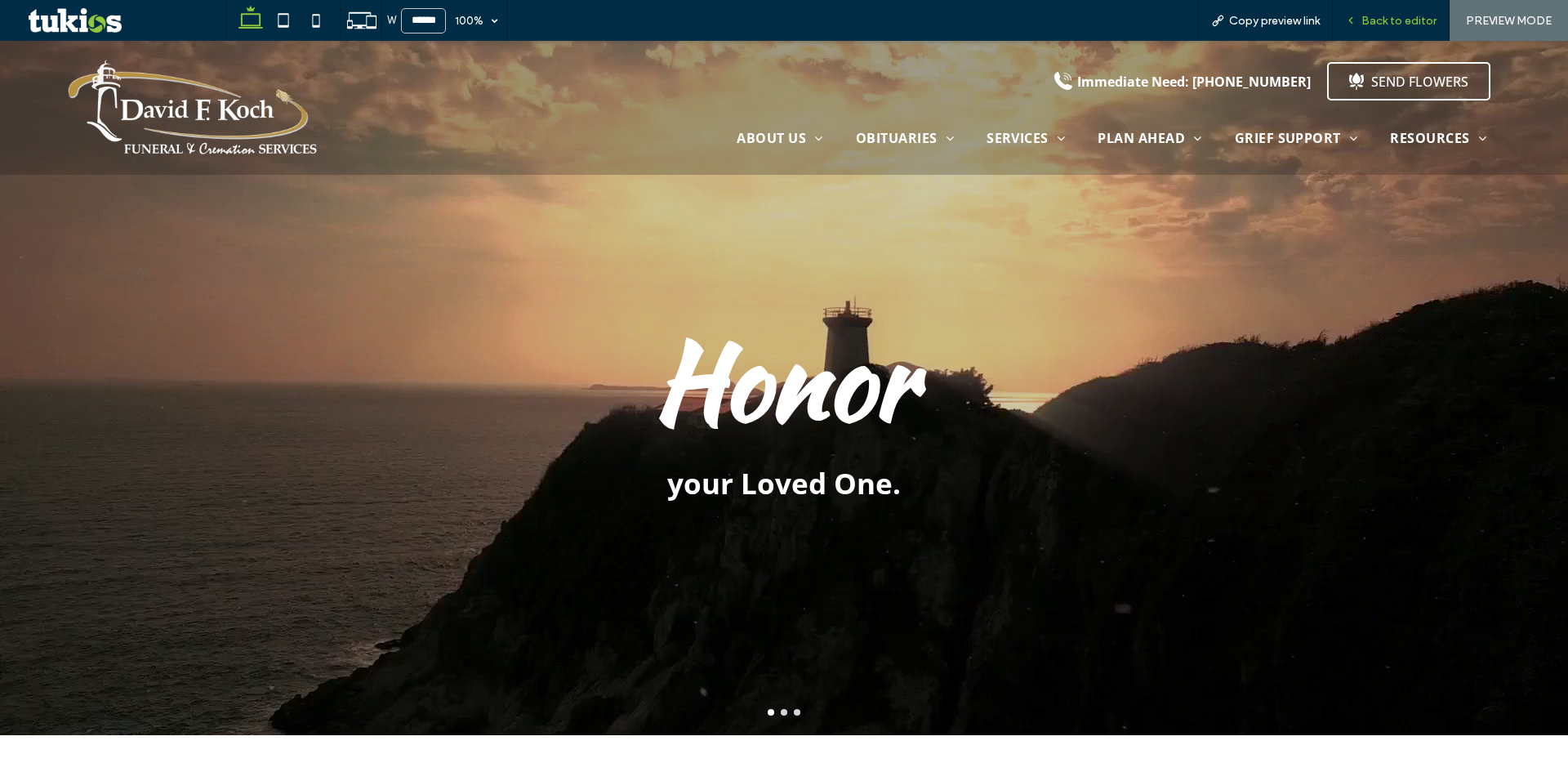
click at [1412, 12] on div "Back to editor" at bounding box center [1390, 20] width 117 height 41
click at [1404, 19] on span "Back to editor" at bounding box center [1398, 21] width 75 height 14
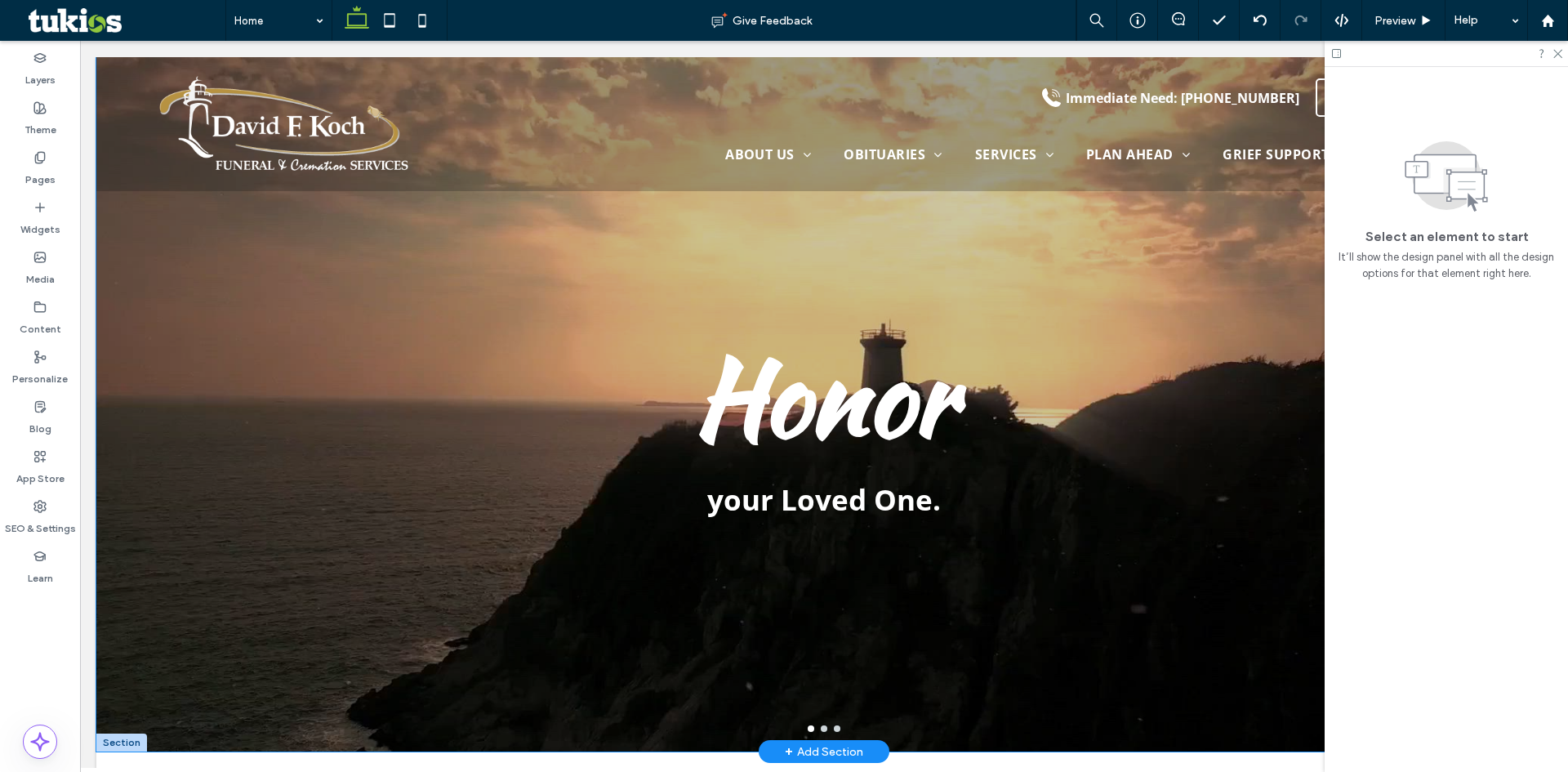
click at [257, 515] on div "Honor your Loved One." at bounding box center [824, 414] width 1455 height 617
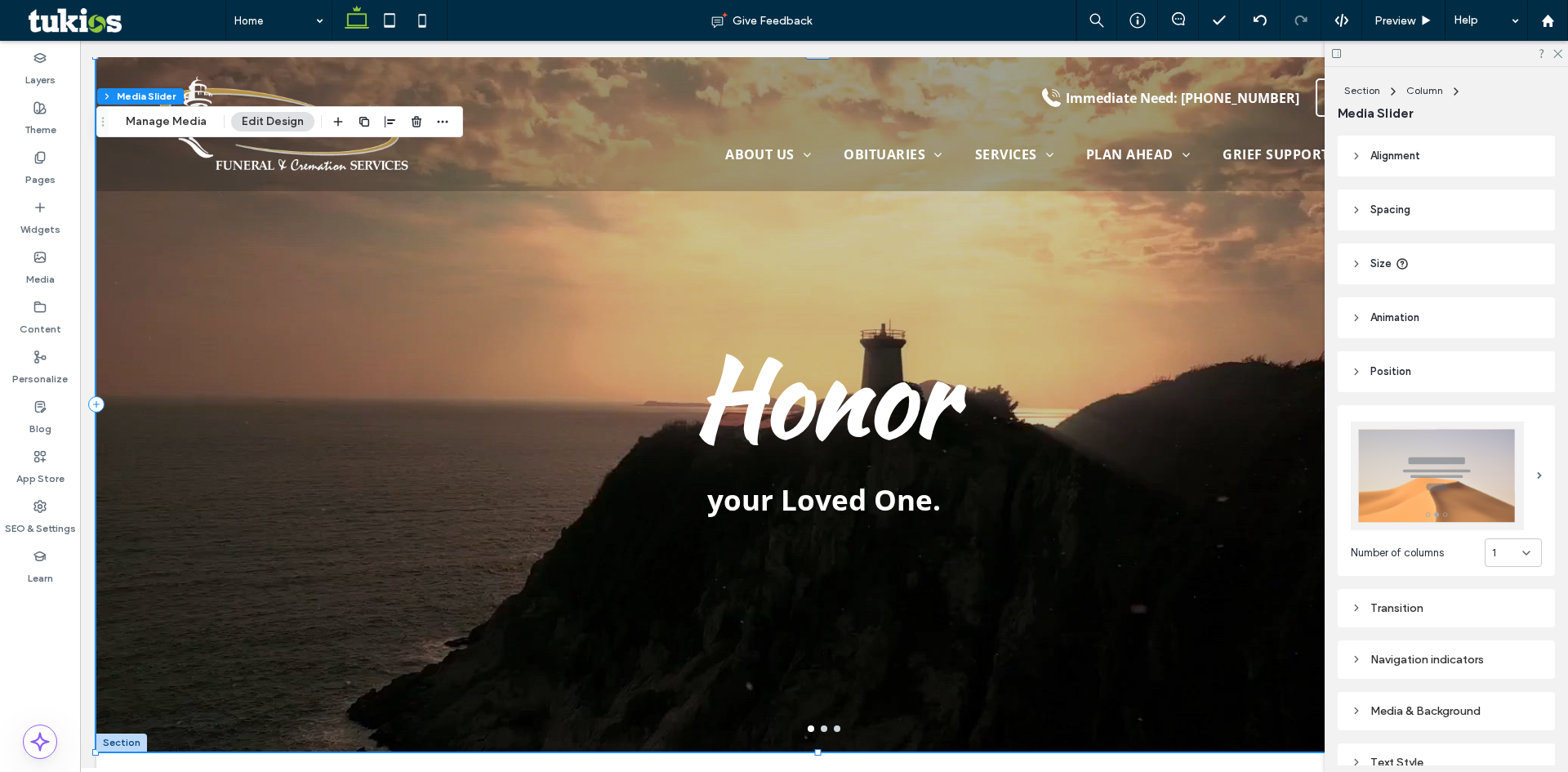
click at [1375, 604] on div "Transition" at bounding box center [1445, 608] width 191 height 14
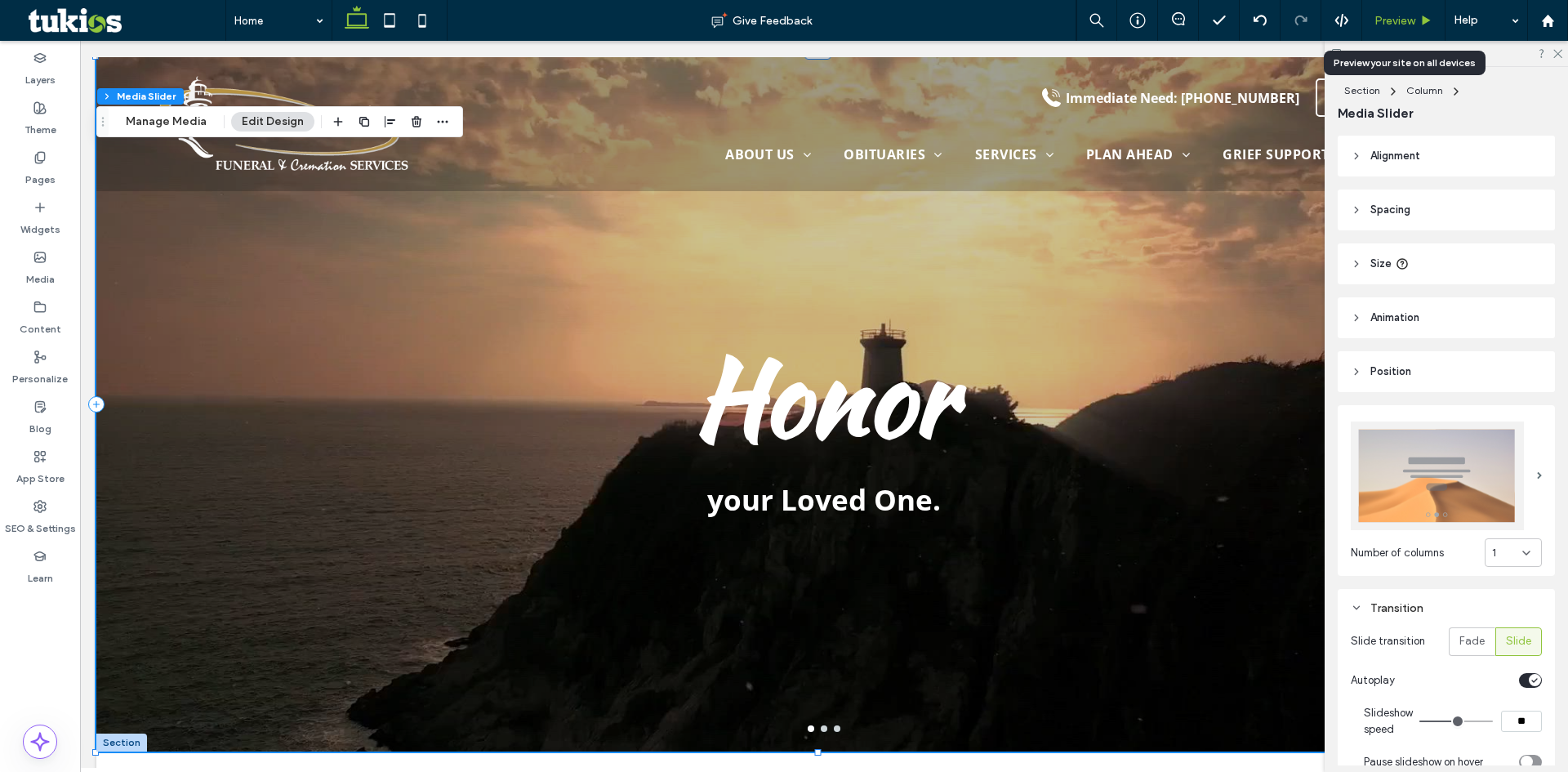
click at [1402, 15] on span "Preview" at bounding box center [1394, 21] width 41 height 14
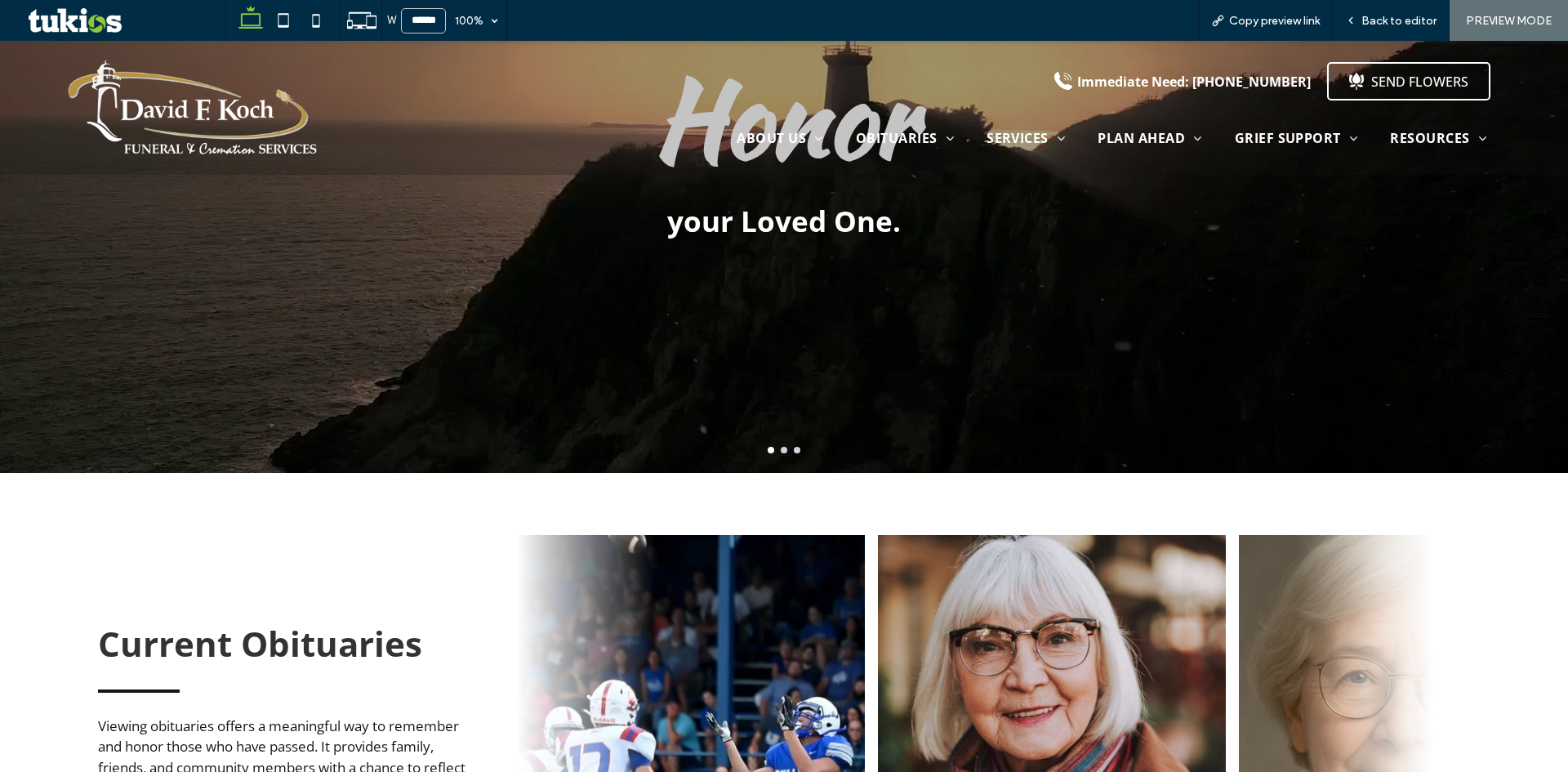
scroll to position [217, 0]
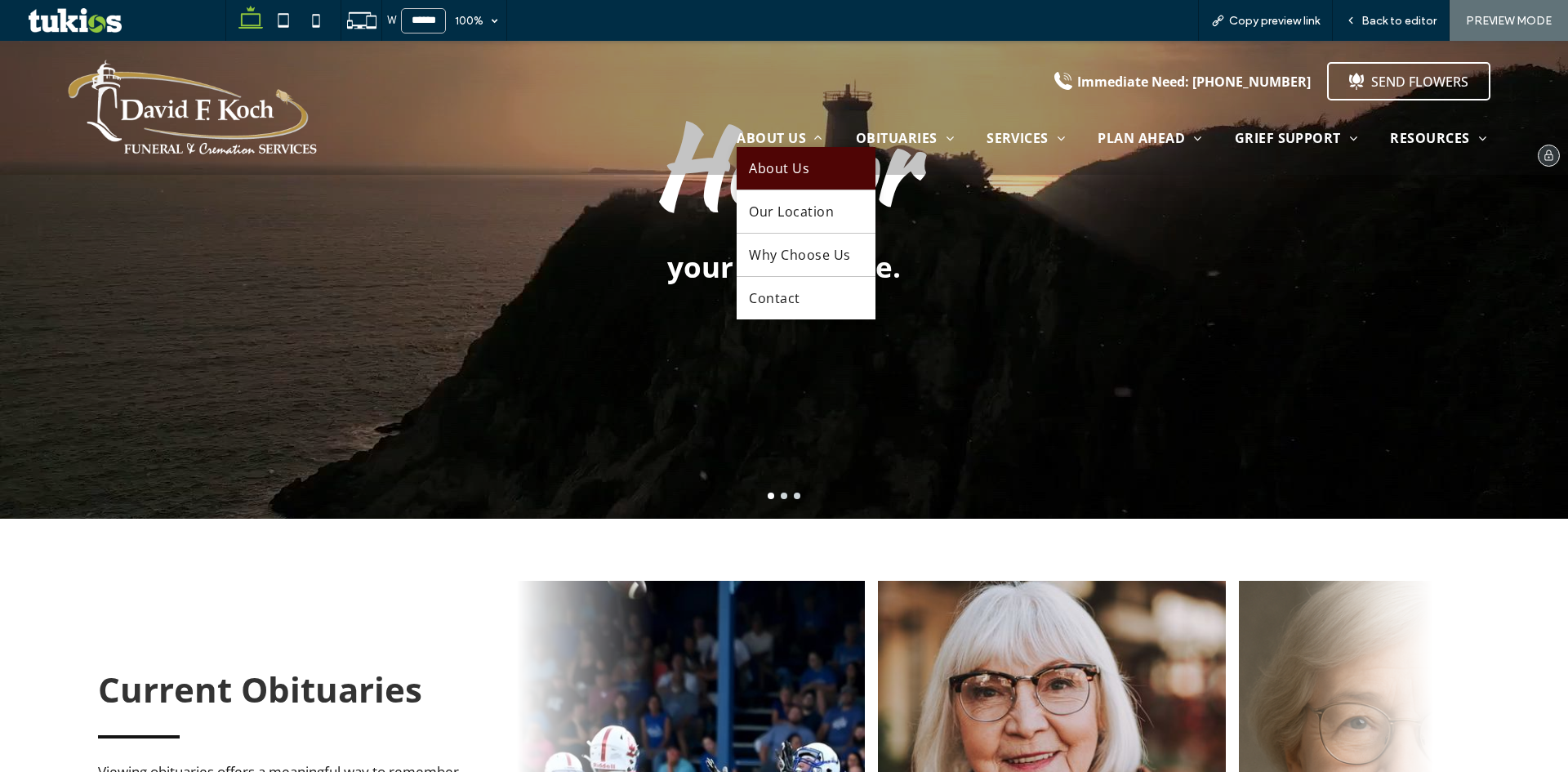
click at [795, 177] on span "About Us" at bounding box center [779, 168] width 60 height 18
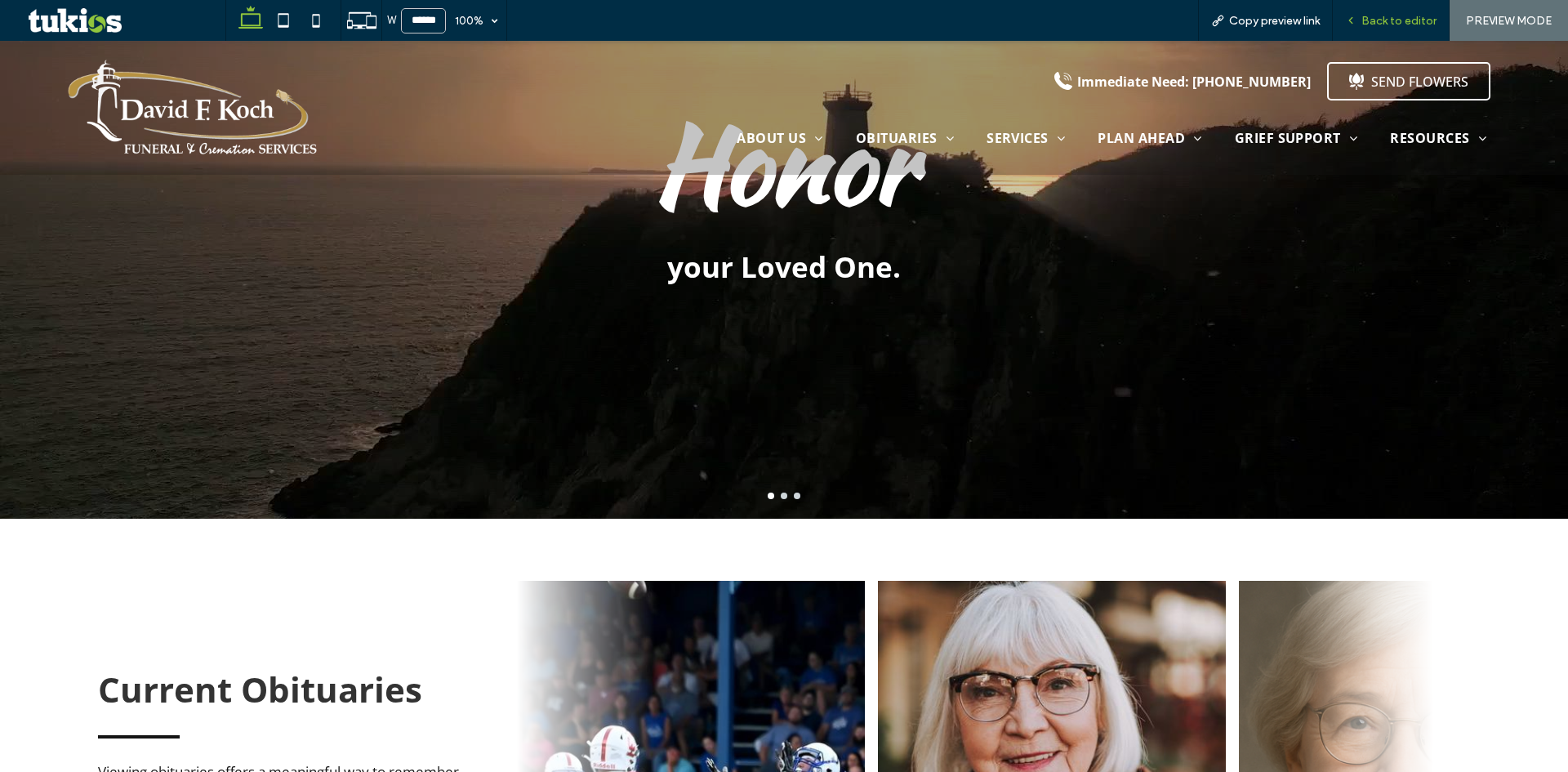
click at [1400, 9] on div "Back to editor" at bounding box center [1390, 20] width 117 height 41
click at [1404, 18] on span "Back to editor" at bounding box center [1398, 21] width 75 height 14
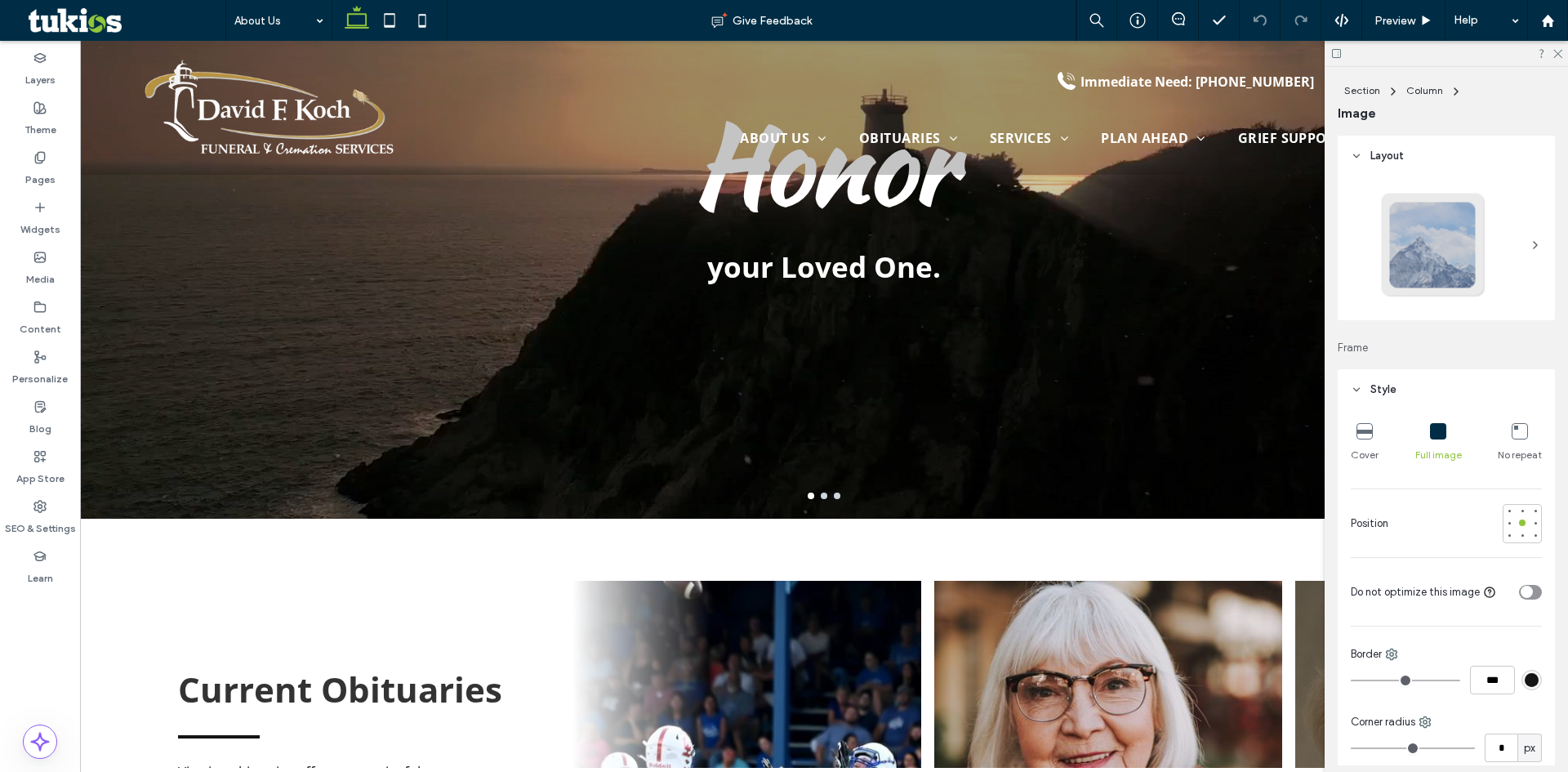
type input "***"
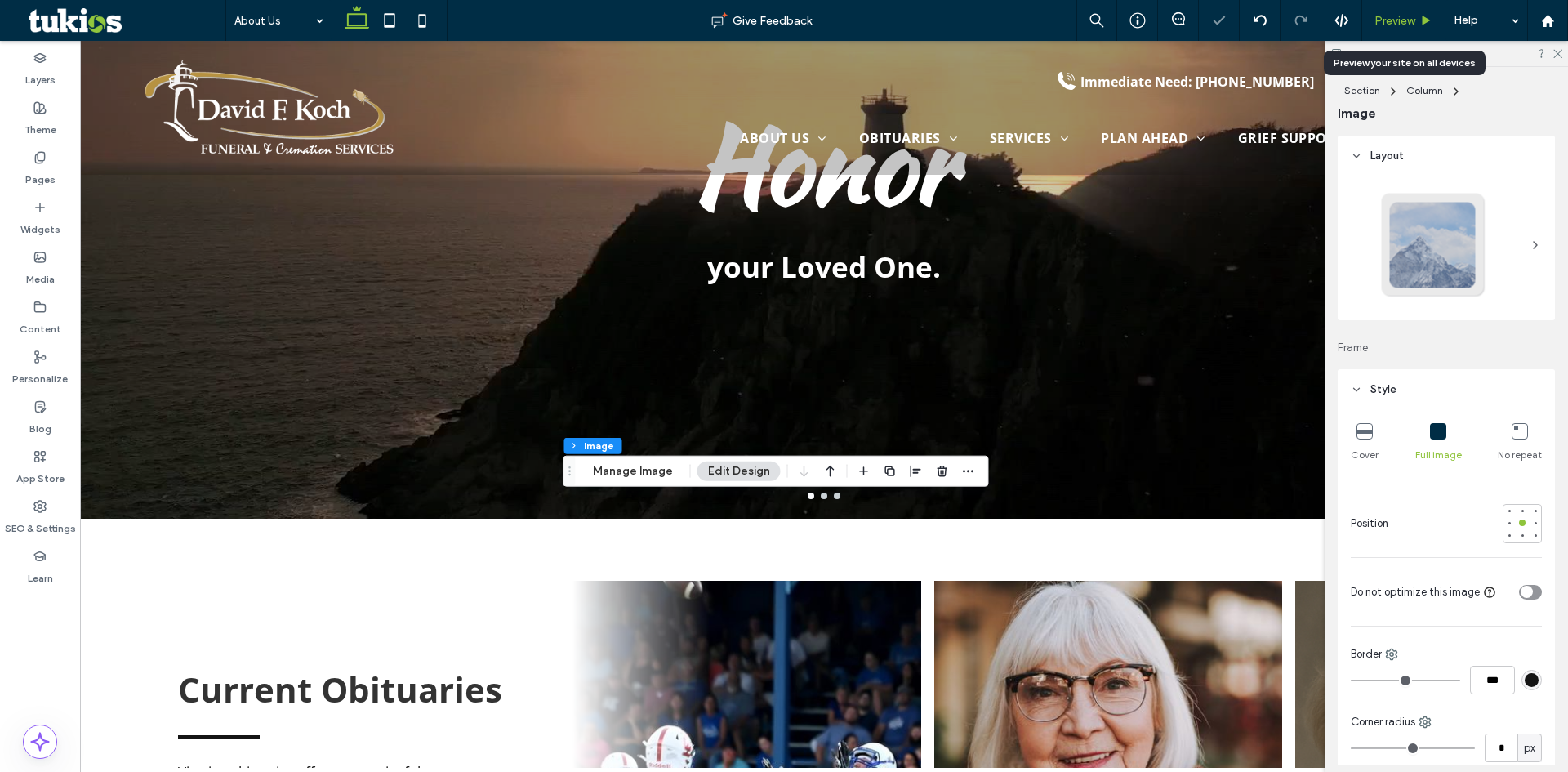
click at [1405, 20] on span "Preview" at bounding box center [1394, 21] width 41 height 14
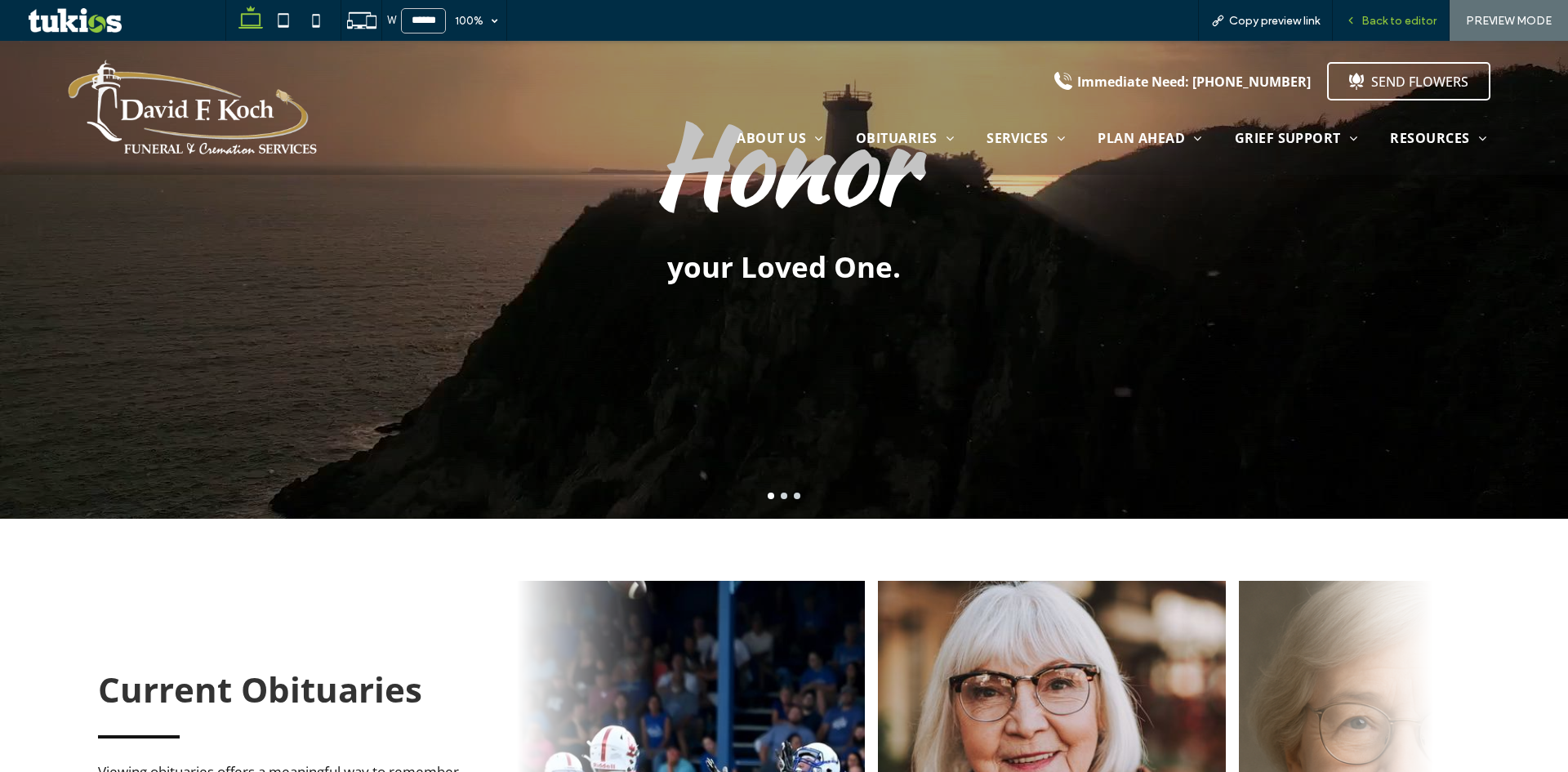
click at [1413, 18] on span "Back to editor" at bounding box center [1398, 21] width 75 height 14
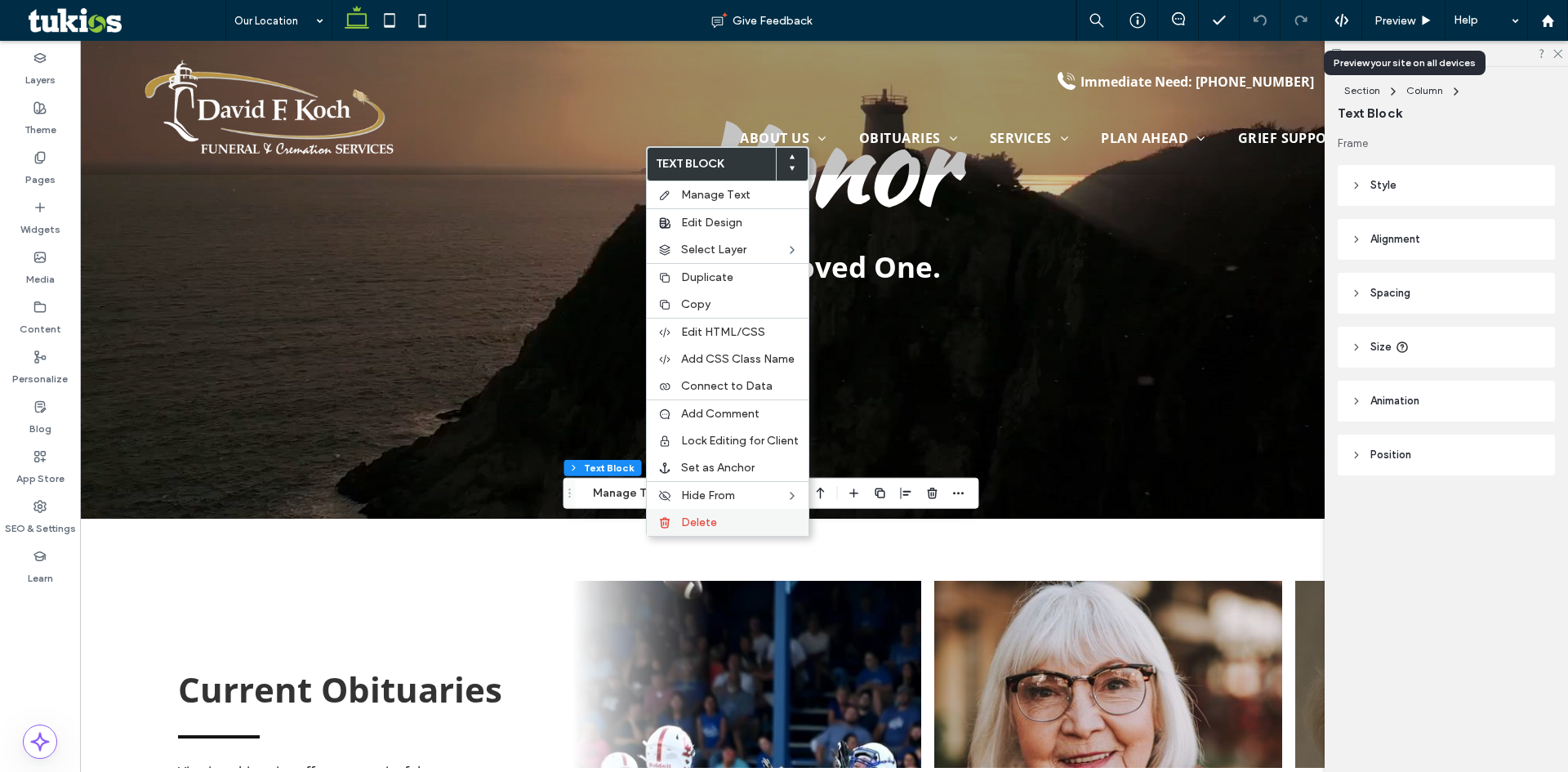
click at [711, 531] on div "Delete" at bounding box center [727, 522] width 161 height 27
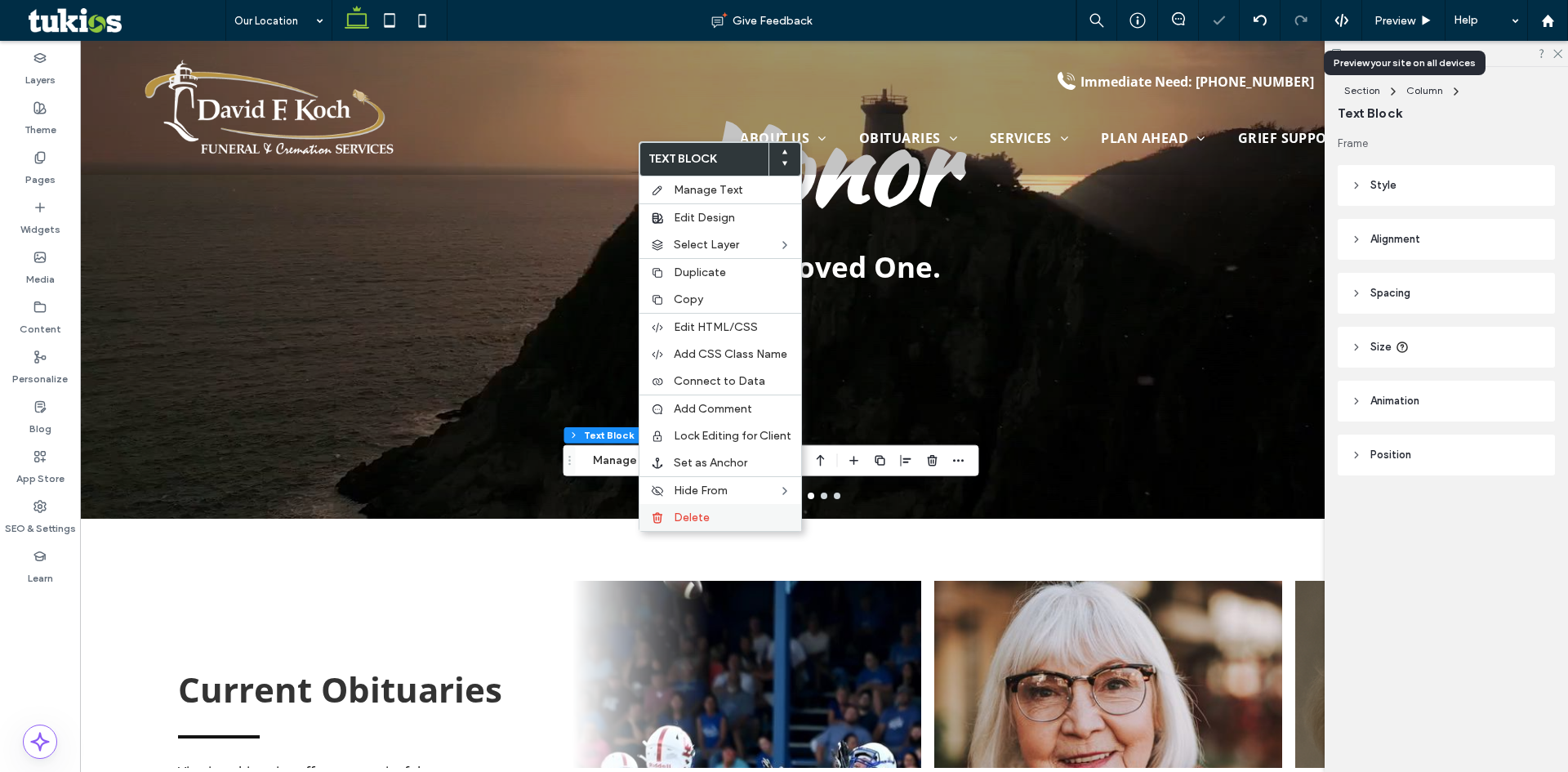
click at [675, 522] on span "Delete" at bounding box center [692, 517] width 36 height 14
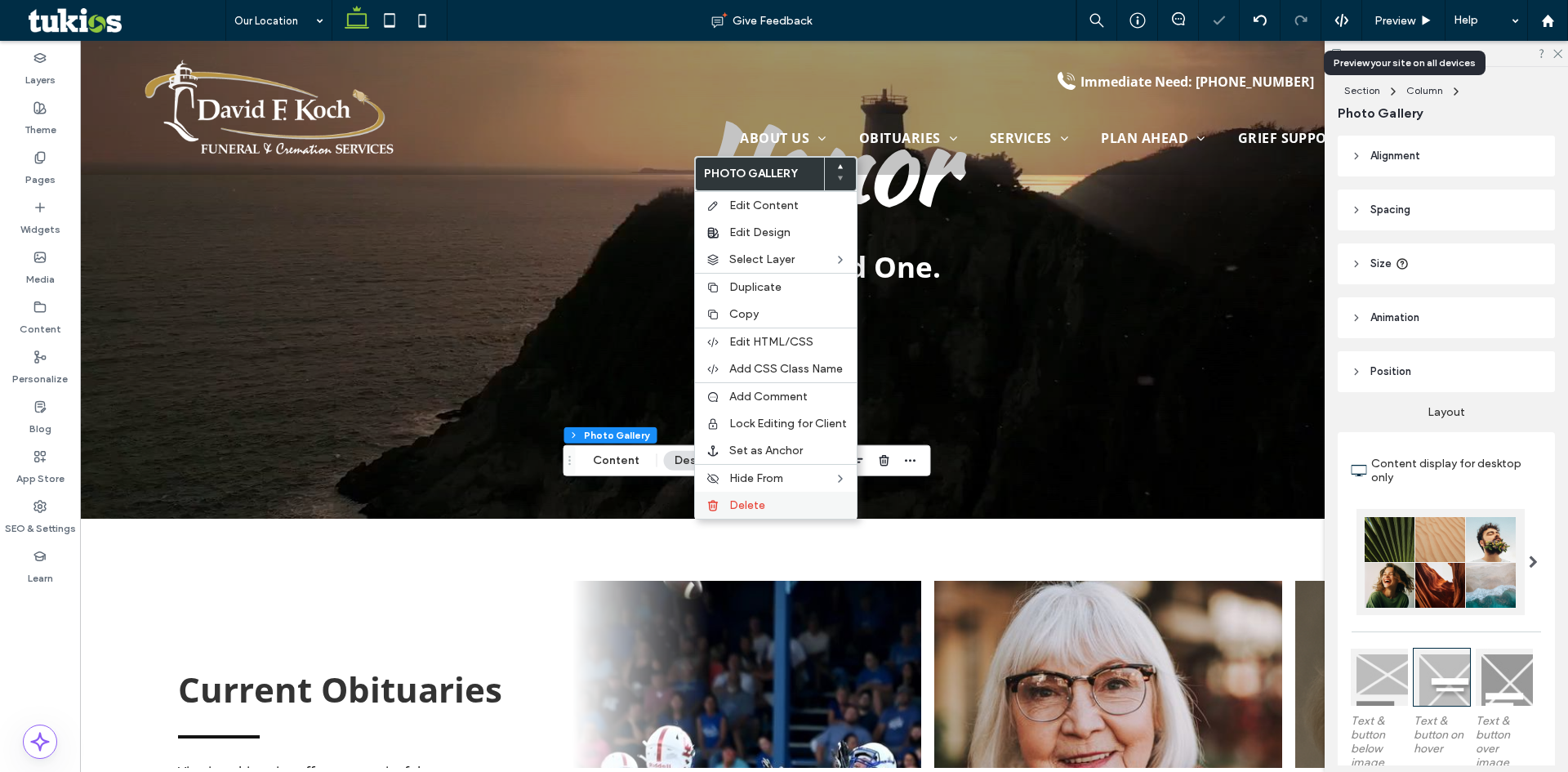
click at [737, 512] on div "Delete" at bounding box center [775, 504] width 161 height 27
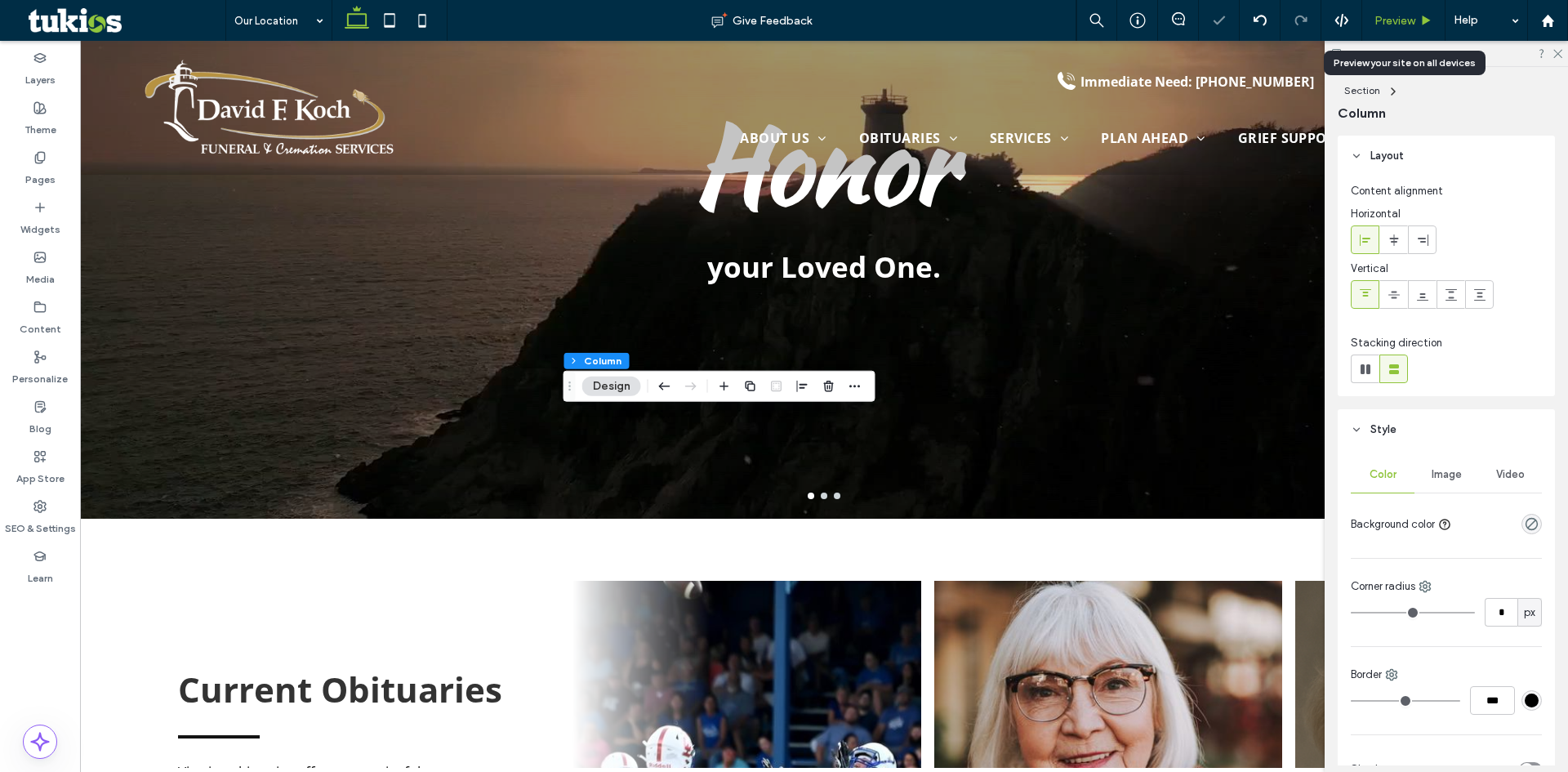
click at [1402, 23] on span "Preview" at bounding box center [1394, 21] width 41 height 14
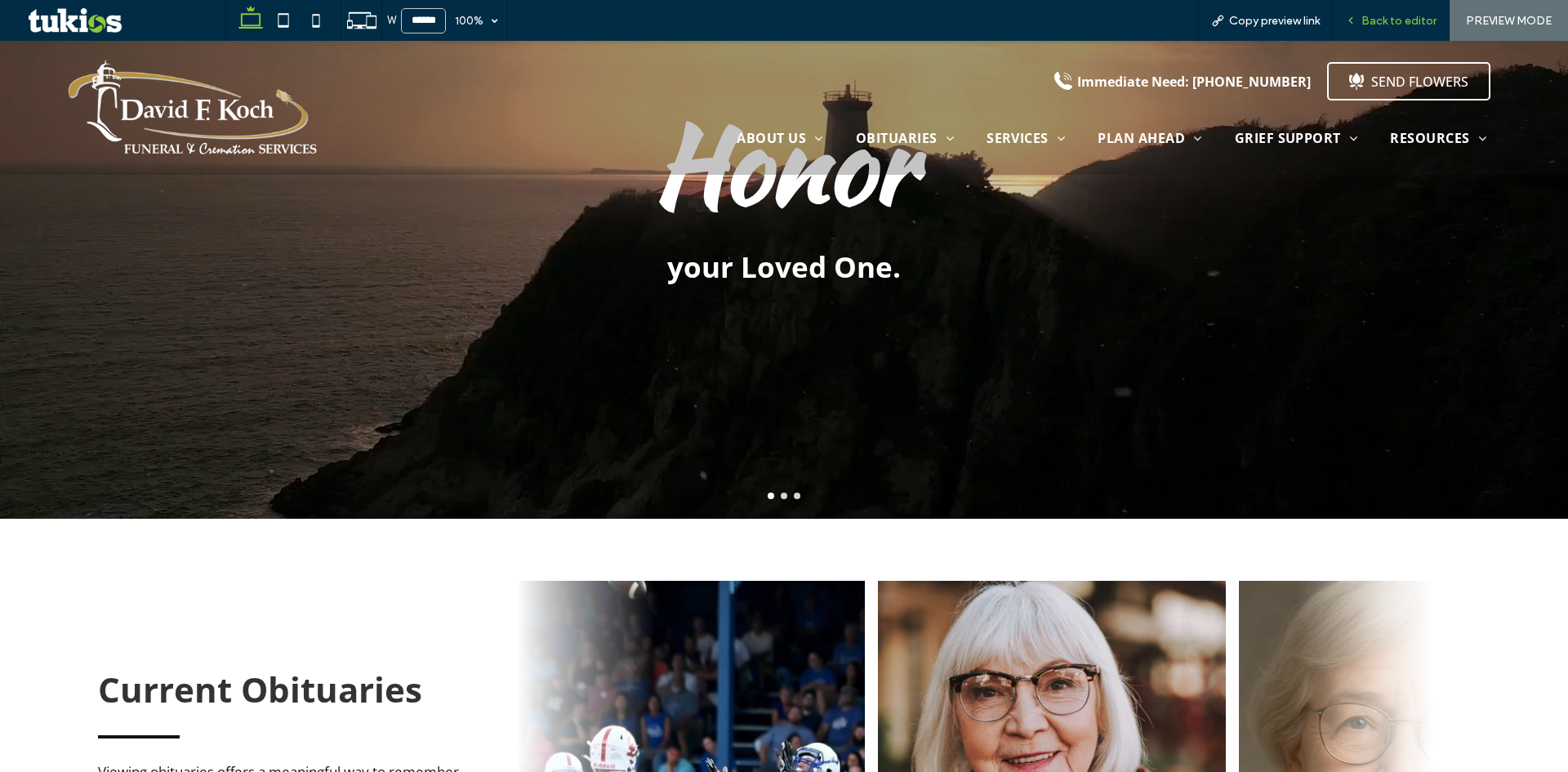
click at [1413, 23] on span "Back to editor" at bounding box center [1398, 21] width 75 height 14
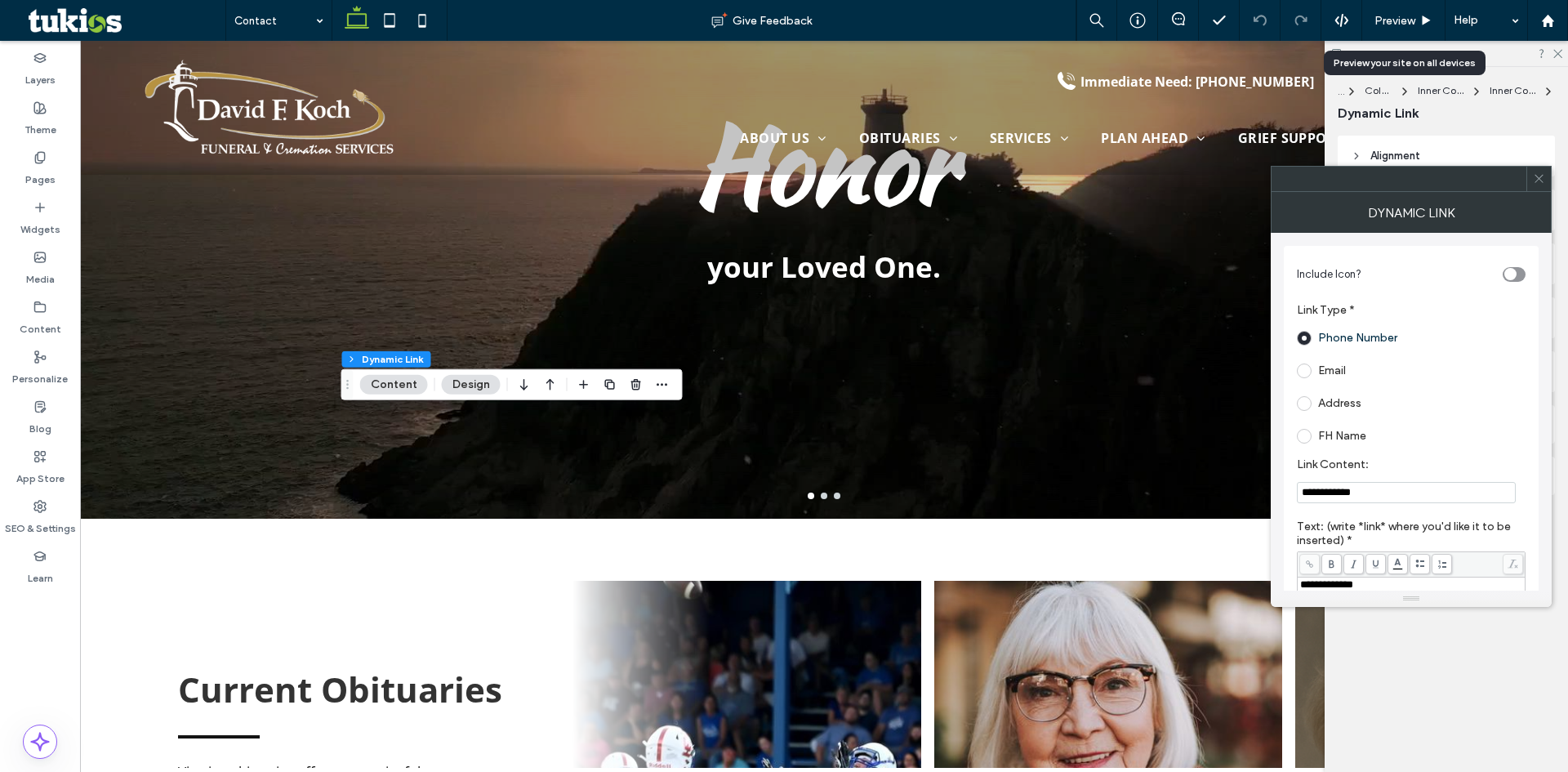
click at [1369, 490] on input "**********" at bounding box center [1406, 492] width 218 height 22
paste input "Link Content:"
type input "**********"
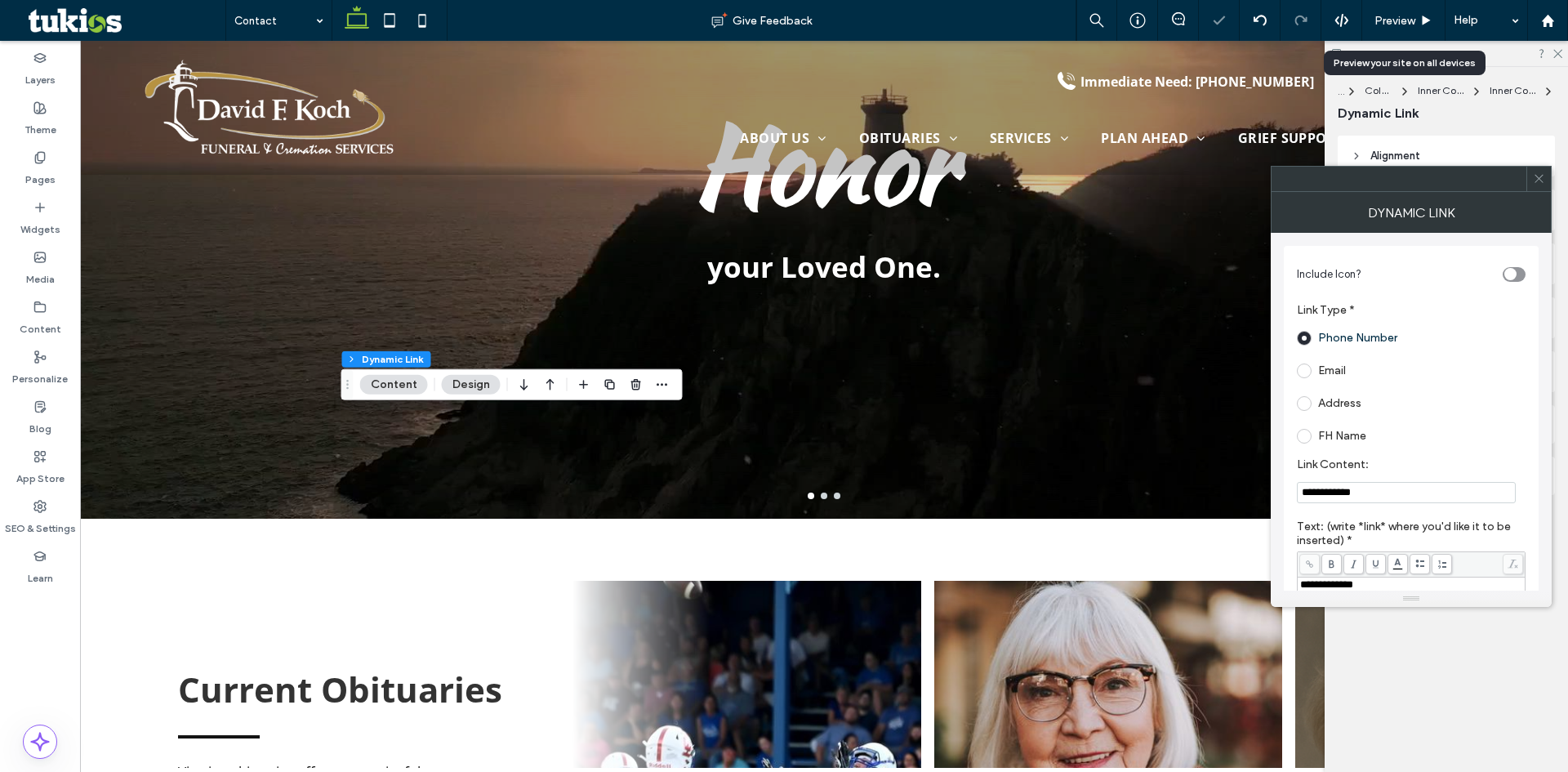
click at [1533, 182] on icon at bounding box center [1539, 179] width 12 height 12
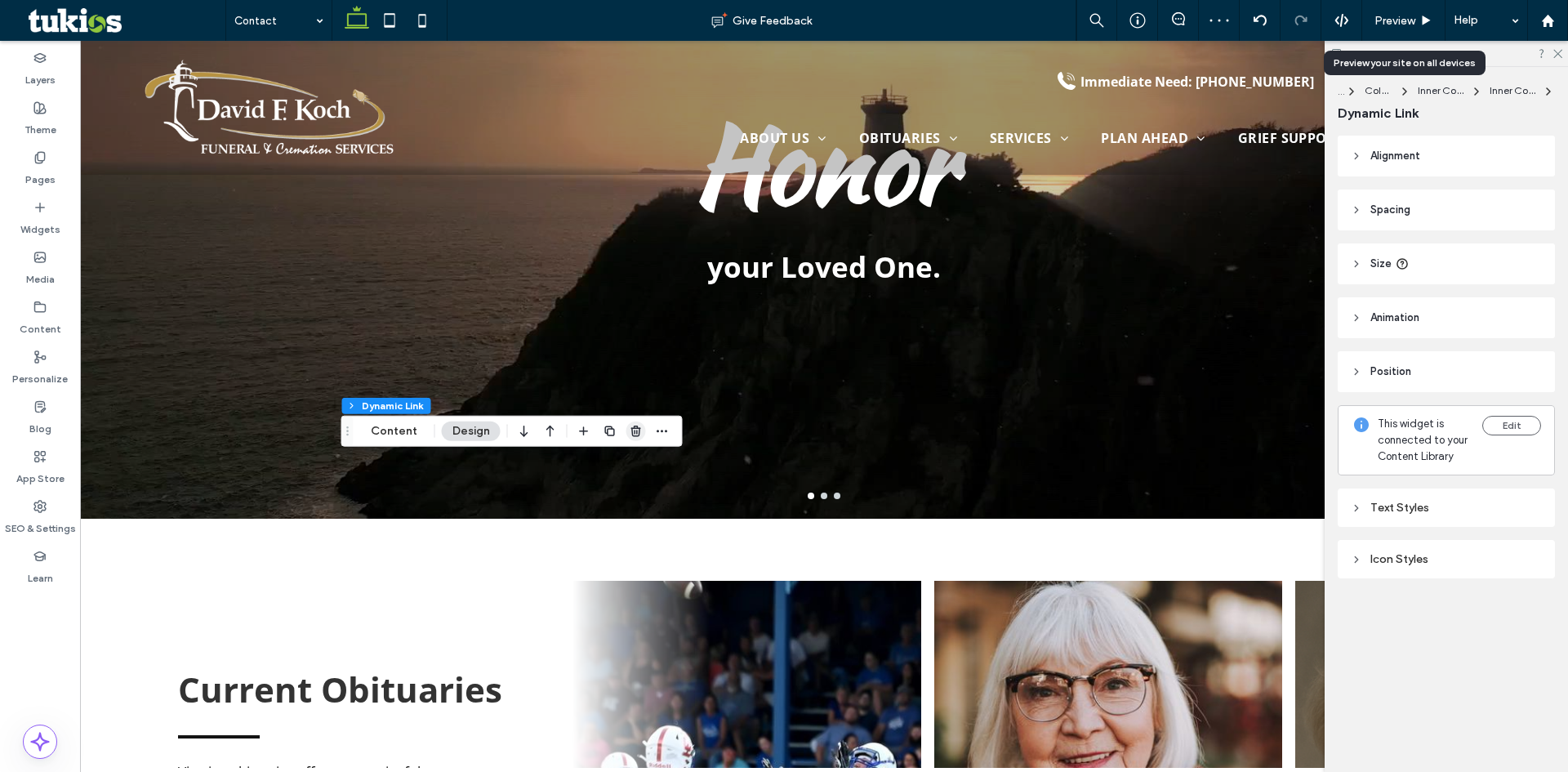
click at [635, 436] on use "button" at bounding box center [635, 431] width 9 height 10
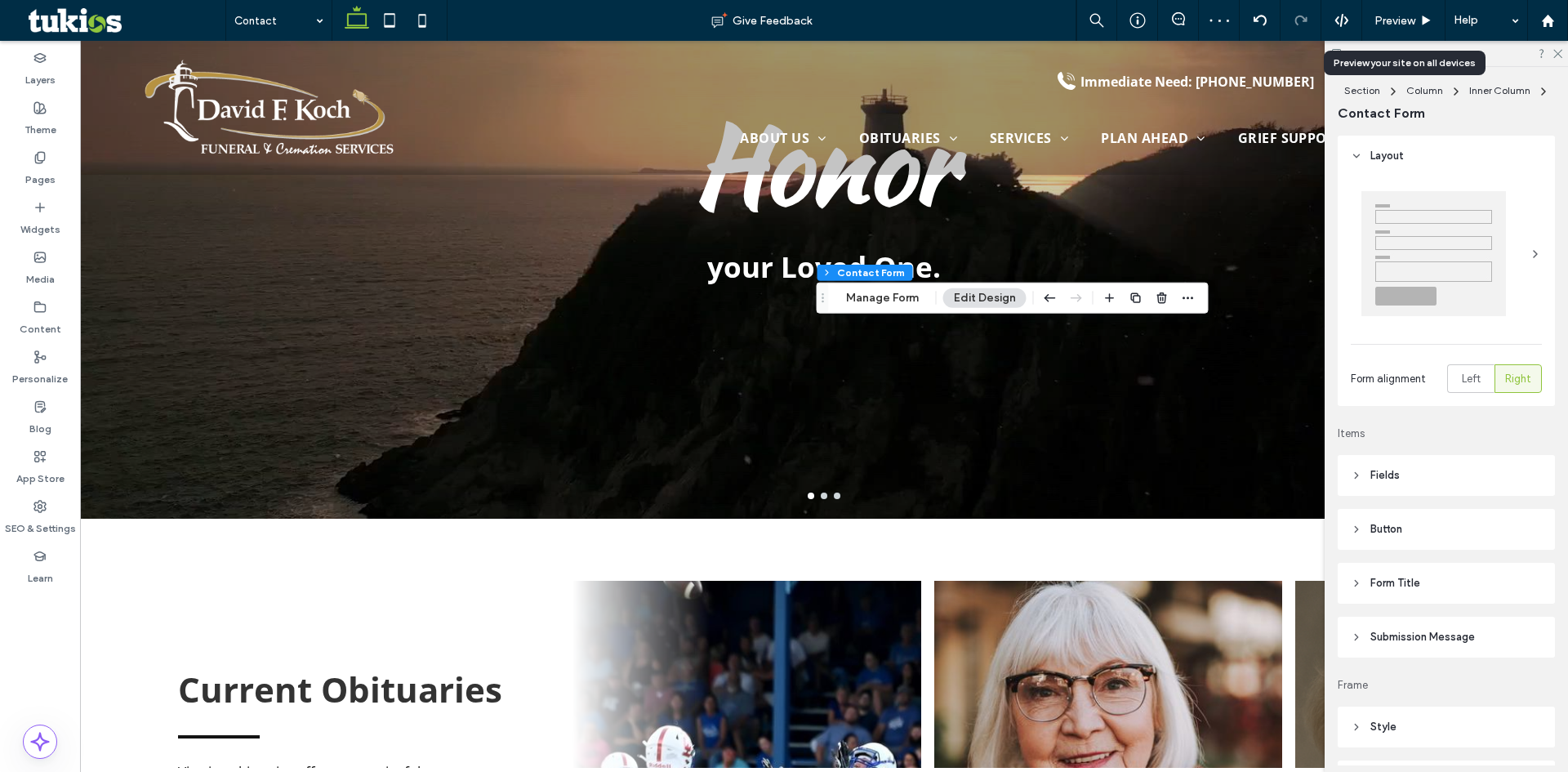
type input "*"
type input "***"
click at [890, 308] on div "Section Column Inner Column Contact Form Manage Form Edit Design" at bounding box center [1013, 298] width 392 height 31
click at [893, 301] on button "Manage Form" at bounding box center [882, 298] width 94 height 20
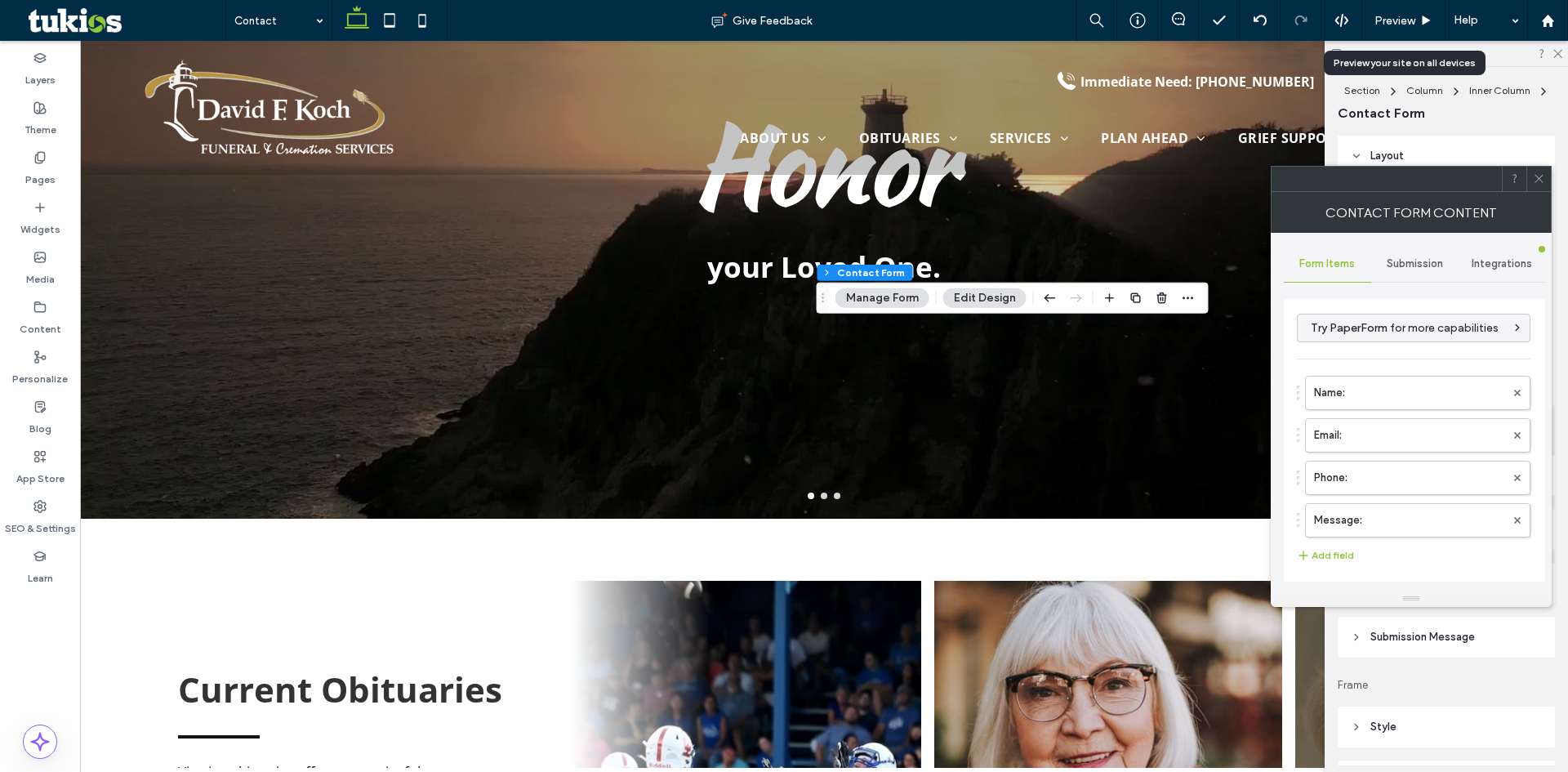
type input "**********"
click at [1431, 267] on span "Submission" at bounding box center [1414, 263] width 56 height 13
click at [1366, 392] on label "Actions after submission" at bounding box center [1414, 390] width 218 height 33
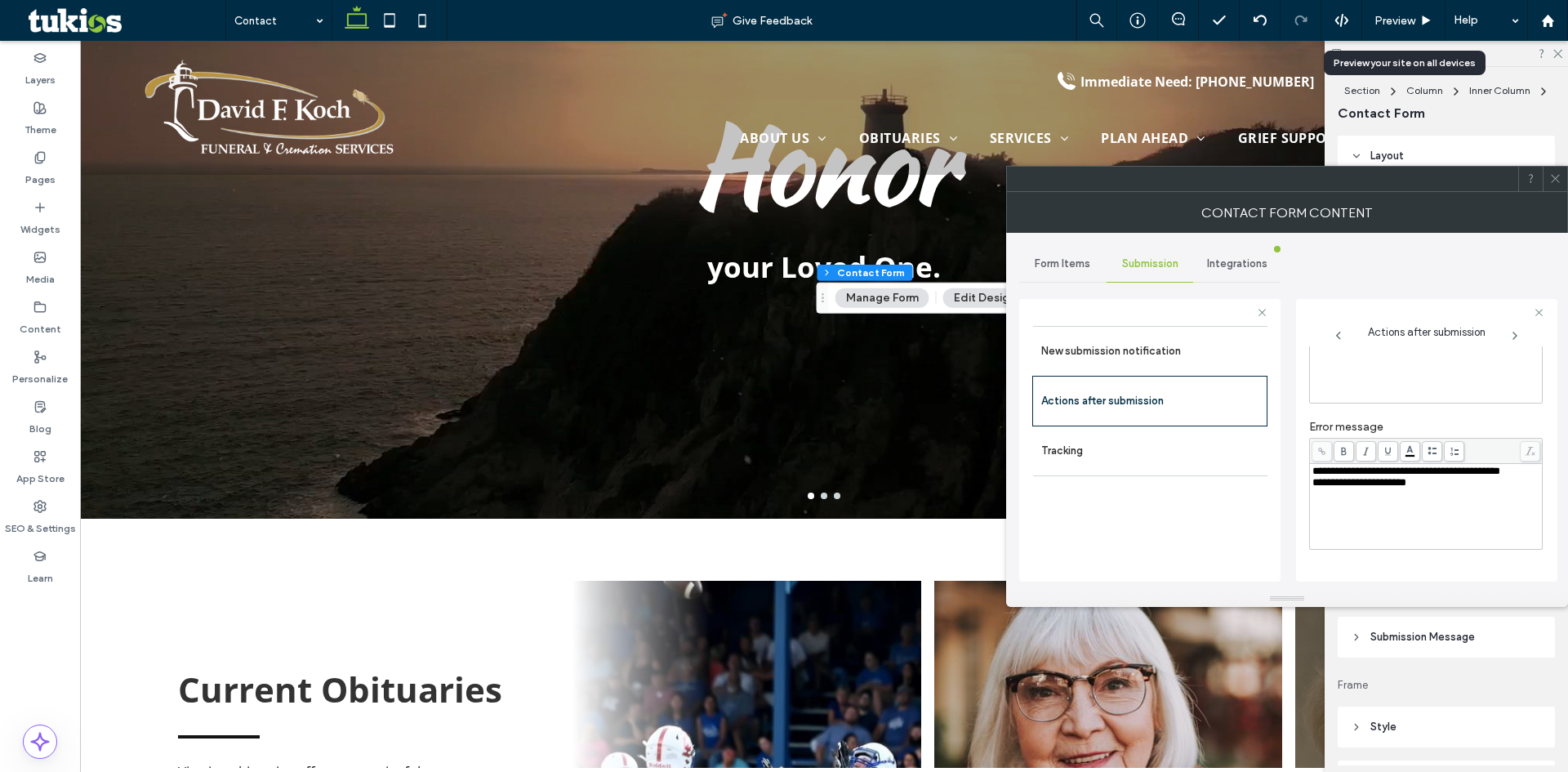
scroll to position [282, 0]
click at [1556, 180] on icon at bounding box center [1555, 179] width 12 height 12
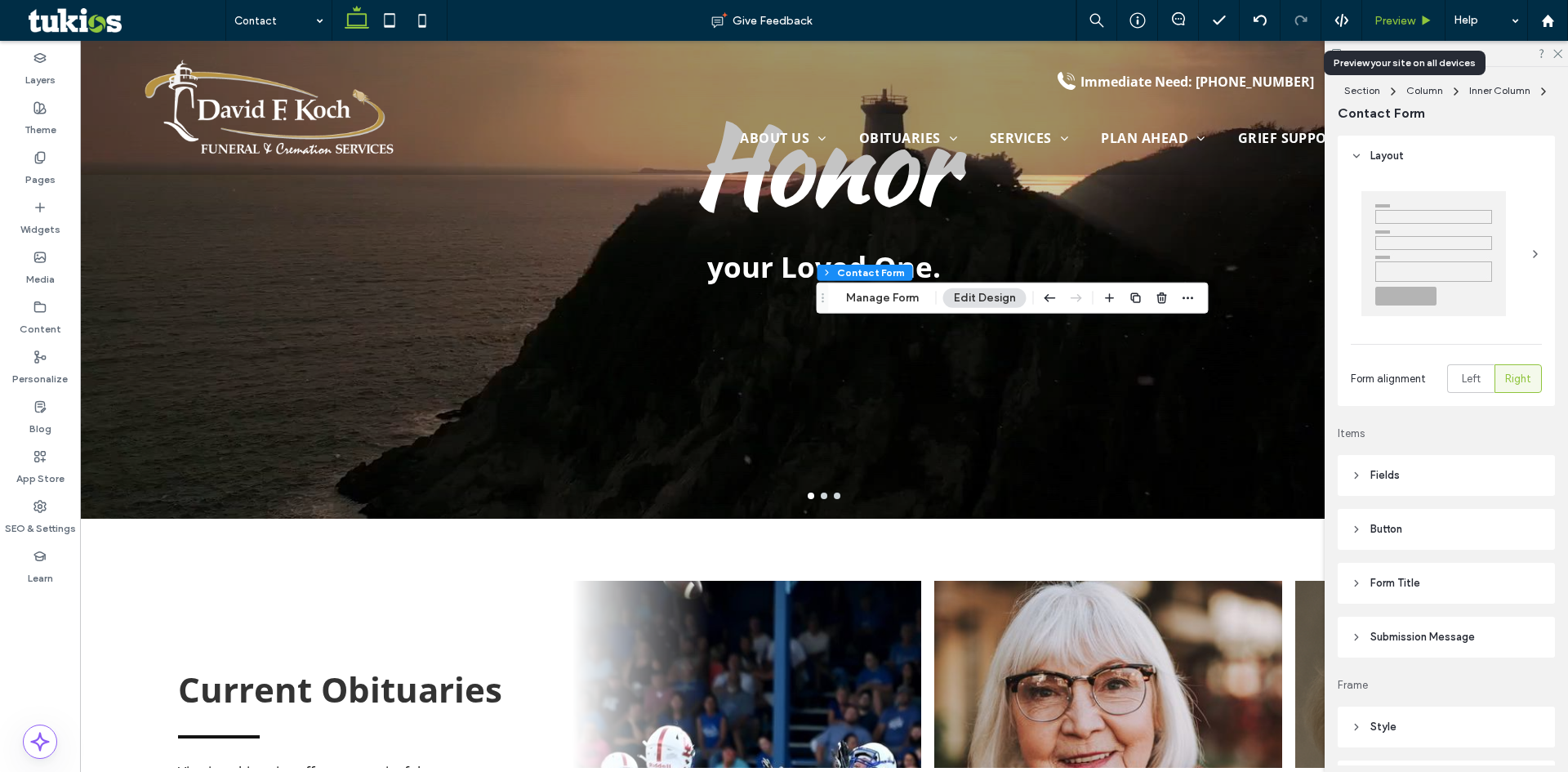
click at [1404, 22] on span "Preview" at bounding box center [1394, 21] width 41 height 14
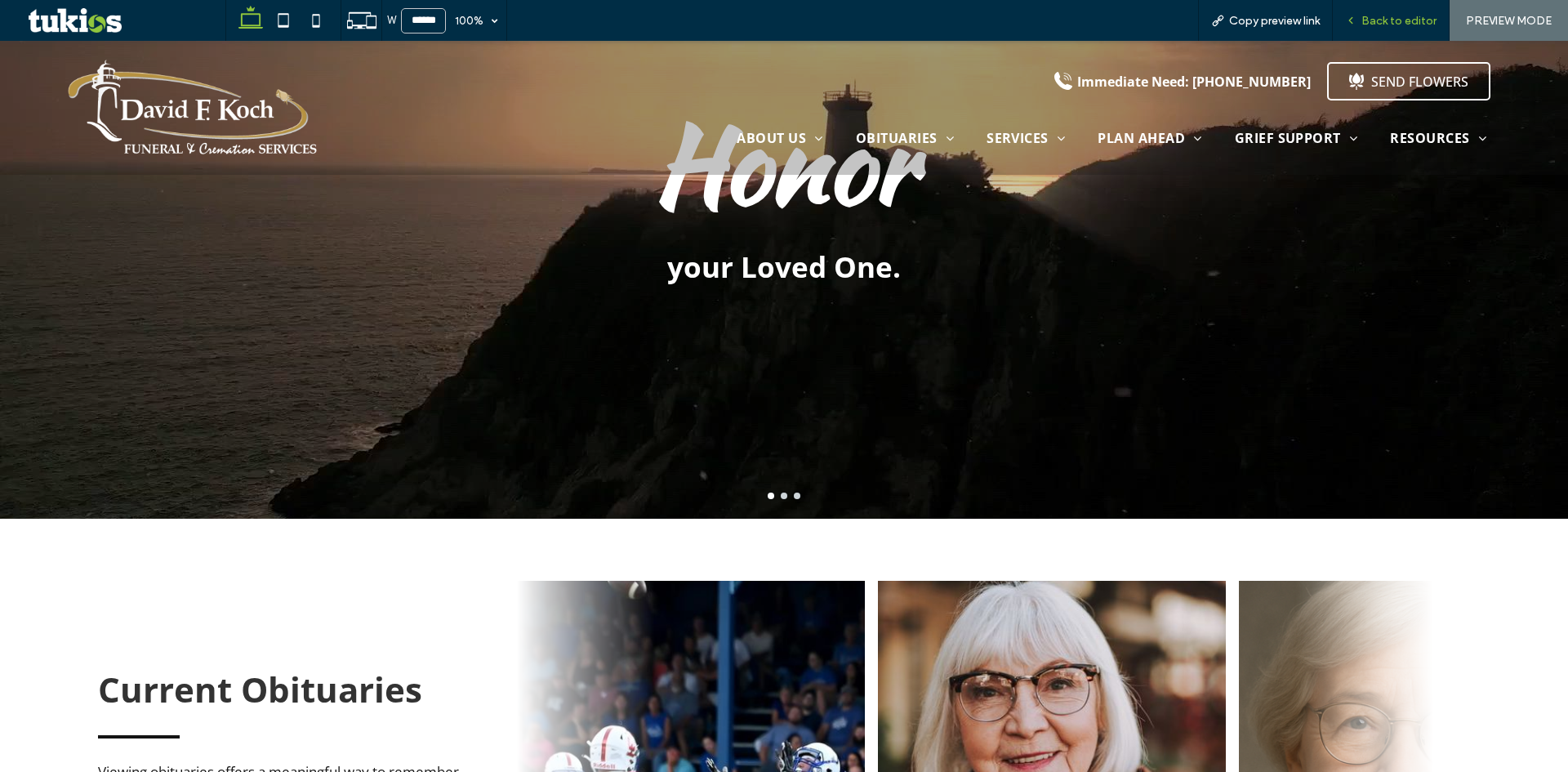
click at [1415, 8] on div "Back to editor" at bounding box center [1390, 20] width 117 height 41
click at [1407, 22] on span "Back to editor" at bounding box center [1398, 21] width 75 height 14
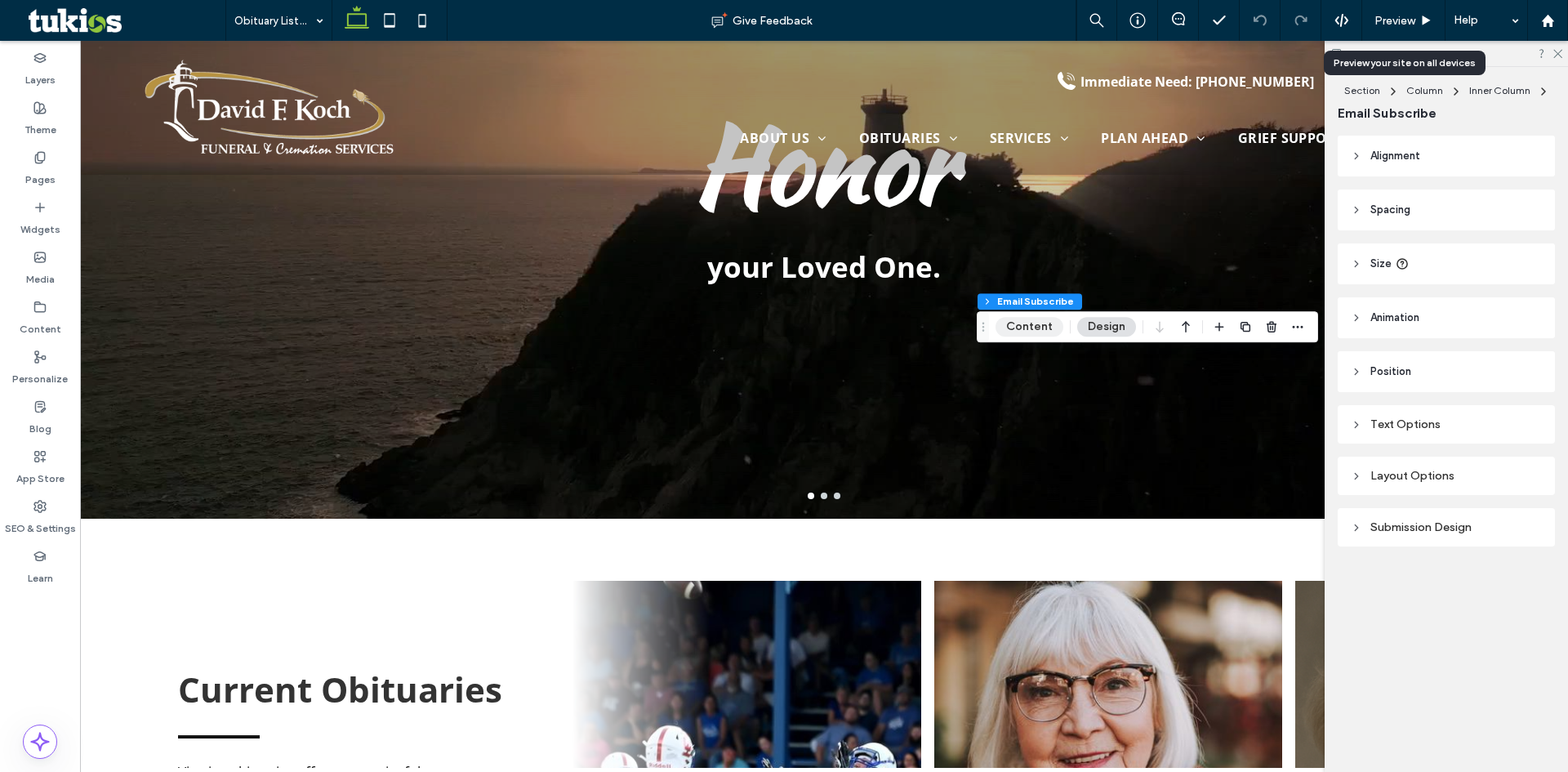
click at [1036, 326] on button "Content" at bounding box center [1029, 326] width 67 height 20
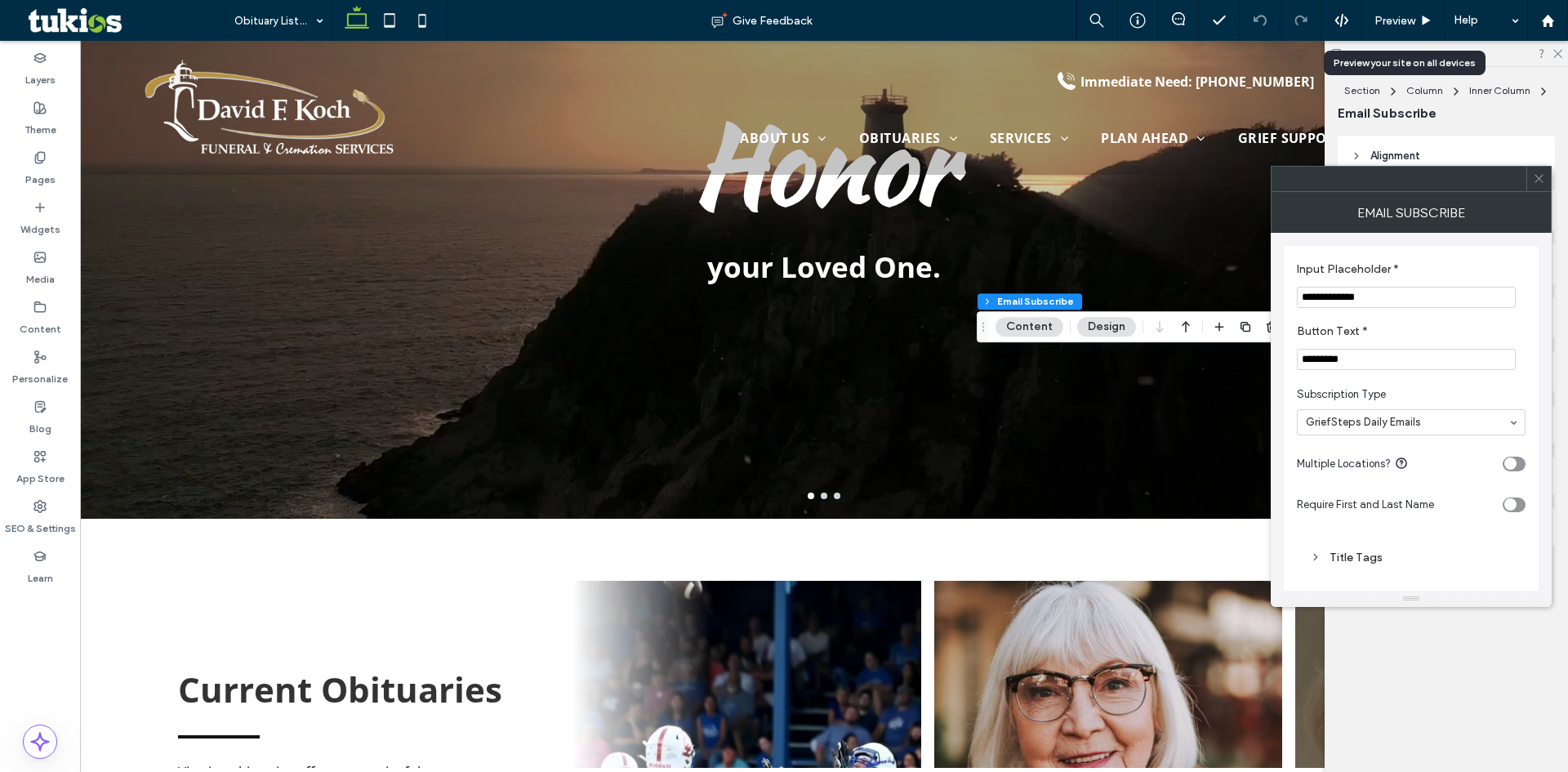
click at [1534, 177] on icon at bounding box center [1539, 179] width 12 height 12
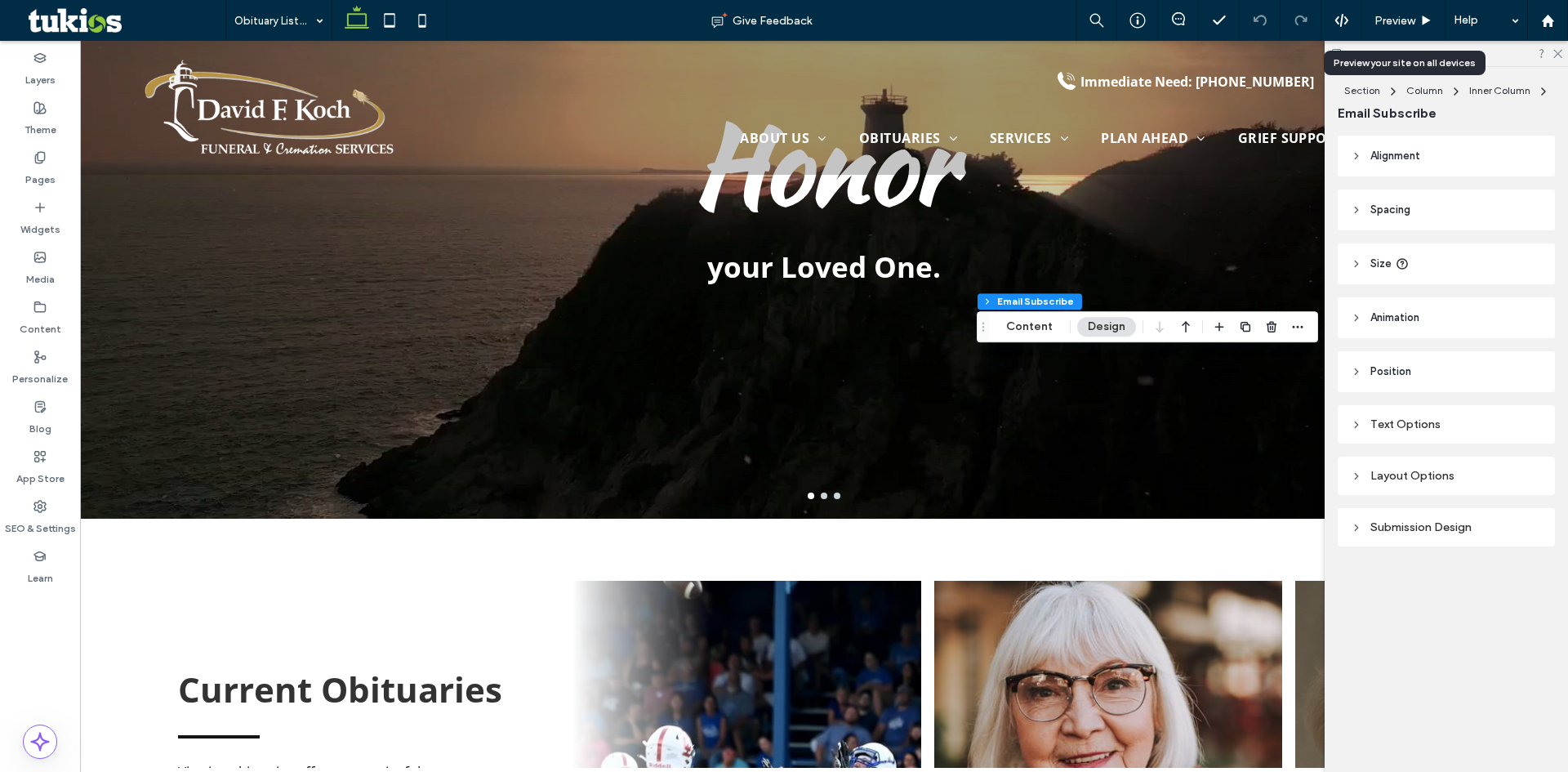
click at [1413, 476] on div "Layout Options" at bounding box center [1445, 476] width 191 height 14
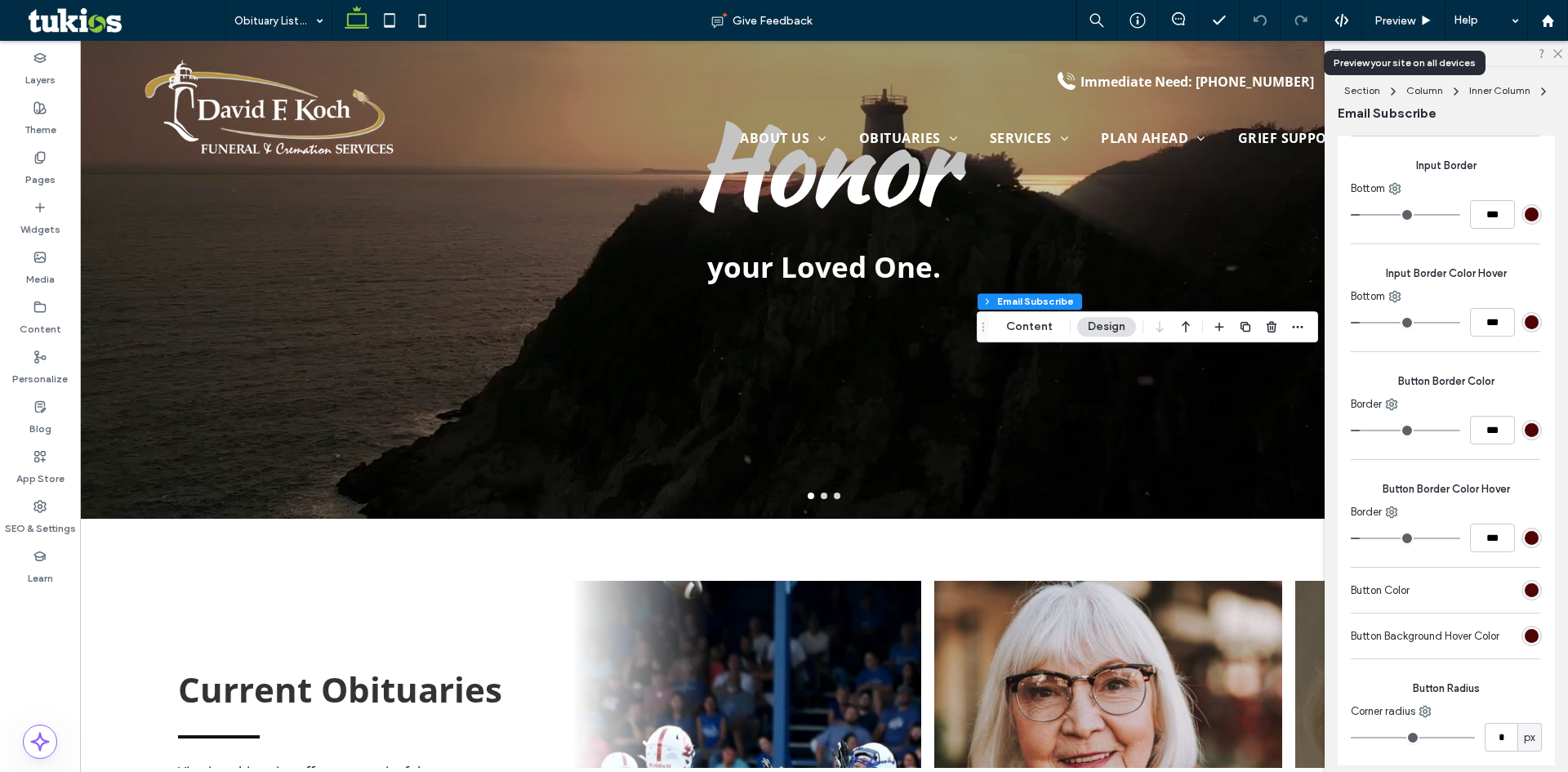
scroll to position [653, 0]
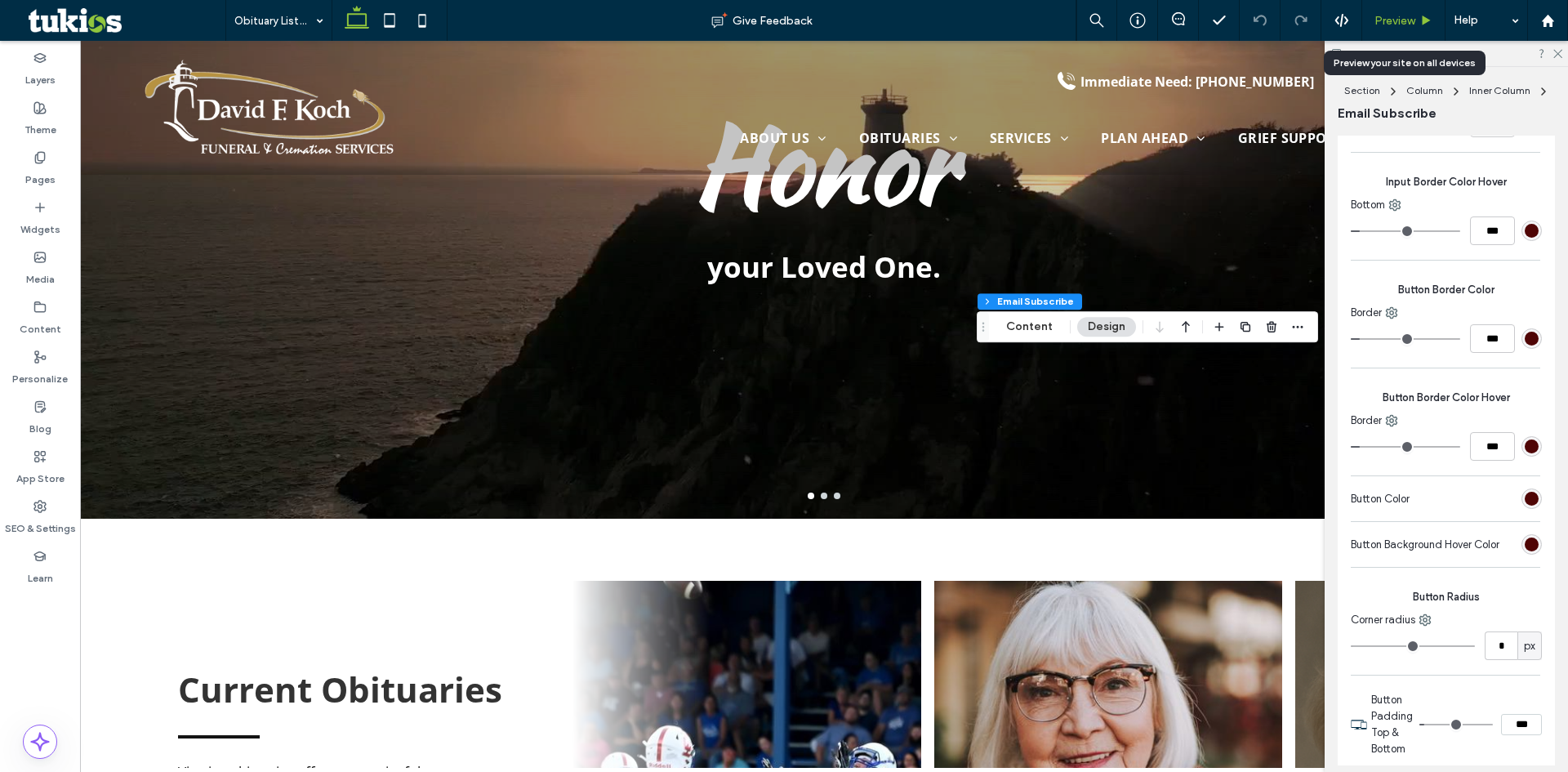
click at [1402, 17] on span "Preview" at bounding box center [1394, 21] width 41 height 14
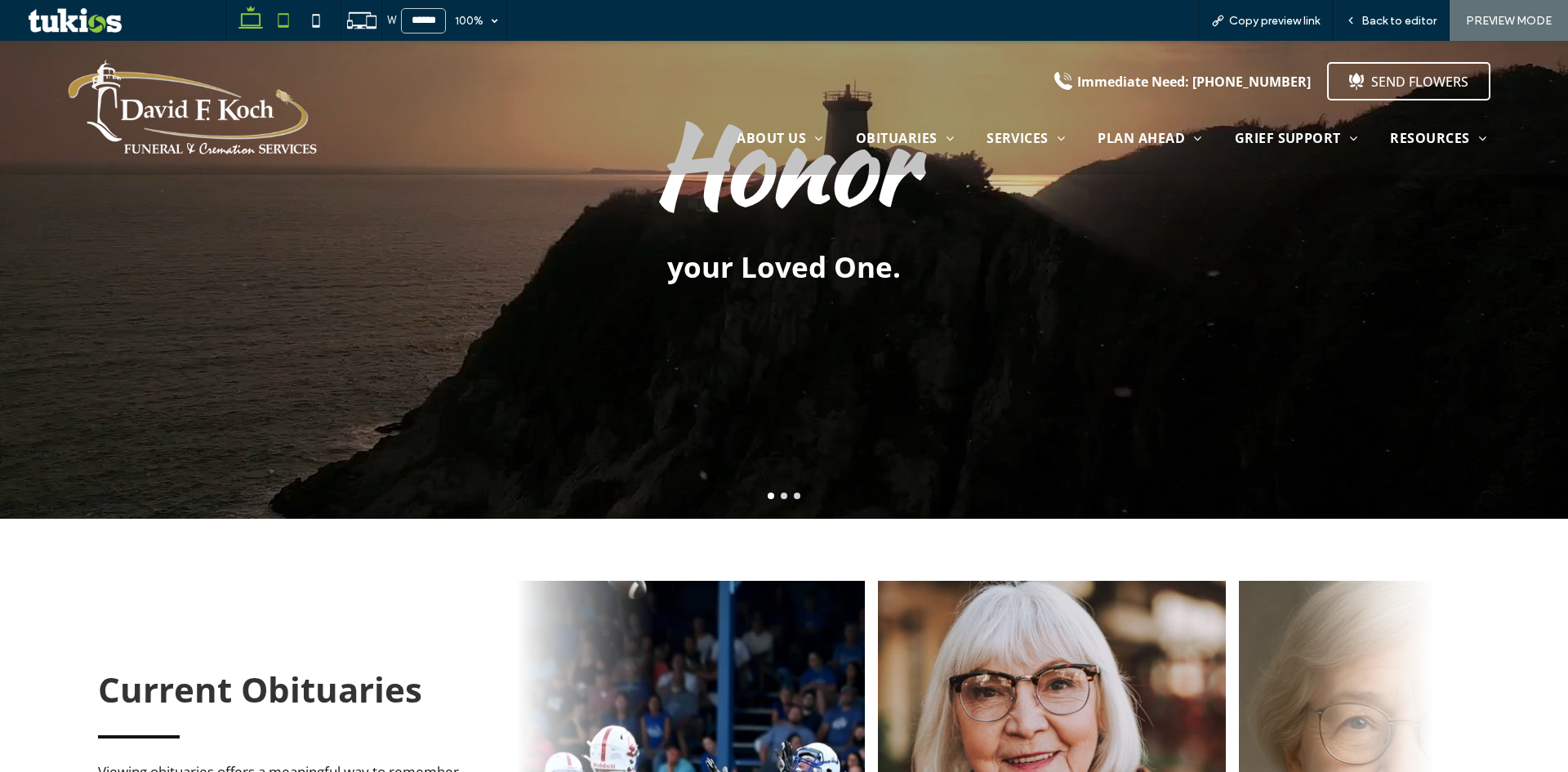
click at [285, 20] on icon at bounding box center [283, 21] width 33 height 33
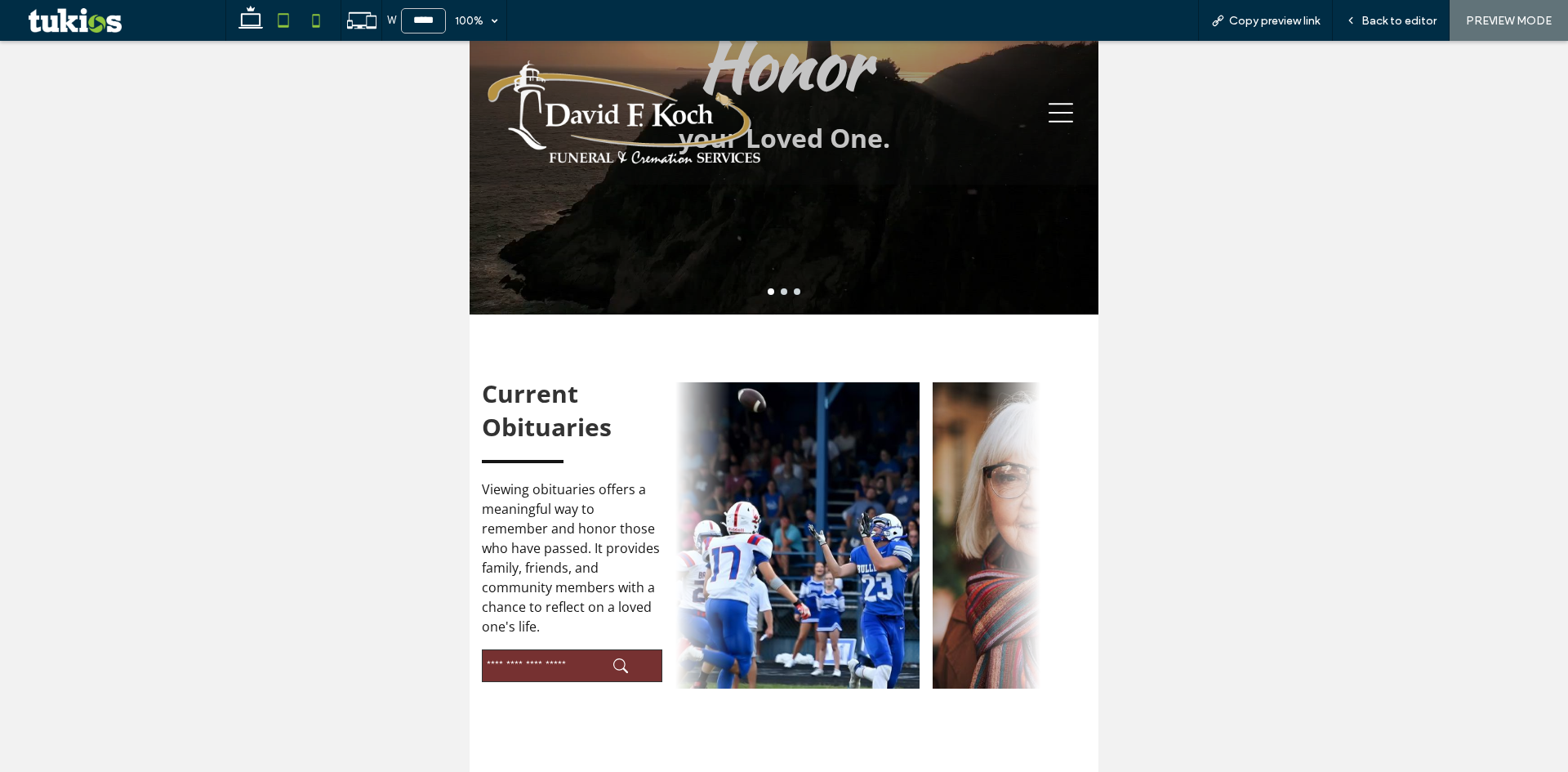
click at [319, 19] on icon at bounding box center [316, 21] width 33 height 33
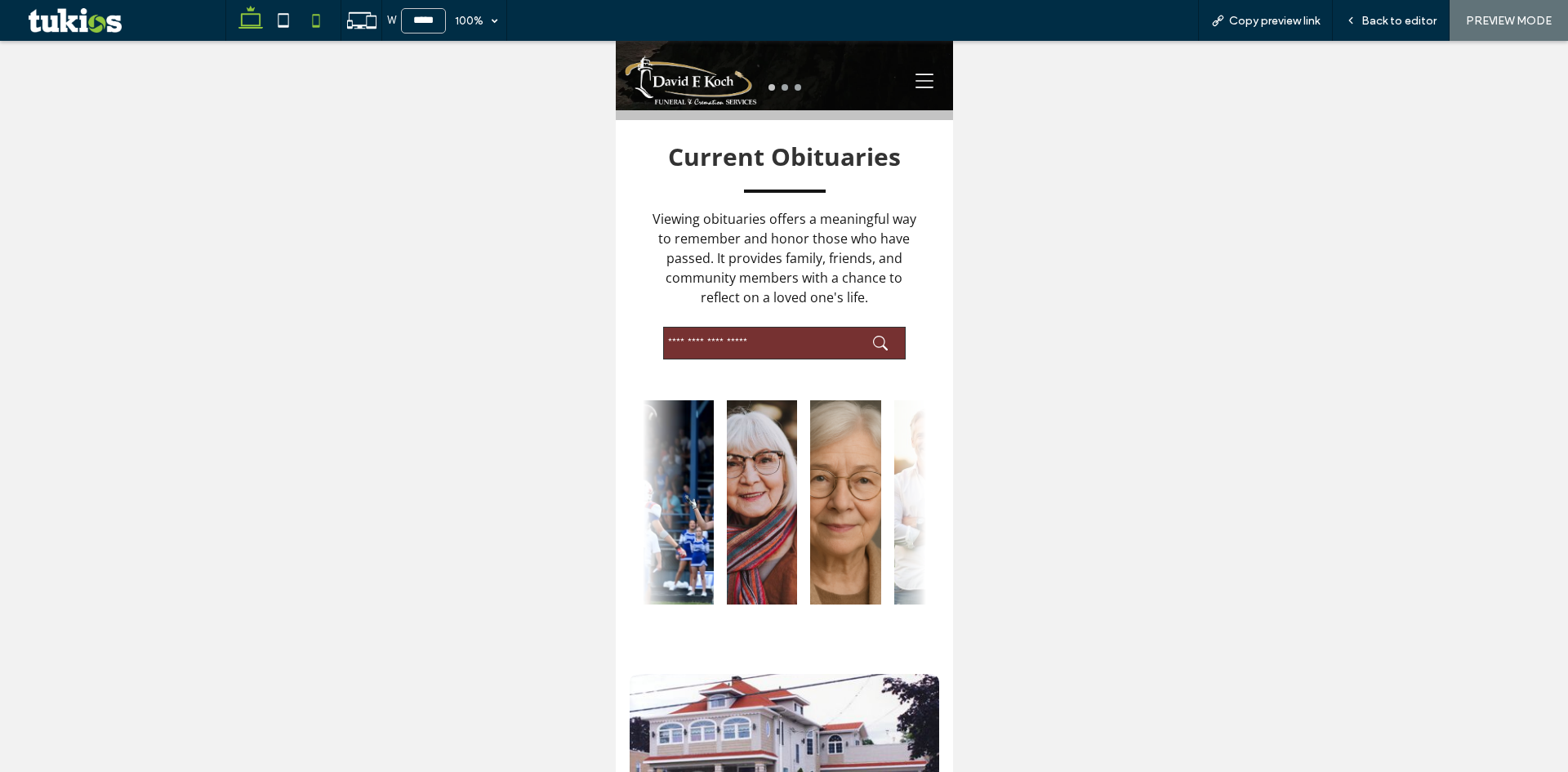
click at [262, 21] on icon at bounding box center [250, 21] width 33 height 33
type input "******"
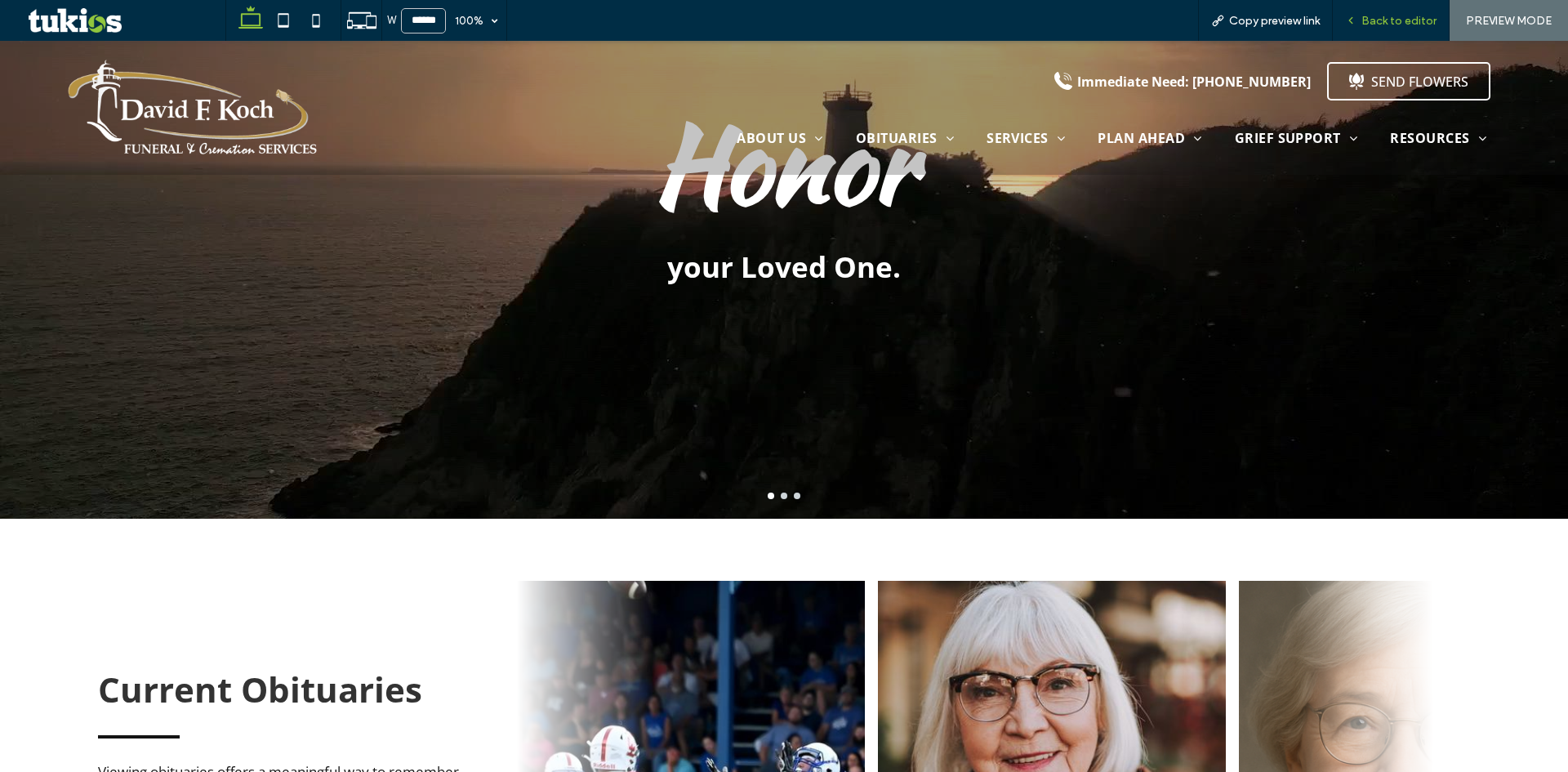
click at [1419, 25] on span "Back to editor" at bounding box center [1398, 21] width 75 height 14
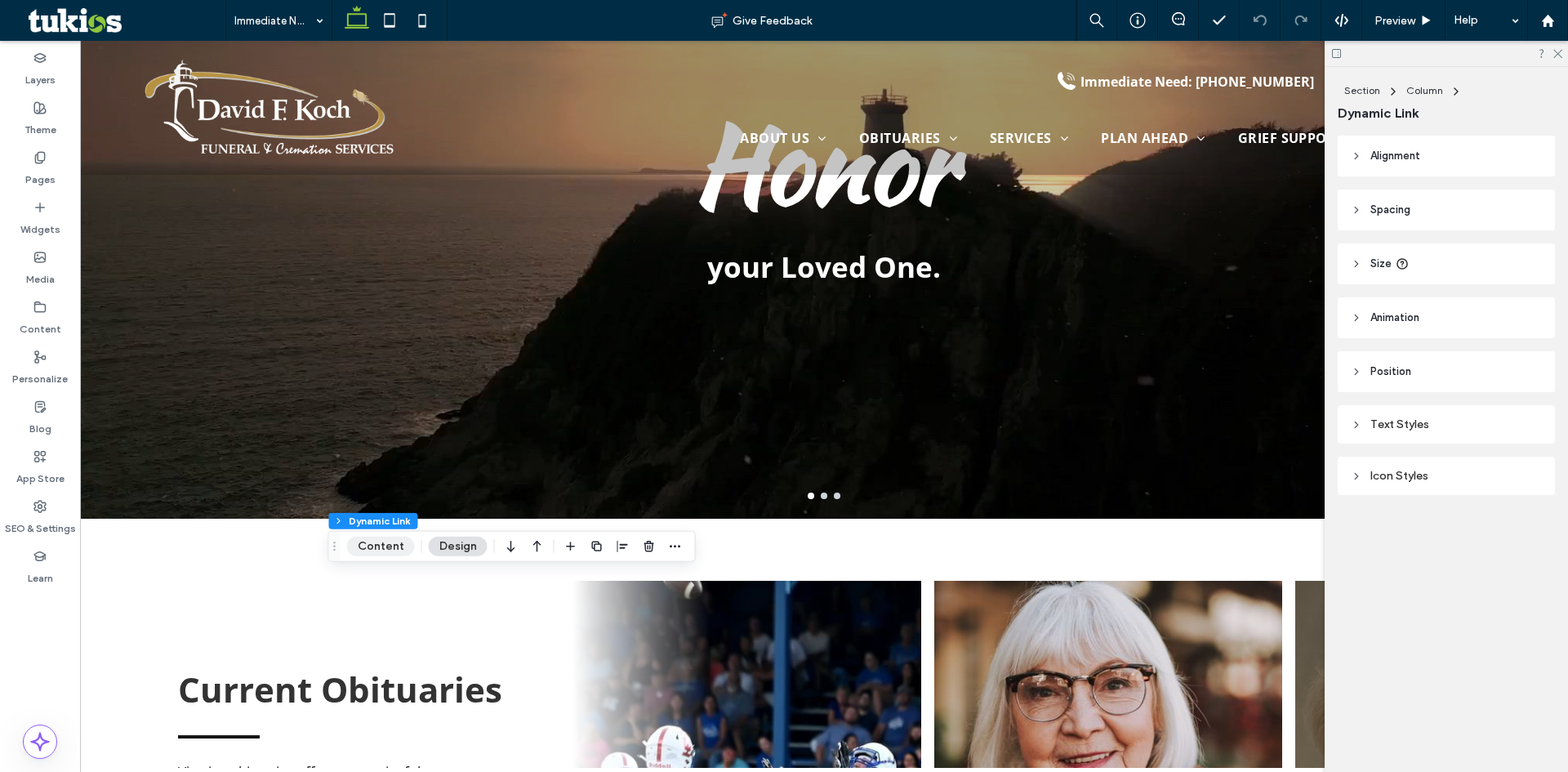
click at [376, 545] on button "Content" at bounding box center [381, 546] width 67 height 20
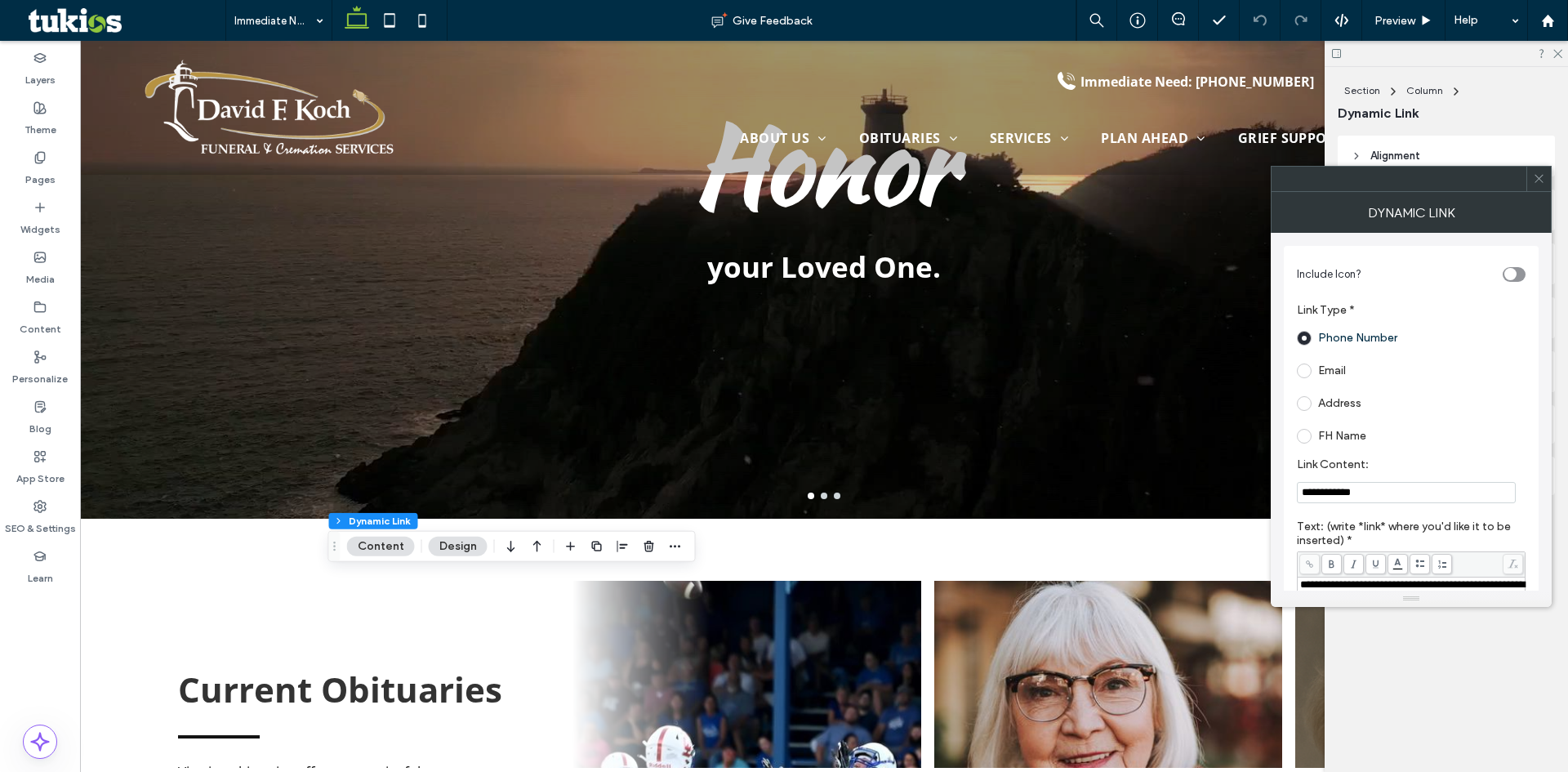
drag, startPoint x: 1451, startPoint y: 509, endPoint x: 1431, endPoint y: 493, distance: 25.6
click at [1449, 508] on section "**********" at bounding box center [1411, 480] width 229 height 62
click at [1431, 493] on input "**********" at bounding box center [1406, 492] width 218 height 22
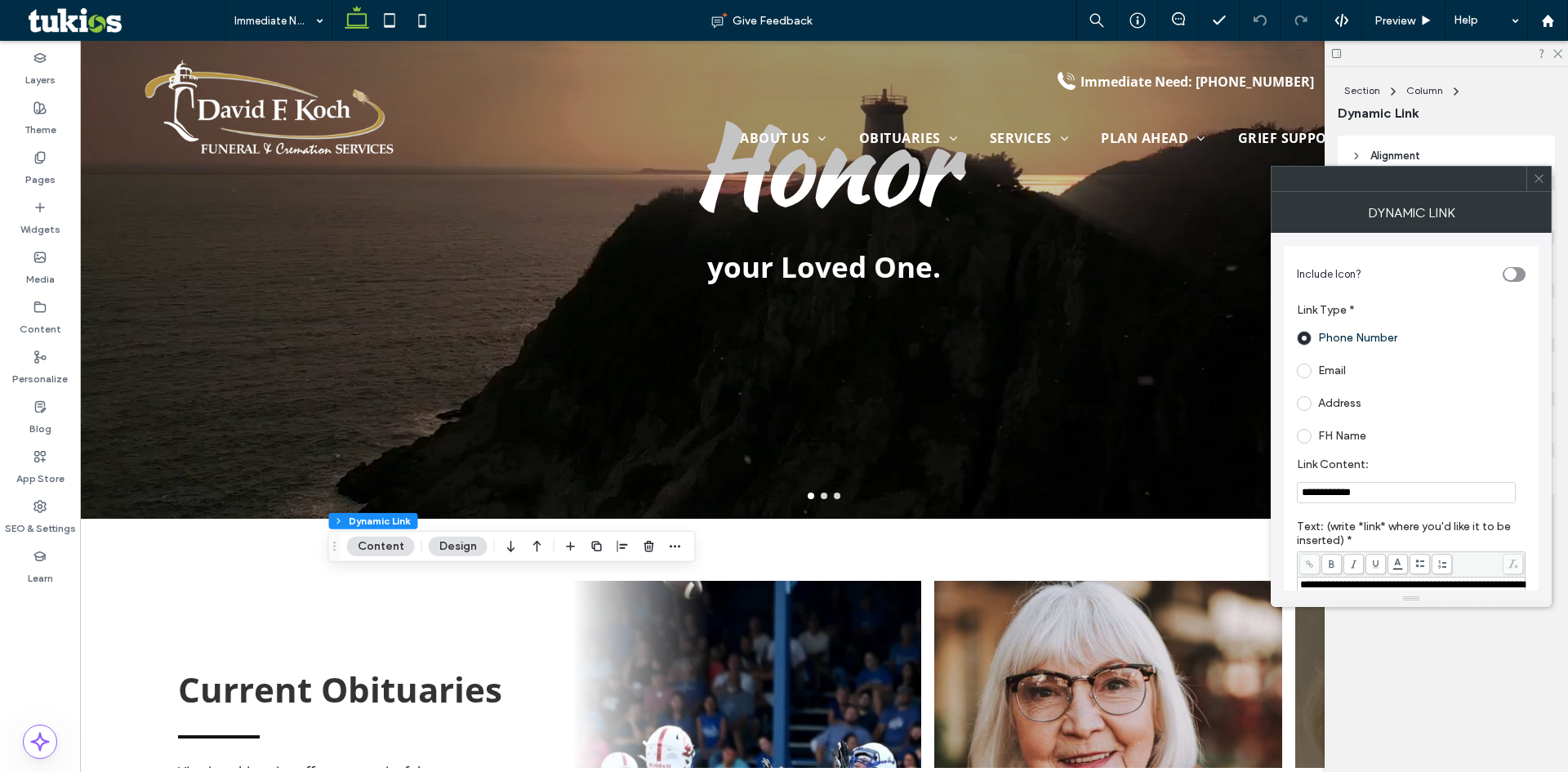
paste input "Link Content:"
type input "**********"
click at [1540, 174] on icon at bounding box center [1539, 179] width 12 height 12
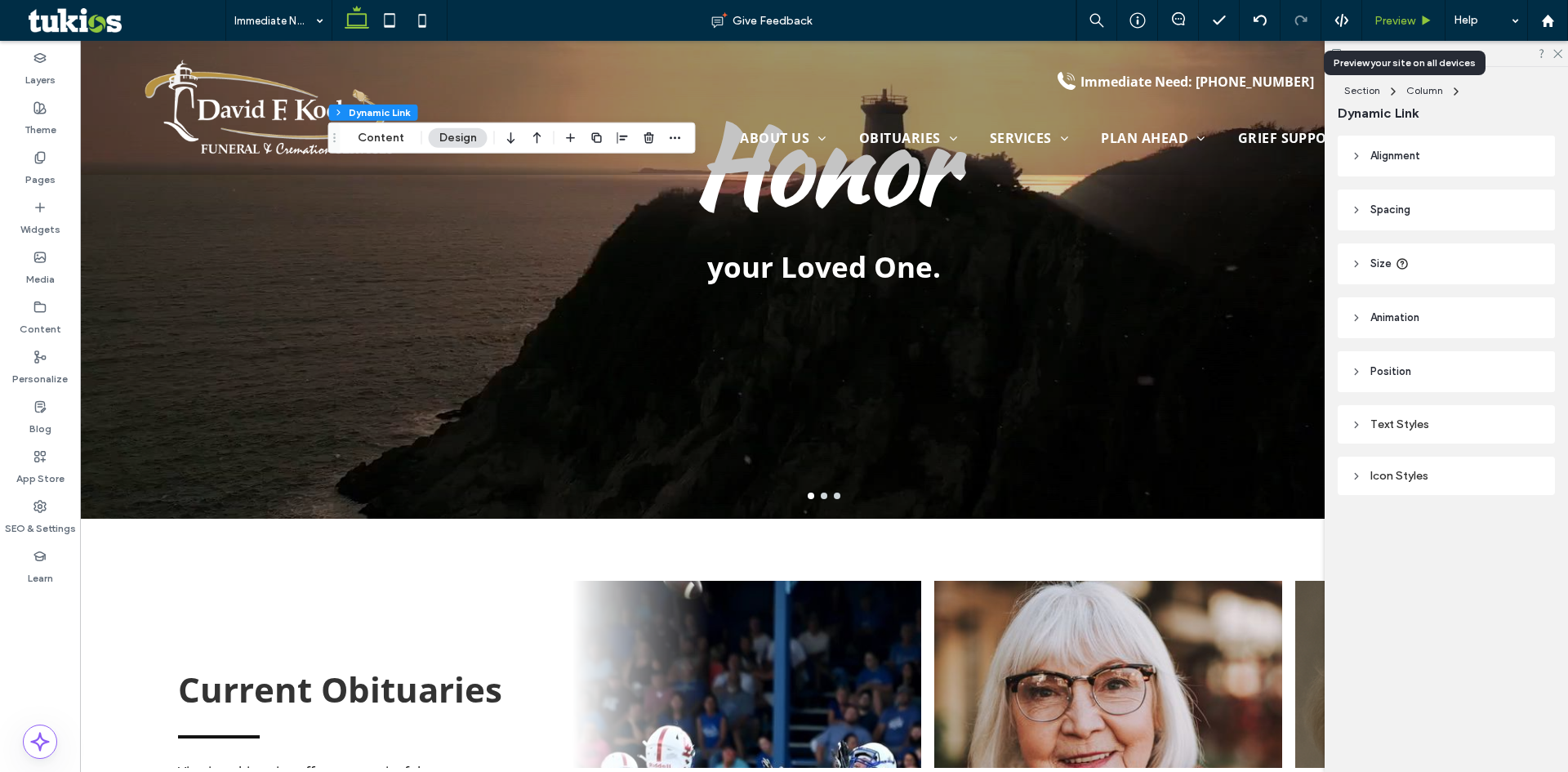
click at [1390, 18] on span "Preview" at bounding box center [1394, 21] width 41 height 14
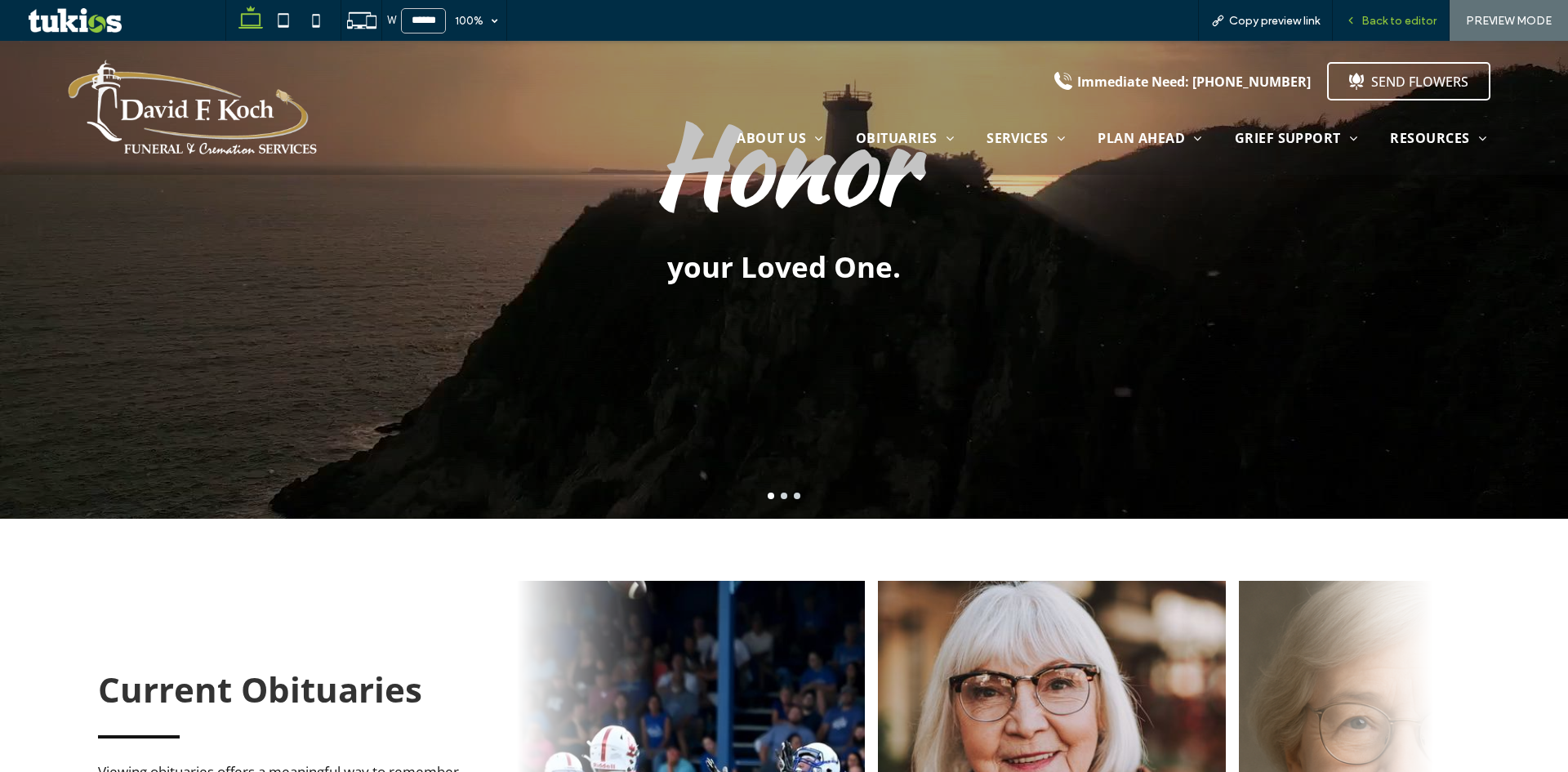
click at [1410, 28] on div "Back to editor" at bounding box center [1390, 20] width 117 height 41
click at [1377, 15] on span "Back to editor" at bounding box center [1398, 21] width 75 height 14
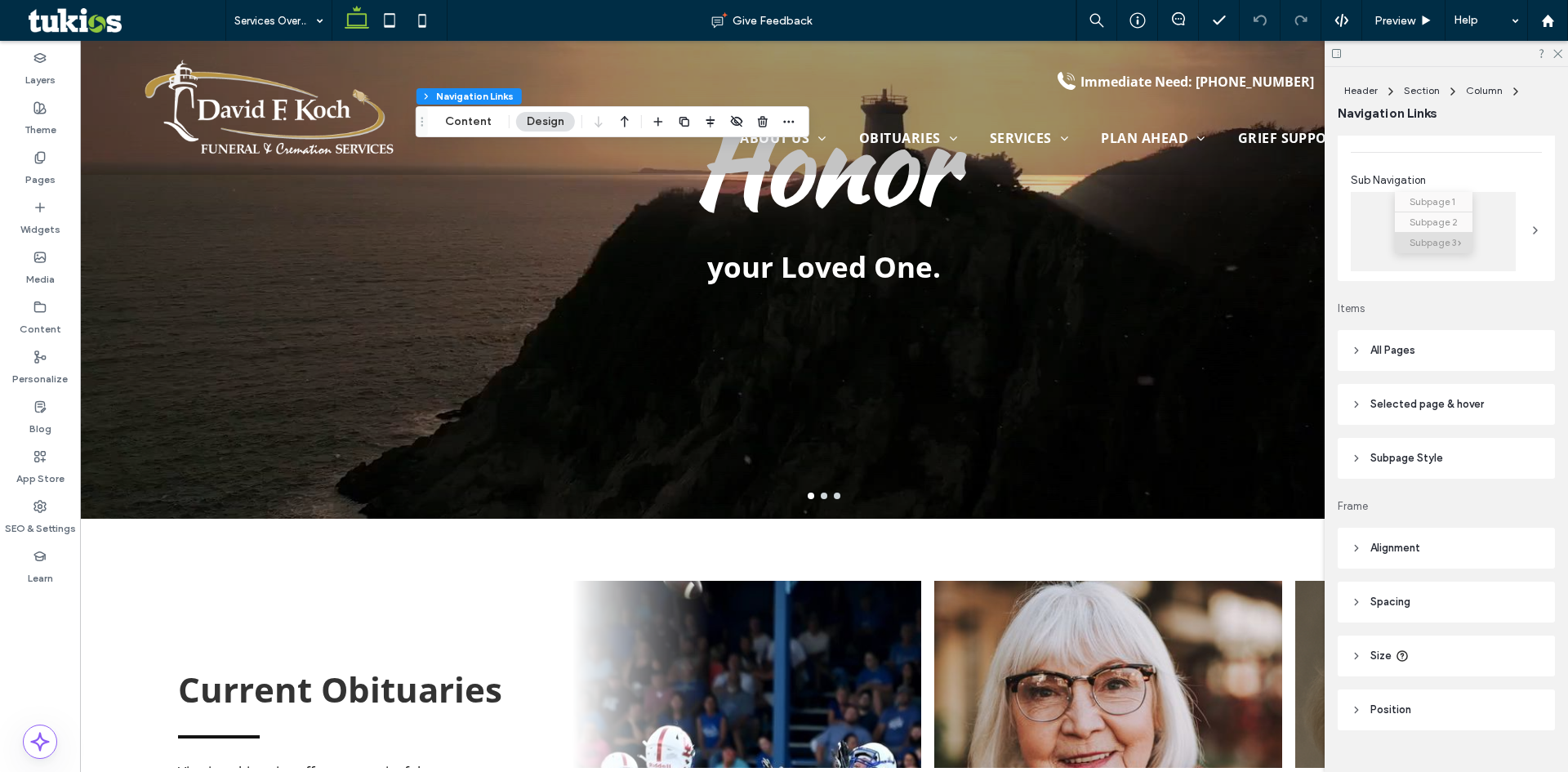
scroll to position [245, 0]
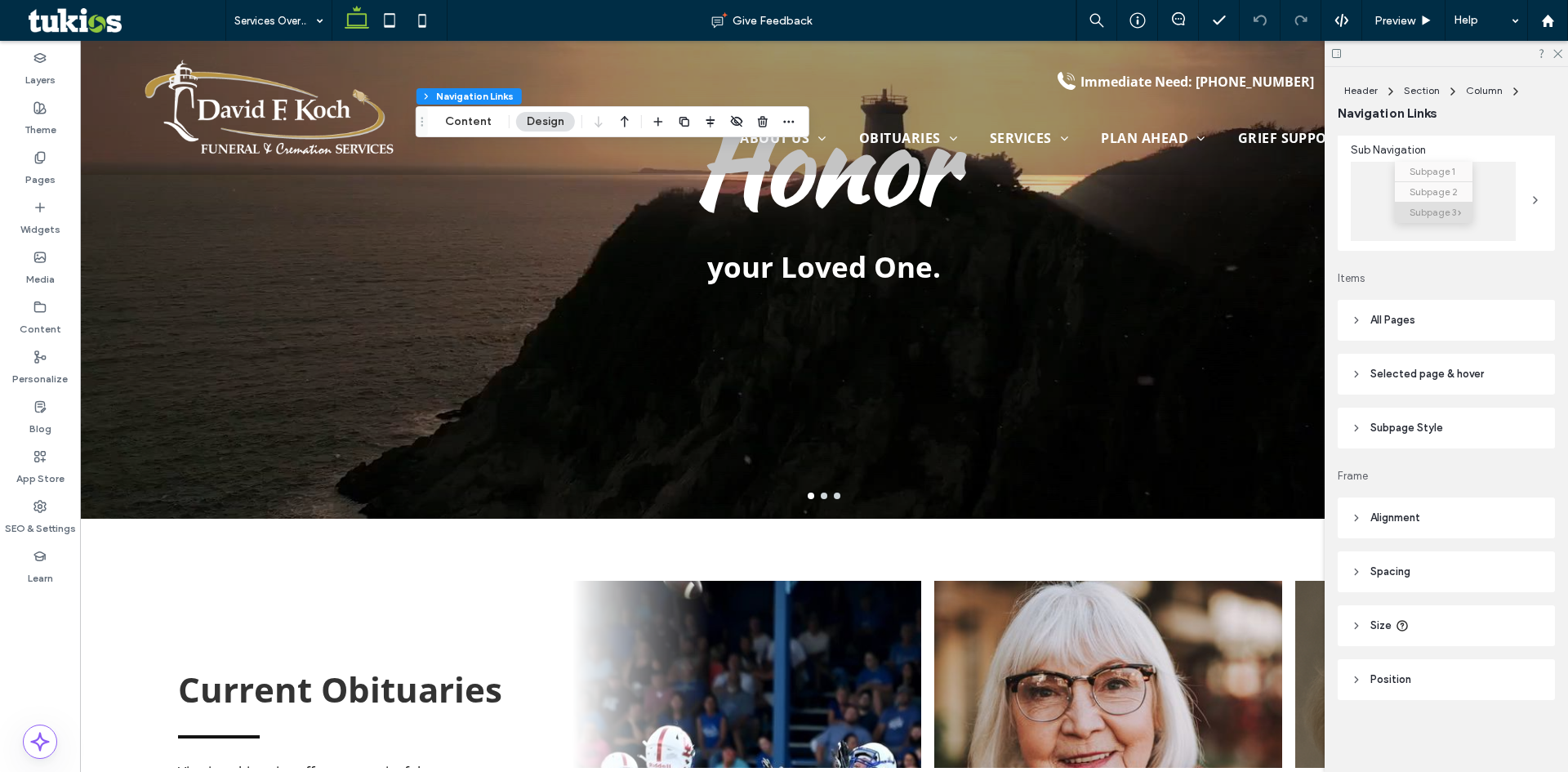
click at [1392, 370] on span "Selected page & hover" at bounding box center [1426, 374] width 113 height 16
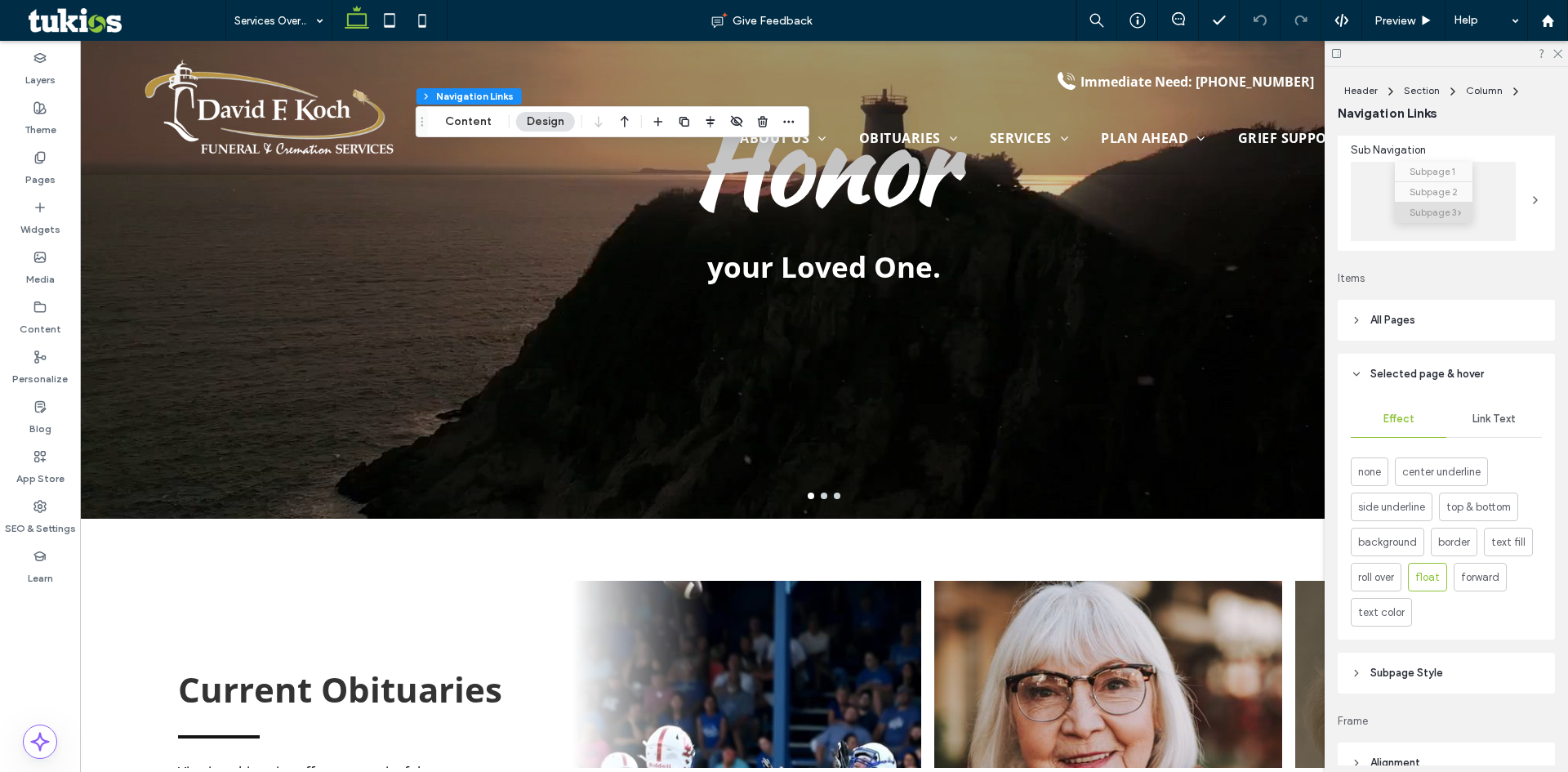
click at [1490, 420] on span "Link Text" at bounding box center [1494, 419] width 43 height 13
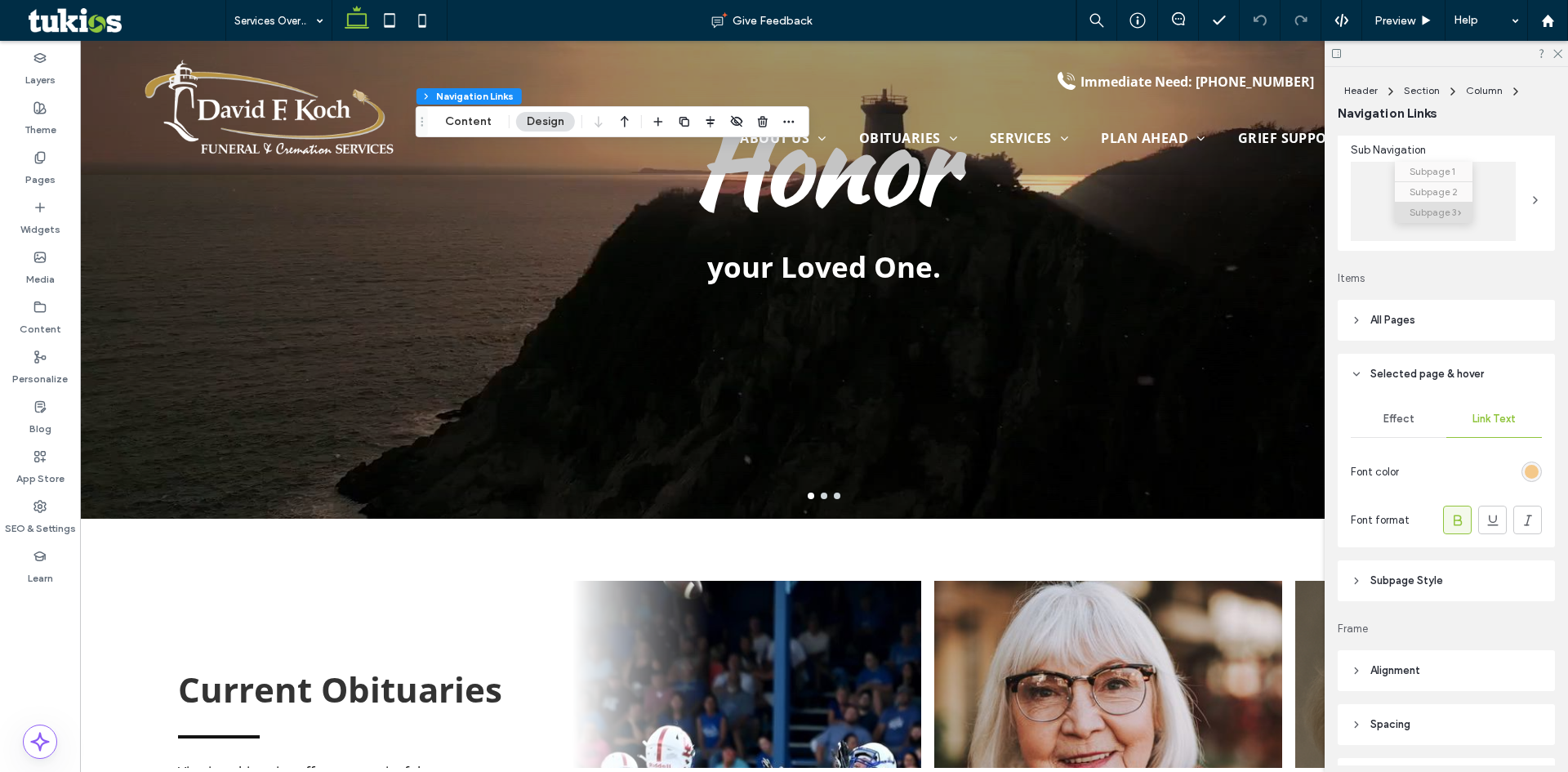
click at [1526, 471] on div "rgb(244, 200, 138)" at bounding box center [1531, 471] width 14 height 14
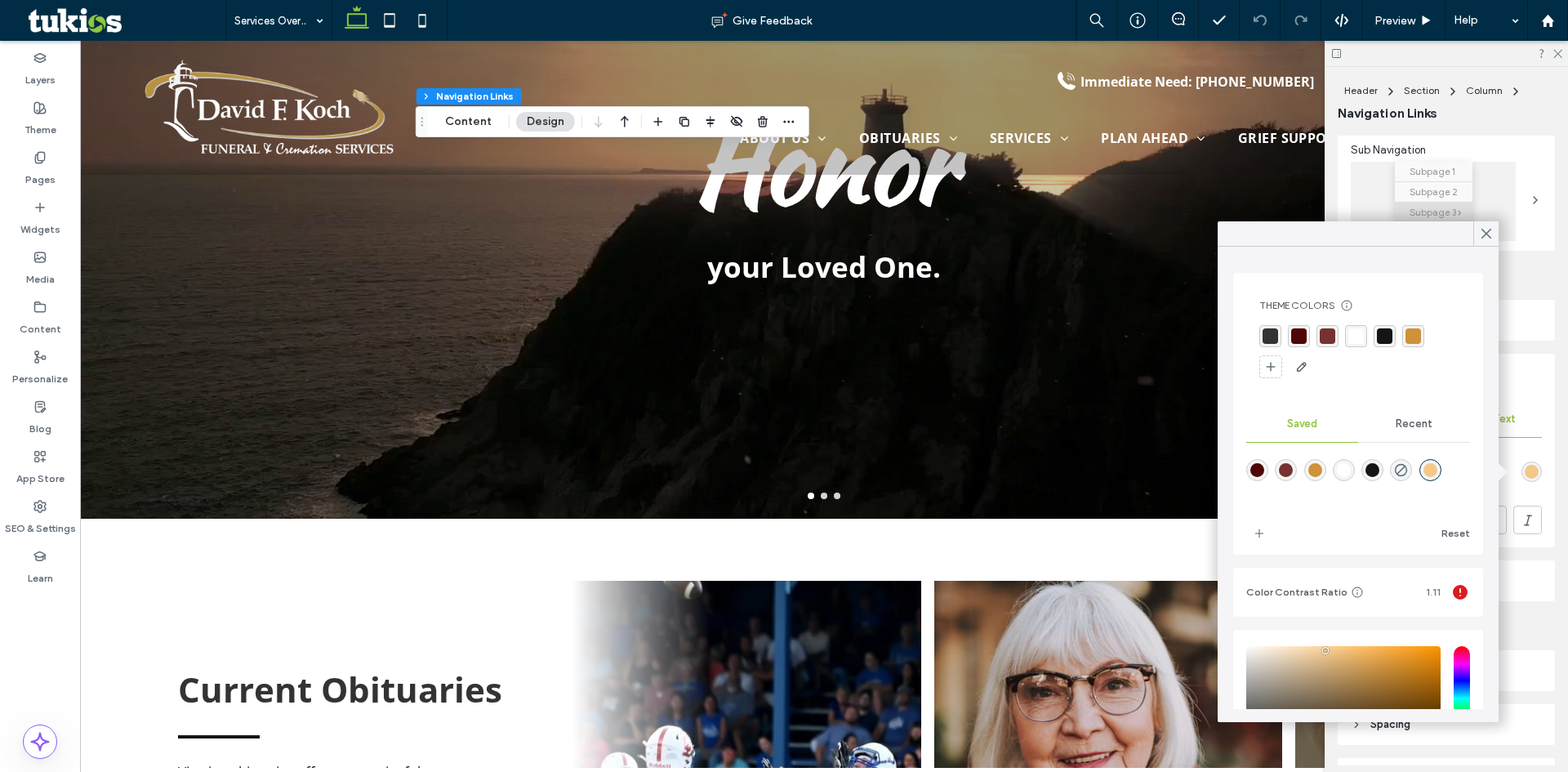
click at [1356, 338] on div "rgba(255,255,255,1)" at bounding box center [1356, 336] width 16 height 16
click at [1481, 235] on icon at bounding box center [1485, 233] width 15 height 15
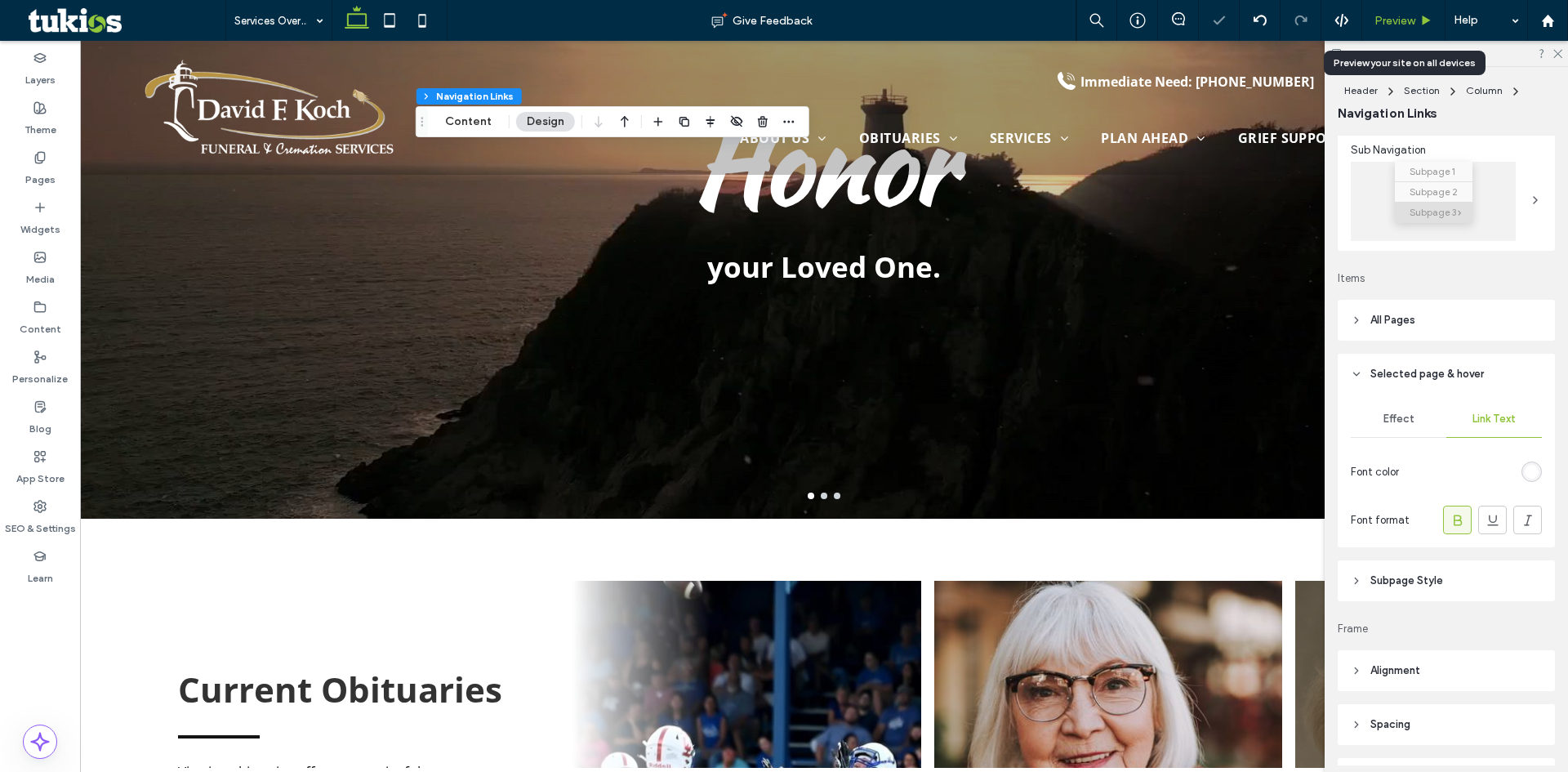
click at [1394, 30] on div "Preview" at bounding box center [1403, 20] width 83 height 41
click at [1387, 26] on span "Preview" at bounding box center [1394, 21] width 41 height 14
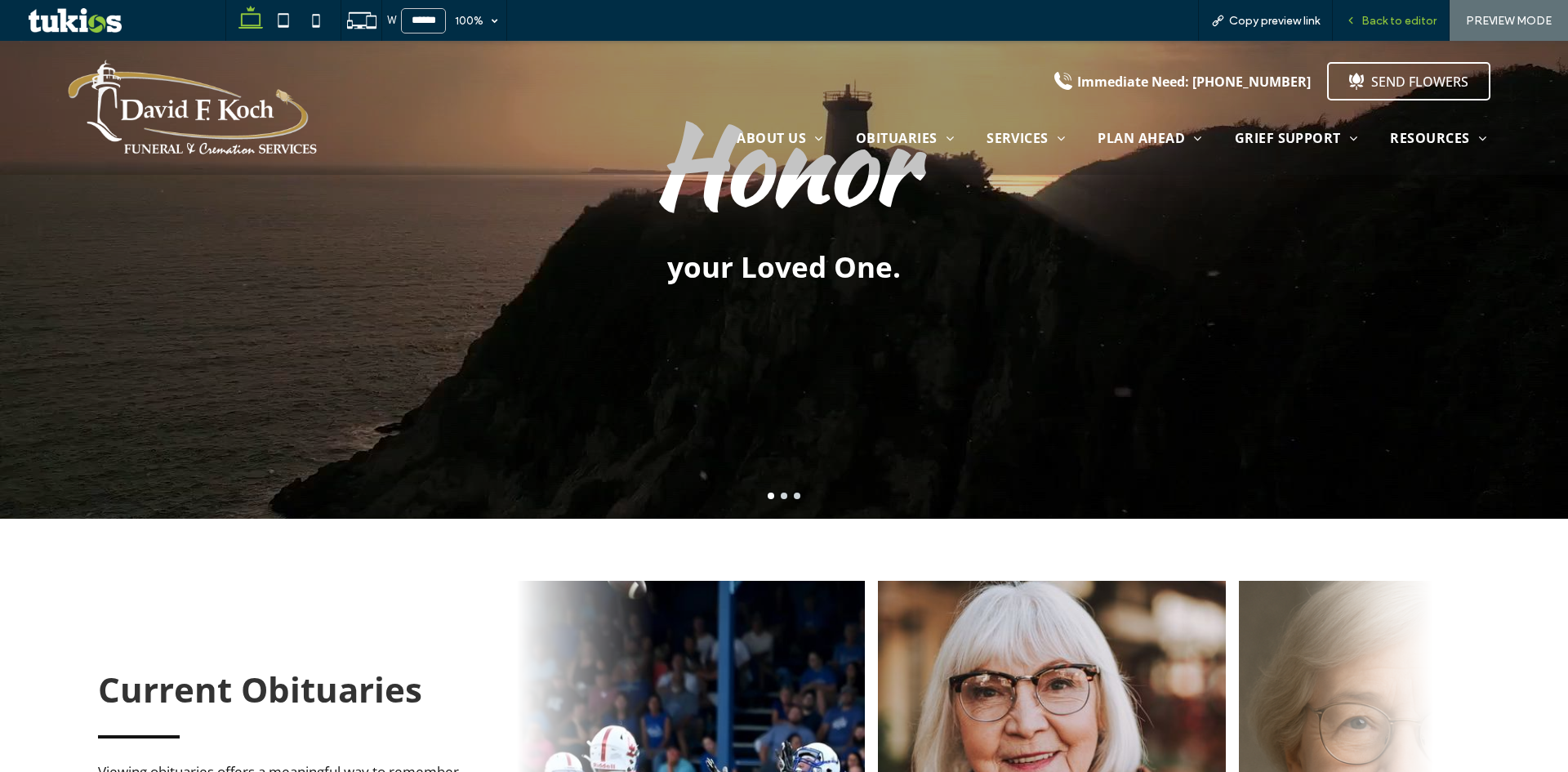
click at [1418, 24] on span "Back to editor" at bounding box center [1398, 21] width 75 height 14
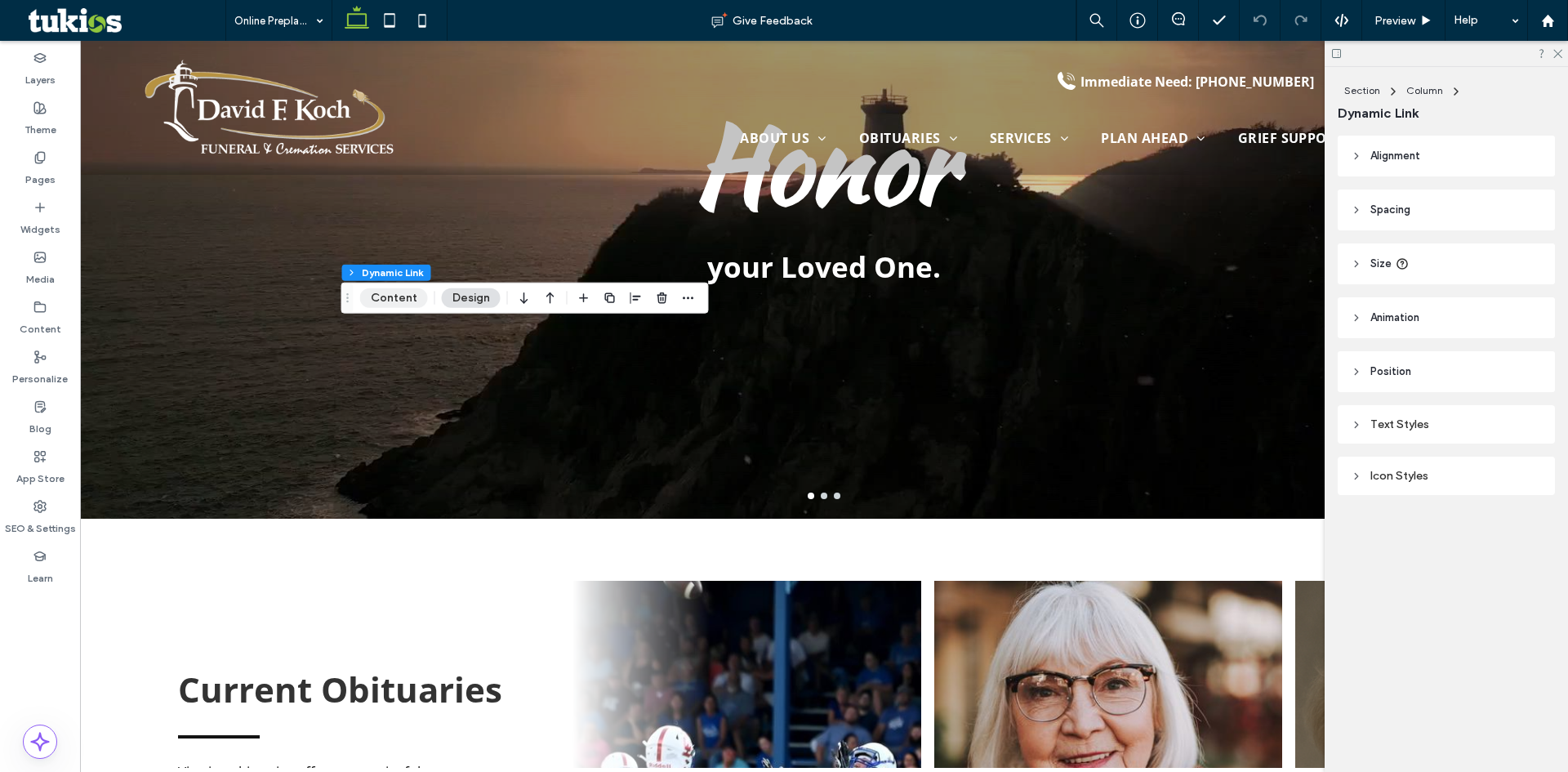
click at [376, 298] on button "Content" at bounding box center [394, 298] width 67 height 20
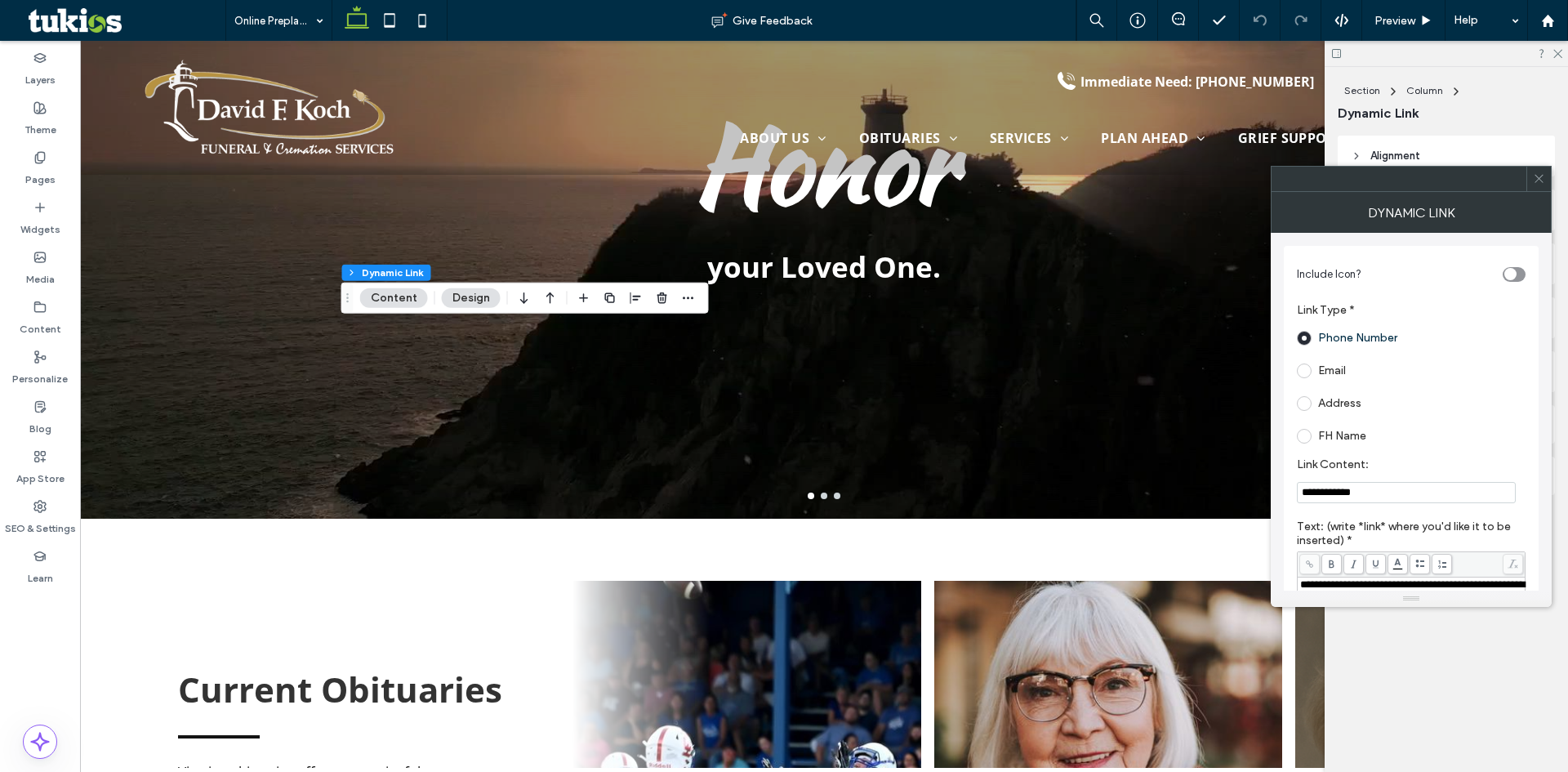
click at [1328, 488] on input "**********" at bounding box center [1406, 492] width 218 height 22
paste input "Link Content:"
type input "**********"
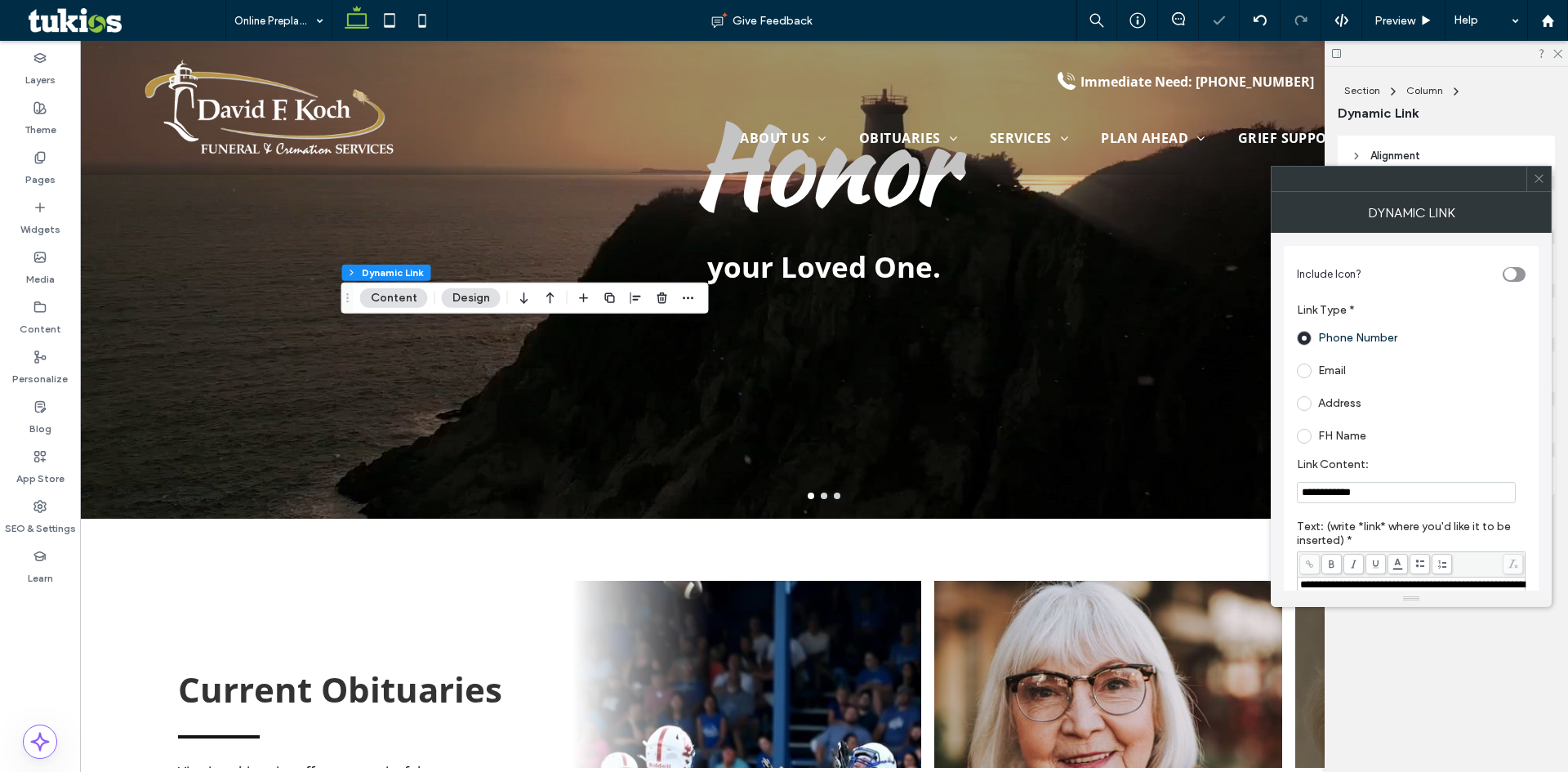
click at [1540, 181] on icon at bounding box center [1539, 179] width 12 height 12
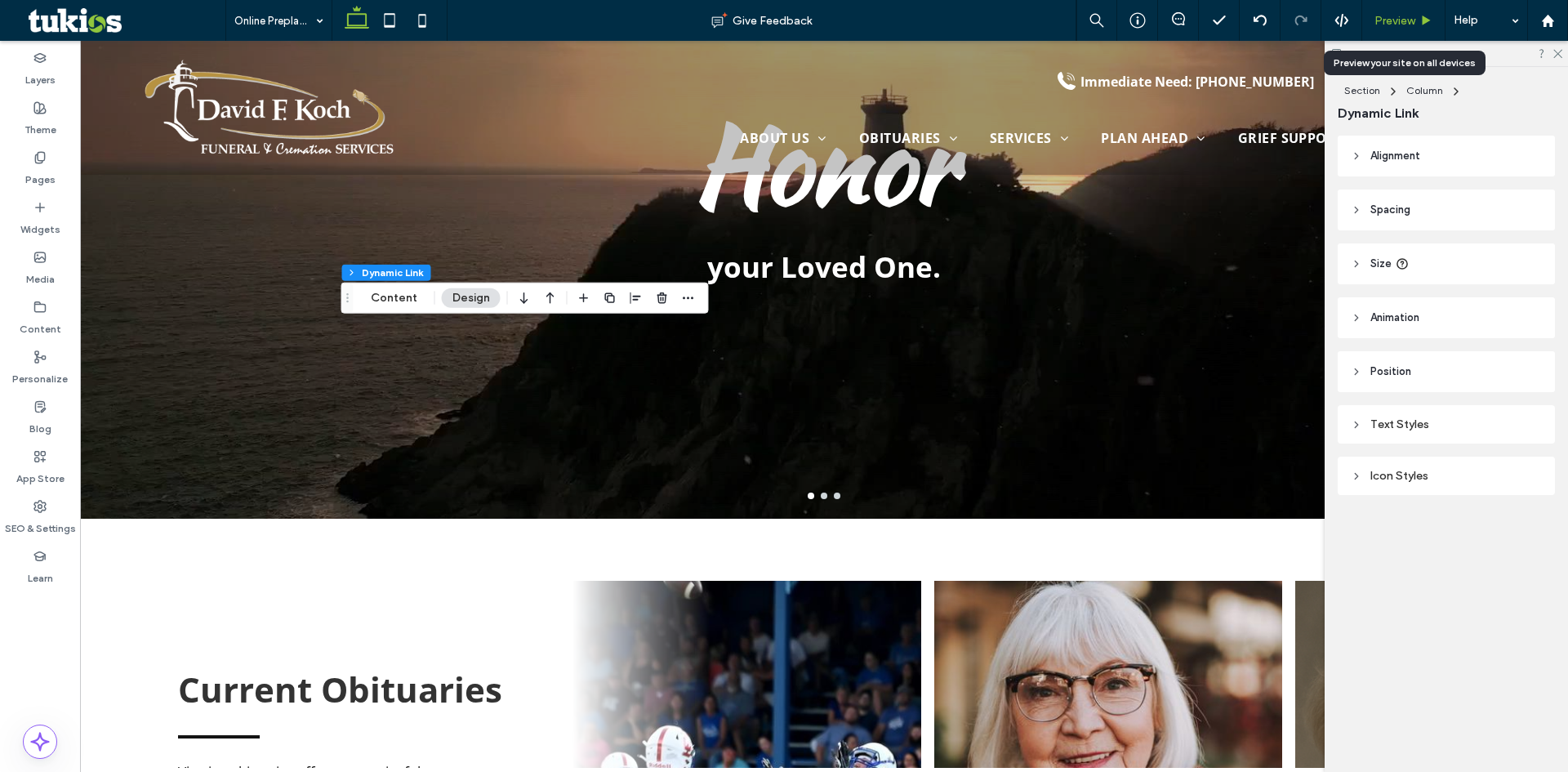
click at [1403, 18] on span "Preview" at bounding box center [1394, 21] width 41 height 14
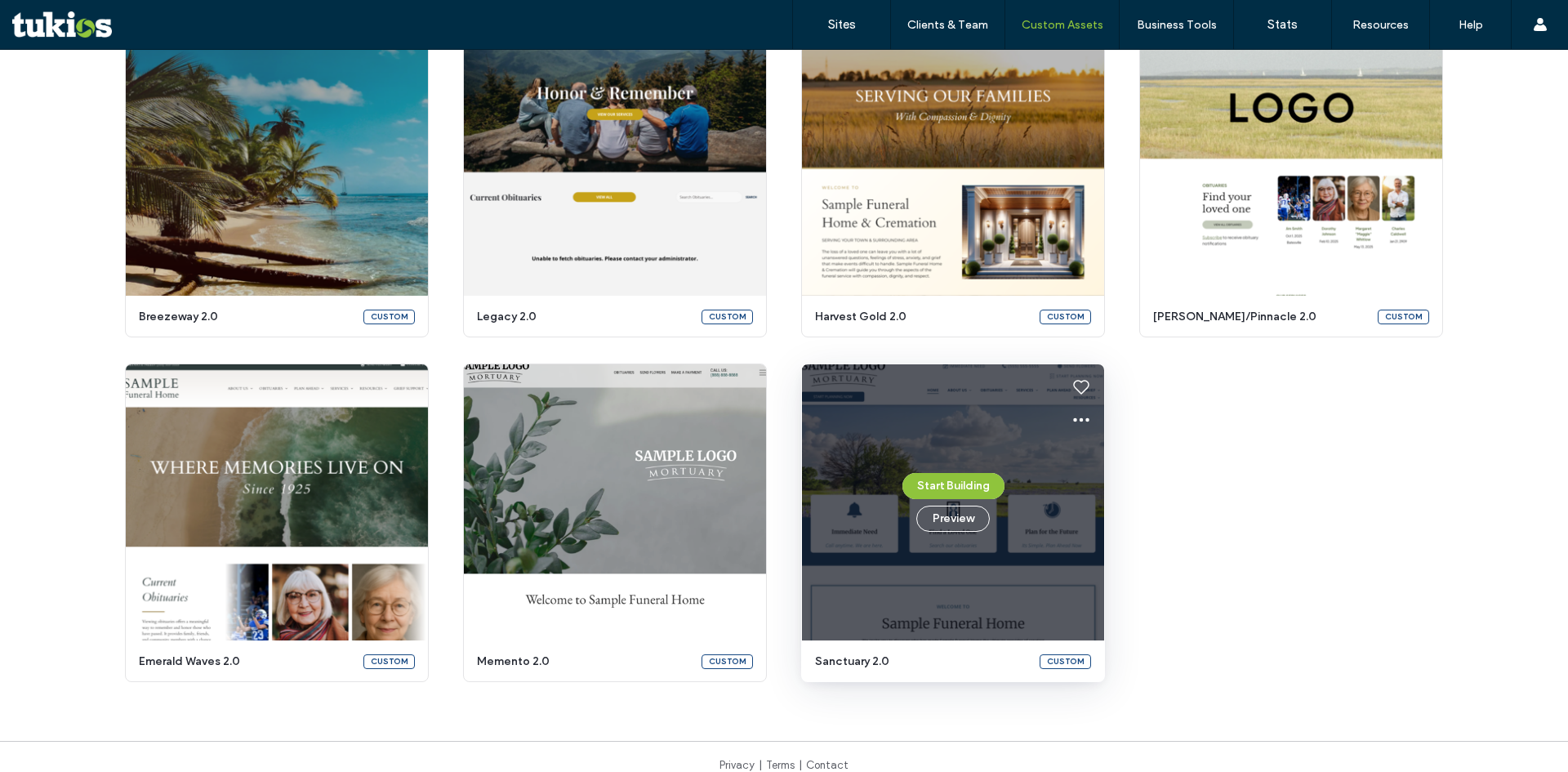
scroll to position [2612, 0]
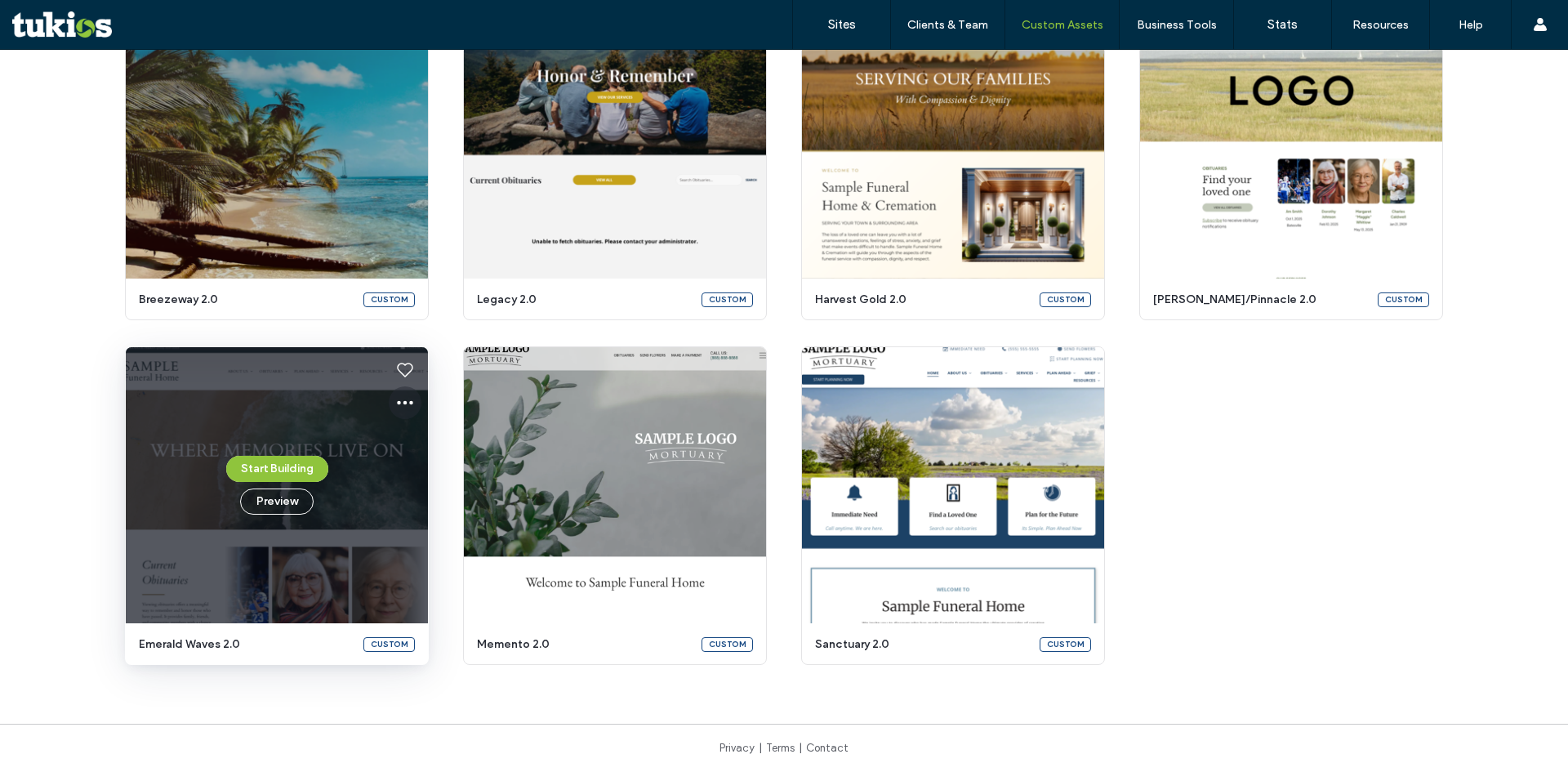
click at [406, 398] on icon at bounding box center [405, 402] width 20 height 20
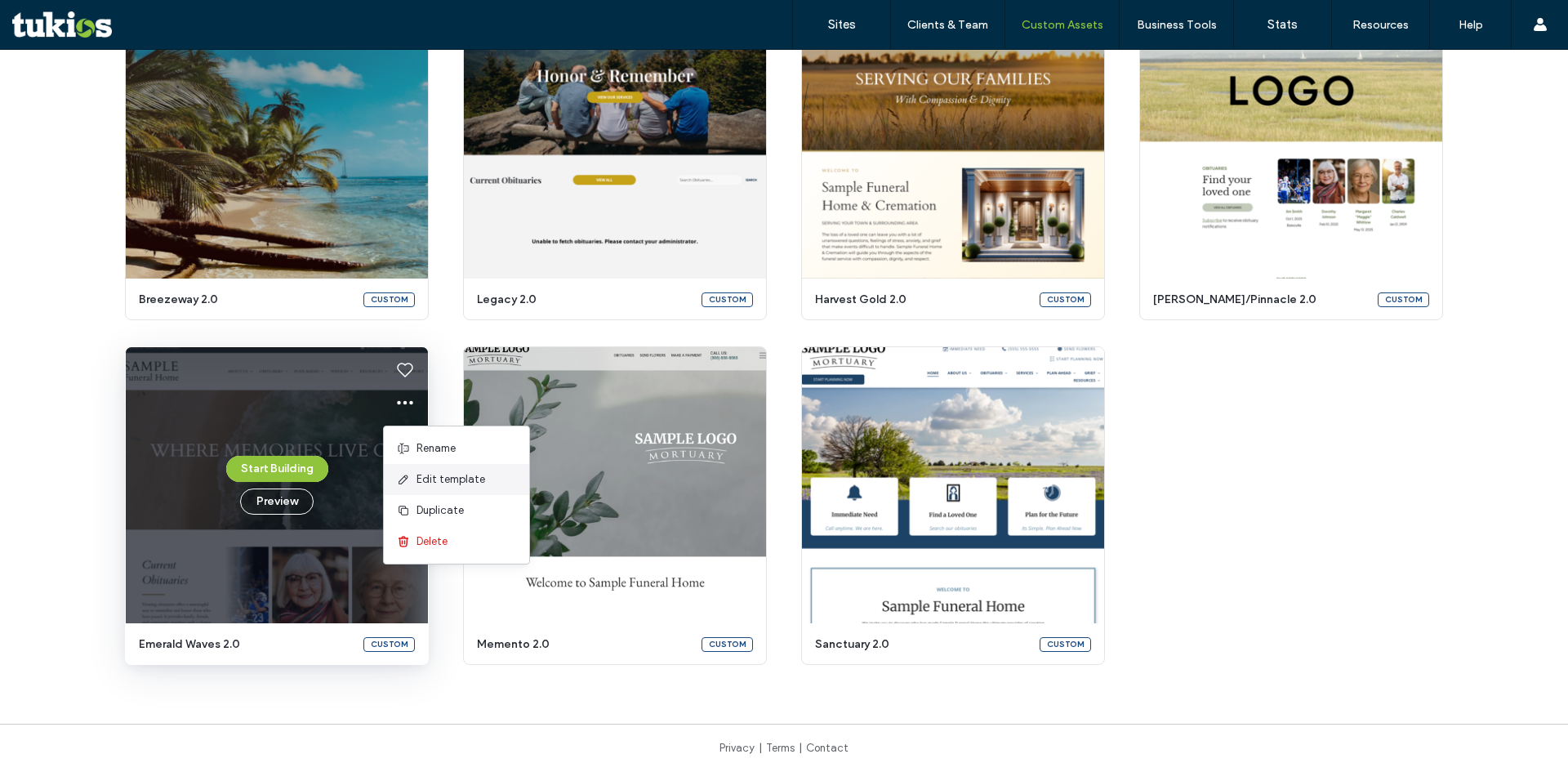
click at [462, 480] on span "Edit template" at bounding box center [450, 479] width 68 height 16
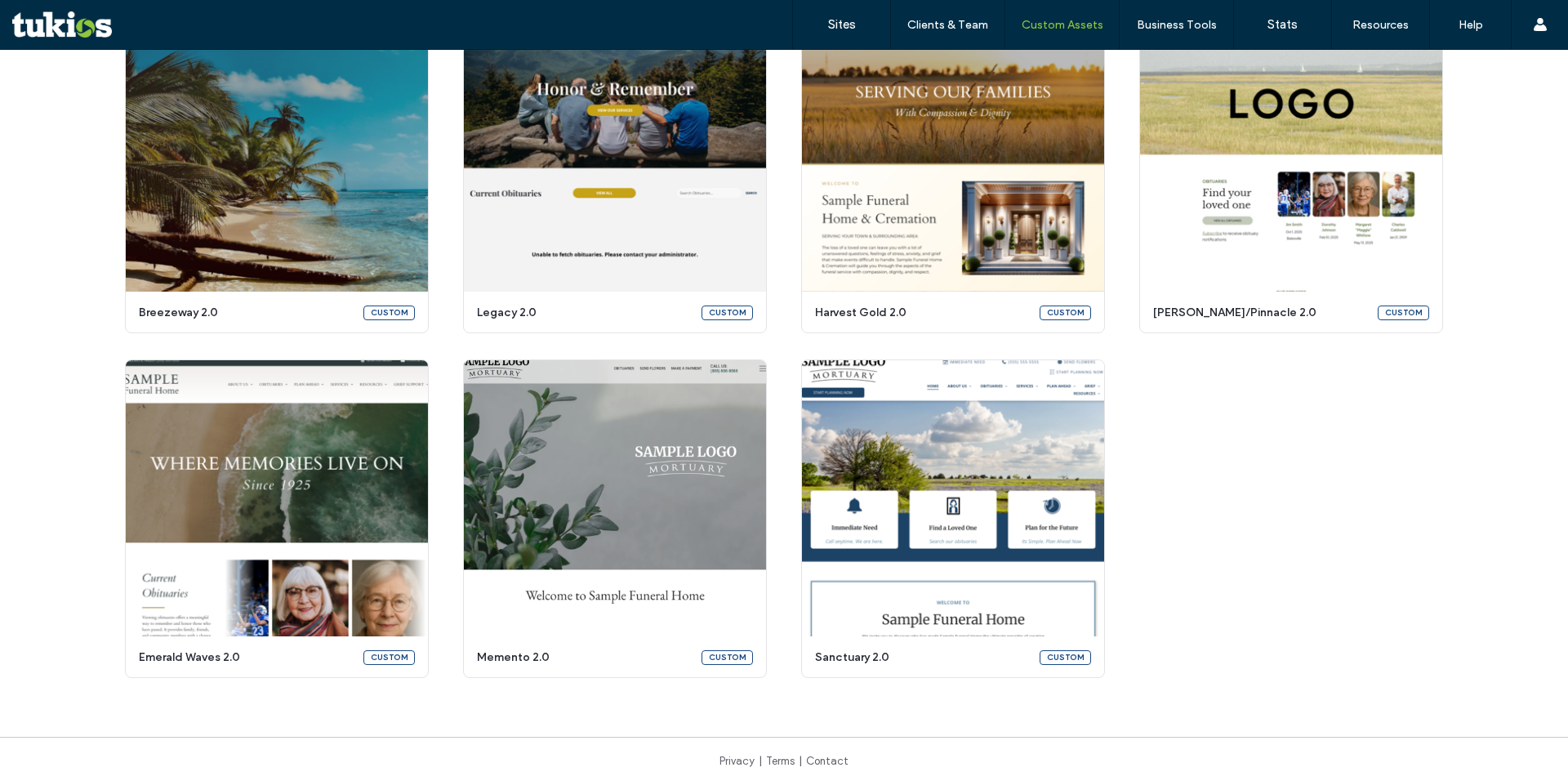
scroll to position [2612, 0]
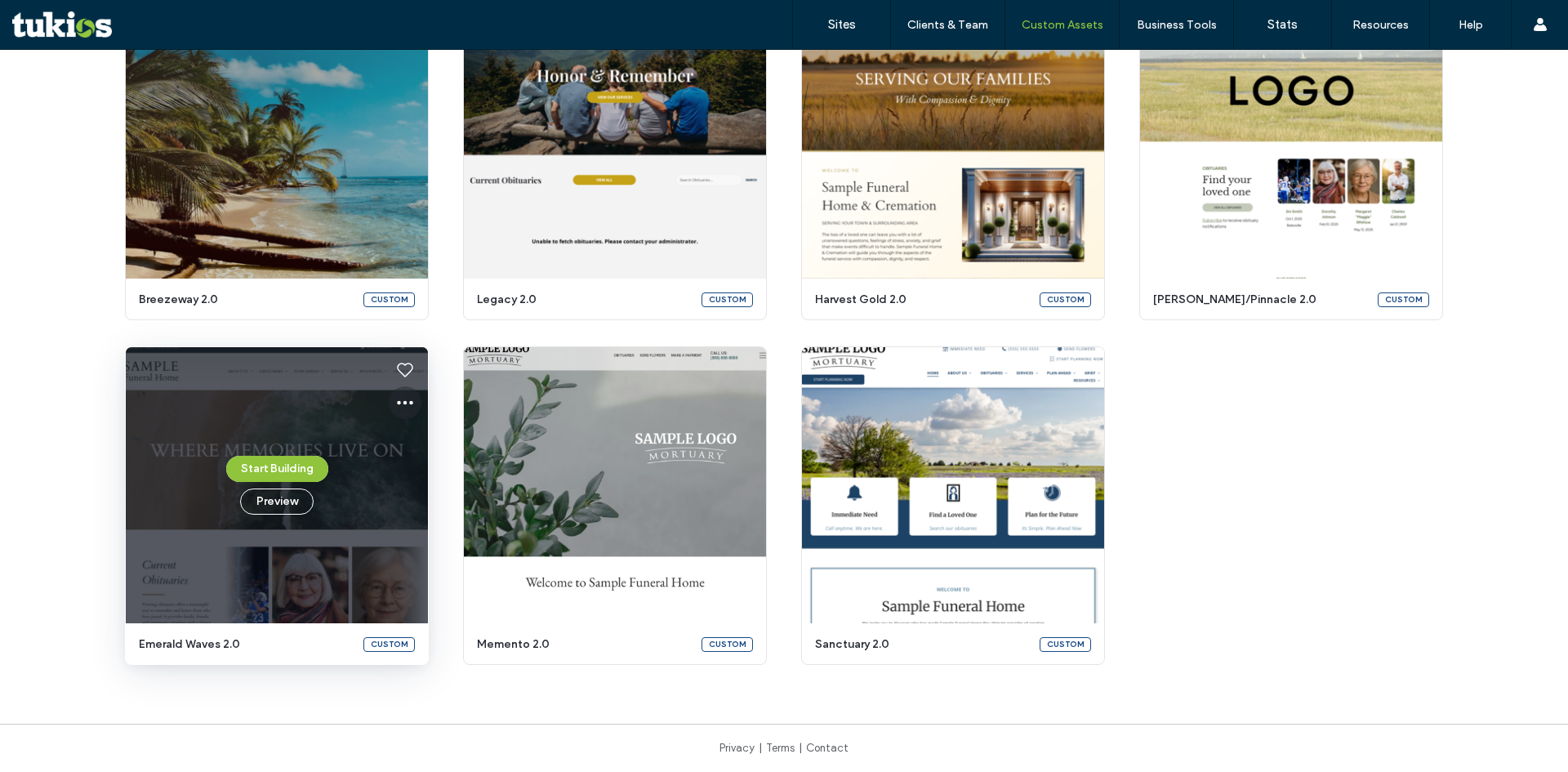
click at [398, 401] on use at bounding box center [405, 402] width 16 height 4
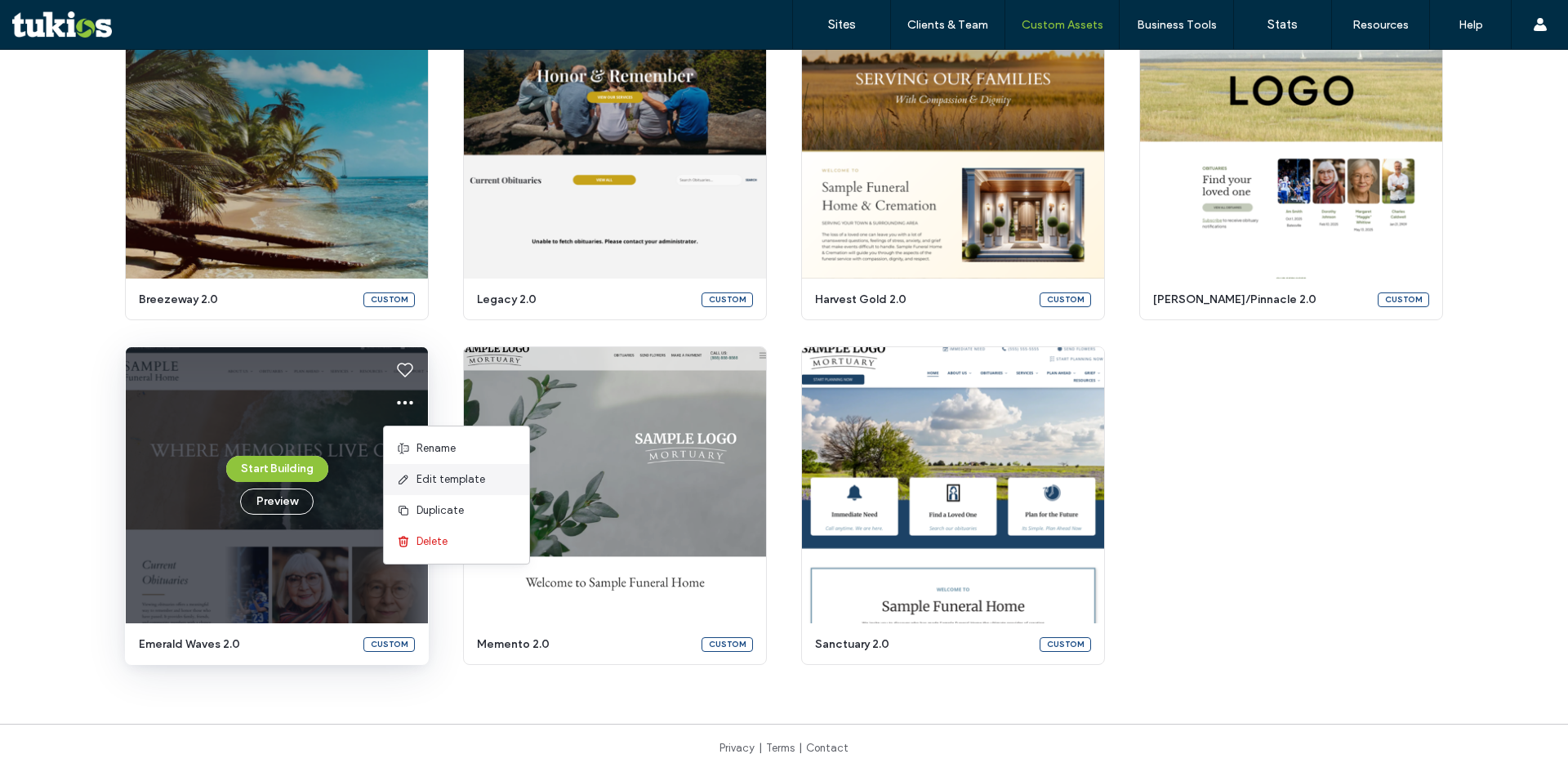
click at [472, 472] on span "Edit template" at bounding box center [450, 479] width 68 height 16
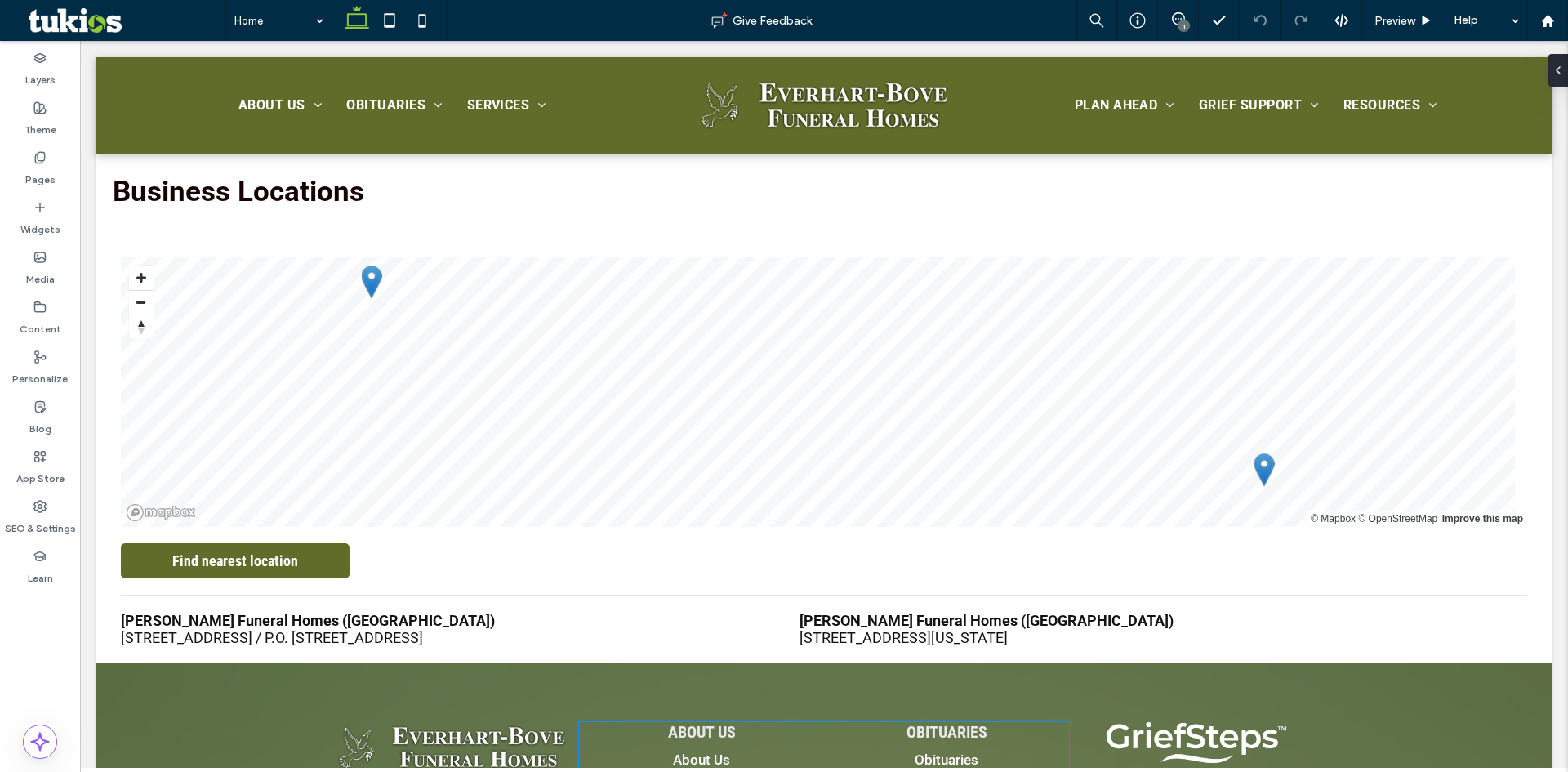
scroll to position [3955, 0]
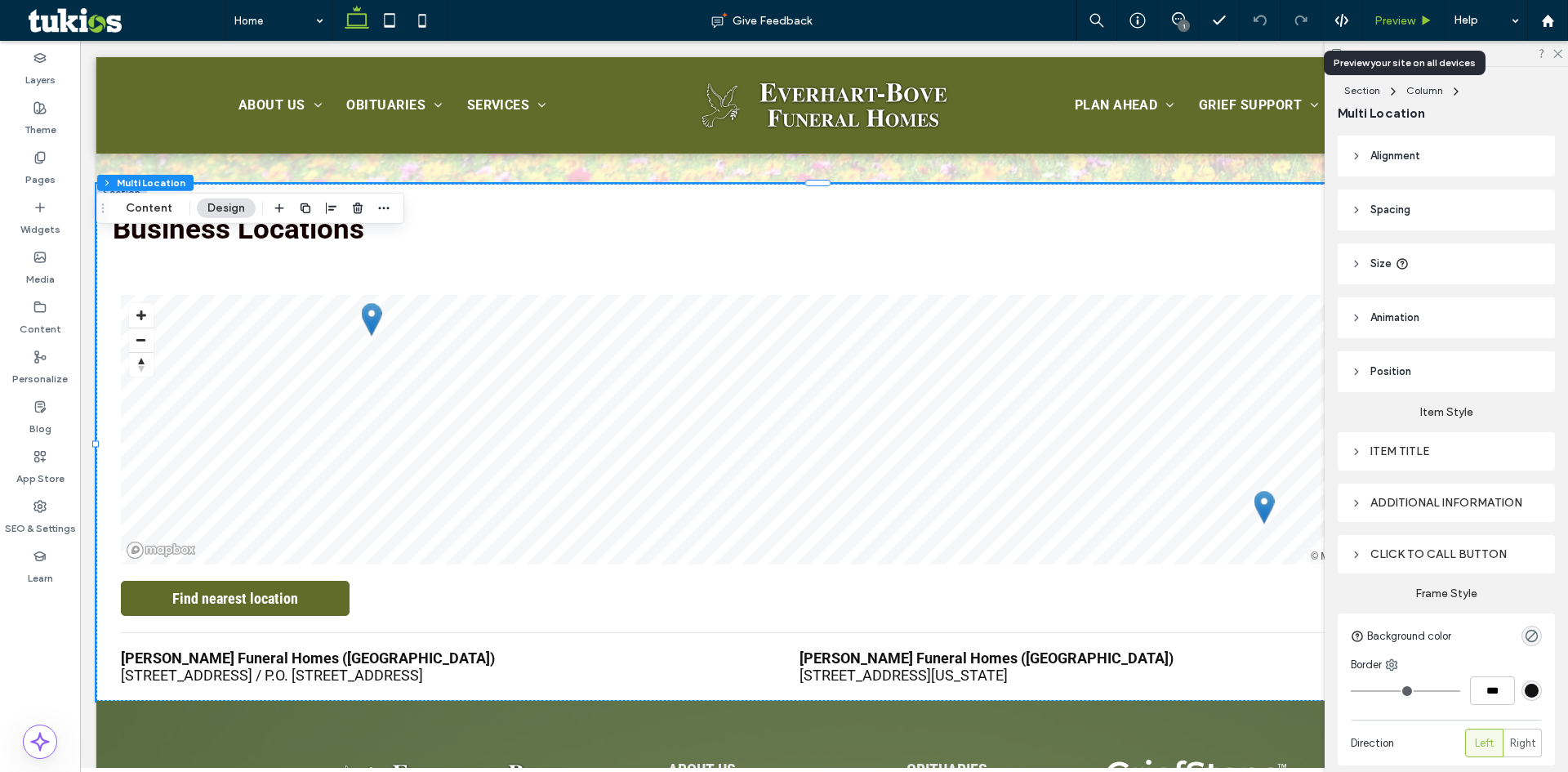
click at [1406, 23] on span "Preview" at bounding box center [1394, 21] width 41 height 14
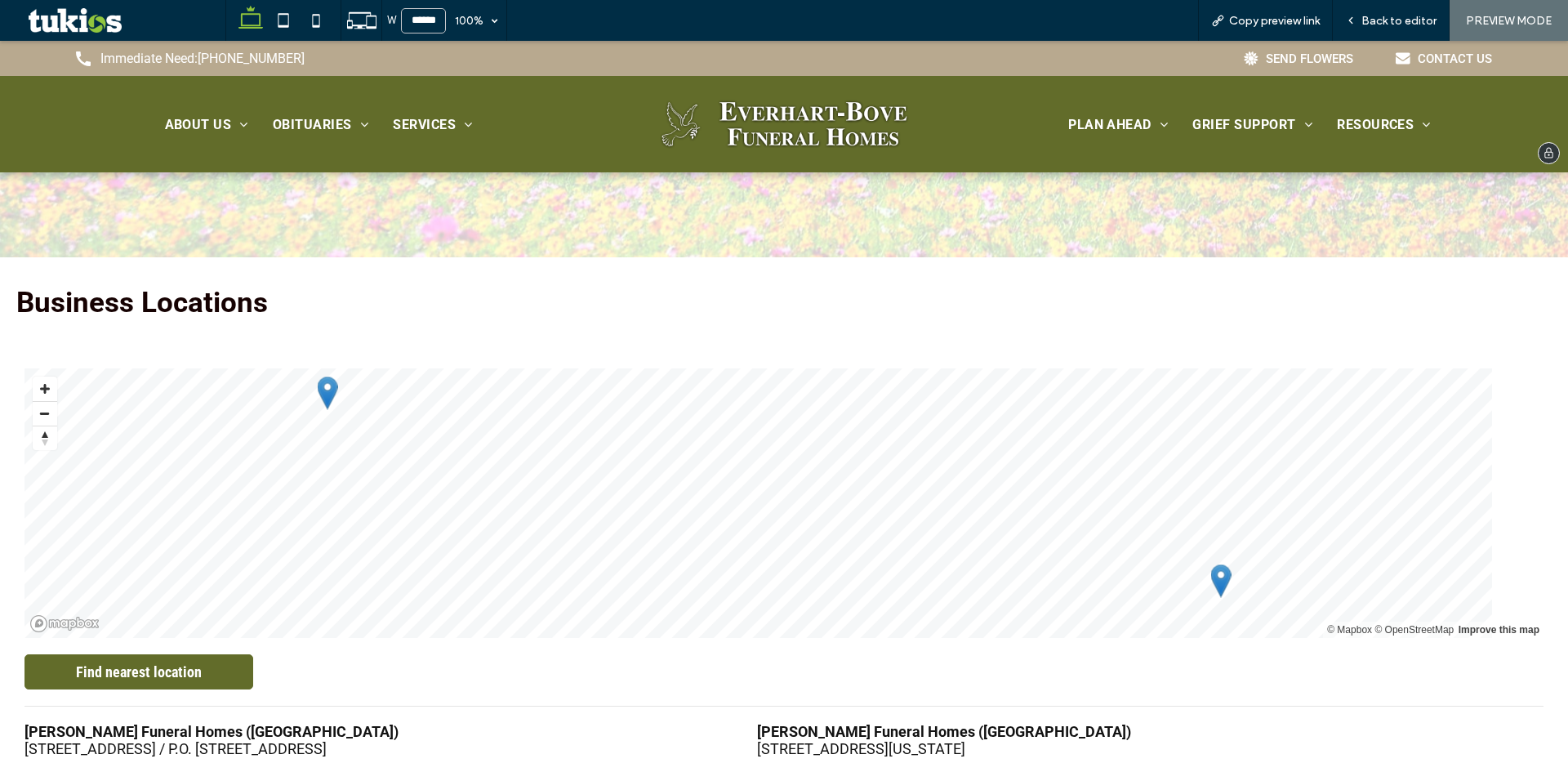
scroll to position [4028, 0]
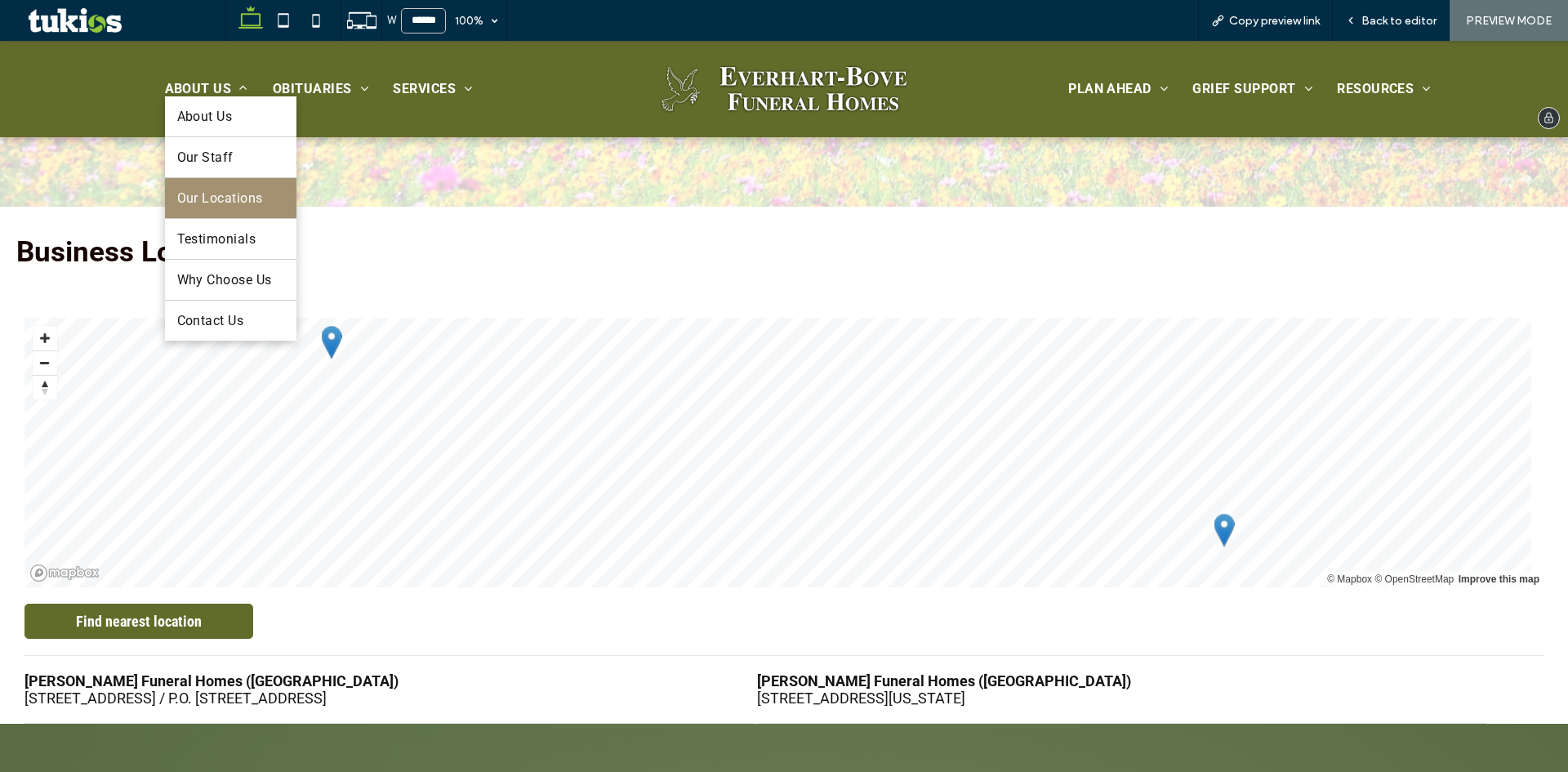
click at [212, 199] on span "Our Locations" at bounding box center [219, 198] width 85 height 16
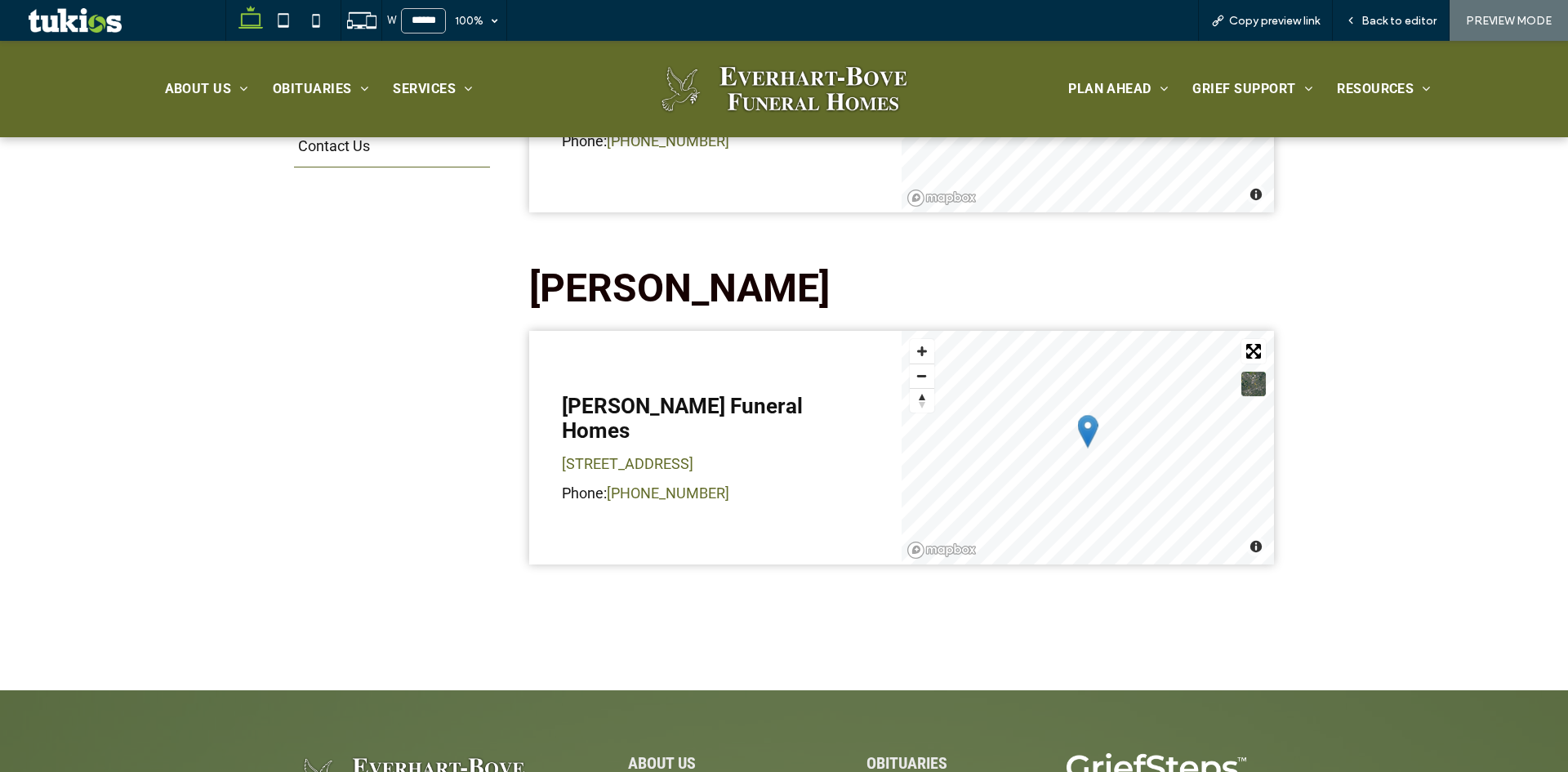
scroll to position [653, 0]
click at [1402, 15] on span "Back to editor" at bounding box center [1398, 21] width 75 height 14
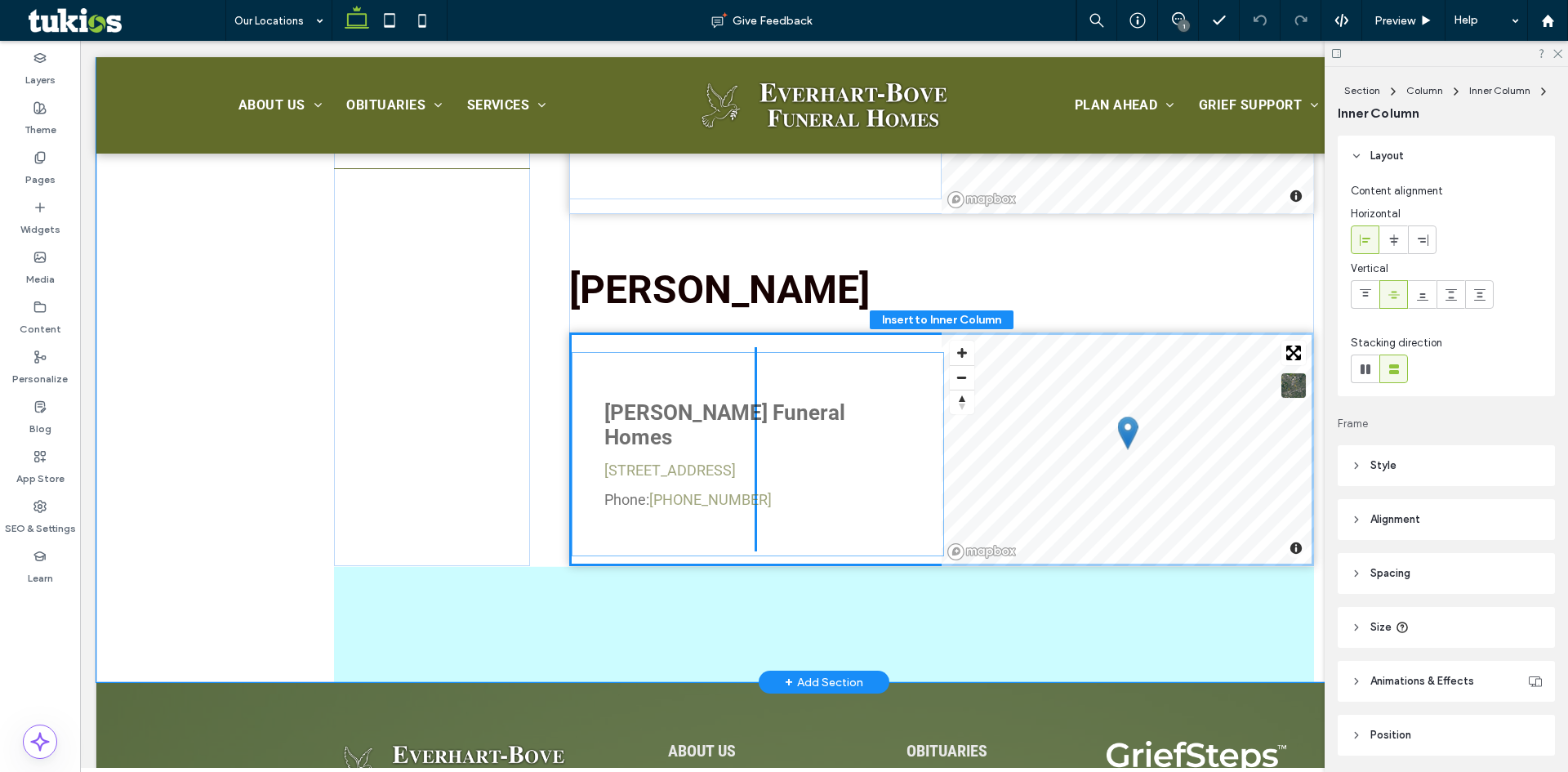
scroll to position [55, 0]
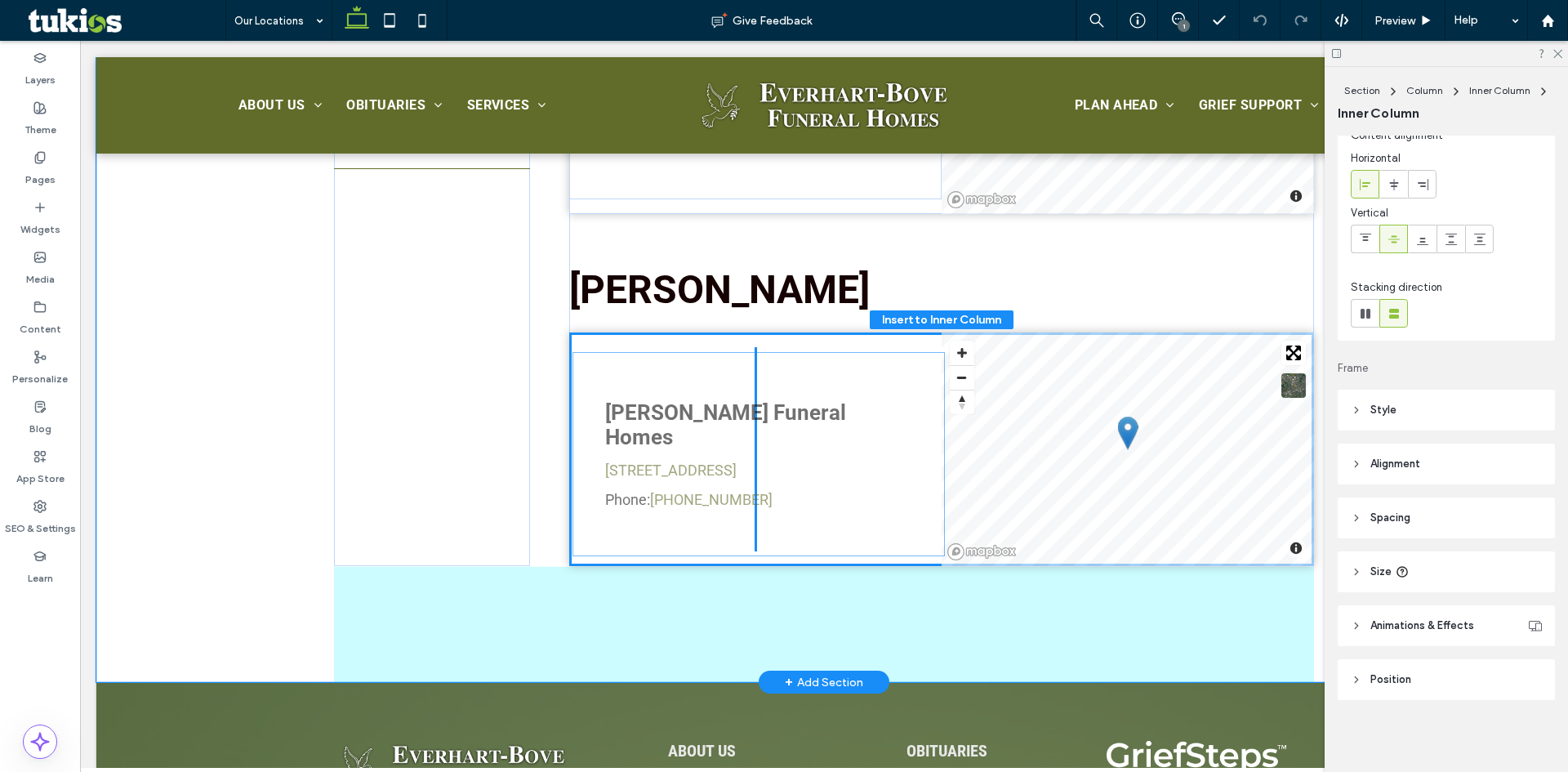
drag, startPoint x: 863, startPoint y: 455, endPoint x: 872, endPoint y: 459, distance: 9.8
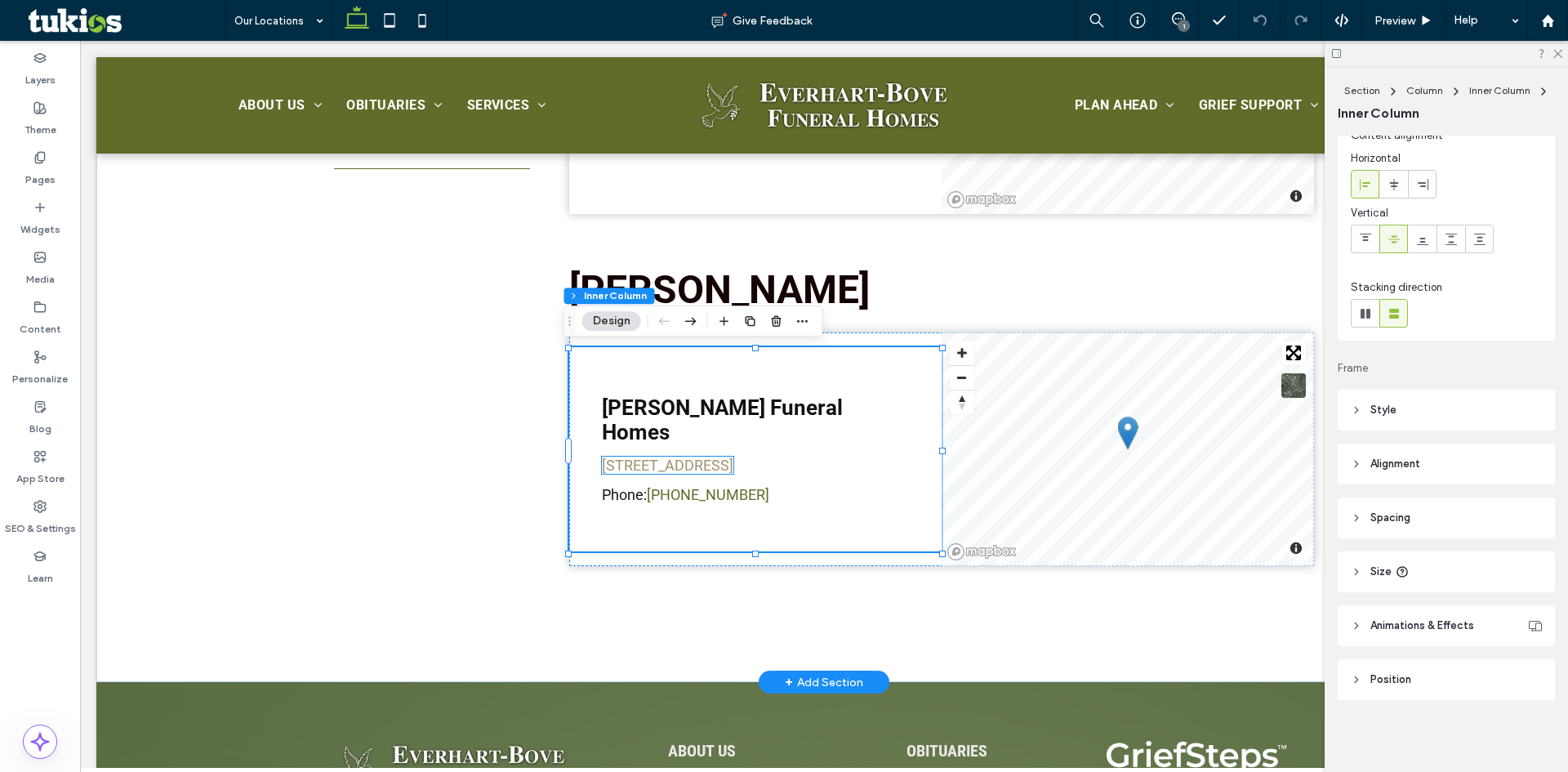
click at [733, 461] on link "[STREET_ADDRESS]" at bounding box center [667, 465] width 131 height 17
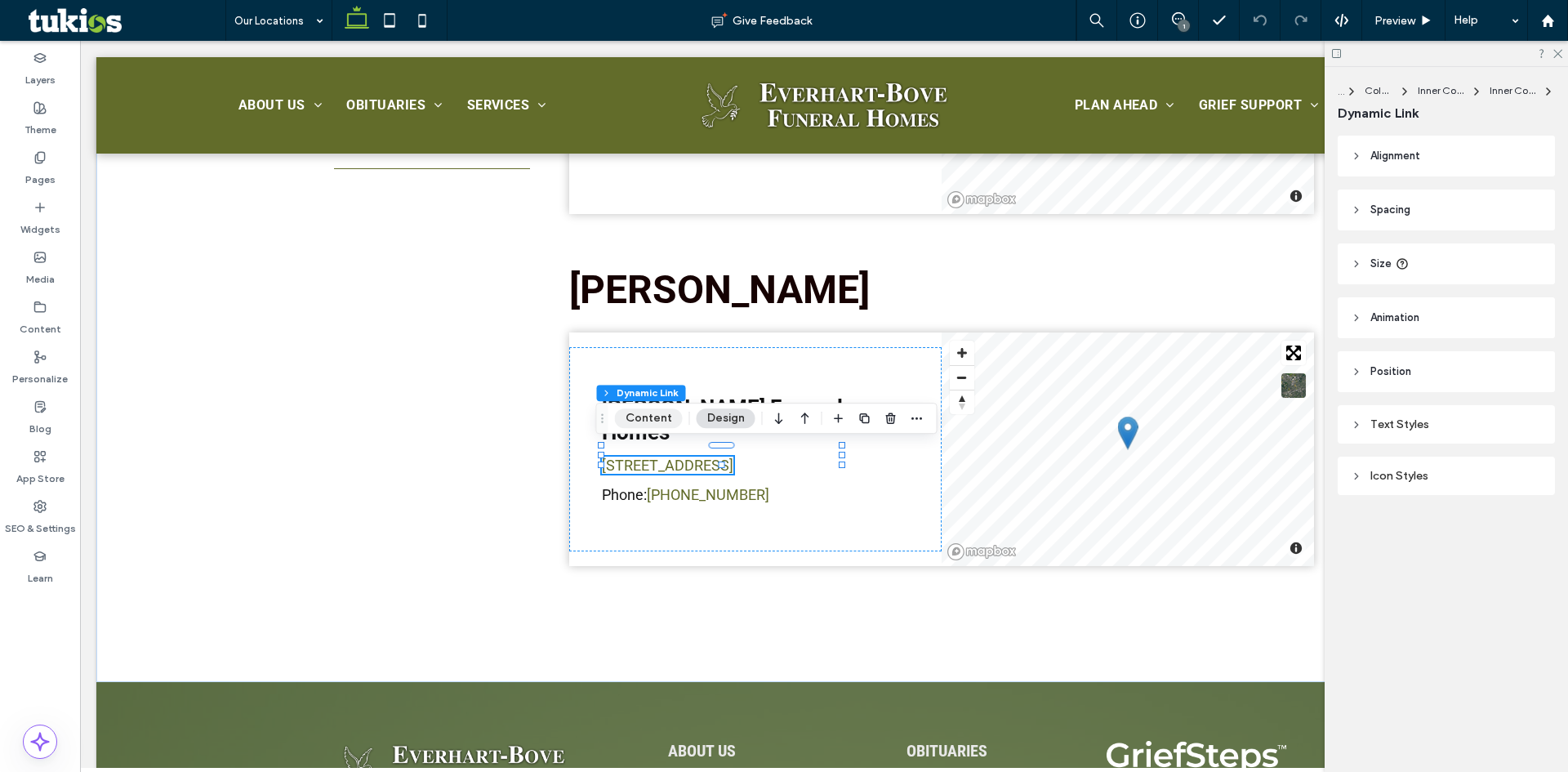
click at [635, 416] on button "Content" at bounding box center [648, 418] width 67 height 20
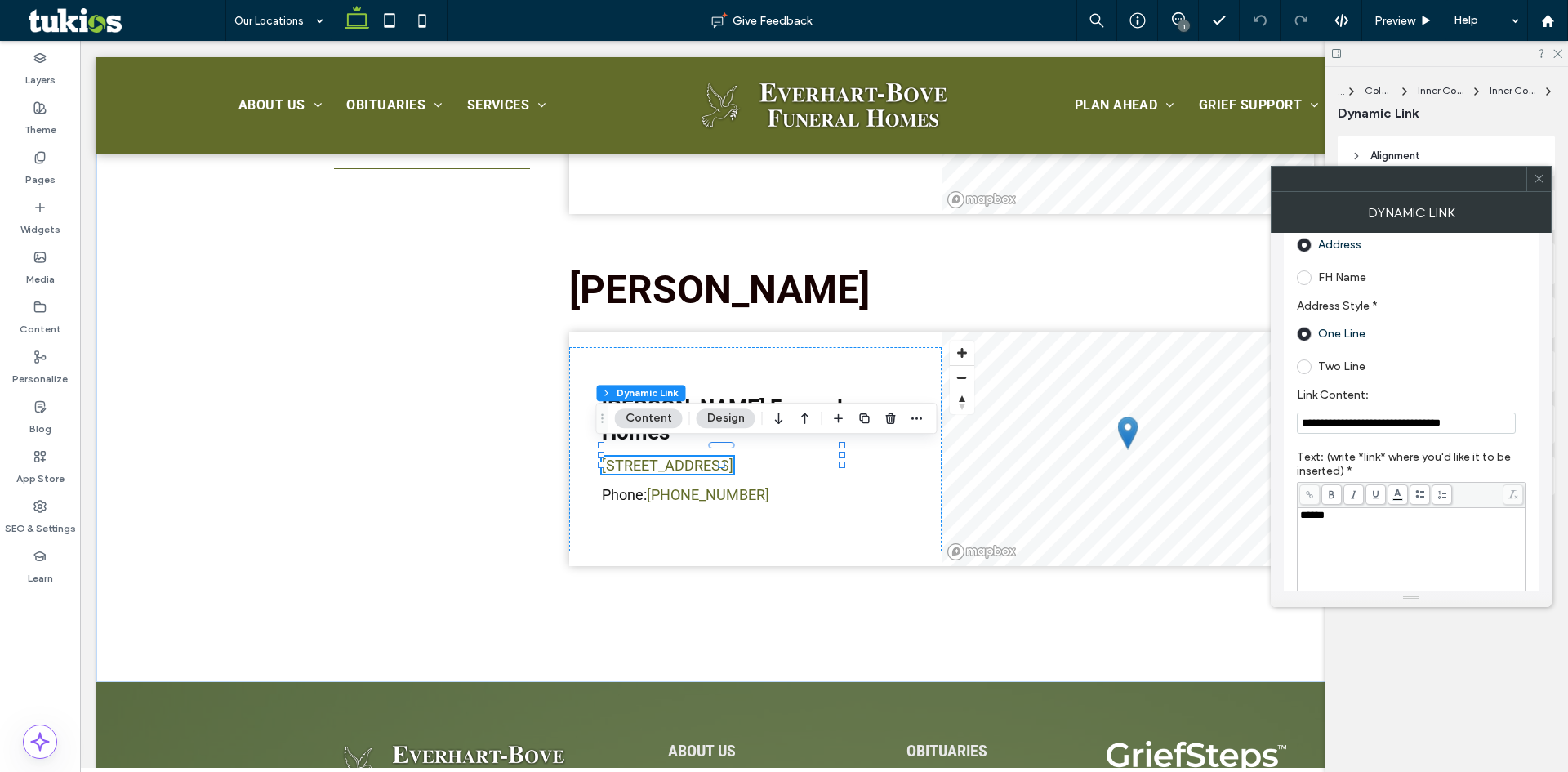
scroll to position [245, 0]
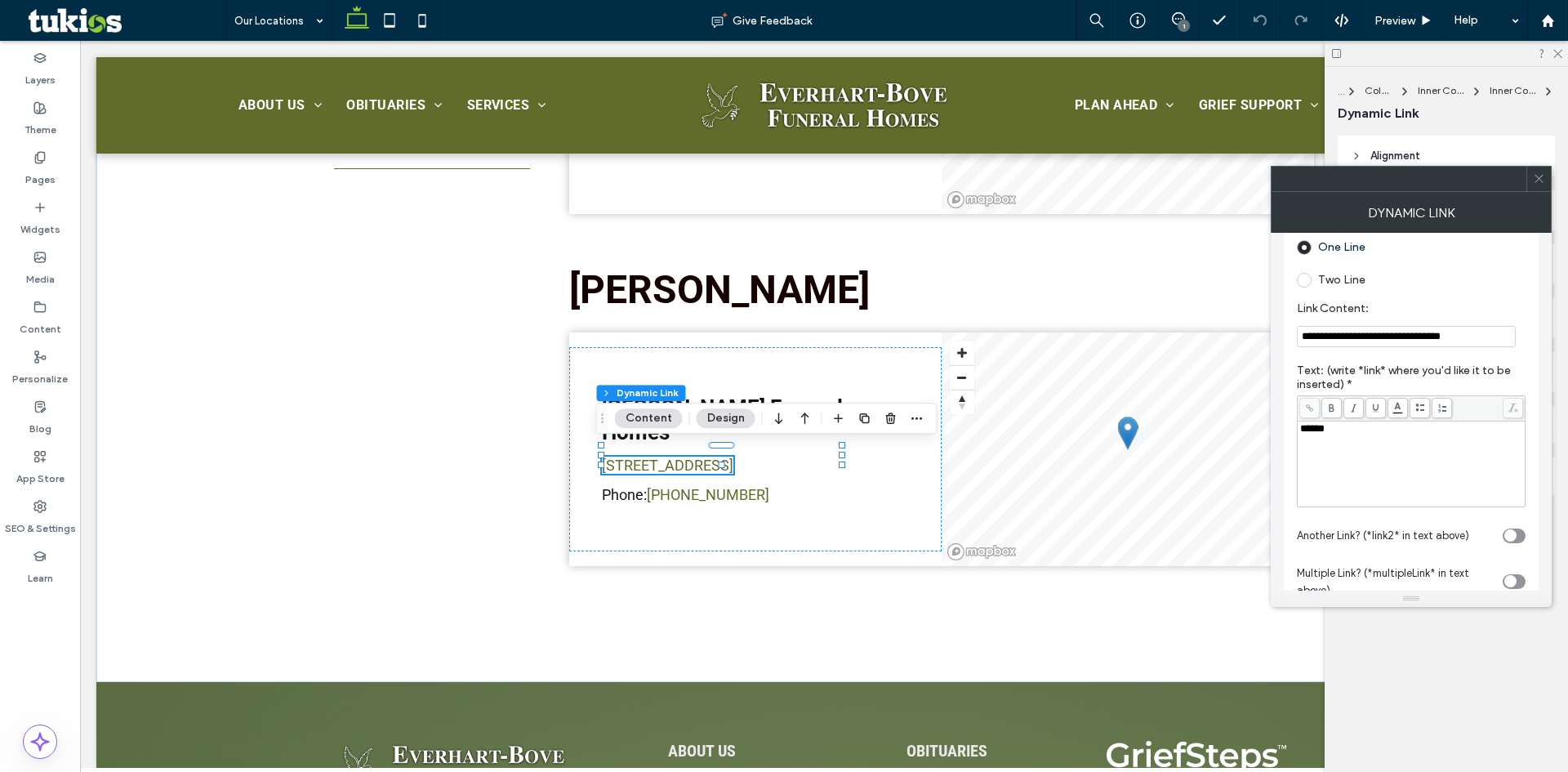
click at [1389, 334] on input "**********" at bounding box center [1406, 336] width 218 height 22
click at [1531, 184] on div at bounding box center [1538, 179] width 24 height 24
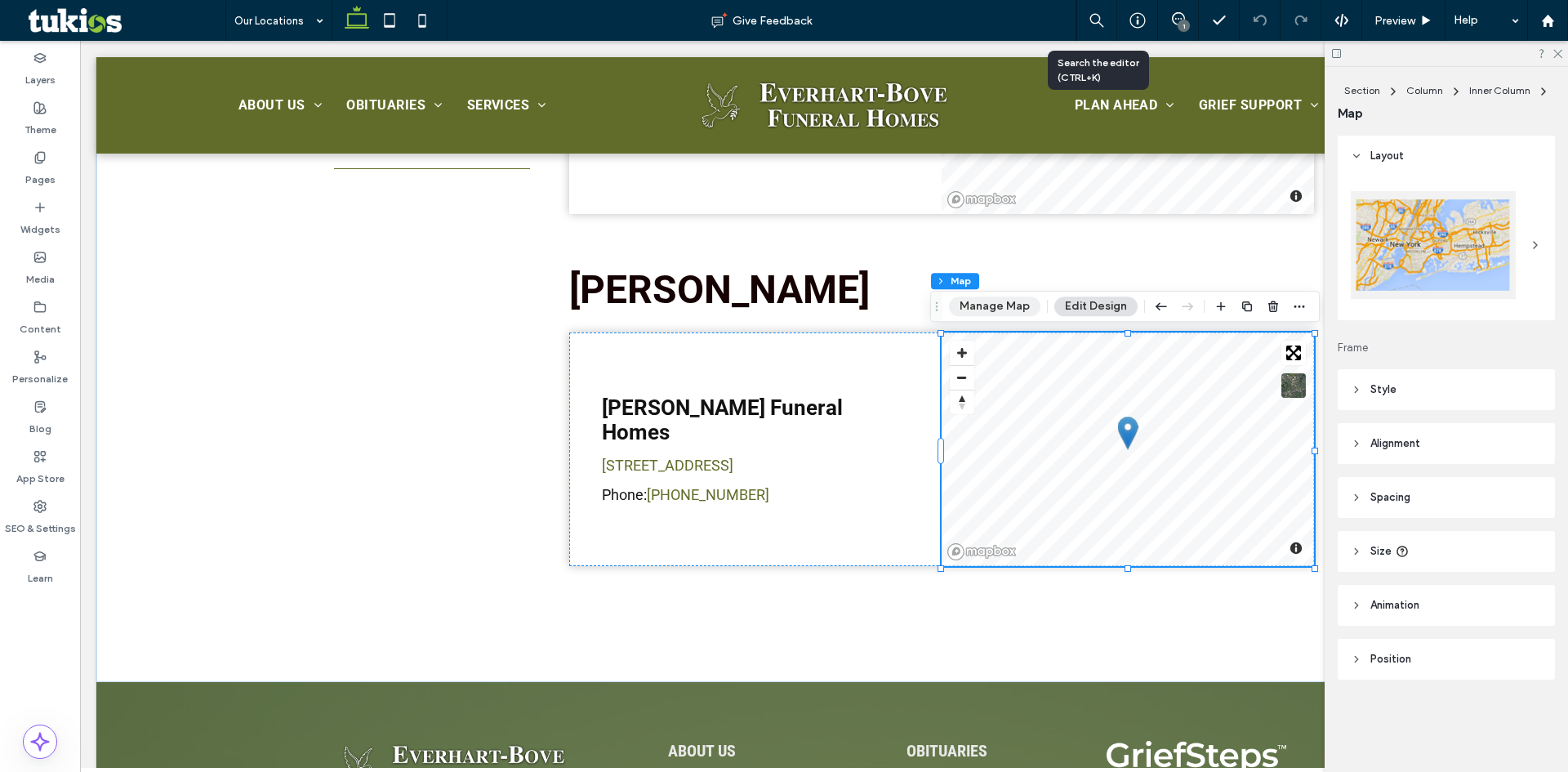
click at [1000, 303] on button "Manage Map" at bounding box center [995, 306] width 92 height 20
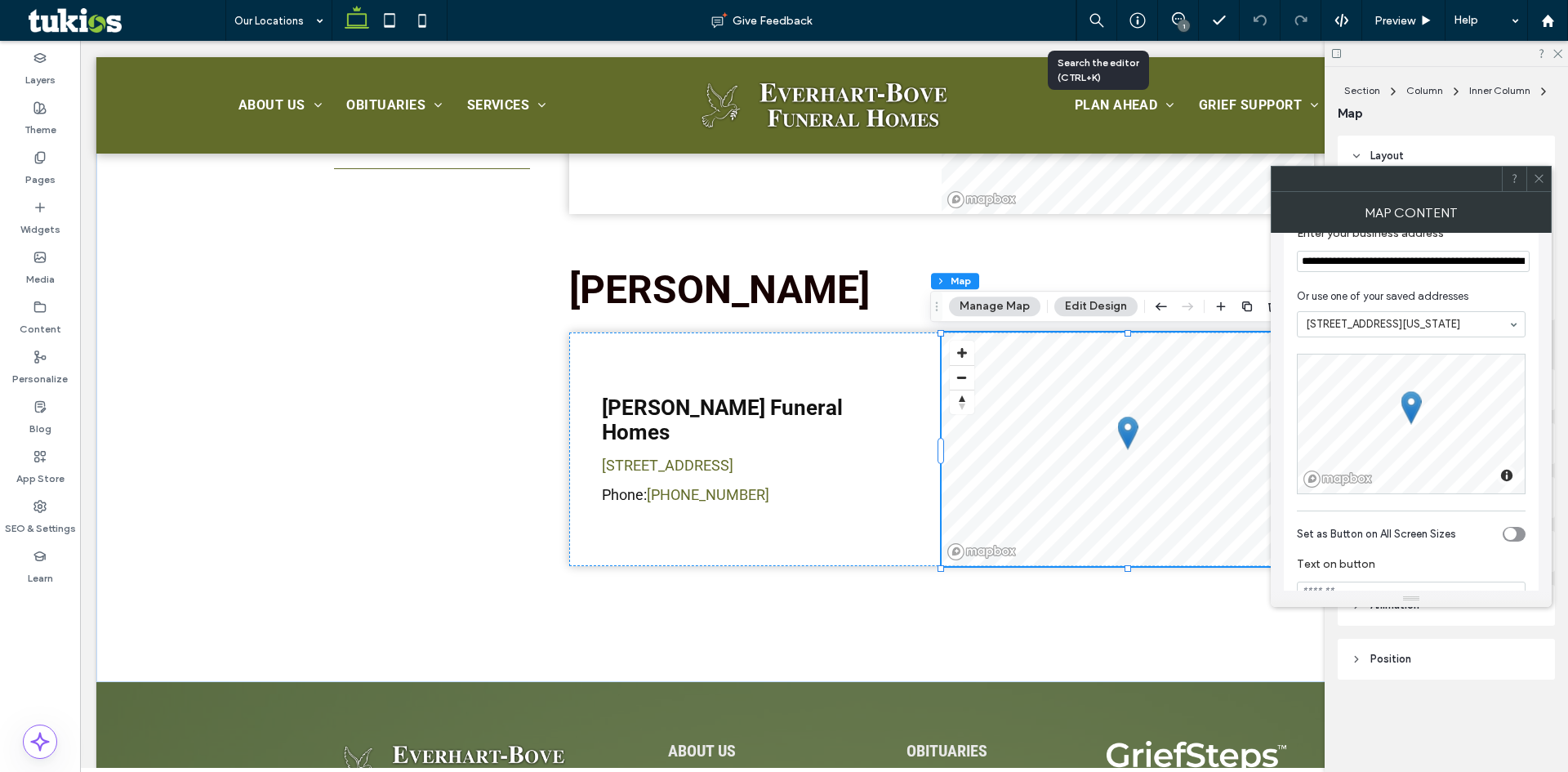
scroll to position [0, 0]
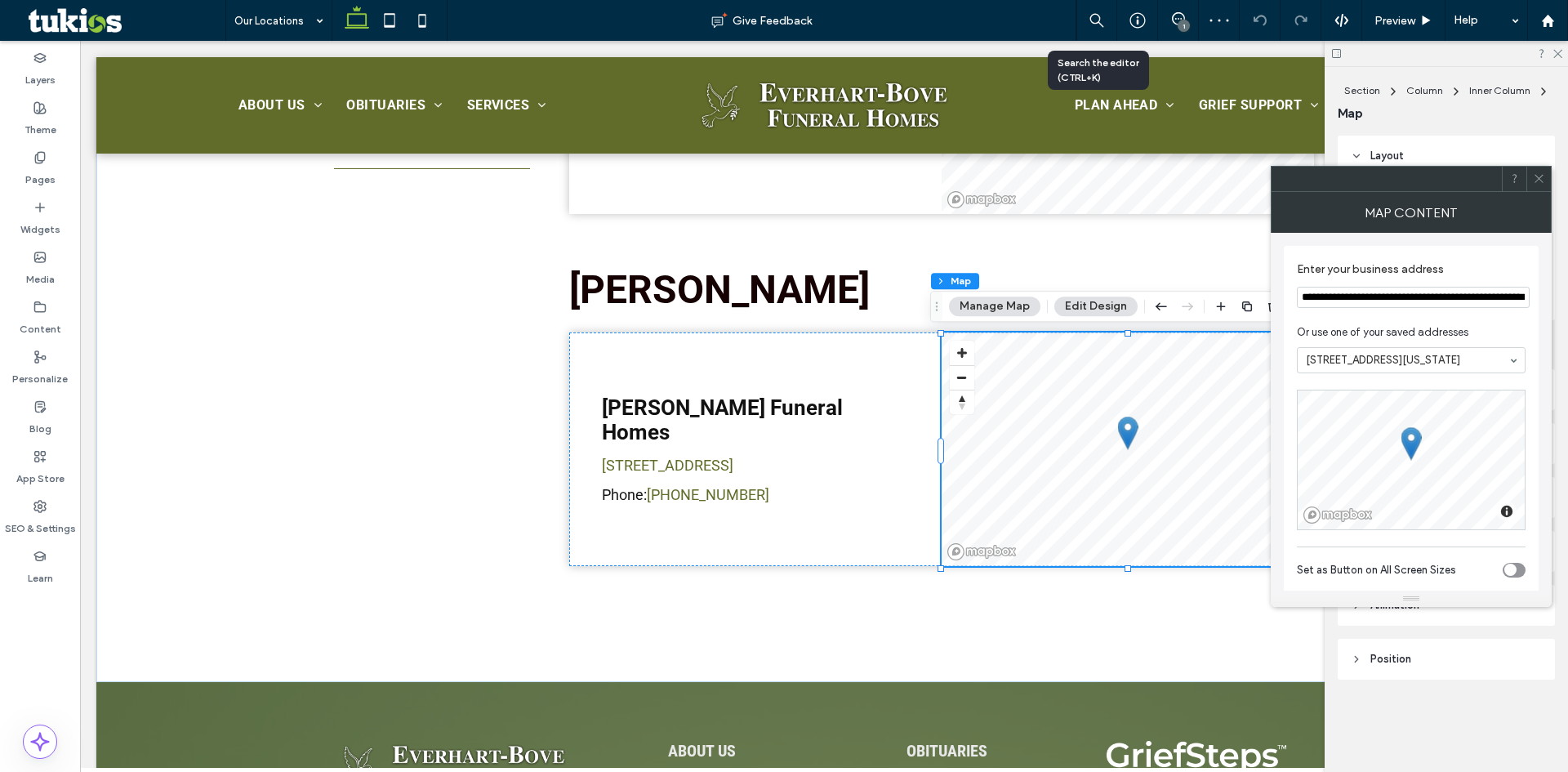
click at [1535, 184] on icon at bounding box center [1539, 179] width 12 height 12
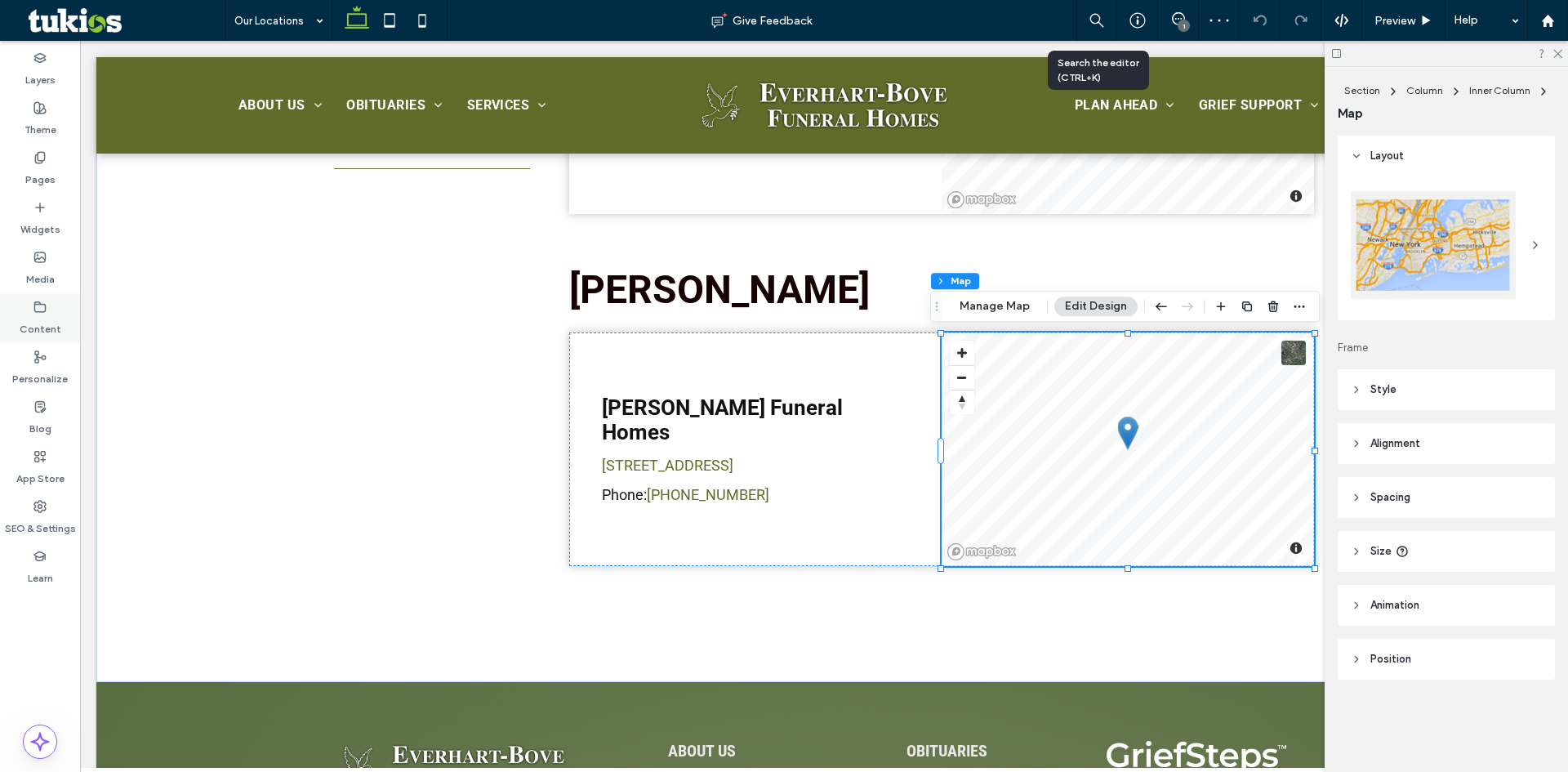
click at [39, 308] on icon at bounding box center [40, 307] width 13 height 13
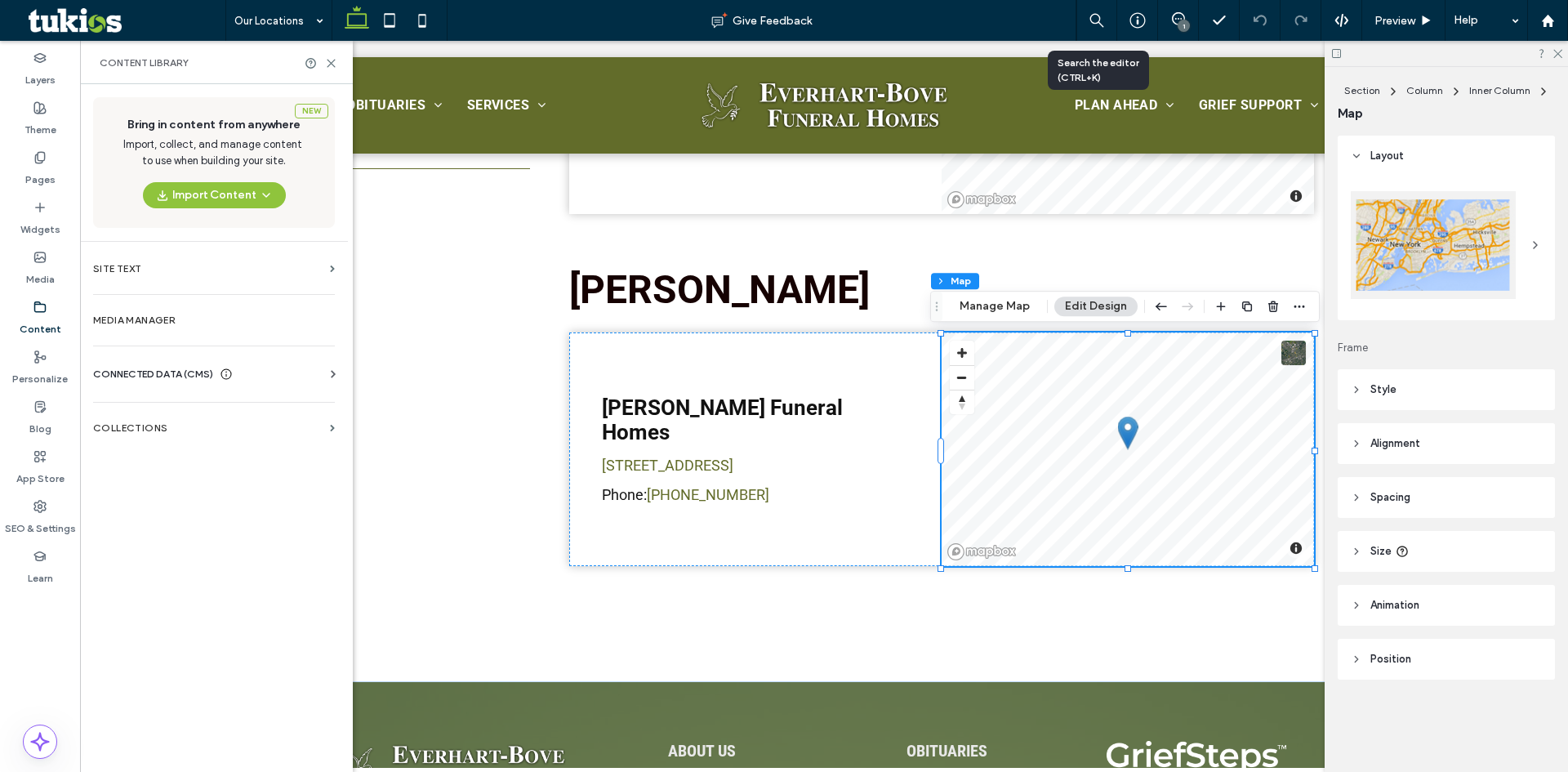
click at [204, 376] on span "CONNECTED DATA (CMS)" at bounding box center [153, 374] width 120 height 16
click at [187, 414] on label "Business Info" at bounding box center [217, 414] width 222 height 11
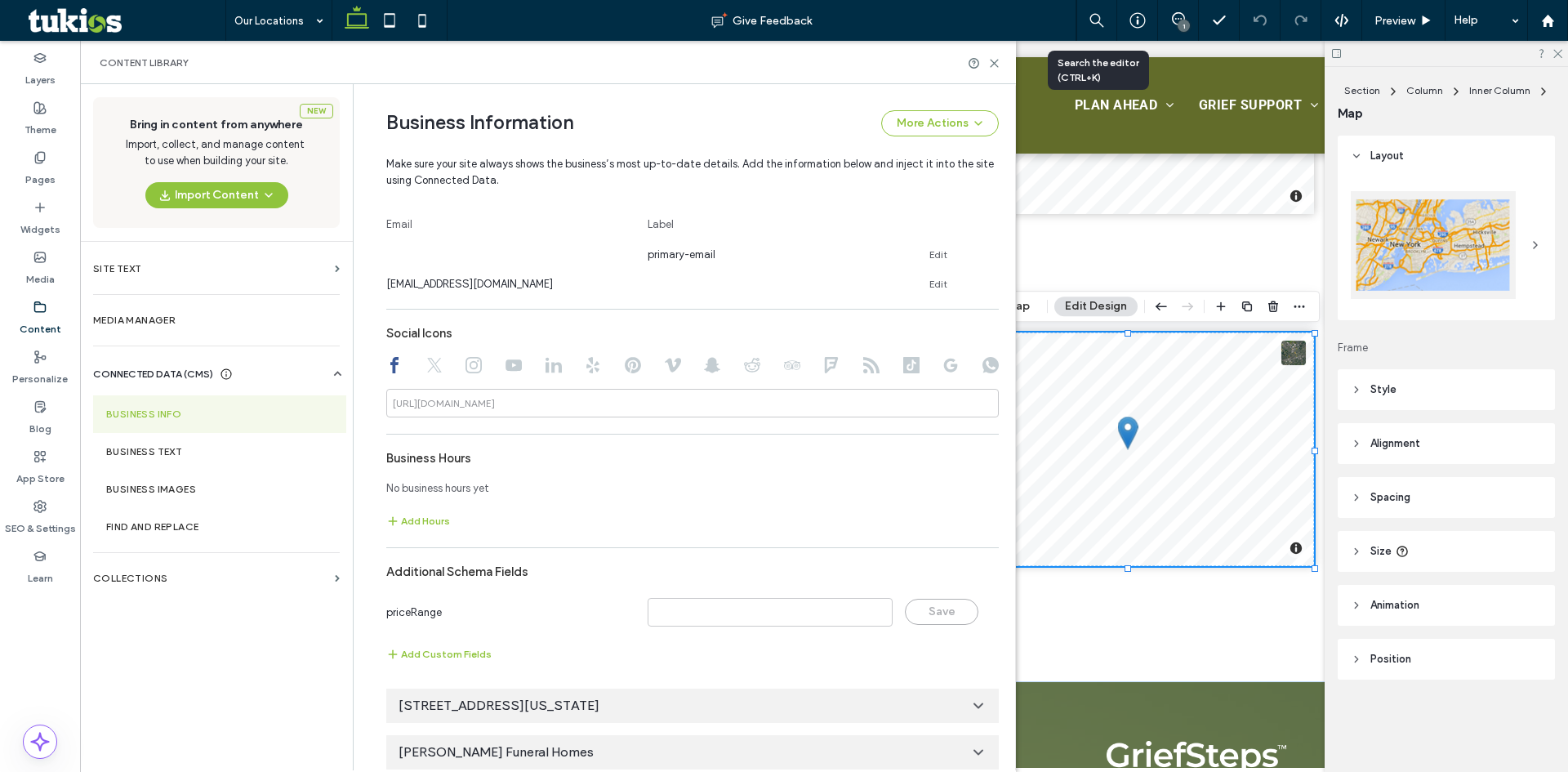
scroll to position [688, 0]
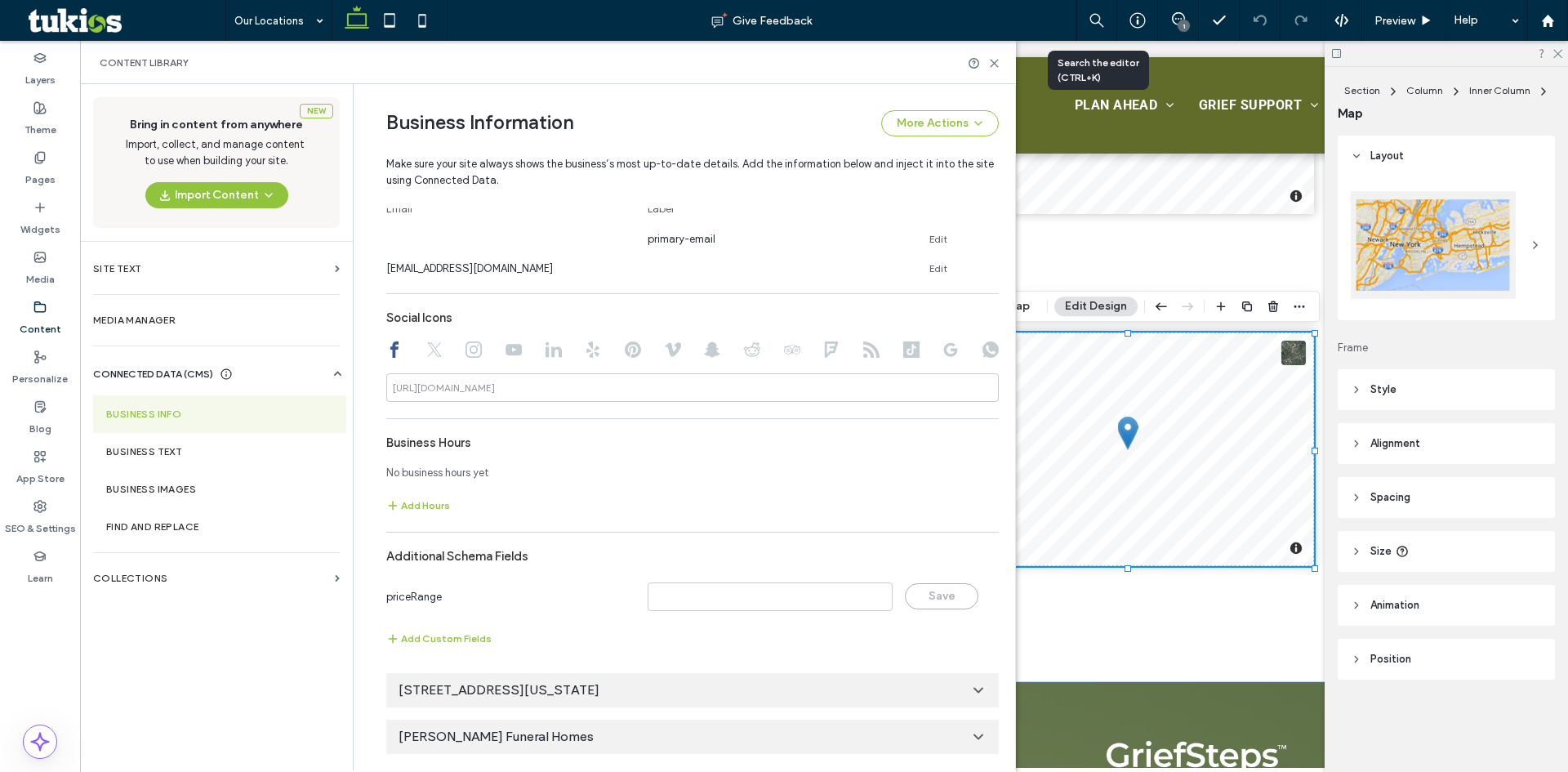
click at [971, 689] on icon at bounding box center [977, 690] width 16 height 16
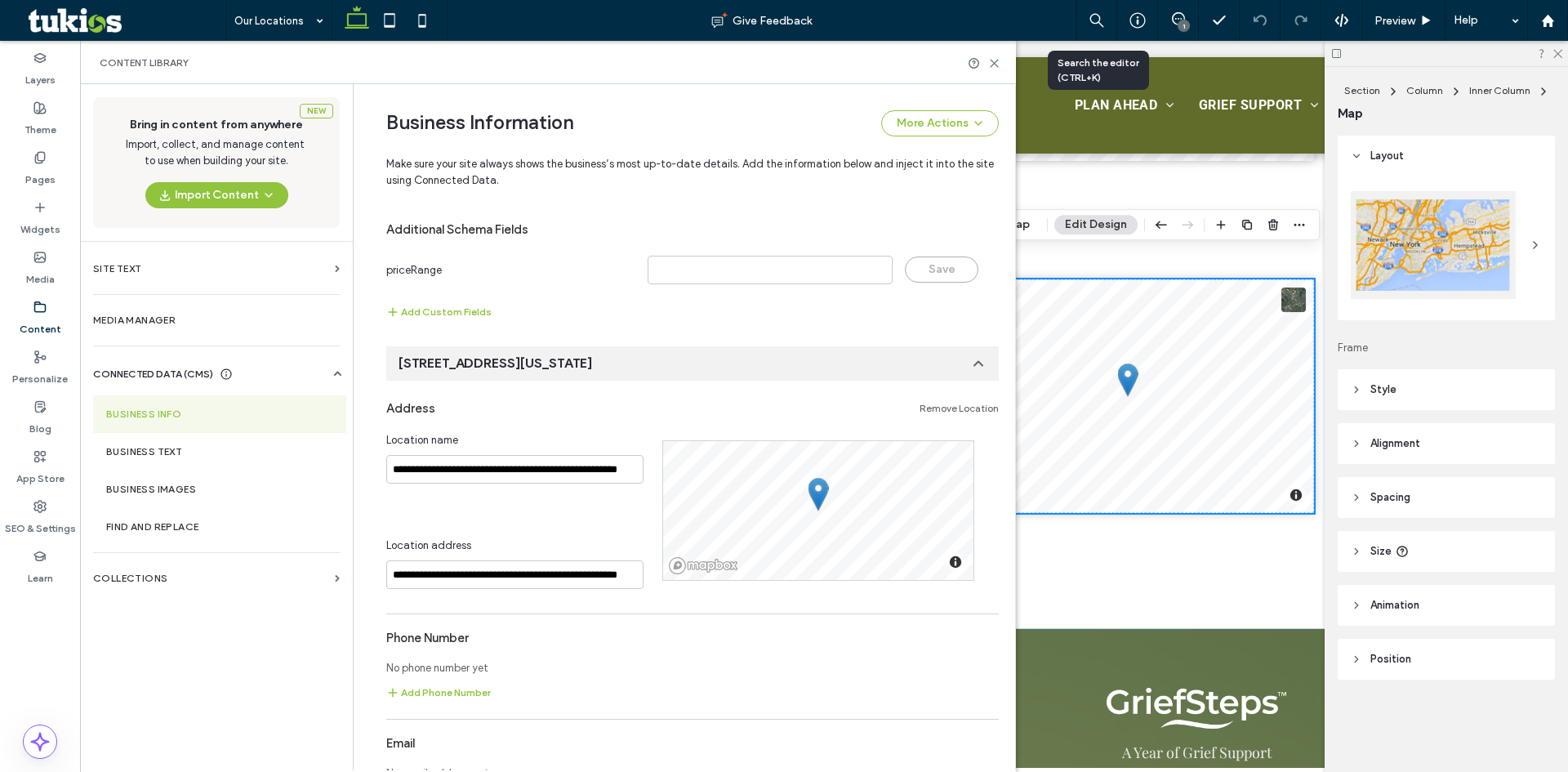
scroll to position [665, 0]
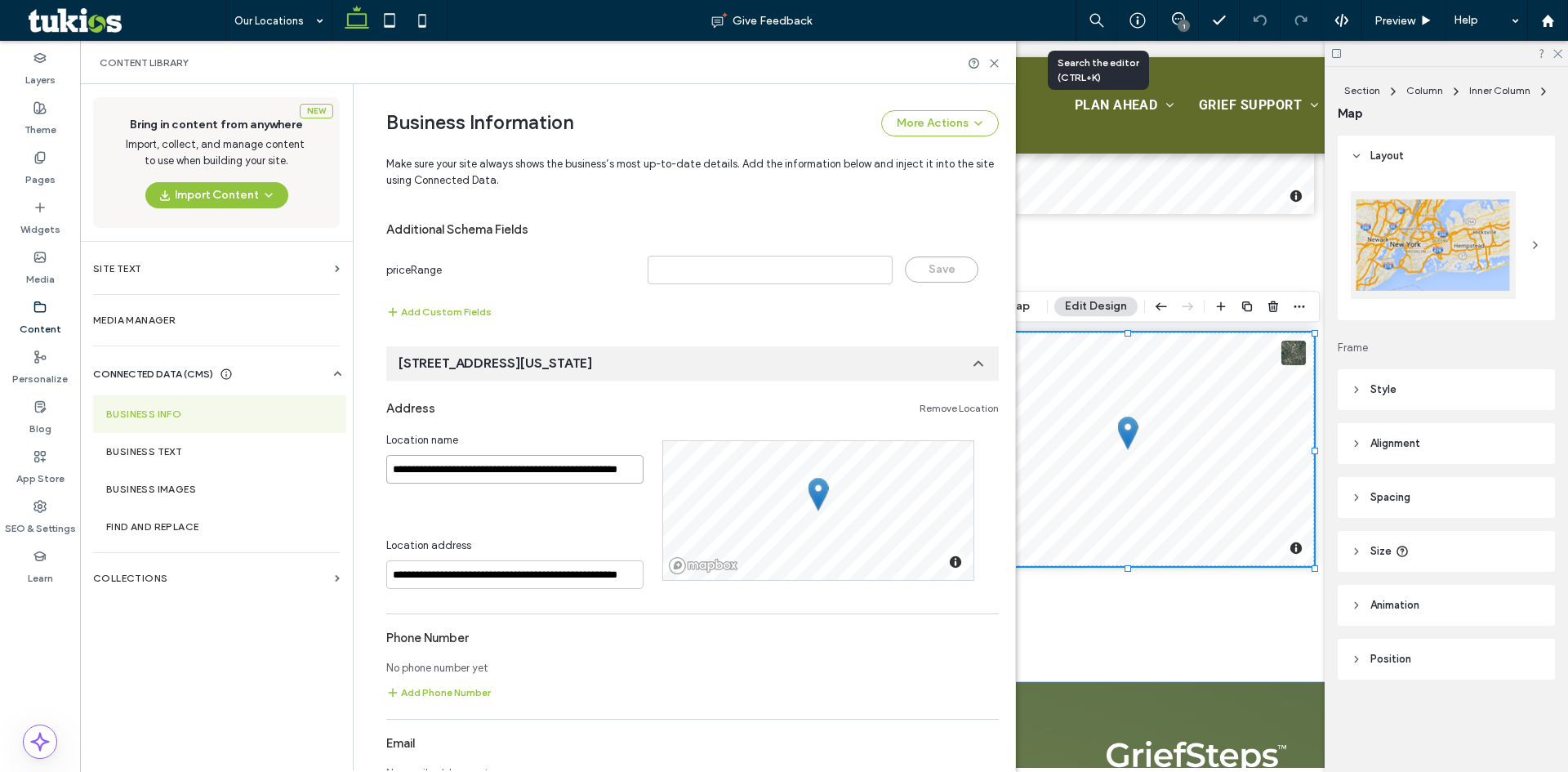
click at [592, 471] on input "**********" at bounding box center [515, 469] width 257 height 28
click at [497, 578] on input "**********" at bounding box center [515, 574] width 257 height 28
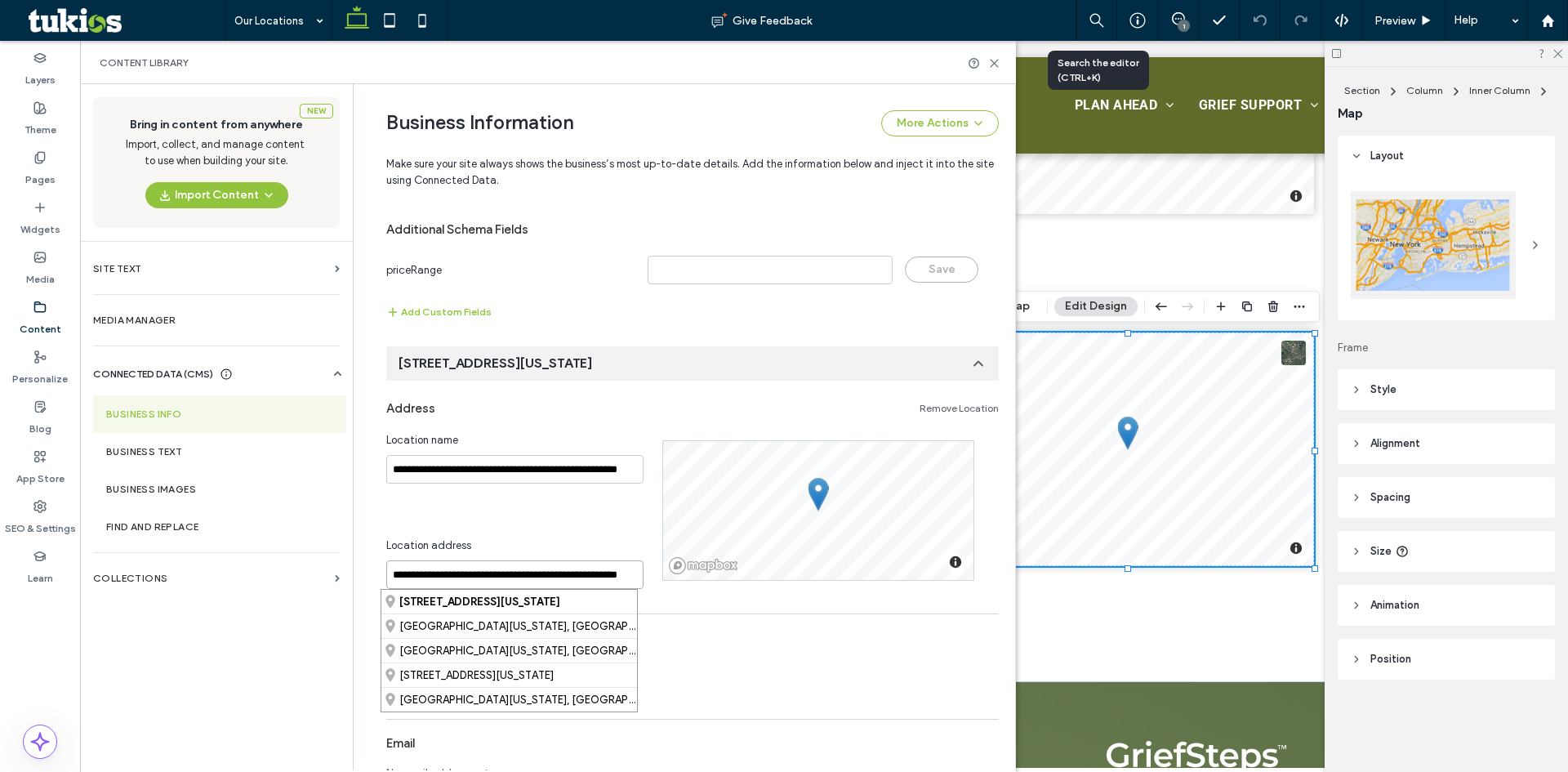
click at [497, 578] on input "**********" at bounding box center [515, 574] width 257 height 28
paste input
click at [496, 594] on div "[STREET_ADDRESS][US_STATE]" at bounding box center [509, 601] width 256 height 23
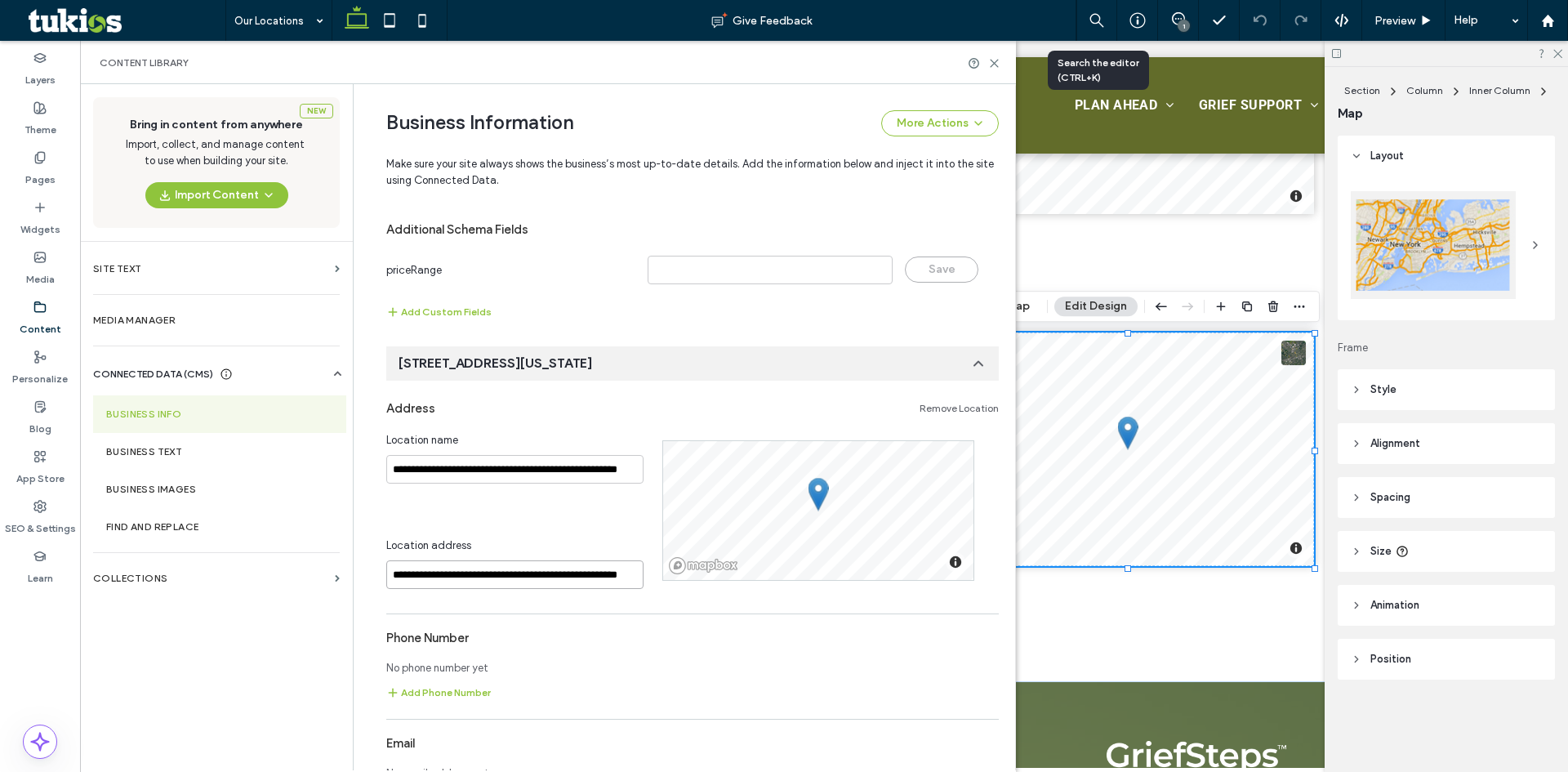
click at [514, 577] on input "**********" at bounding box center [515, 574] width 257 height 28
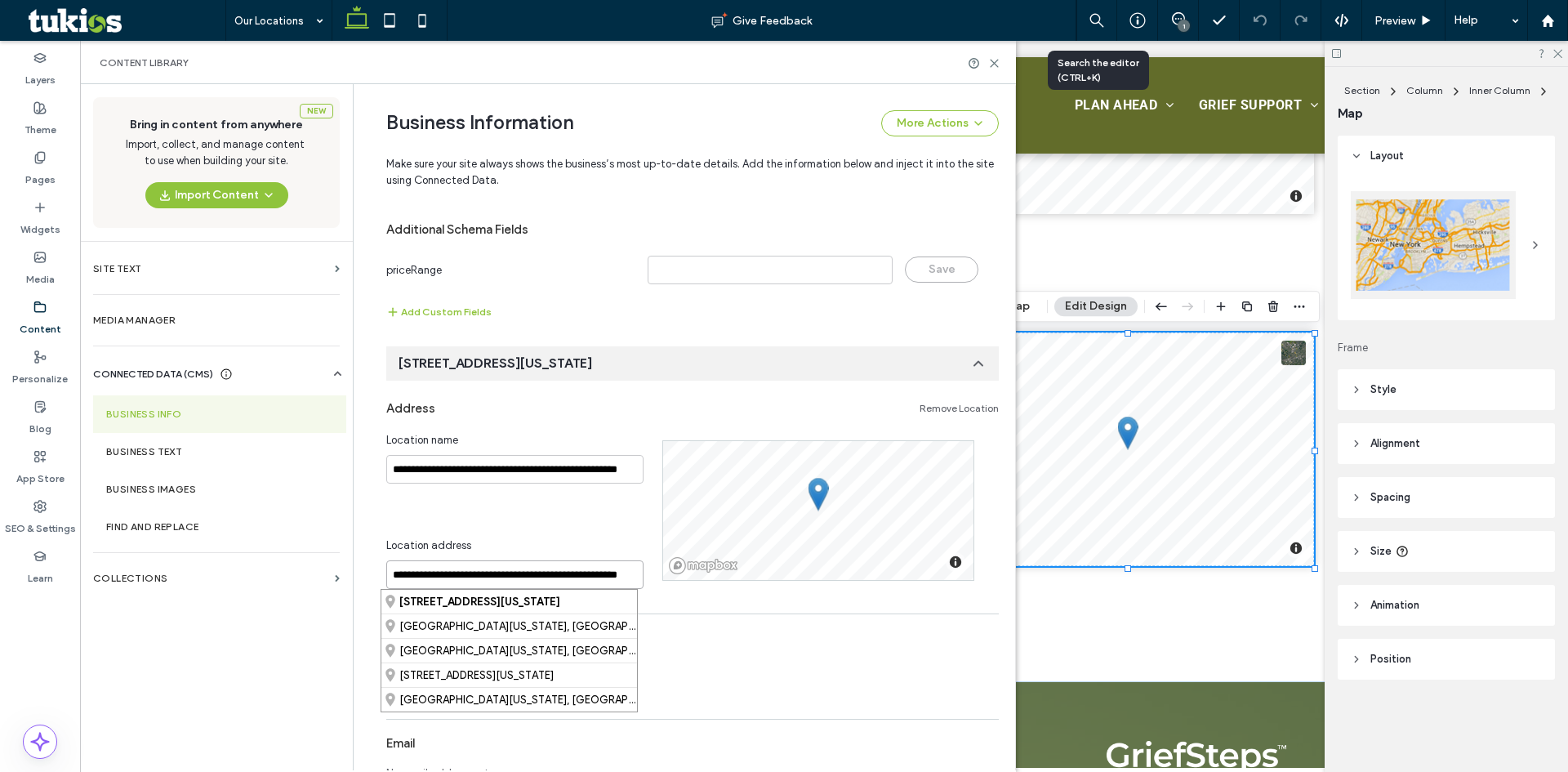
click at [514, 577] on input "**********" at bounding box center [515, 574] width 257 height 28
paste input
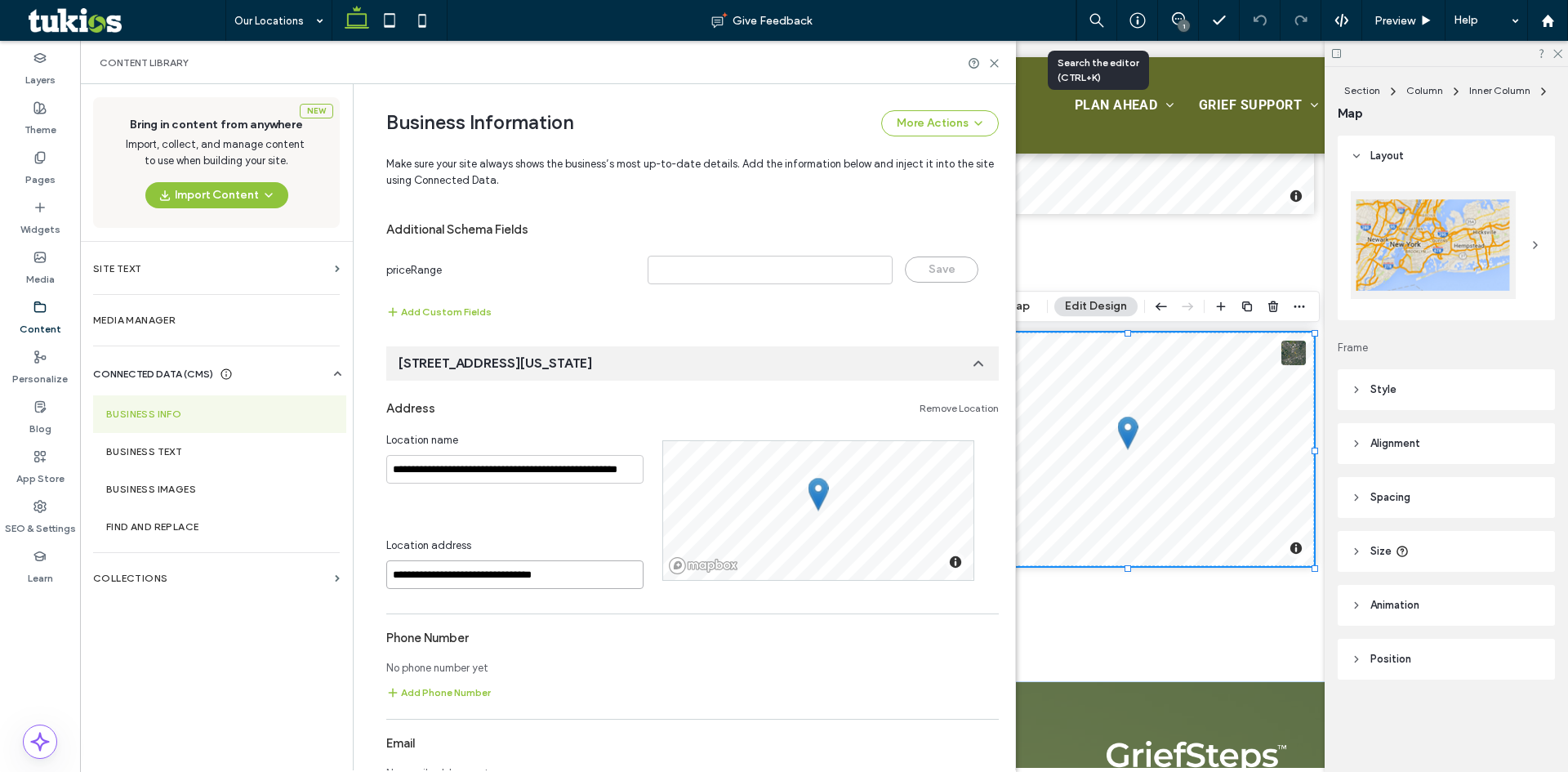
click at [538, 575] on input "**********" at bounding box center [515, 574] width 257 height 28
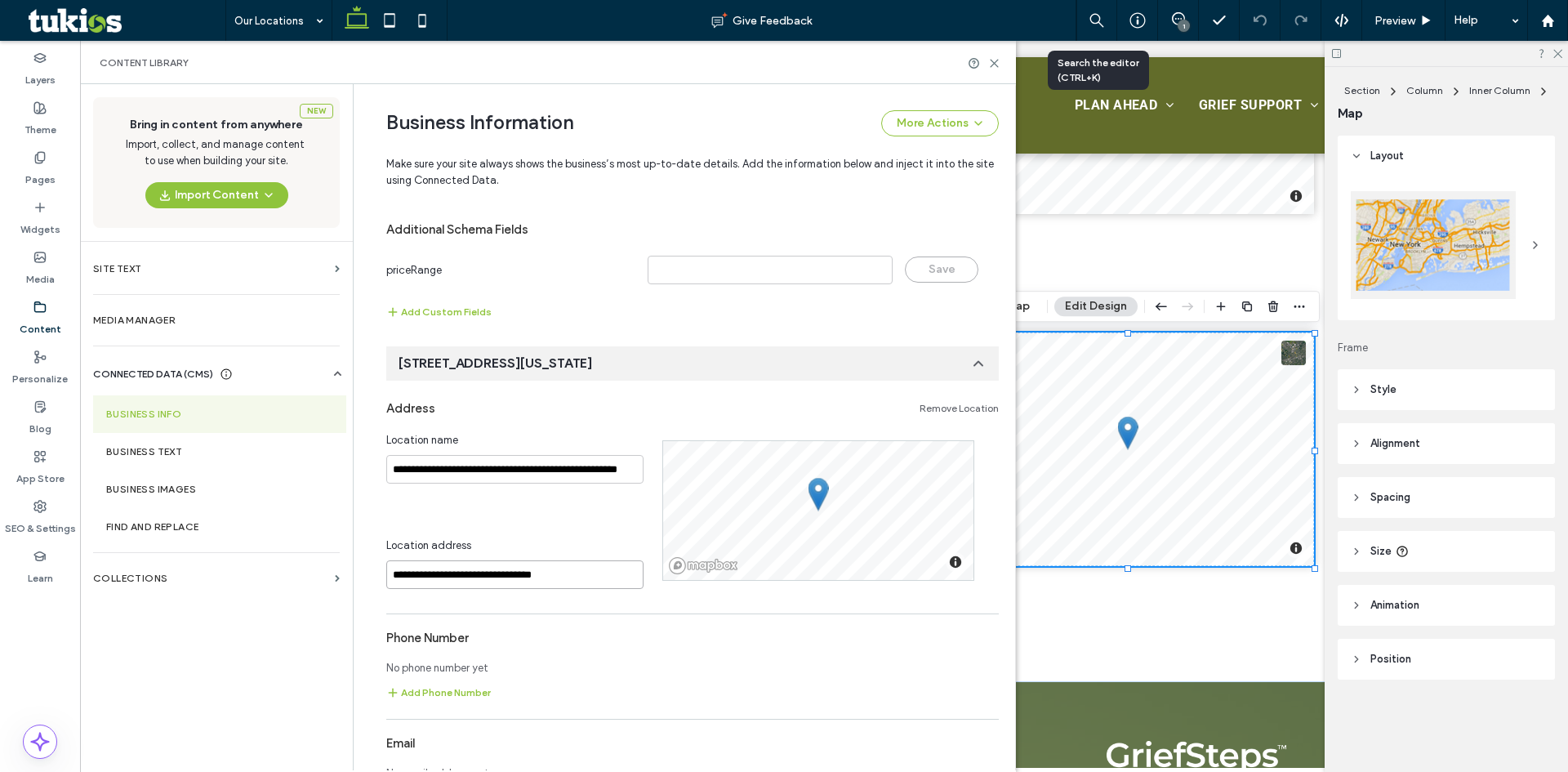
click at [538, 575] on input "**********" at bounding box center [515, 574] width 257 height 28
click at [570, 578] on input "**********" at bounding box center [515, 574] width 257 height 28
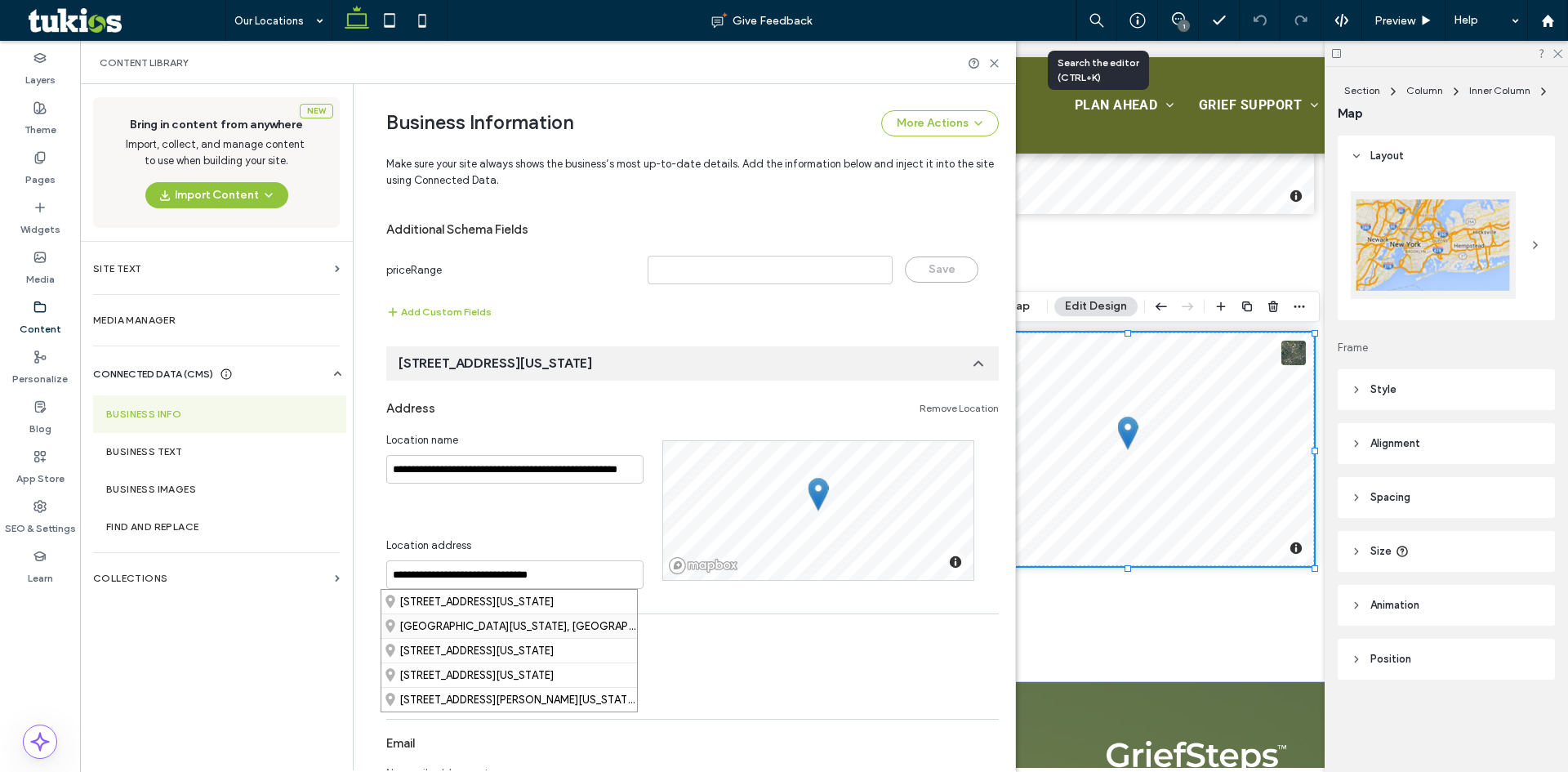
click at [550, 625] on div "[GEOGRAPHIC_DATA][US_STATE], [GEOGRAPHIC_DATA]" at bounding box center [509, 625] width 256 height 24
type input "**********"
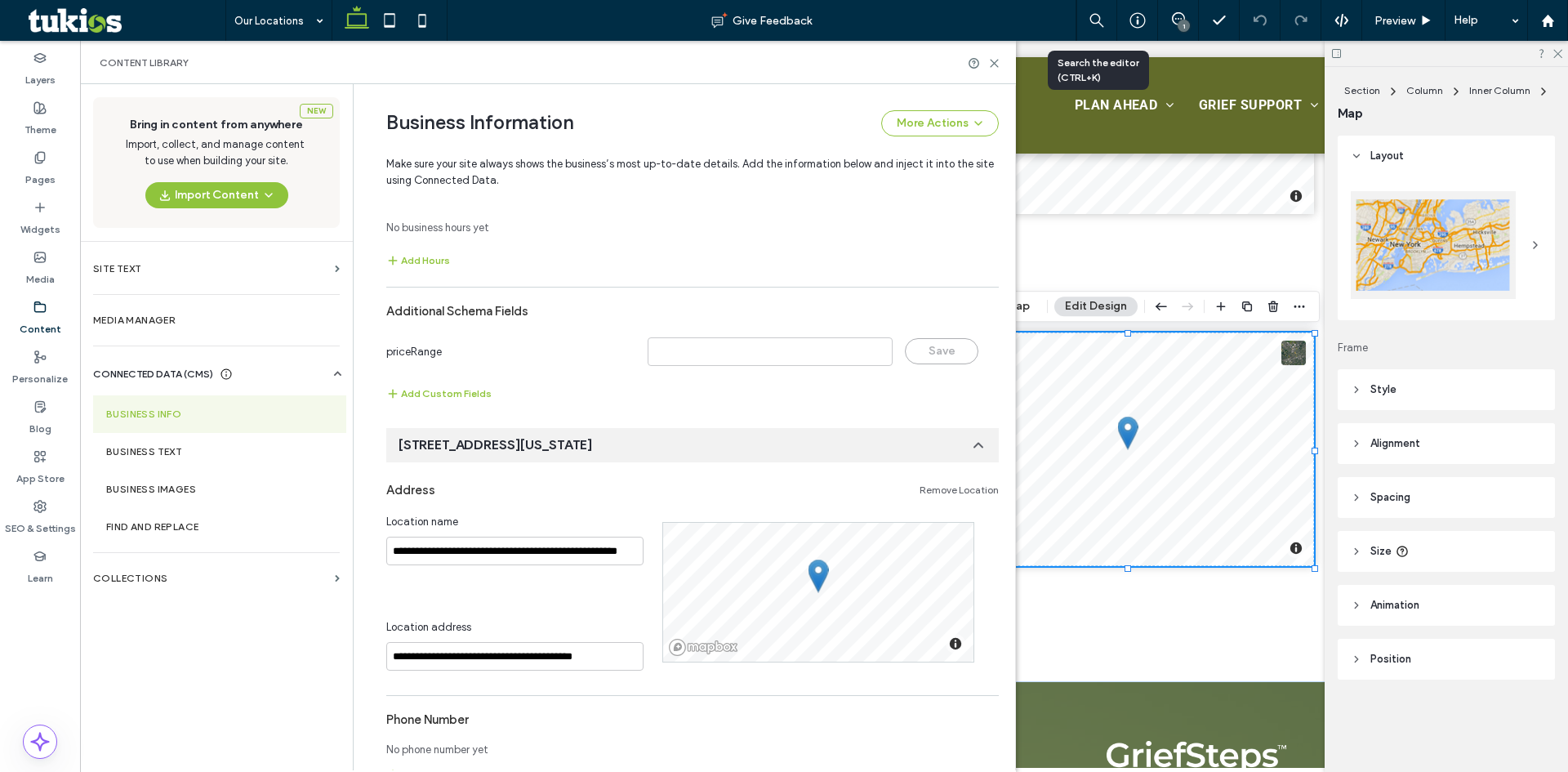
scroll to position [1015, 0]
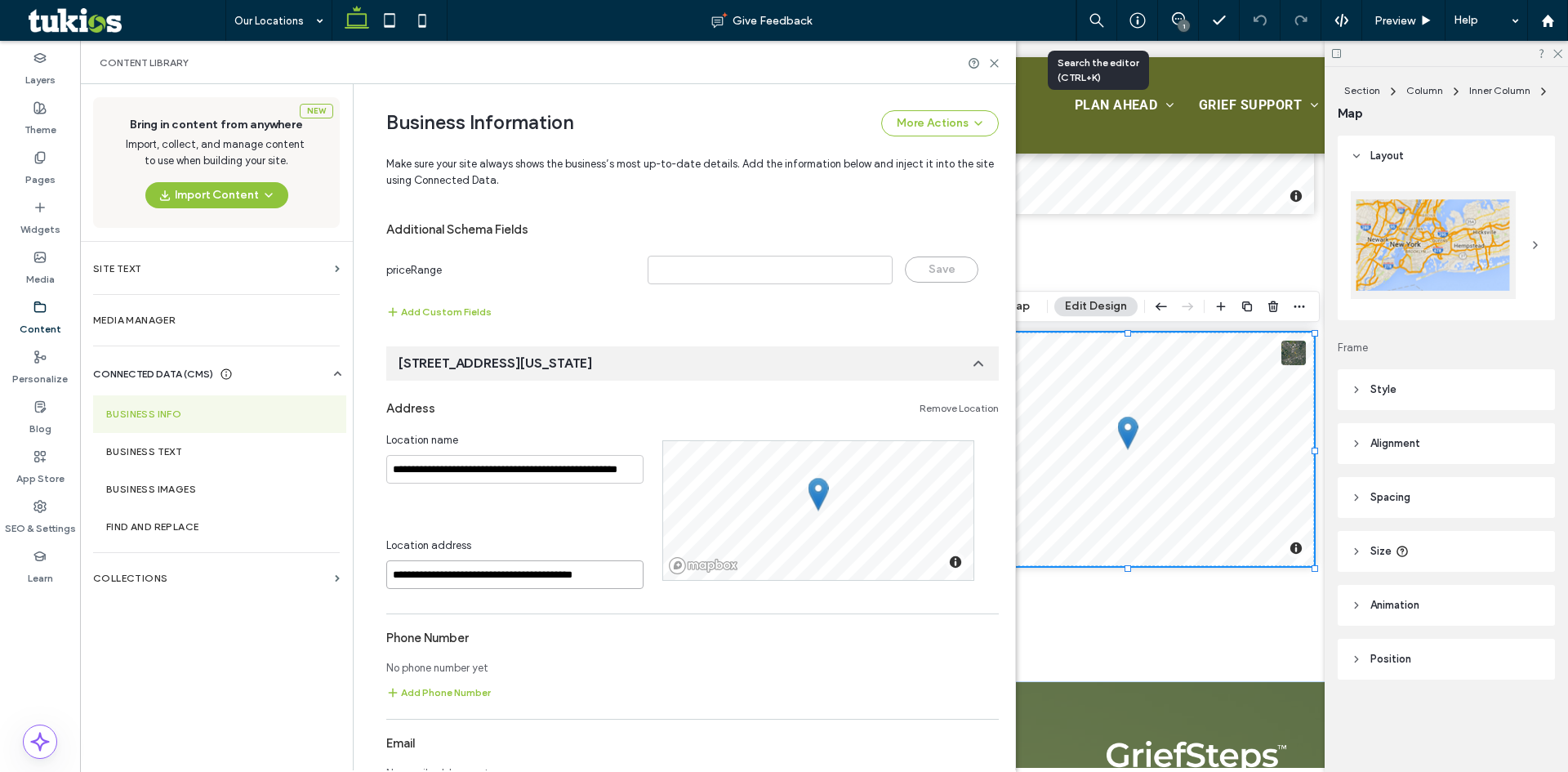
click at [613, 583] on input "**********" at bounding box center [515, 574] width 257 height 28
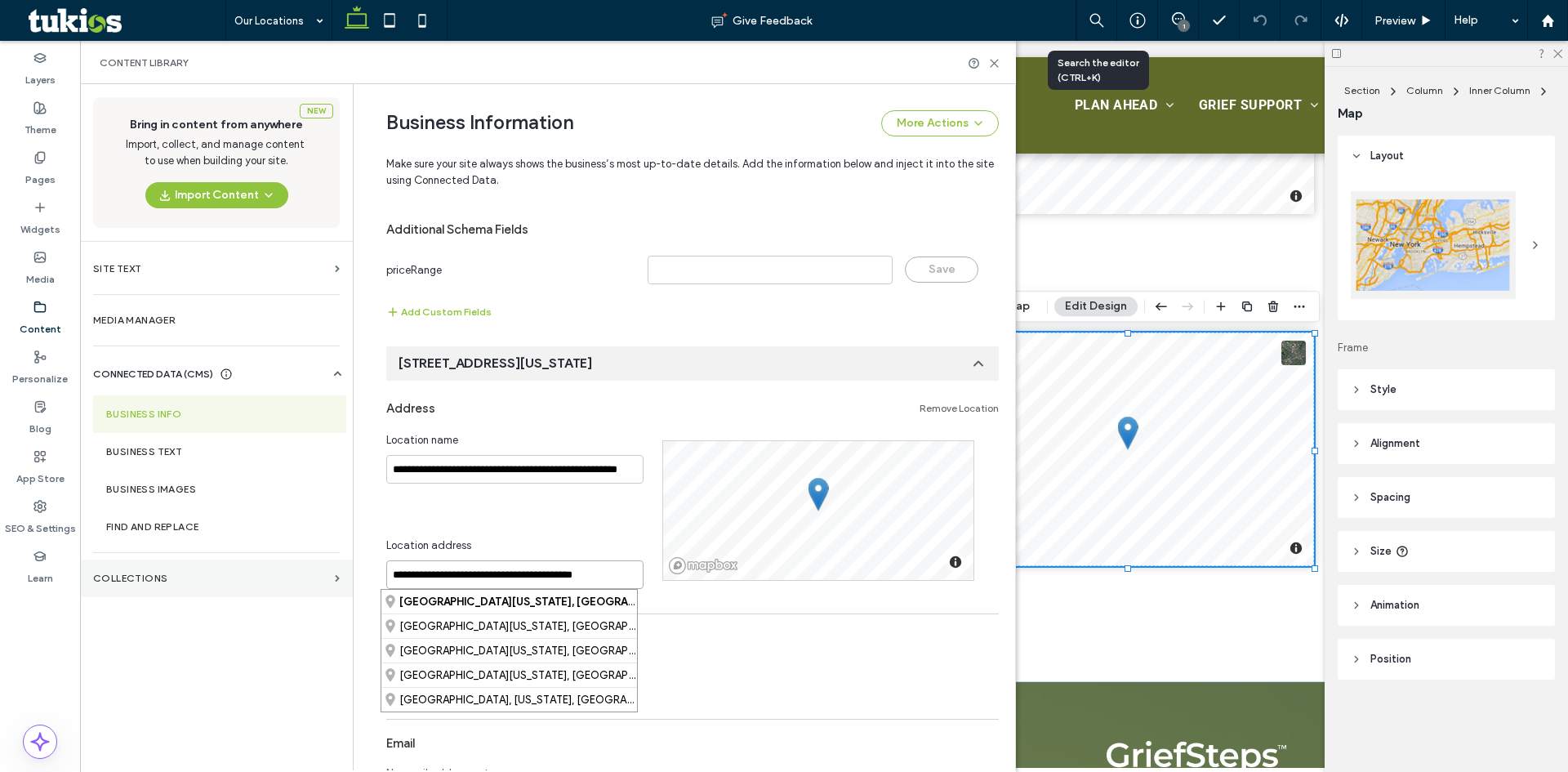
drag, startPoint x: 613, startPoint y: 583, endPoint x: 335, endPoint y: 574, distance: 278.1
click at [335, 574] on div "**********" at bounding box center [548, 427] width 936 height 686
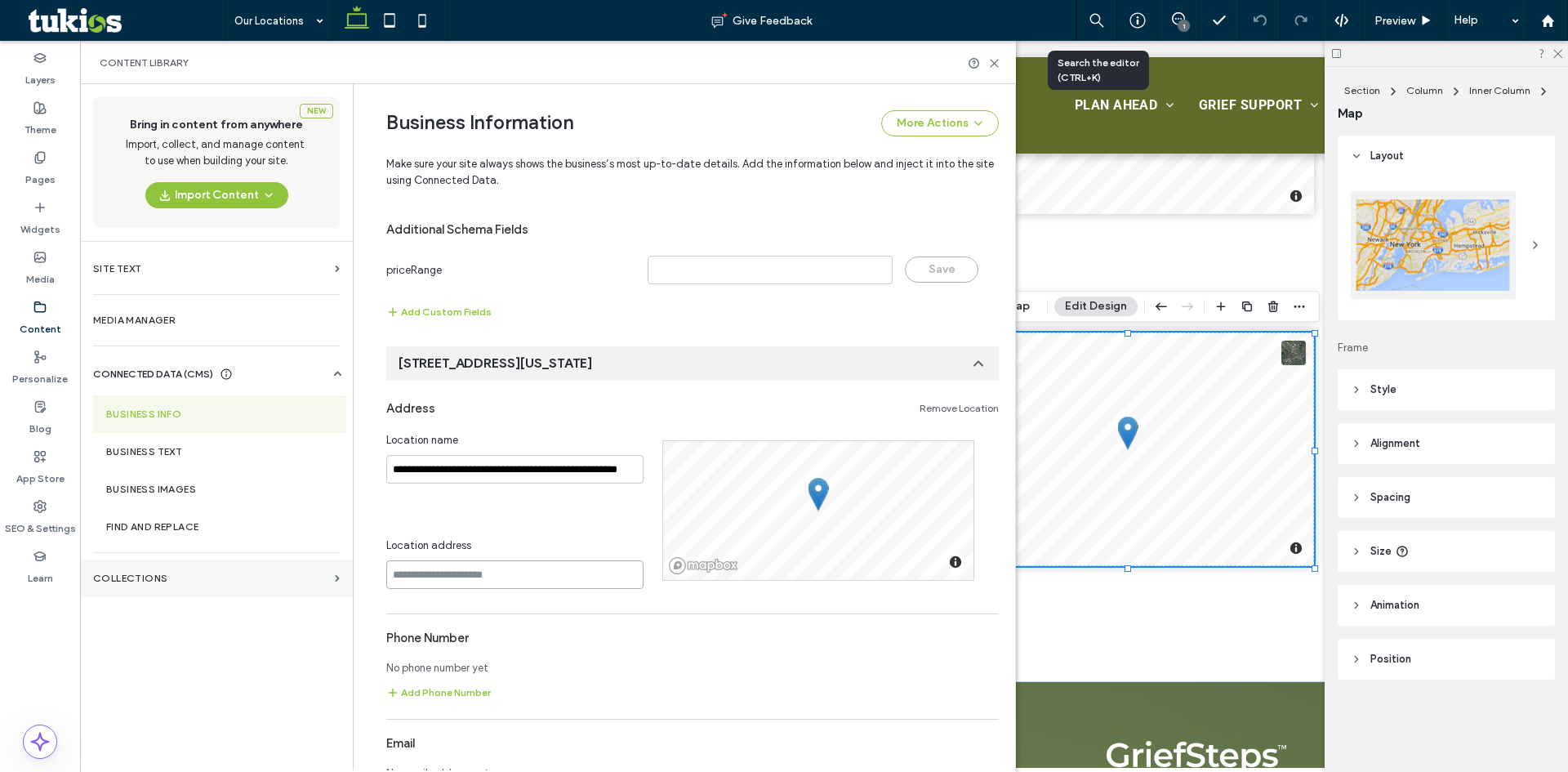
paste input "**********"
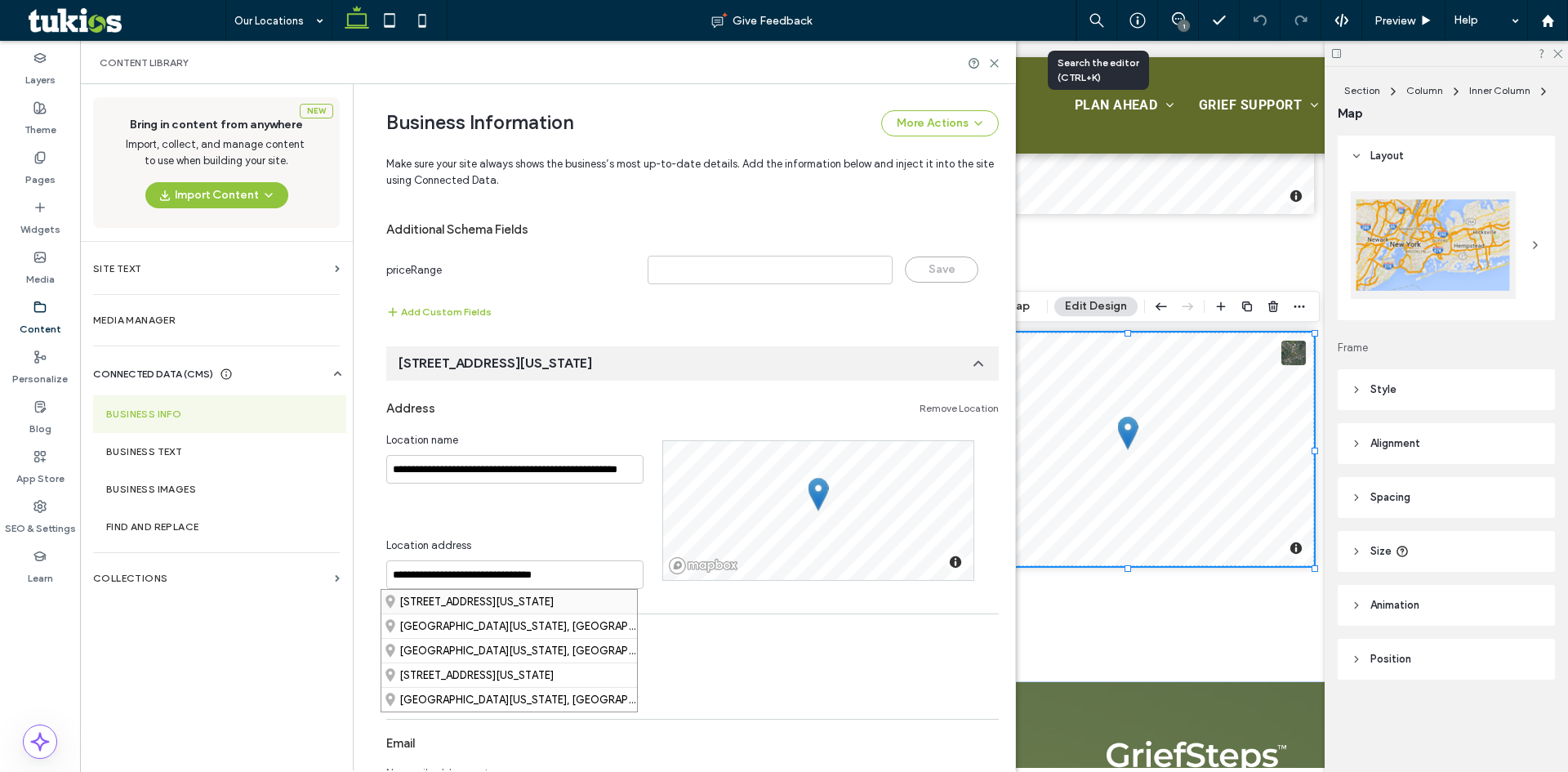
click at [466, 594] on div "[STREET_ADDRESS][US_STATE]" at bounding box center [509, 601] width 256 height 23
type input "**********"
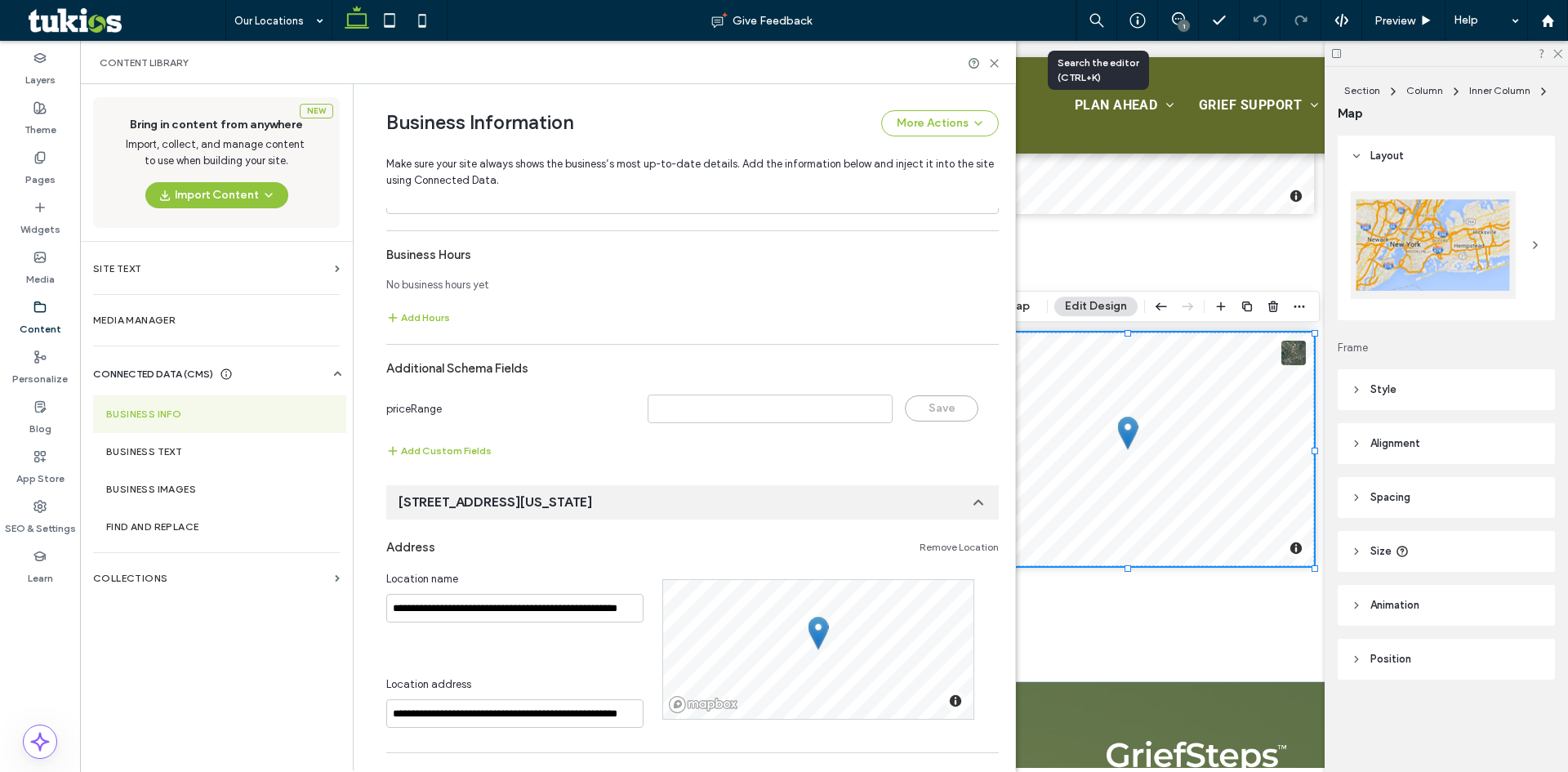
scroll to position [933, 0]
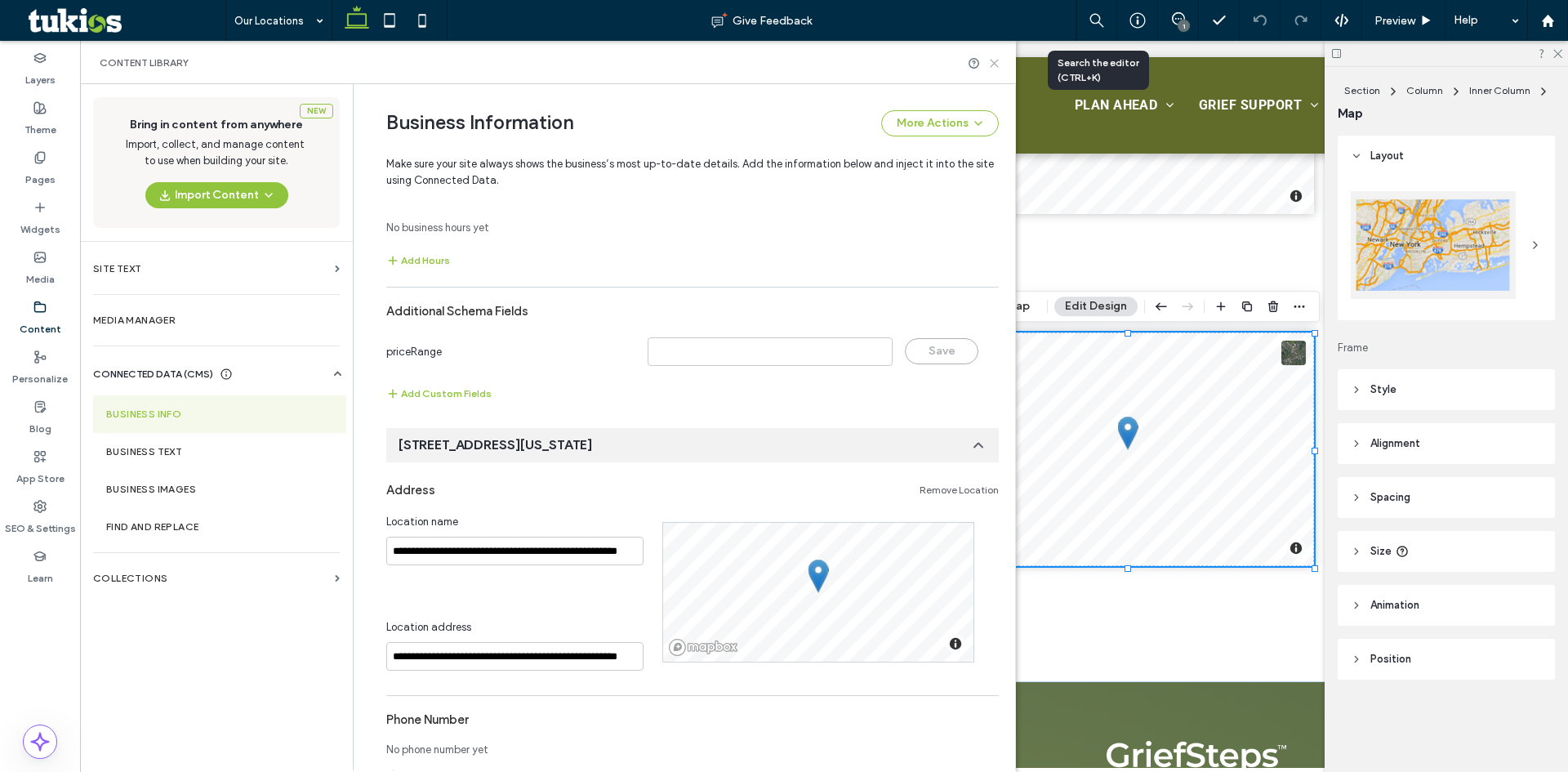
click at [996, 59] on icon at bounding box center [994, 63] width 12 height 12
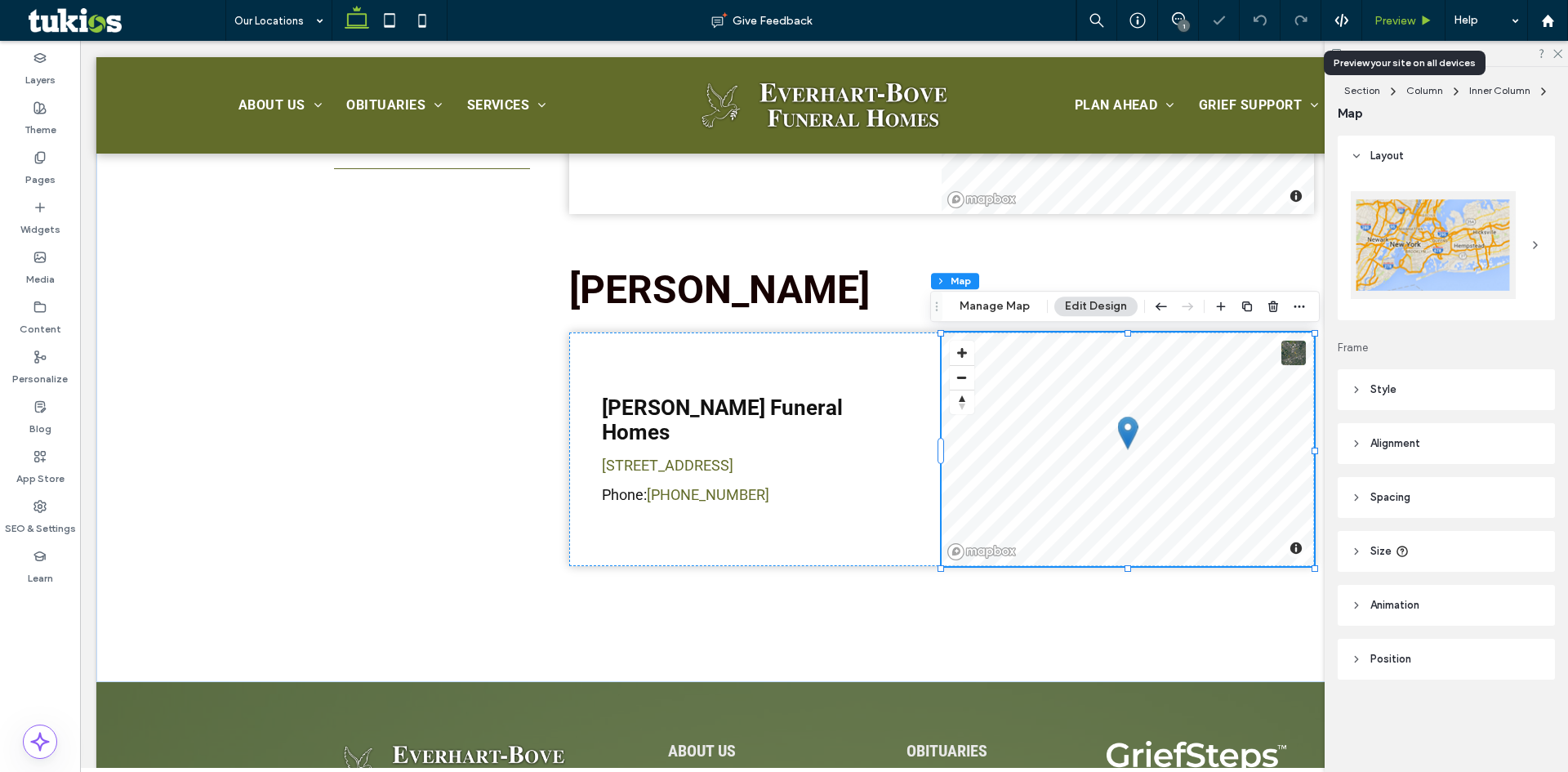
click at [1394, 22] on span "Preview" at bounding box center [1394, 21] width 41 height 14
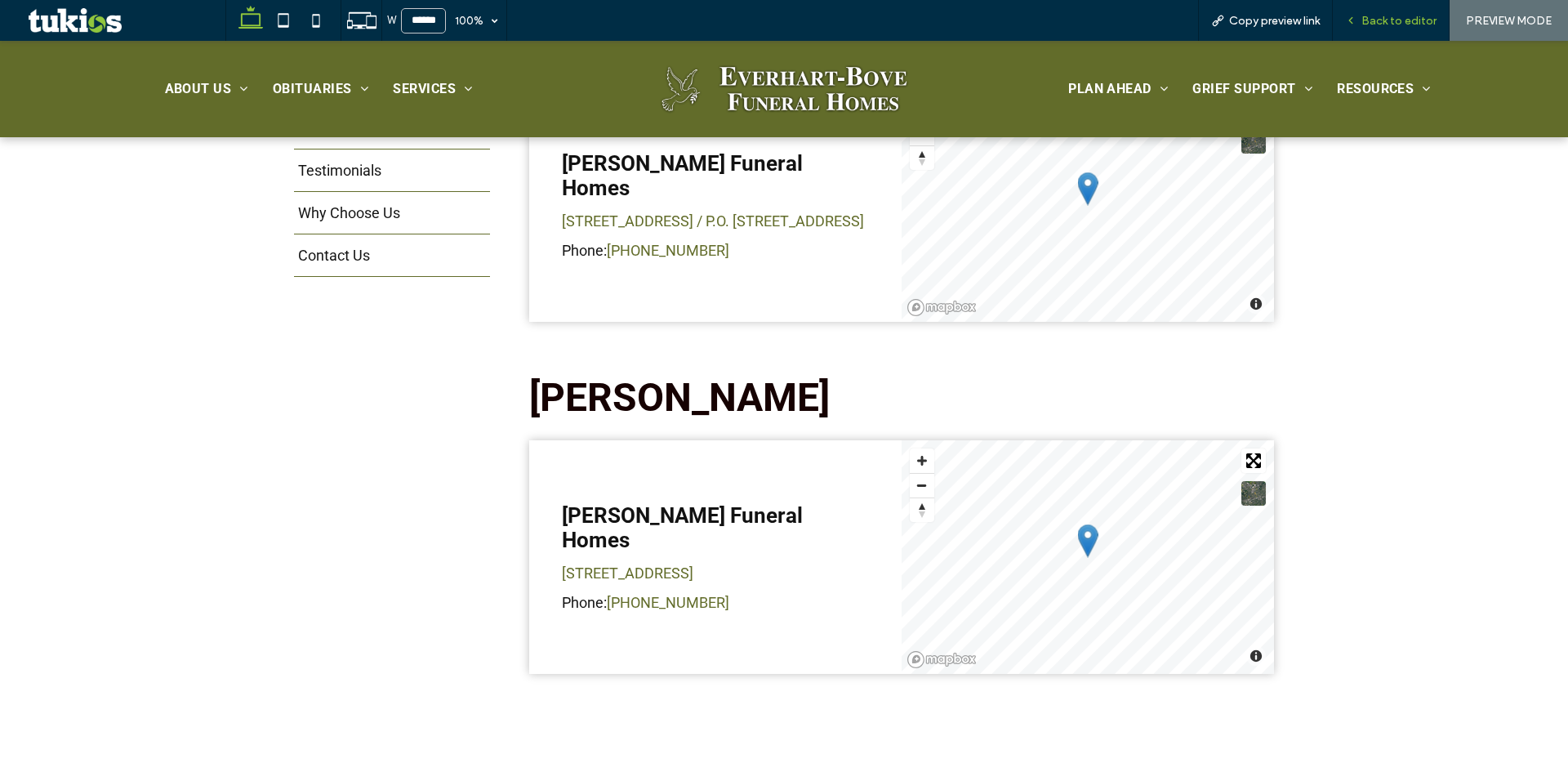
scroll to position [735, 0]
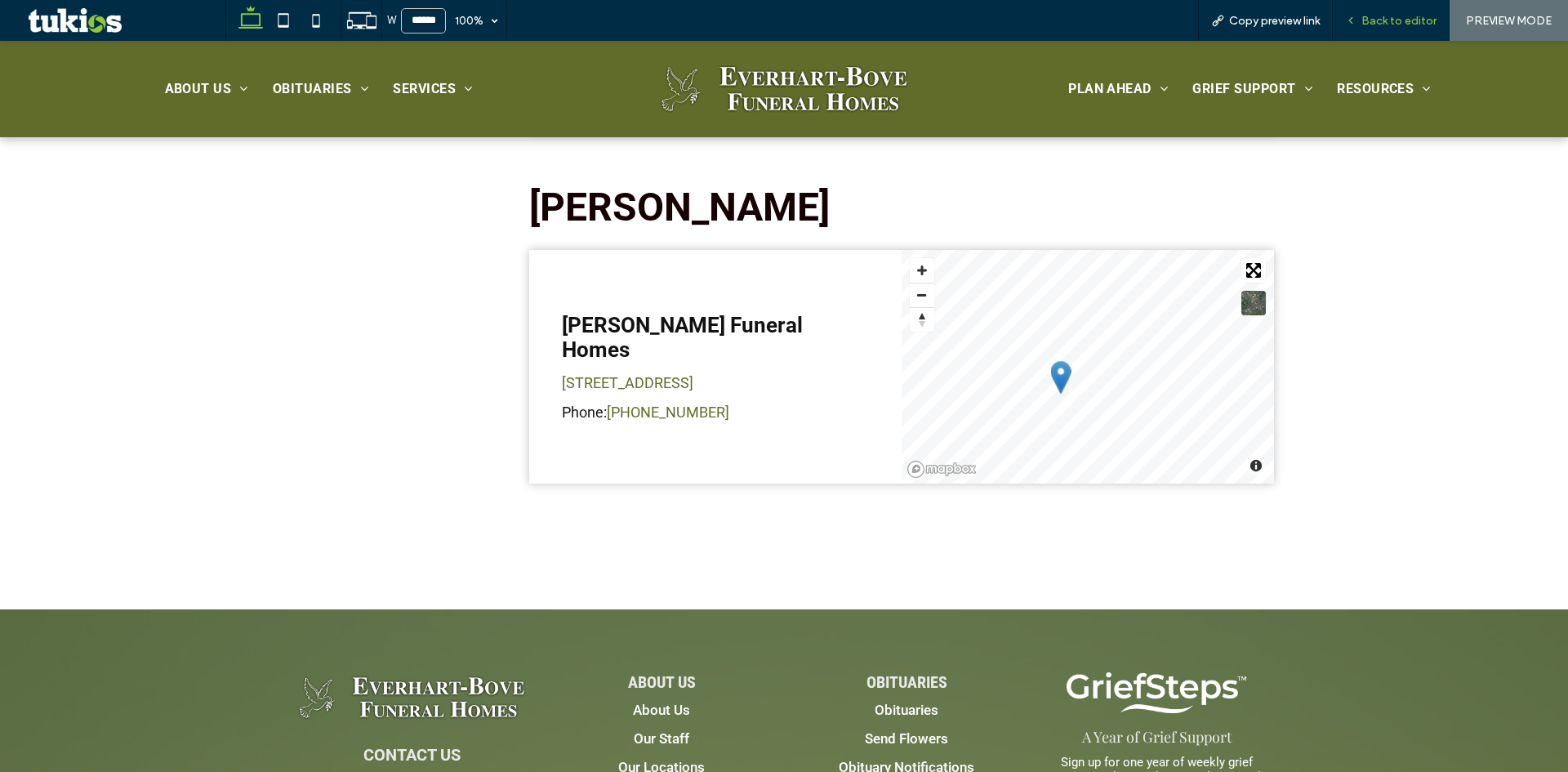
click at [1416, 23] on span "Back to editor" at bounding box center [1398, 21] width 75 height 14
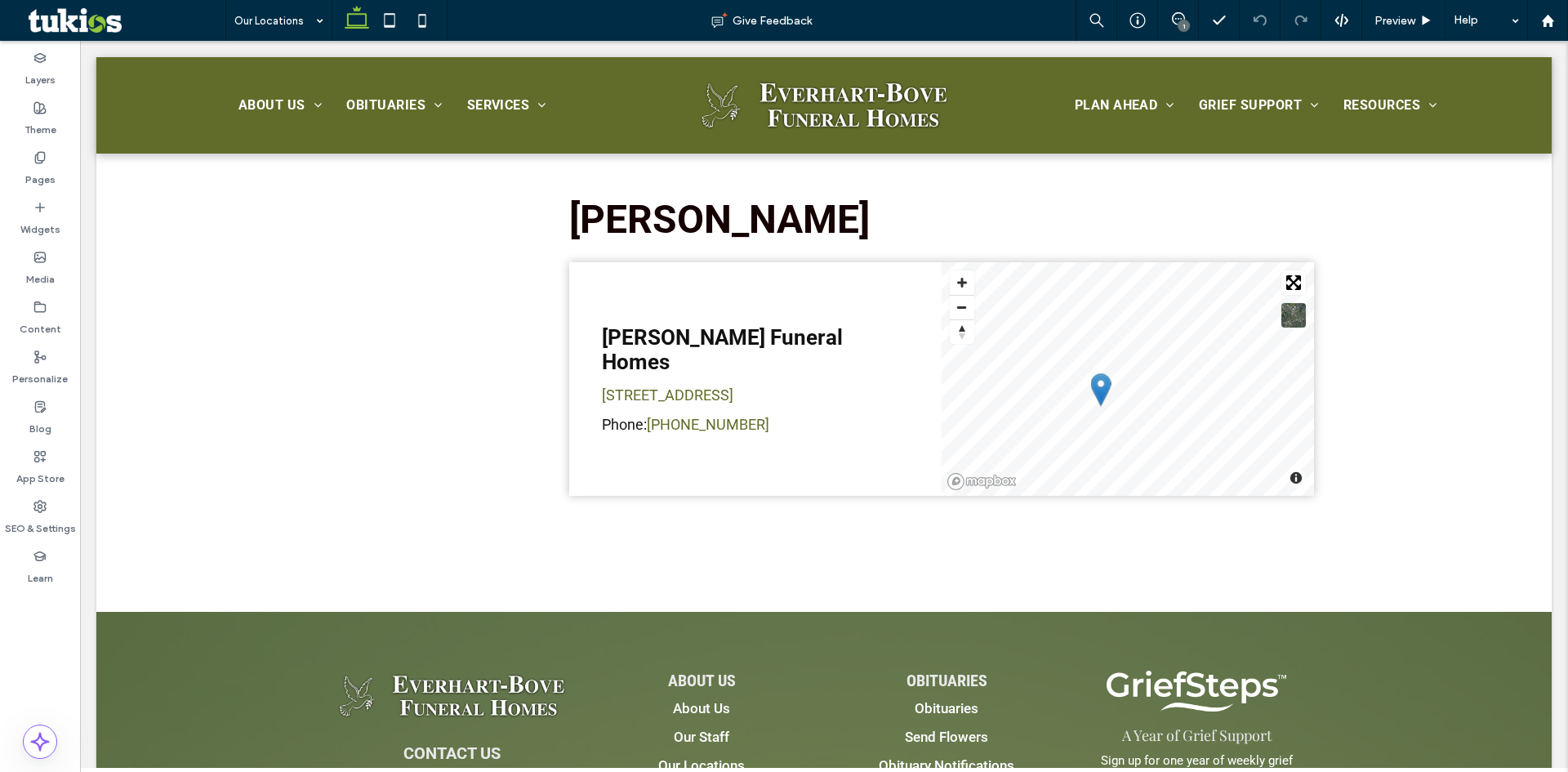
scroll to position [747, 0]
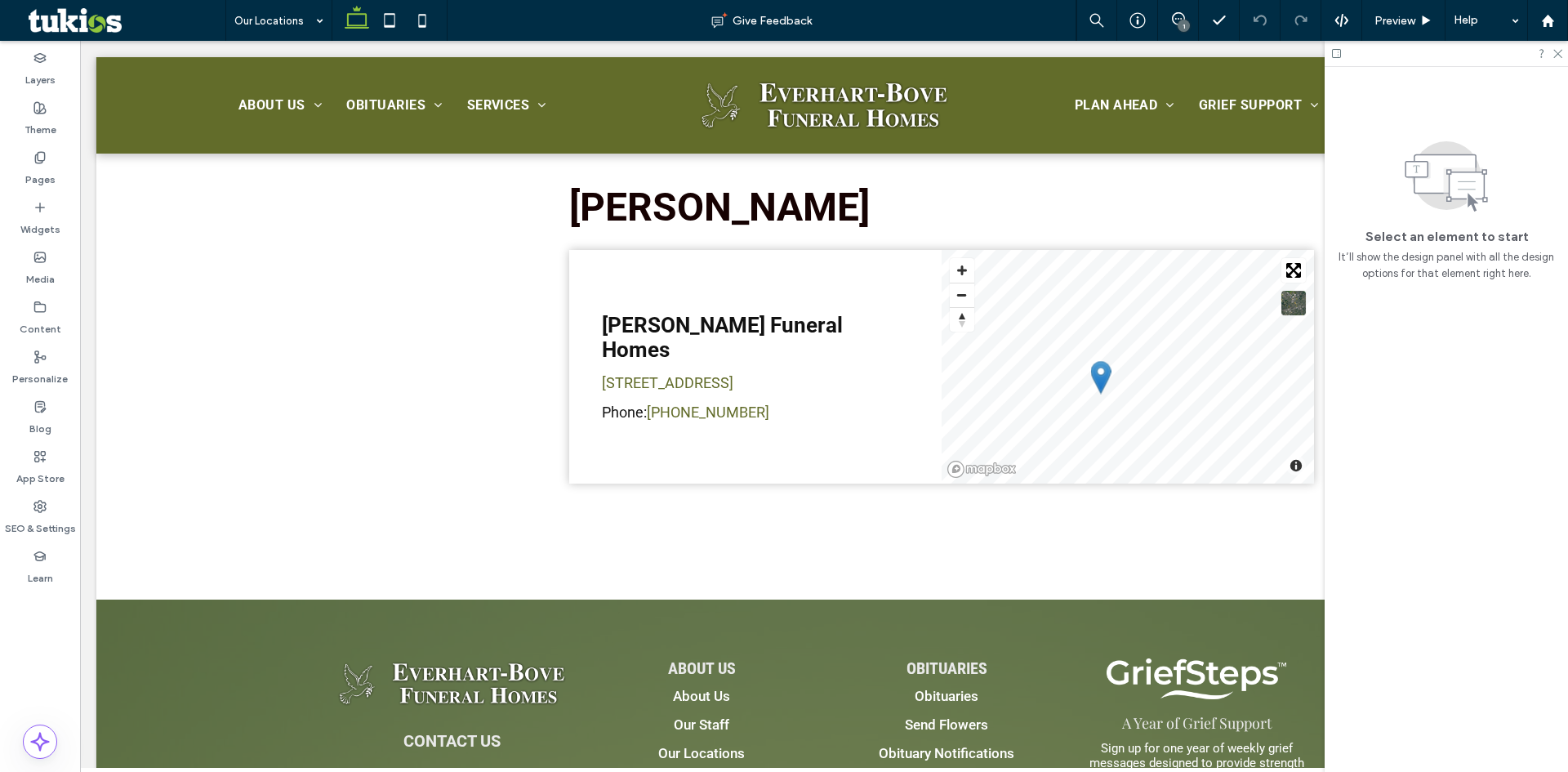
click at [1180, 22] on div "1" at bounding box center [1184, 26] width 12 height 12
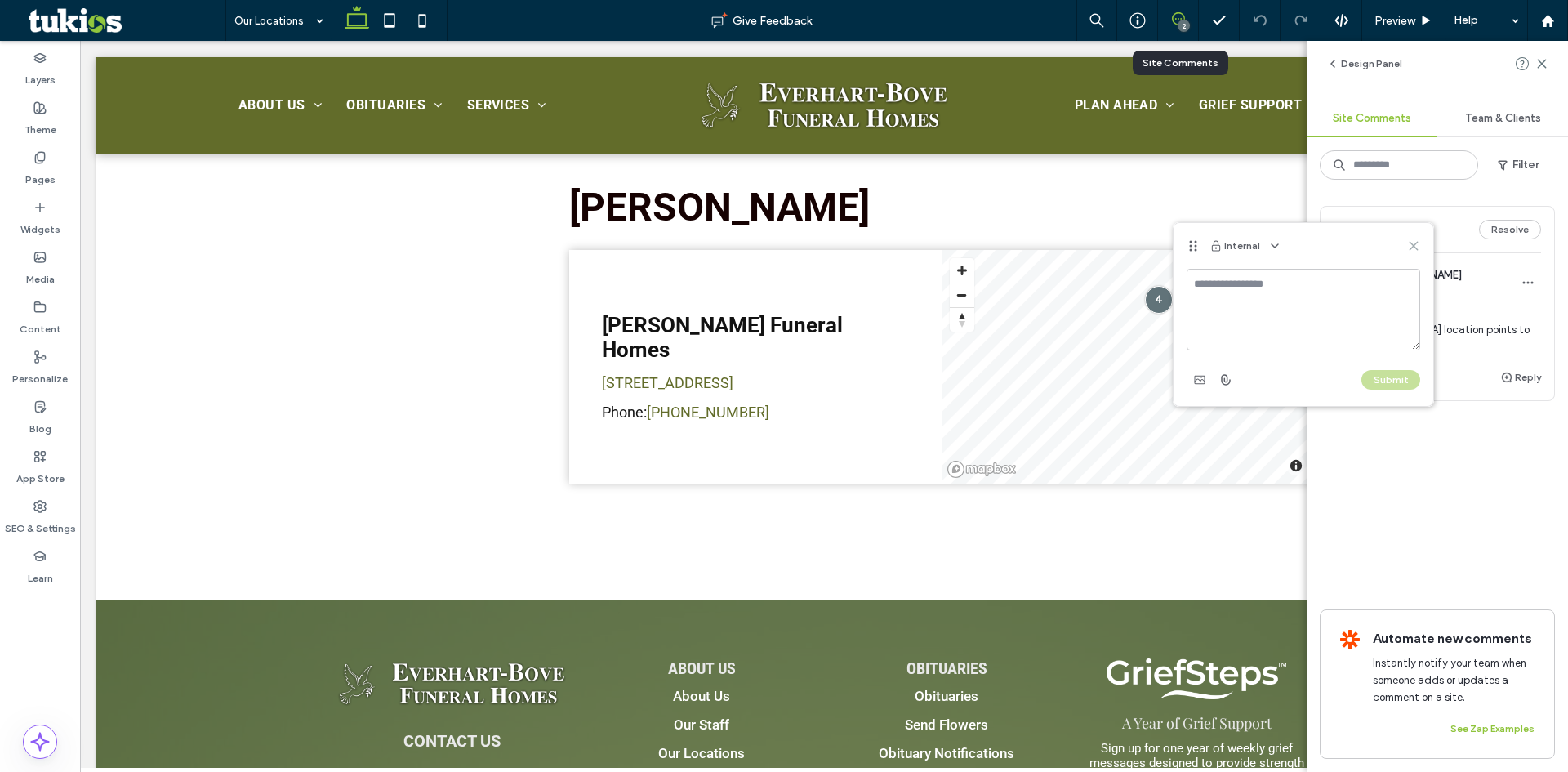
click at [1413, 251] on icon at bounding box center [1413, 245] width 13 height 13
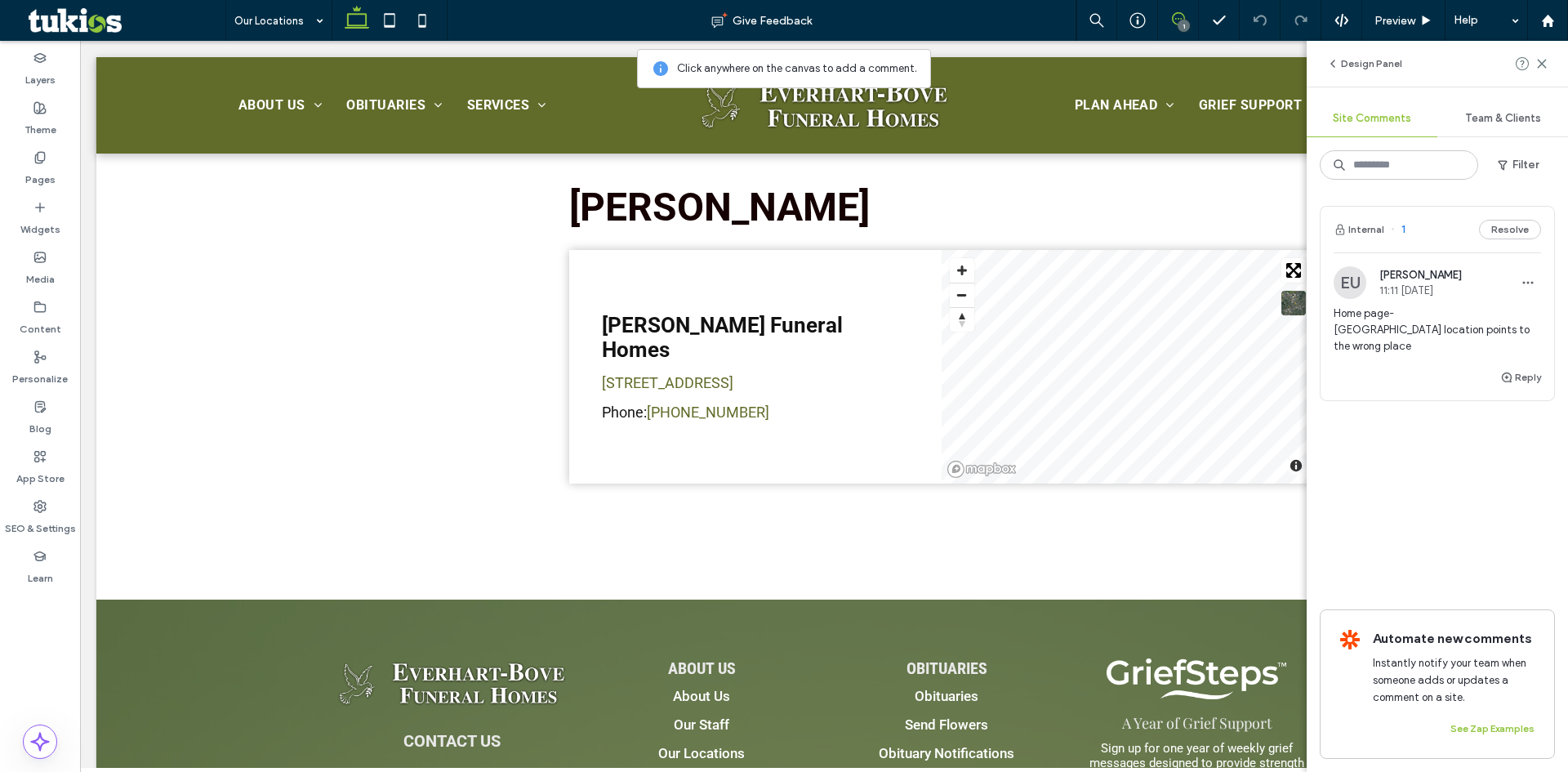
click at [1173, 22] on use at bounding box center [1178, 18] width 13 height 13
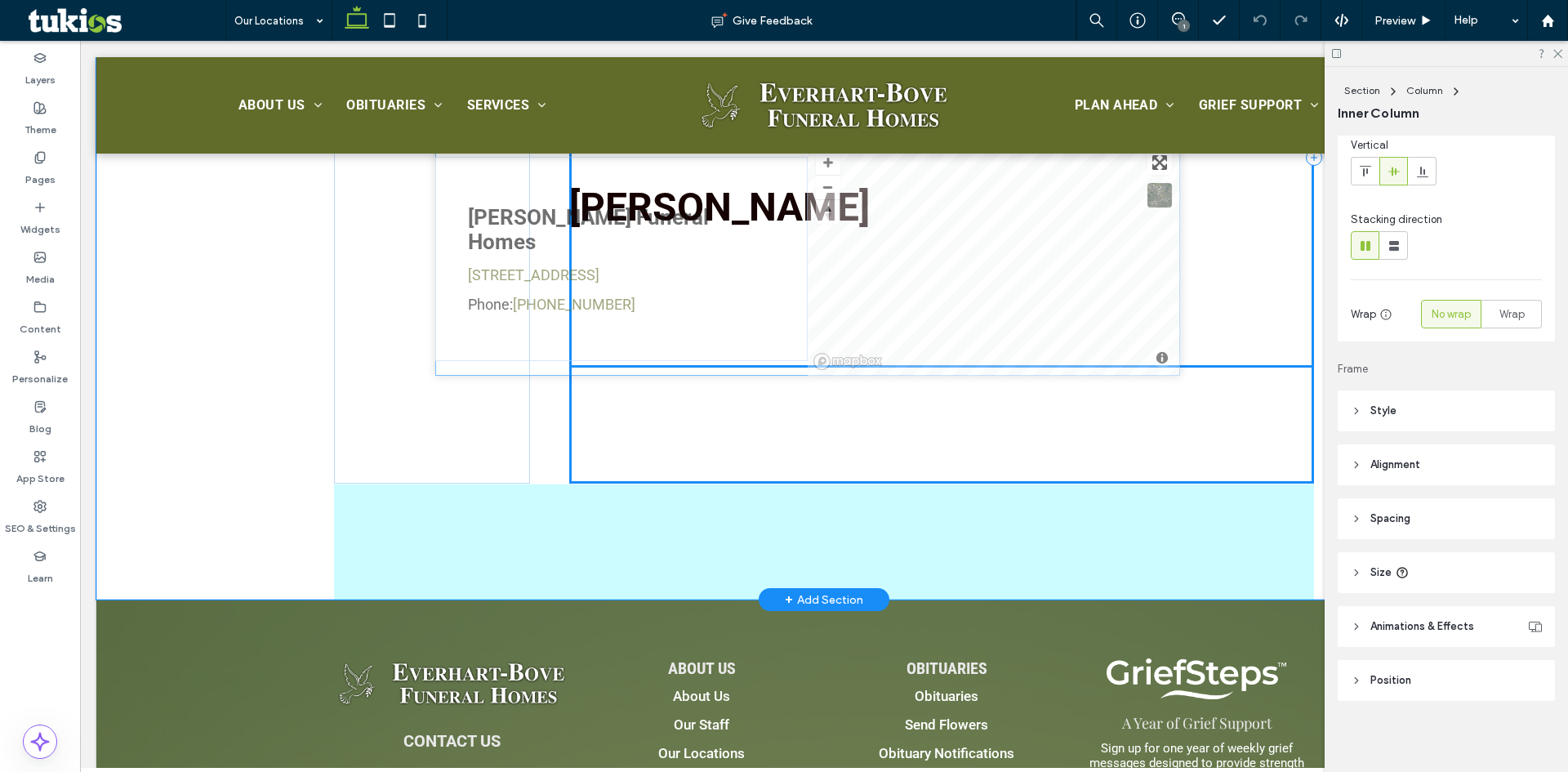
scroll to position [124, 0]
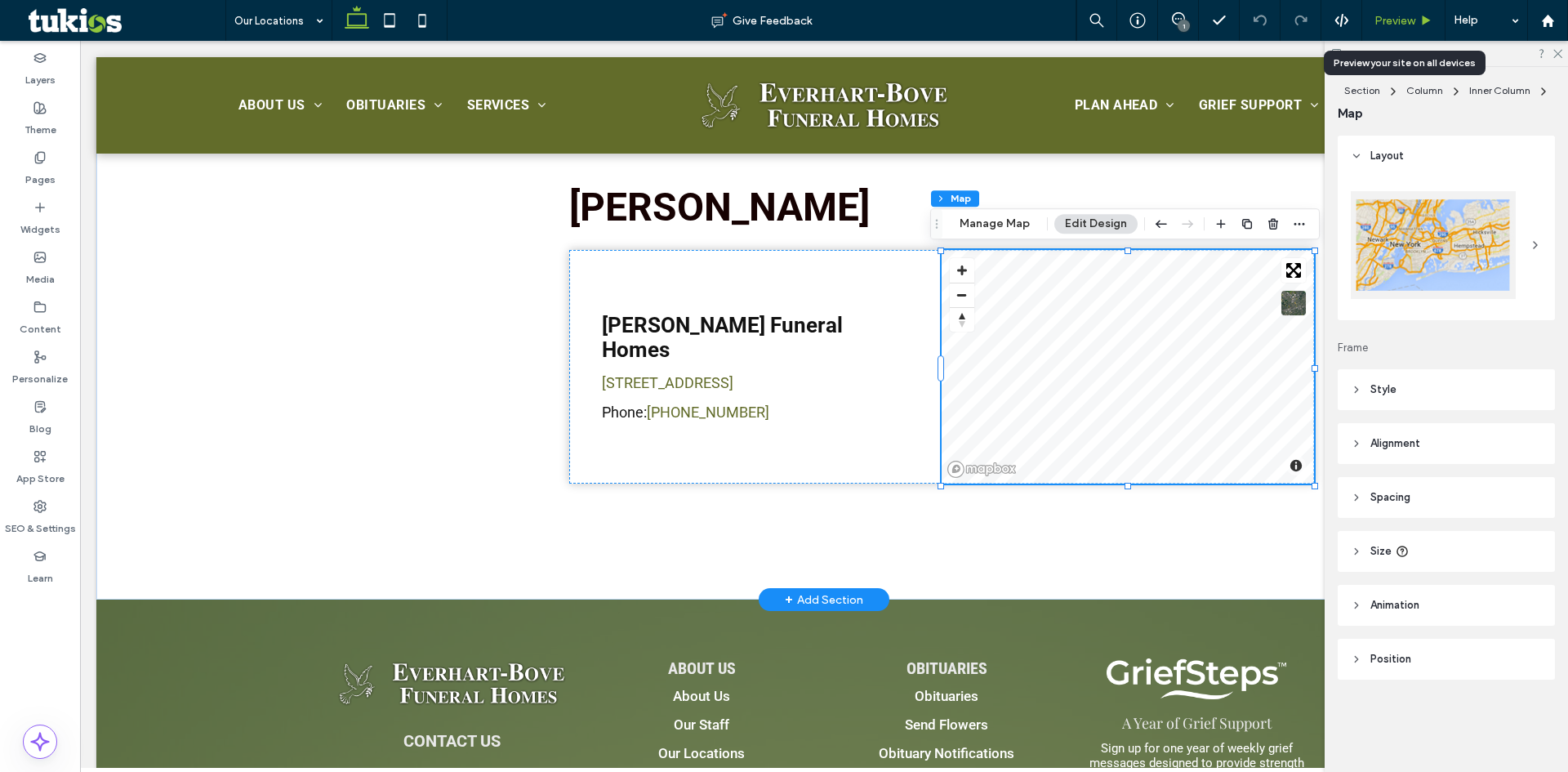
click at [1409, 21] on span "Preview" at bounding box center [1394, 21] width 41 height 14
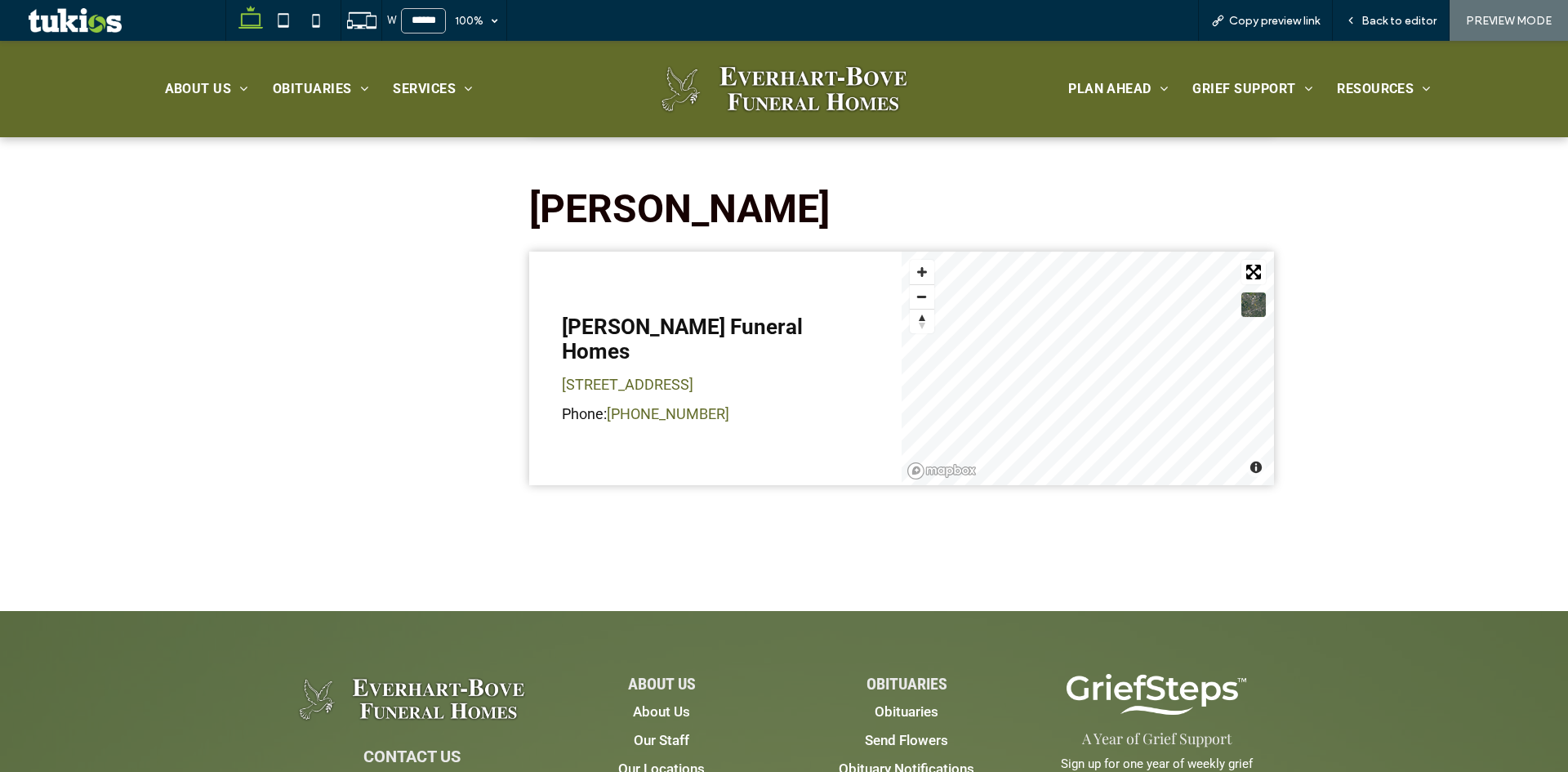
scroll to position [736, 0]
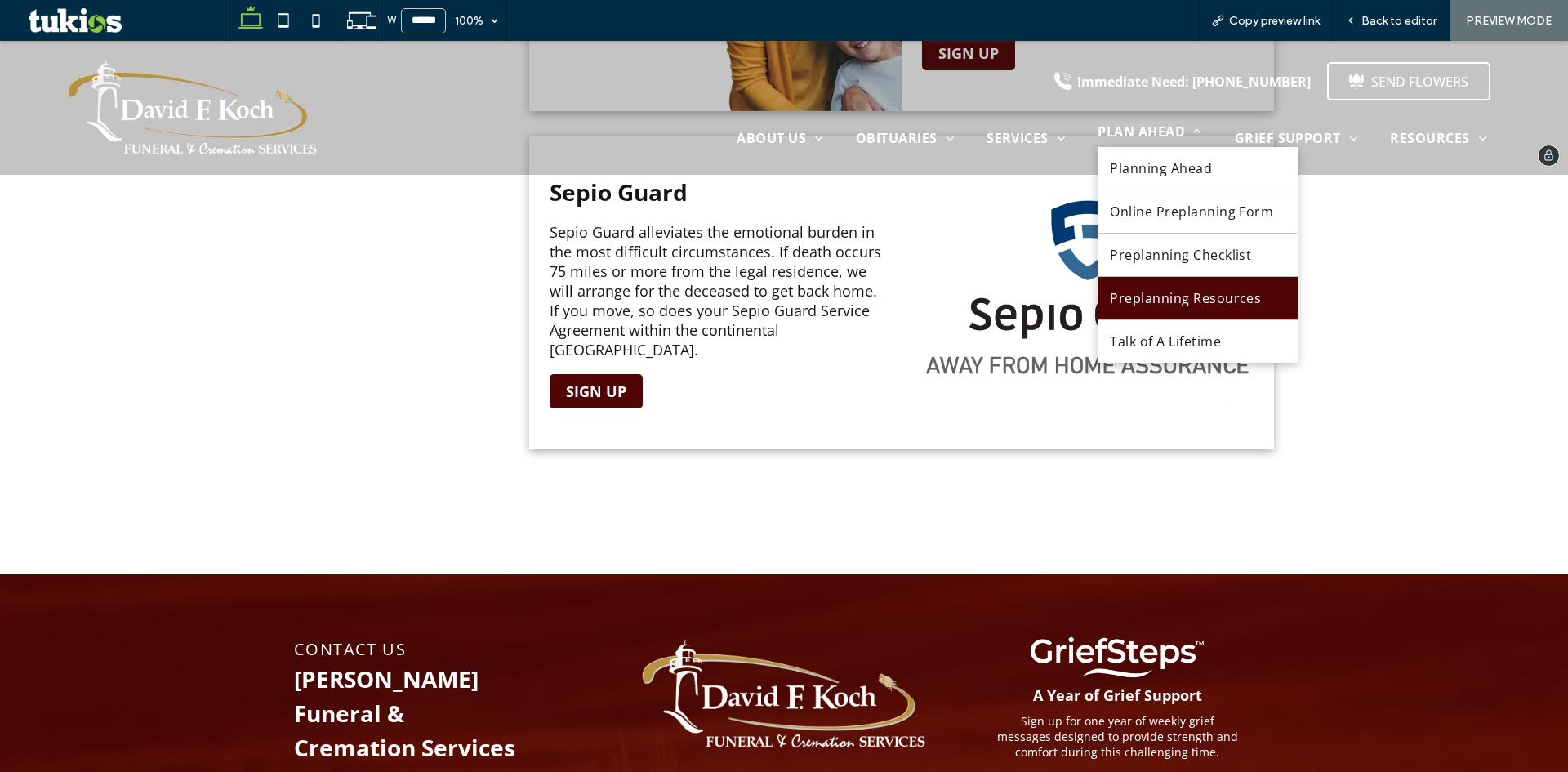
scroll to position [735, 0]
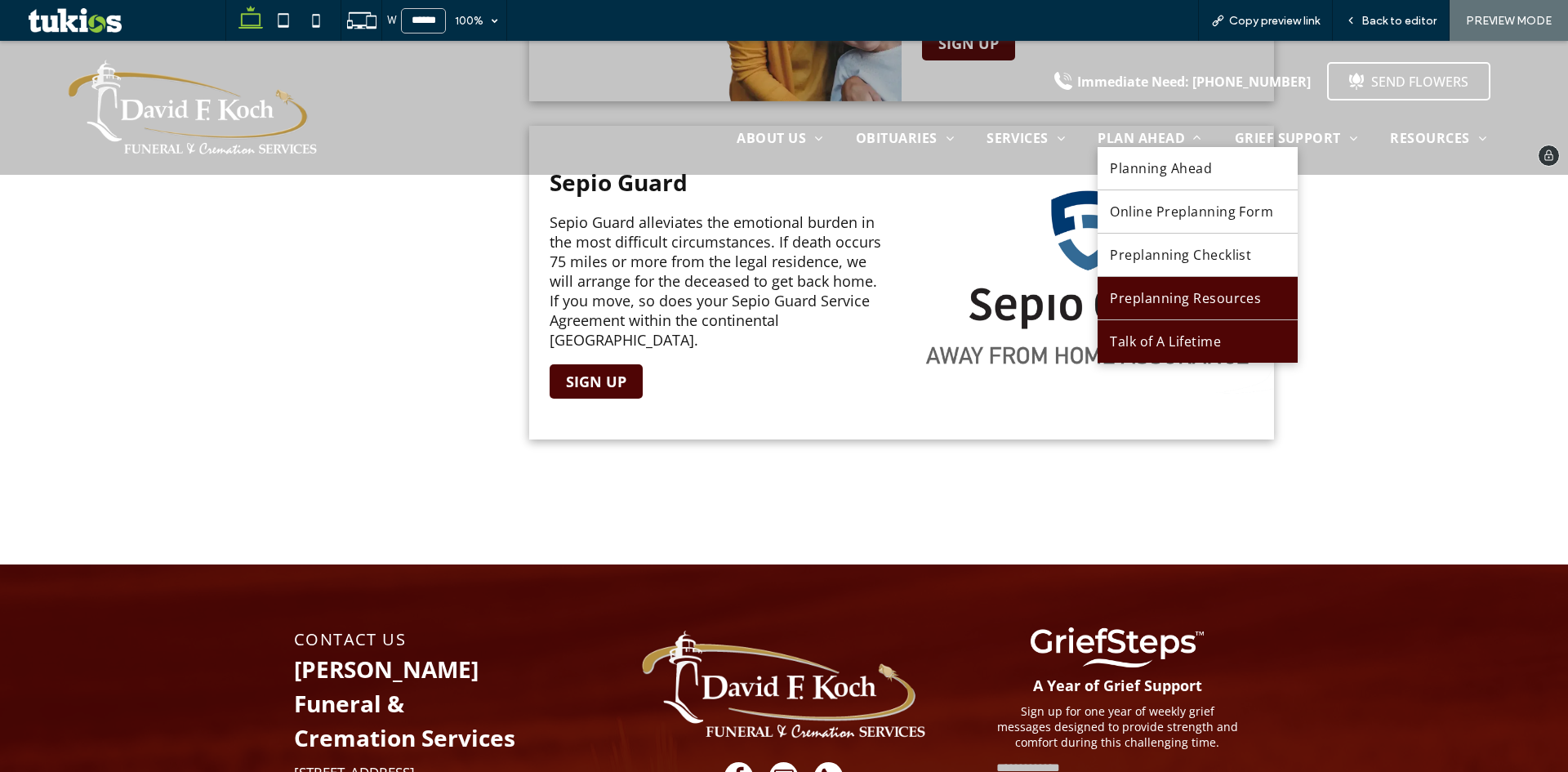
click at [1172, 342] on span "Talk of A Lifetime" at bounding box center [1165, 341] width 111 height 18
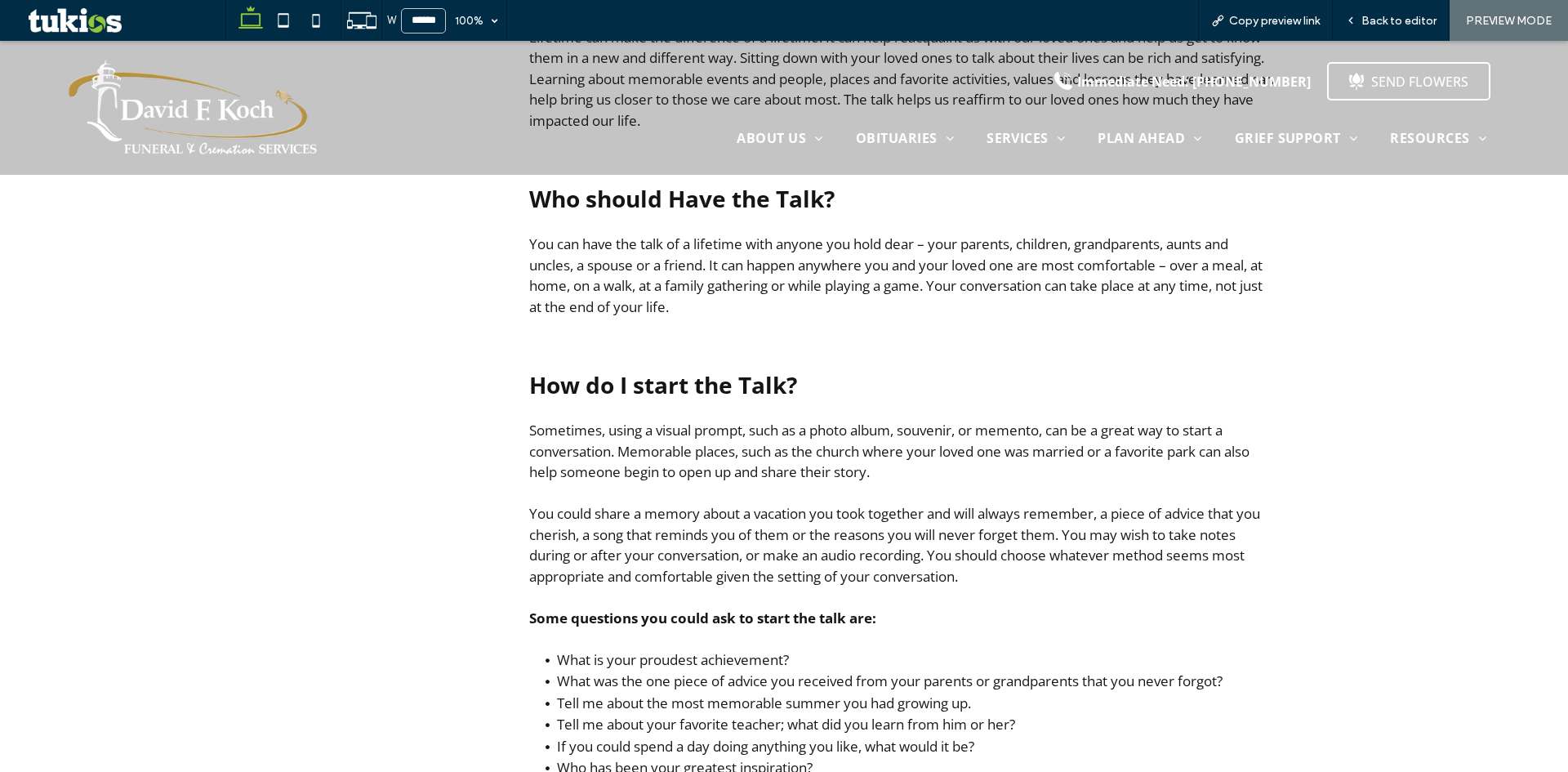
scroll to position [1307, 0]
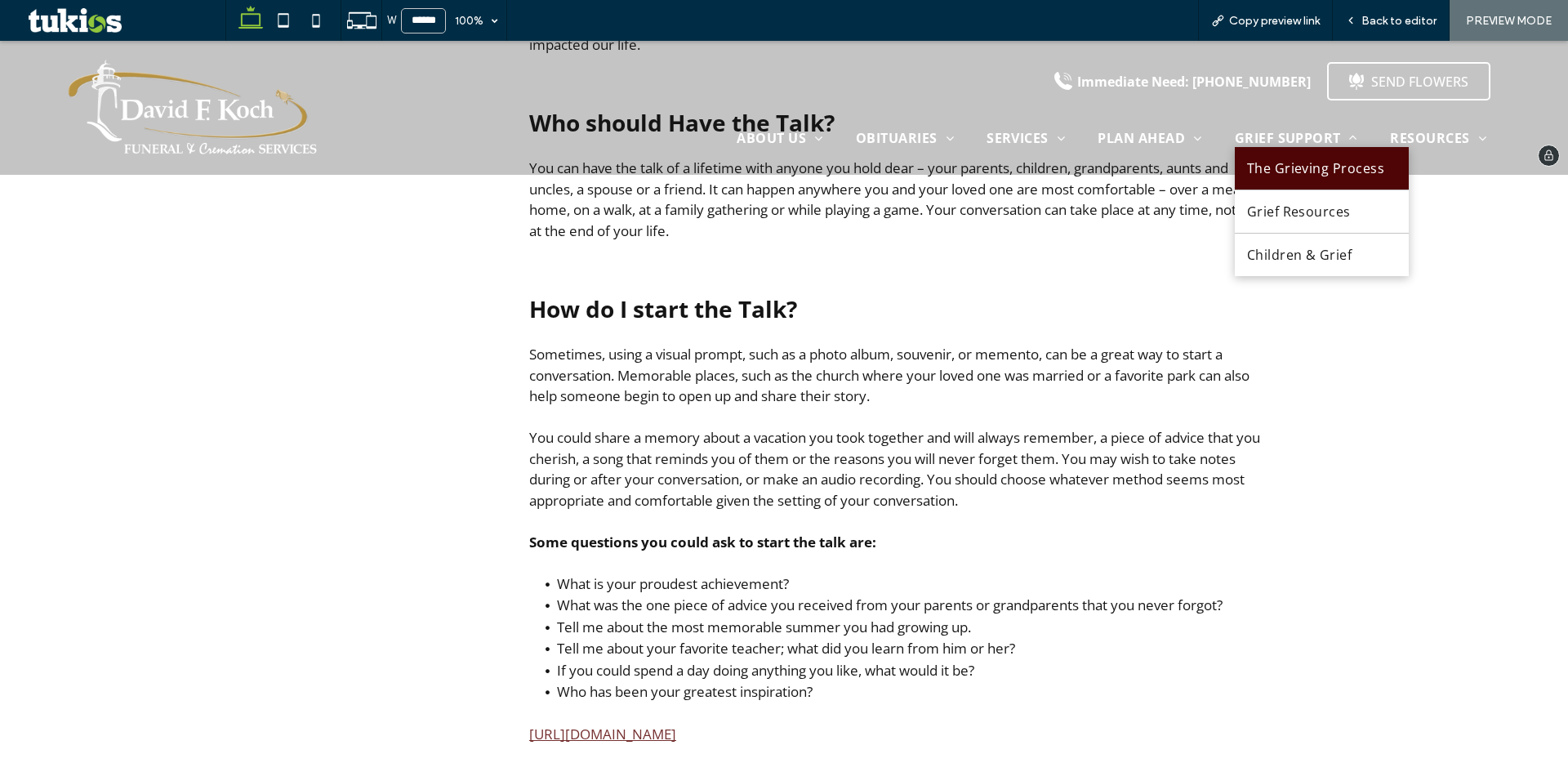
click at [1315, 173] on span "The Grieving Process" at bounding box center [1316, 168] width 138 height 18
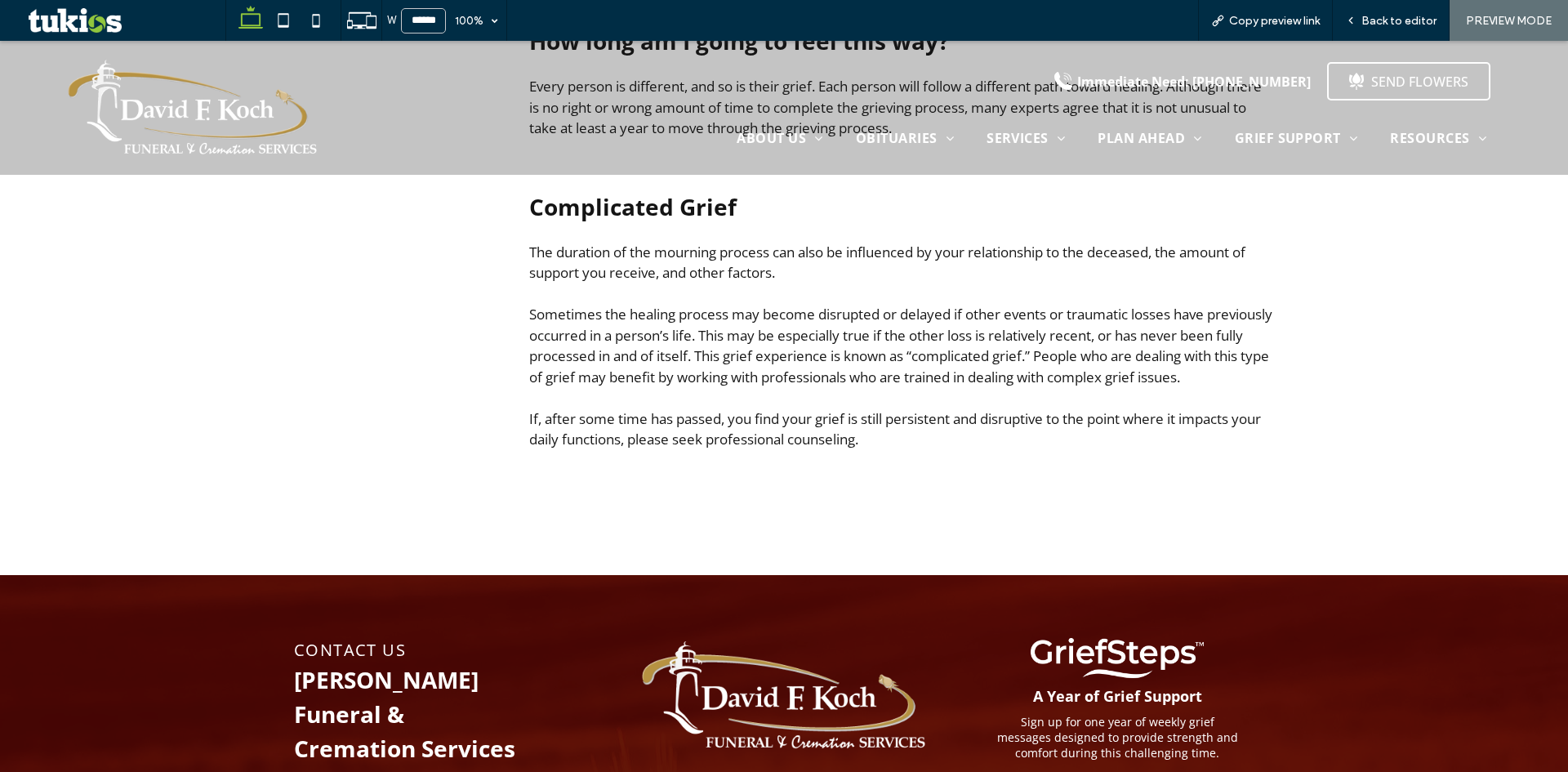
scroll to position [1778, 0]
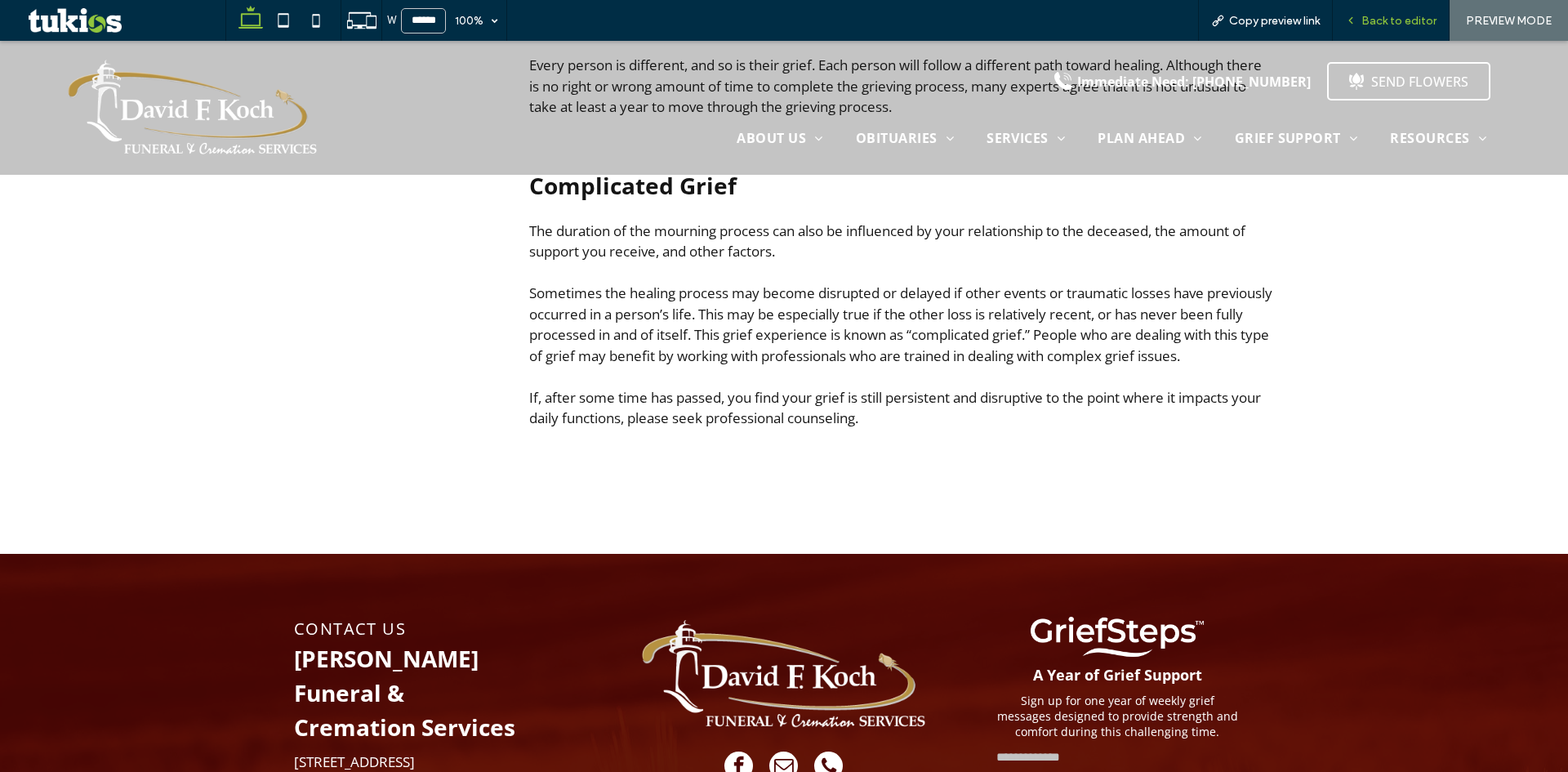
click at [1400, 16] on span "Back to editor" at bounding box center [1398, 21] width 75 height 14
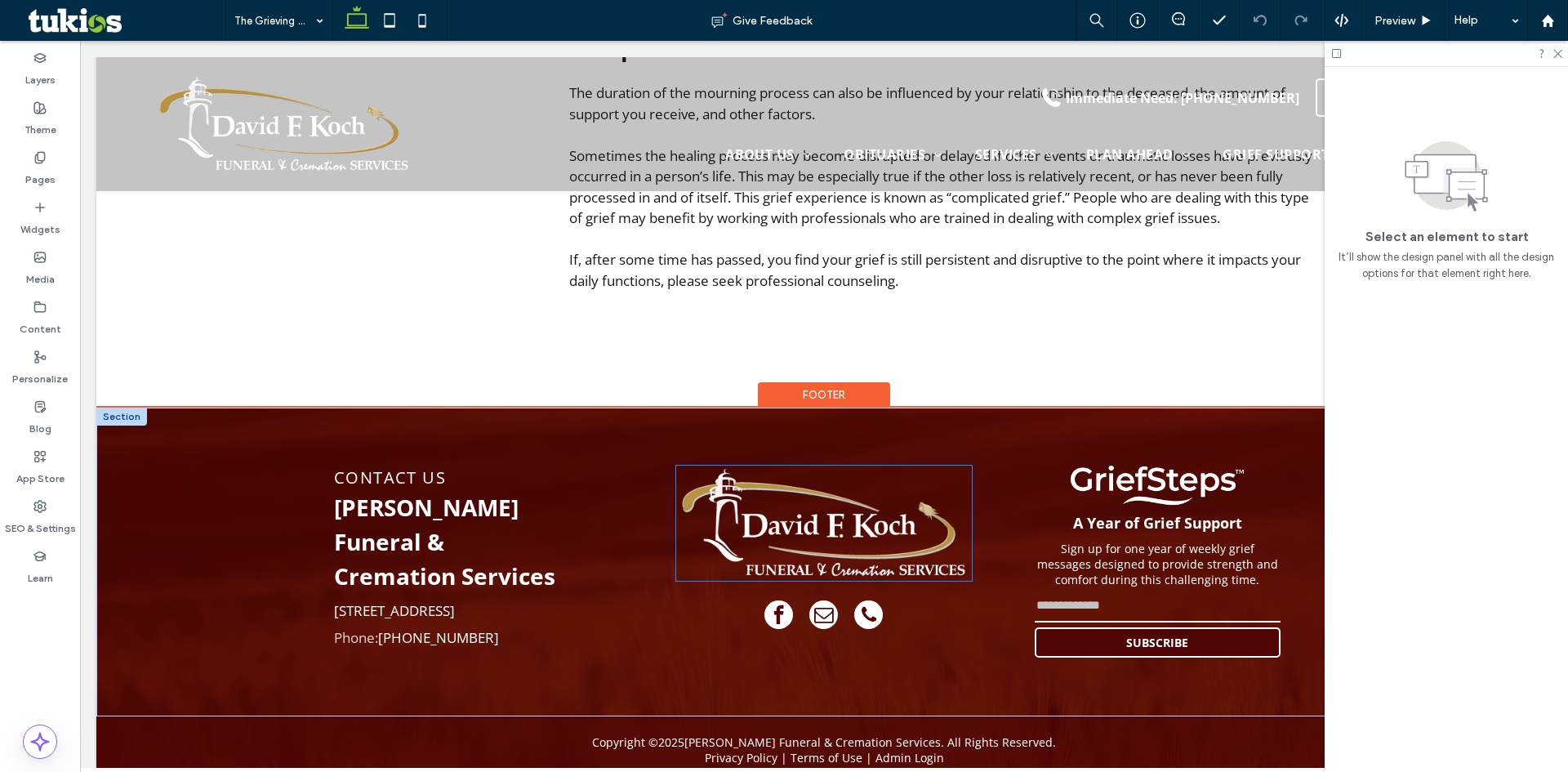
scroll to position [1957, 0]
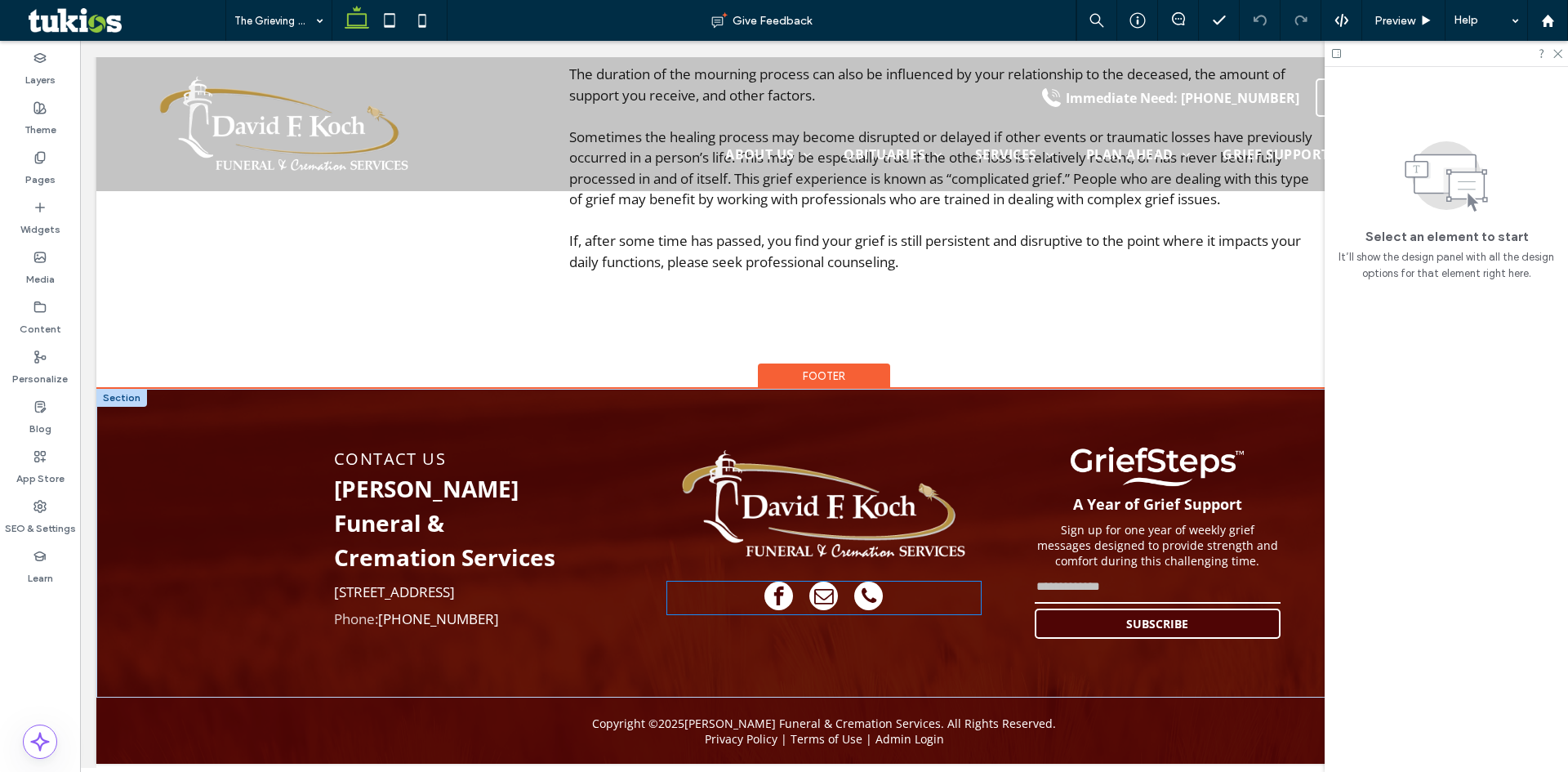
click at [787, 587] on span "facebook" at bounding box center [778, 595] width 28 height 28
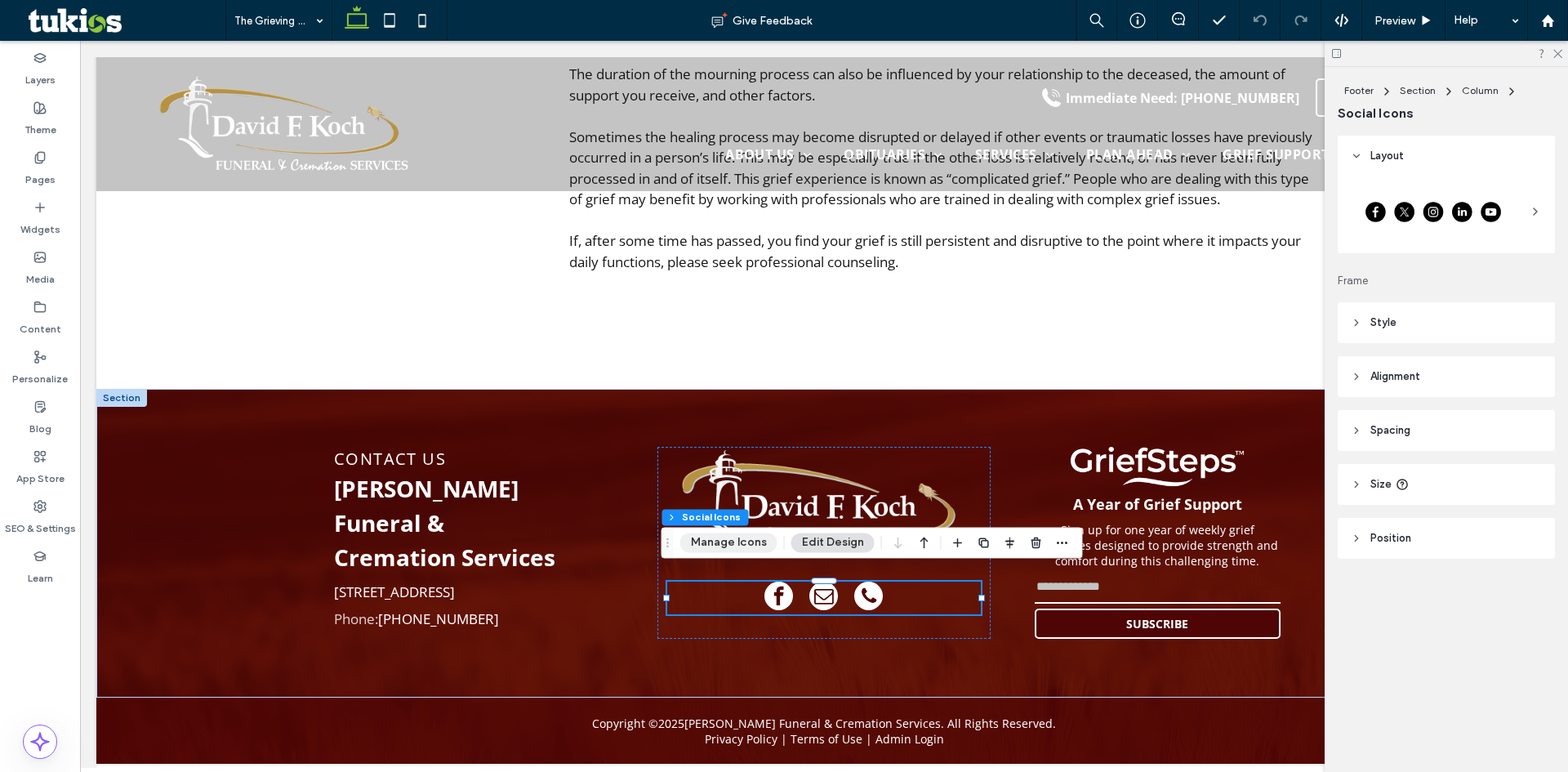
click at [751, 550] on button "Manage Icons" at bounding box center [729, 542] width 98 height 20
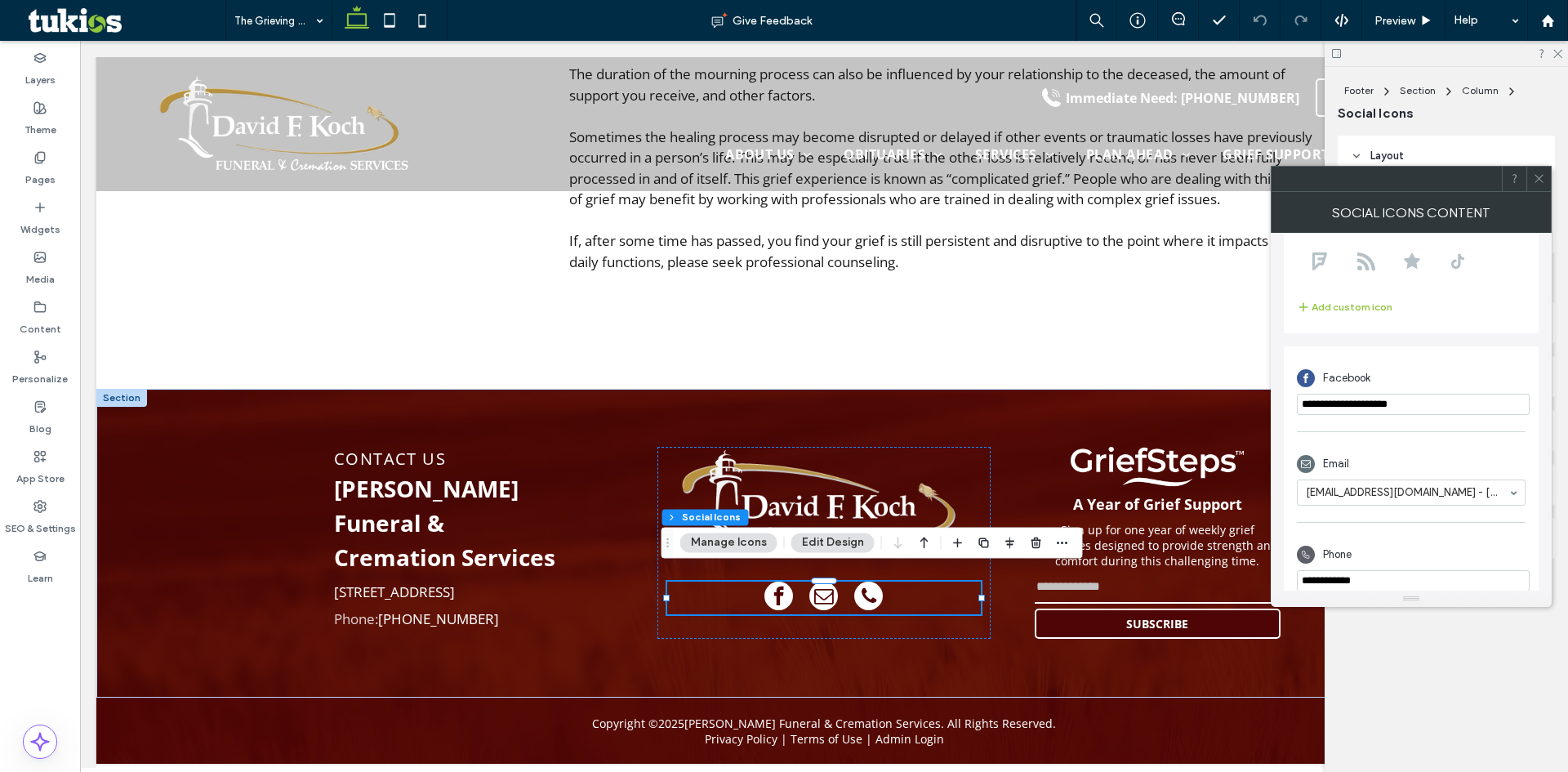
scroll to position [289, 0]
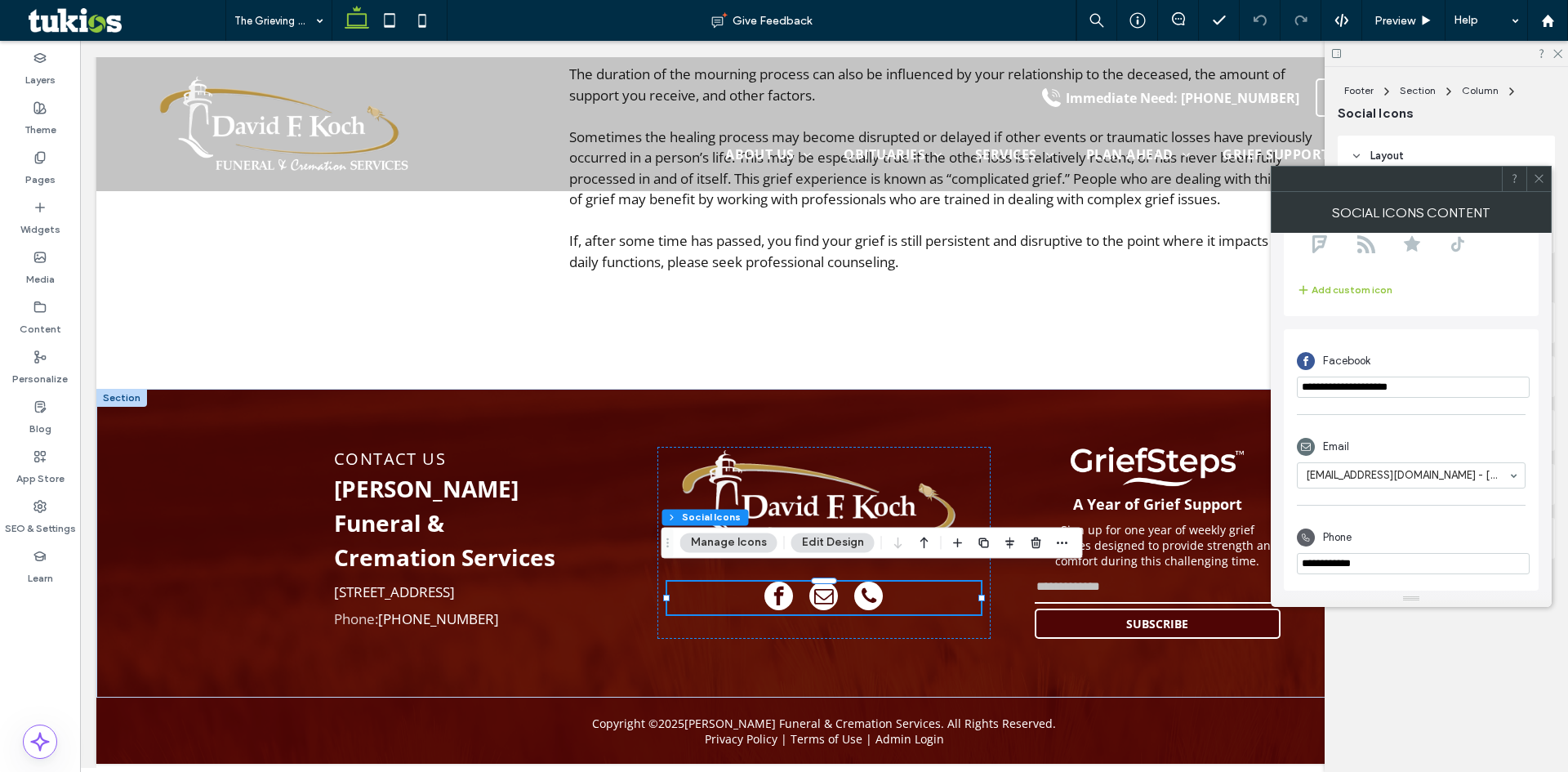
click at [1364, 387] on input "**********" at bounding box center [1413, 387] width 232 height 22
paste input "**********"
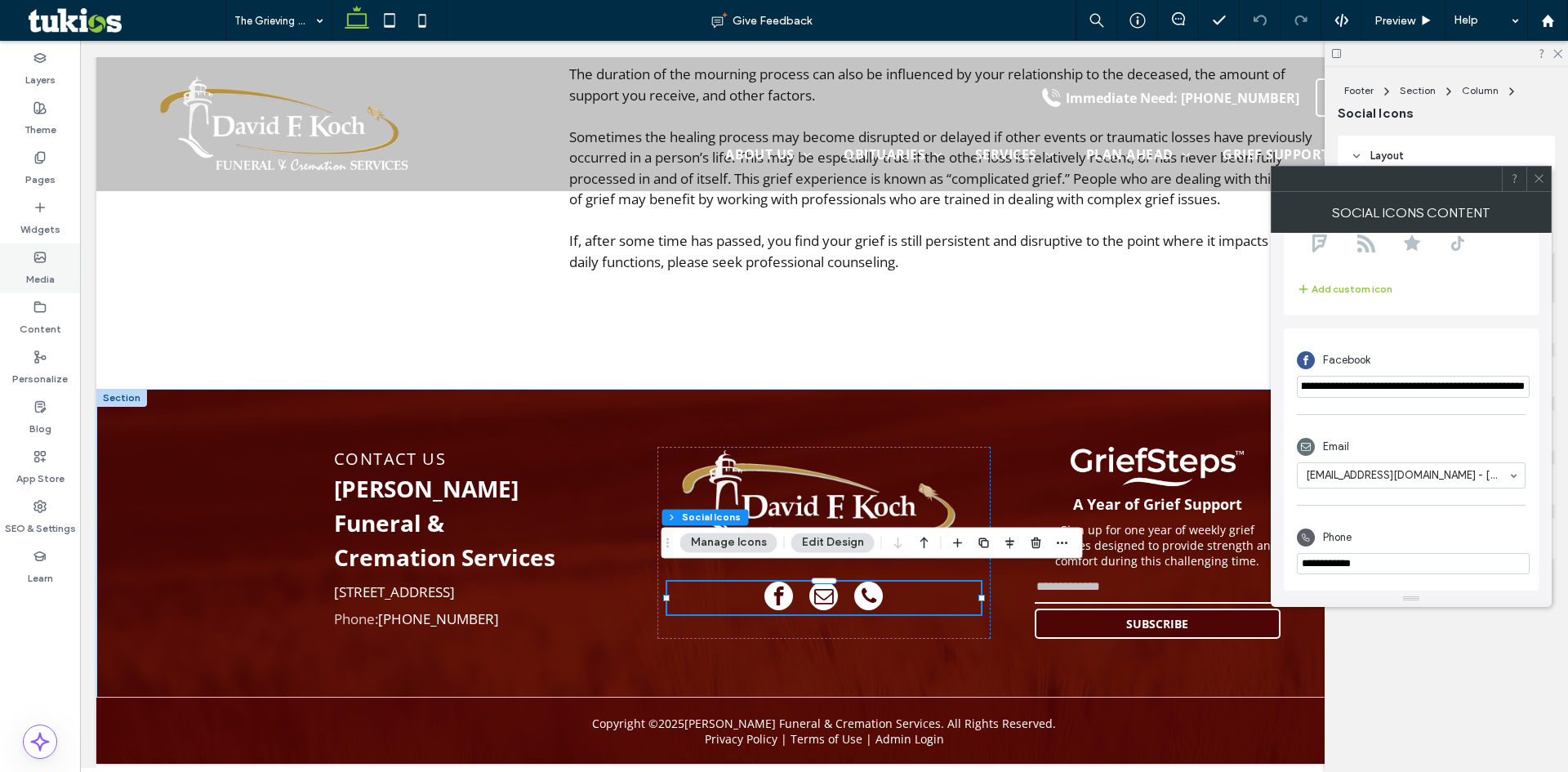
type input "**********"
click at [1426, 570] on input "phone" at bounding box center [1413, 563] width 232 height 22
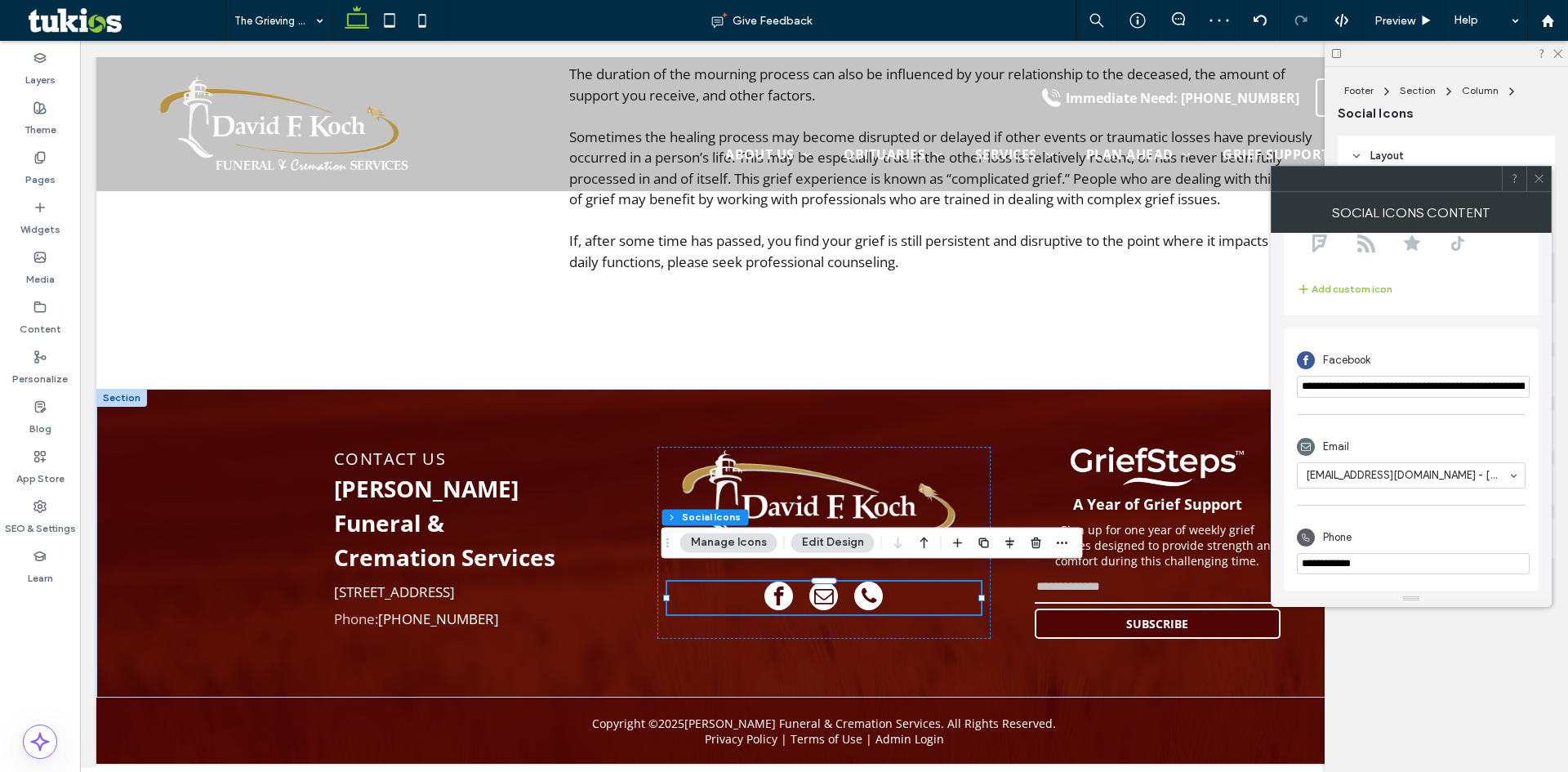
paste input "**********"
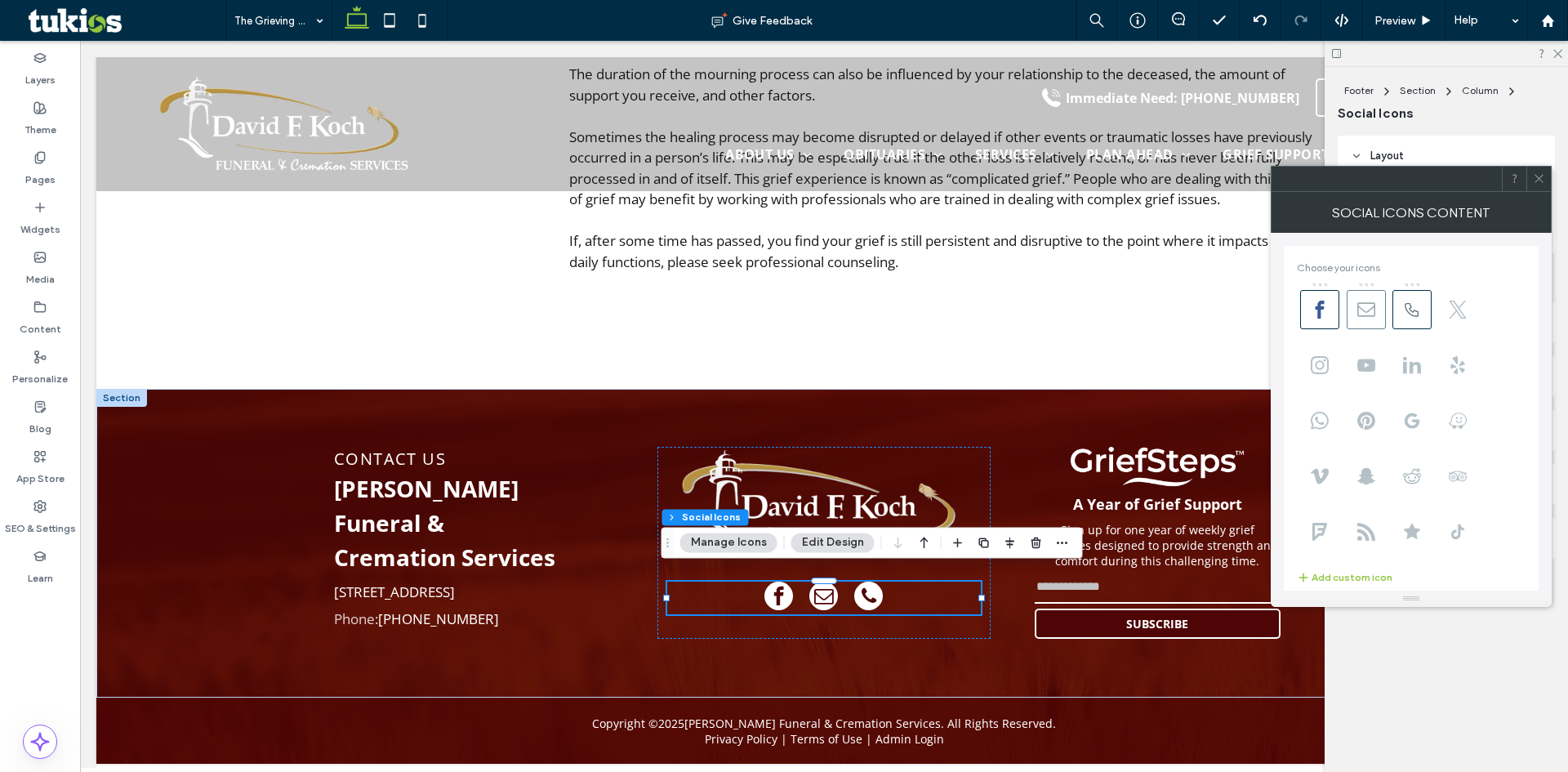
type input "**********"
click at [1376, 316] on span at bounding box center [1365, 309] width 39 height 39
click at [1536, 179] on icon at bounding box center [1539, 179] width 12 height 12
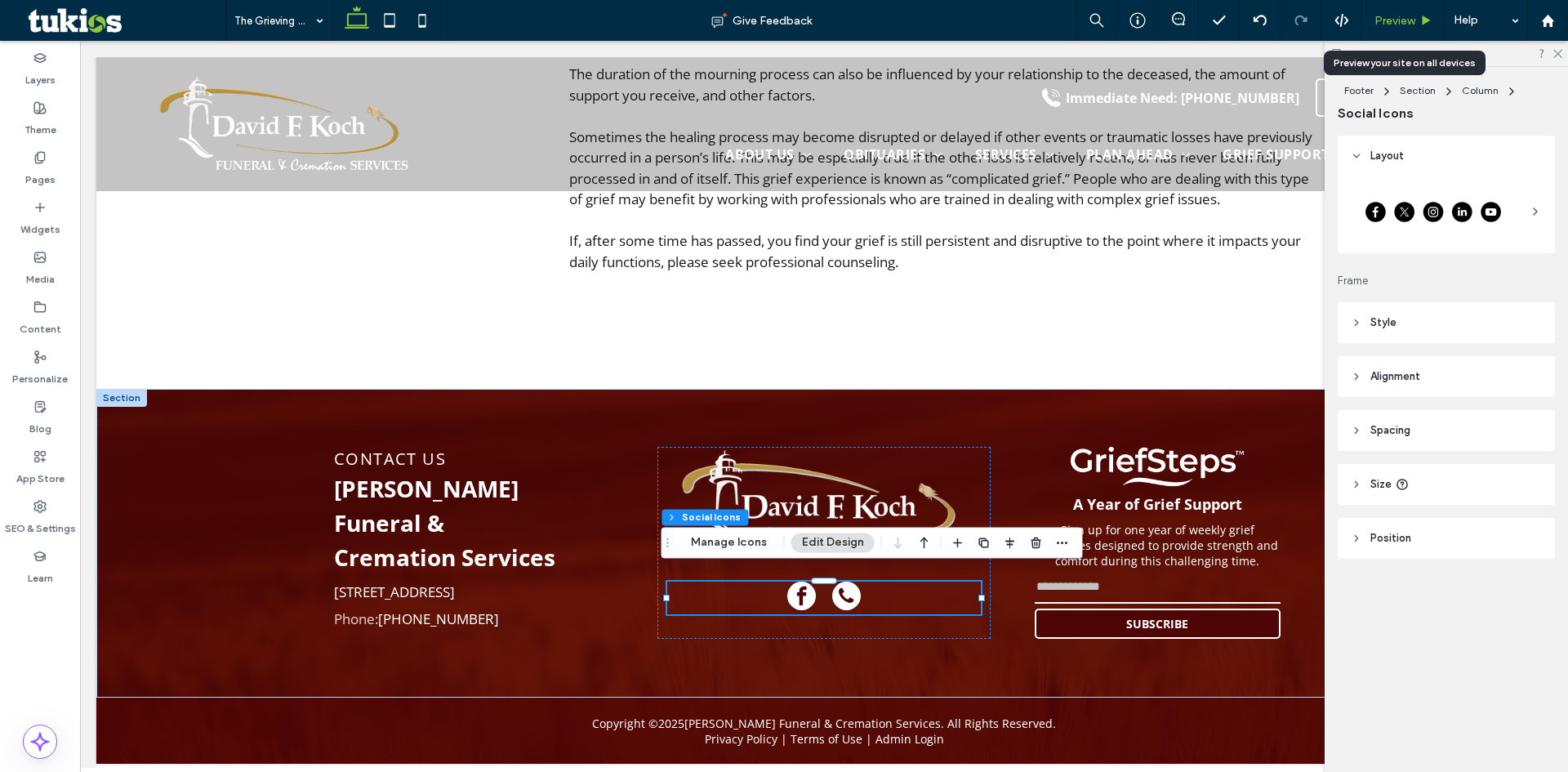
click at [1395, 28] on div "Preview" at bounding box center [1403, 20] width 83 height 41
click at [1411, 8] on div "Preview" at bounding box center [1403, 20] width 83 height 41
click at [1407, 16] on span "Preview" at bounding box center [1394, 21] width 41 height 14
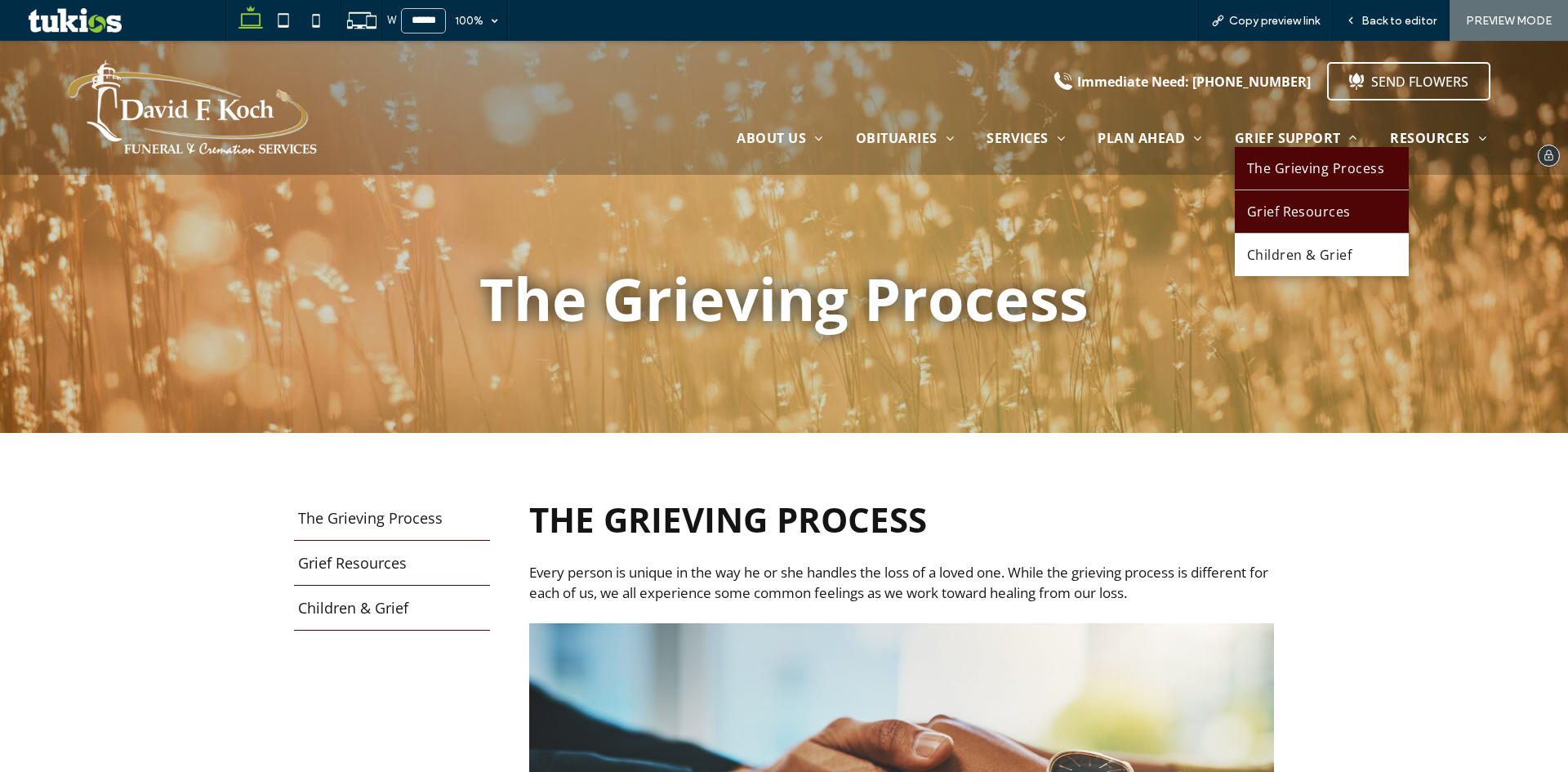
click at [1325, 210] on span "Grief Resources" at bounding box center [1299, 212] width 104 height 18
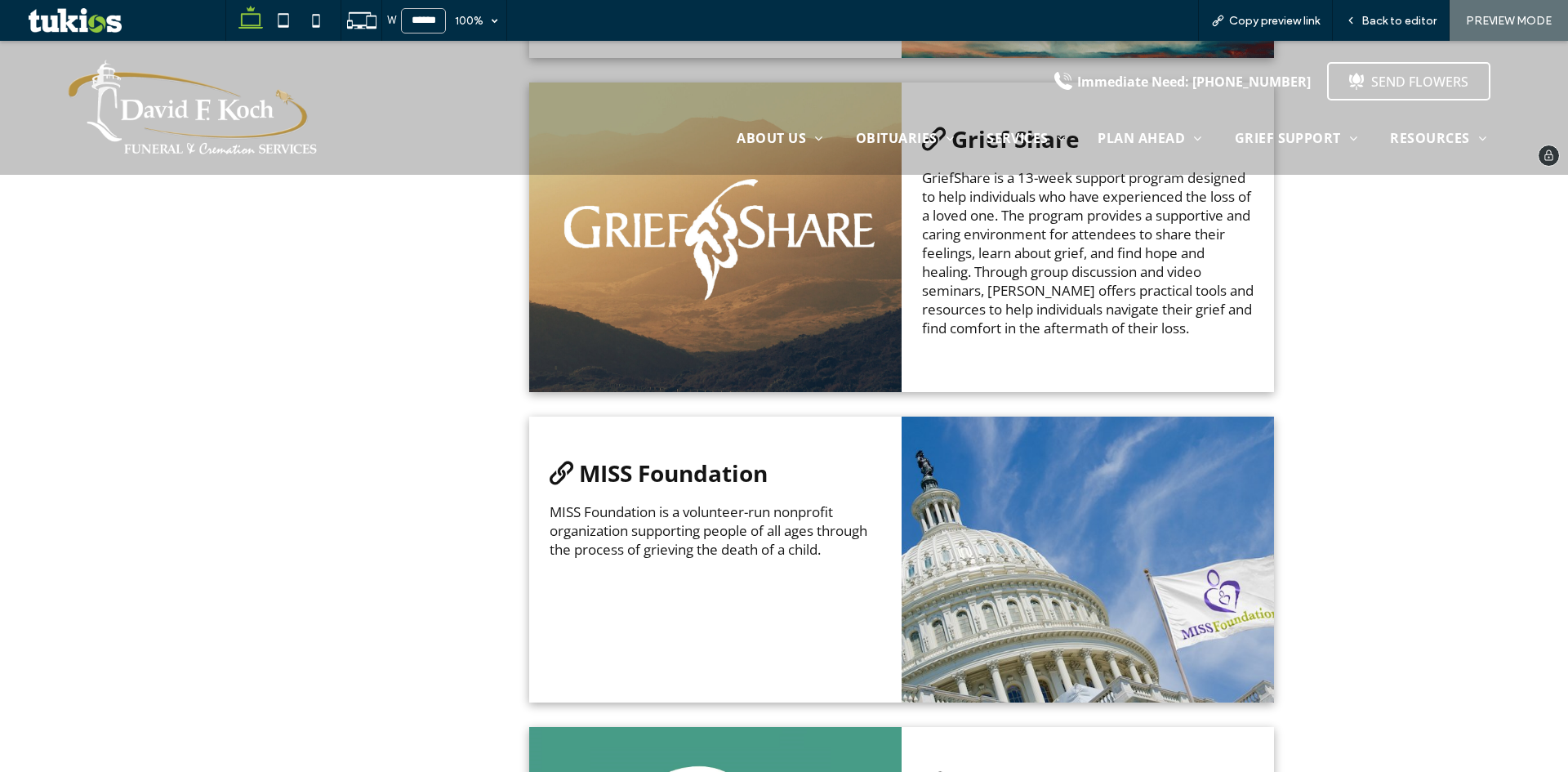
scroll to position [1224, 0]
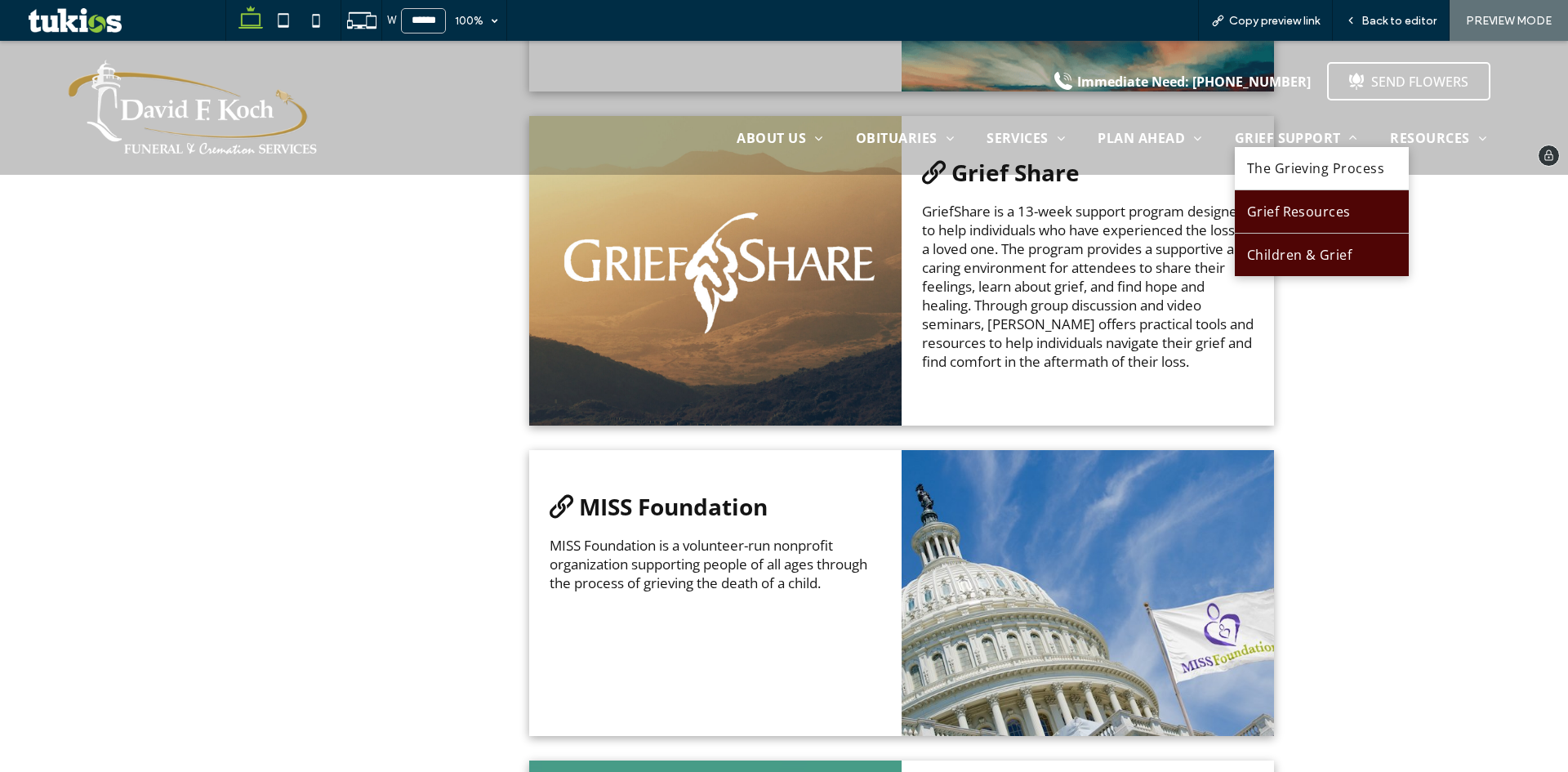
click at [1293, 263] on span "Children & Grief" at bounding box center [1299, 255] width 105 height 18
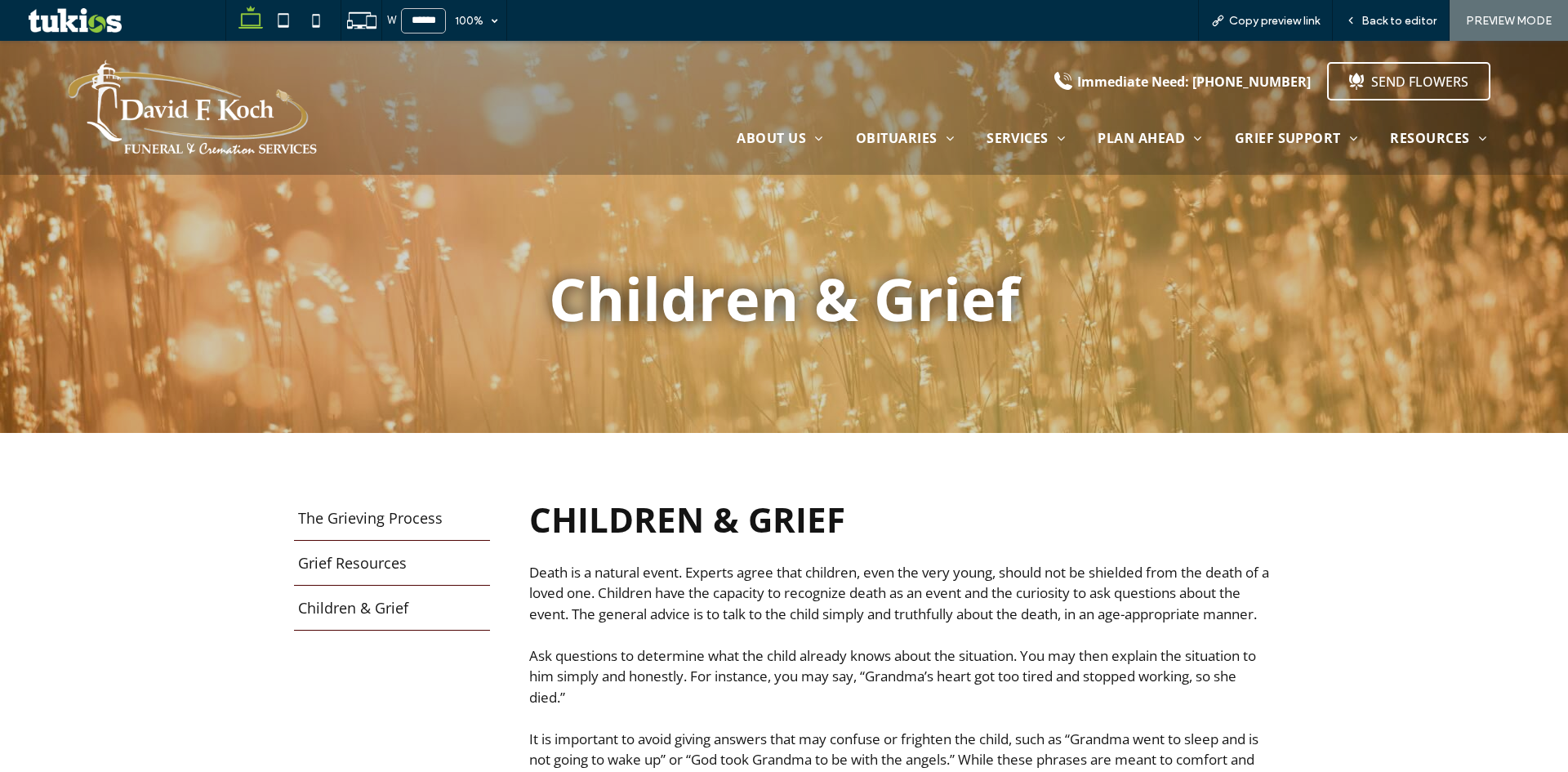
scroll to position [735, 0]
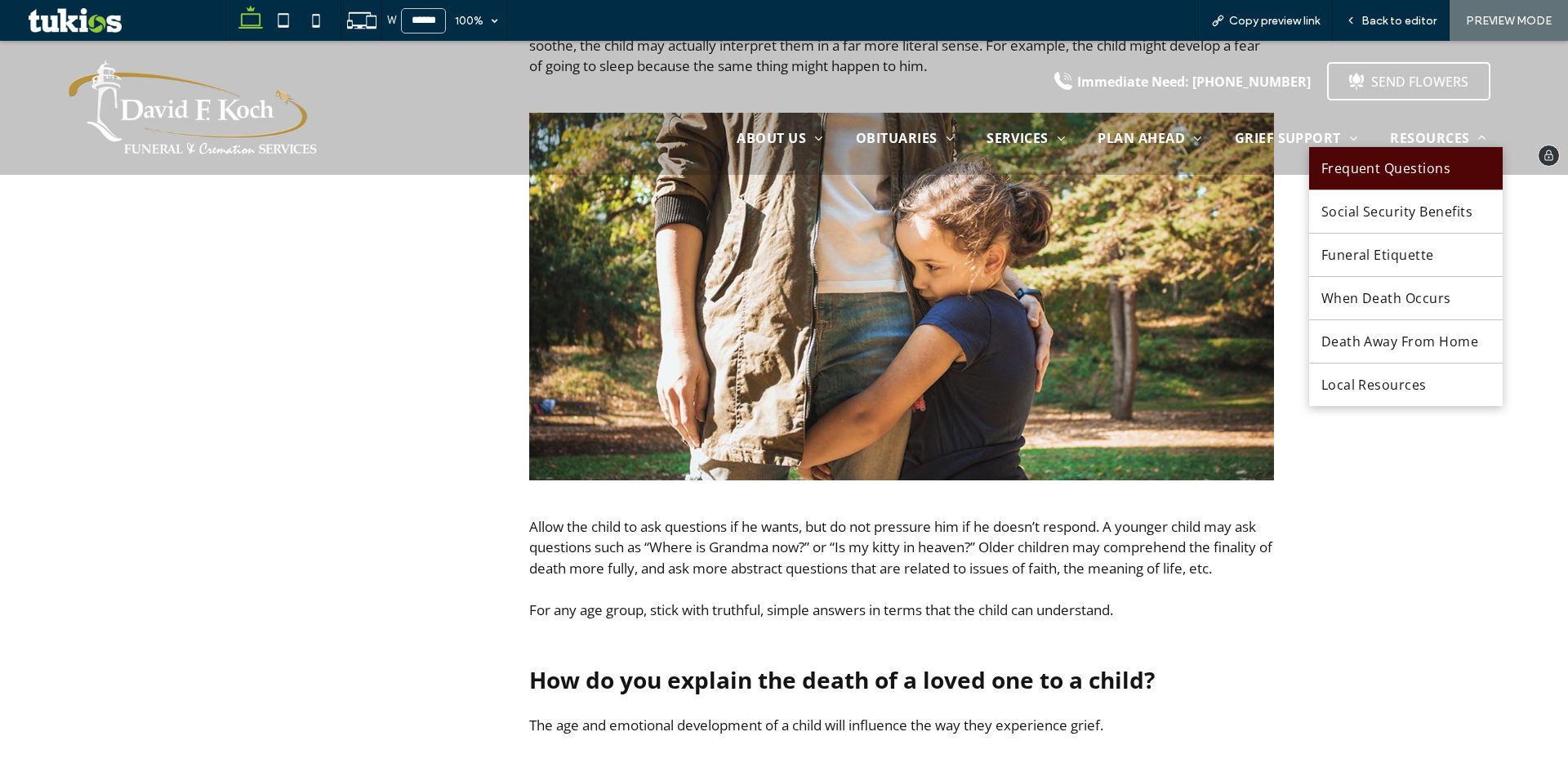
click at [1421, 174] on span "Frequent Questions" at bounding box center [1386, 168] width 130 height 18
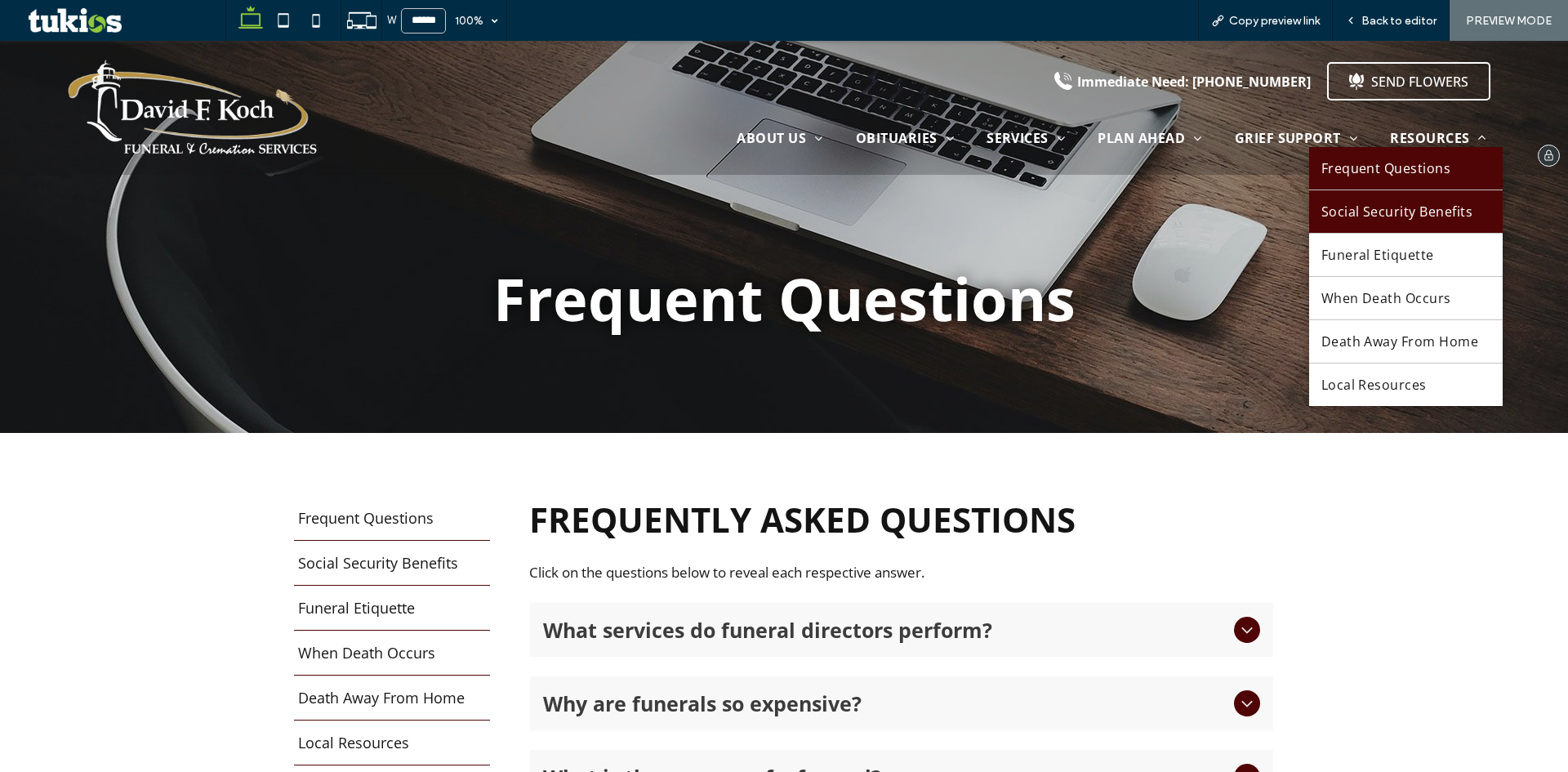
click at [1445, 210] on span "Social Security Benefits" at bounding box center [1397, 212] width 152 height 18
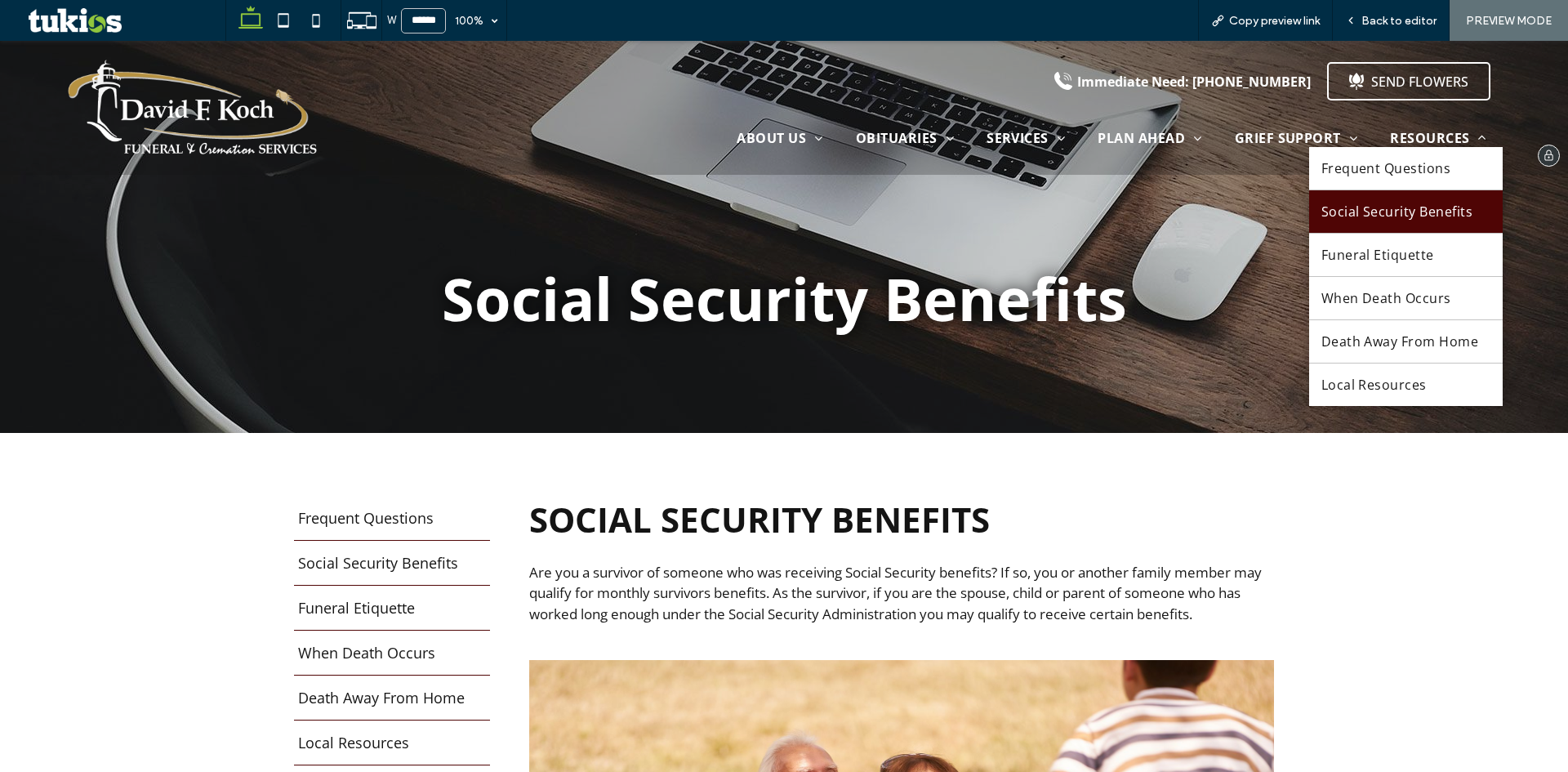
scroll to position [1307, 0]
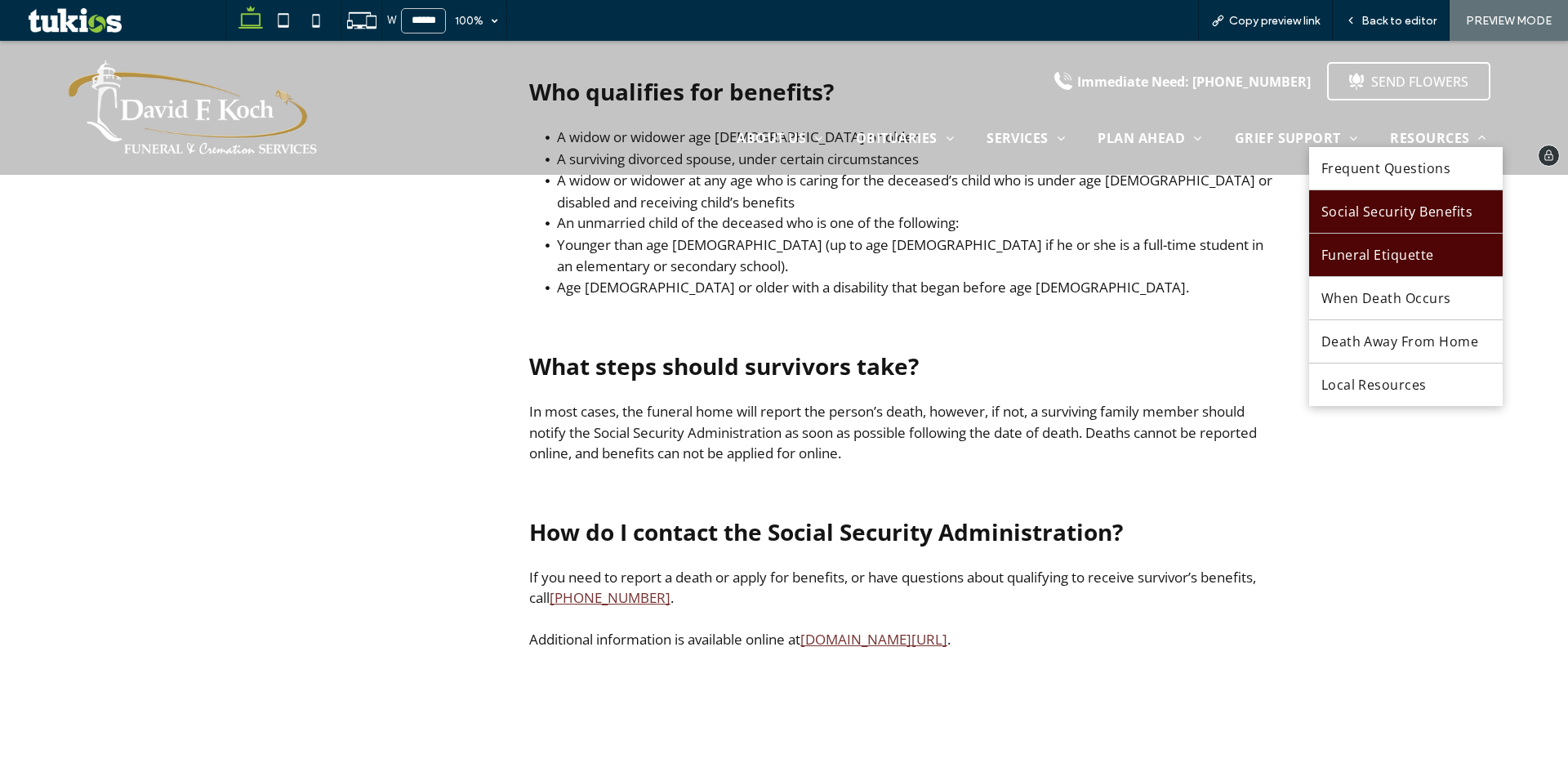
click at [1439, 239] on link "Funeral Etiquette" at bounding box center [1406, 254] width 194 height 42
